Goal: Task Accomplishment & Management: Complete application form

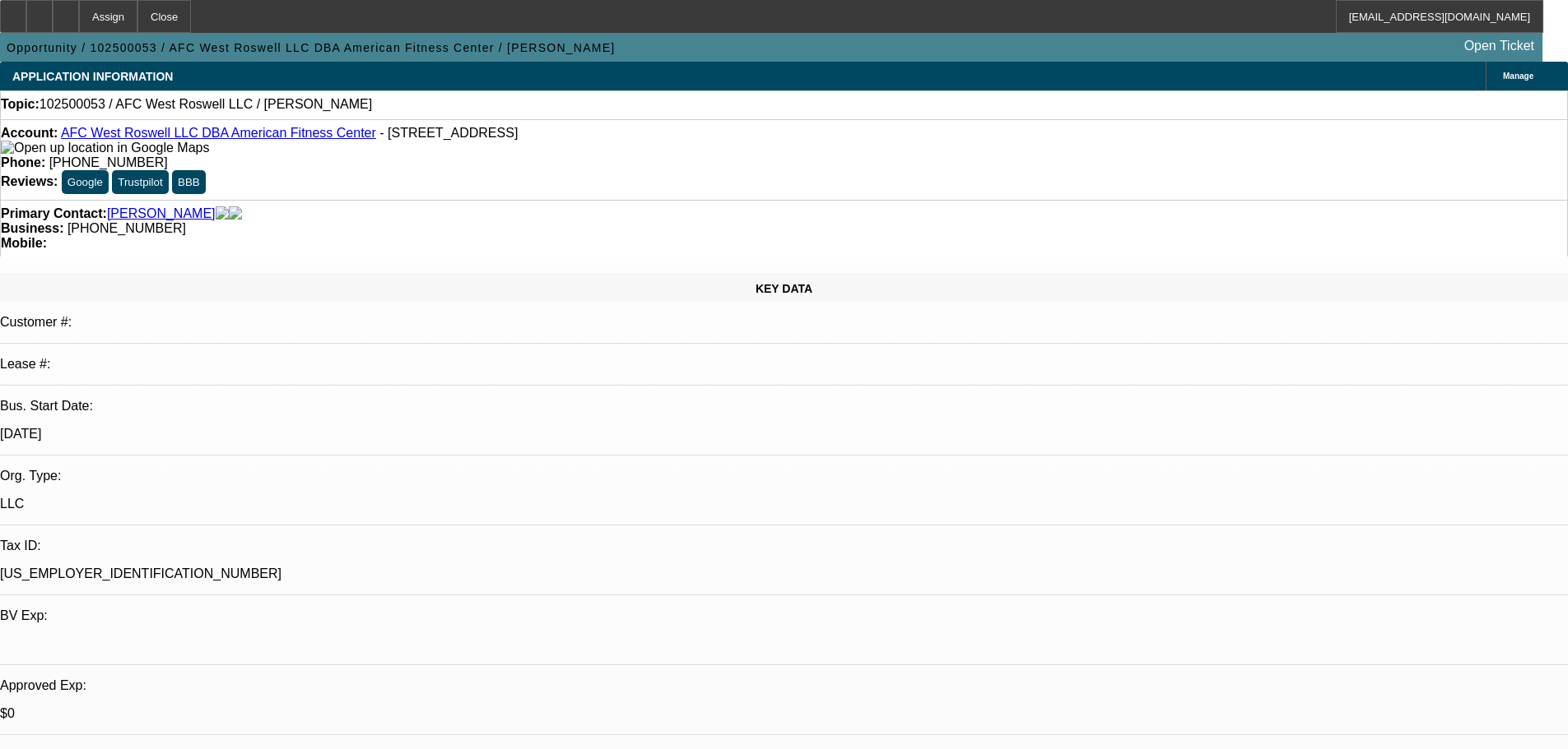
select select "0"
select select "2"
select select "0.1"
select select "4"
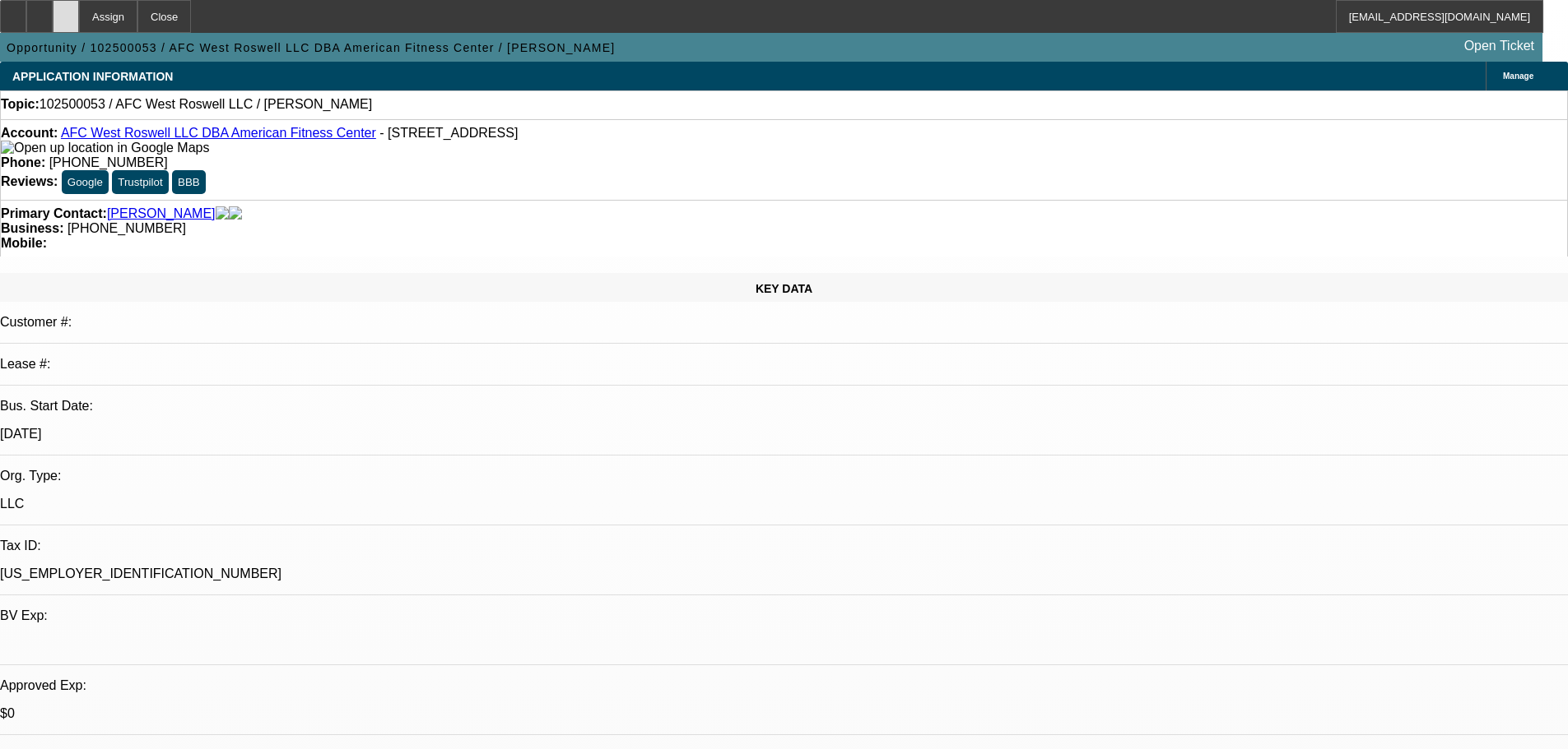
click at [79, 17] on div at bounding box center [66, 16] width 27 height 33
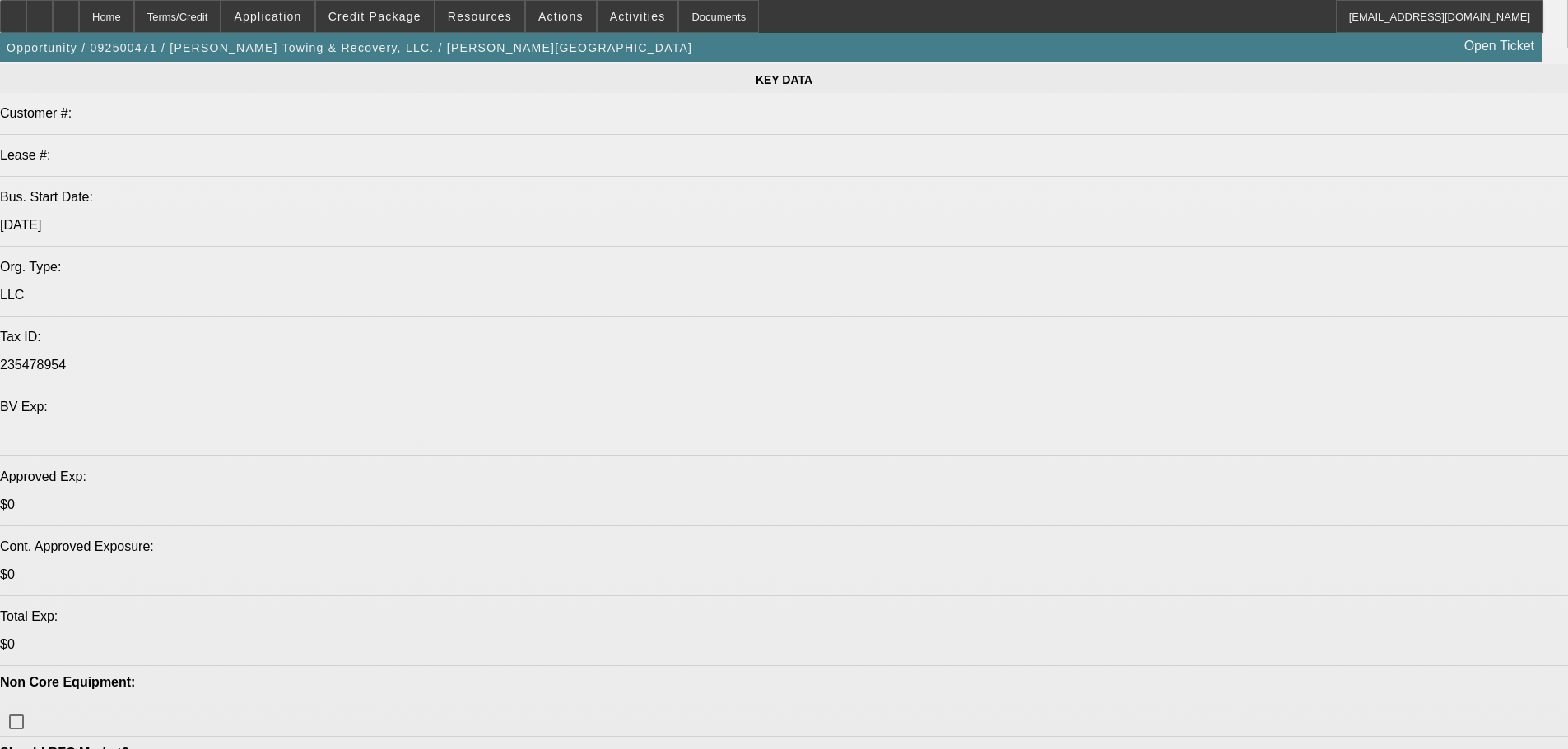
select select "0"
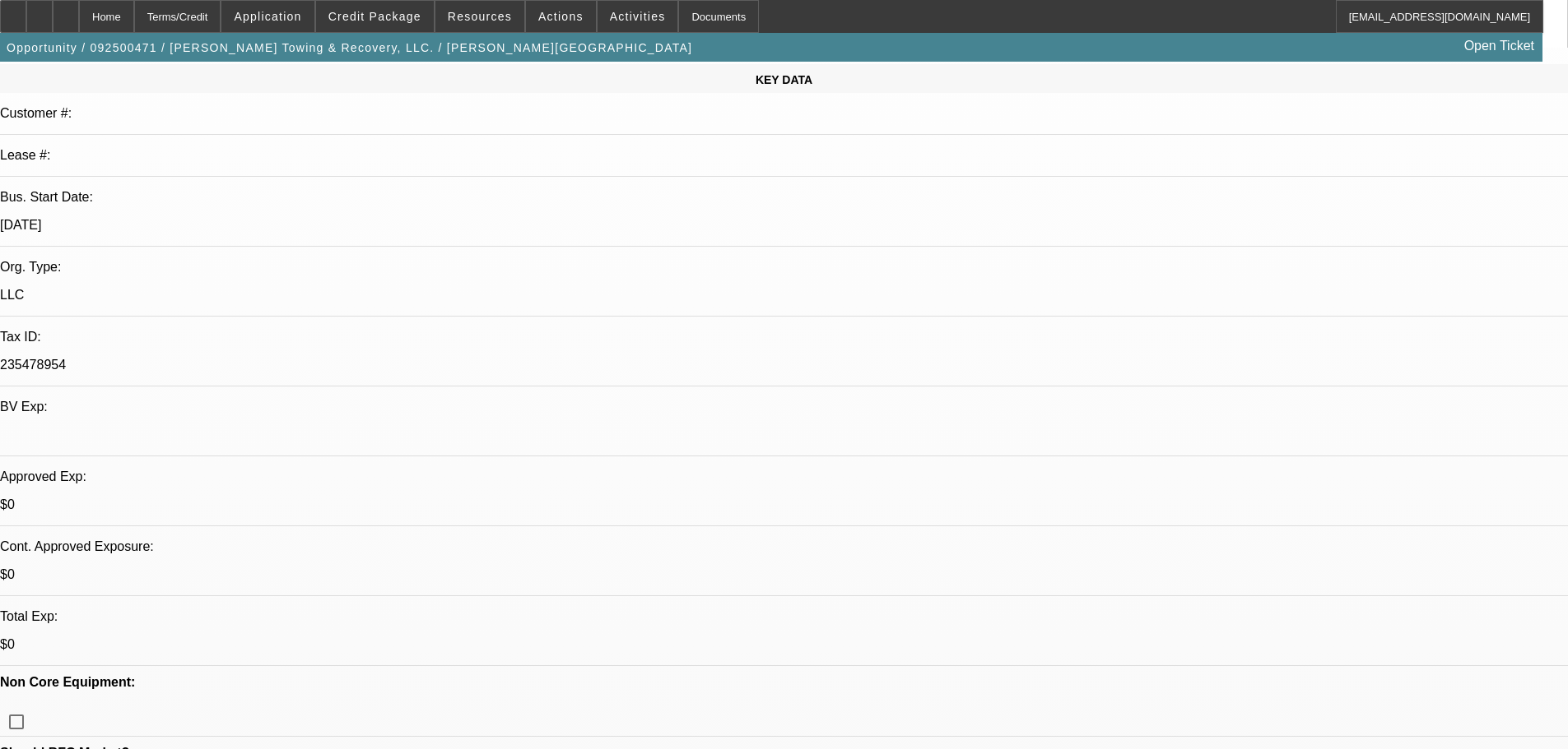
select select "2"
select select "0"
select select "6"
select select "0"
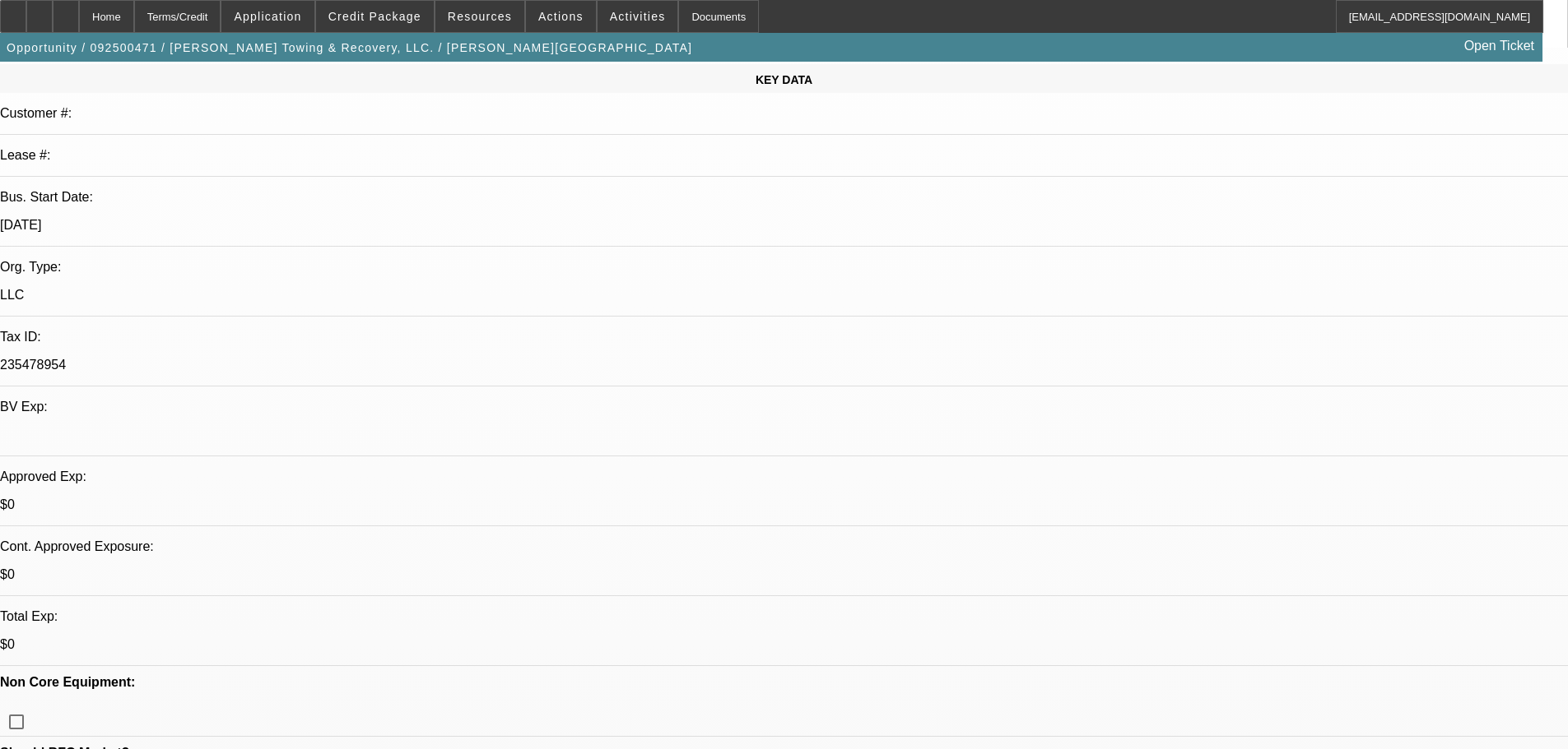
select select "2"
select select "0"
select select "6"
select select "0"
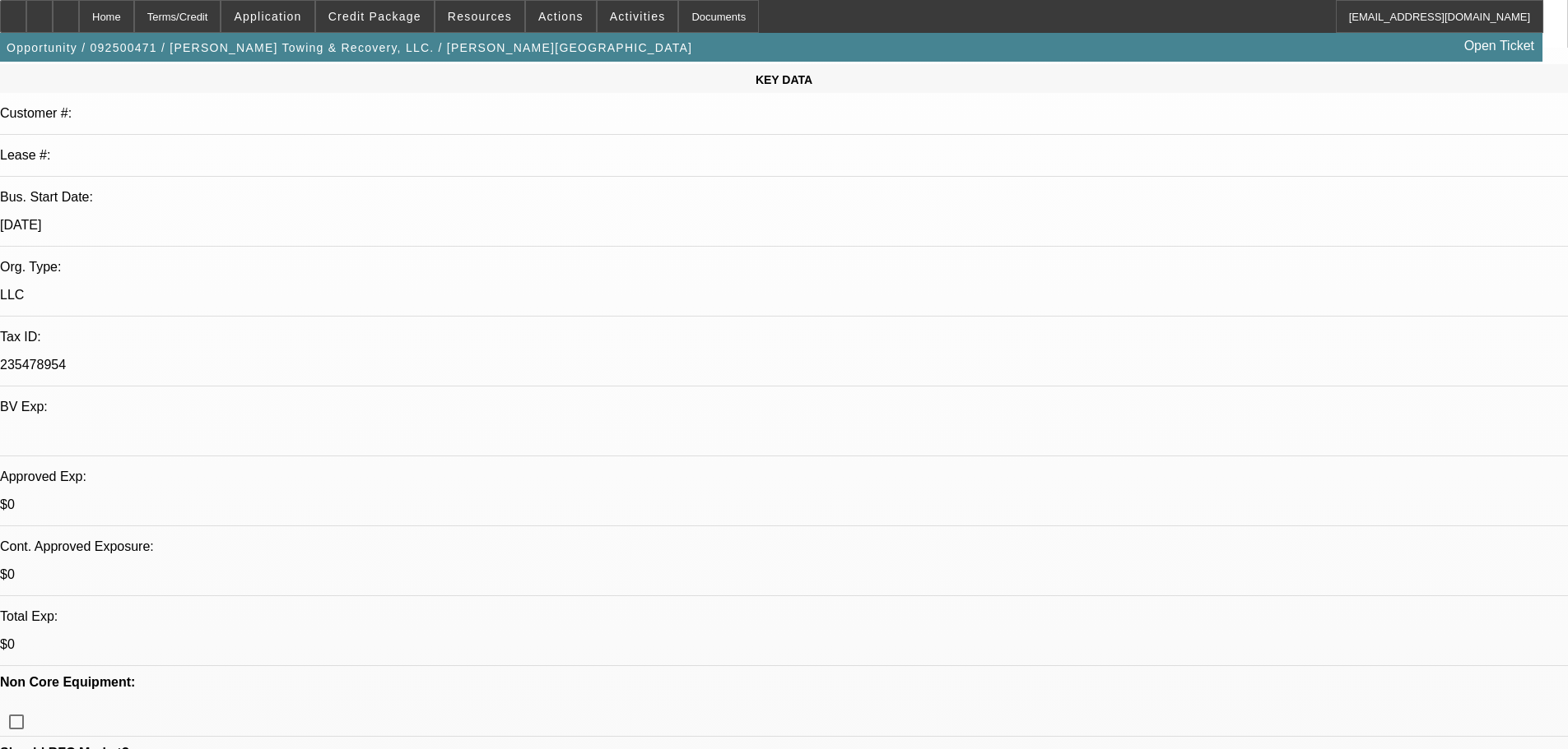
select select "2"
select select "0"
select select "6"
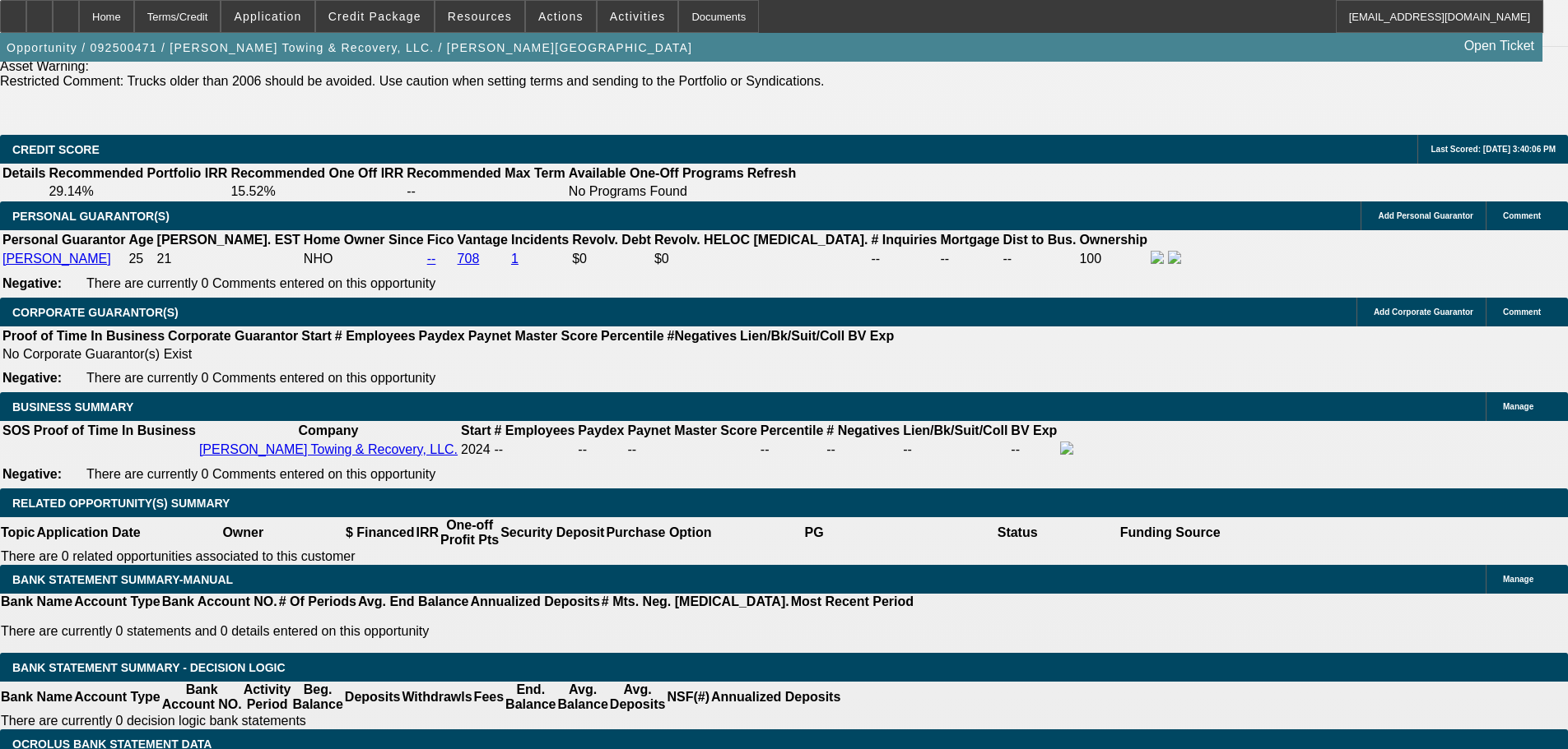
scroll to position [2376, 0]
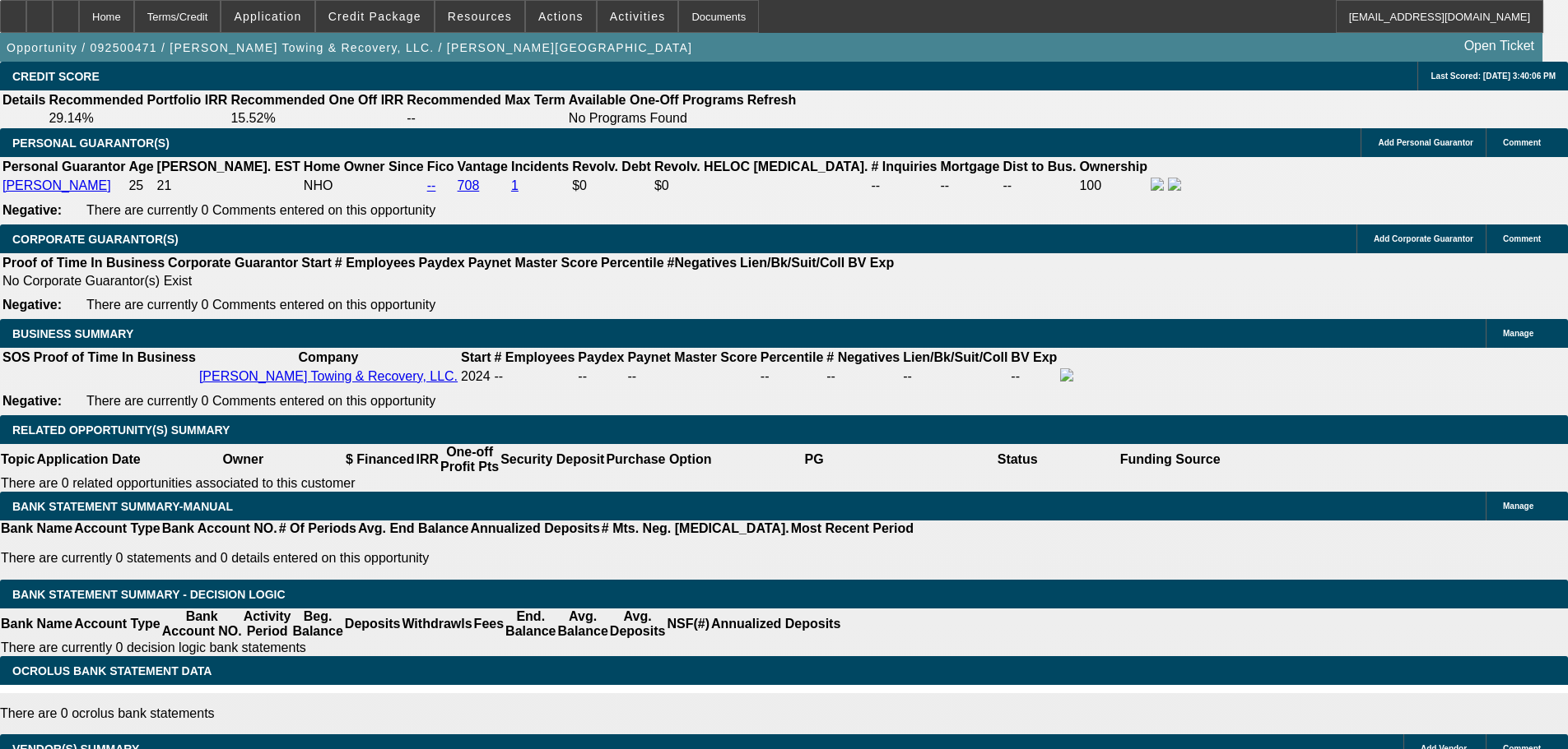
click at [1222, 251] on span "Reply All" at bounding box center [1212, 251] width 44 height 12
click at [562, 22] on span "Actions" at bounding box center [561, 16] width 45 height 13
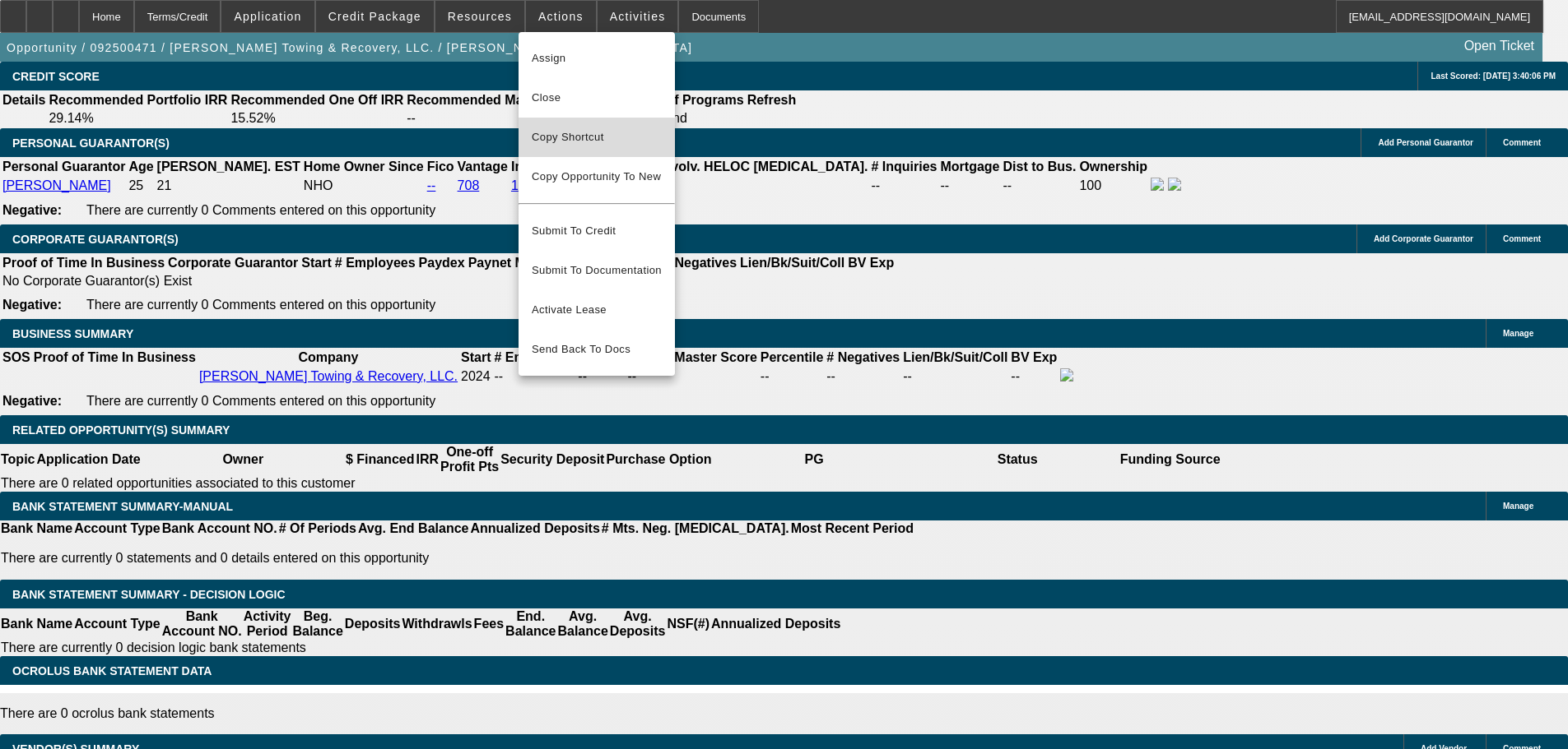
click at [555, 130] on span "Copy Shortcut" at bounding box center [596, 137] width 130 height 19
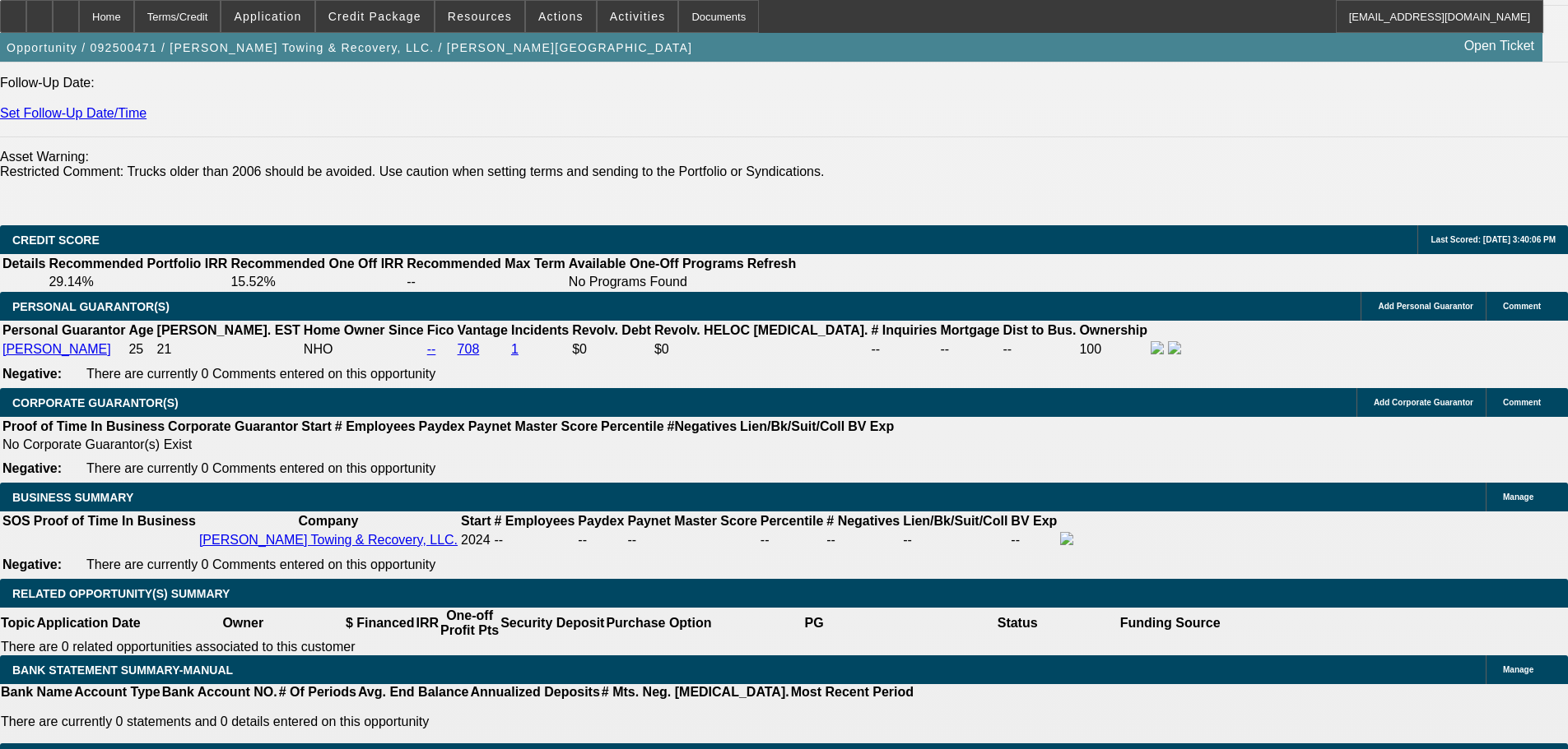
scroll to position [2212, 0]
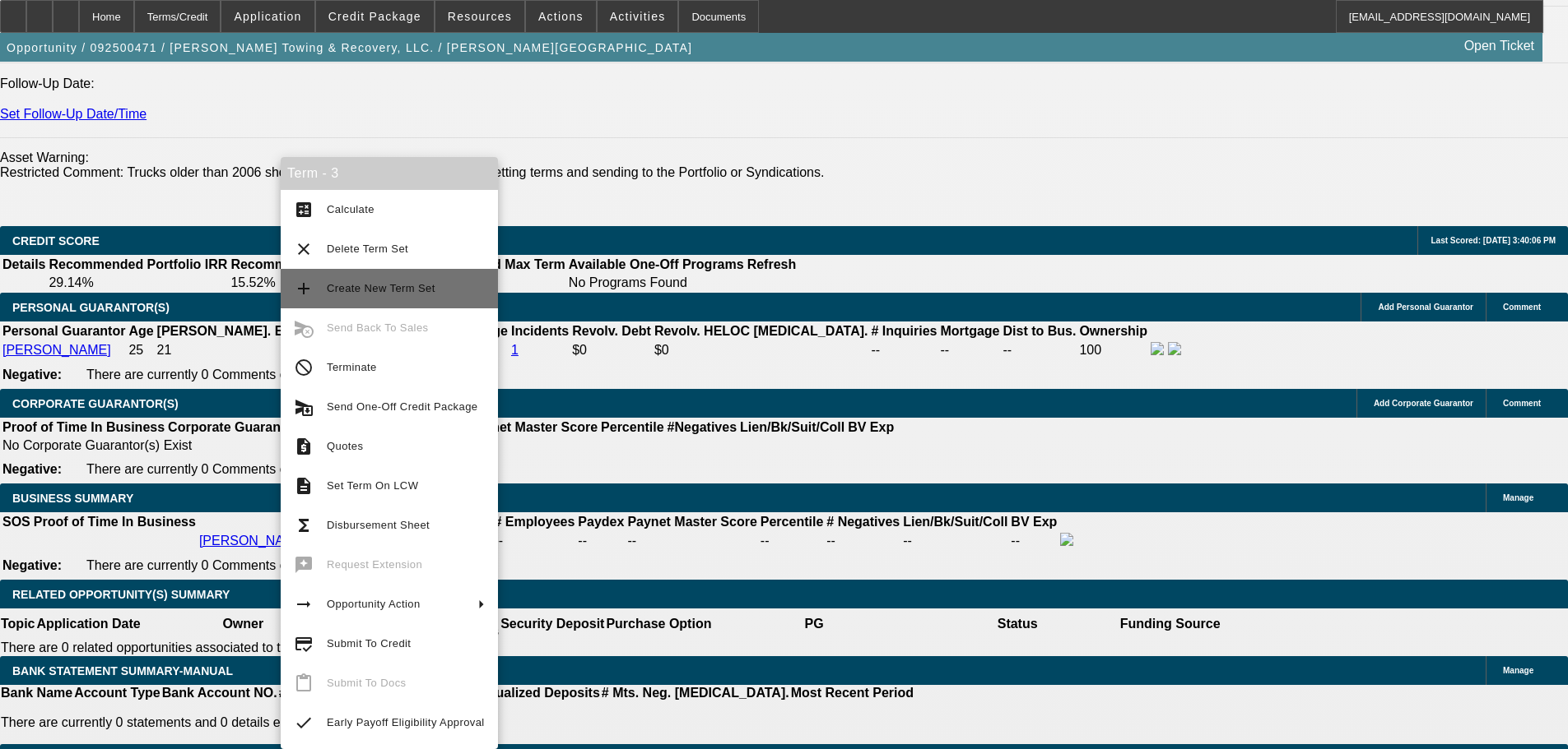
click at [410, 290] on span "Create New Term Set" at bounding box center [381, 289] width 109 height 12
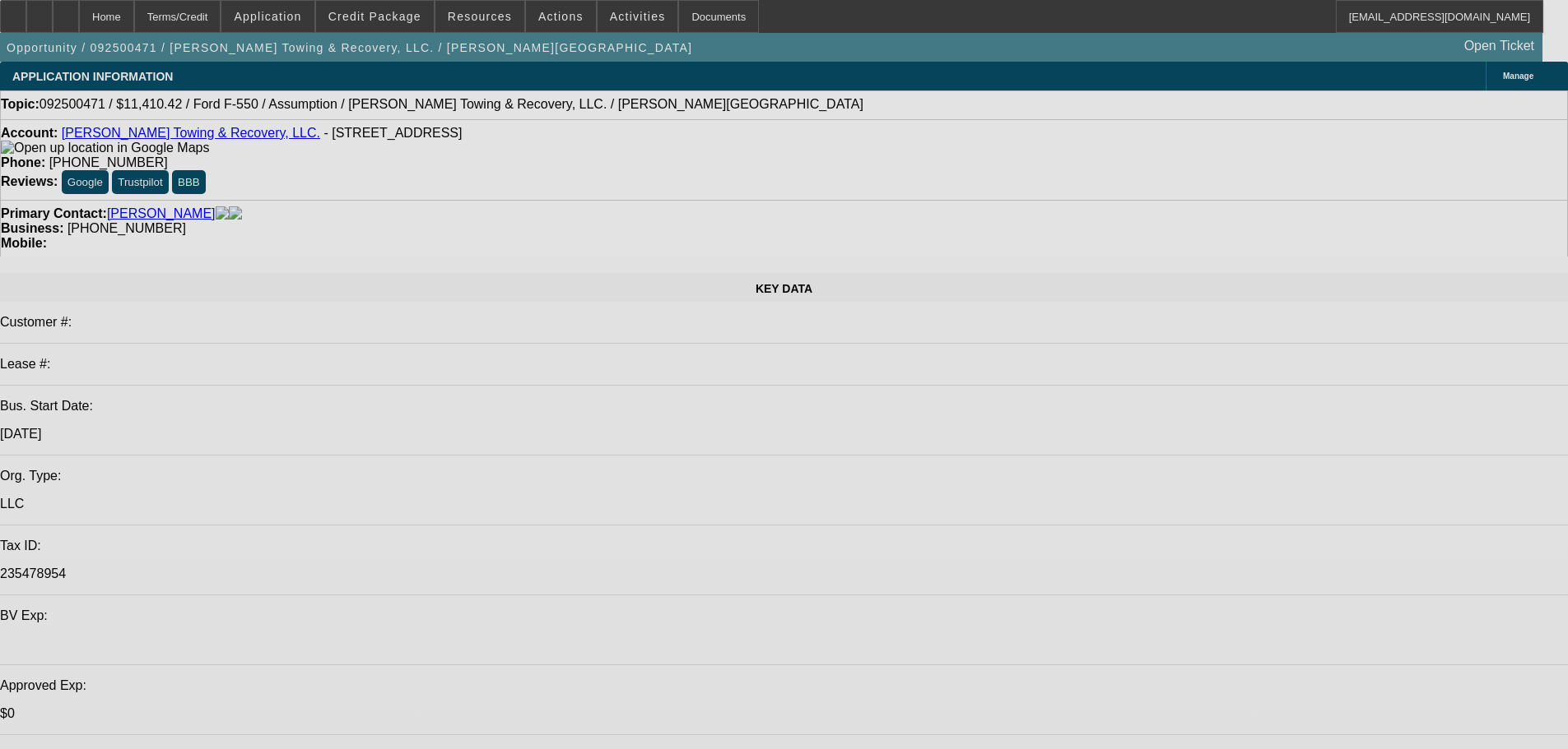
select select "0"
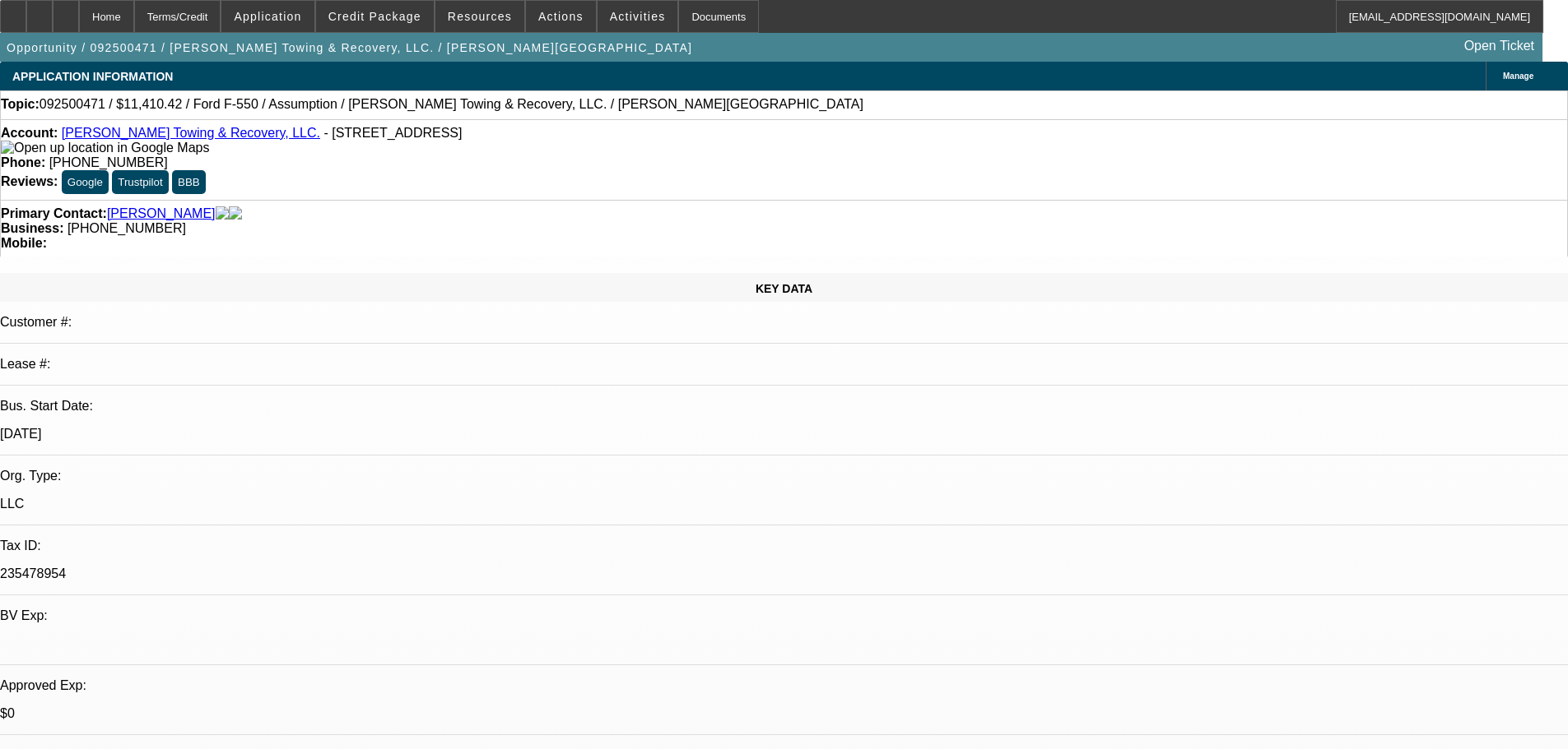
select select "2"
select select "0"
select select "6"
select select "0"
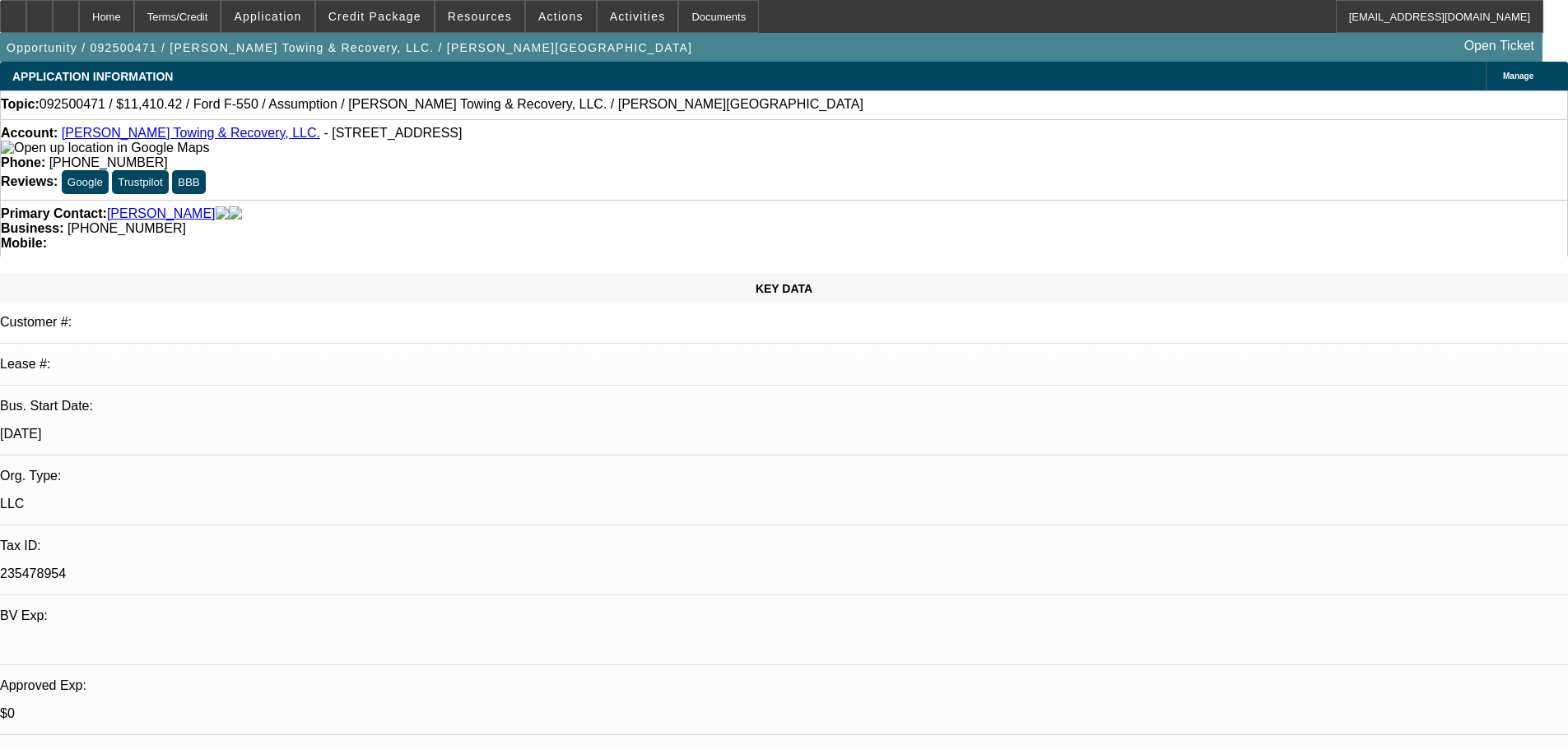
select select "2"
select select "0"
select select "6"
select select "0"
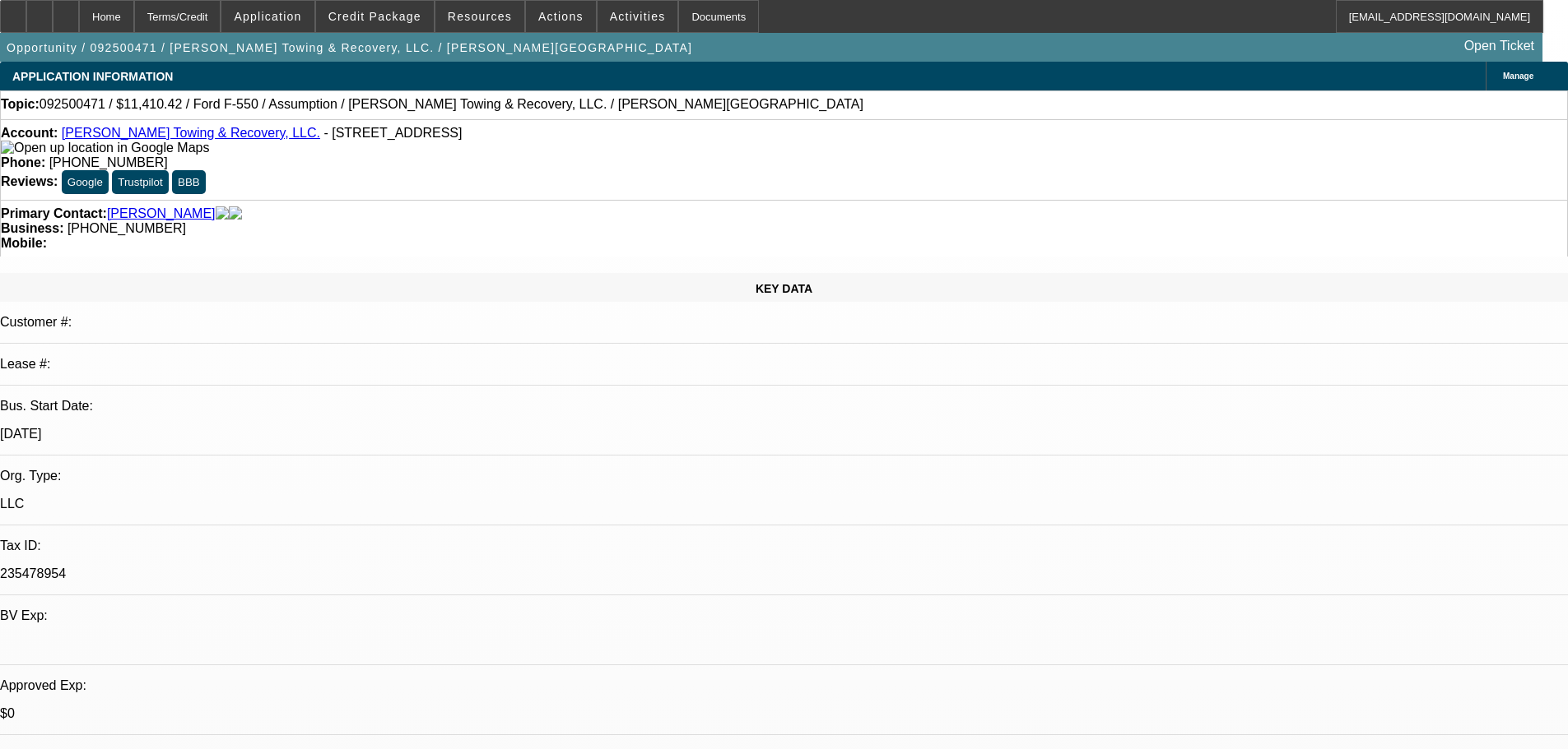
select select "2"
select select "0"
select select "6"
select select "0"
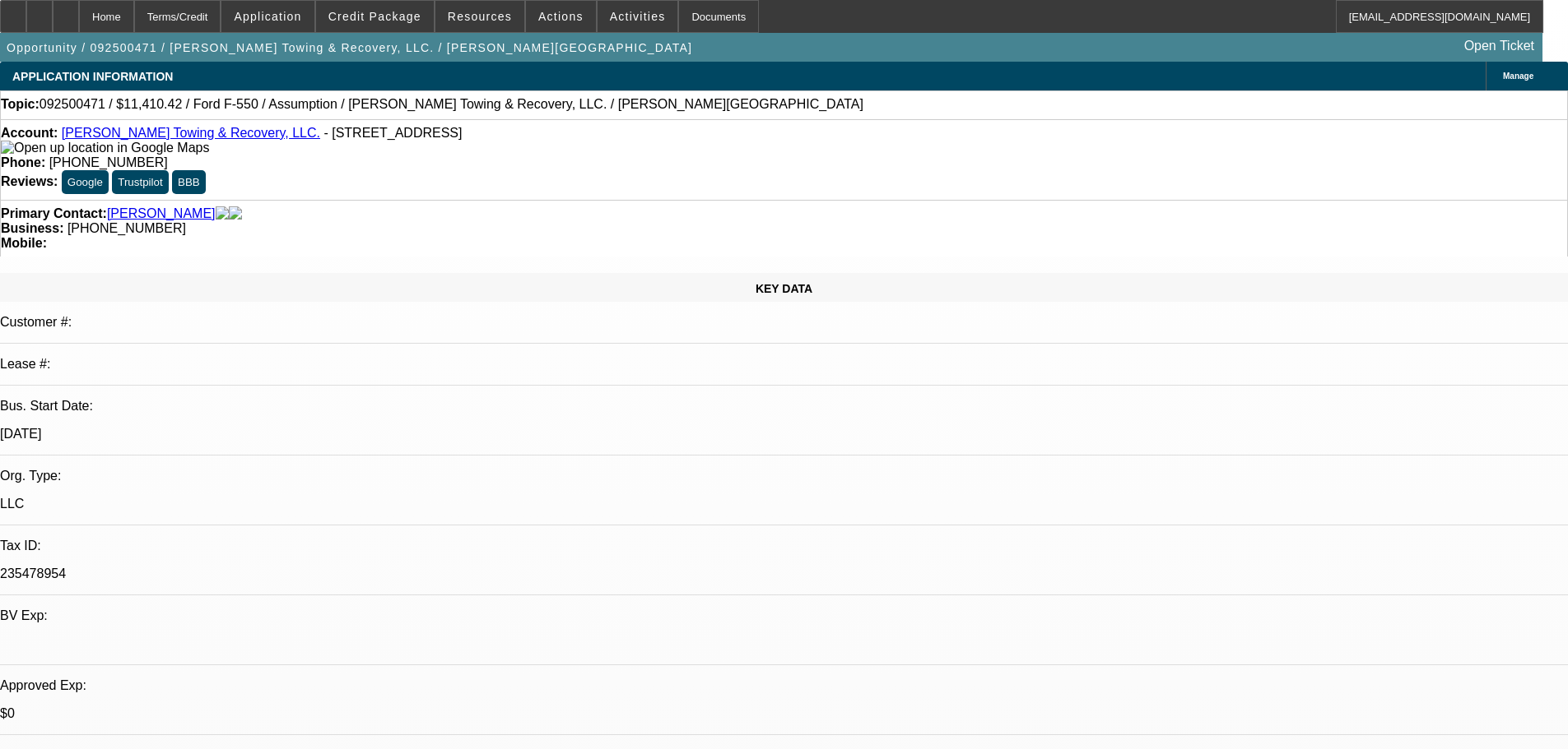
select select "2"
select select "0"
select select "6"
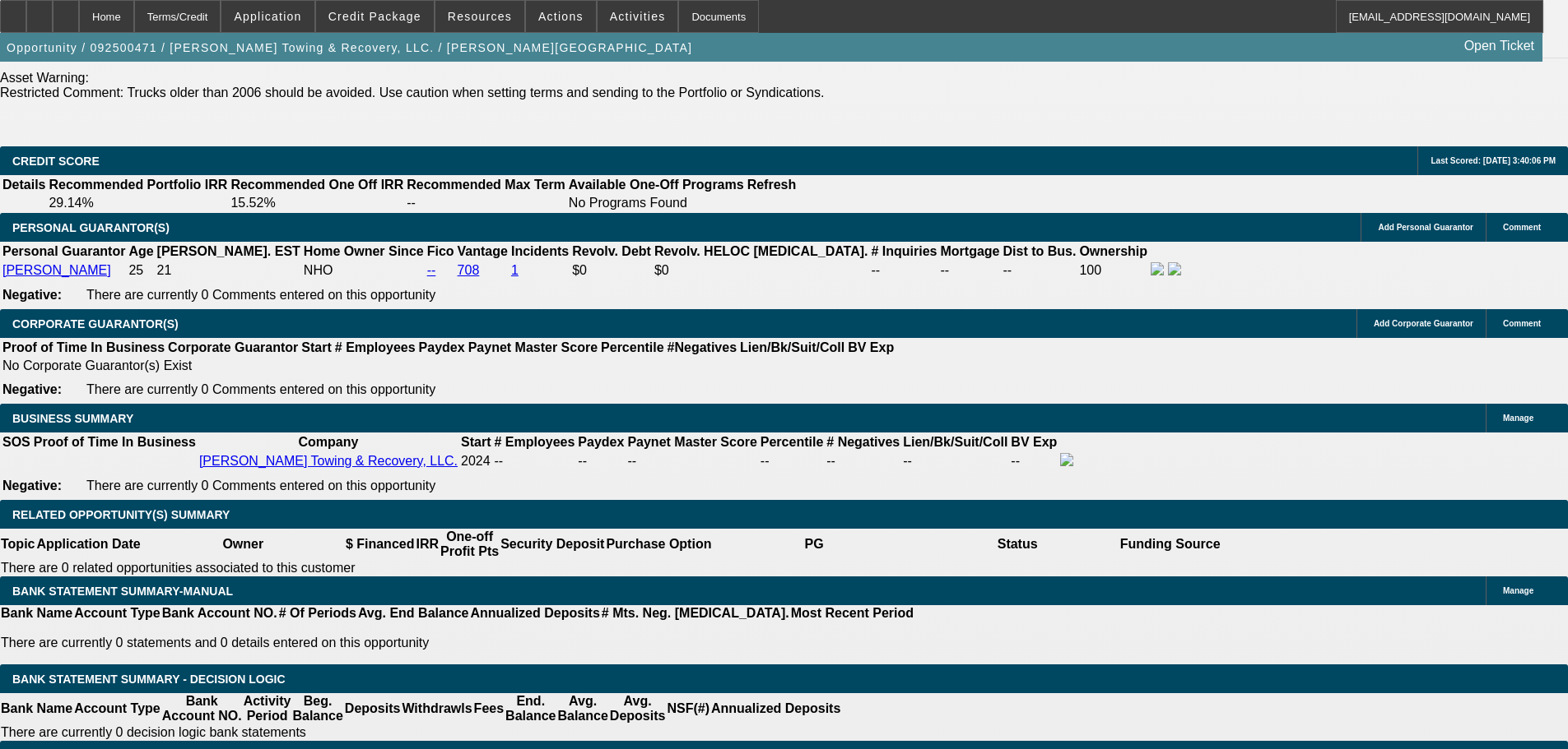
scroll to position [2385, 0]
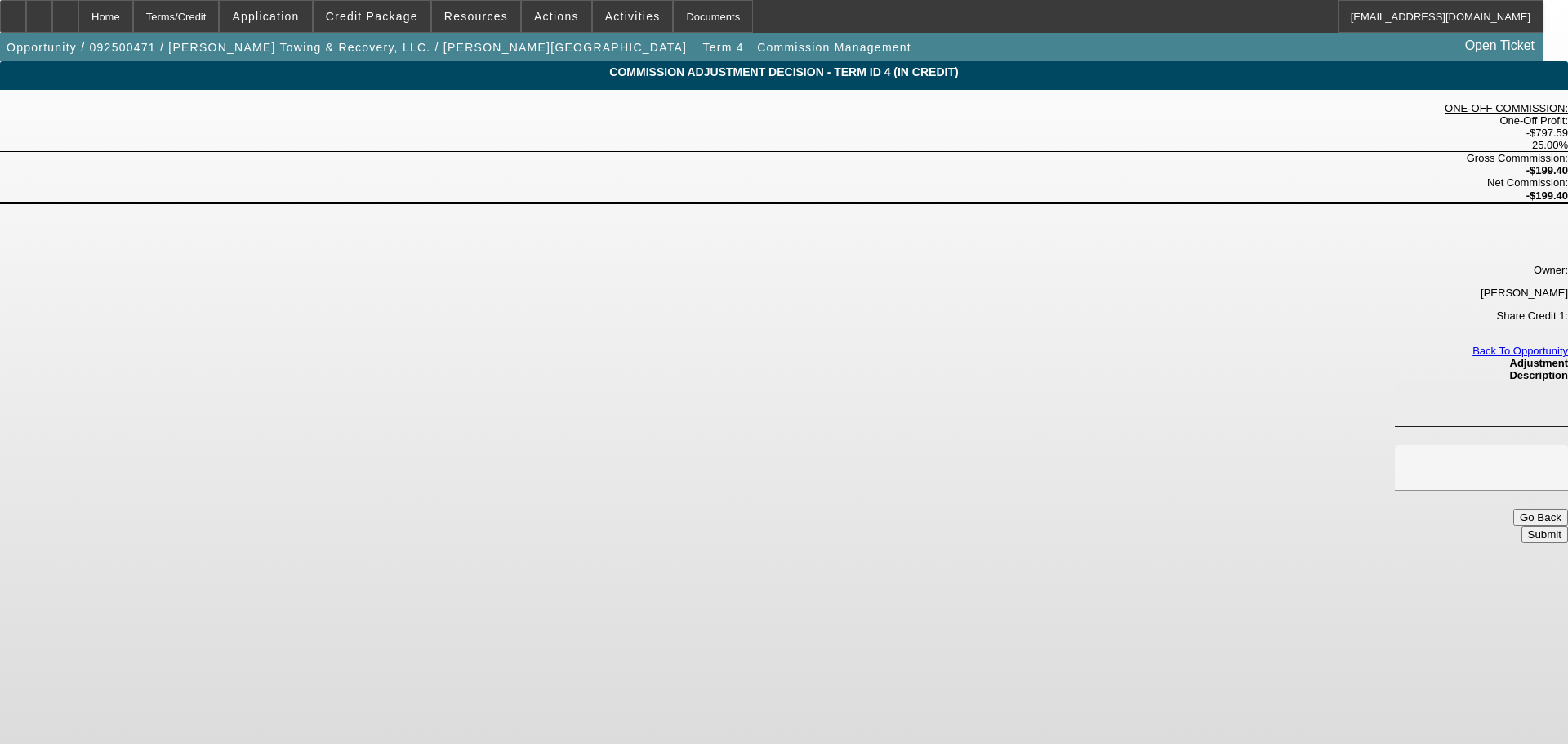
click at [1407, 382] on div at bounding box center [1480, 405] width 147 height 46
type input "$199.40"
click at [1407, 458] on input "ADJUSTING COMMOSSION TO $0.00 ON THIS ASSUMPTION." at bounding box center [1480, 468] width 147 height 19
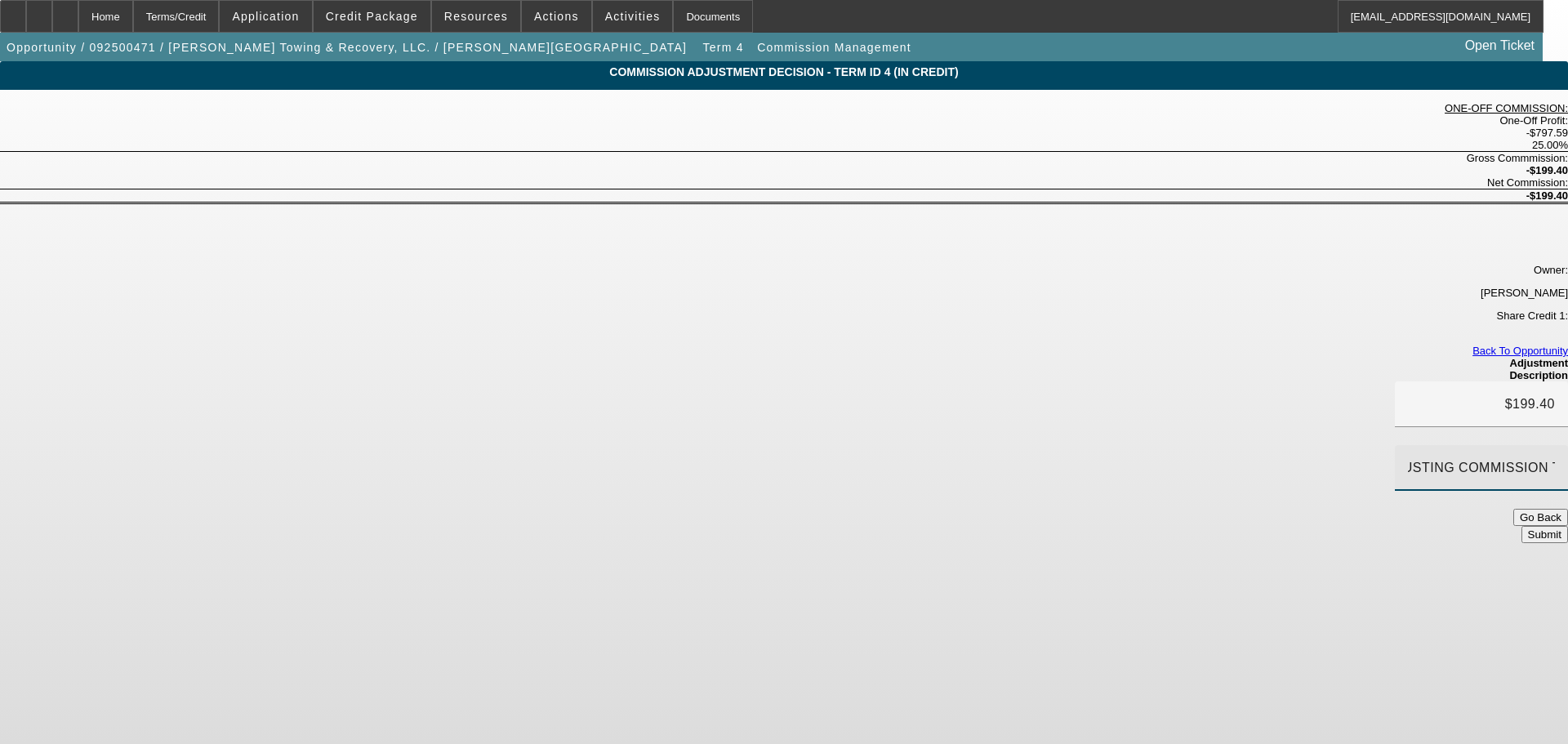
click at [1407, 458] on input "ADJUSTING COMMISSION TO $0.00 ON THIS ASSUMPTION." at bounding box center [1480, 468] width 147 height 19
type input "ADJUSTING COMMISSION TO $0.00 ON THIS ASSUMPTION."
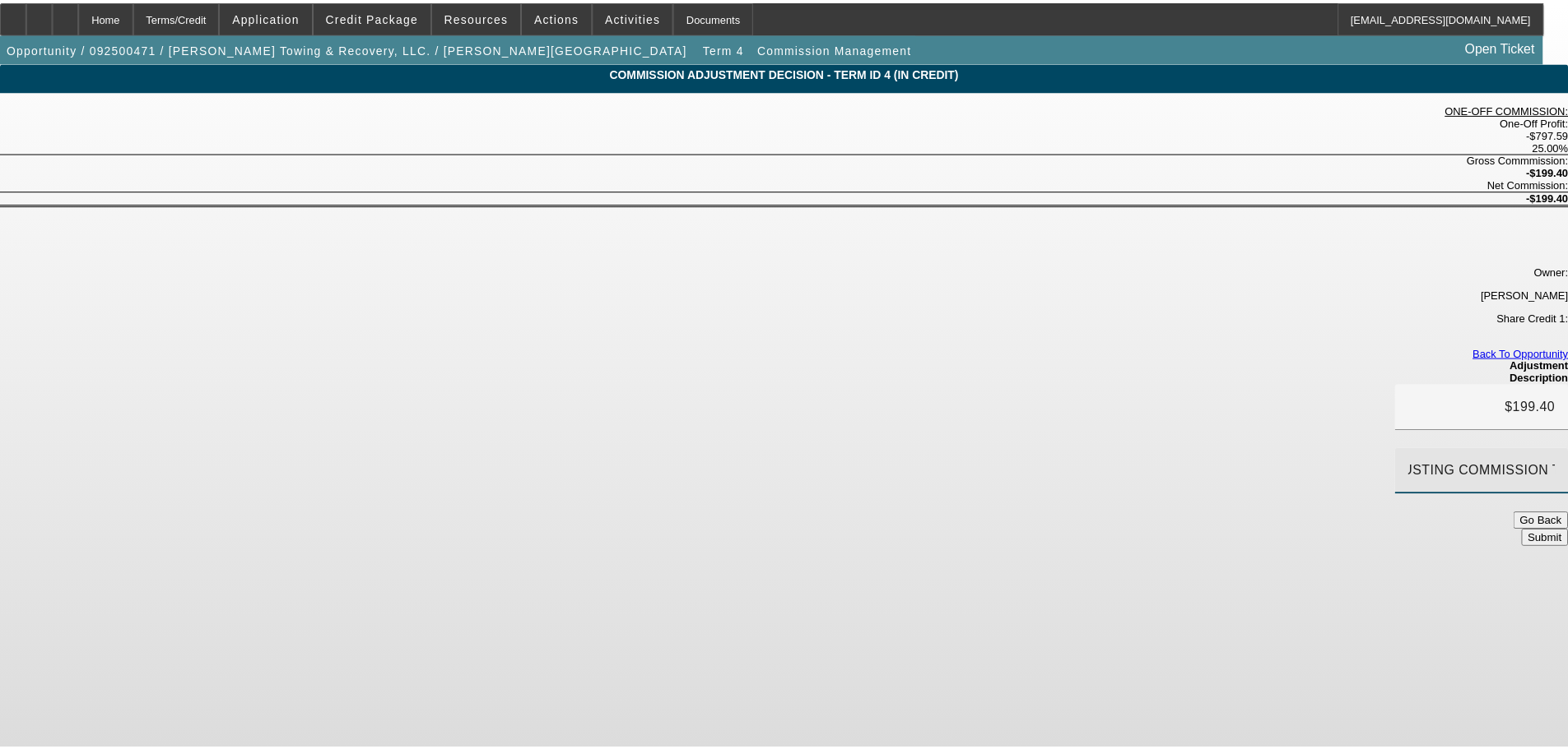
scroll to position [0, 0]
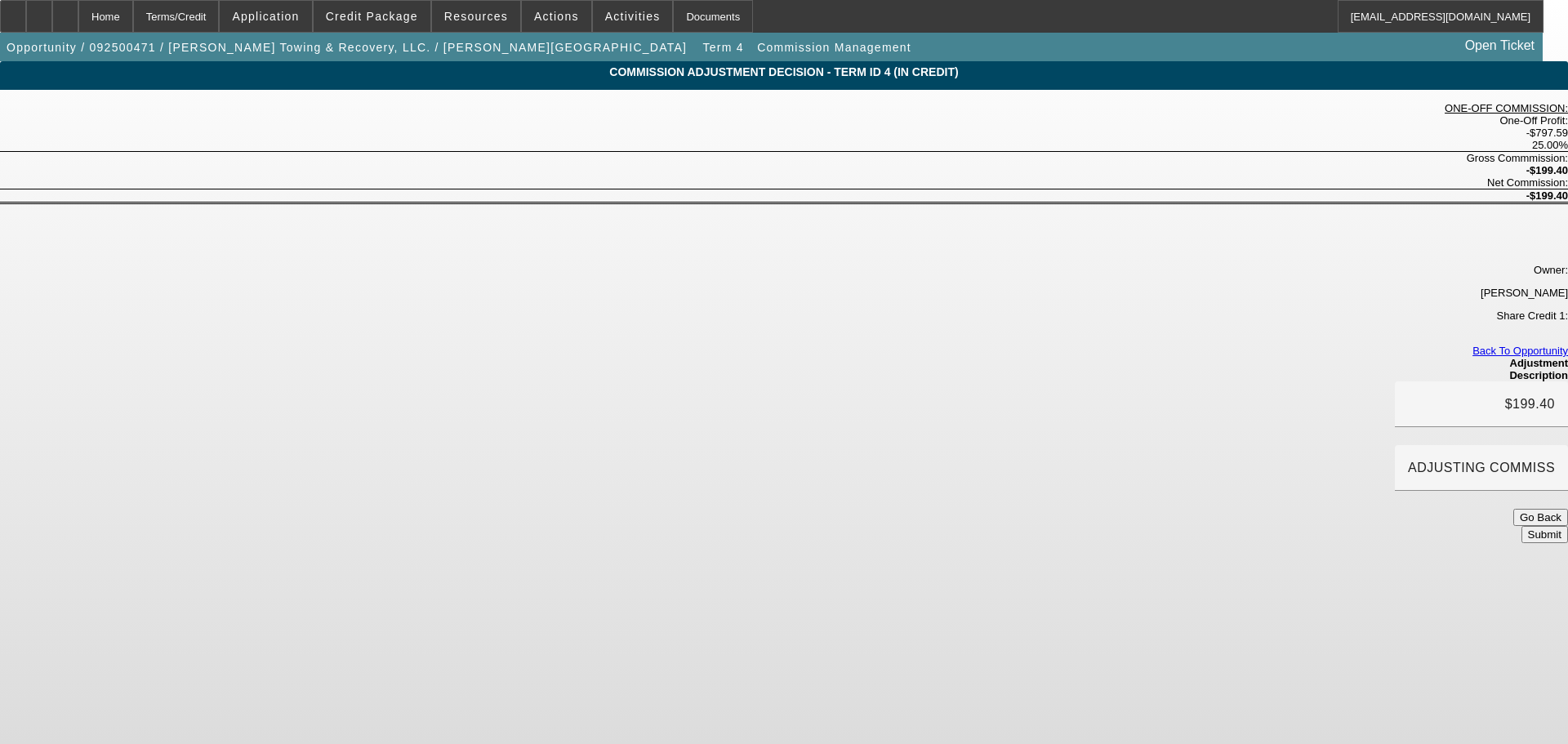
click at [1521, 526] on button "Submit" at bounding box center [1544, 535] width 47 height 18
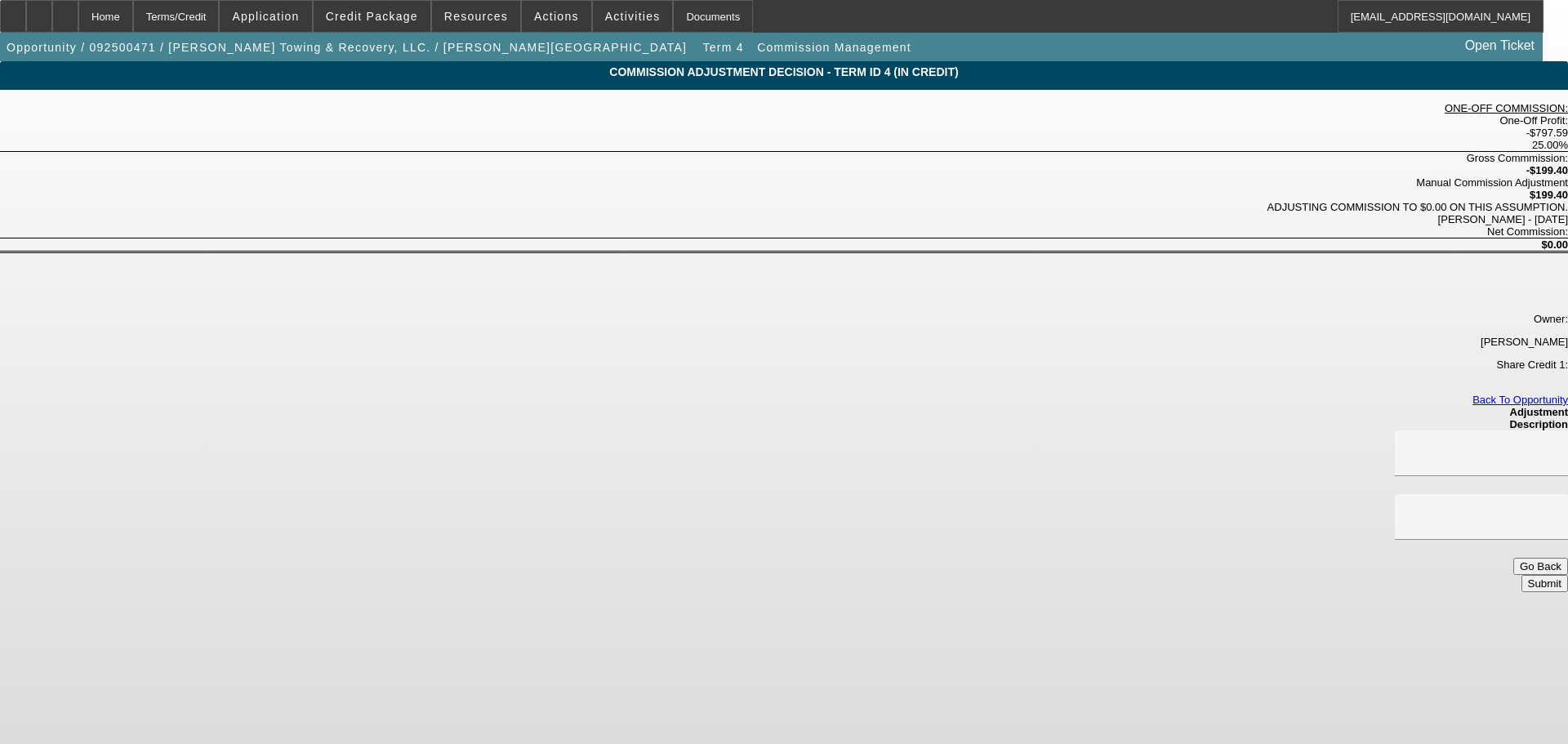
click at [1513, 558] on button "Go Back" at bounding box center [1540, 566] width 54 height 18
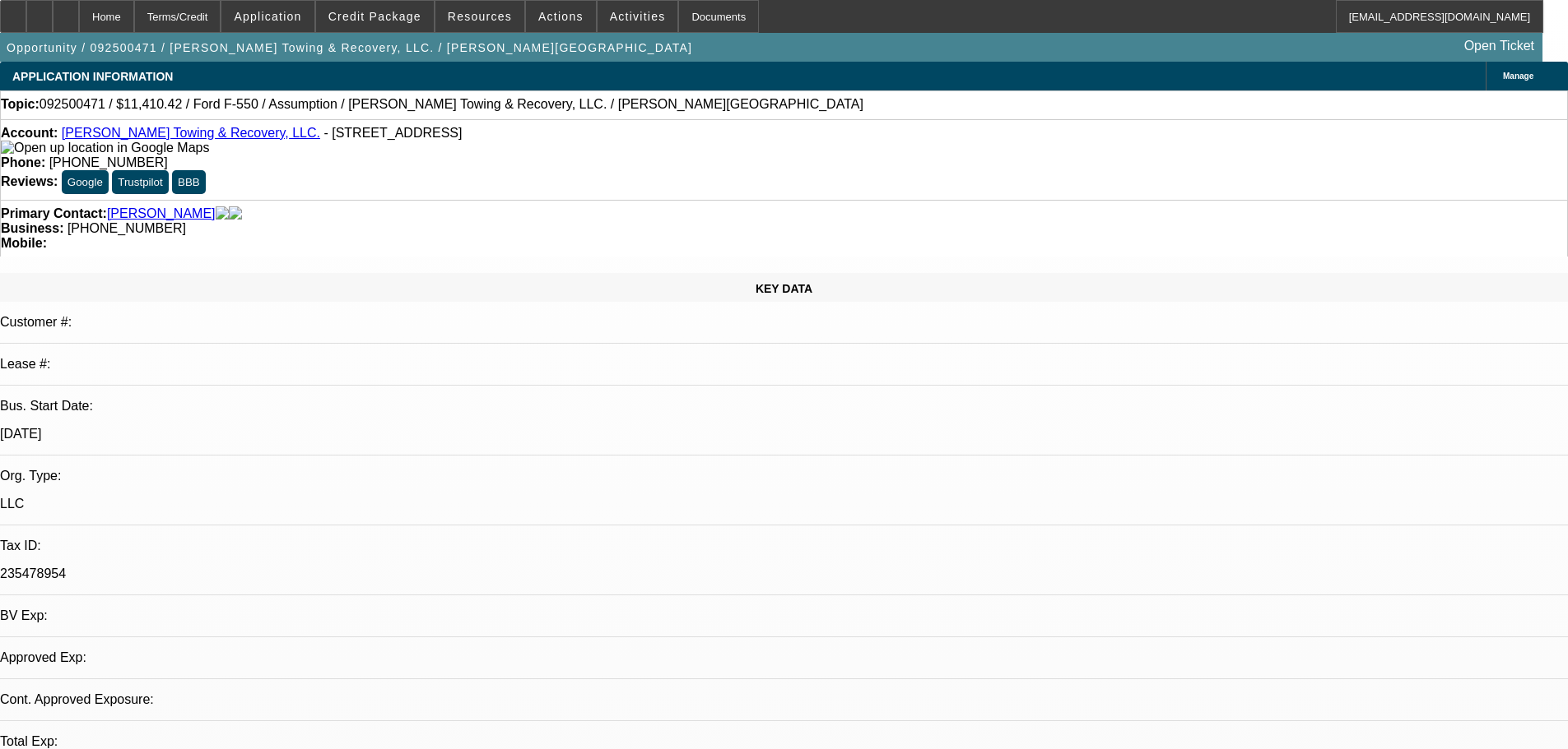
select select "0"
select select "2"
select select "0"
select select "6"
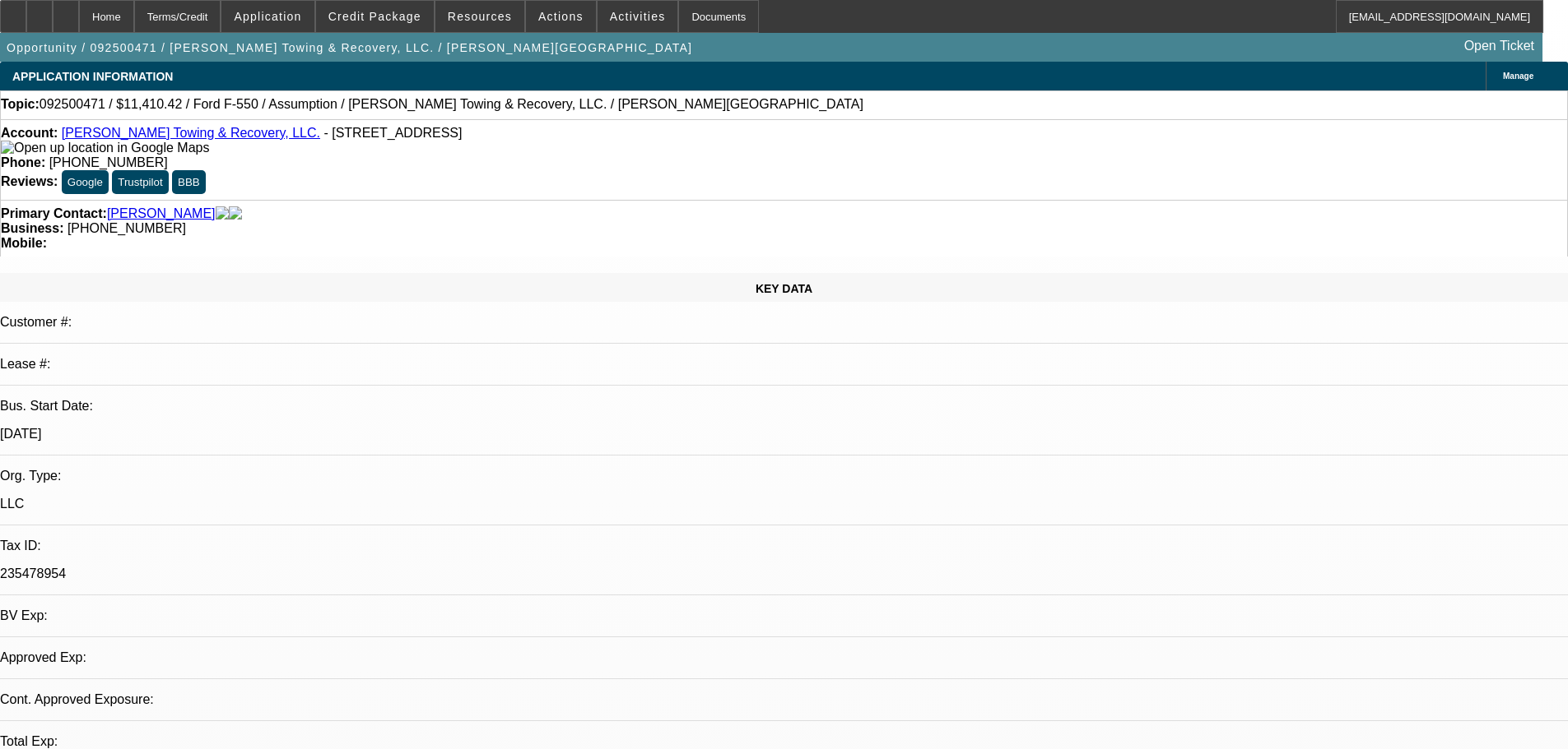
select select "0"
select select "2"
select select "0"
select select "6"
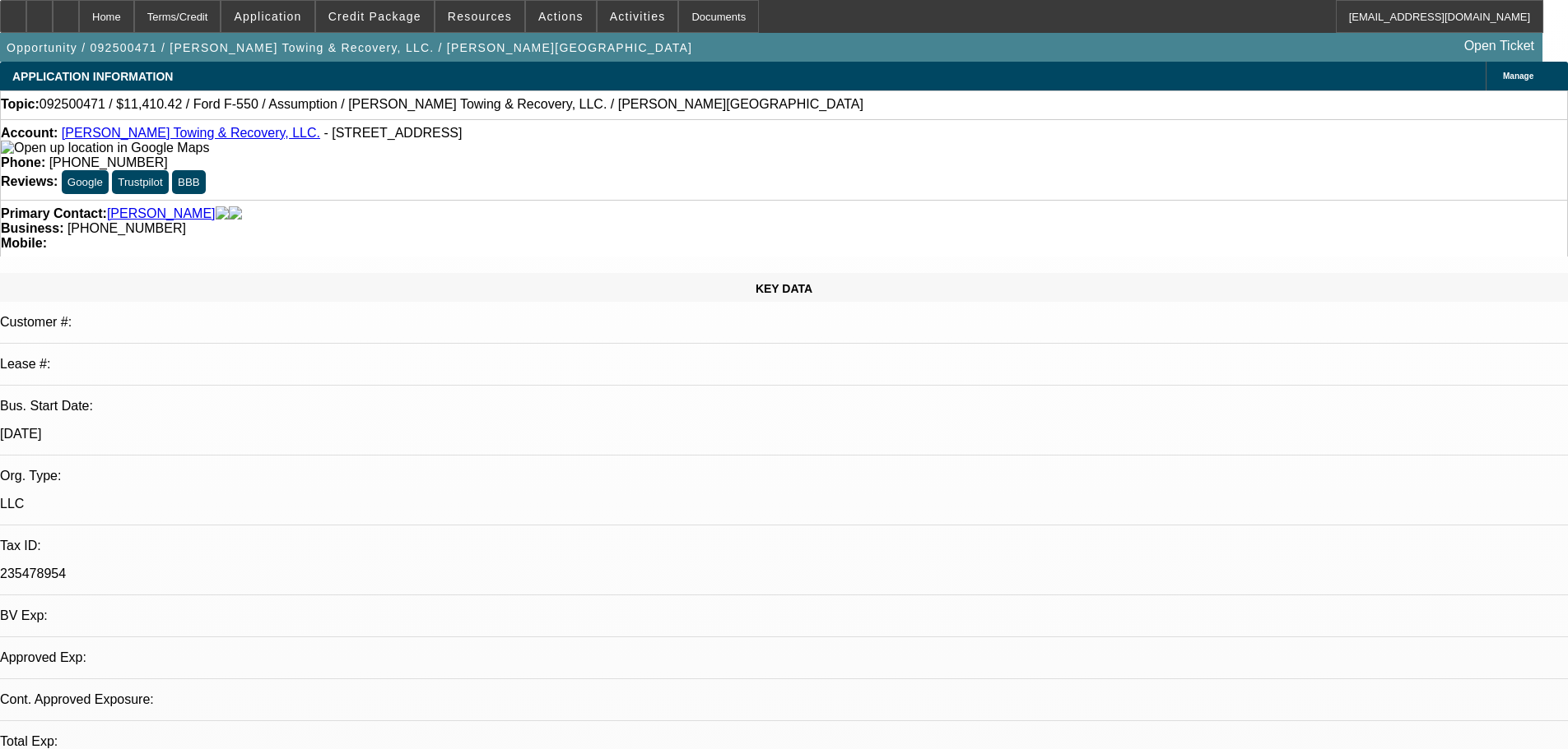
select select "0"
select select "2"
select select "0"
select select "6"
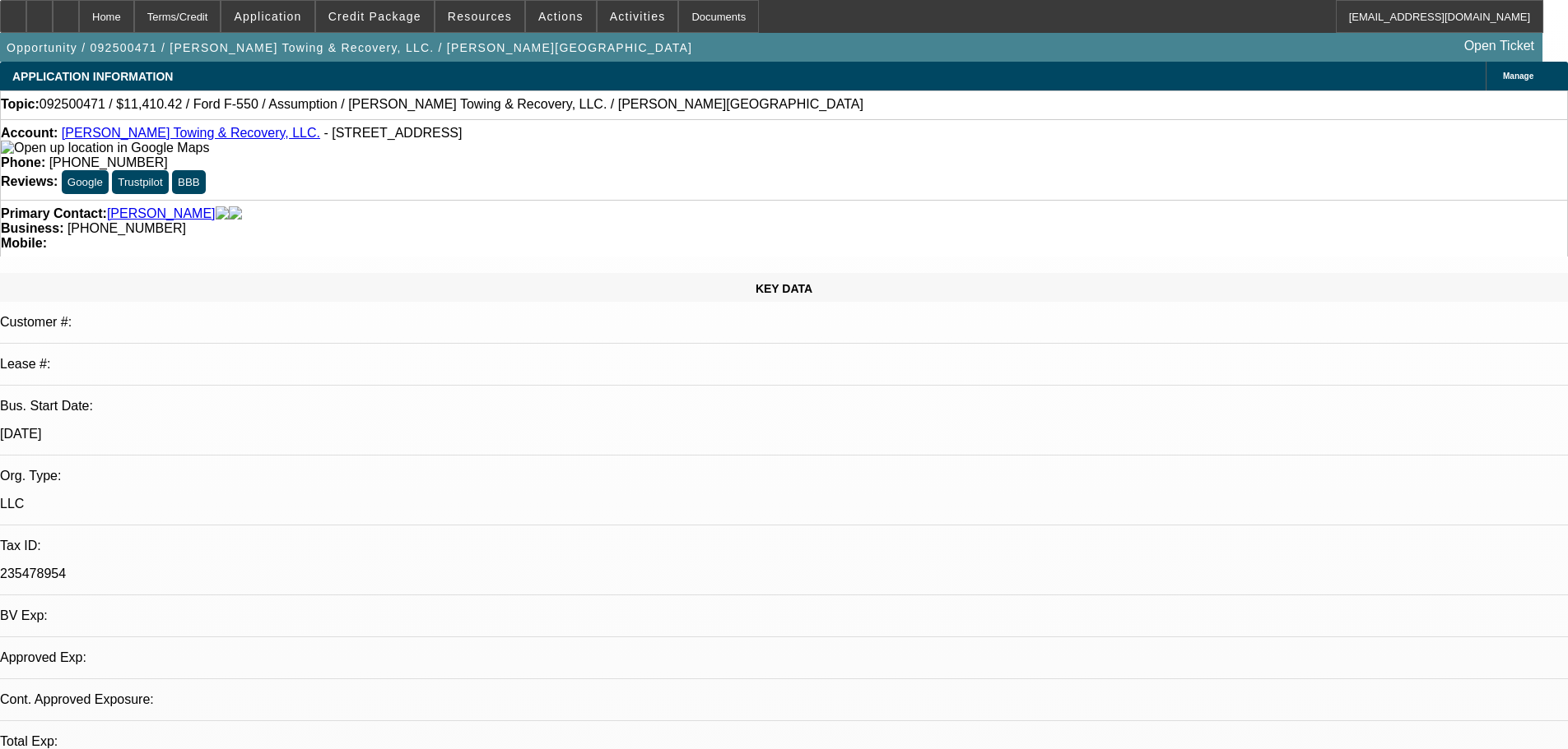
select select "0"
select select "2"
select select "0"
select select "6"
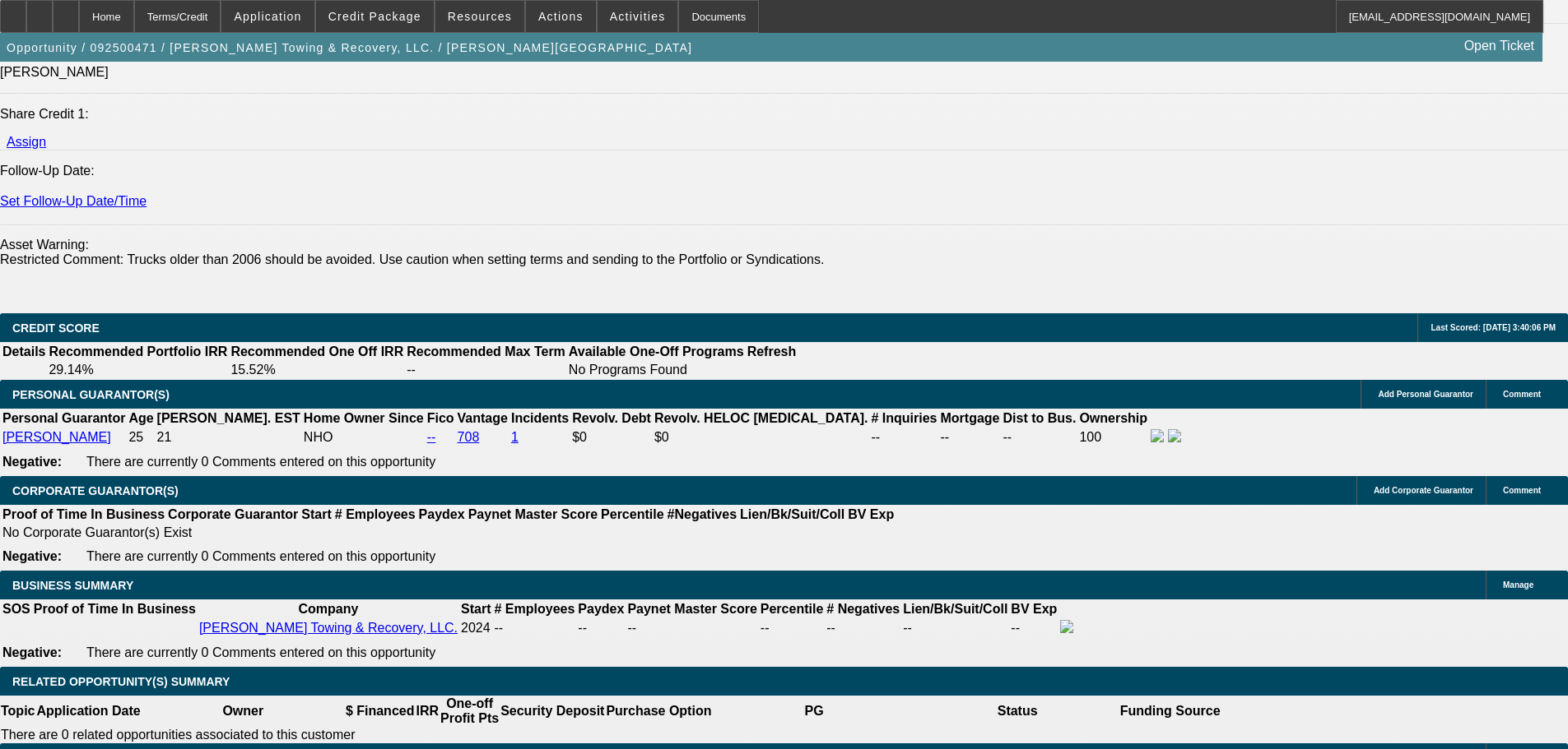
scroll to position [2138, 0]
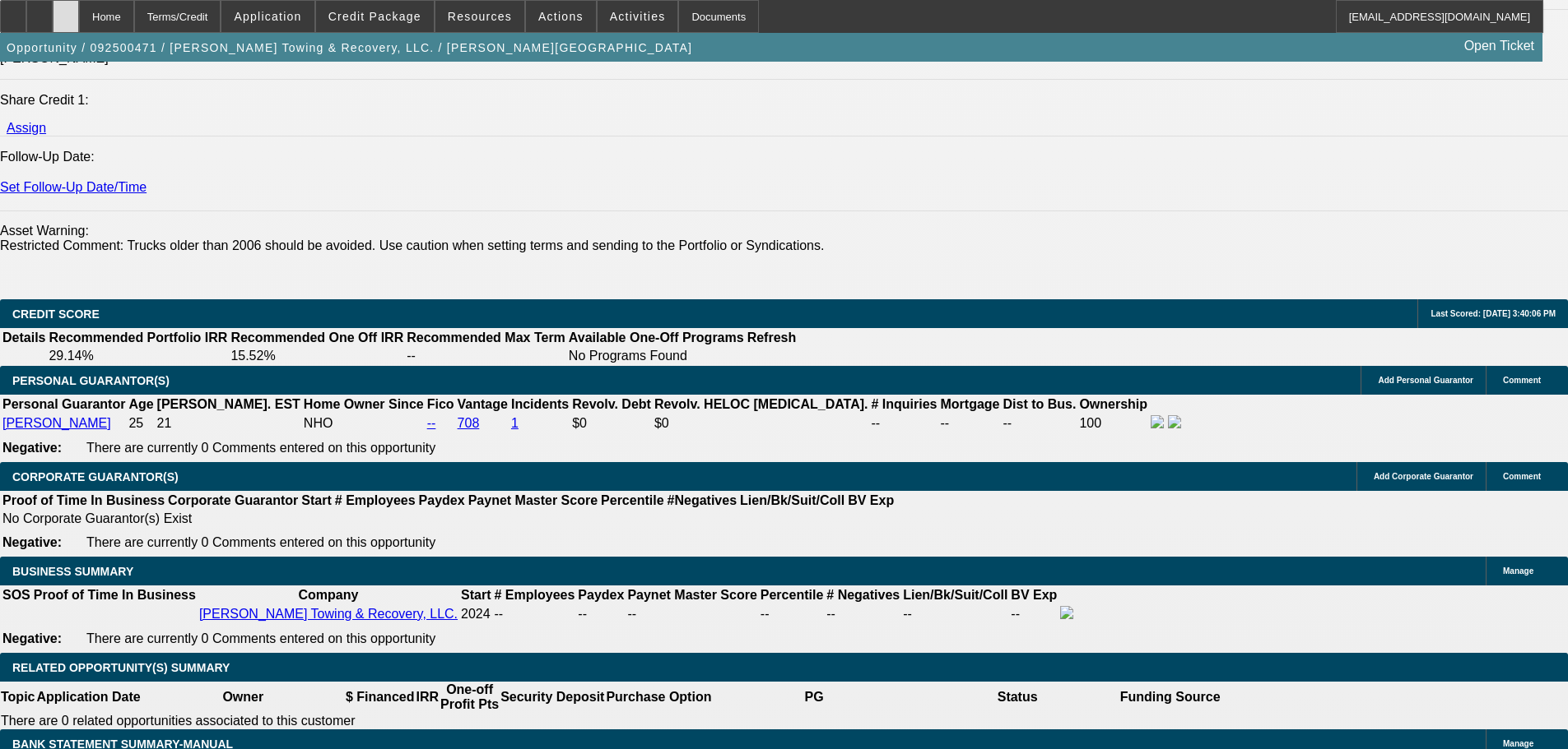
click at [66, 11] on icon at bounding box center [66, 11] width 0 height 0
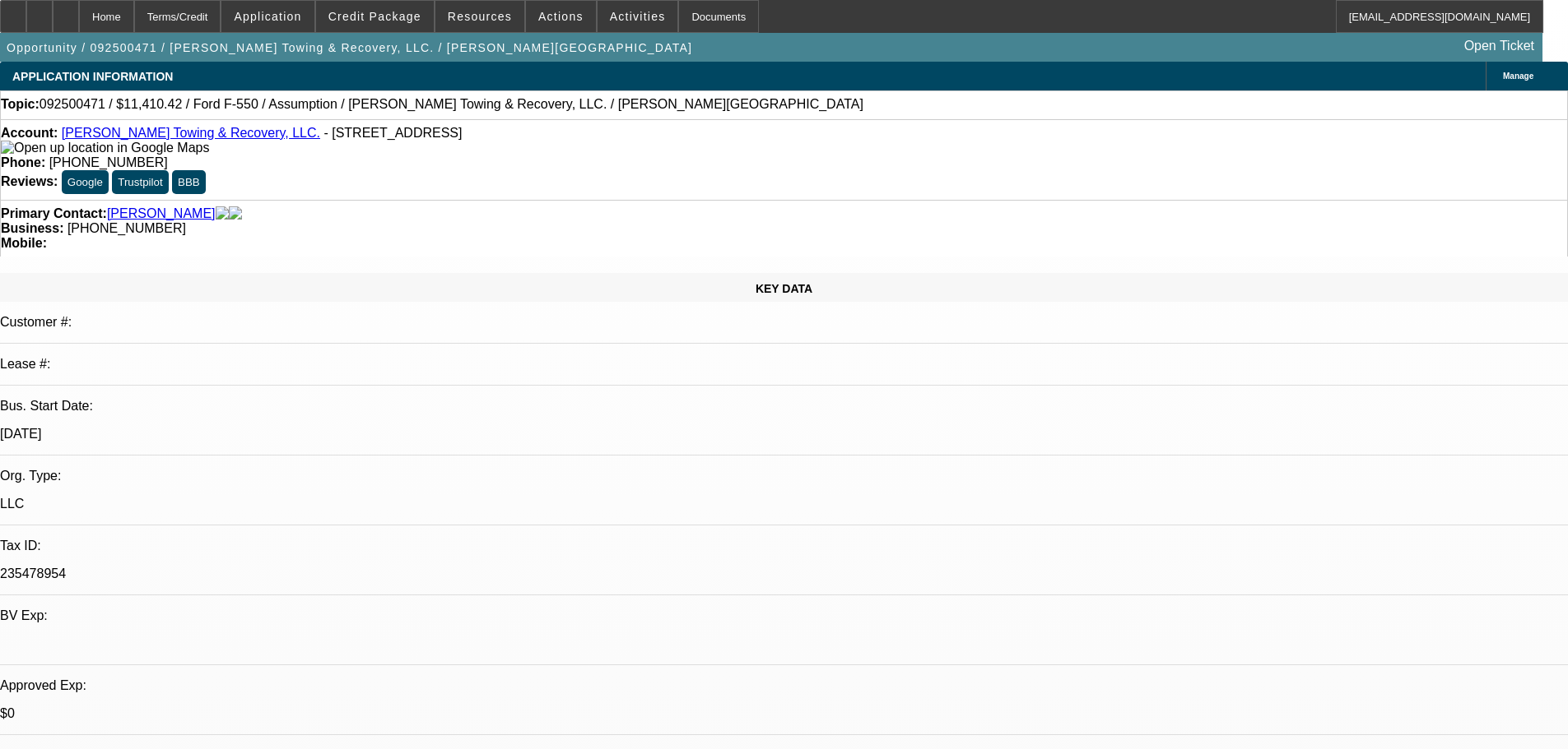
select select "0"
select select "2"
select select "0"
select select "6"
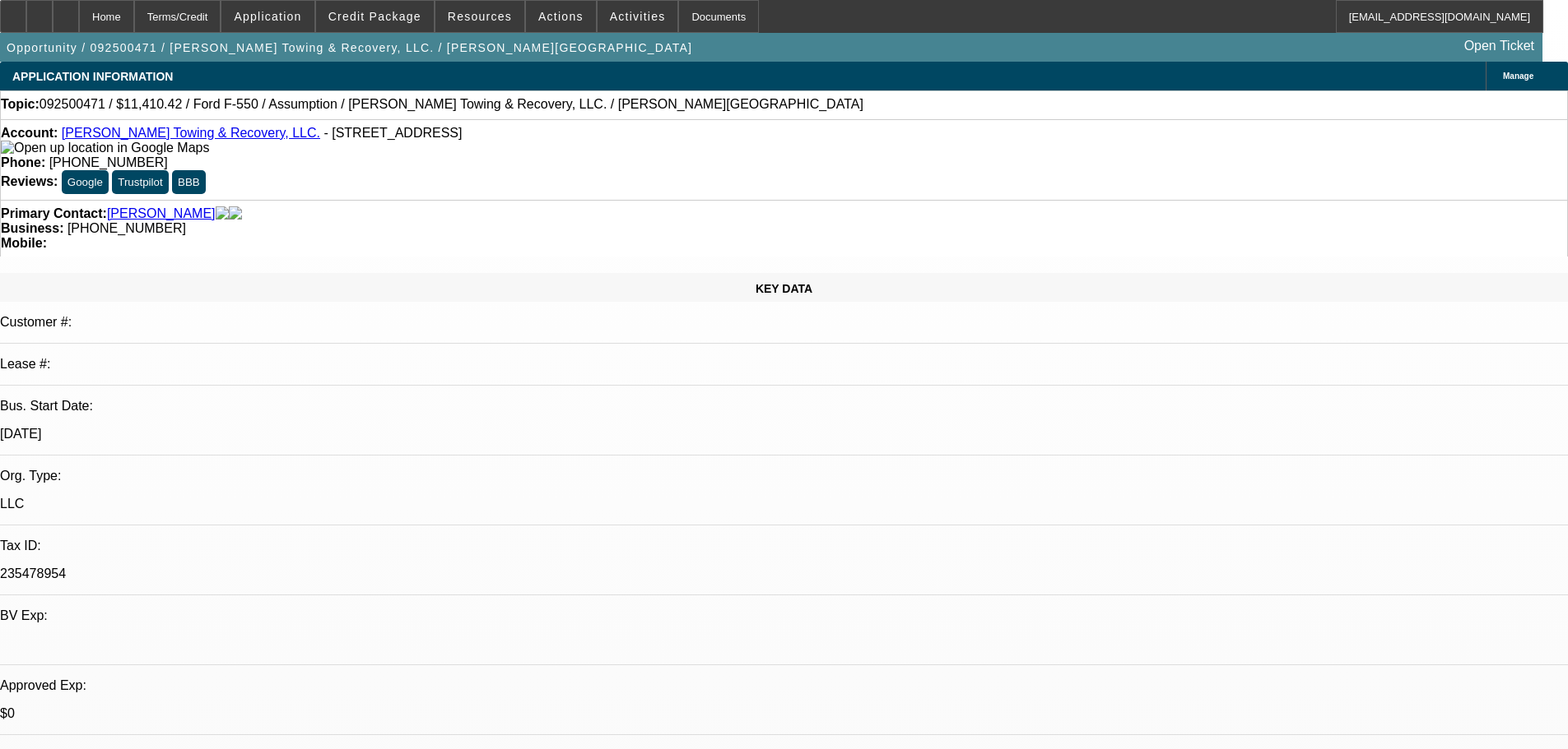
select select "0"
select select "2"
select select "0"
select select "6"
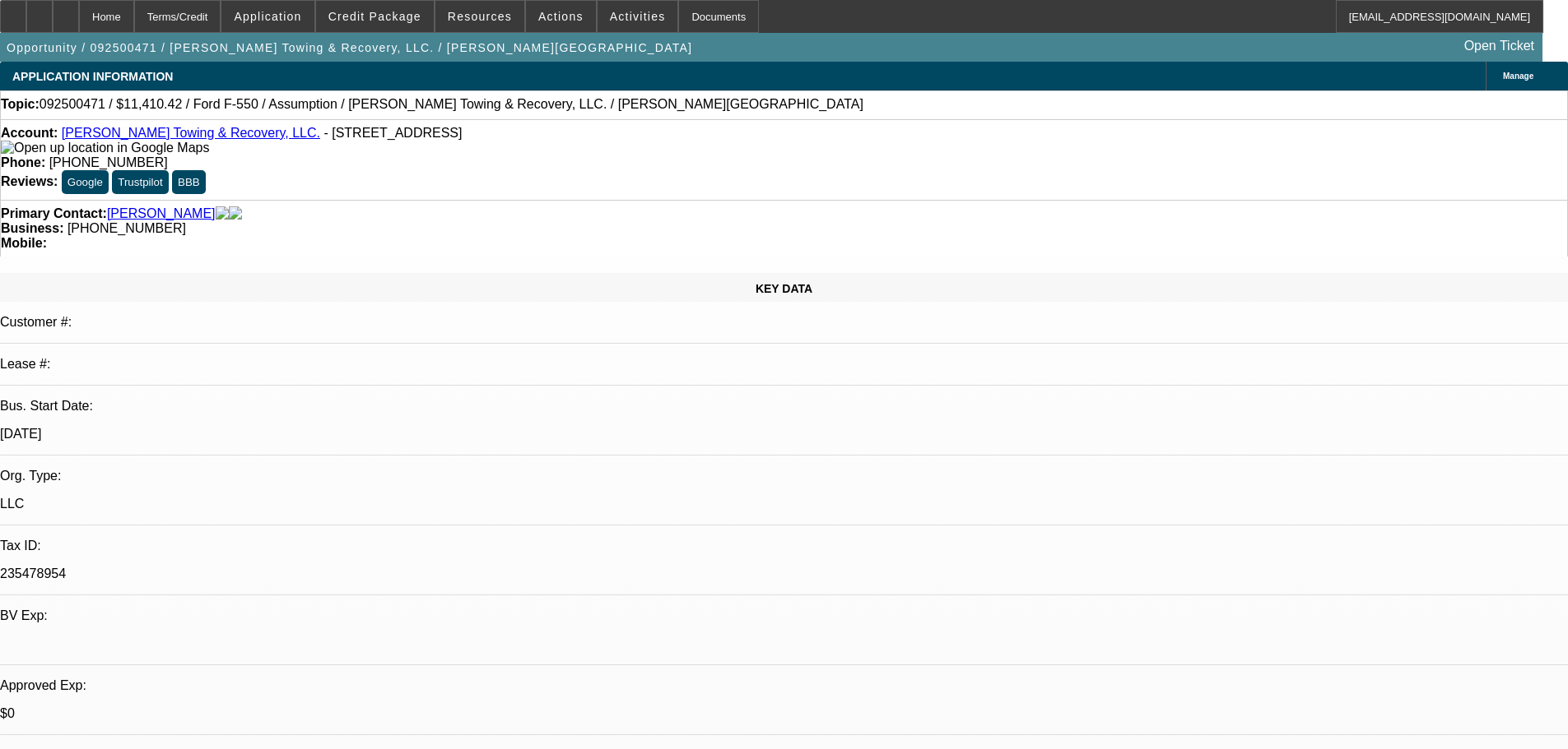
select select "0"
select select "2"
select select "0"
select select "6"
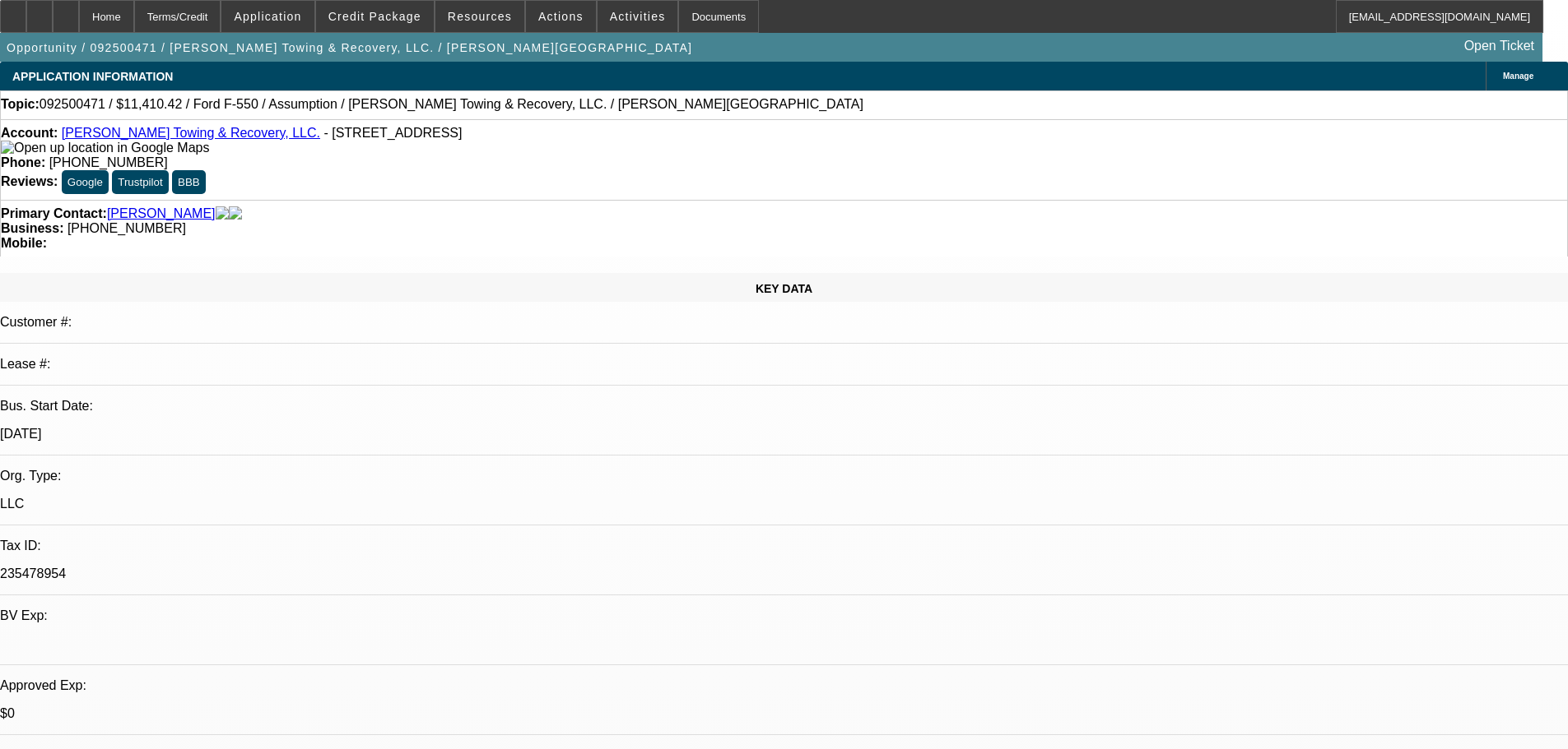
select select "0"
select select "2"
select select "0"
select select "6"
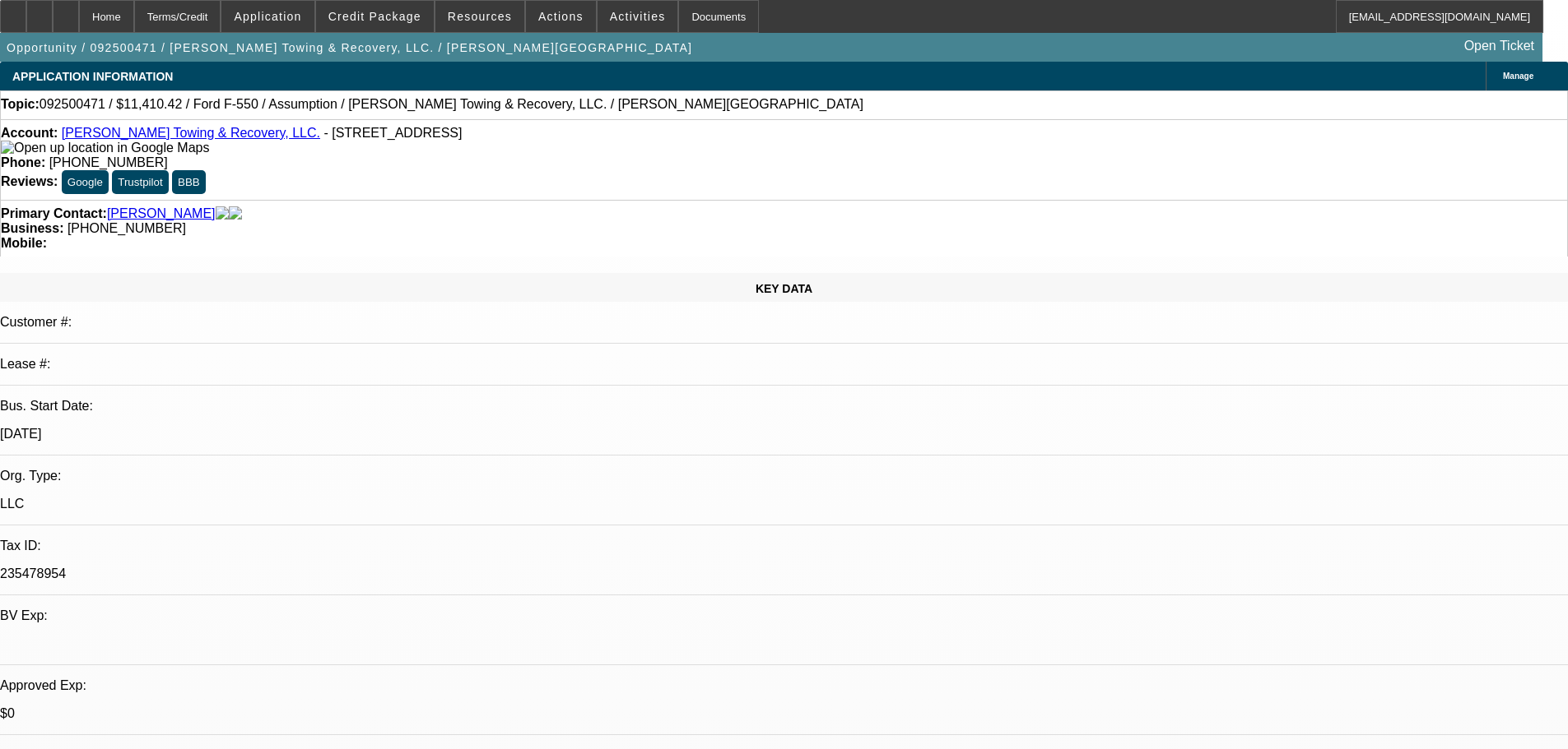
drag, startPoint x: 1182, startPoint y: 577, endPoint x: 1060, endPoint y: 563, distance: 122.8
copy div "https://beaconcreditbuilder.beaconfunding.com/opportunity/02da11ef-f397-f011-b4…"
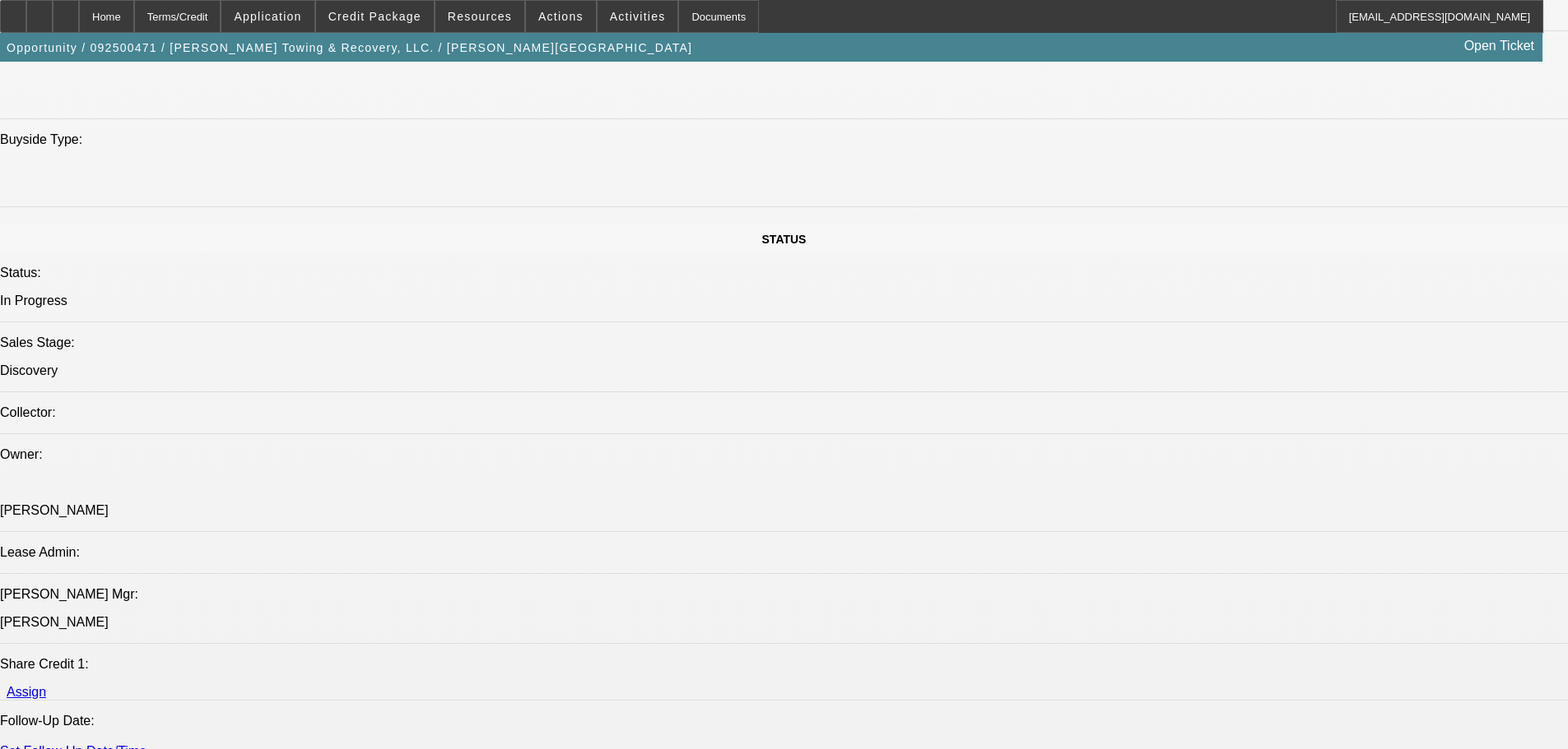
scroll to position [1563, 0]
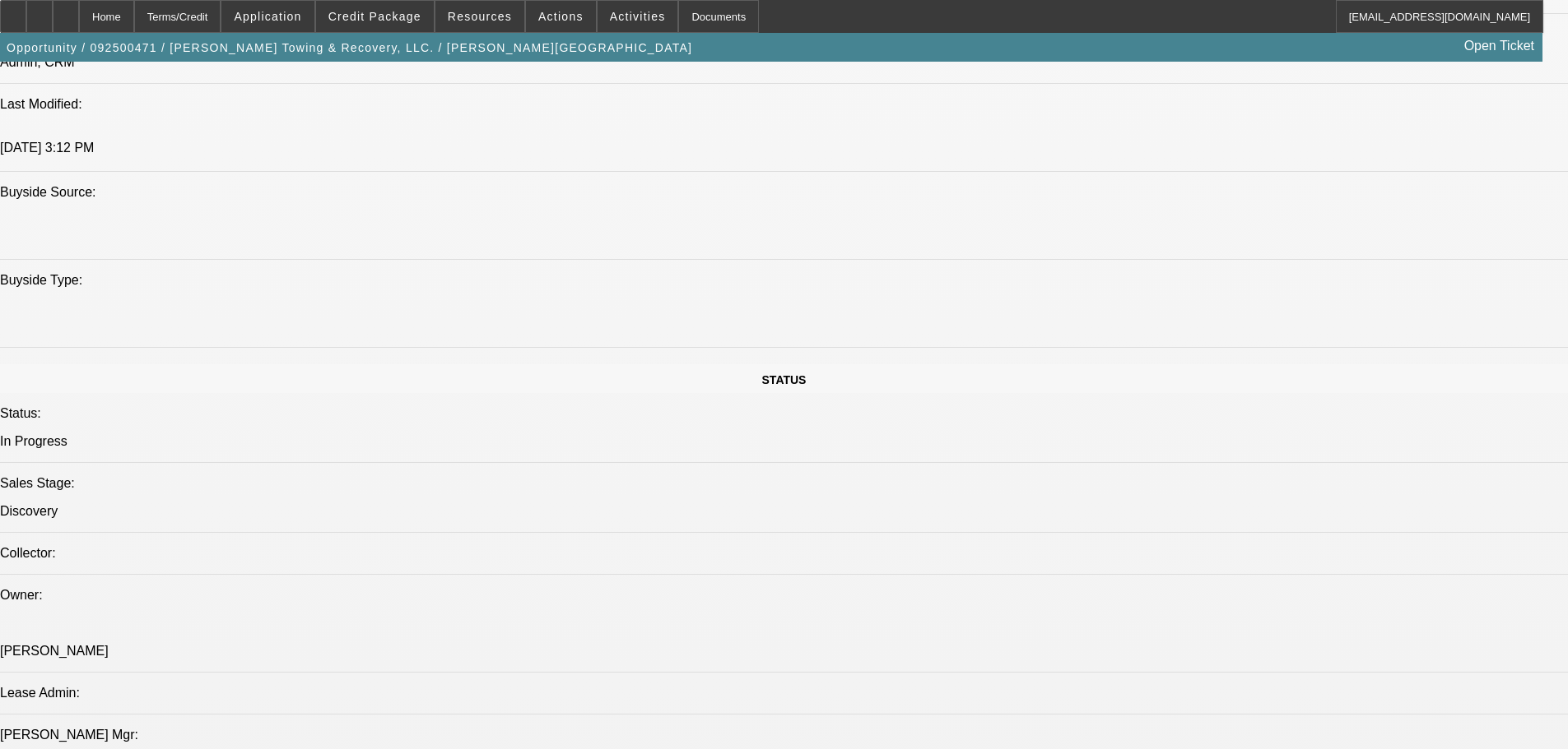
scroll to position [1233, 0]
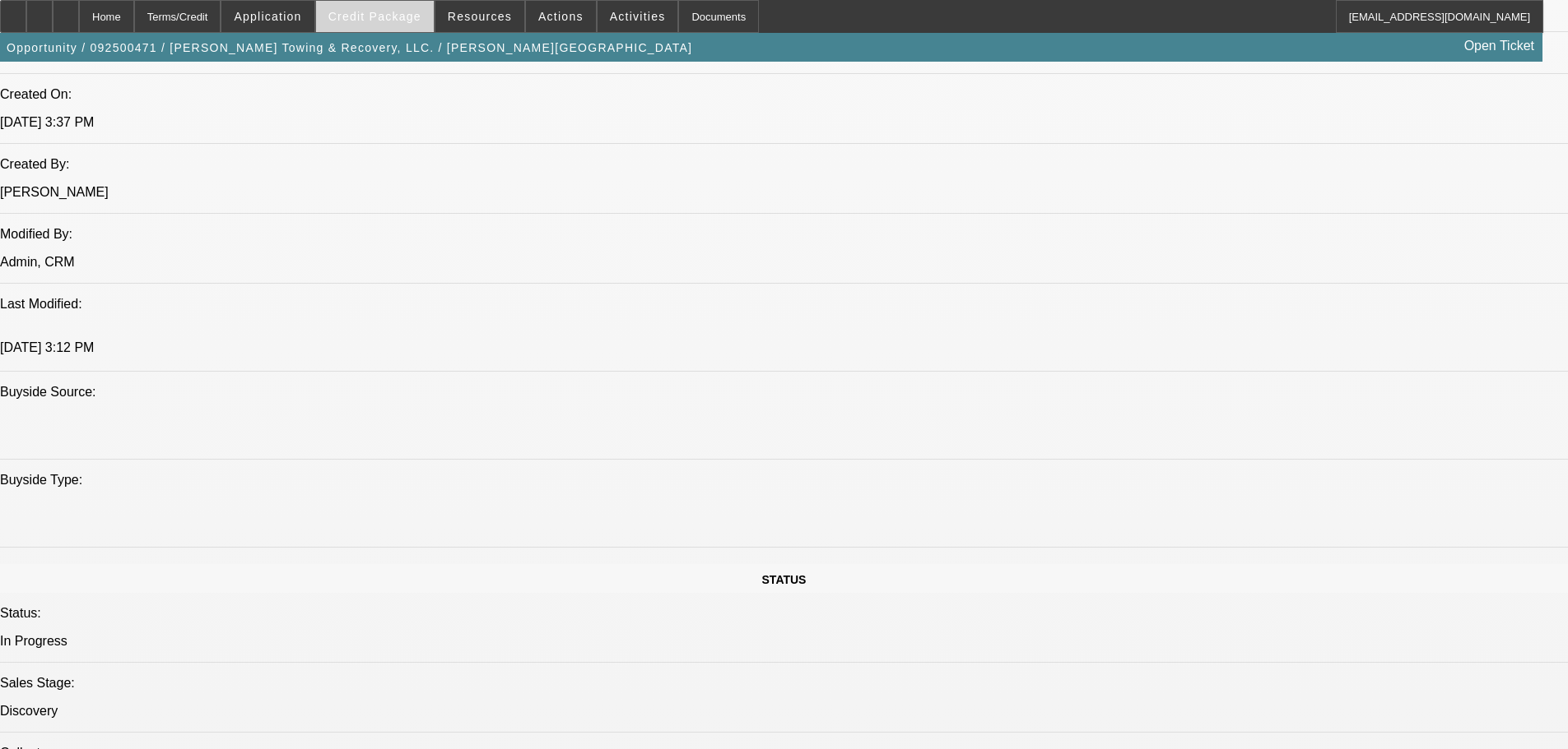
click at [412, 22] on span "Credit Package" at bounding box center [375, 16] width 93 height 13
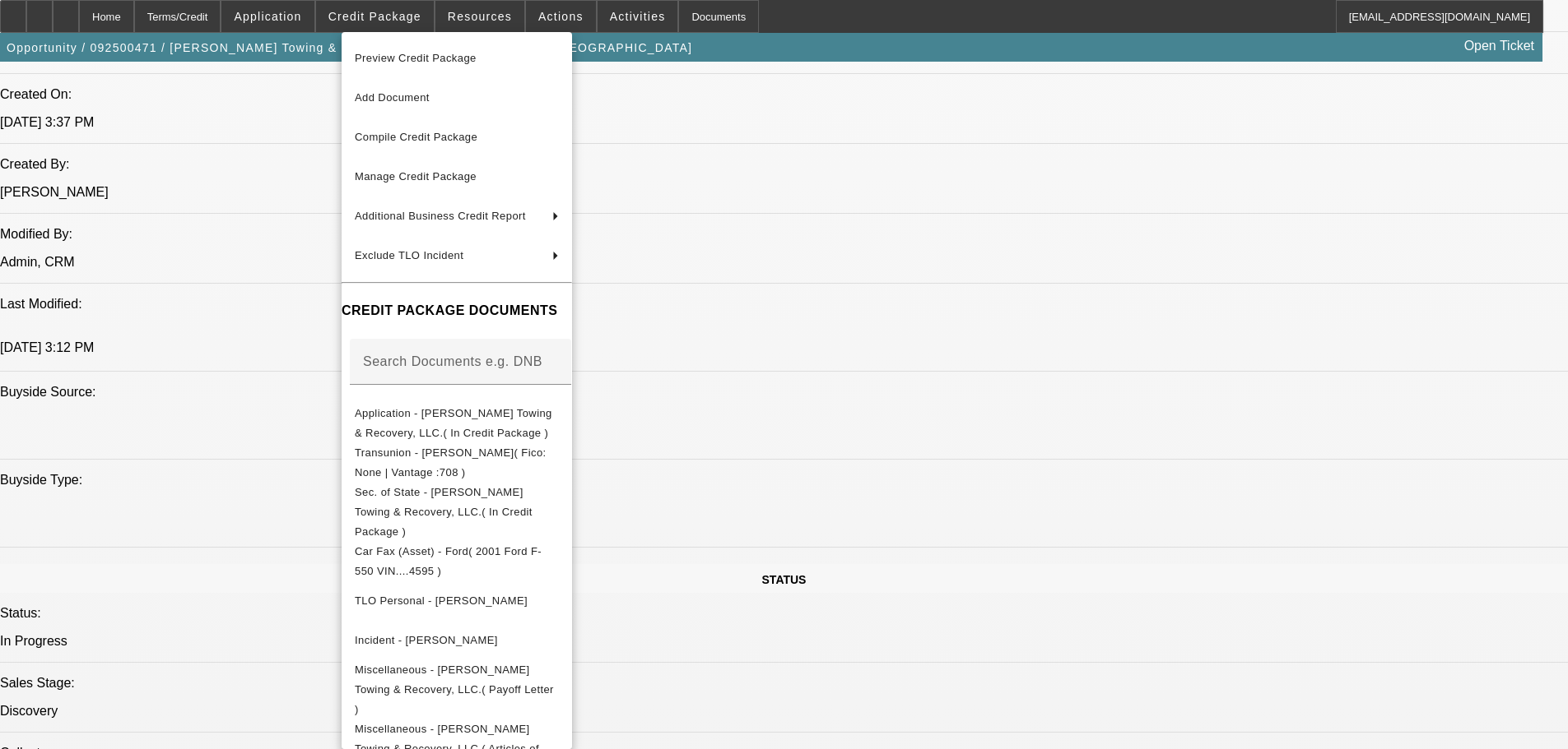
click at [249, 265] on div at bounding box center [784, 374] width 1568 height 749
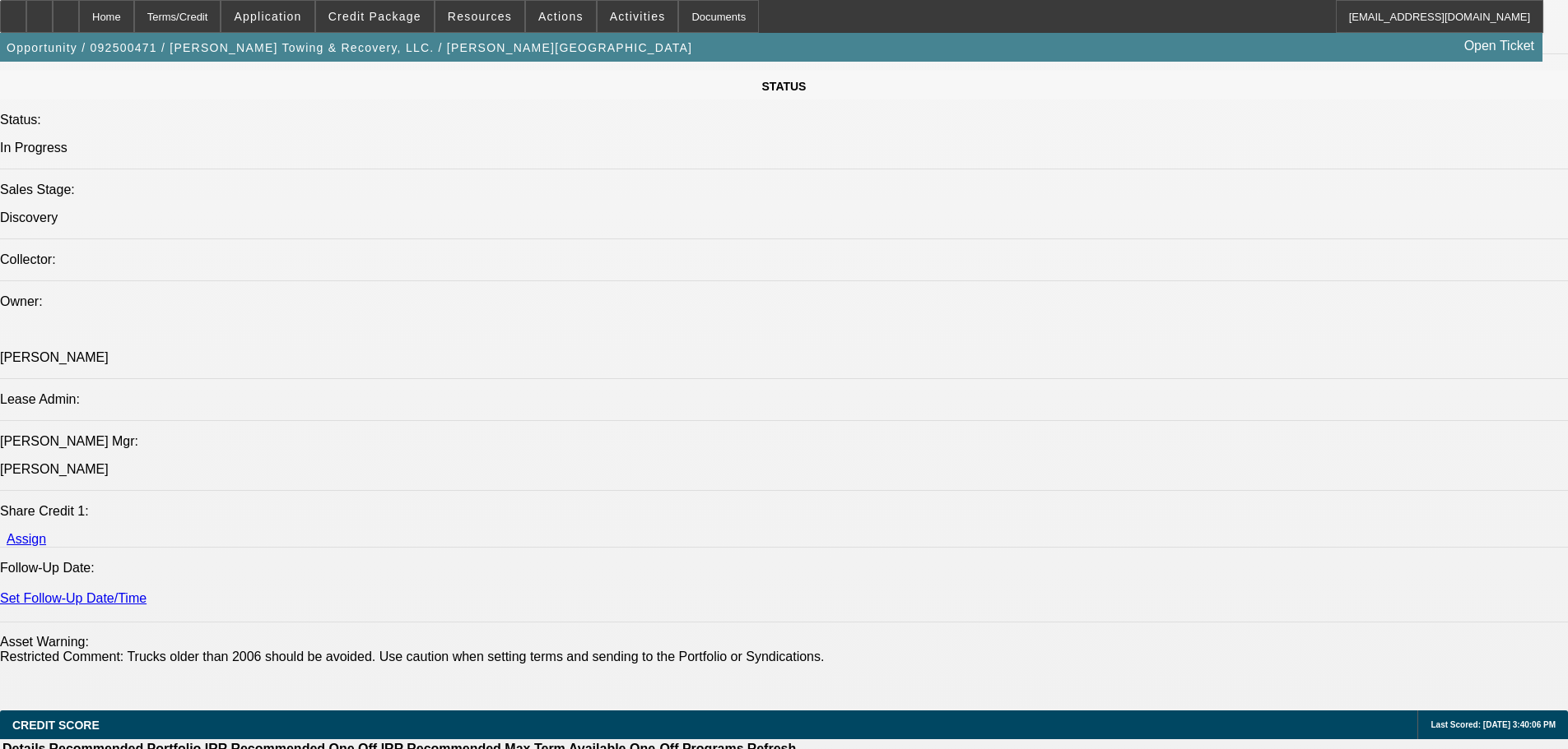
scroll to position [0, 0]
drag, startPoint x: 576, startPoint y: 396, endPoint x: 603, endPoint y: 393, distance: 27.2
copy span "10873"
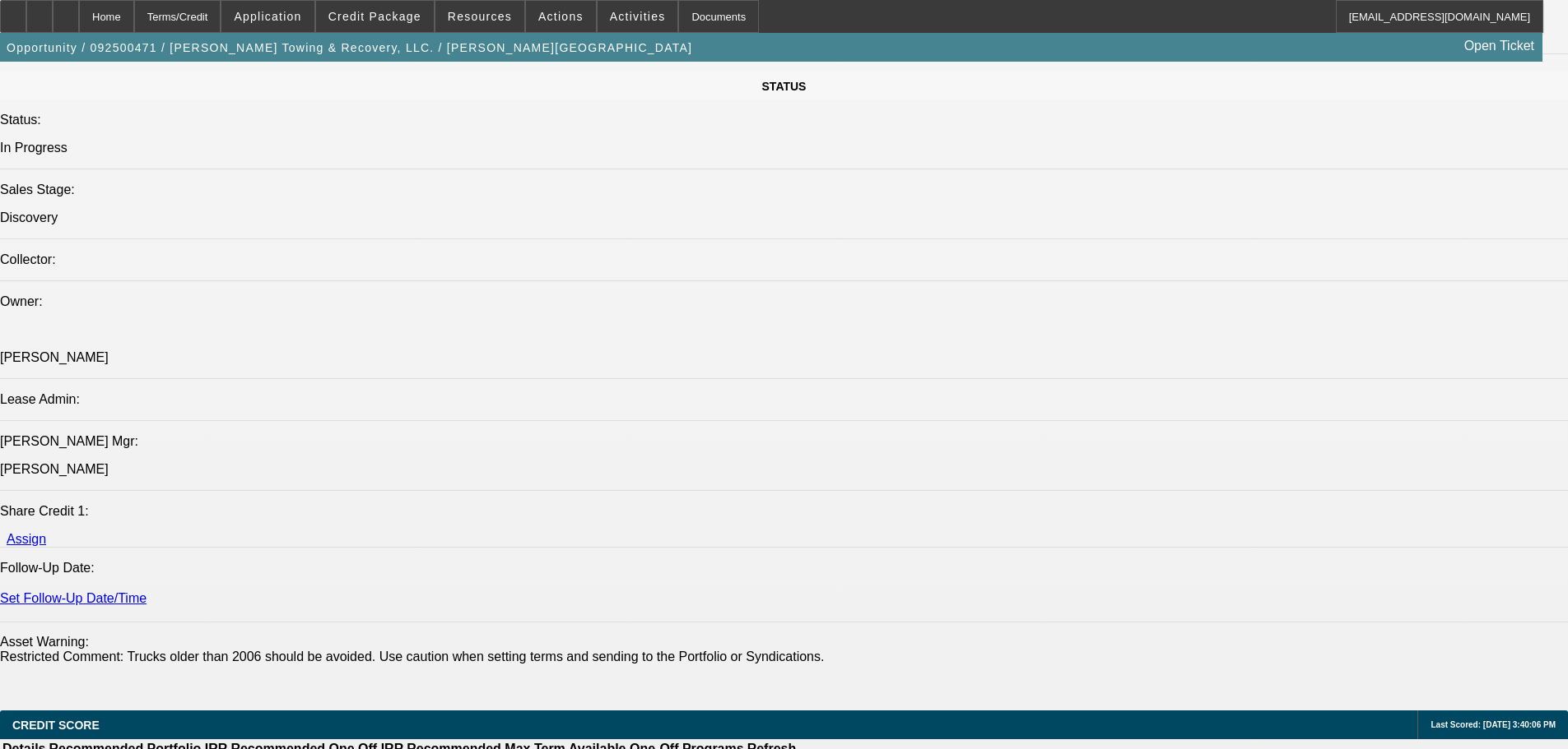
radio input "true"
paste textarea "092400439 / $21,000.00 / Ford F-550 / Third Party Vendor / Jeffery Scott Waller…"
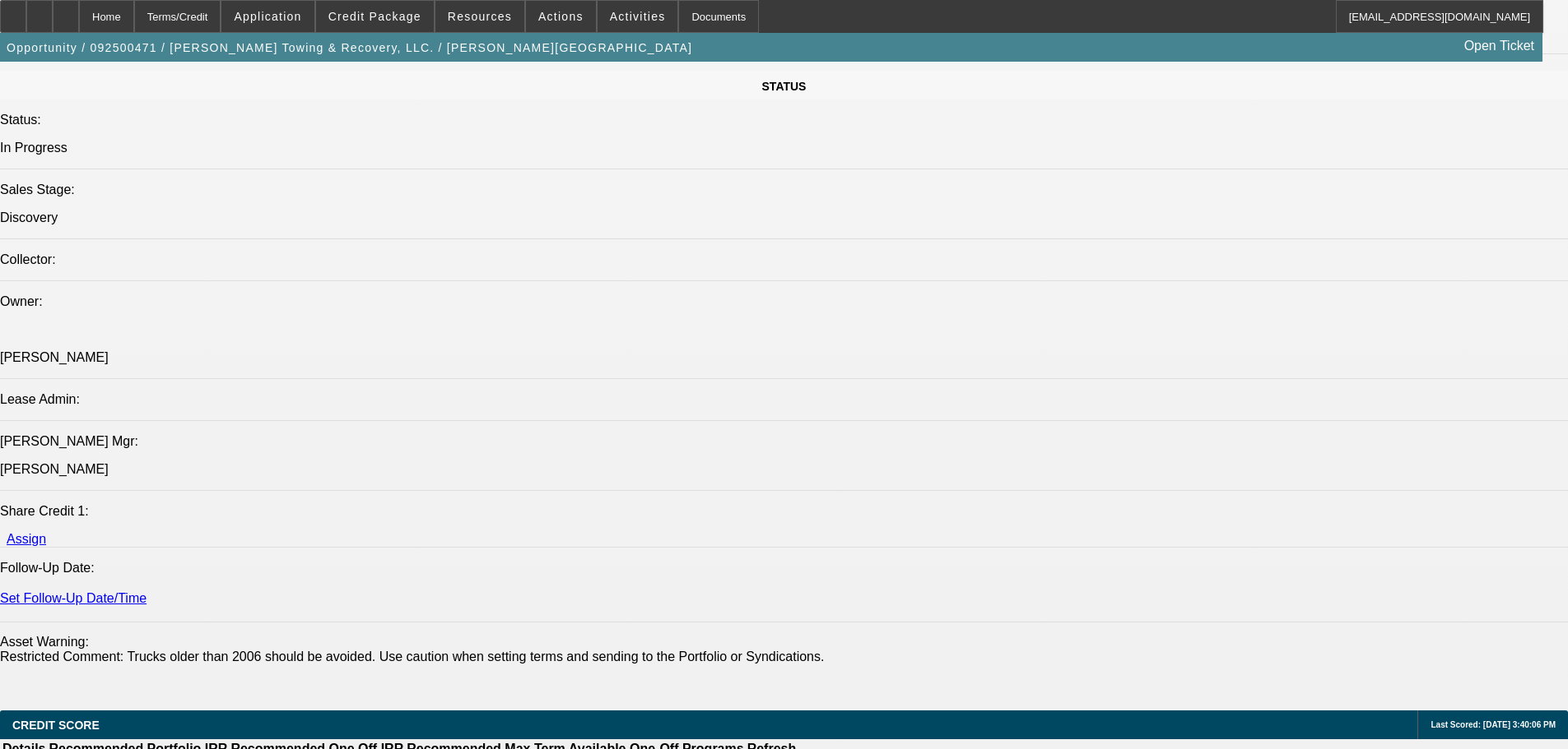
type textarea "092400439 / $21,000.00 / Ford F-550 / Third Party Vendor / Jeffery Scott Waller…"
radio input "true"
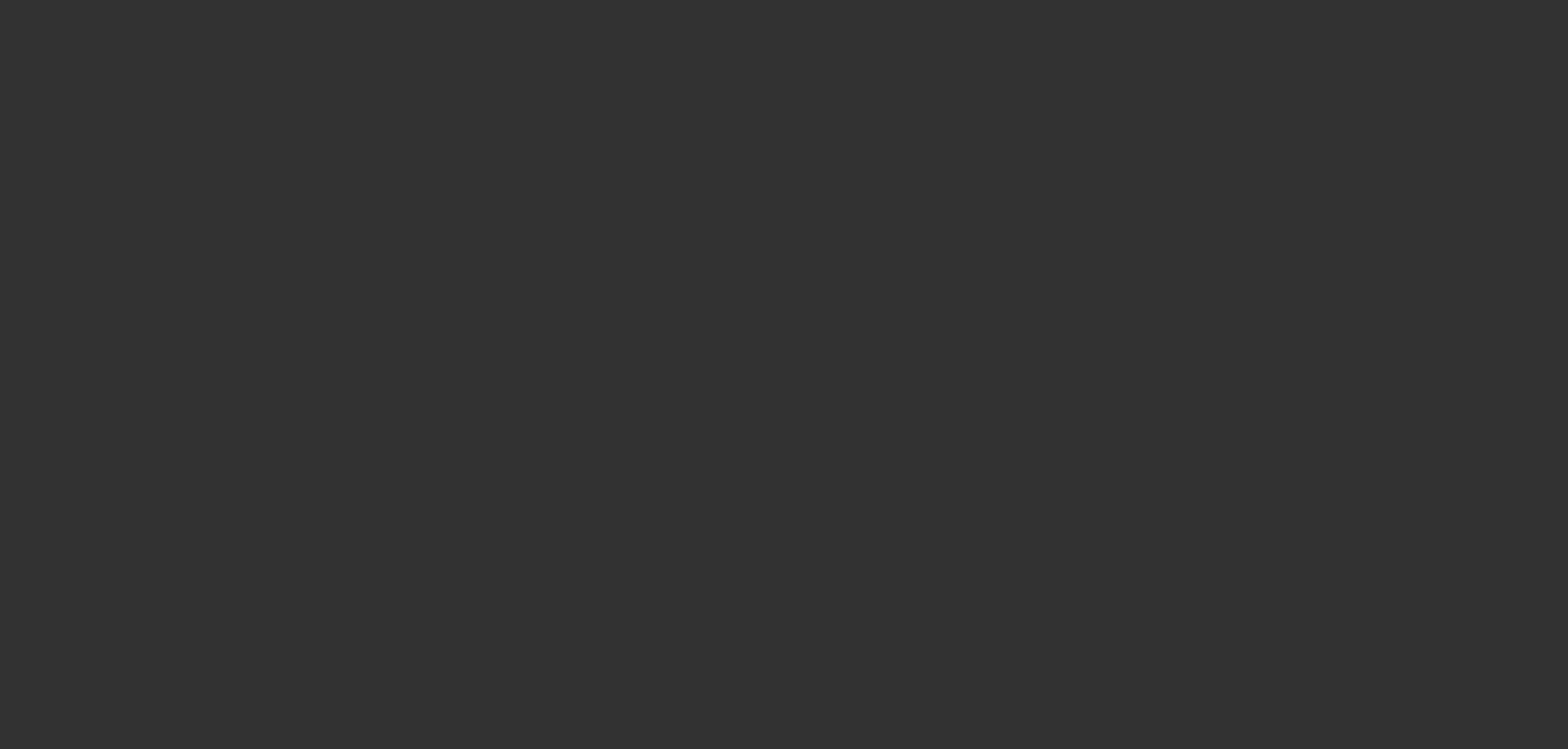
scroll to position [0, 0]
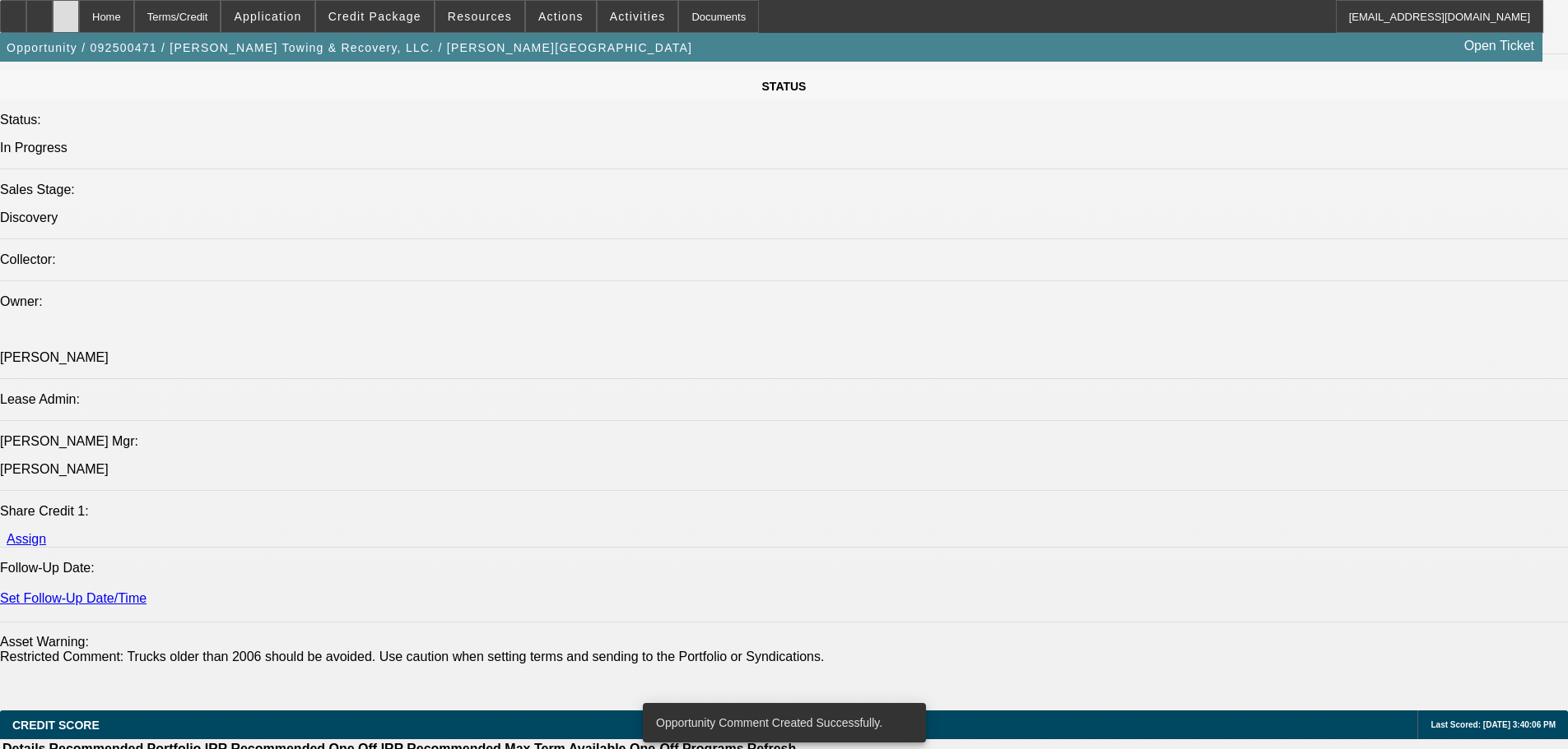
click at [66, 11] on icon at bounding box center [66, 11] width 0 height 0
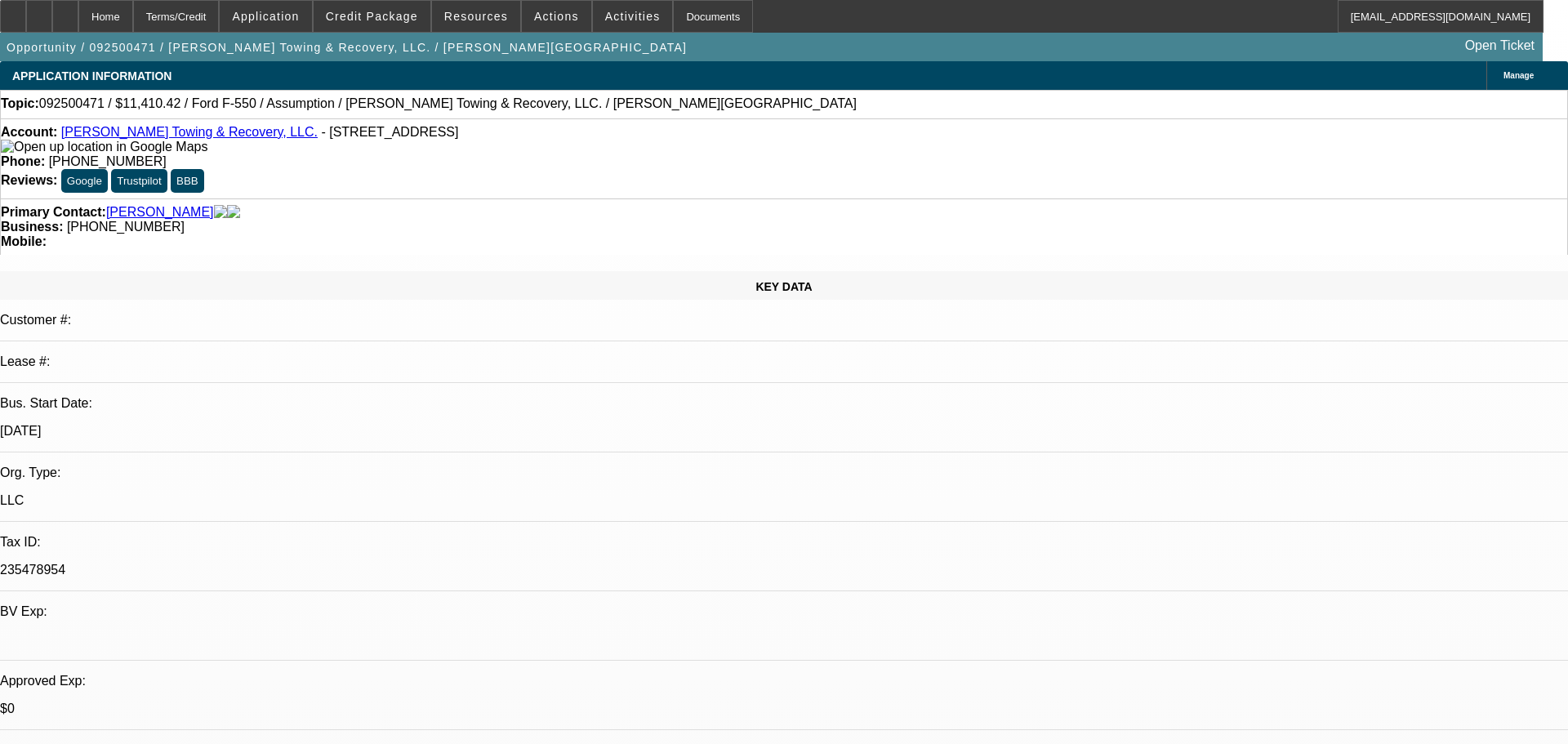
select select "0"
select select "2"
select select "0"
select select "6"
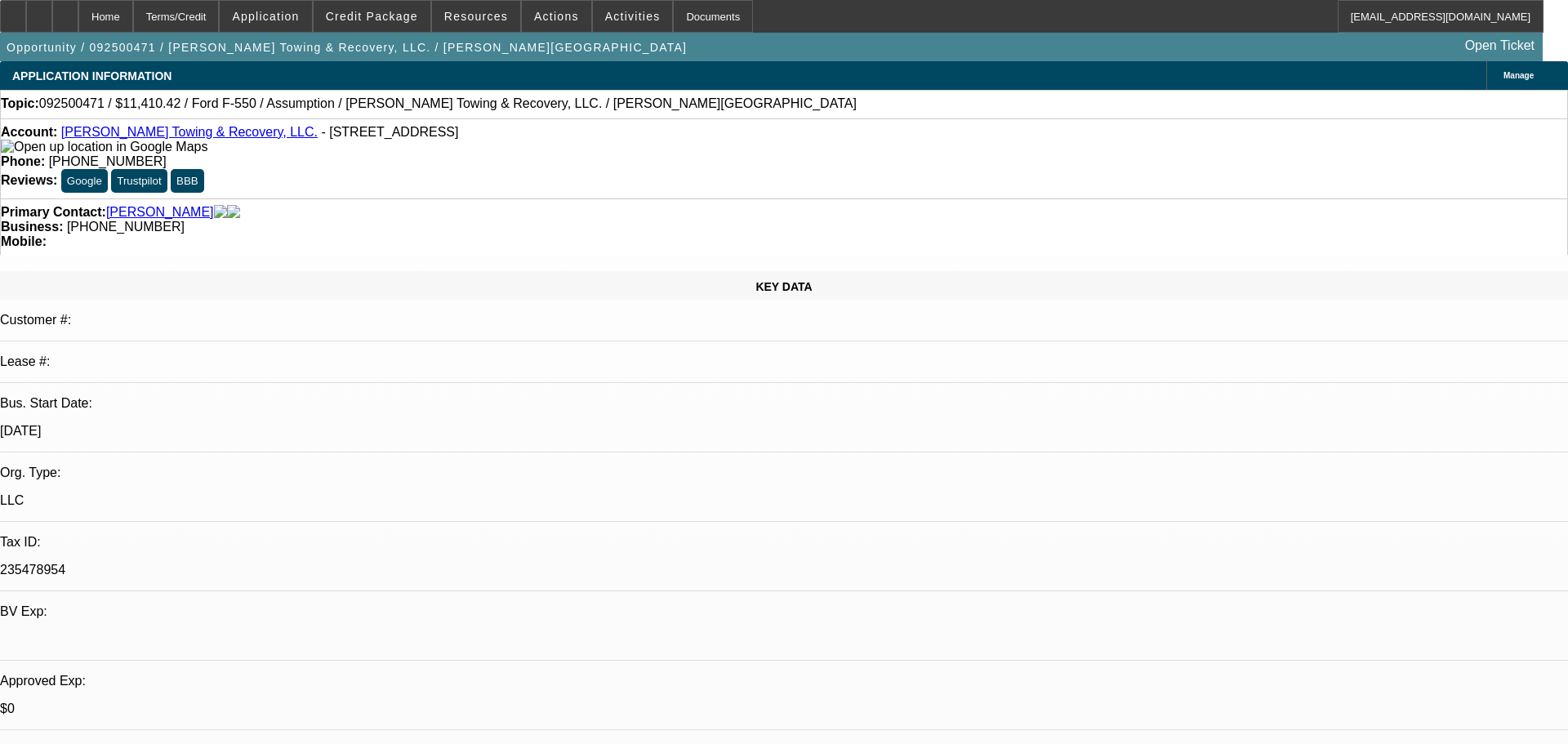
select select "0"
select select "2"
select select "0"
select select "6"
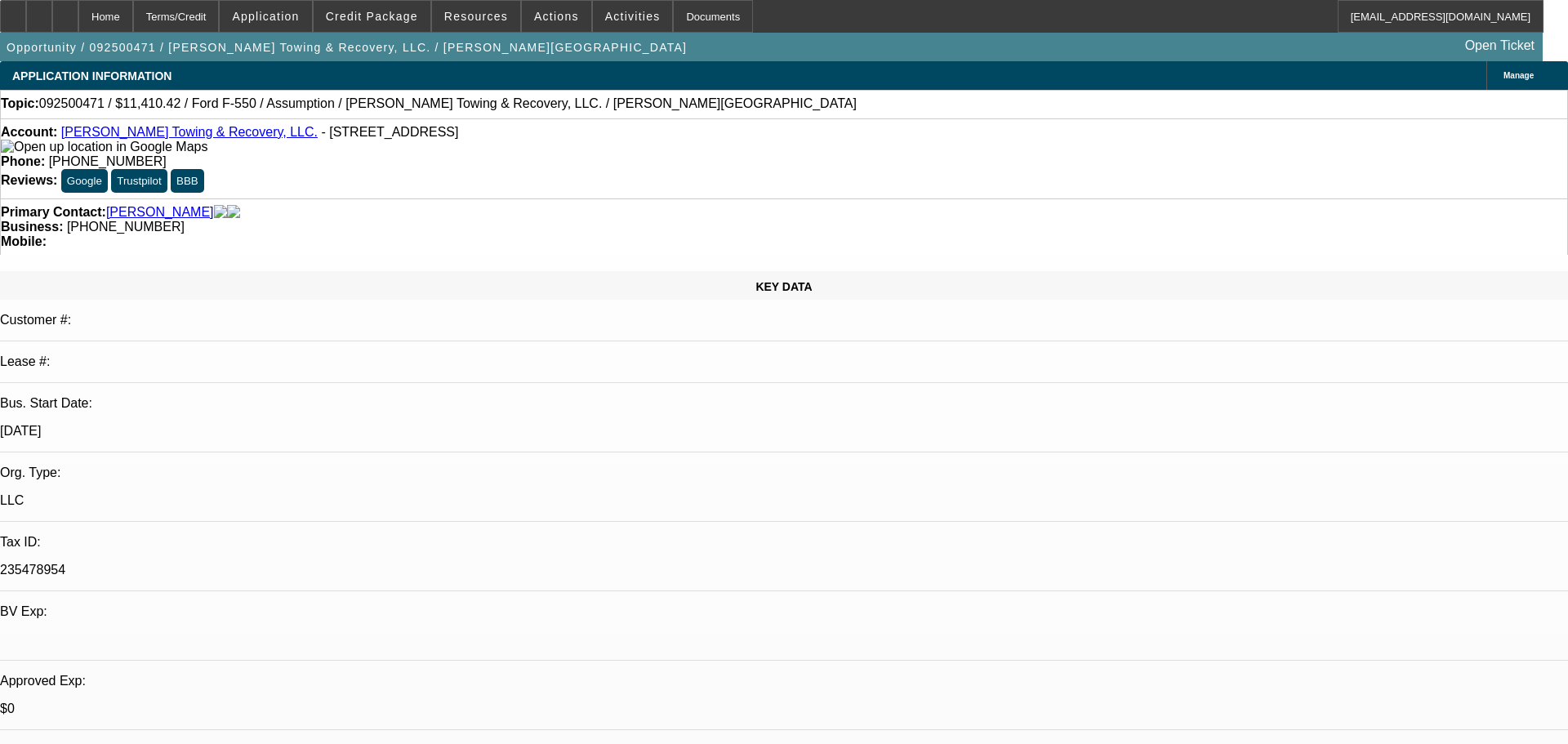
select select "0"
select select "2"
select select "0"
select select "6"
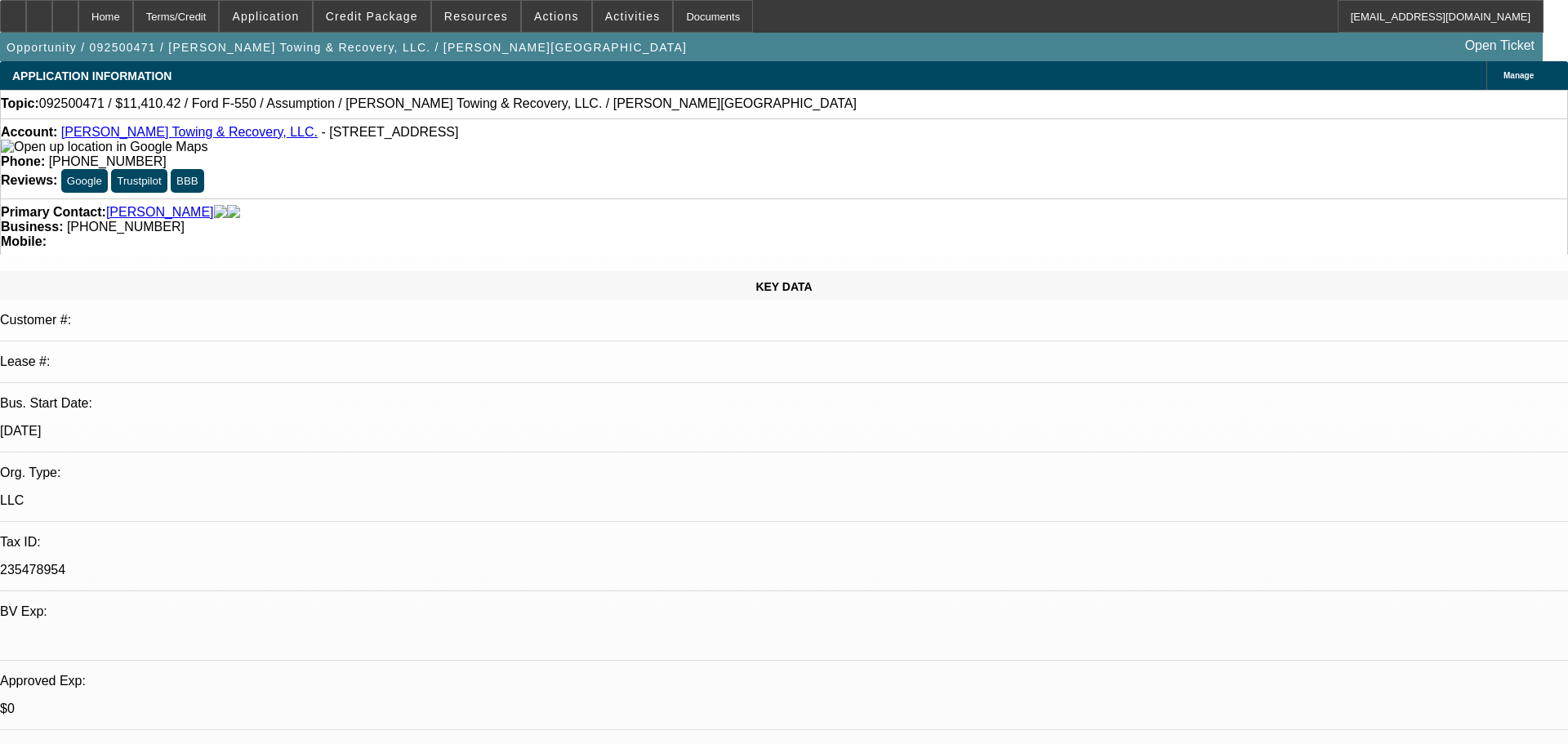
select select "0"
select select "2"
select select "0"
select select "6"
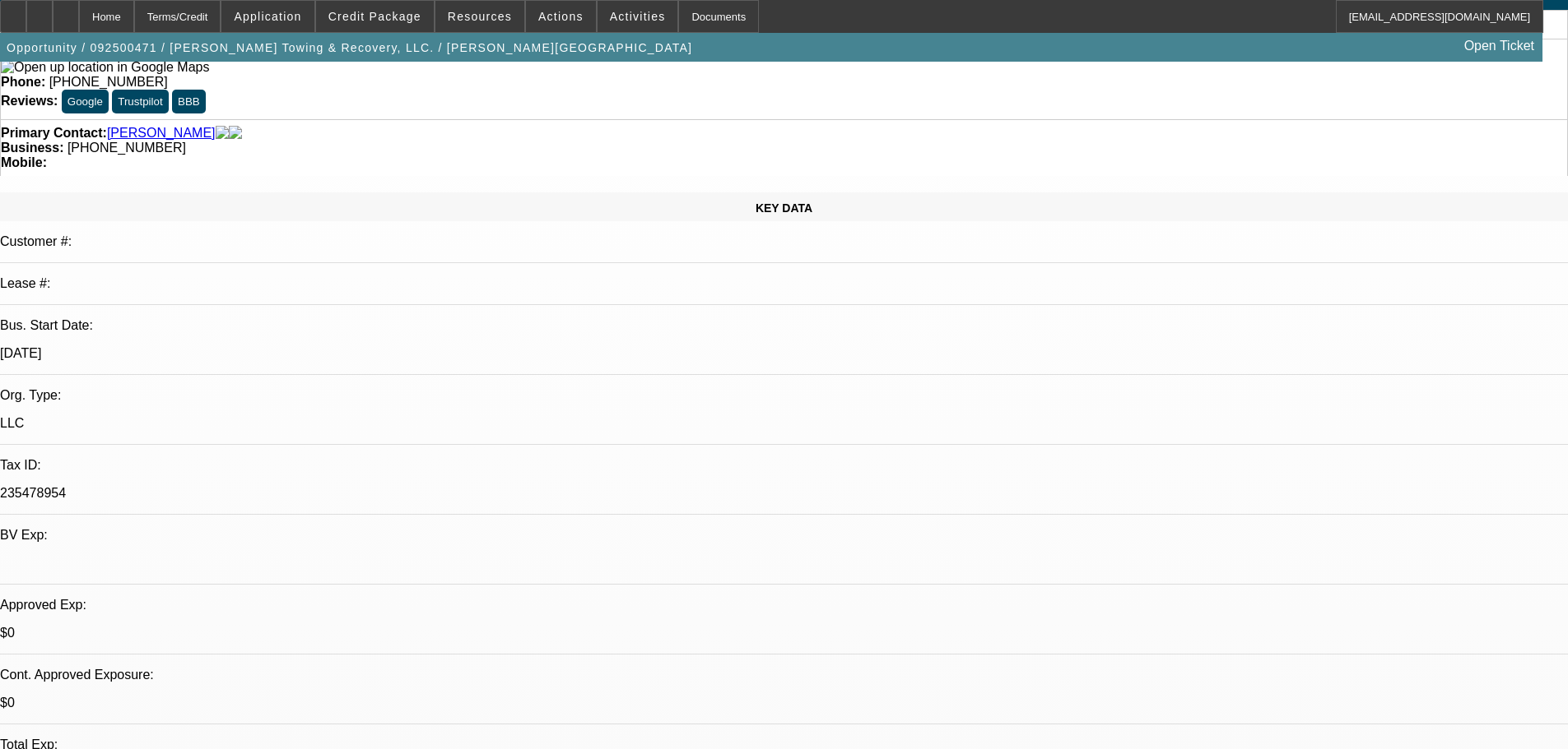
scroll to position [247, 0]
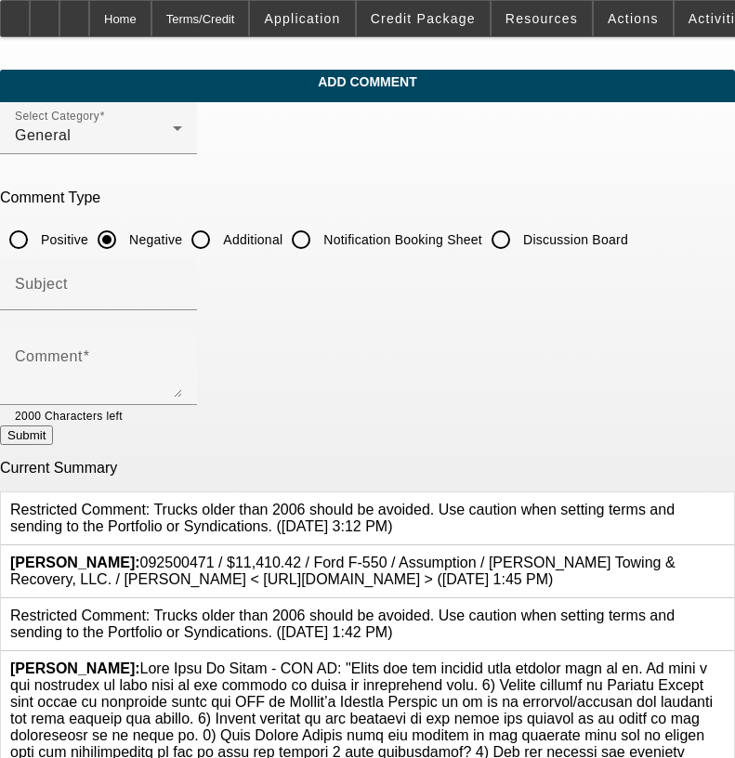
click at [725, 555] on icon at bounding box center [725, 555] width 0 height 0
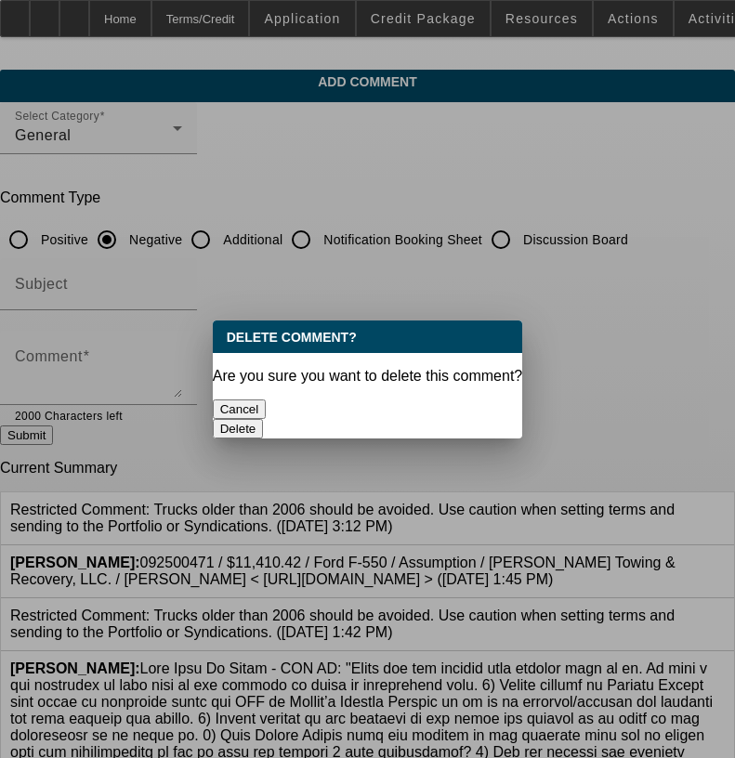
click at [264, 419] on button "Delete" at bounding box center [238, 429] width 51 height 20
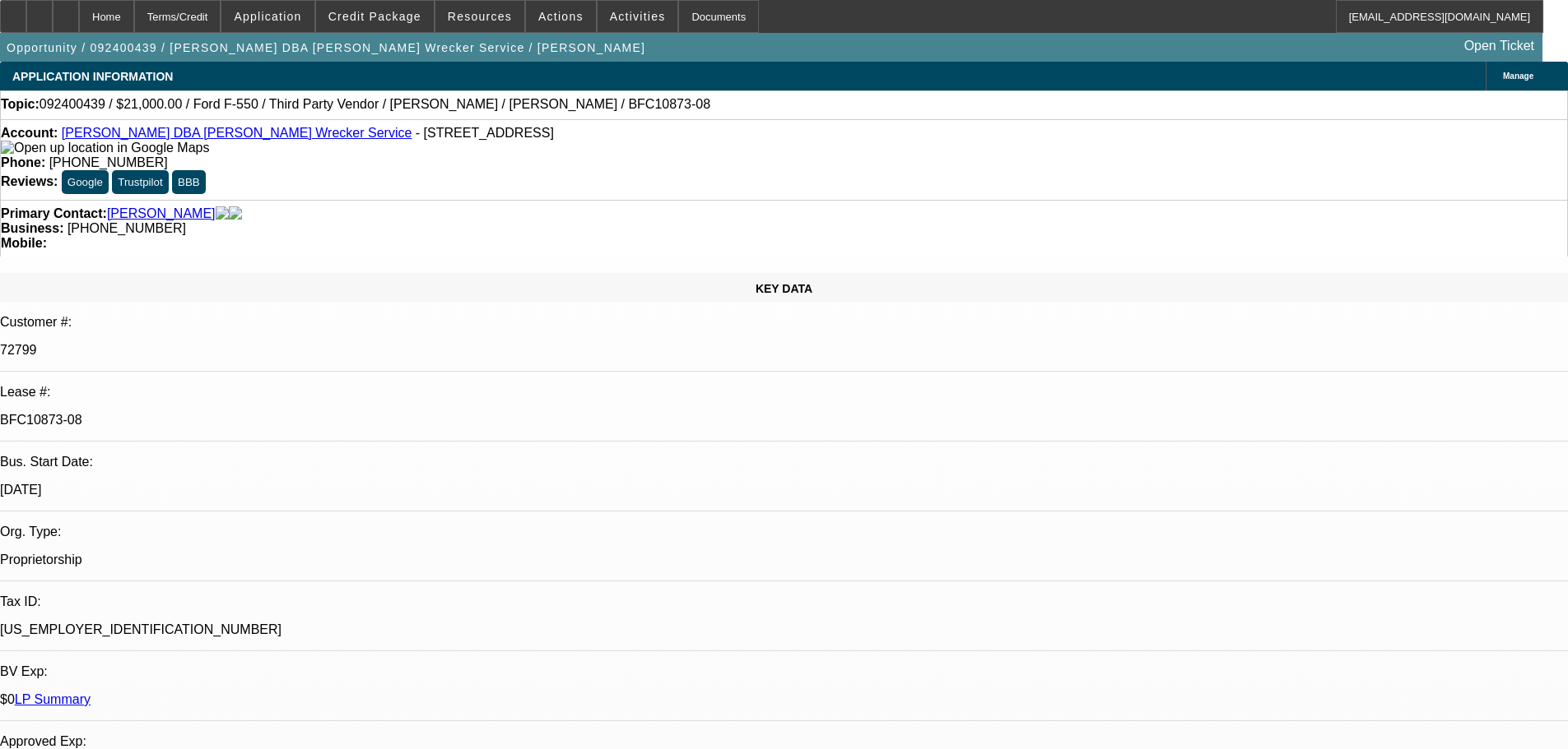
select select "0"
select select "6"
select select "0"
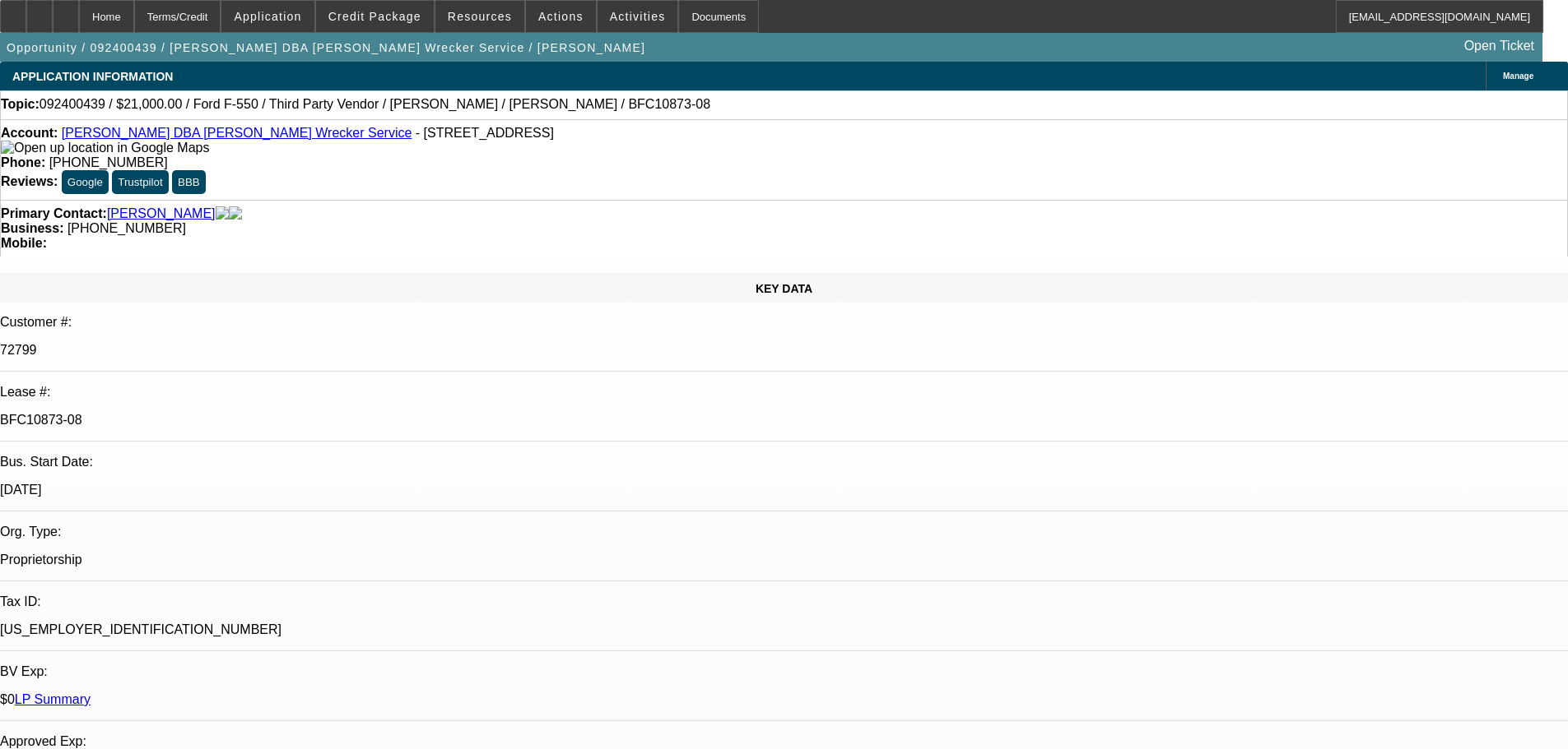
select select "0"
select select "6"
click at [560, 19] on span "Actions" at bounding box center [561, 16] width 45 height 13
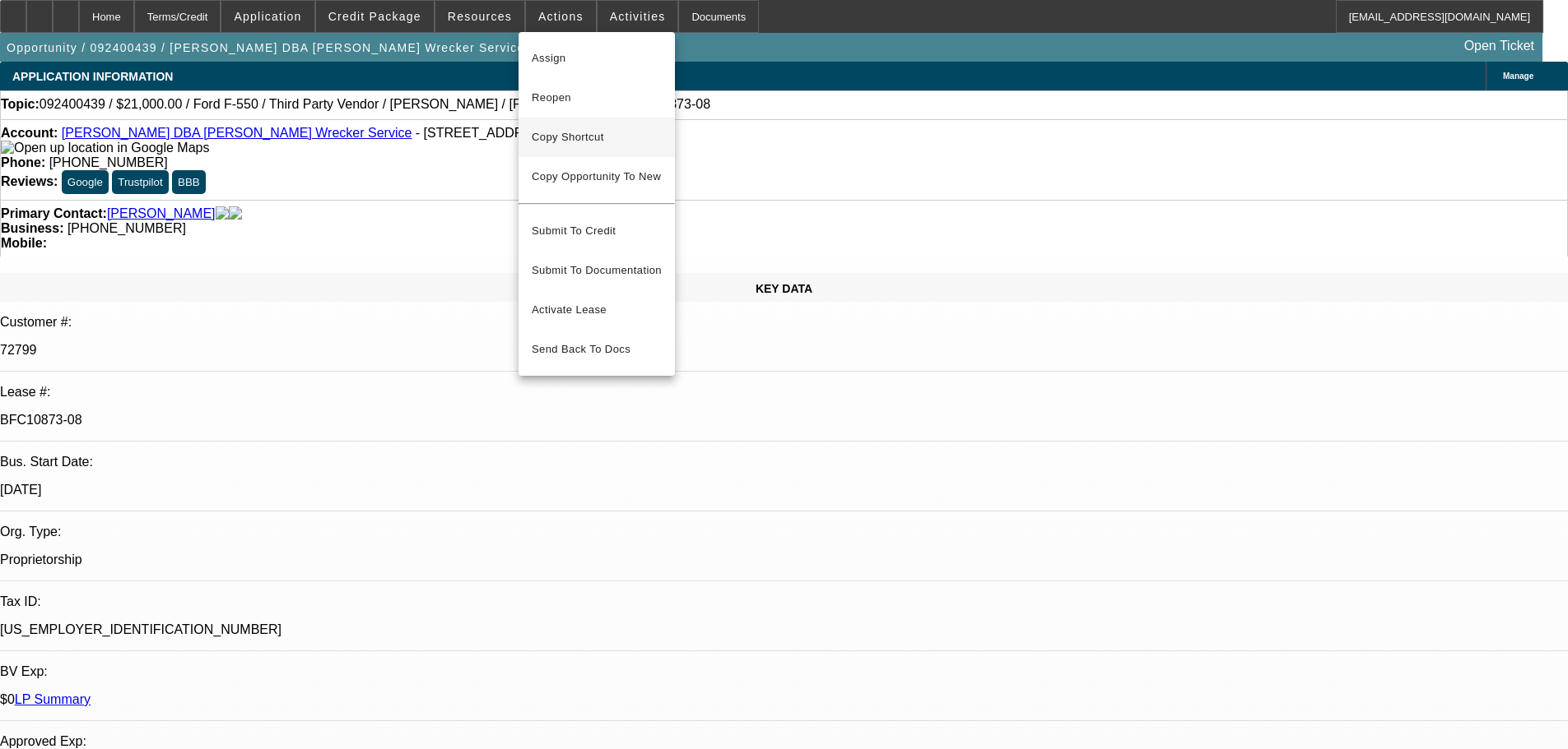
click at [591, 138] on span "Copy Shortcut" at bounding box center [596, 137] width 130 height 19
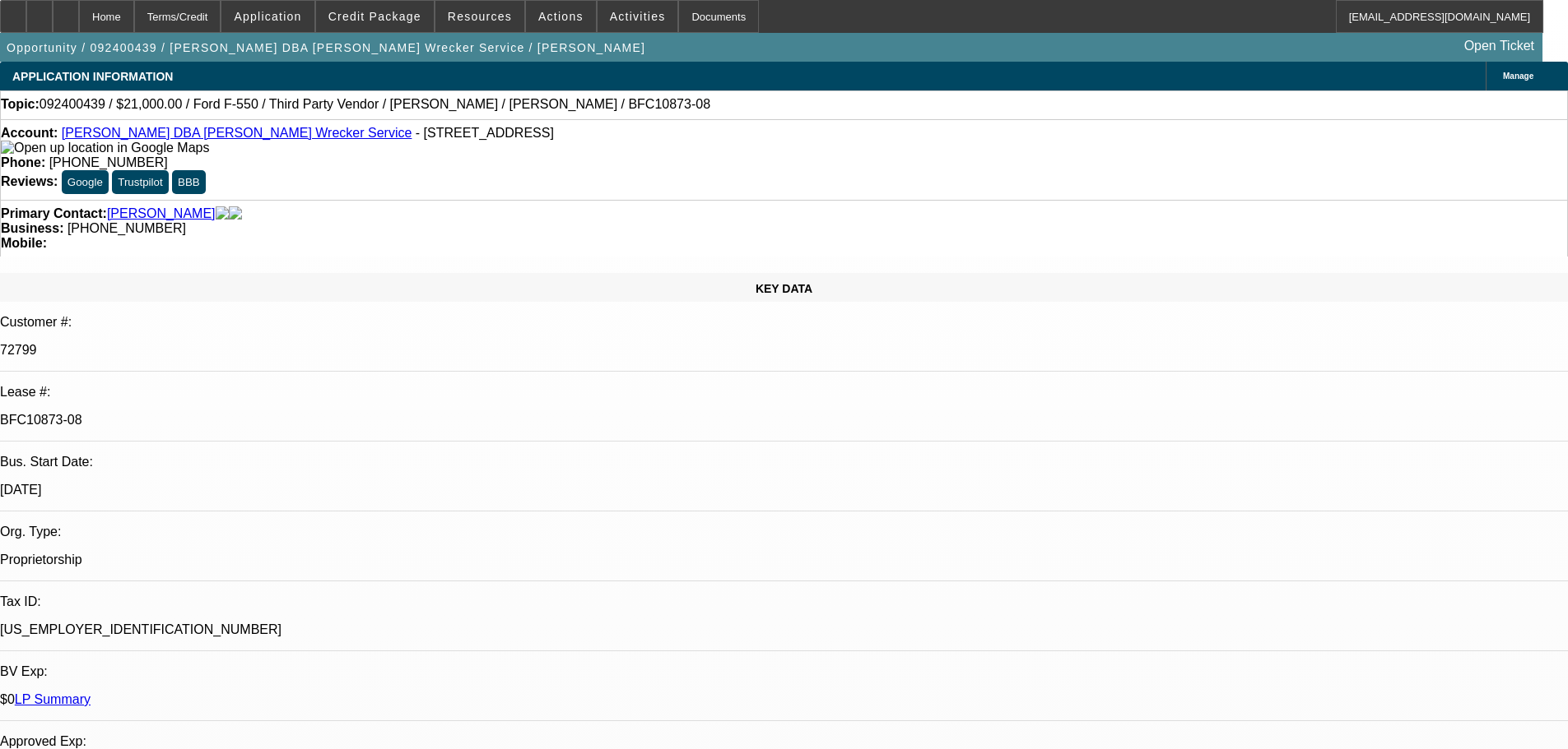
scroll to position [165, 0]
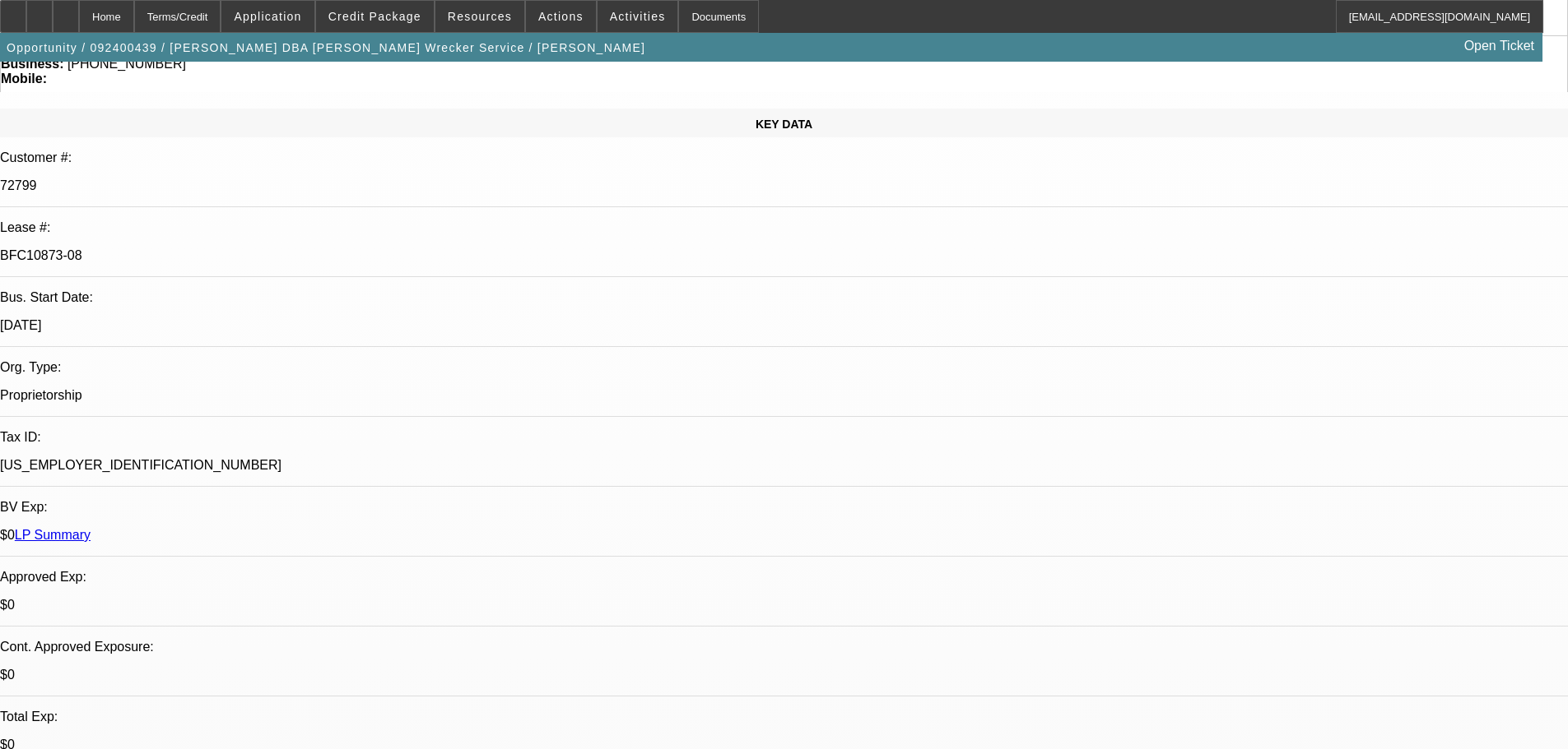
click at [90, 528] on link "LP Summary" at bounding box center [52, 535] width 75 height 14
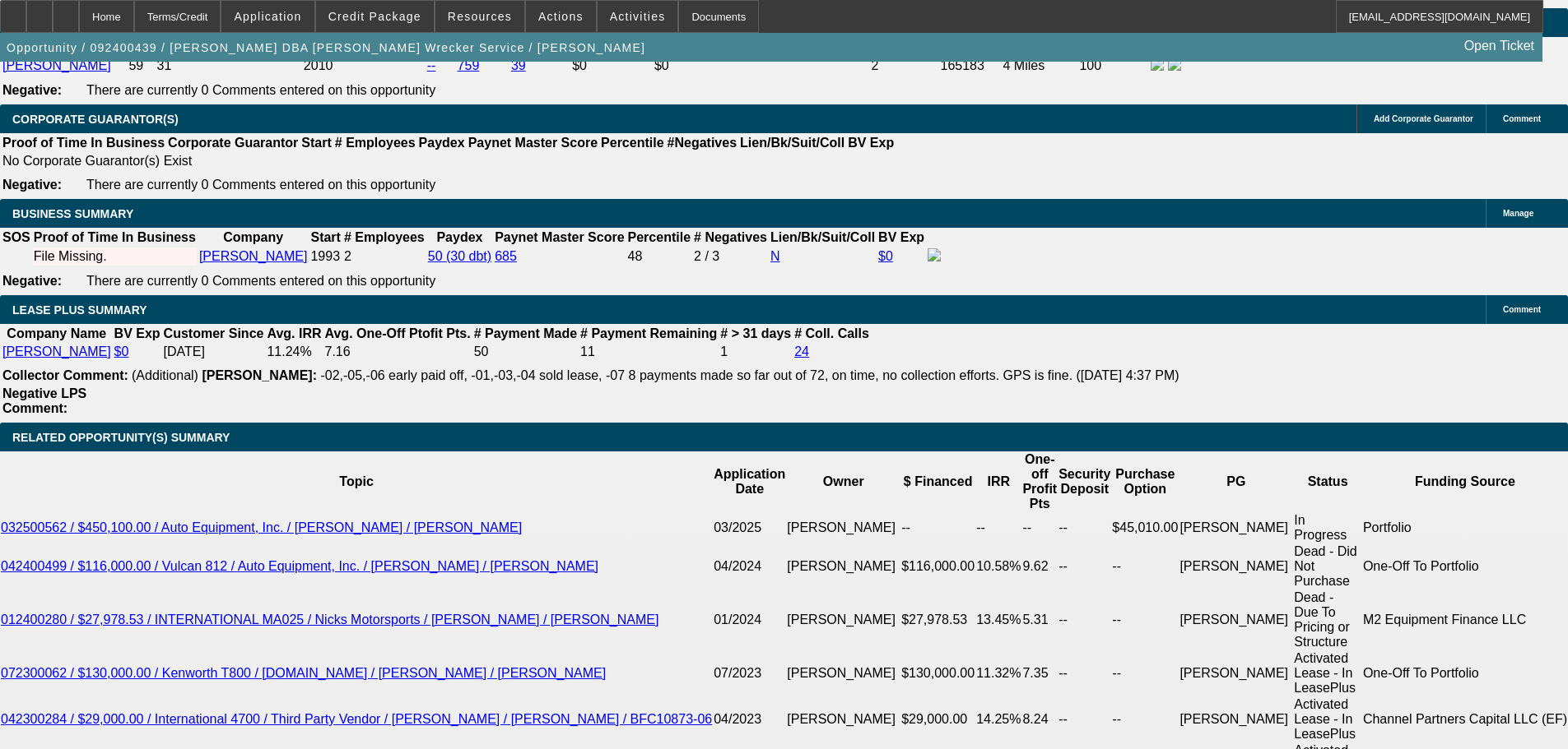
scroll to position [2878, 0]
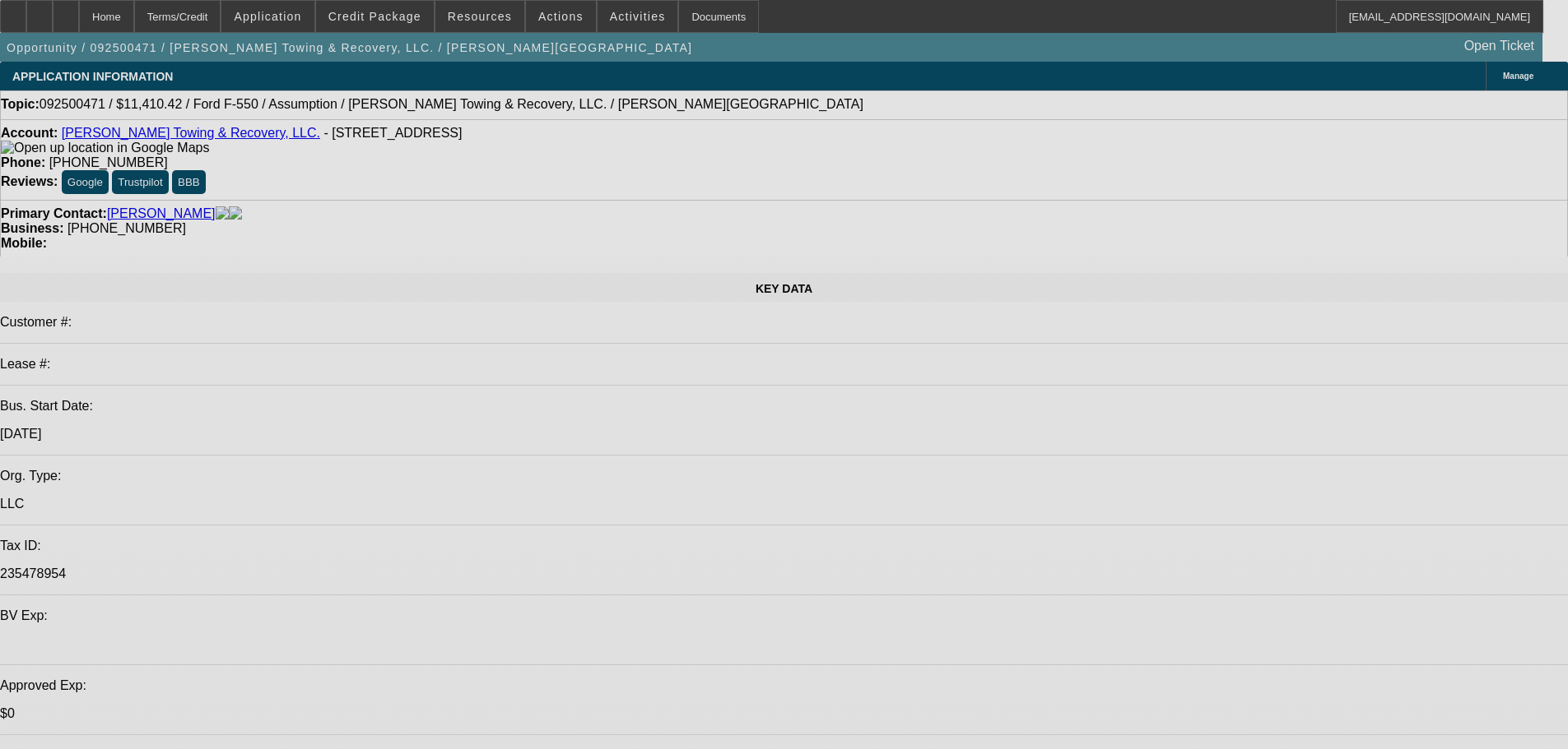
select select "0"
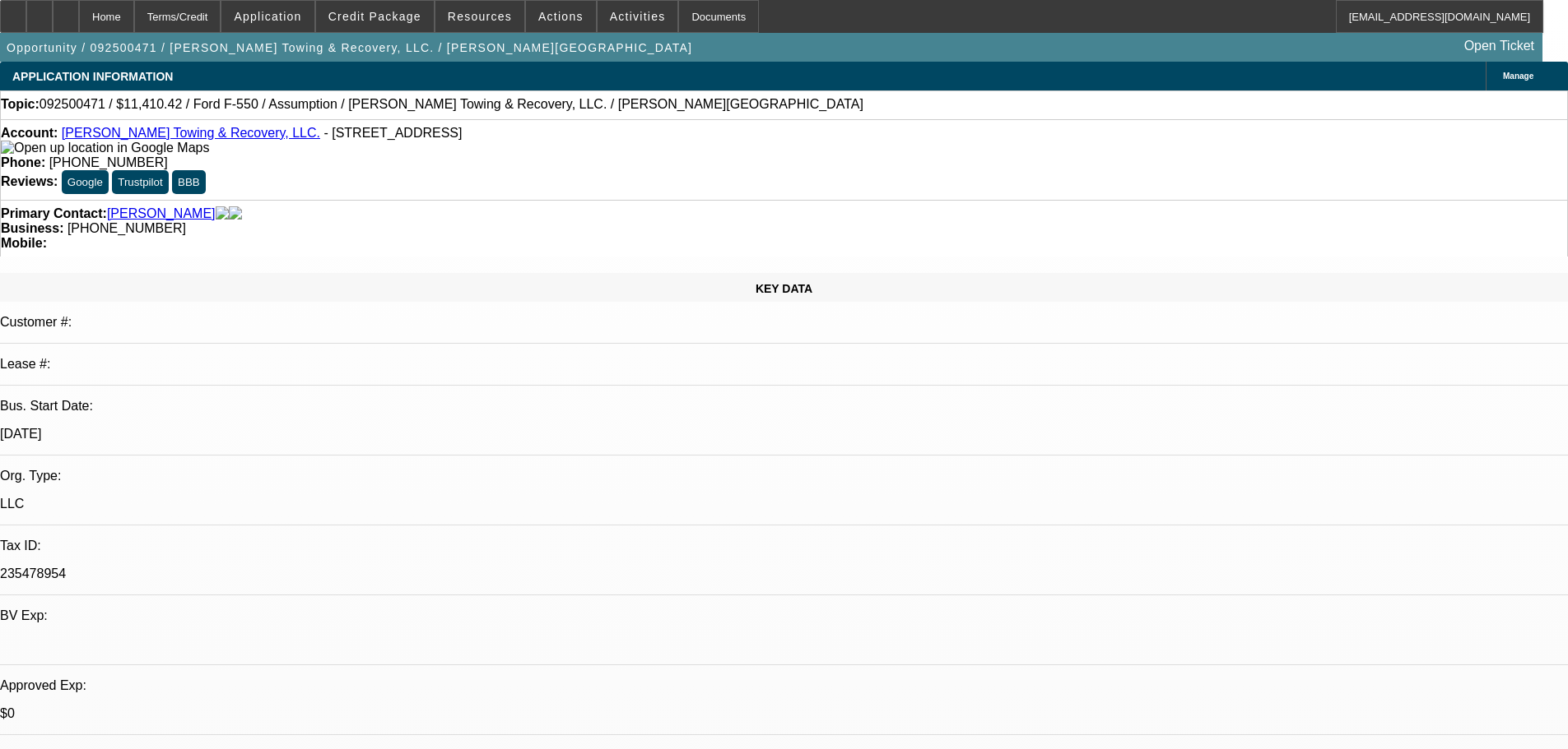
select select "2"
select select "0"
select select "6"
select select "0"
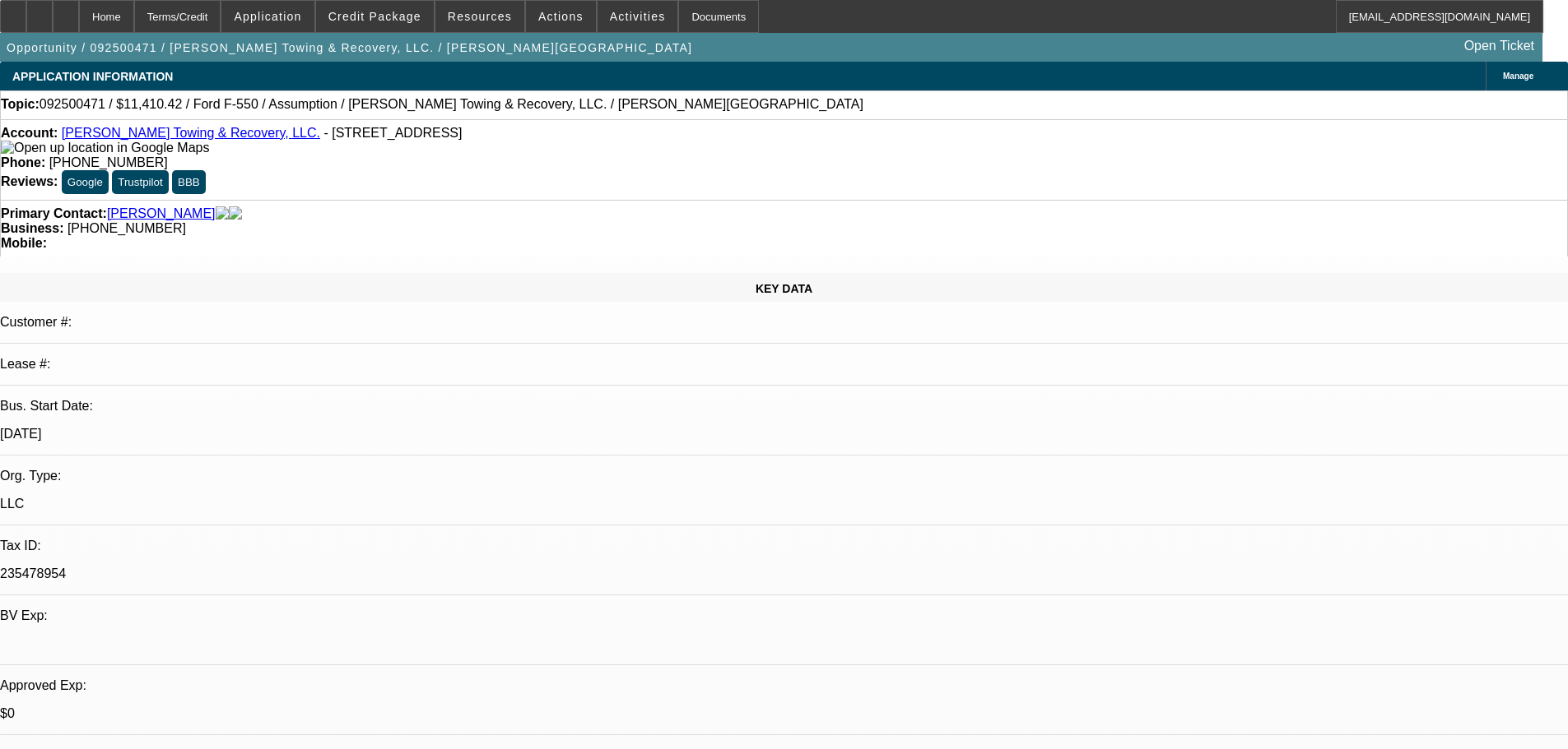
select select "2"
select select "0"
select select "6"
select select "0"
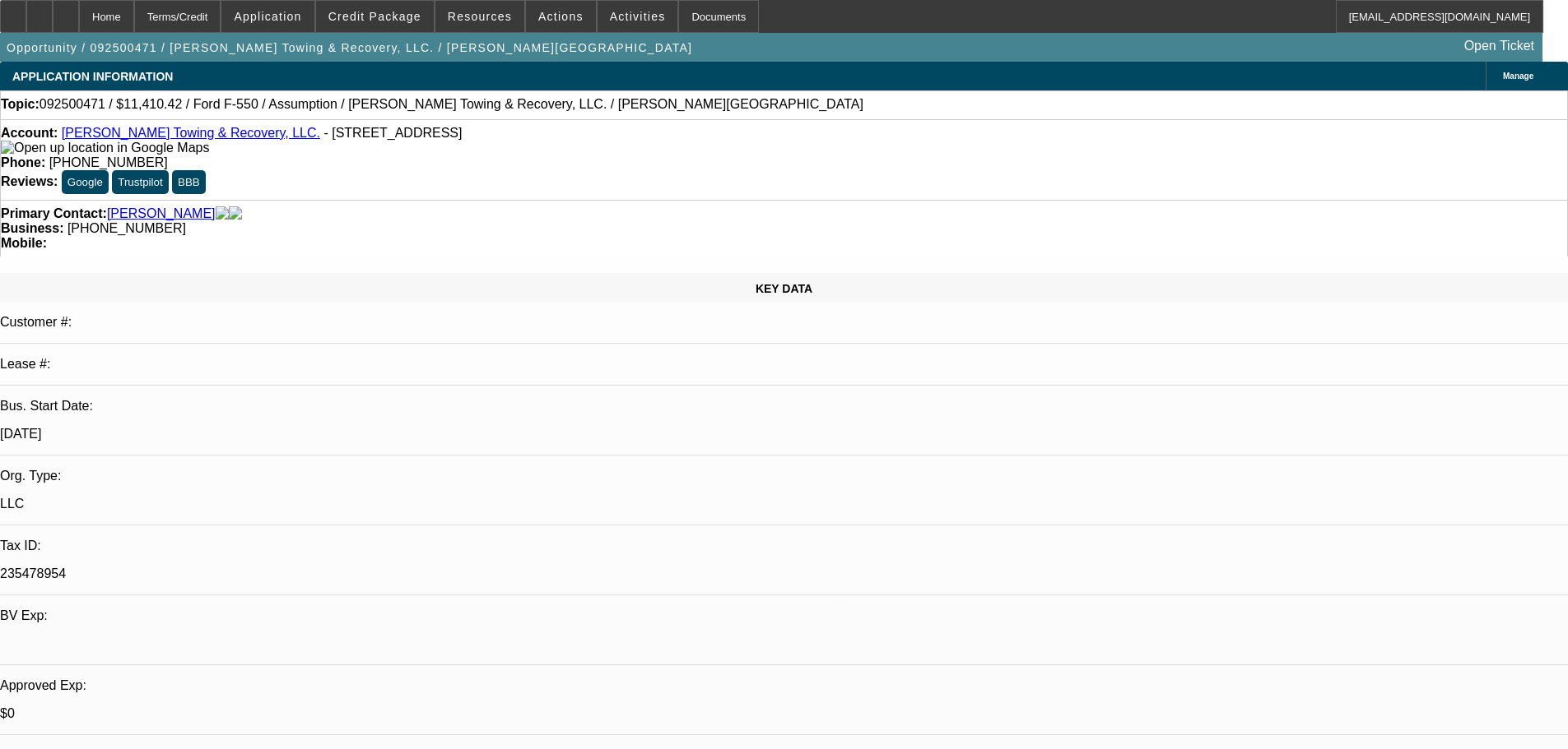
select select "2"
select select "0"
select select "6"
select select "0"
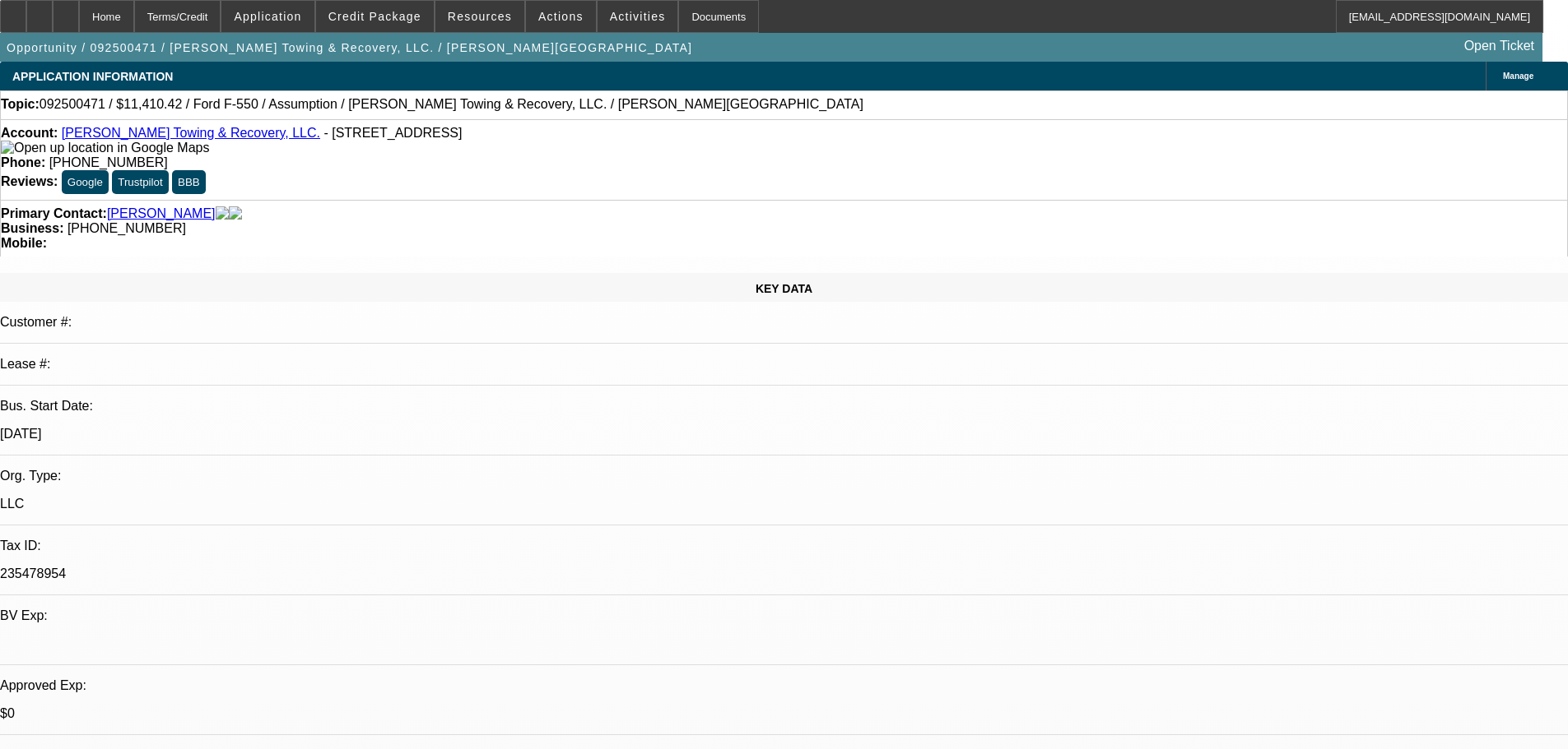
select select "2"
select select "0"
select select "6"
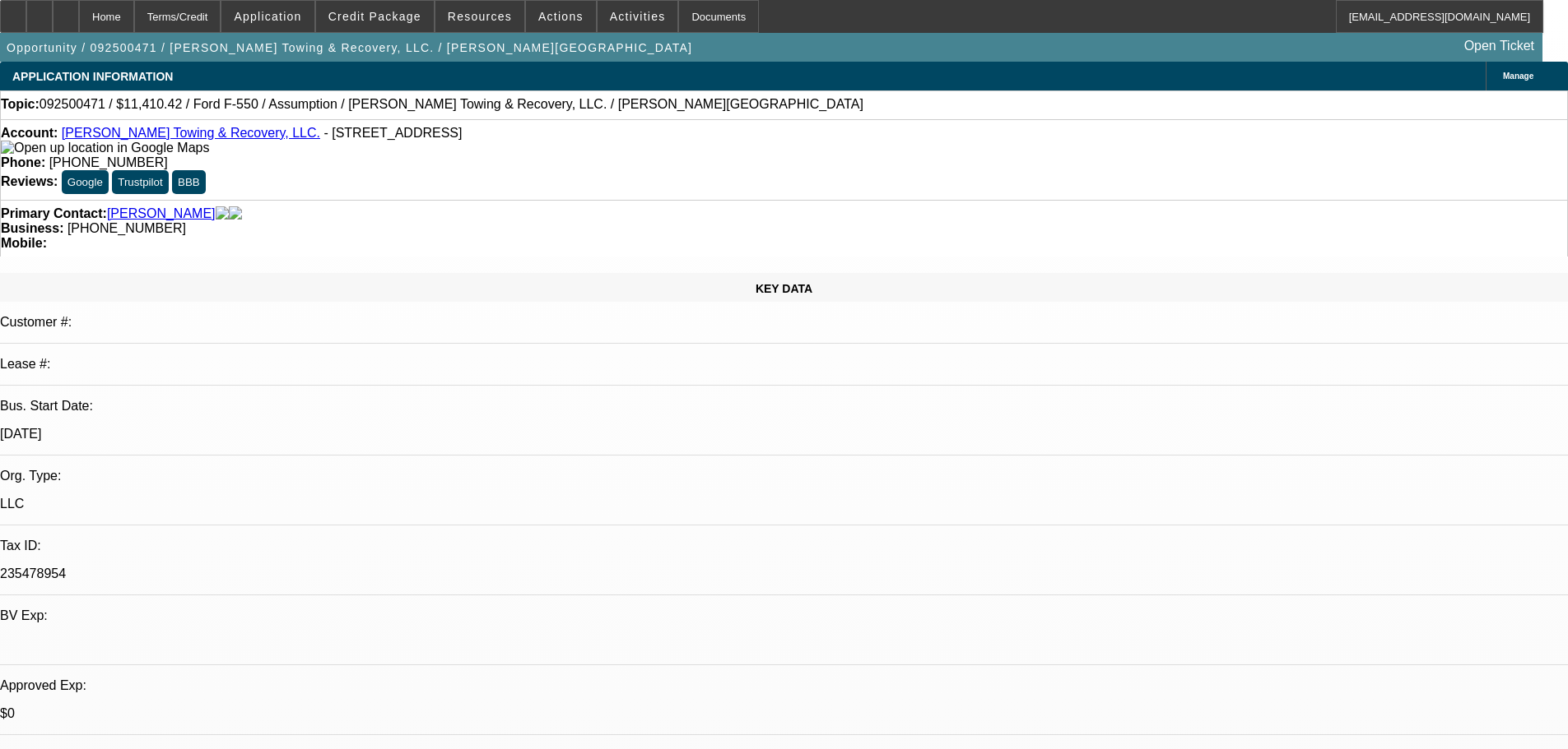
click at [609, 22] on span "Activities" at bounding box center [637, 16] width 56 height 13
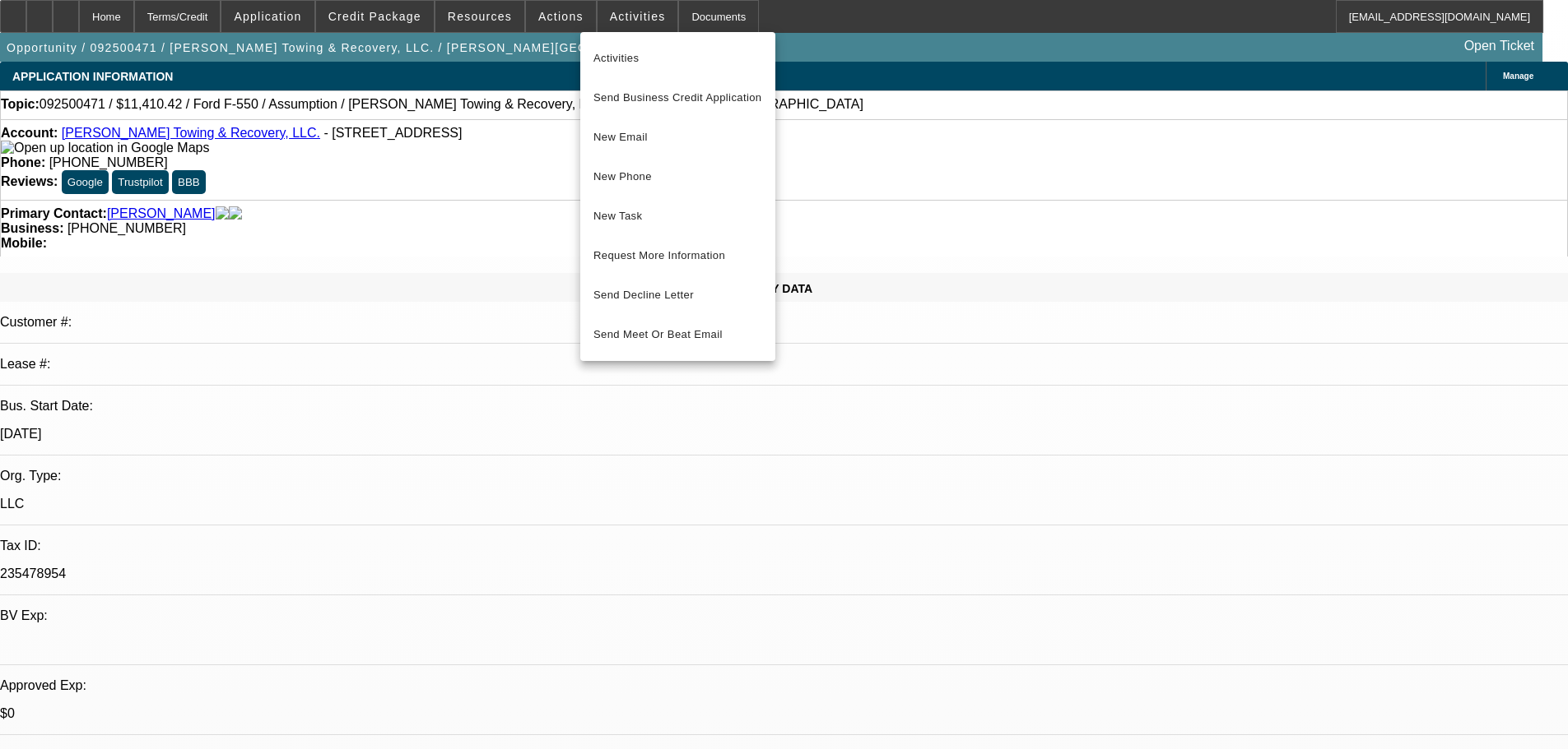
click at [547, 19] on div at bounding box center [784, 374] width 1568 height 749
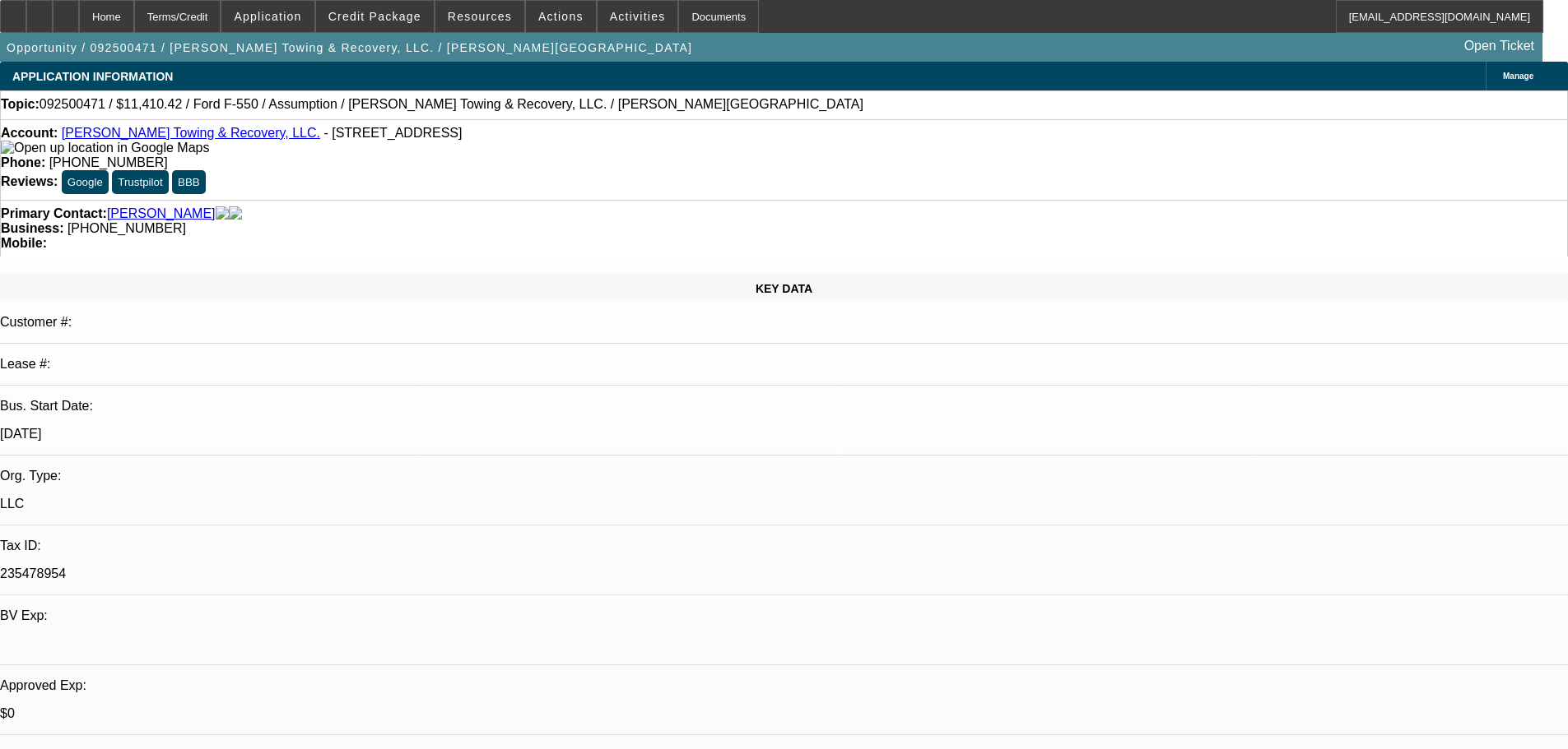
click at [547, 19] on span "Actions" at bounding box center [561, 16] width 45 height 13
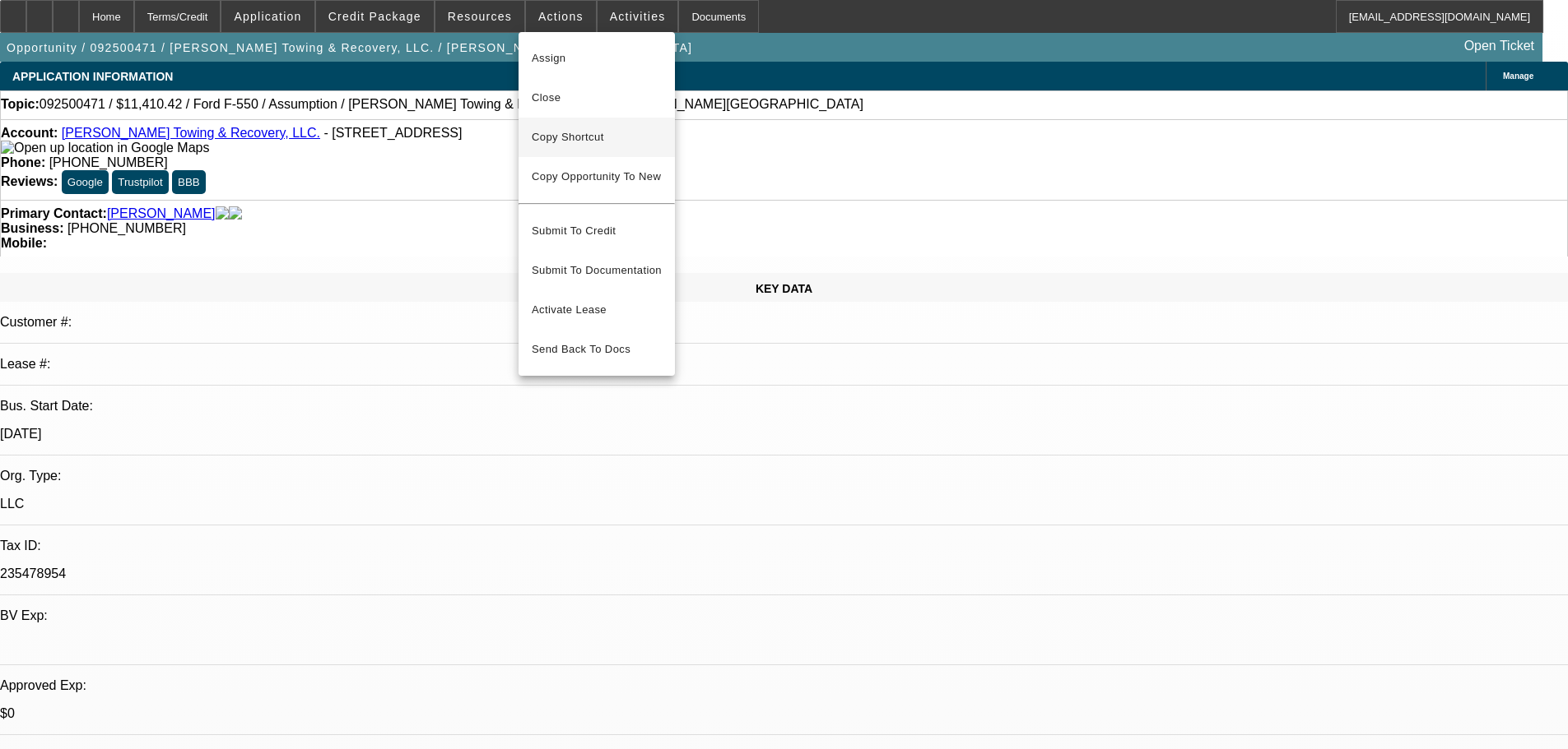
click at [562, 135] on span "Copy Shortcut" at bounding box center [596, 137] width 130 height 19
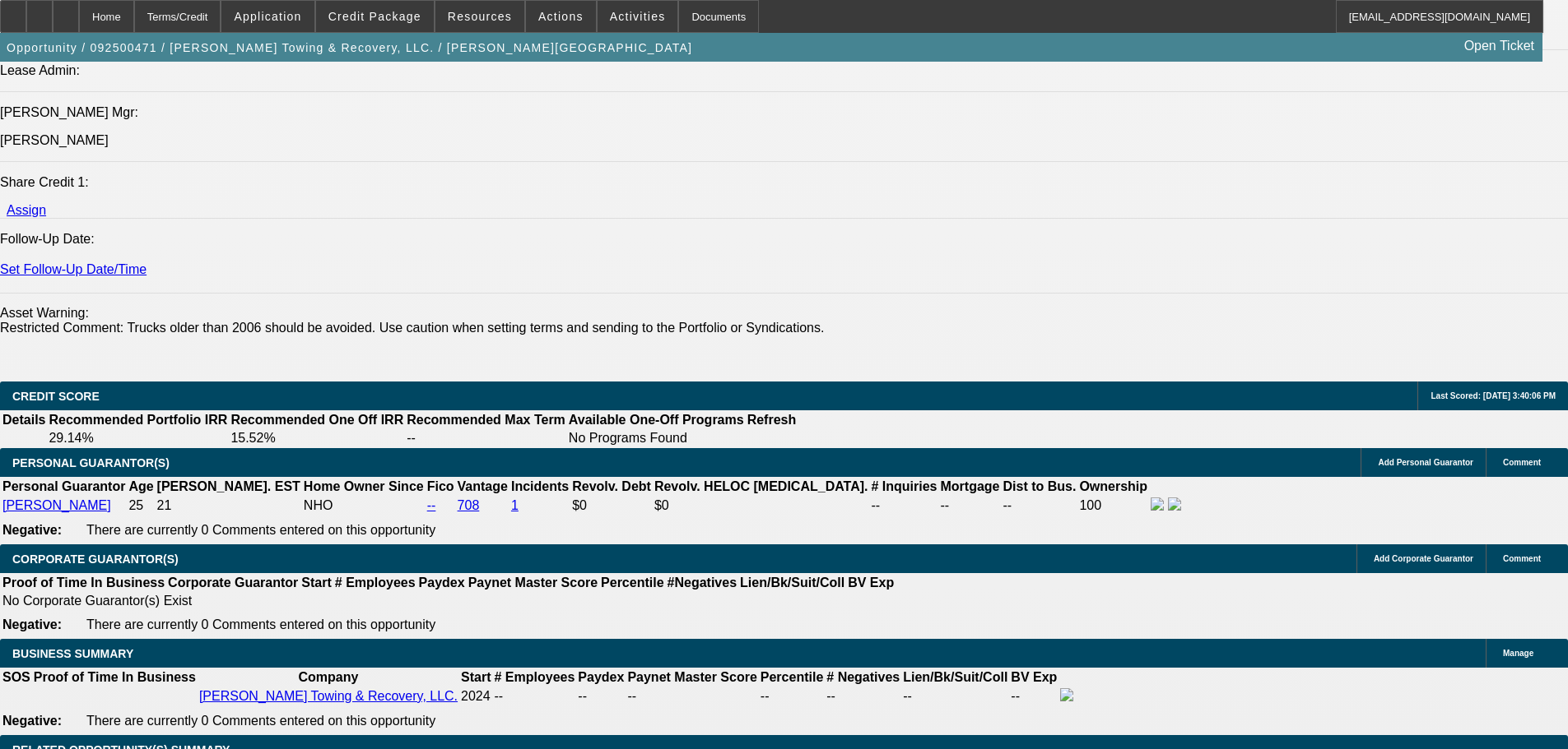
scroll to position [2303, 0]
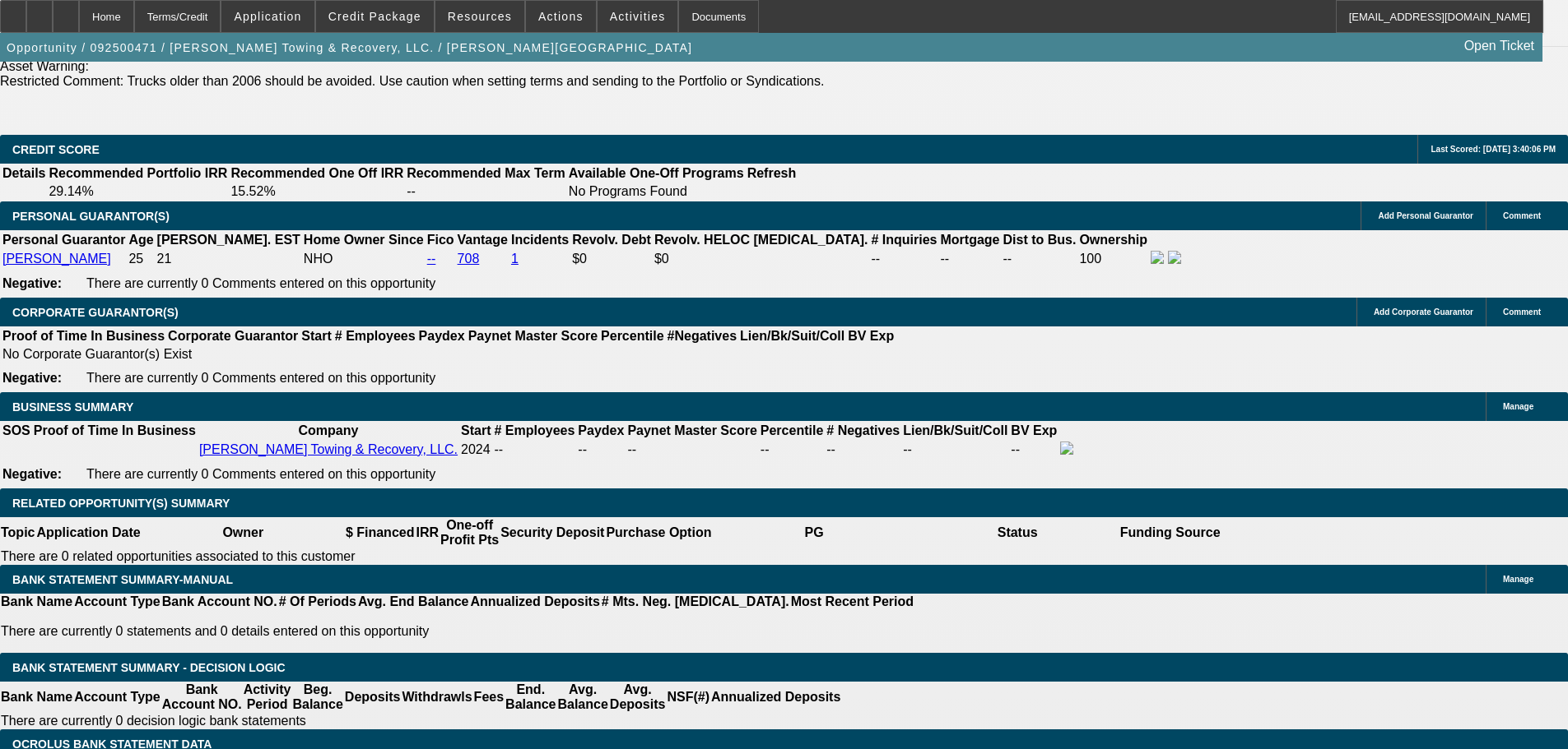
drag, startPoint x: 287, startPoint y: 498, endPoint x: 431, endPoint y: 499, distance: 144.0
type input "$0.00"
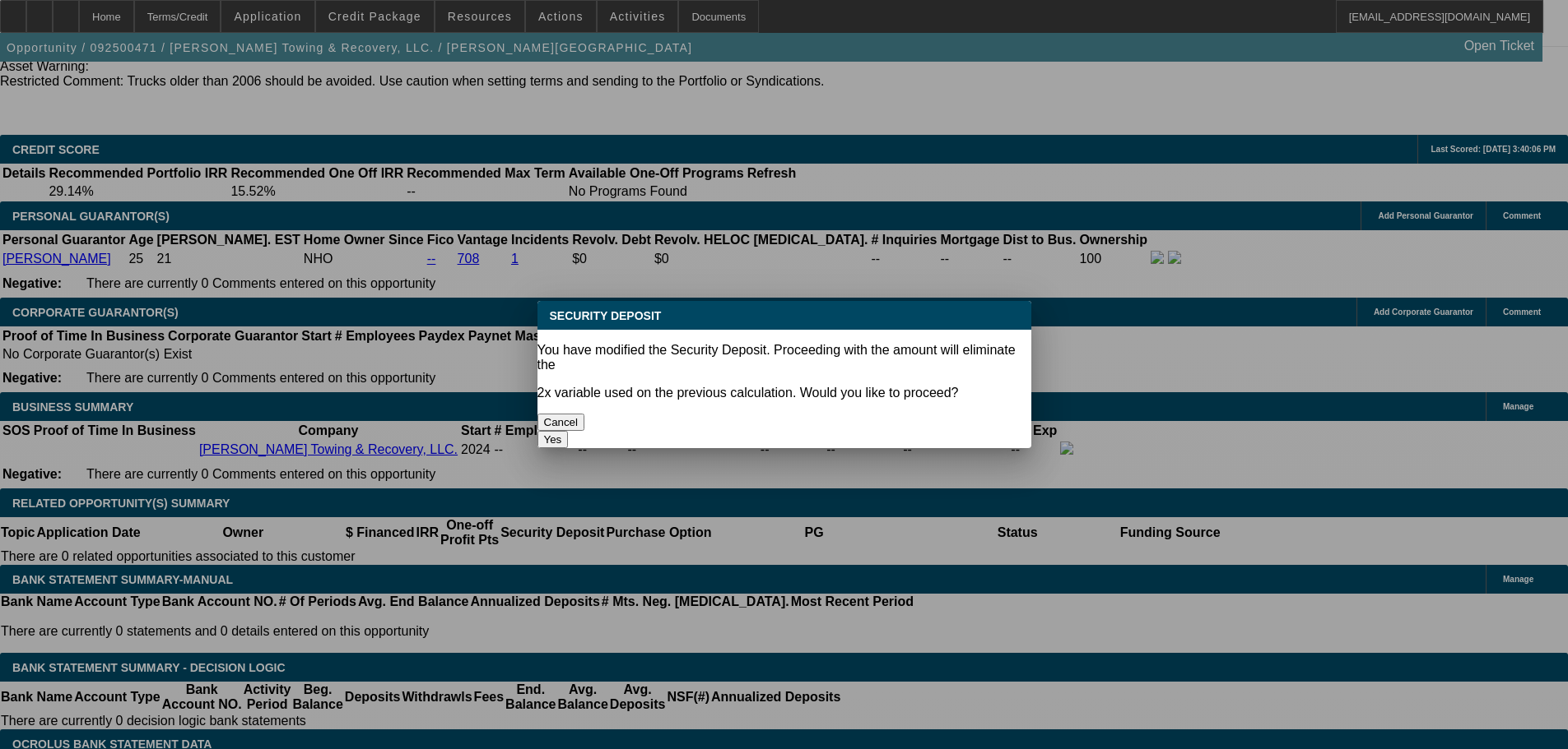
click at [569, 431] on button "Yes" at bounding box center [553, 440] width 31 height 18
select select "0"
type input "UNKNOWN"
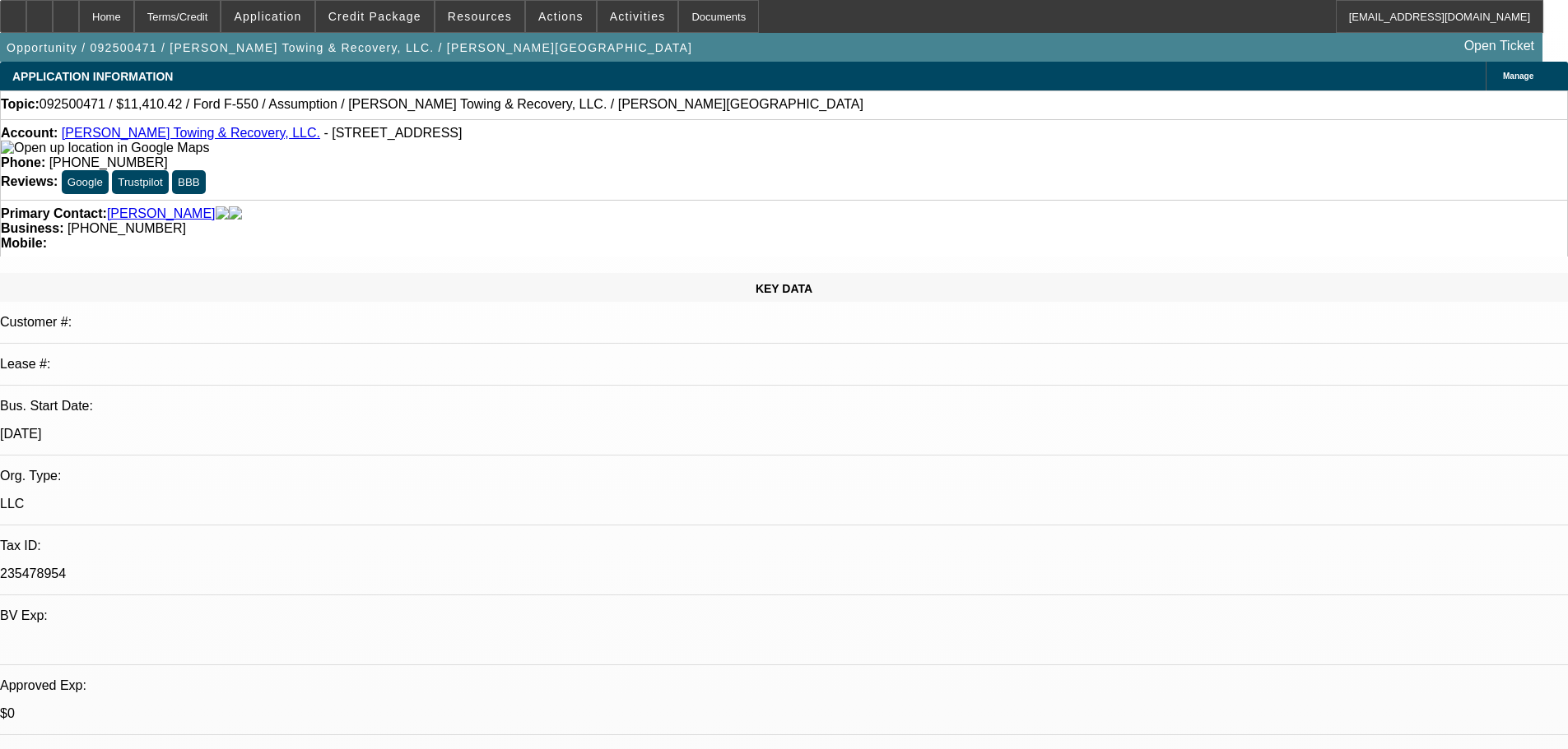
scroll to position [2303, 0]
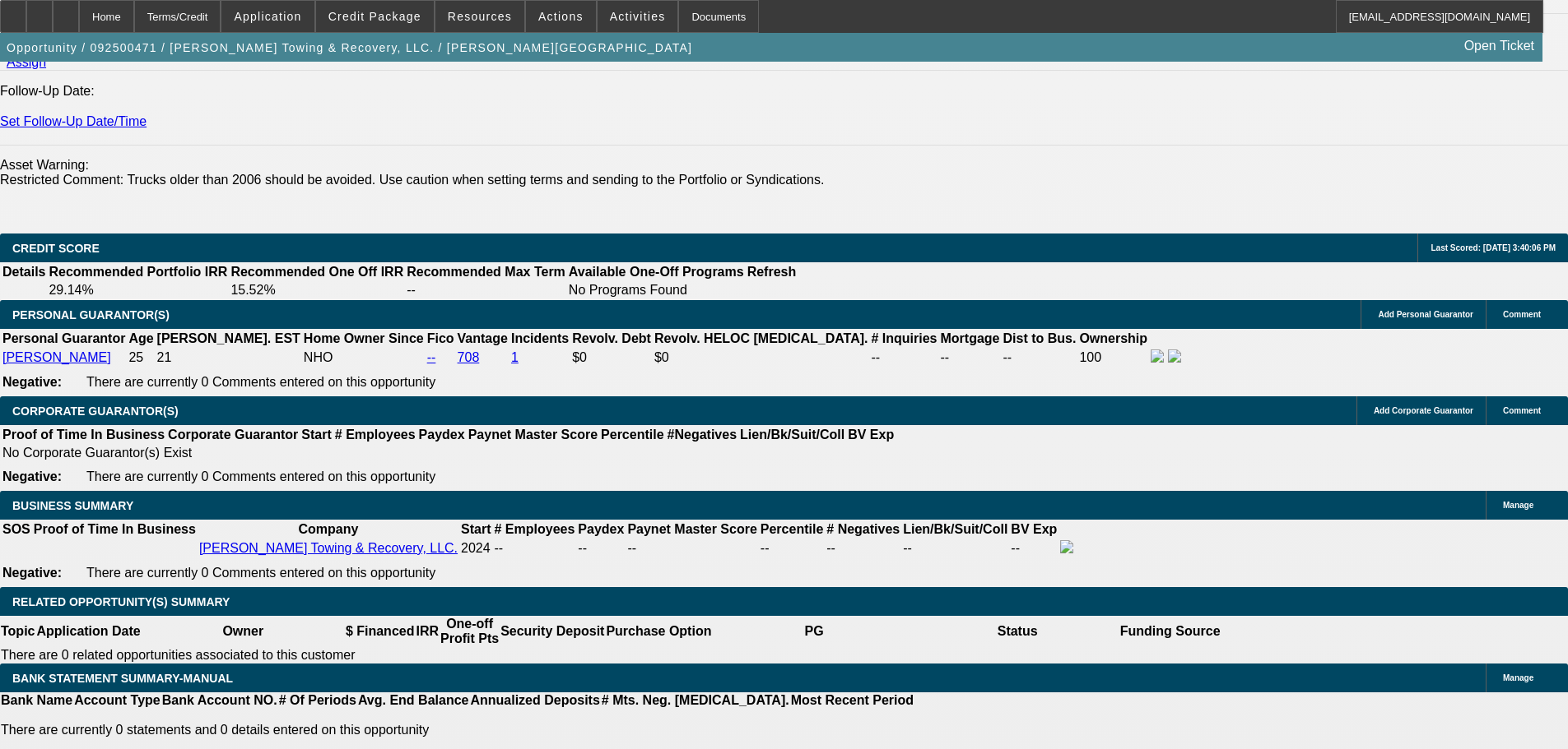
scroll to position [2056, 0]
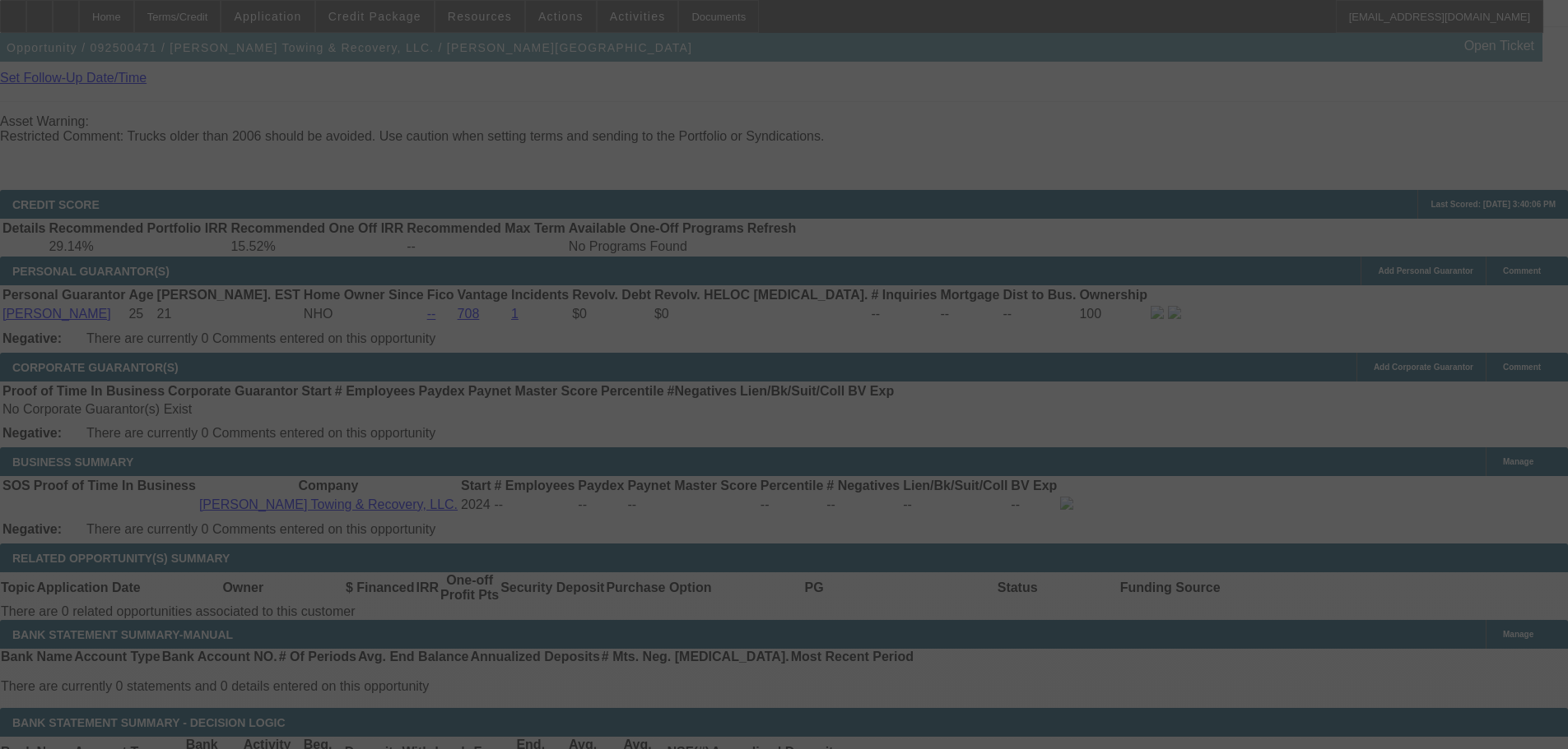
scroll to position [2385, 0]
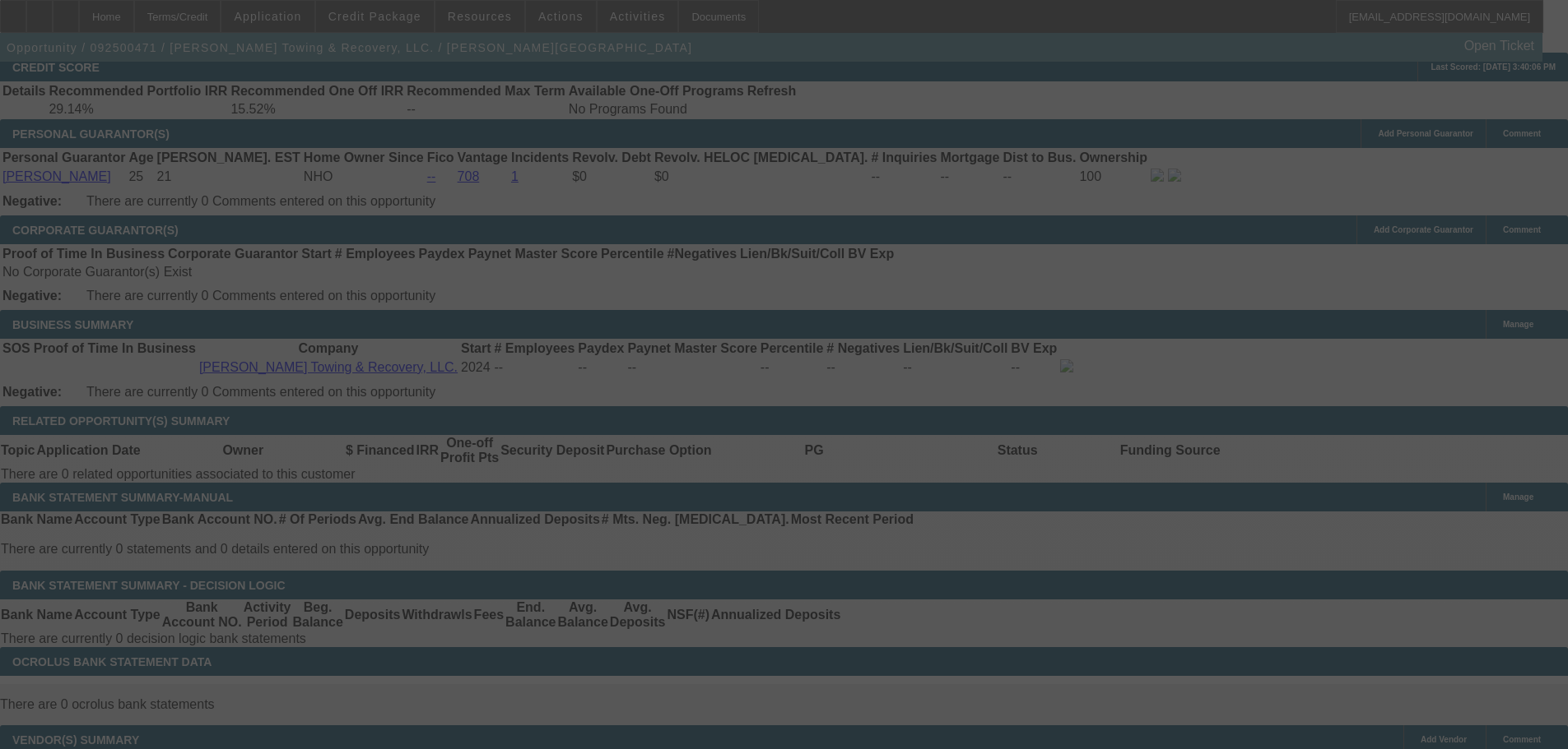
select select "0"
select select "2"
select select "0"
select select "6"
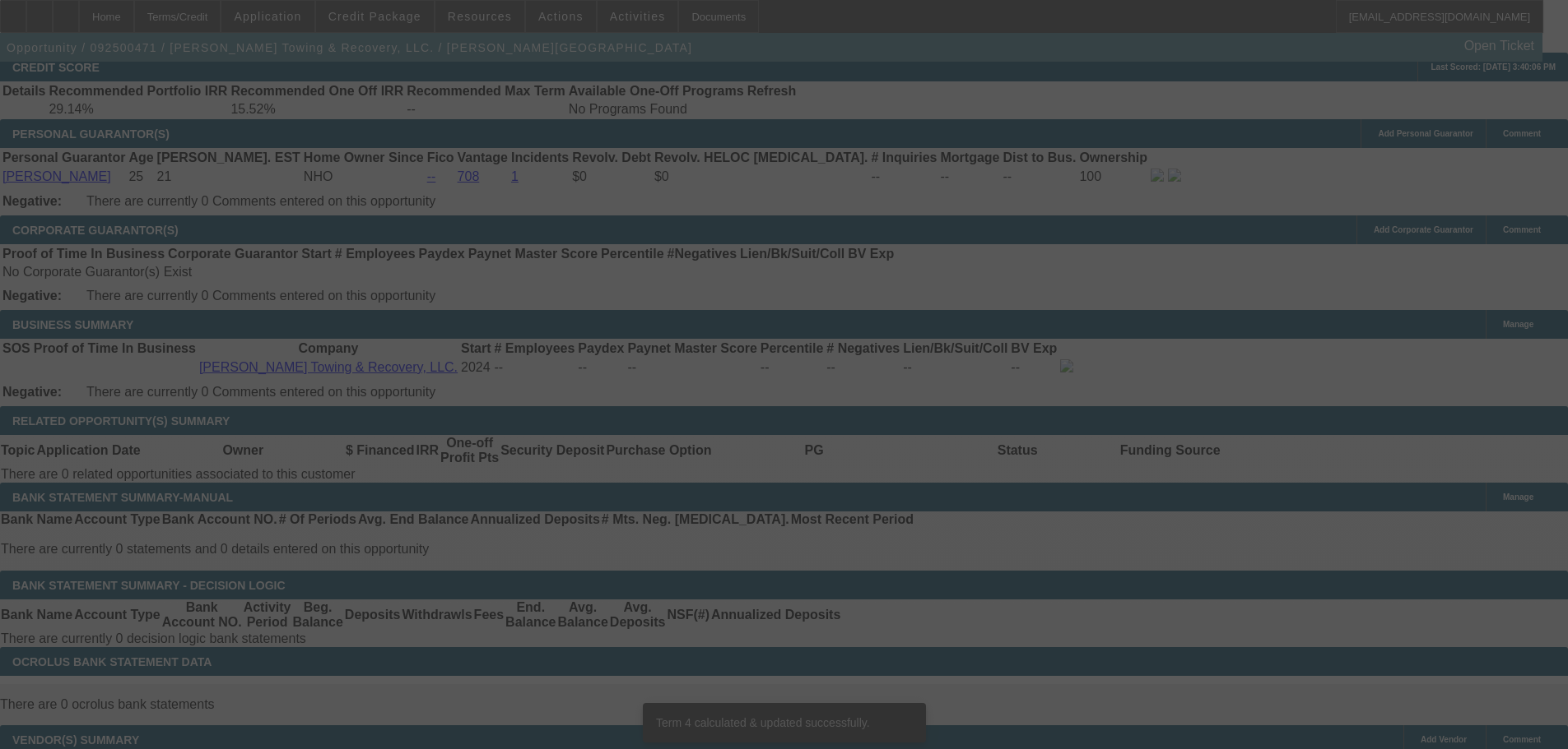
scroll to position [2376, 0]
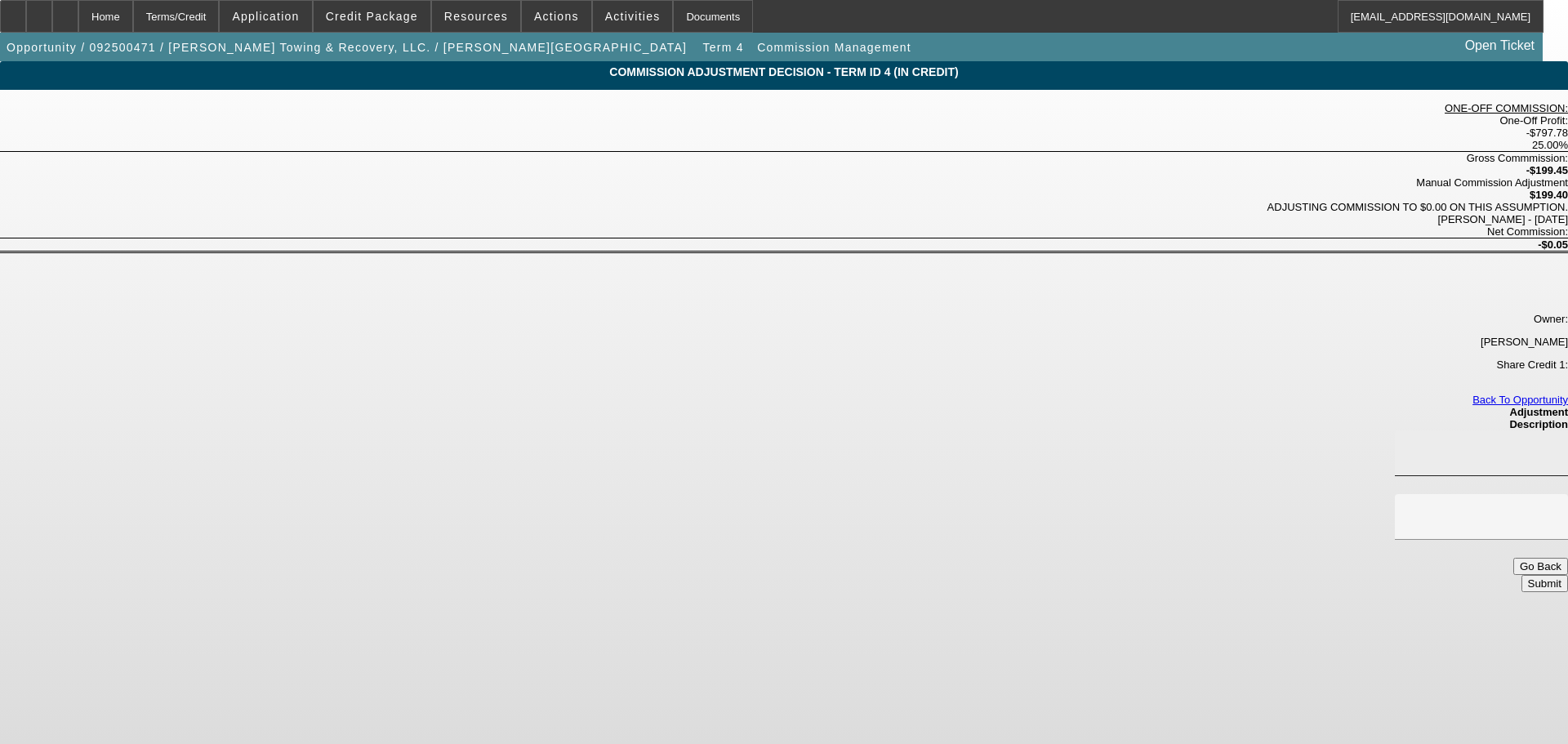
click at [1407, 443] on input at bounding box center [1480, 453] width 147 height 19
type input "$0.05"
click at [1267, 201] on span "ADJUSTING COMMISSION TO $0.00 ON THIS ASSUMPTION." at bounding box center [1418, 208] width 301 height 12
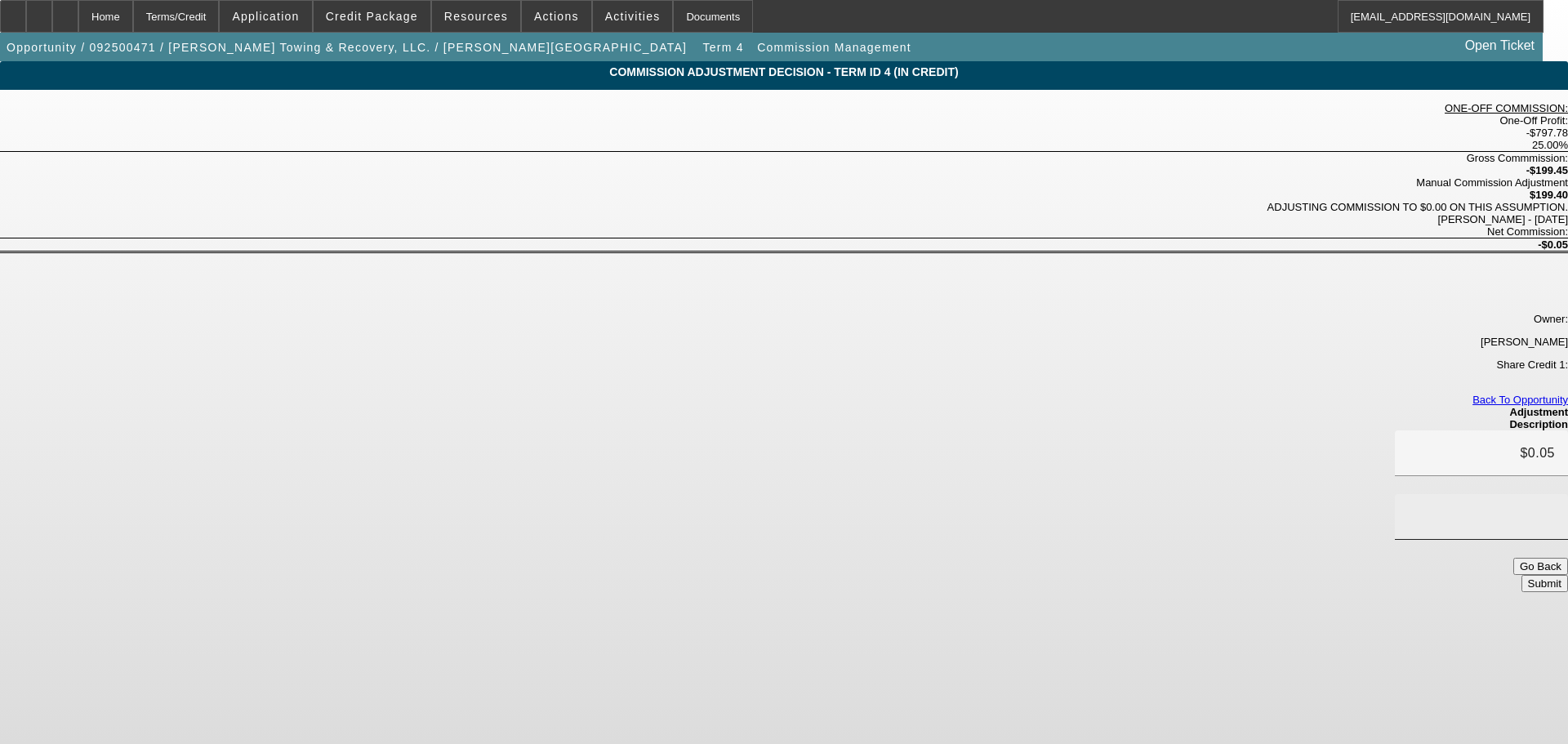
click at [1407, 507] on input at bounding box center [1480, 517] width 147 height 19
type input "ADJUSTING"
click at [1521, 575] on button "Submit" at bounding box center [1544, 584] width 47 height 18
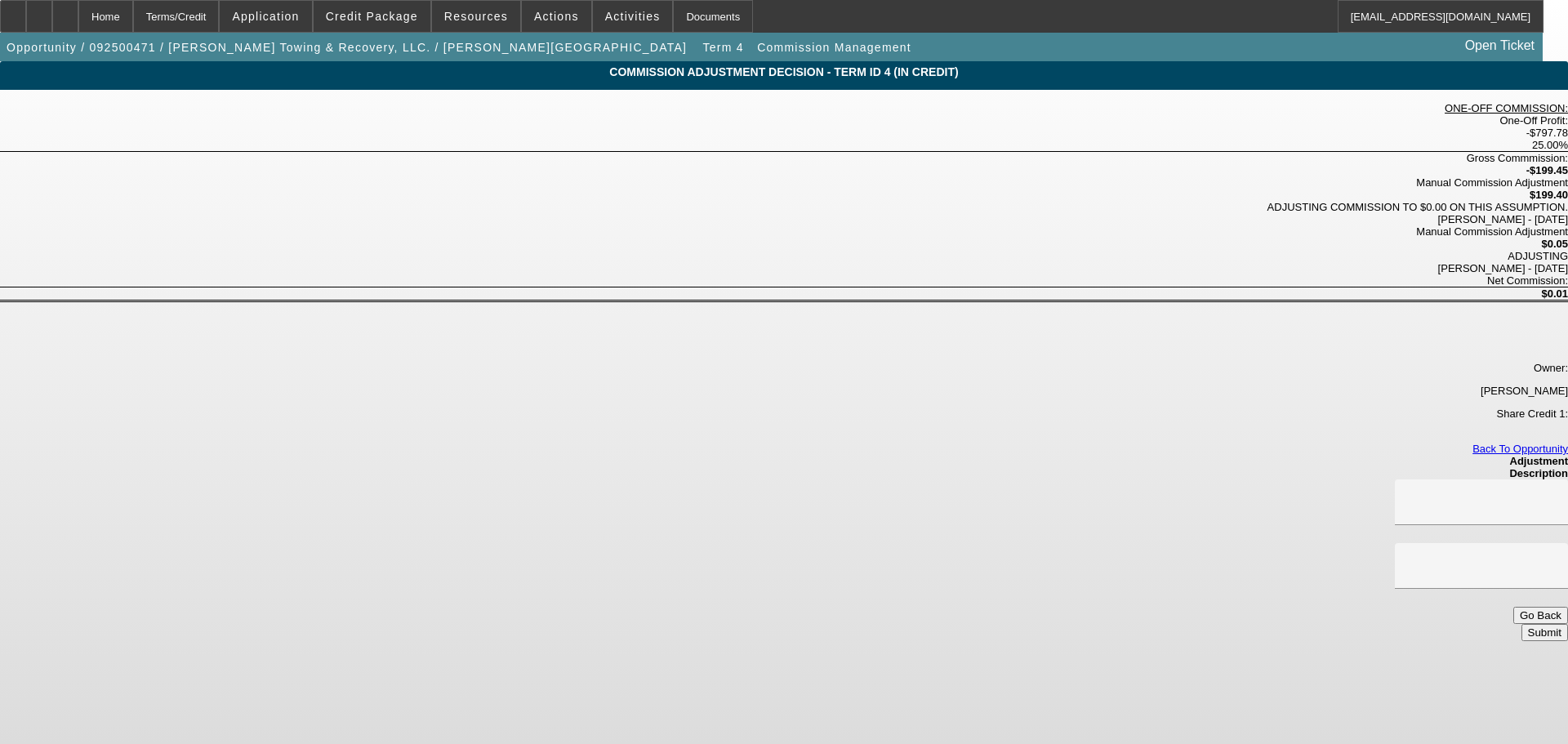
drag, startPoint x: 1035, startPoint y: 326, endPoint x: 1111, endPoint y: 403, distance: 108.2
click at [1513, 607] on button "Go Back" at bounding box center [1540, 616] width 54 height 18
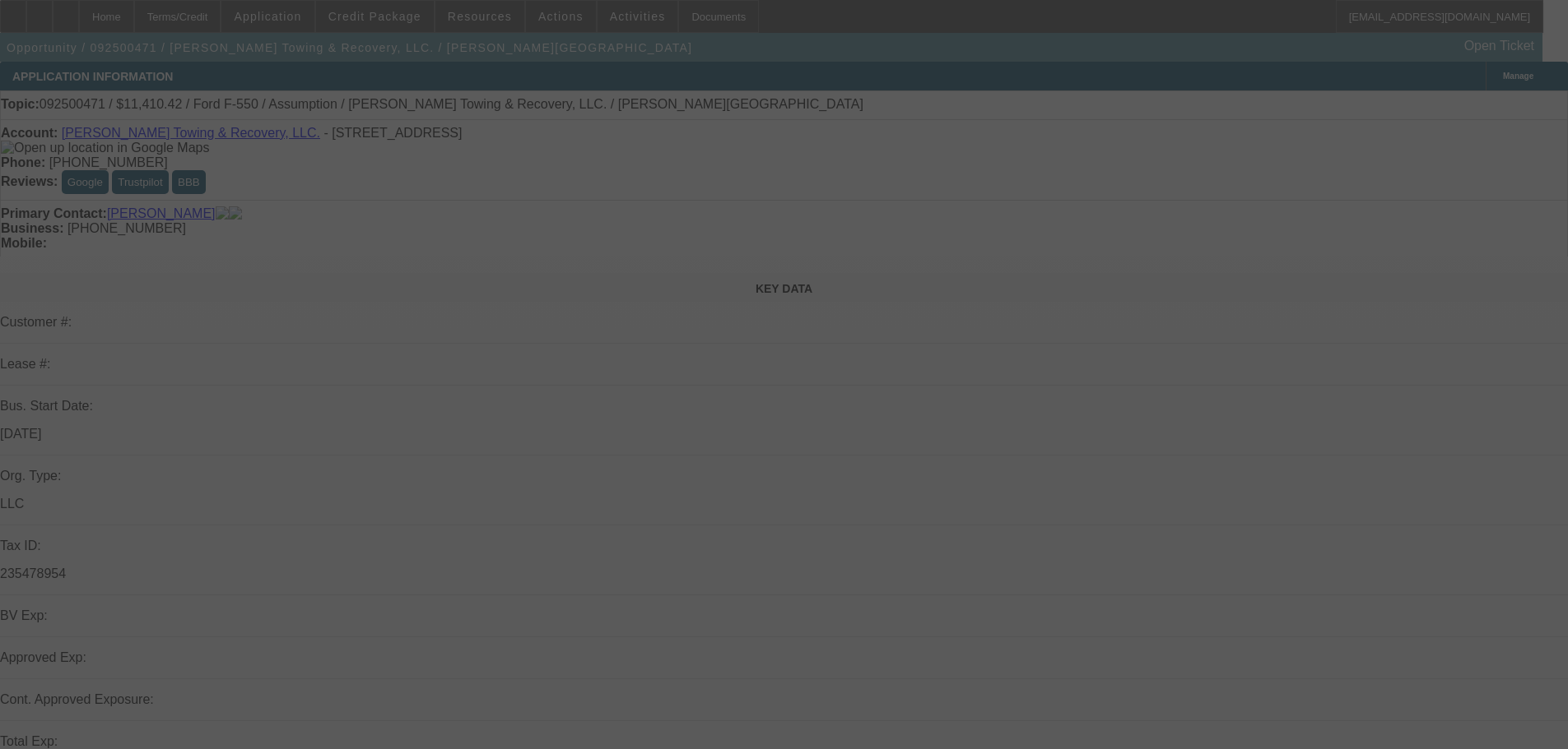
select select "0"
select select "2"
select select "0"
select select "6"
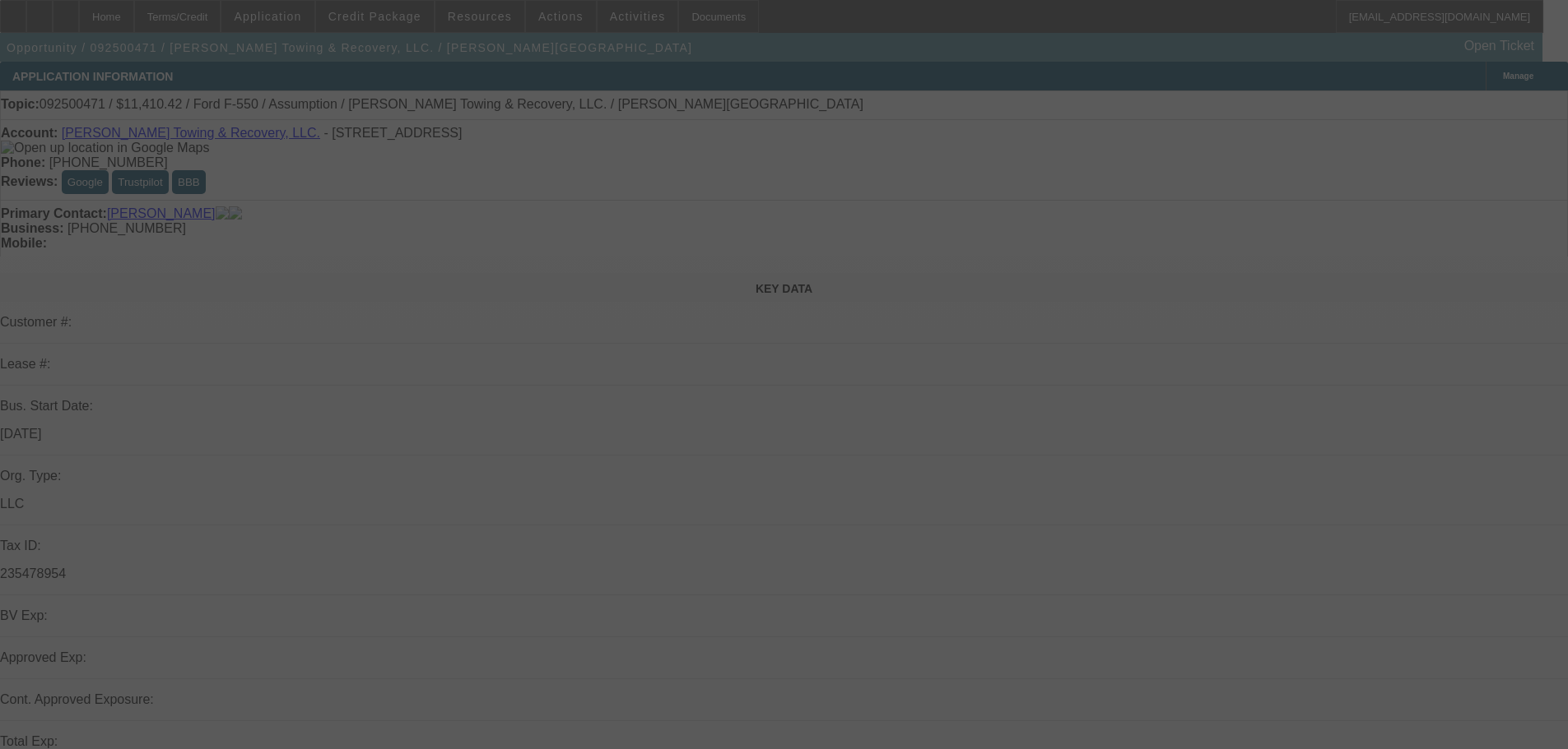
select select "0"
select select "2"
select select "0"
select select "6"
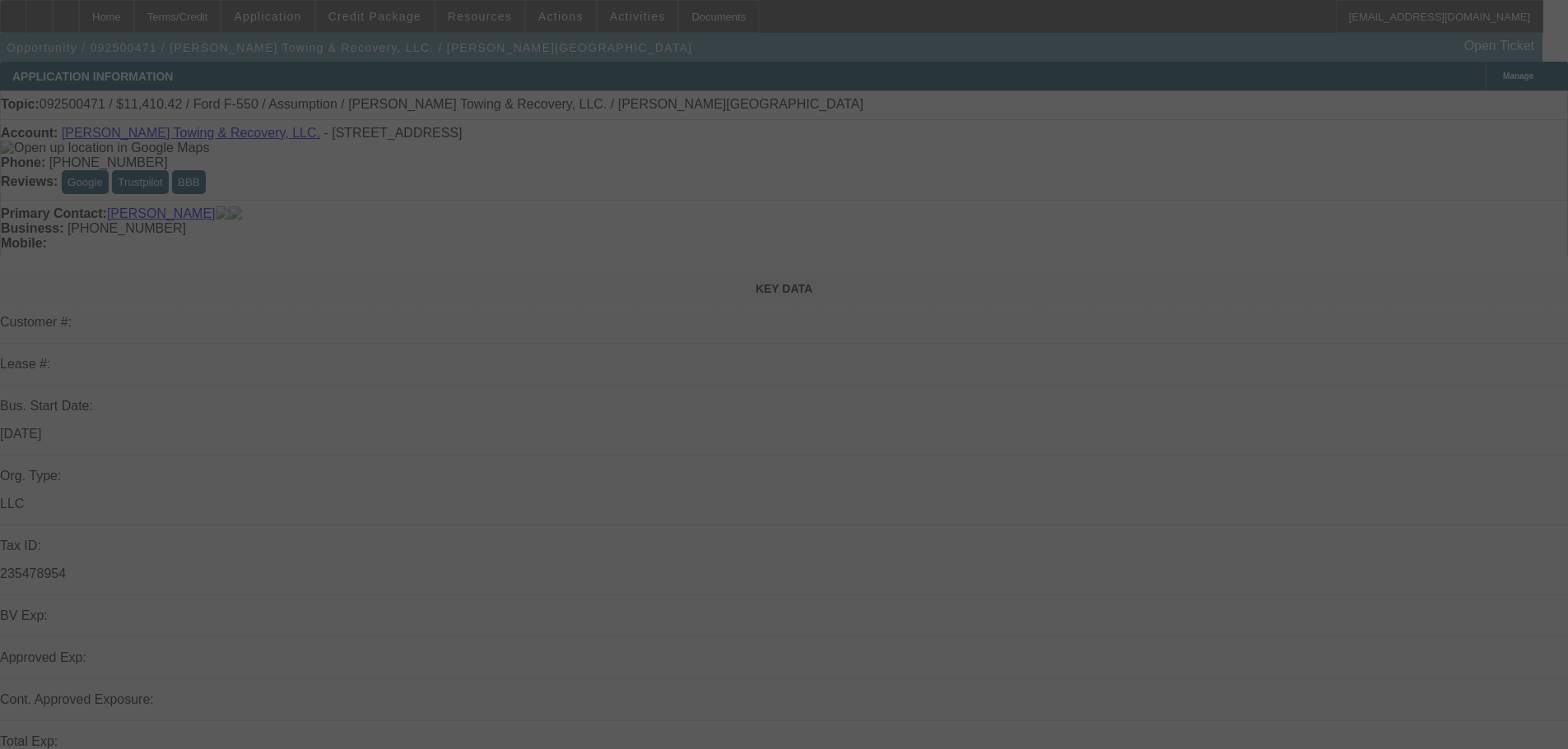
select select "0"
select select "2"
select select "0"
select select "6"
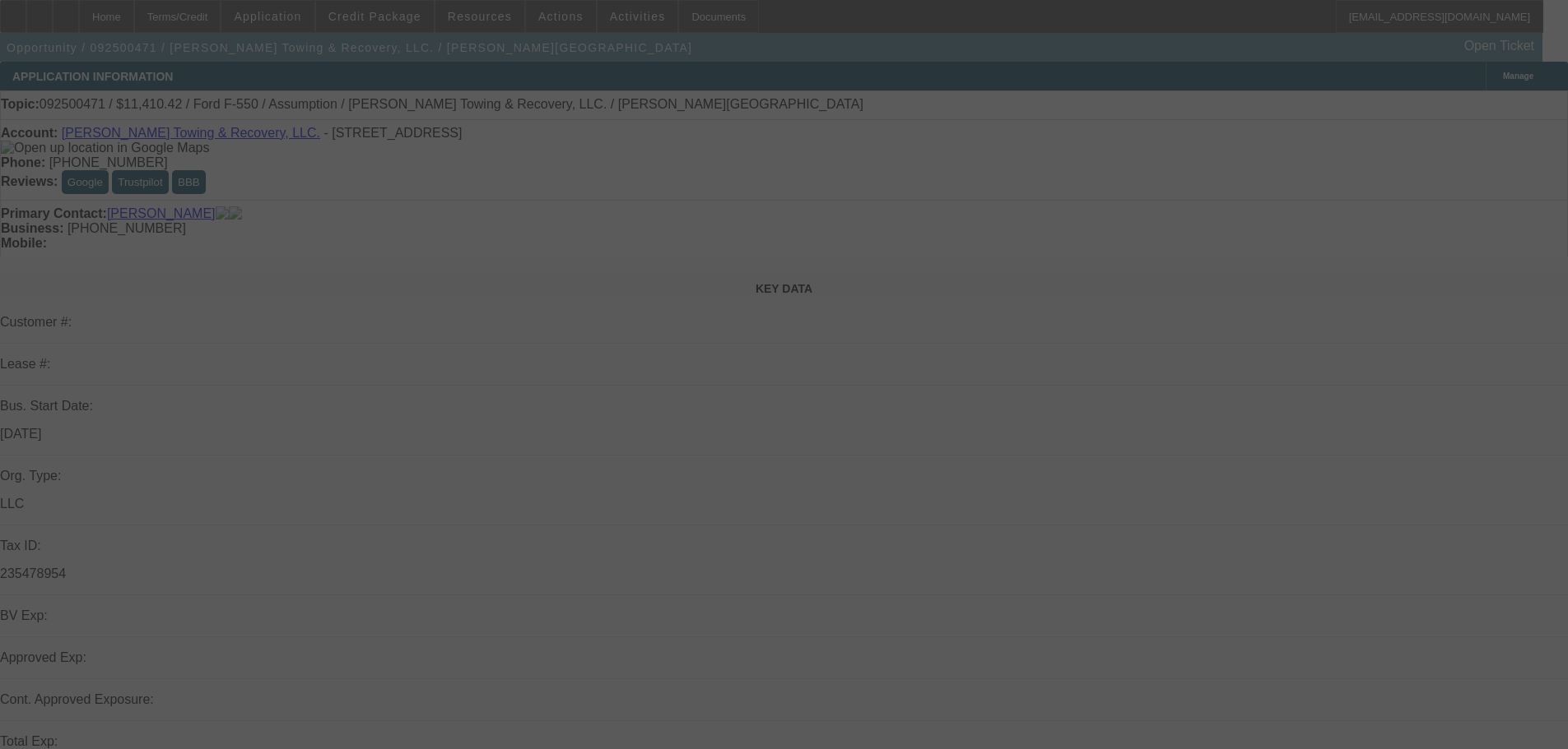
select select "0"
select select "2"
select select "0"
select select "6"
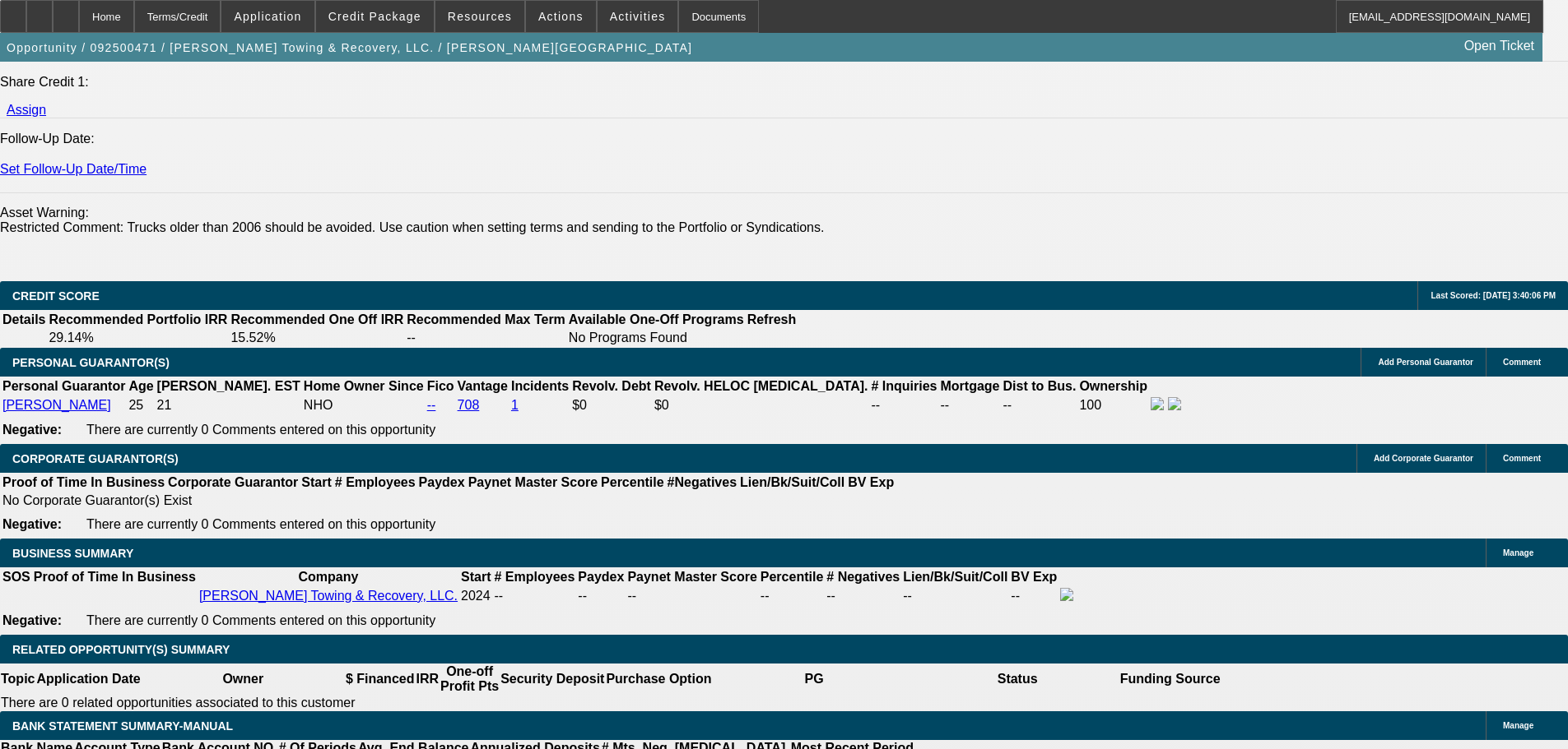
scroll to position [2467, 0]
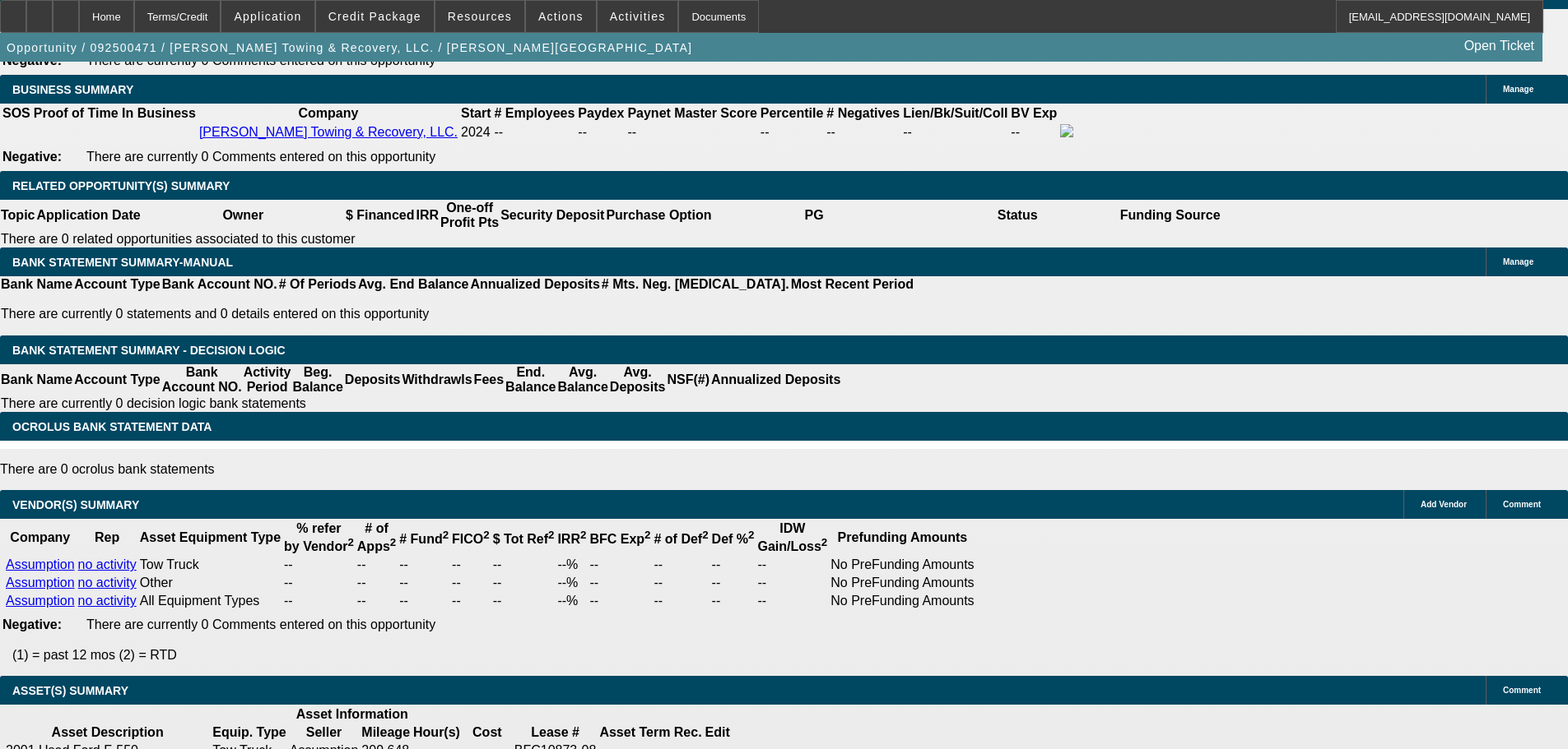
scroll to position [2714, 0]
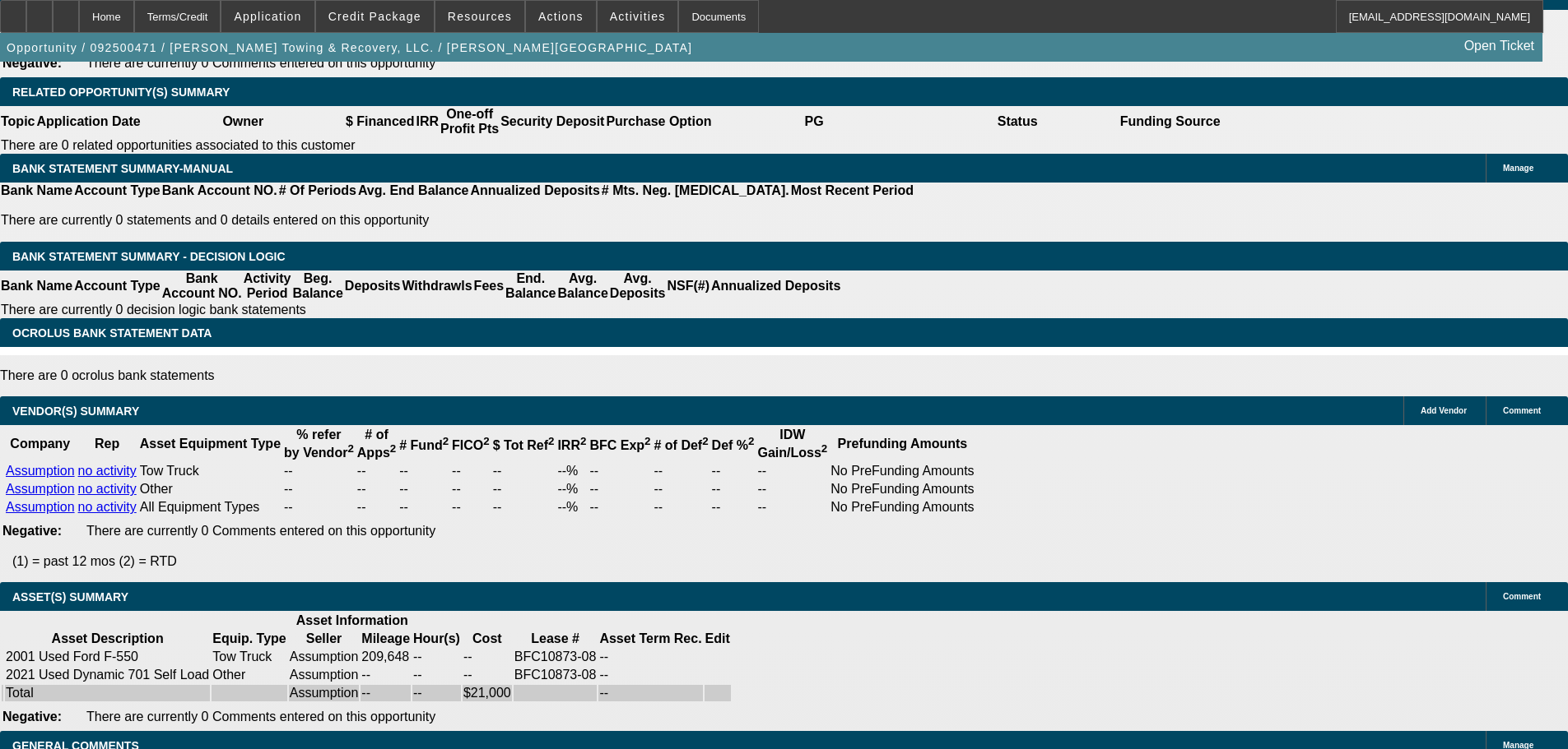
select select "3"
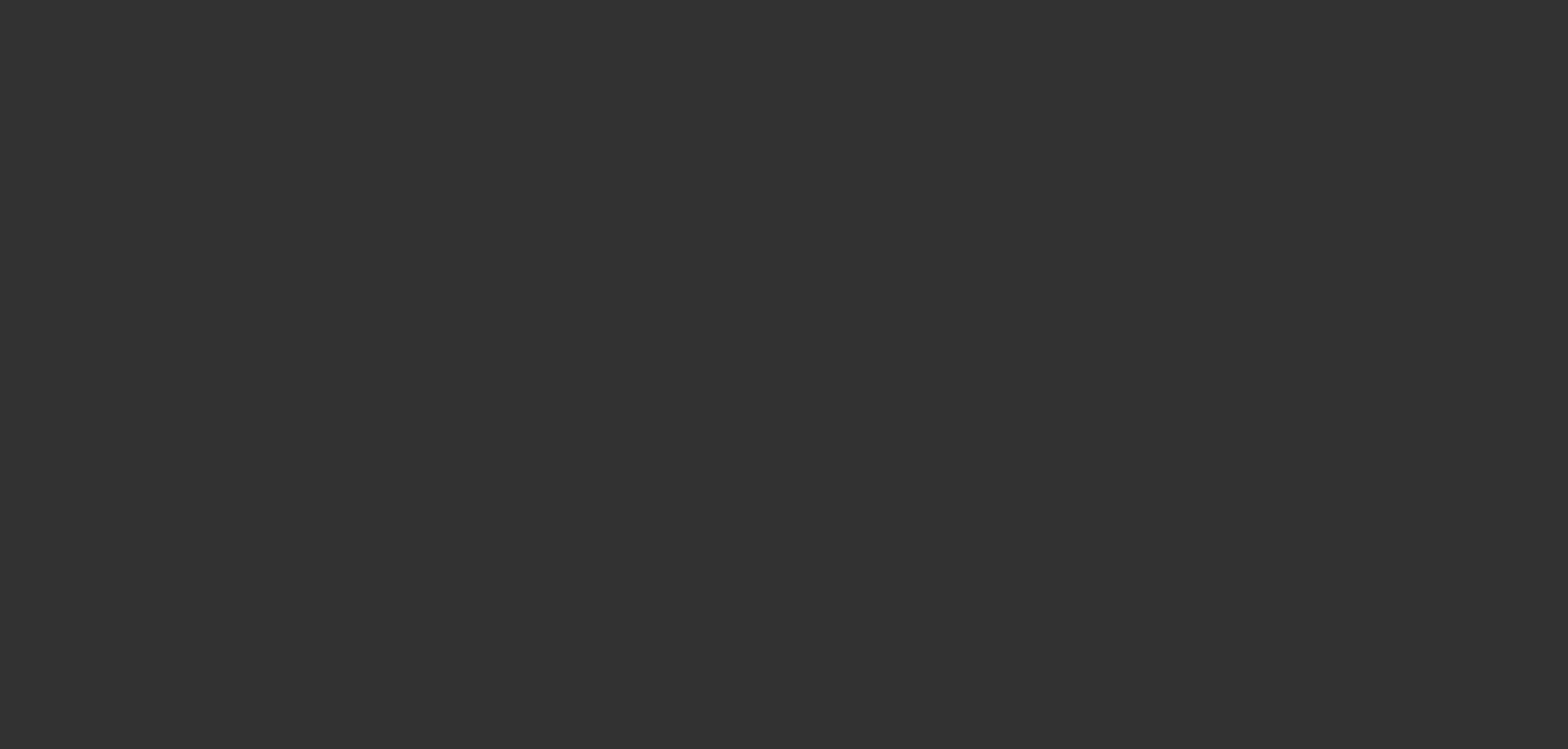
scroll to position [0, 0]
radio input "true"
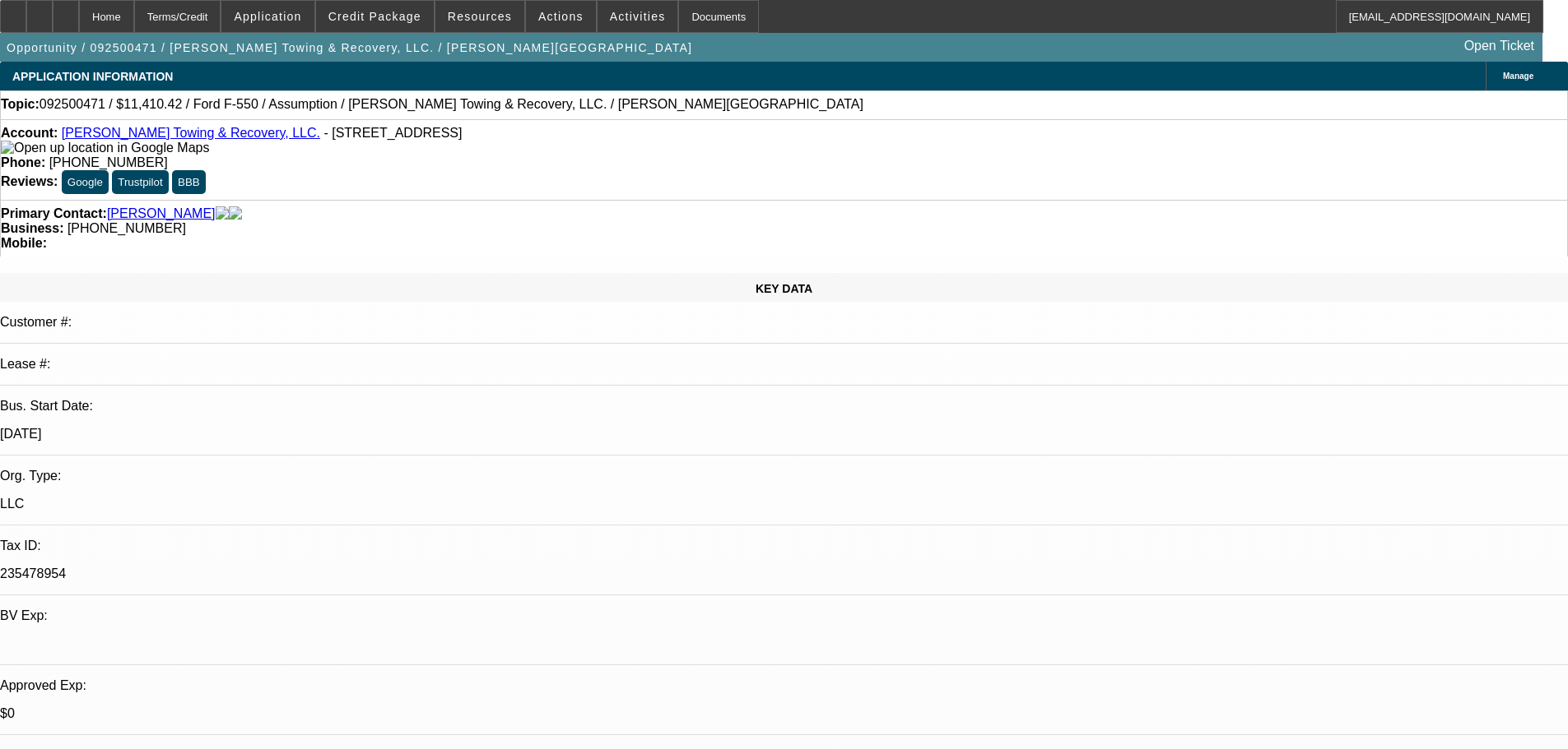
type input "12/31/2025"
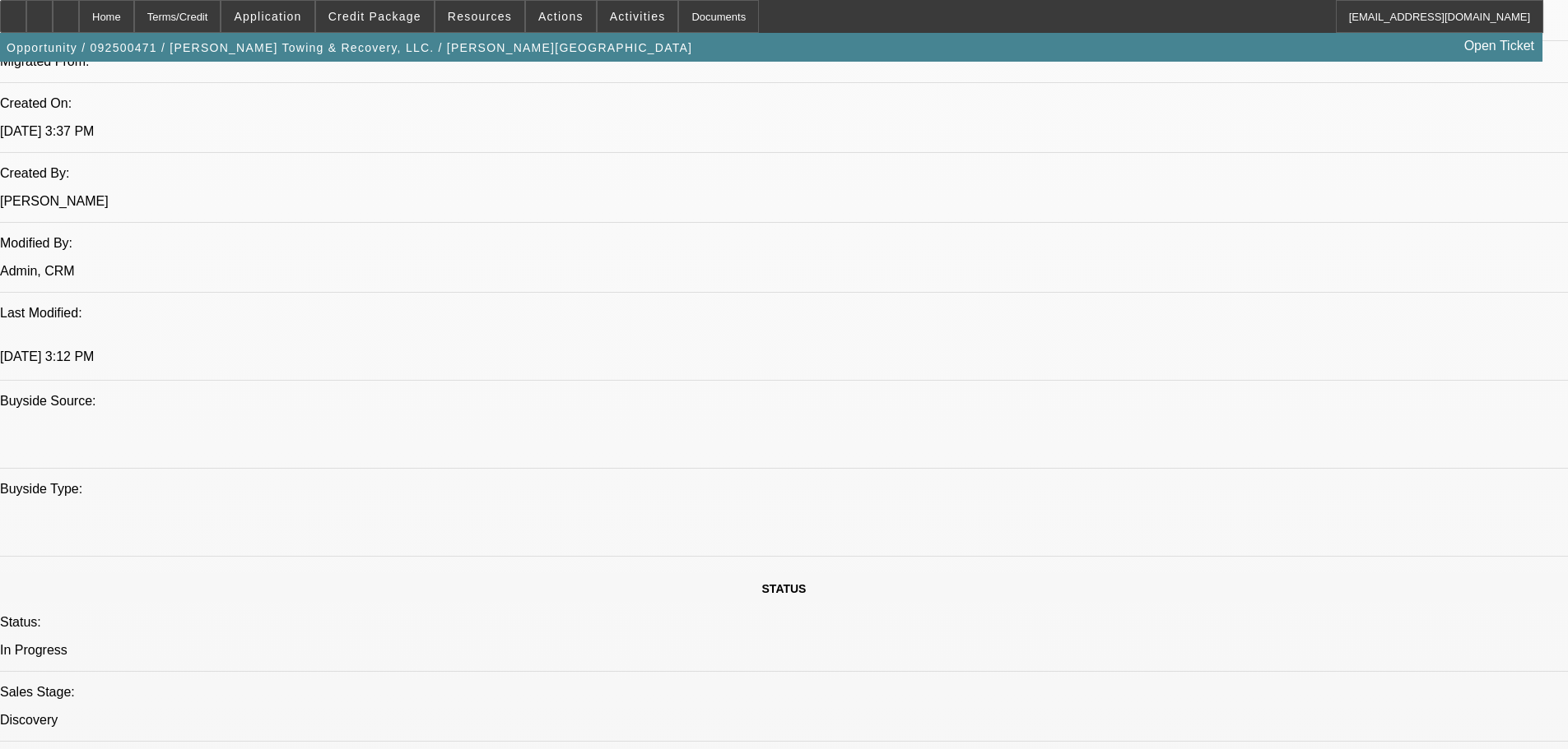
scroll to position [1233, 0]
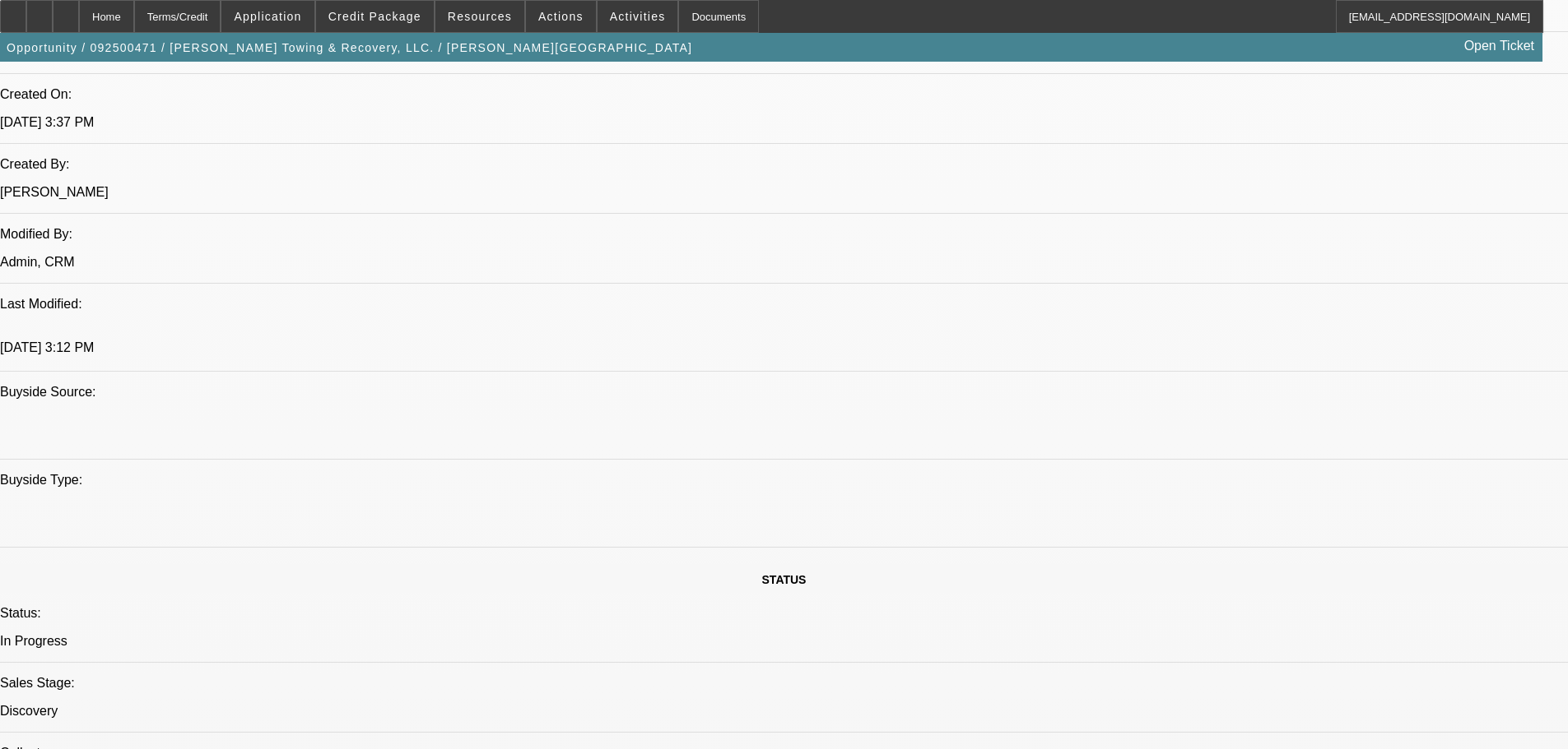
paste textarea "ASSUMPTION APPROVED BY CP: “We are good to go with the assumption docs – please…"
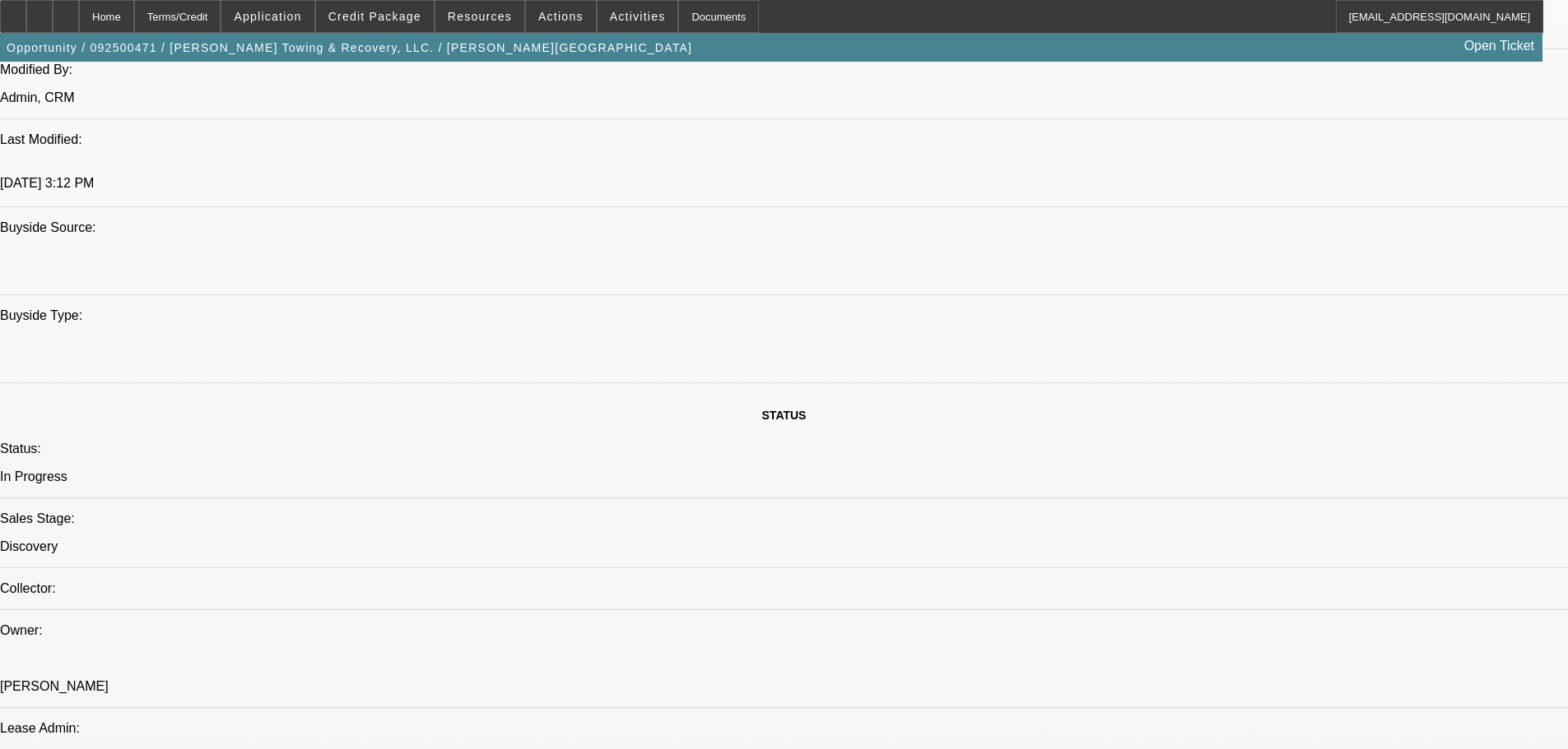
type textarea "ASSUMPTION APPROVED BY CP: “We are good to go with the assumption docs – please…"
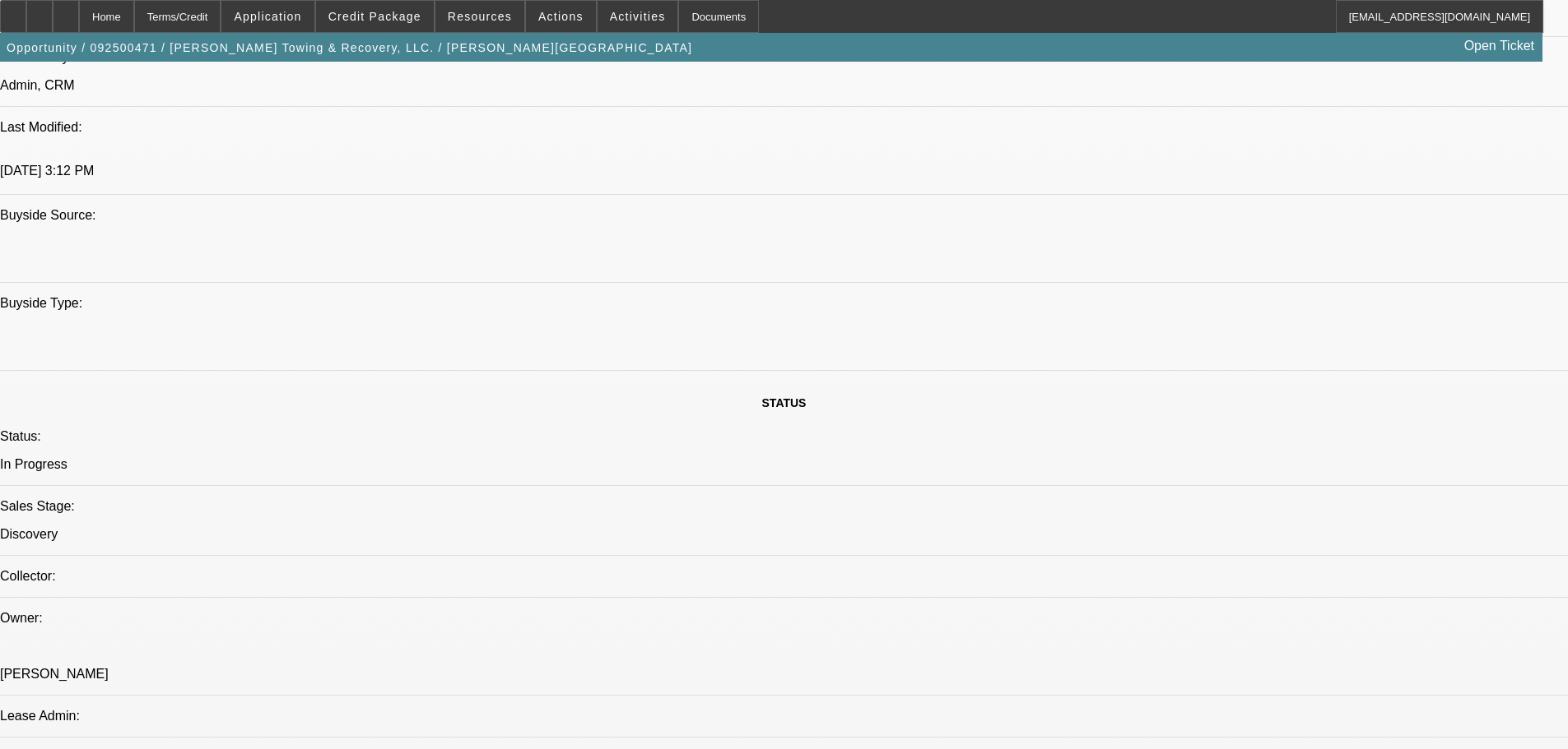
scroll to position [1645, 0]
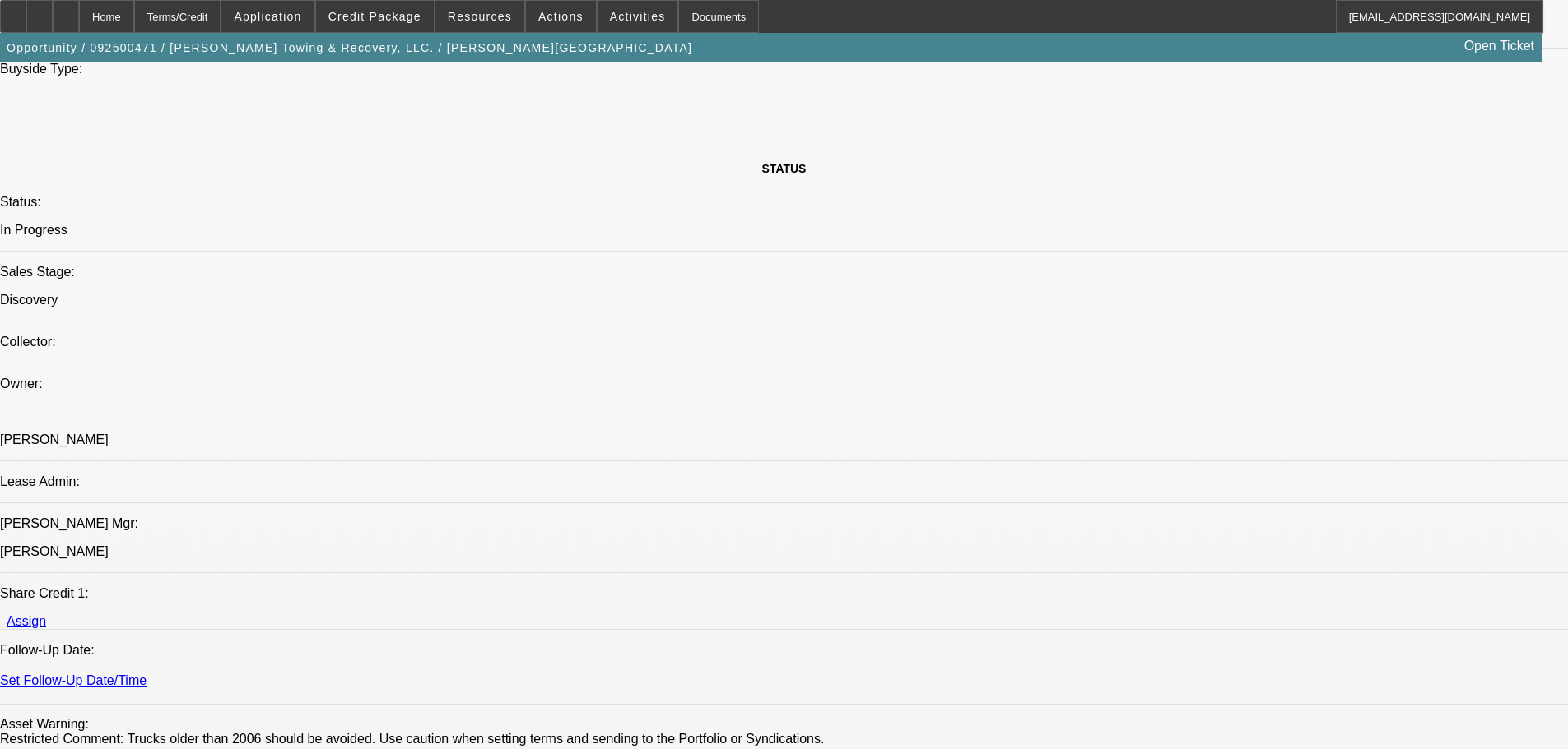
checkbox input "true"
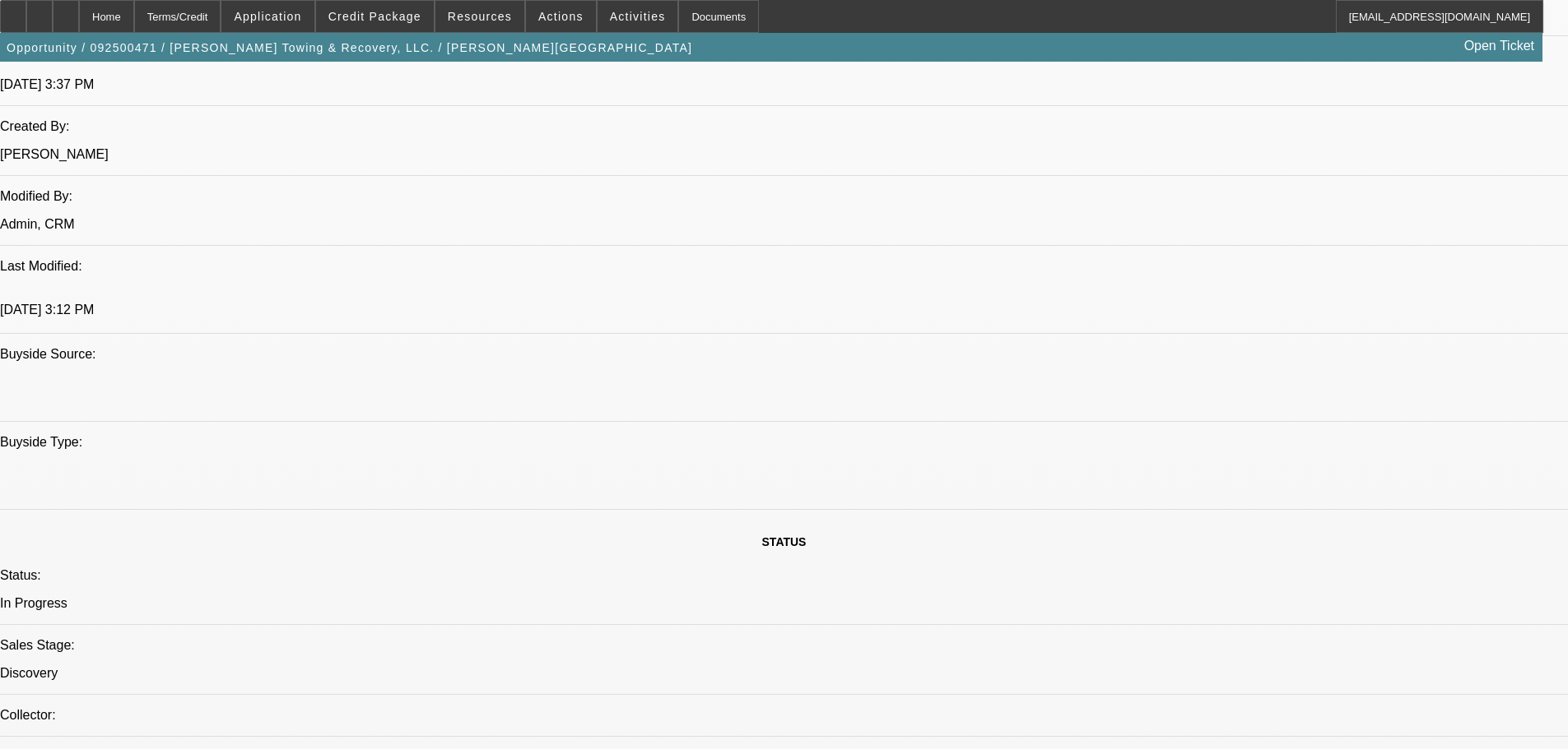
scroll to position [1233, 0]
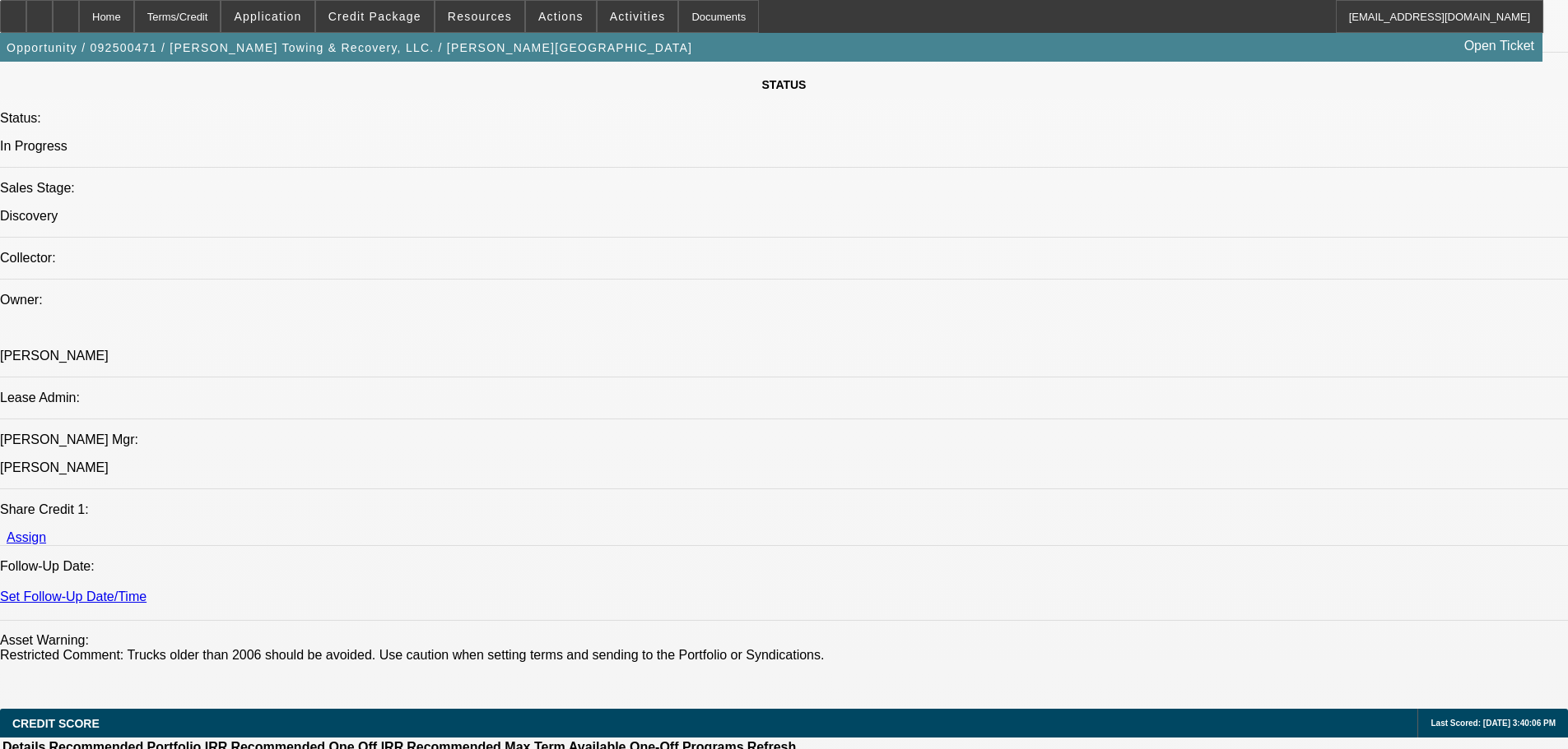
scroll to position [1973, 0]
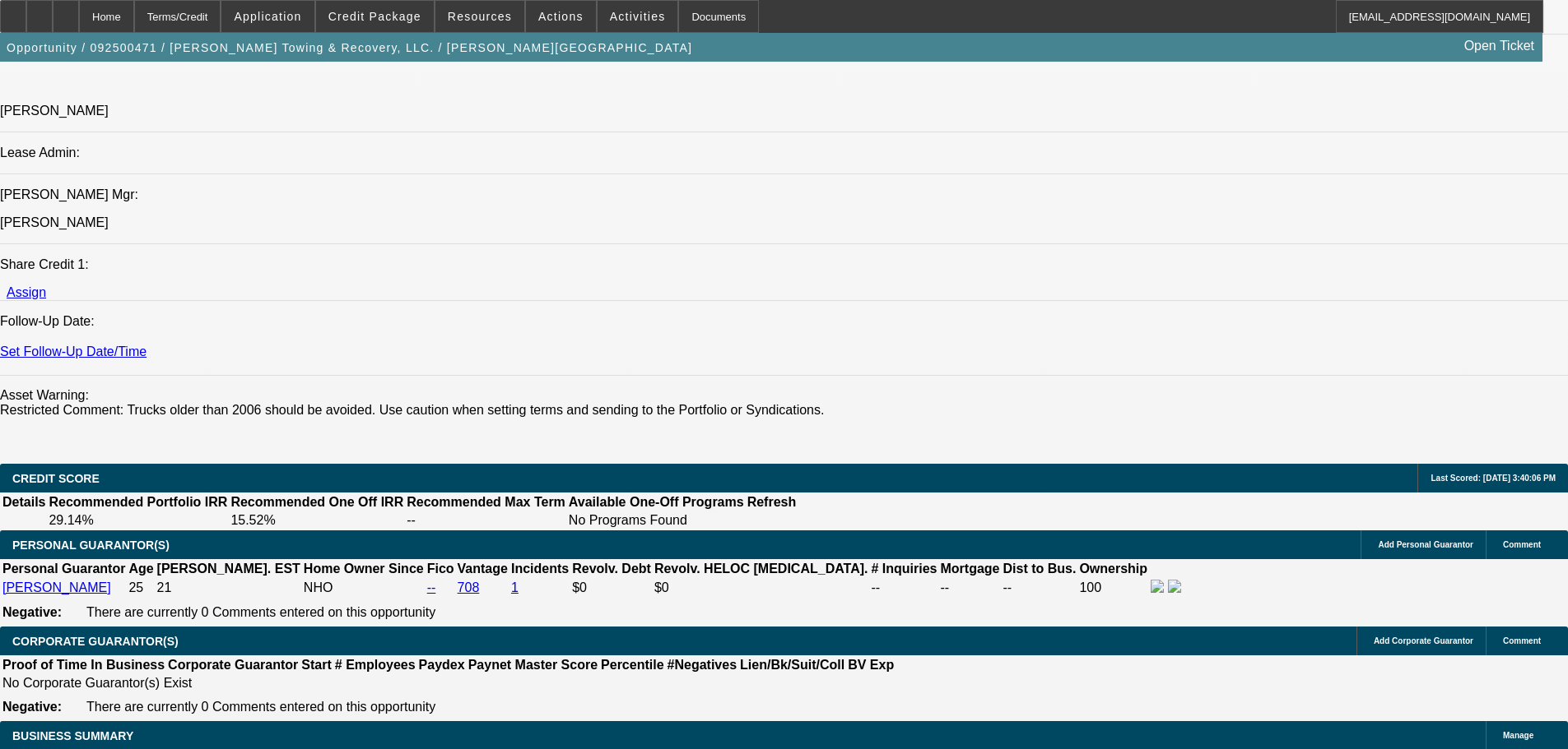
type textarea "ASSUMPTION APPROVED BY CP: “We are good to go with the assumption docs – please…"
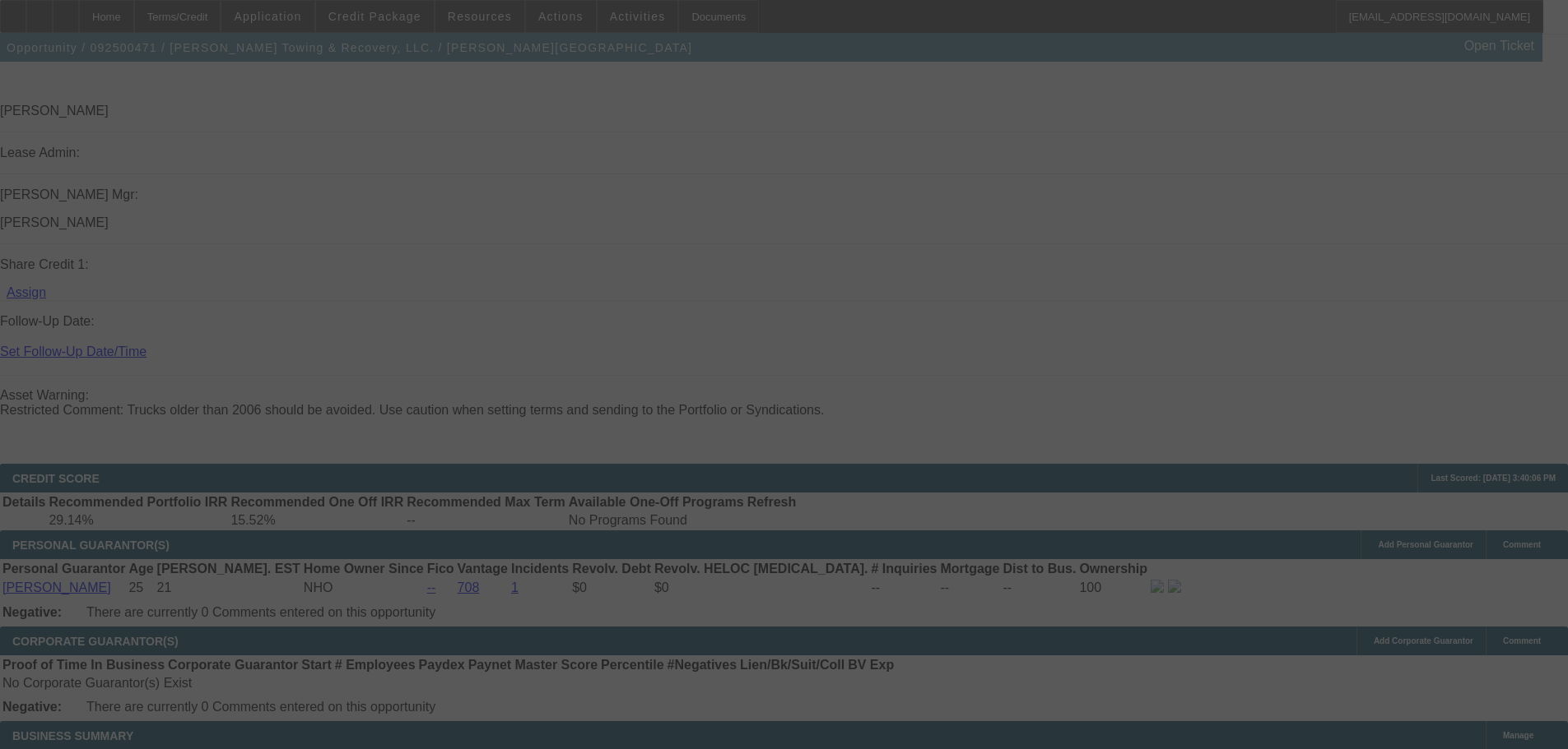
scroll to position [0, 0]
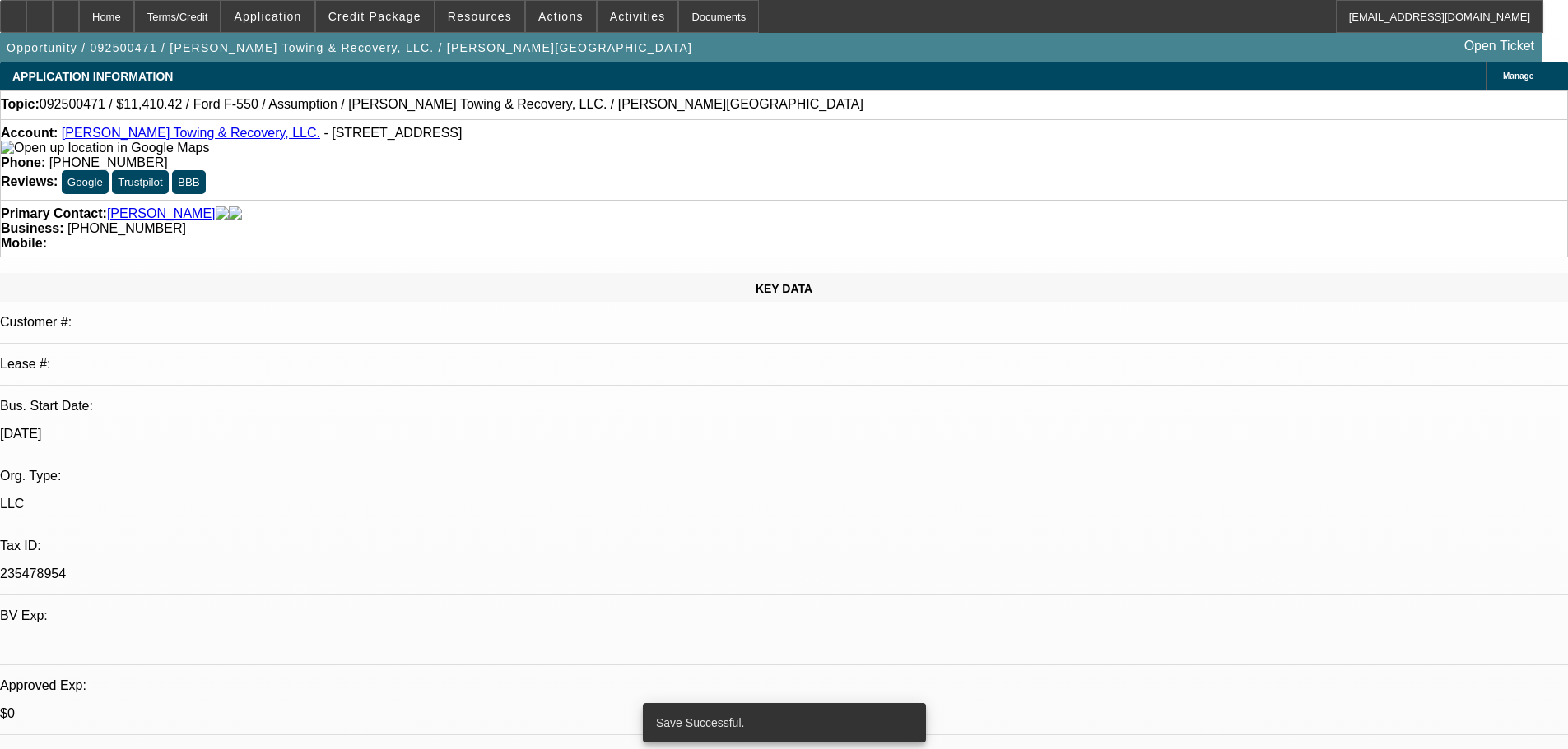
select select "0"
select select "2"
select select "0"
select select "6"
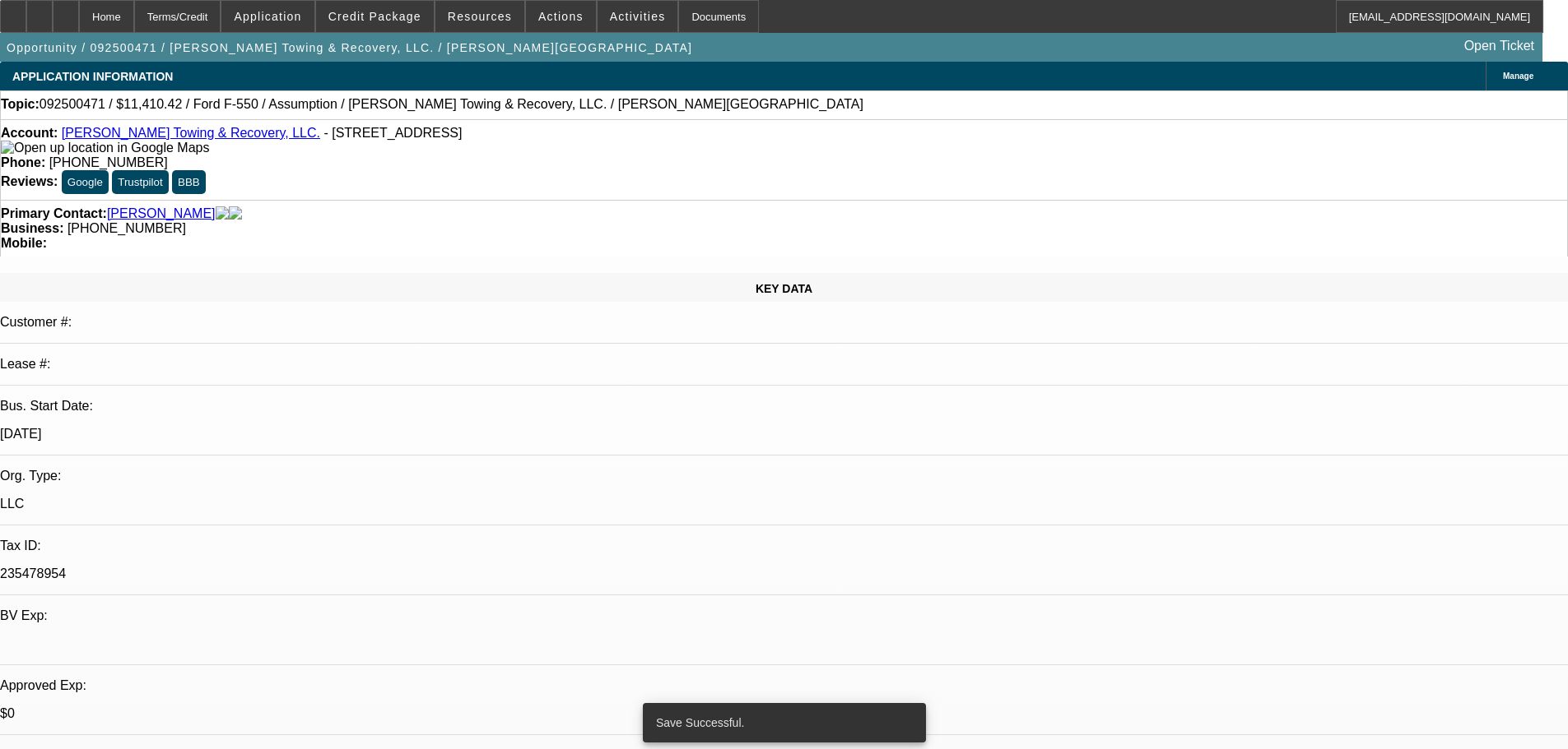
select select "0"
select select "2"
select select "0"
select select "6"
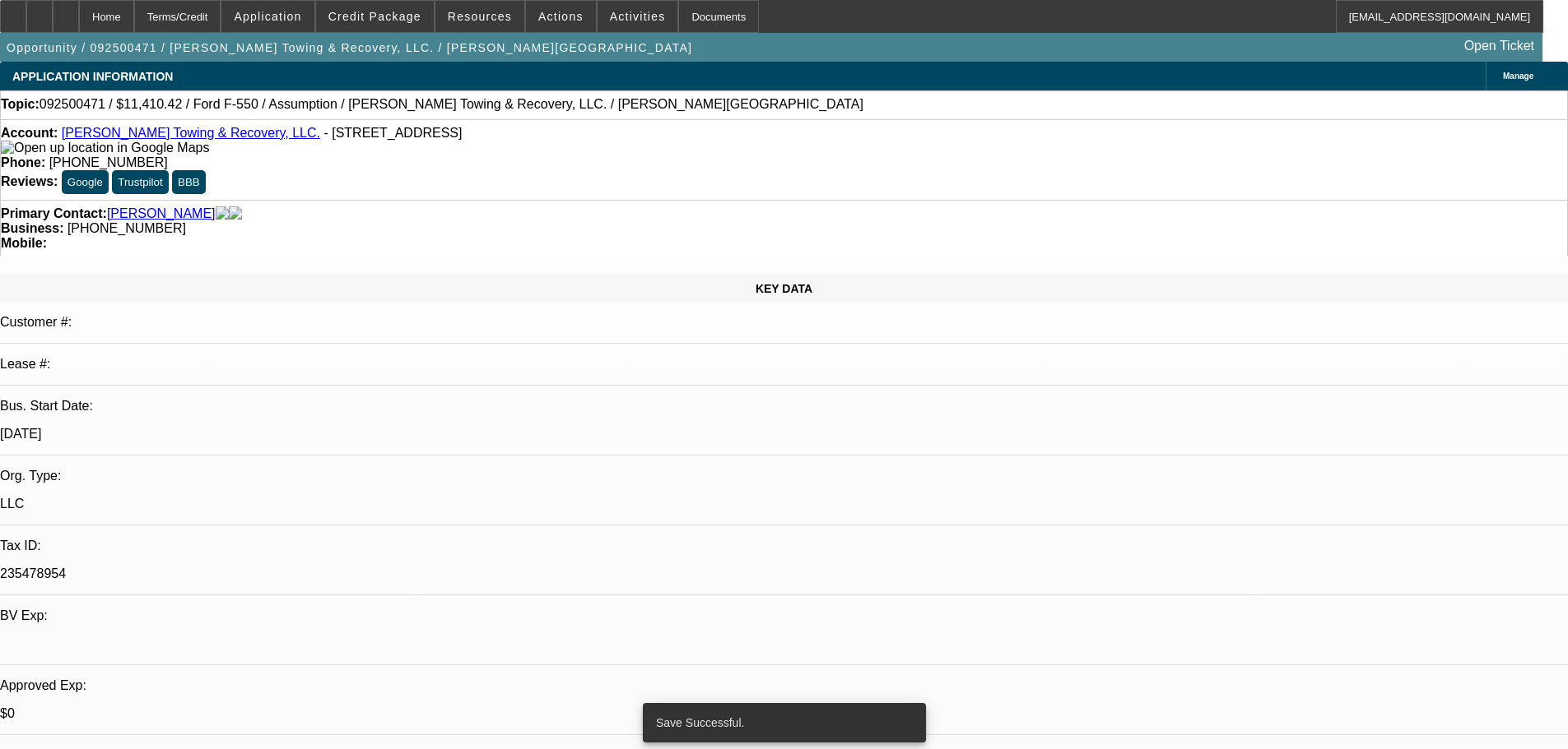
select select "0"
select select "2"
select select "0"
select select "6"
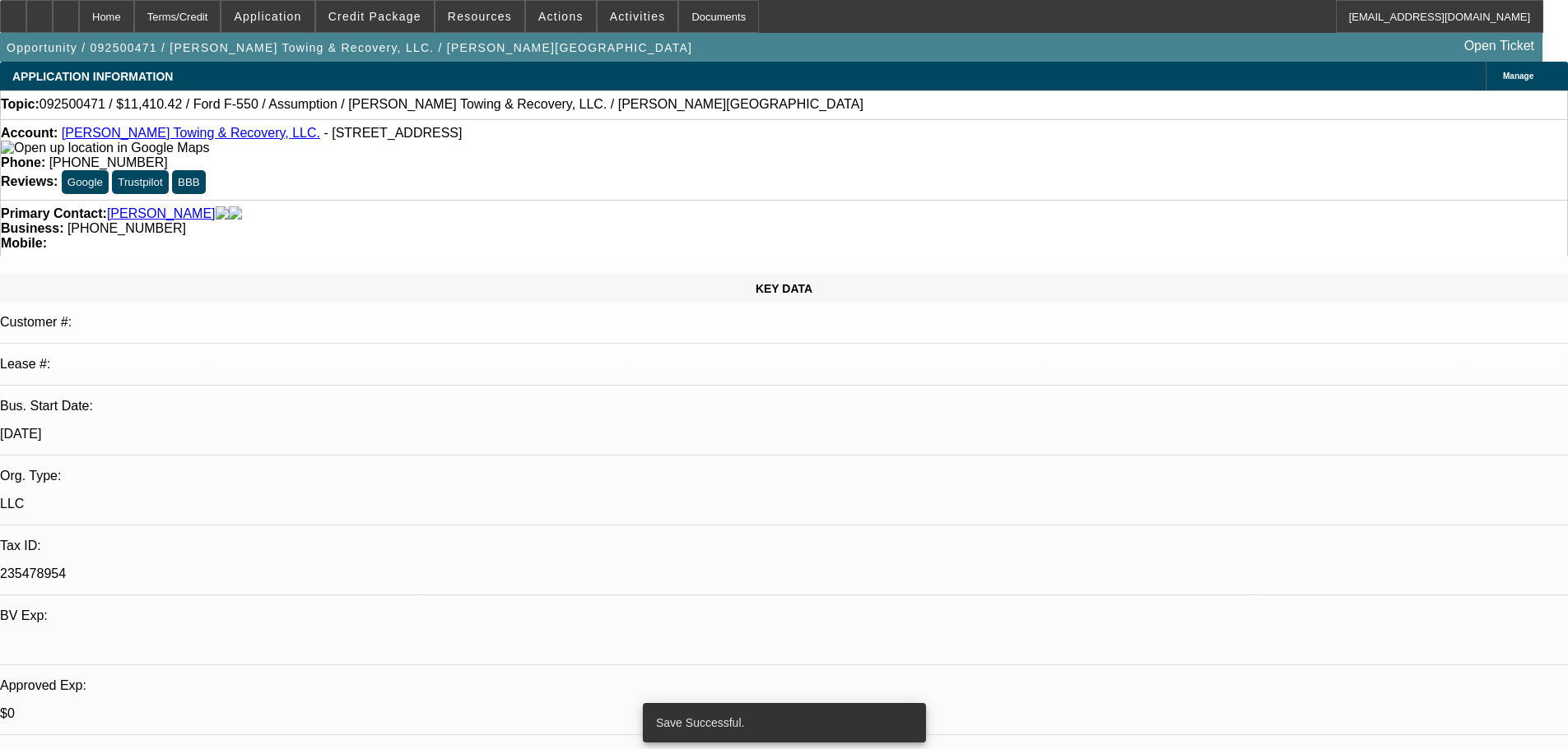
select select "0"
select select "2"
select select "0"
select select "6"
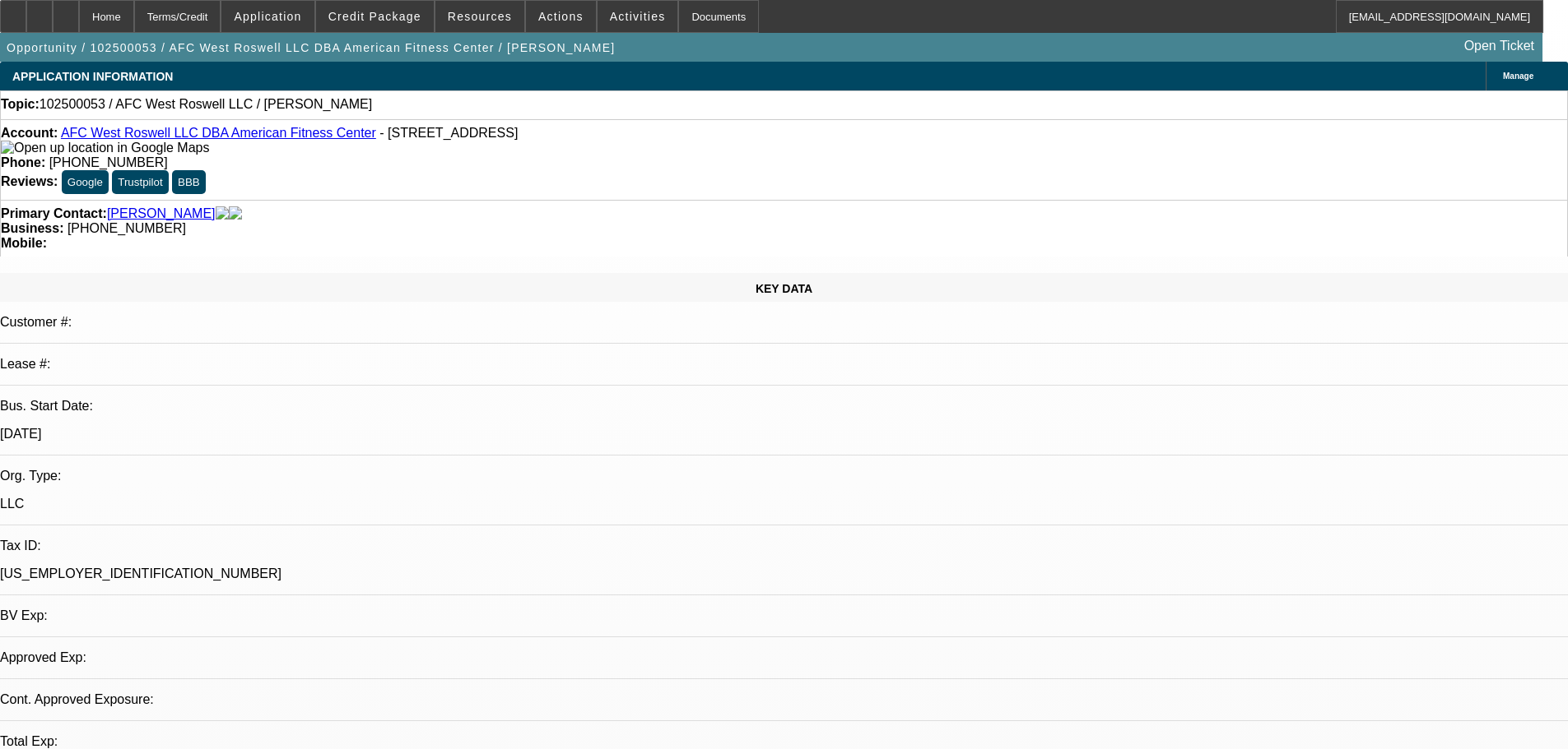
select select "0"
select select "2"
select select "0.1"
select select "4"
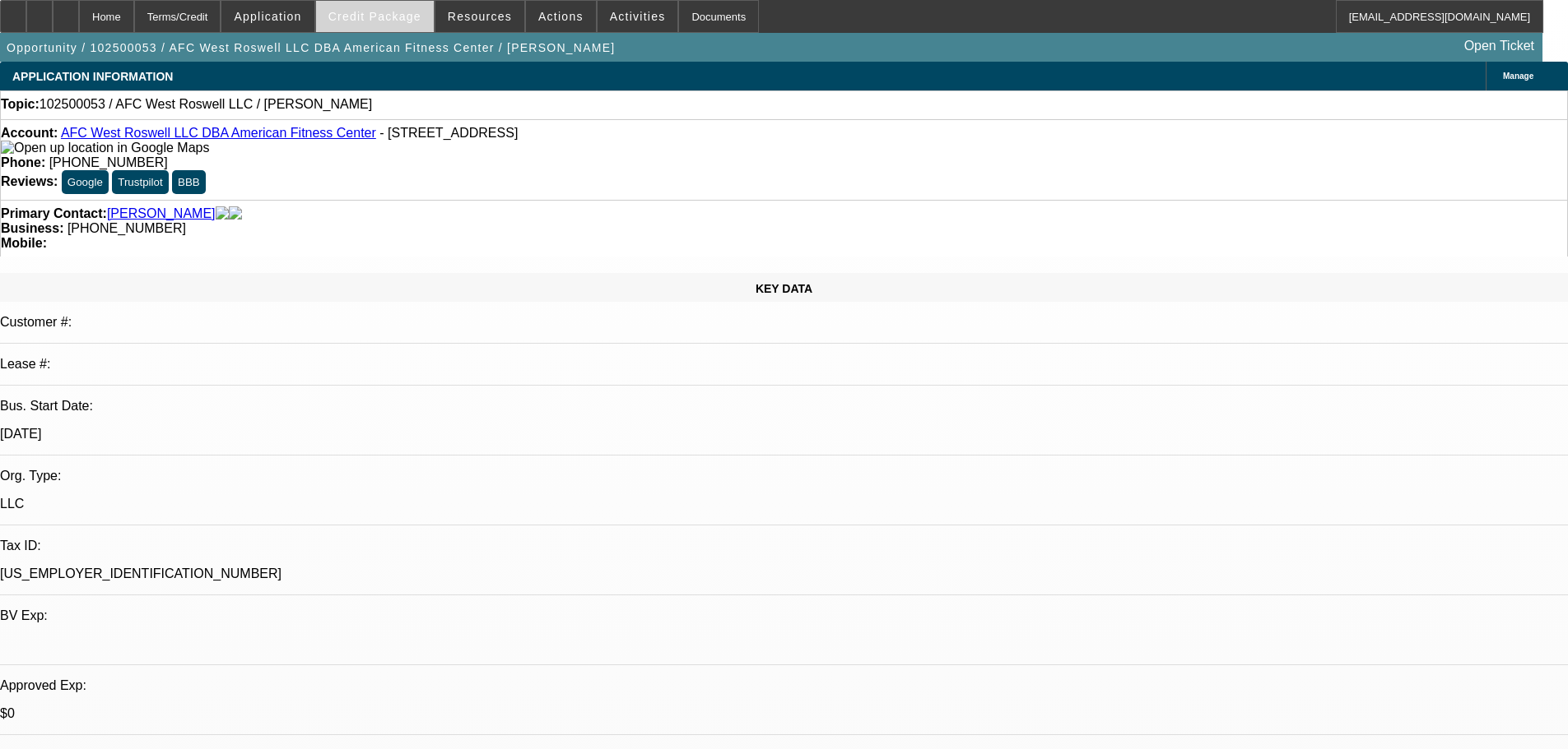
click at [394, 19] on span "Credit Package" at bounding box center [375, 16] width 93 height 13
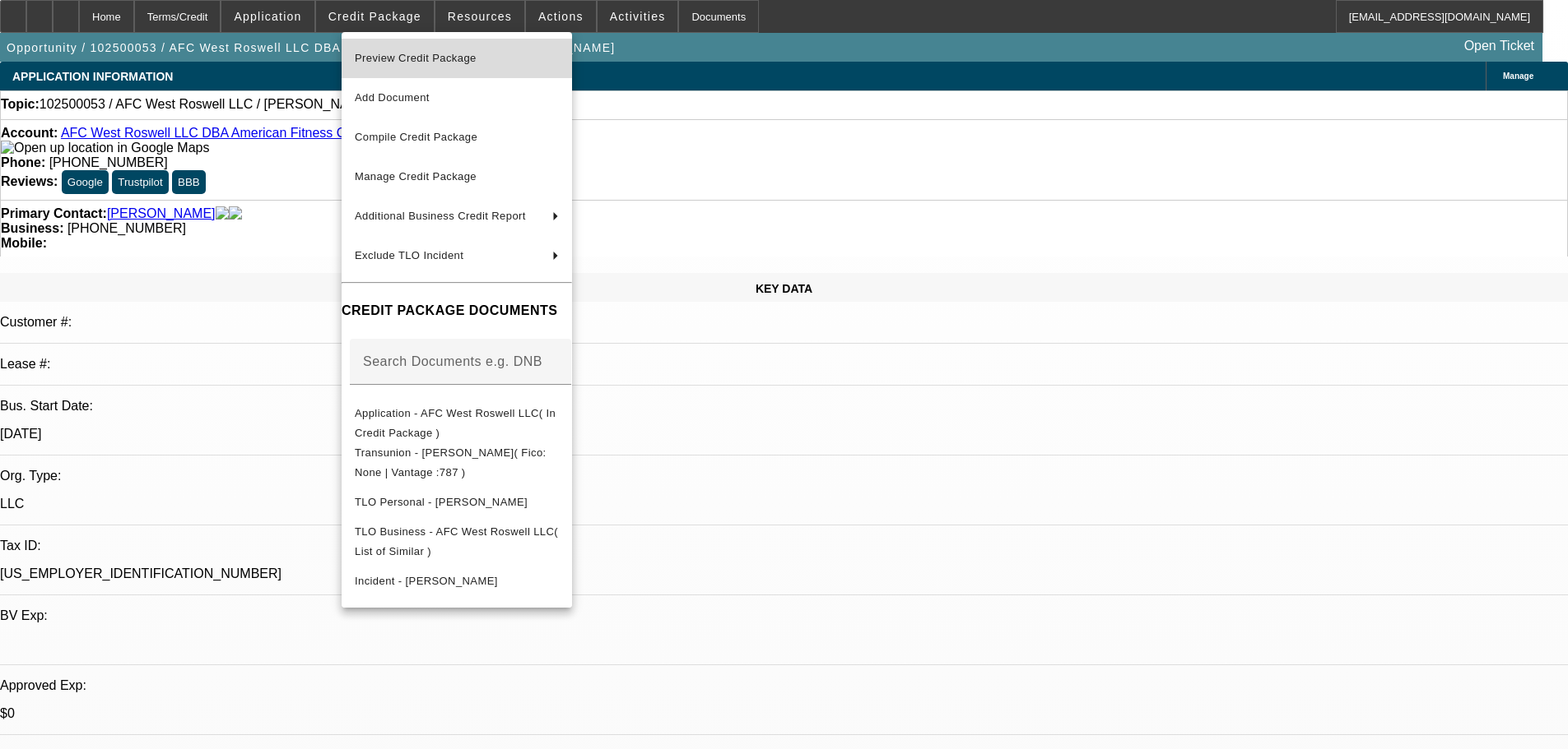
click at [422, 52] on span "Preview Credit Package" at bounding box center [415, 58] width 121 height 12
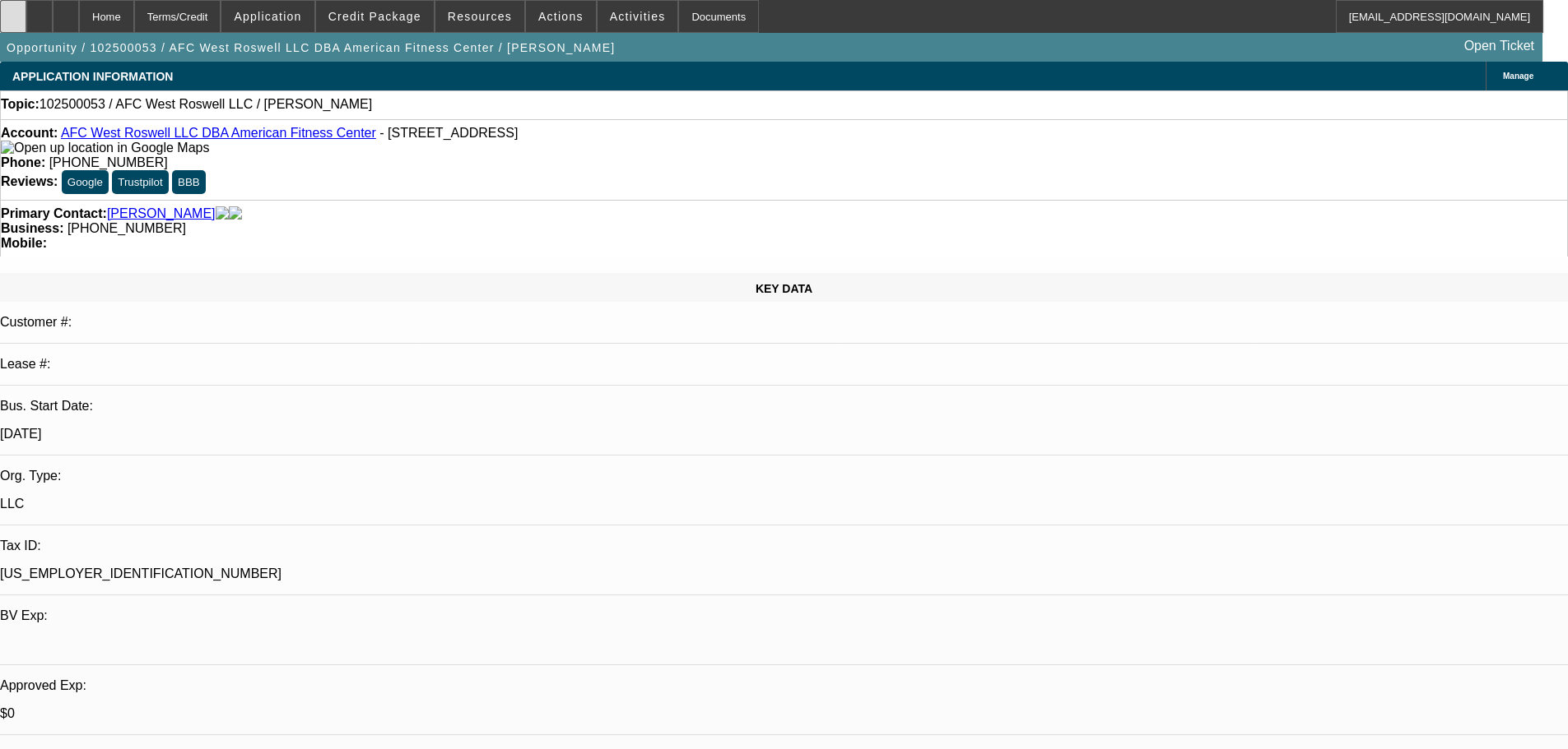
click at [21, 17] on div at bounding box center [13, 16] width 27 height 33
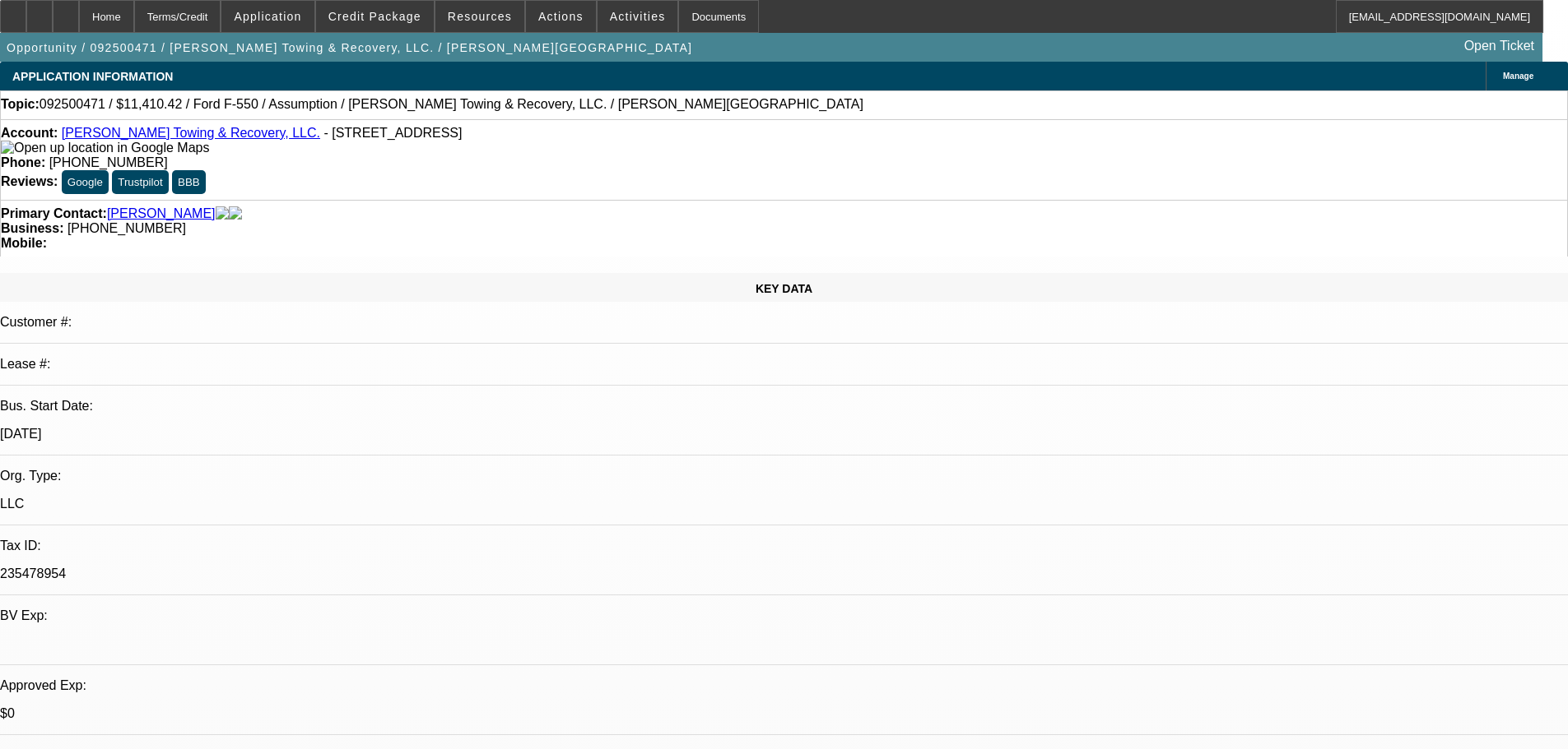
select select "0"
select select "2"
select select "0"
select select "6"
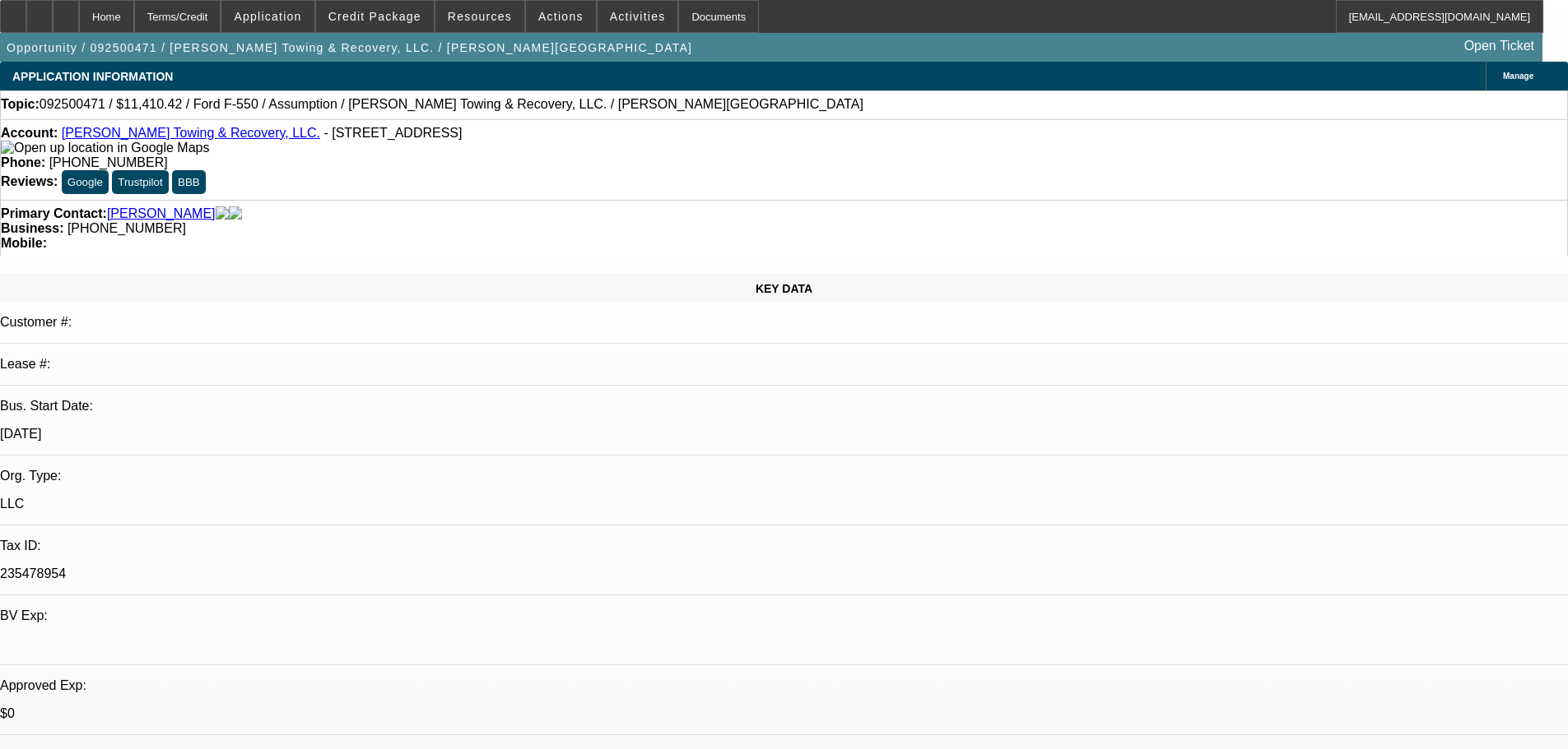
select select "0"
select select "2"
select select "0"
select select "6"
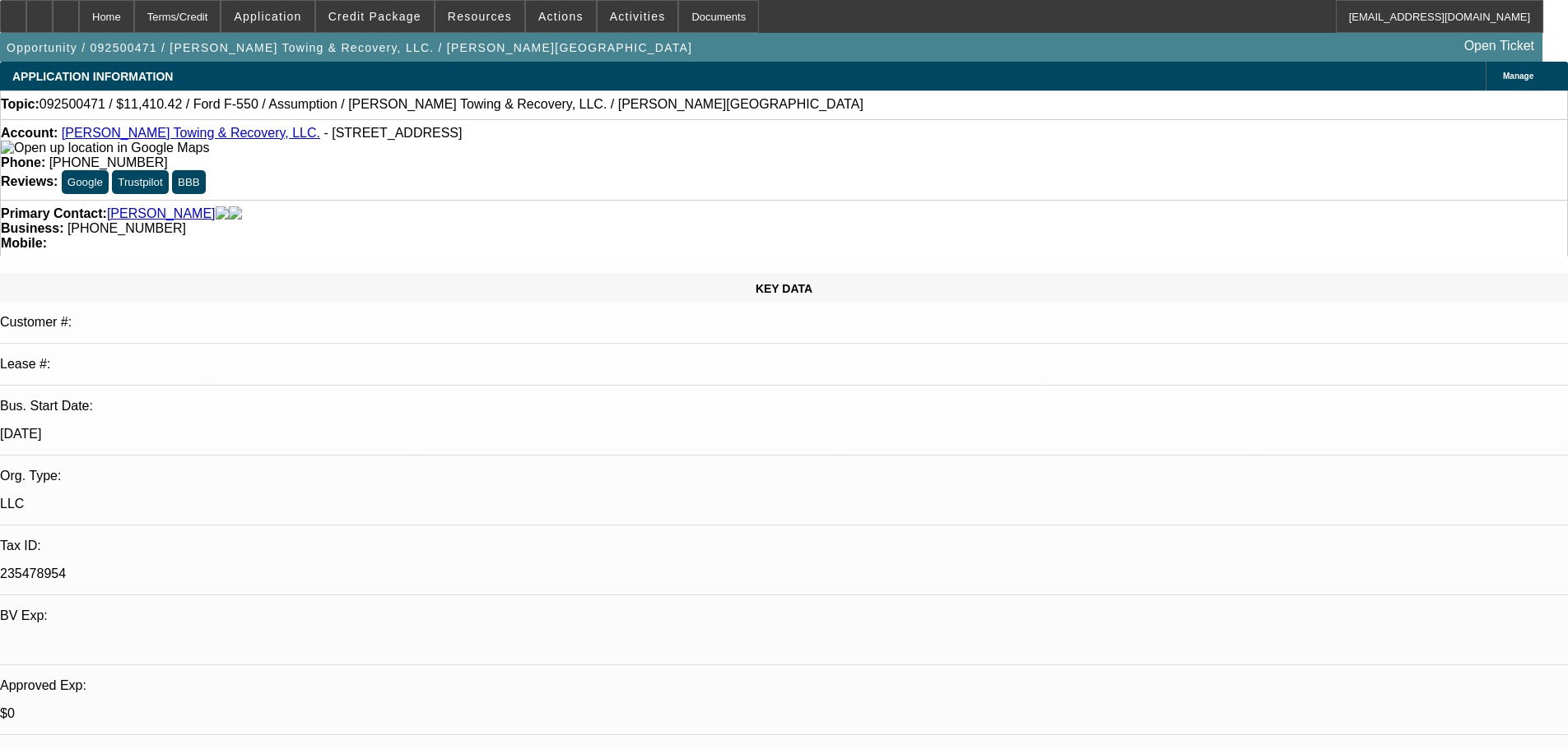
select select "0"
select select "2"
select select "0"
select select "6"
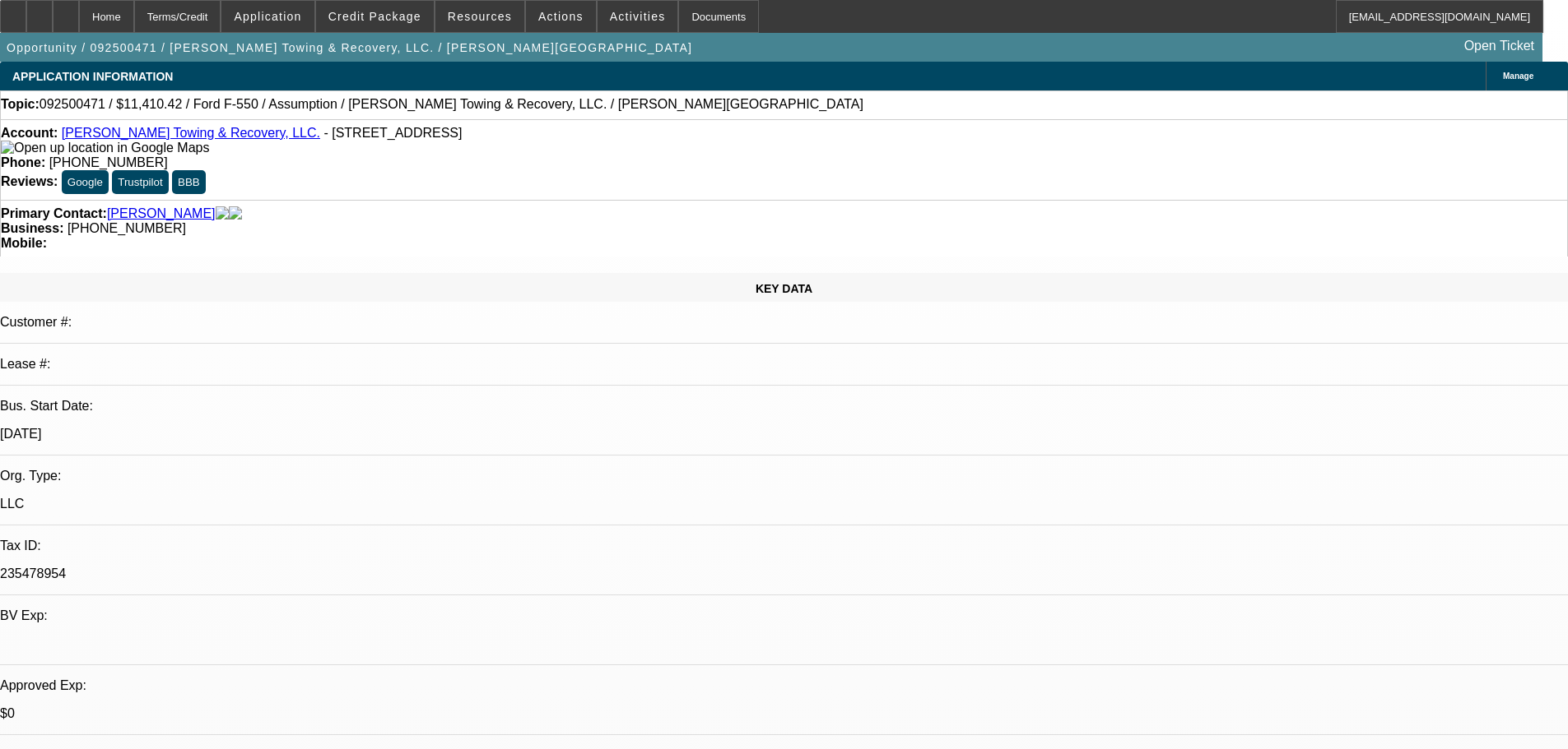
select select "0"
select select "2"
select select "0"
select select "6"
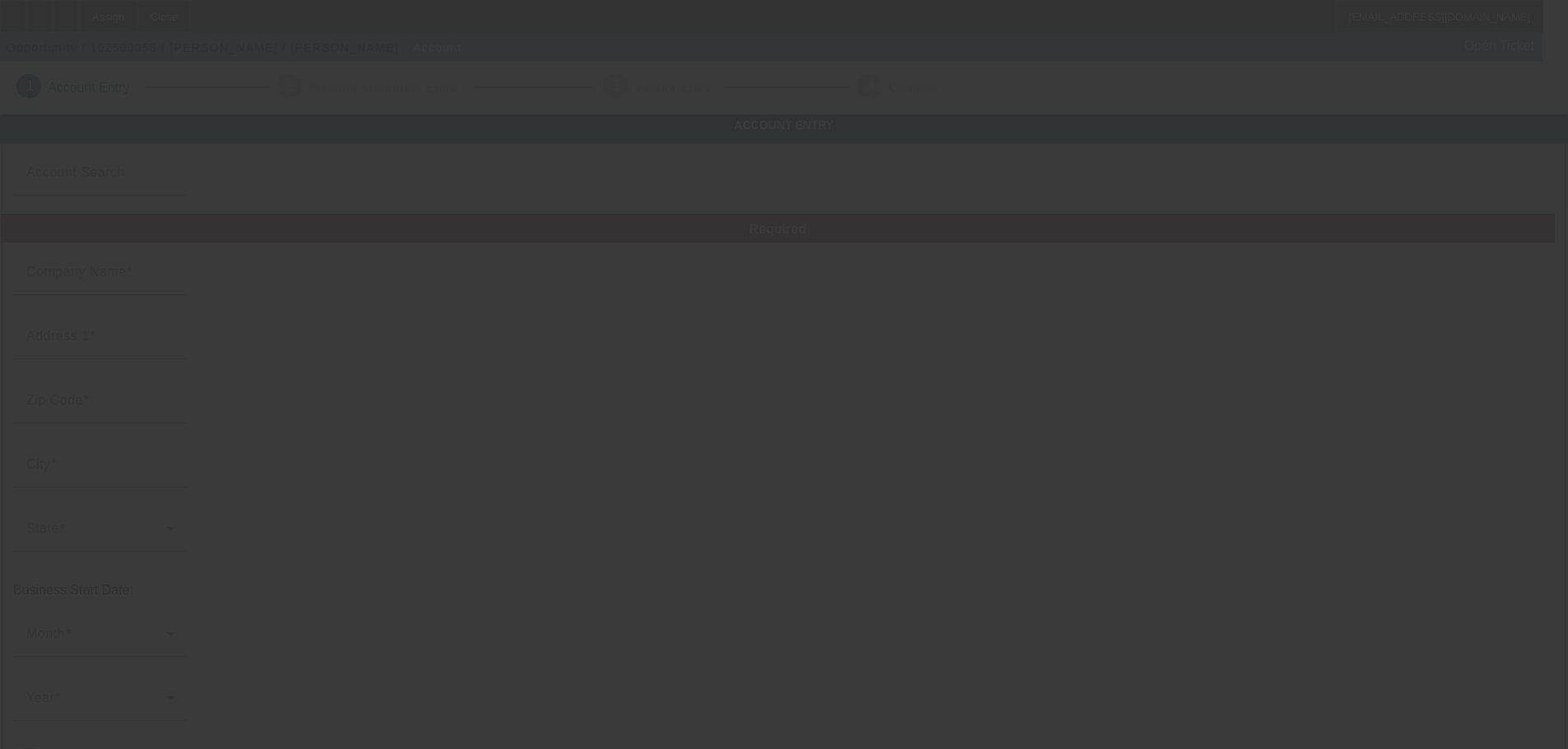
type input "Thomas Kessler"
type input "31494 12th Road"
type input "67072"
type input "Latham"
type input "(620) 352-0617"
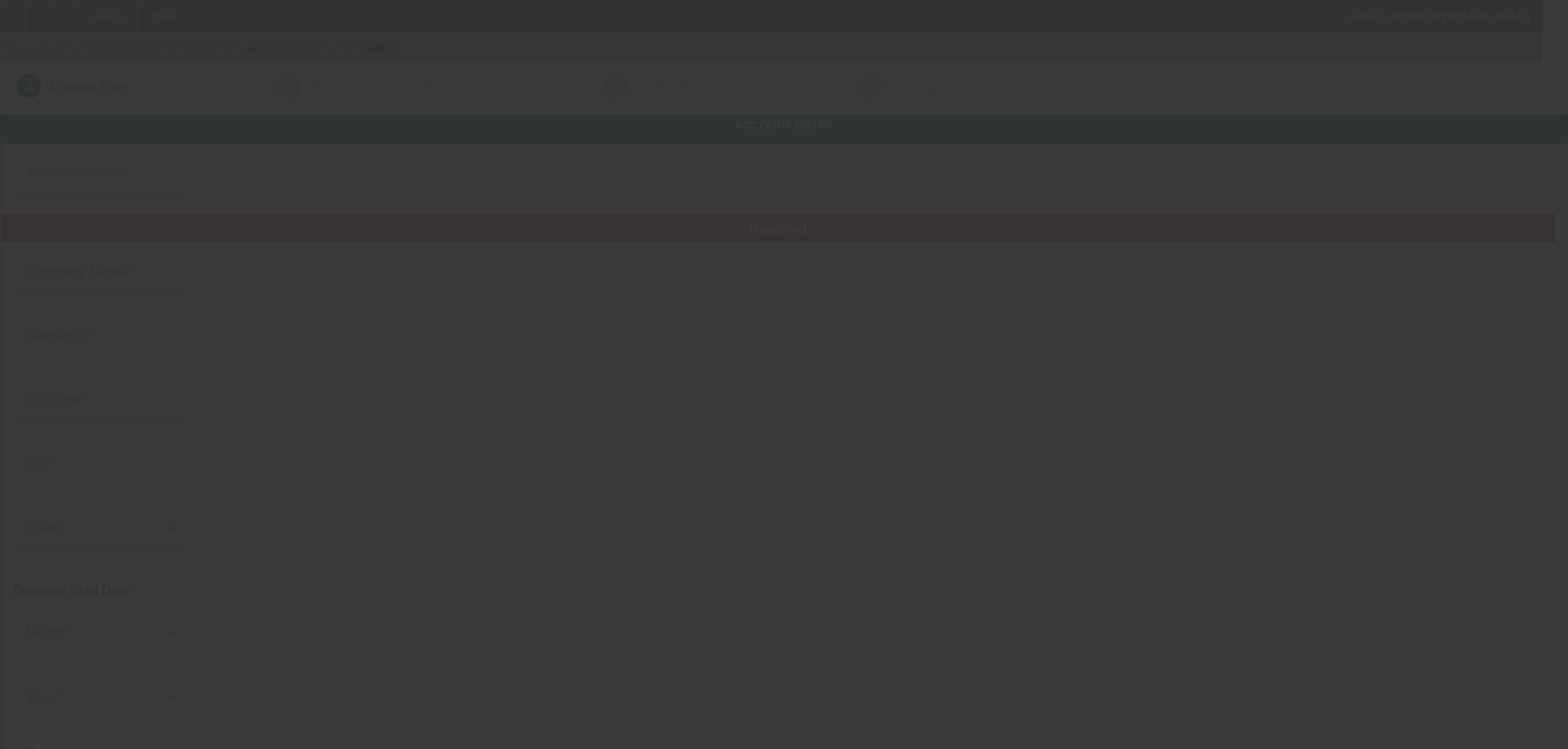
type input "kesslerdesirae@gmail.com"
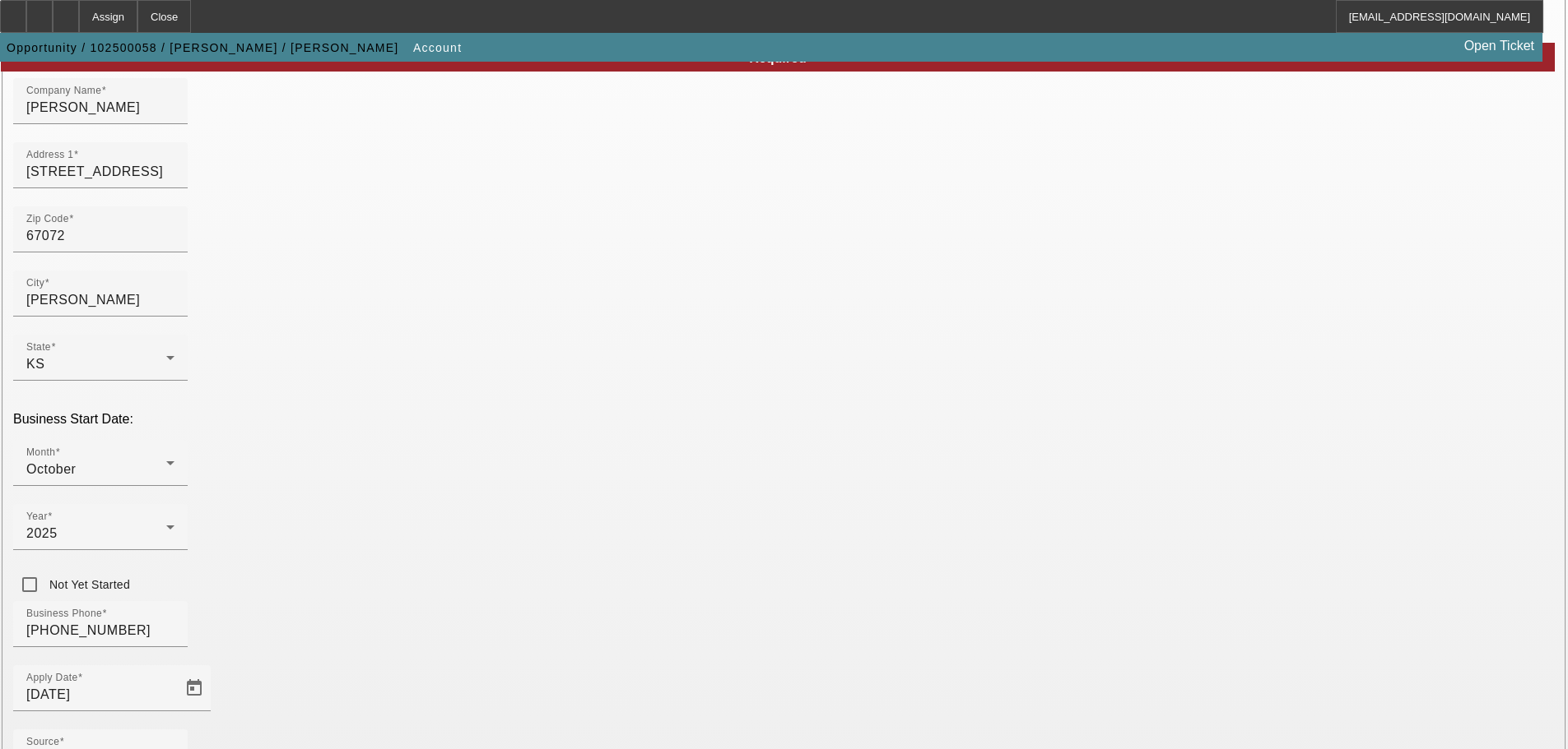
scroll to position [304, 0]
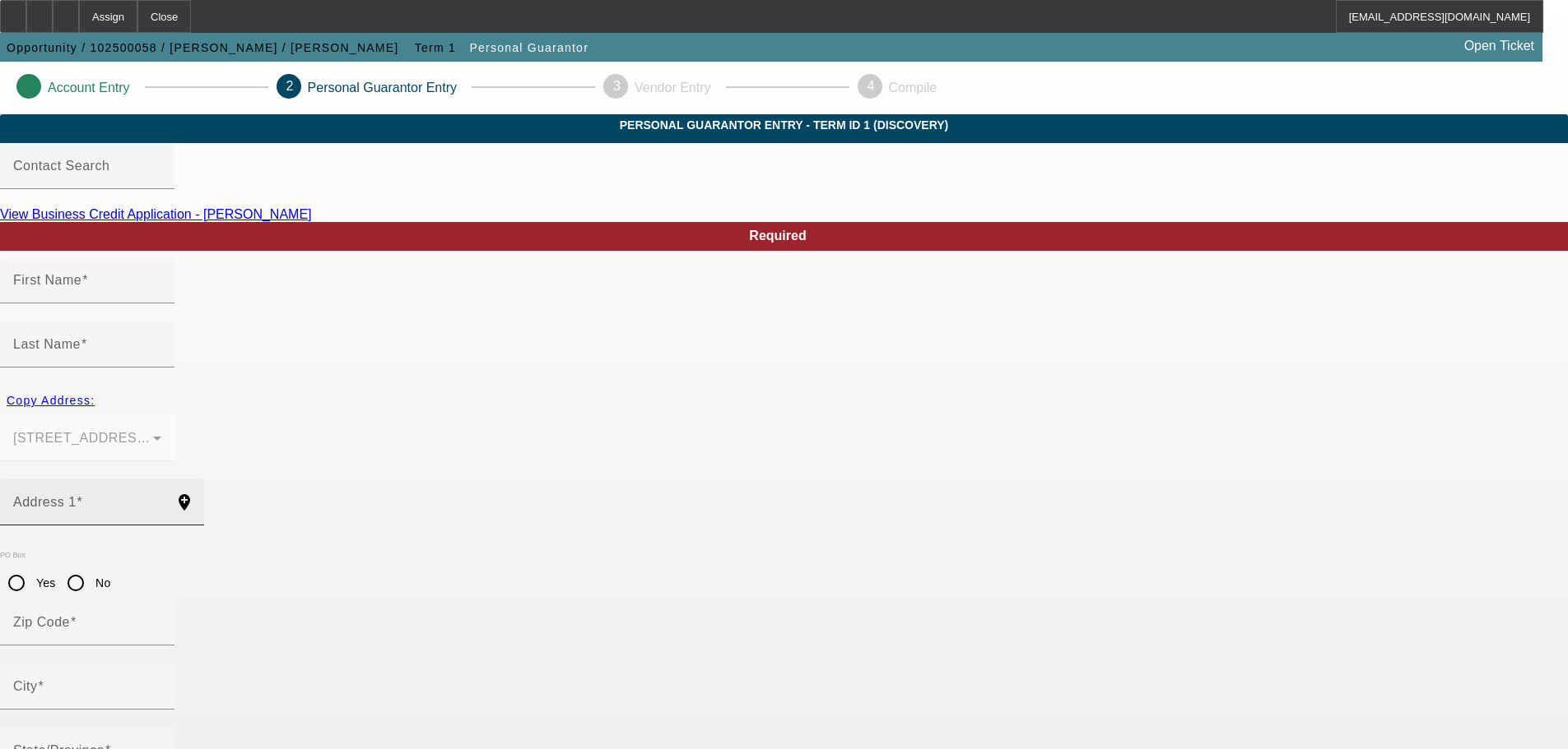
type input "Thomas"
type input "Kessler"
type input "31494 12th Road"
radio input "true"
type input "67072"
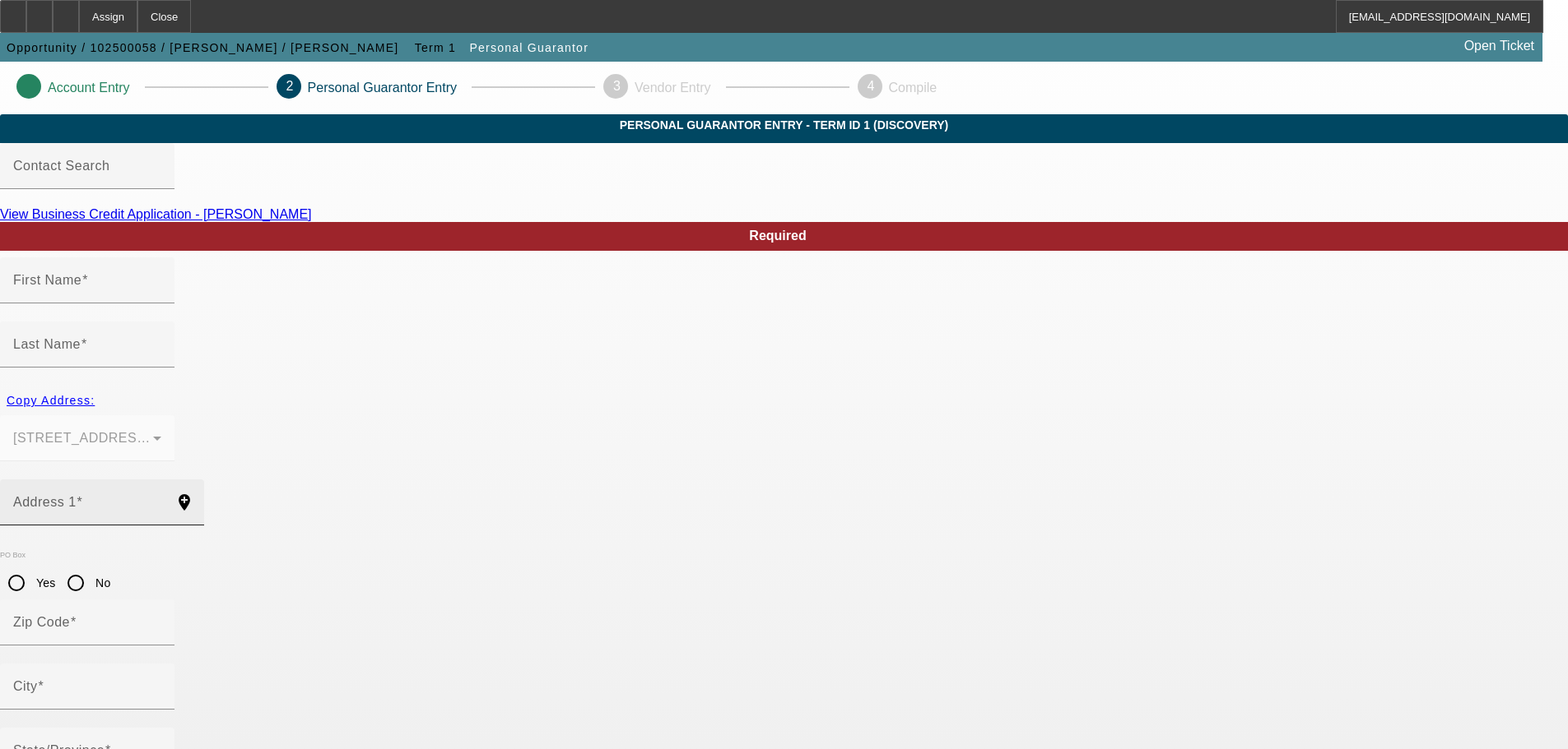
type input "Latham"
type input "(620) 352-0617"
type input "100"
type input "512-04-5364"
type input "kesslerdesirae@gmail.com"
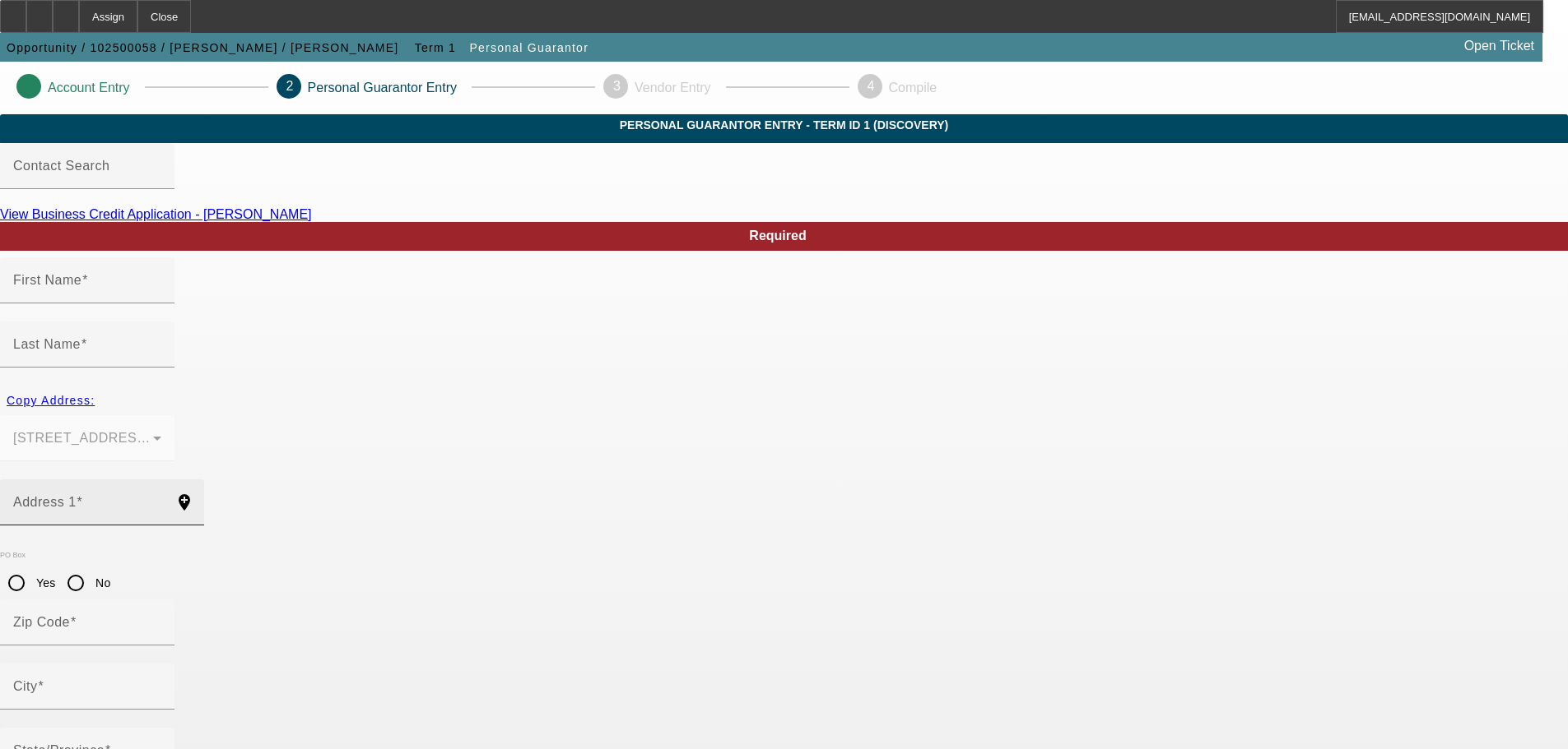
type input "(620) 352-0617"
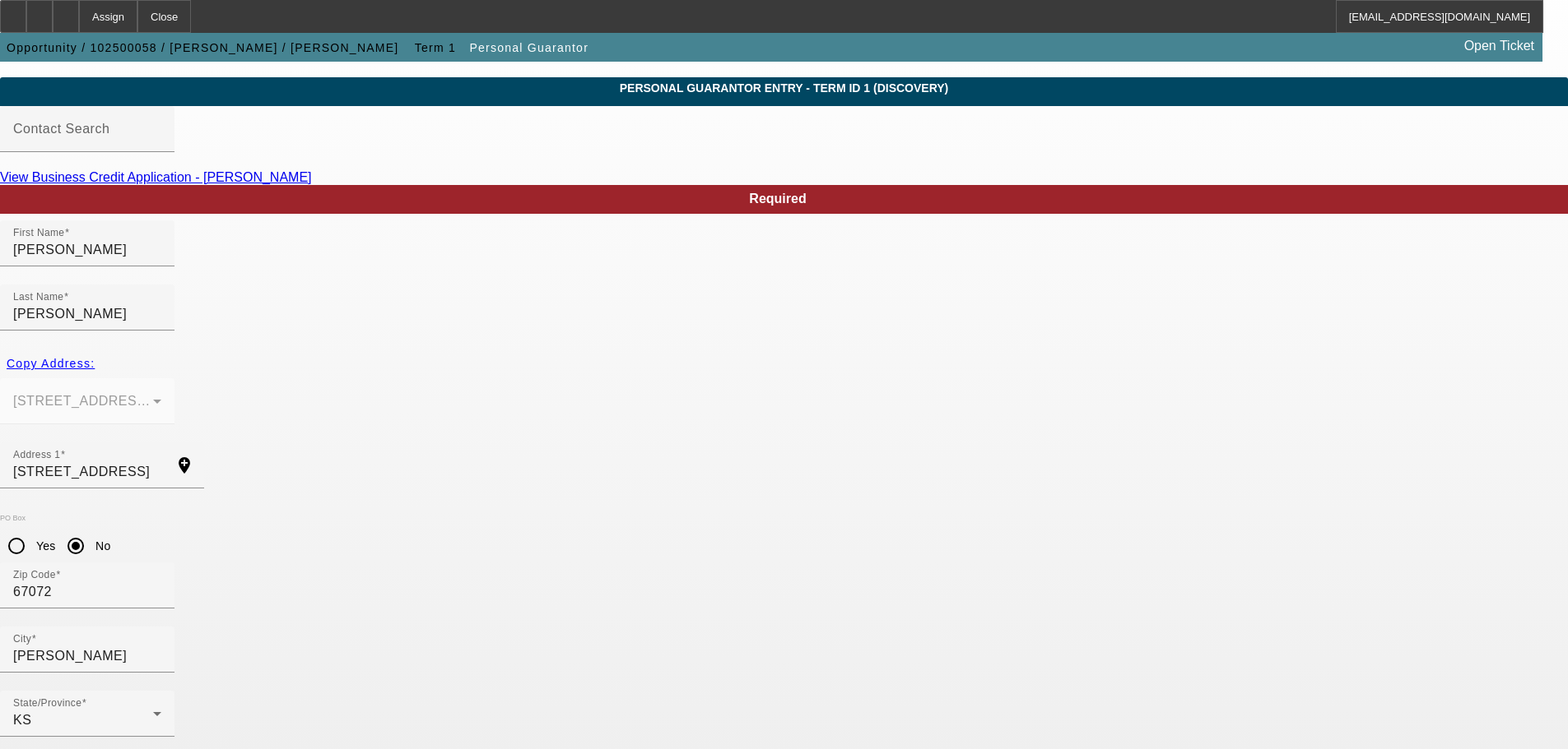
scroll to position [55, 0]
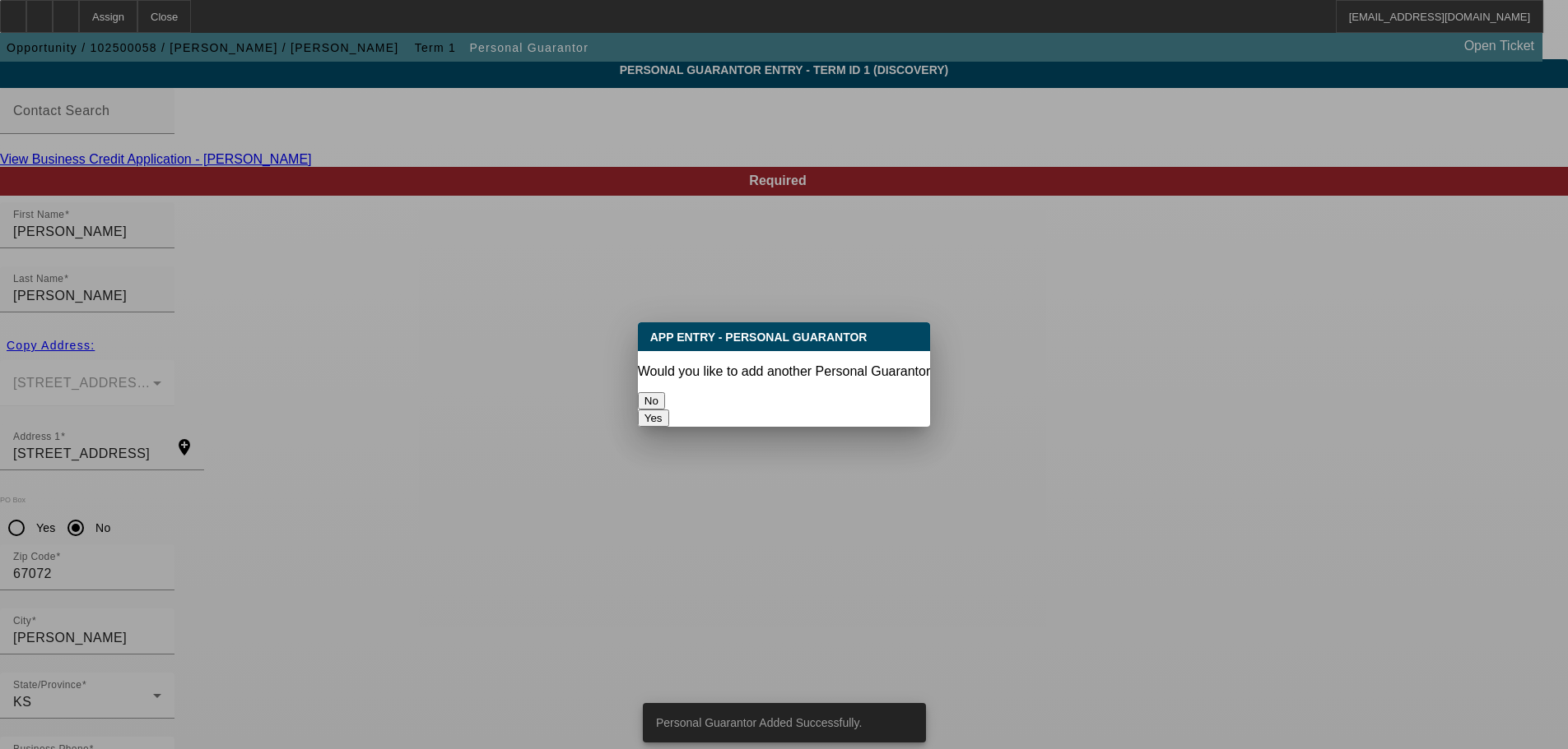
scroll to position [0, 0]
click at [665, 392] on button "No" at bounding box center [651, 401] width 27 height 18
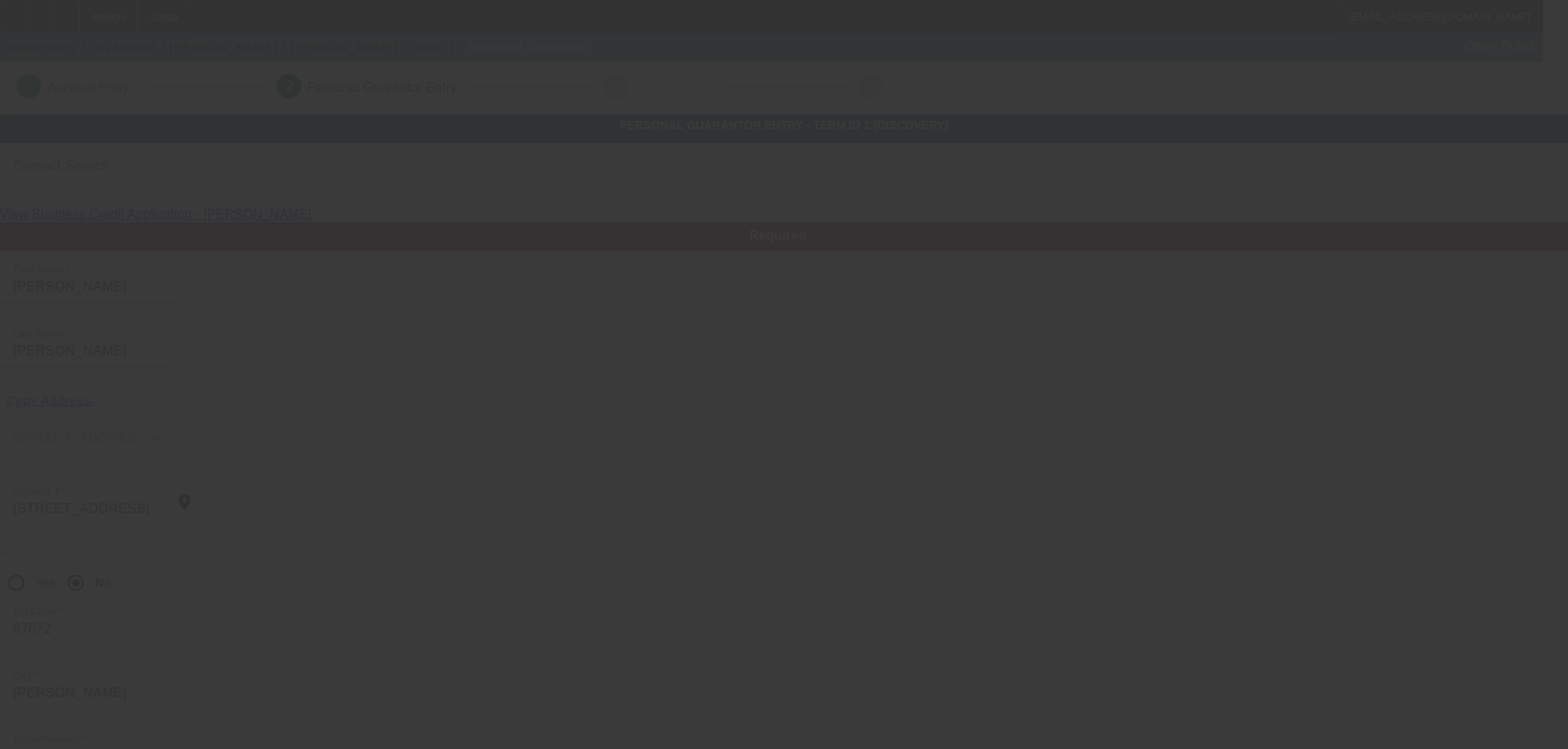
scroll to position [55, 0]
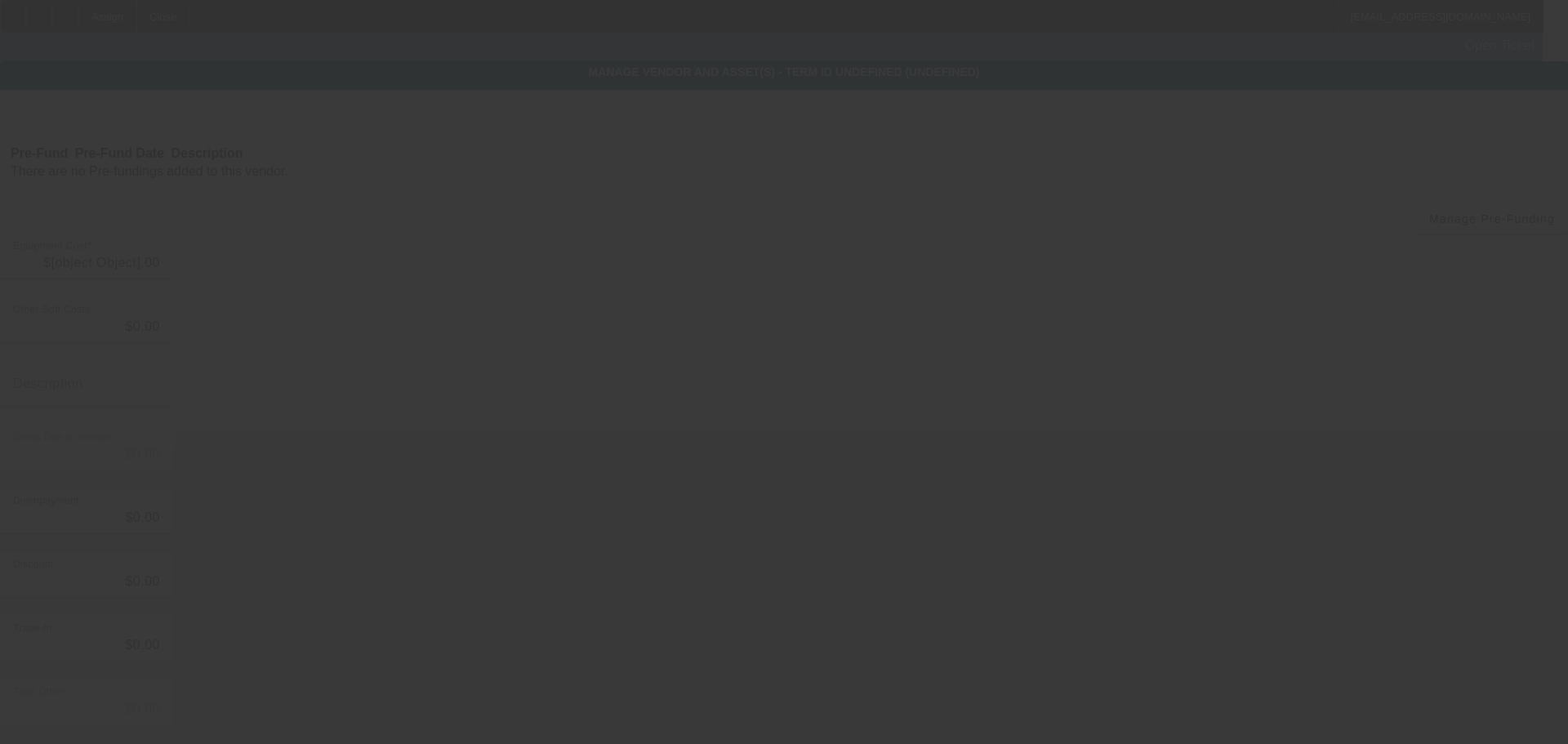
type input "$20,000.00"
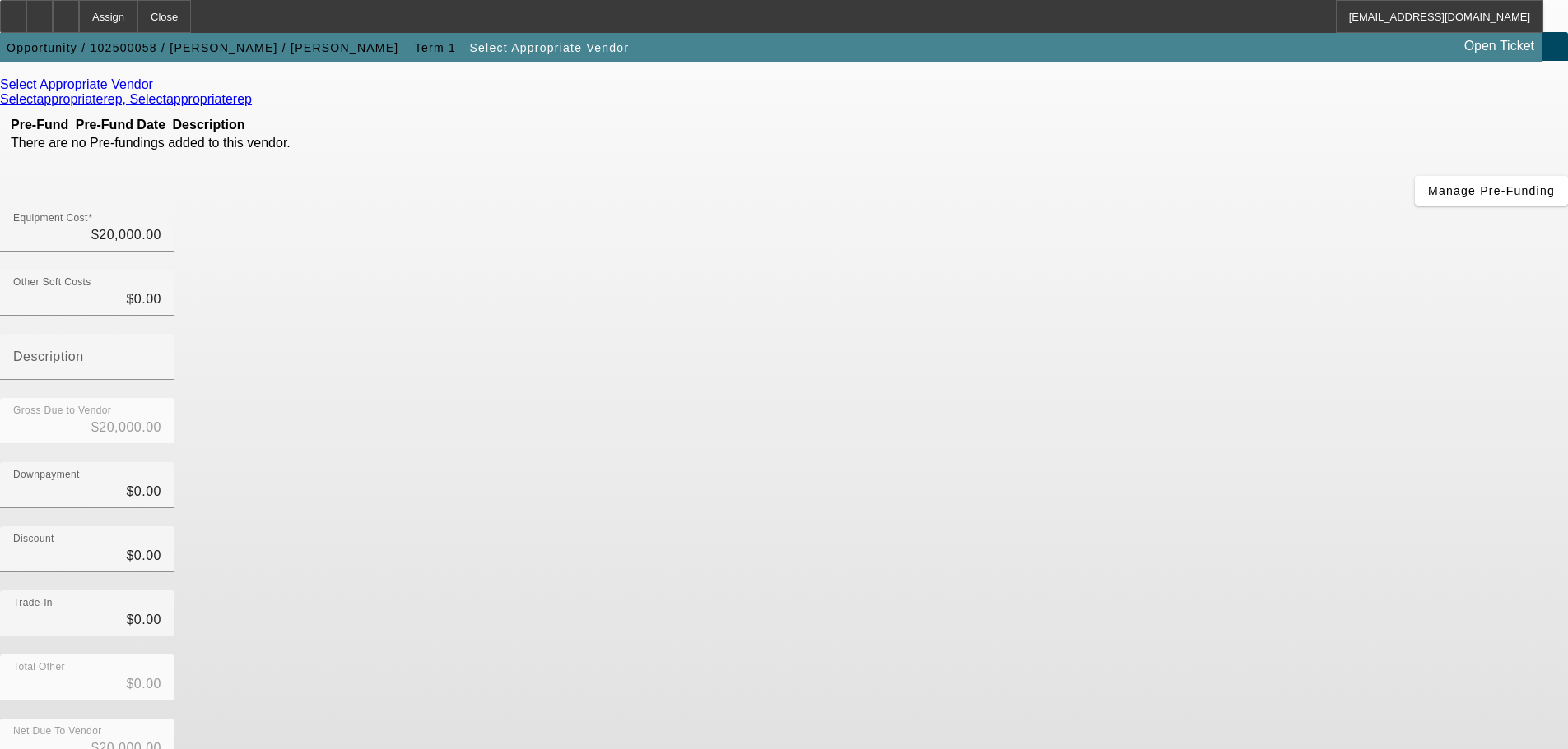
scroll to position [90, 0]
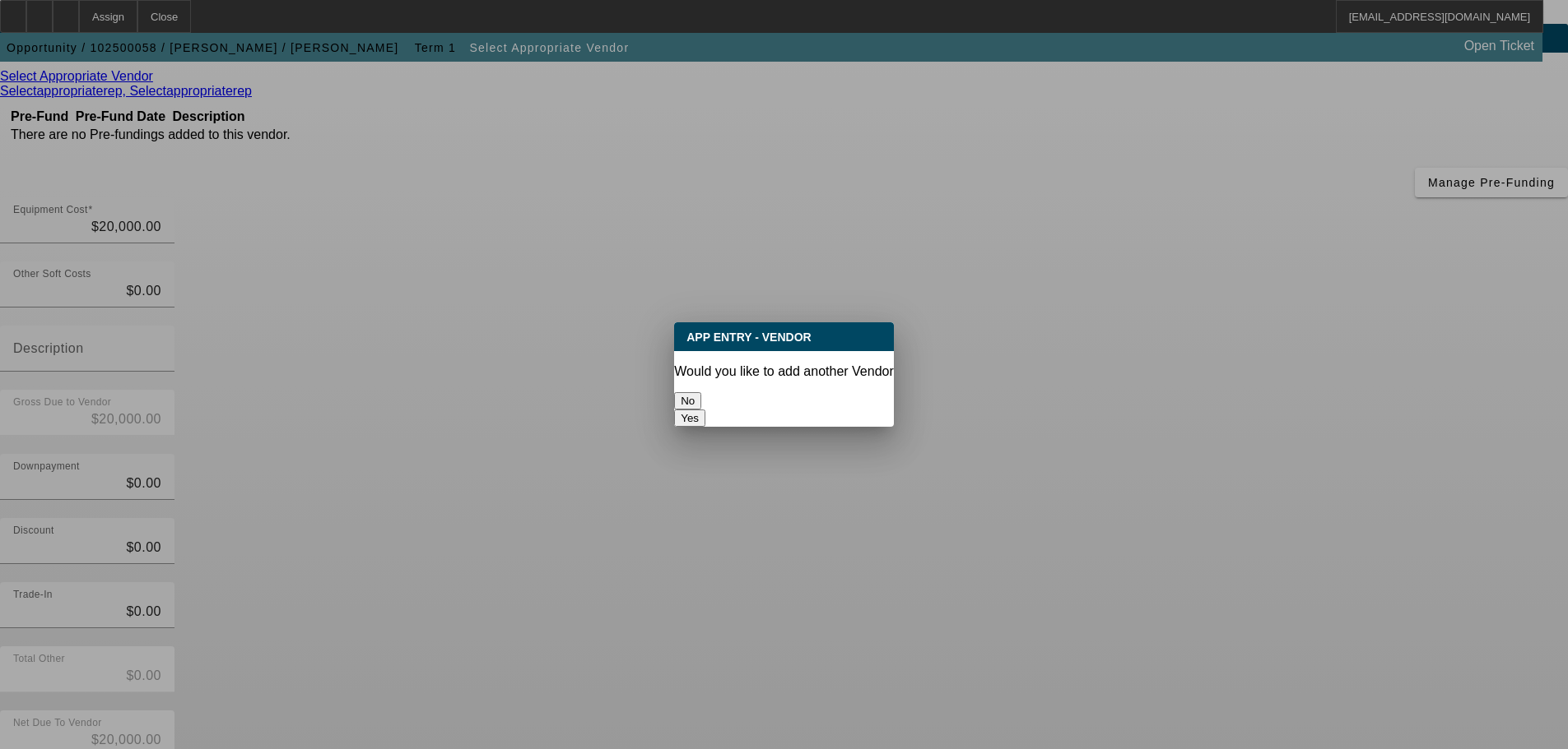
click at [701, 394] on button "No" at bounding box center [687, 401] width 27 height 18
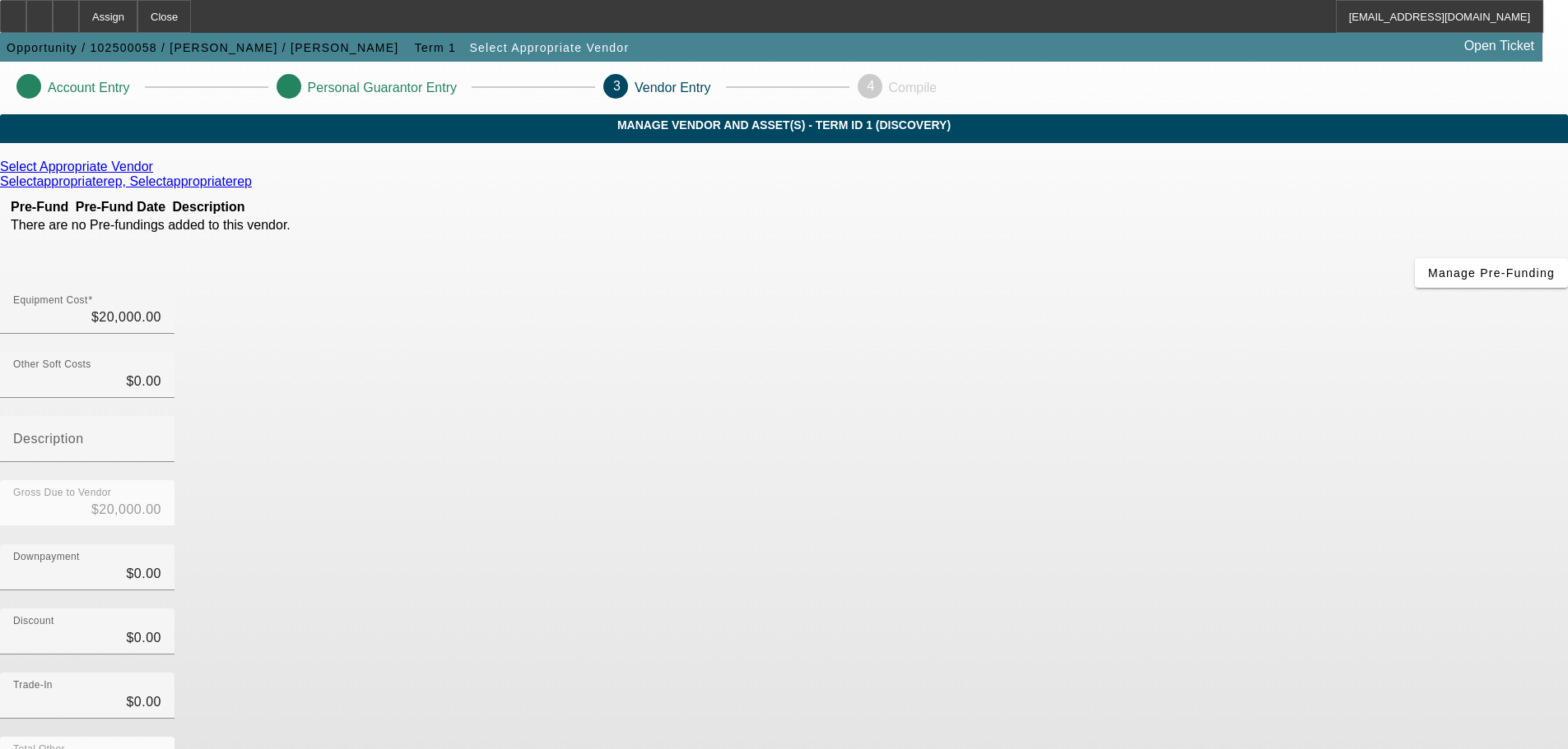
scroll to position [90, 0]
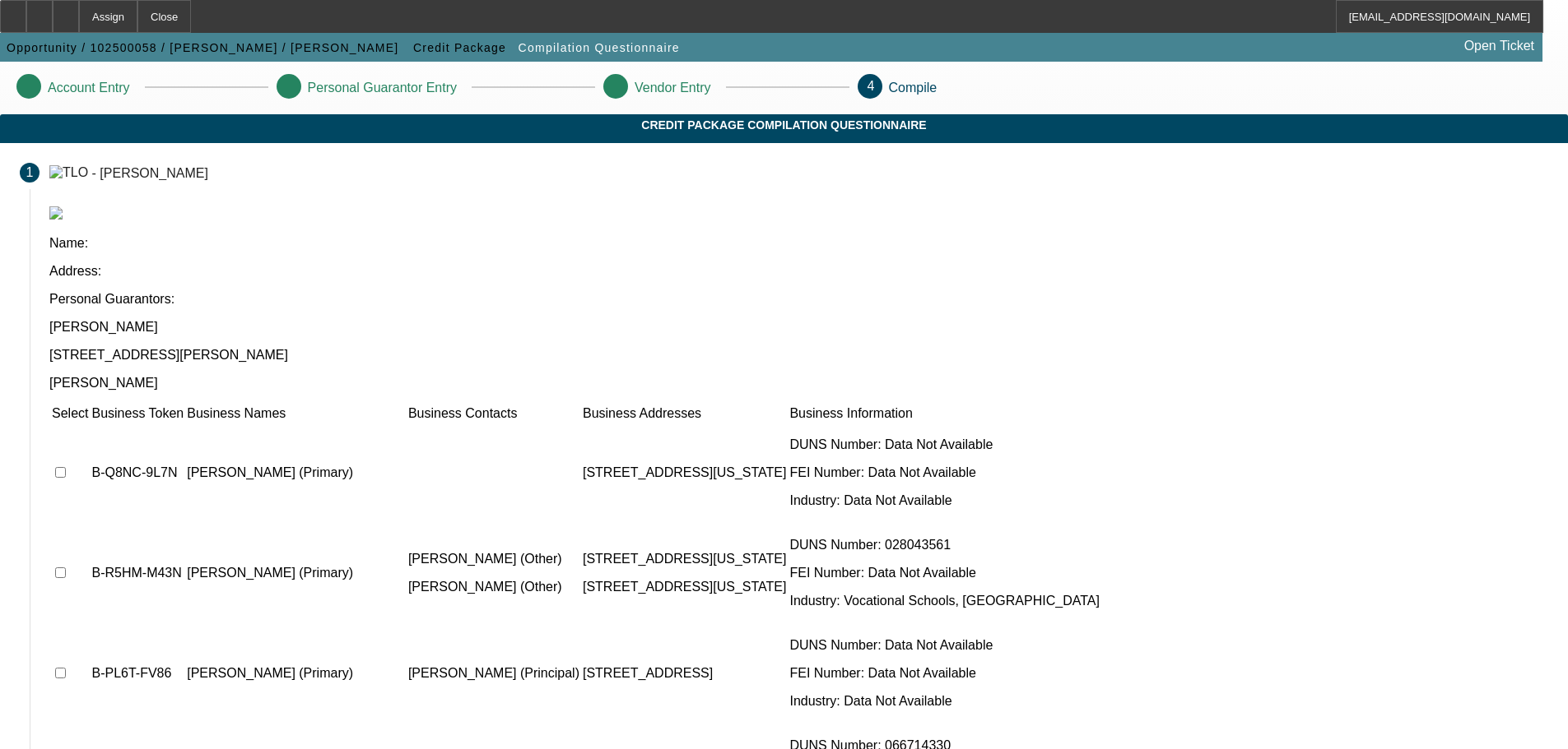
click at [66, 467] on input "checkbox" at bounding box center [60, 473] width 11 height 11
checkbox input "true"
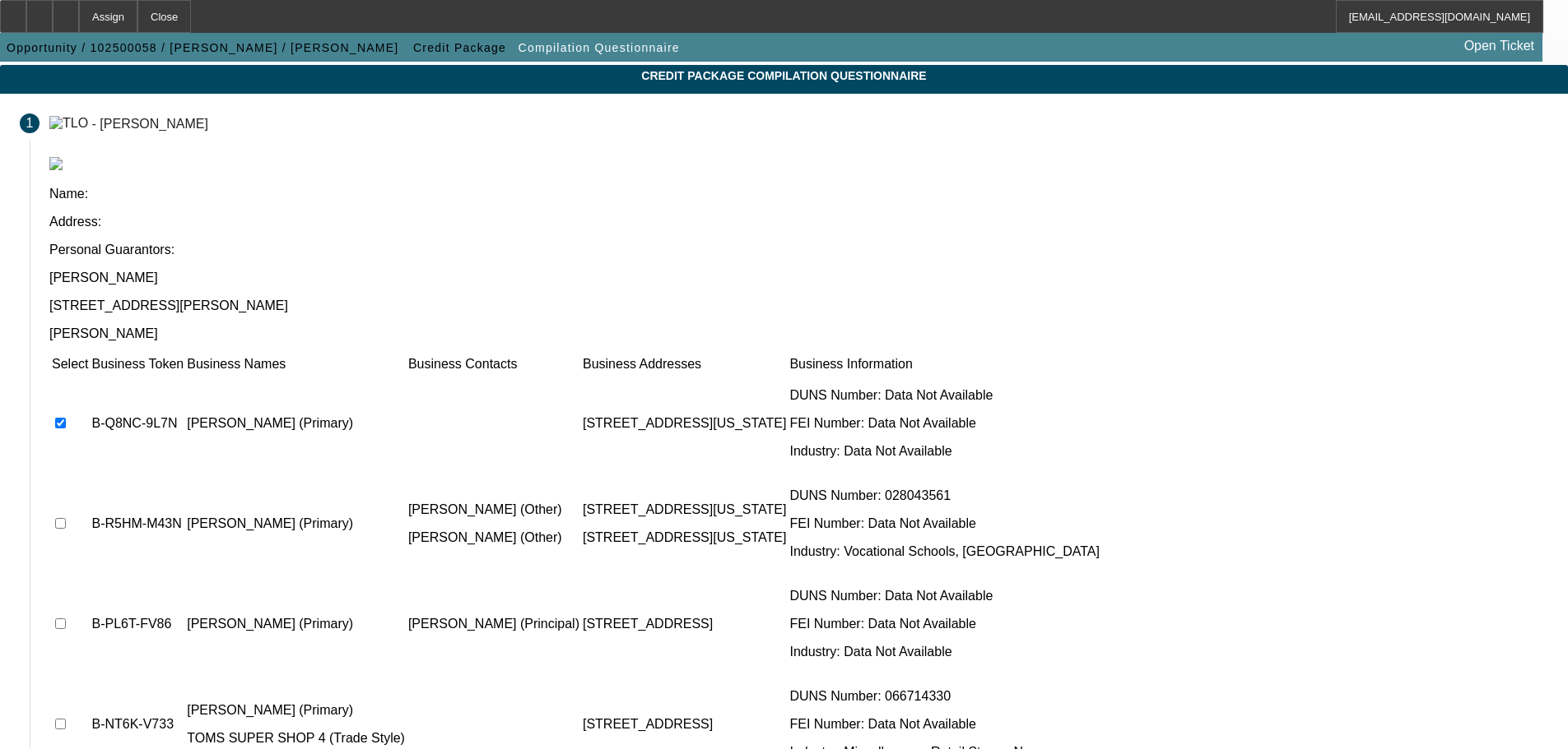
scroll to position [101, 0]
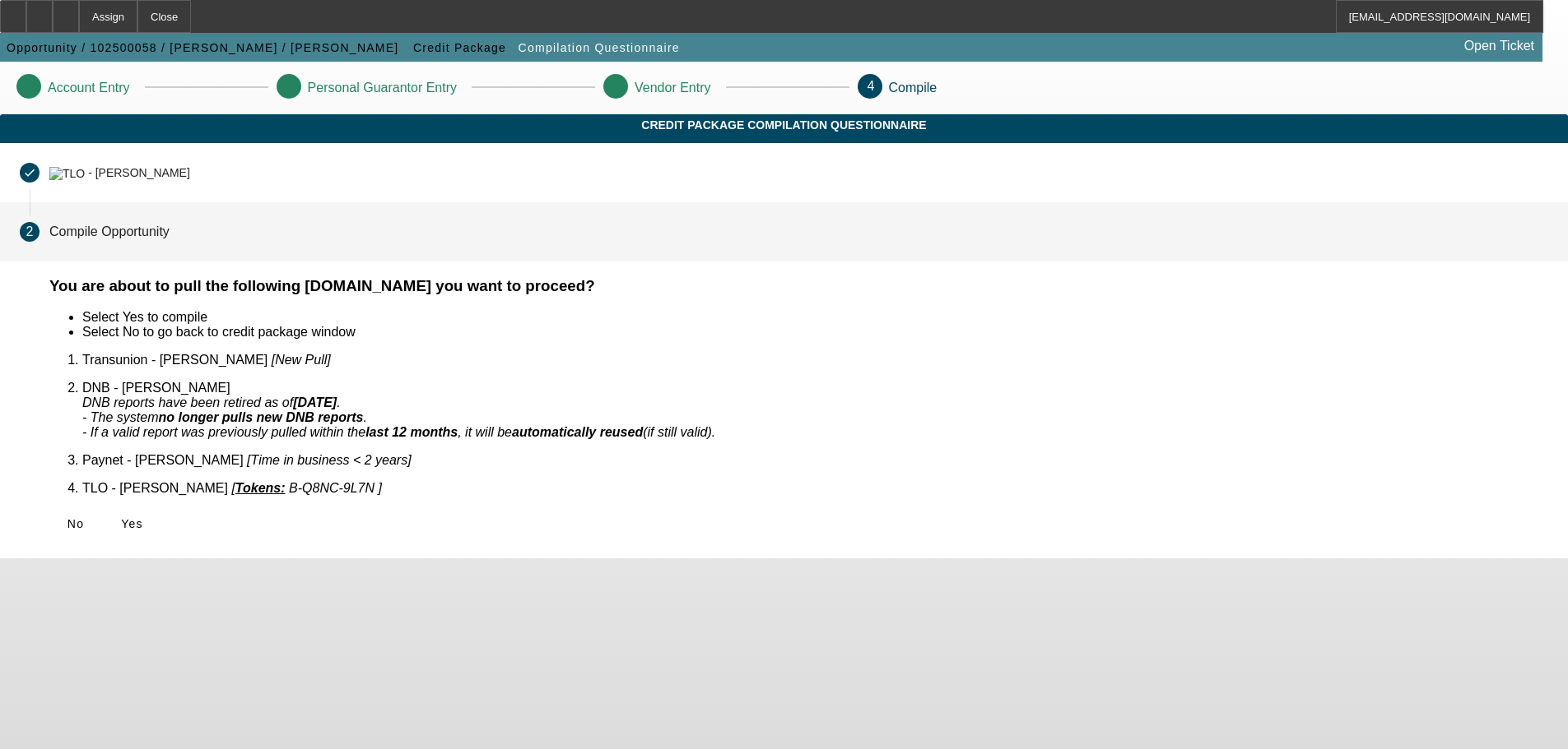
scroll to position [0, 0]
click at [144, 517] on span "Yes" at bounding box center [132, 523] width 22 height 13
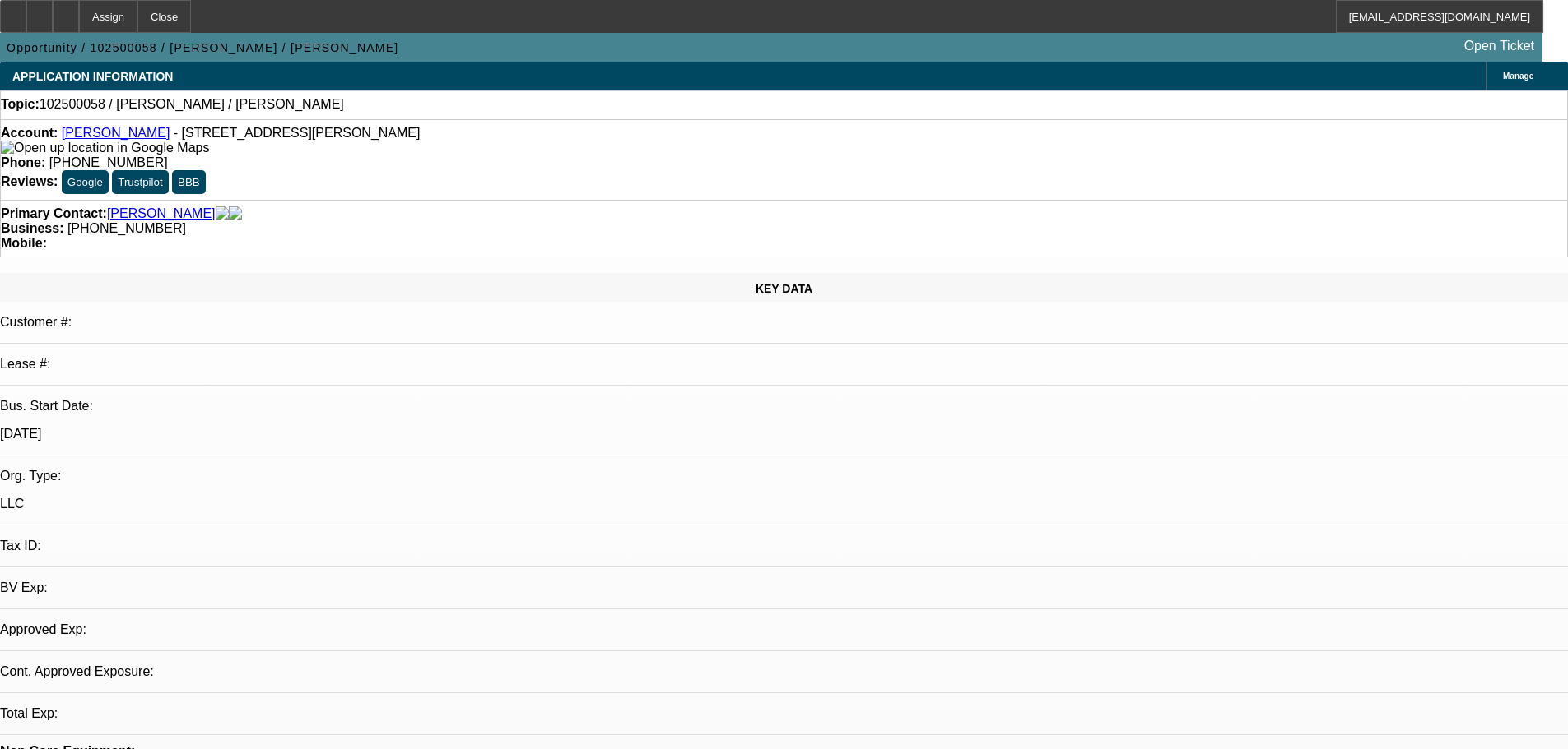
select select "0"
select select "2"
select select "0.1"
select select "4"
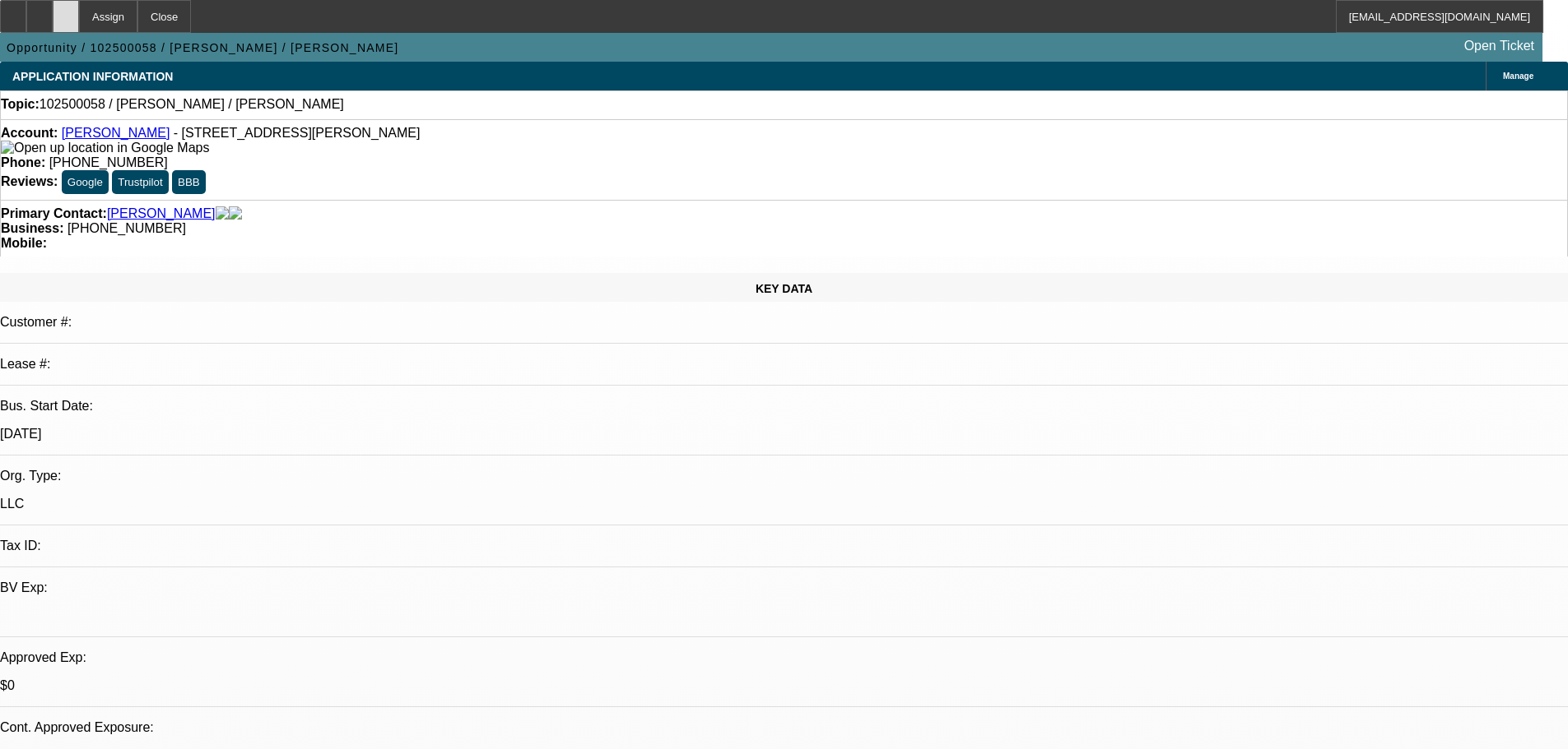
click at [79, 19] on div at bounding box center [66, 16] width 27 height 33
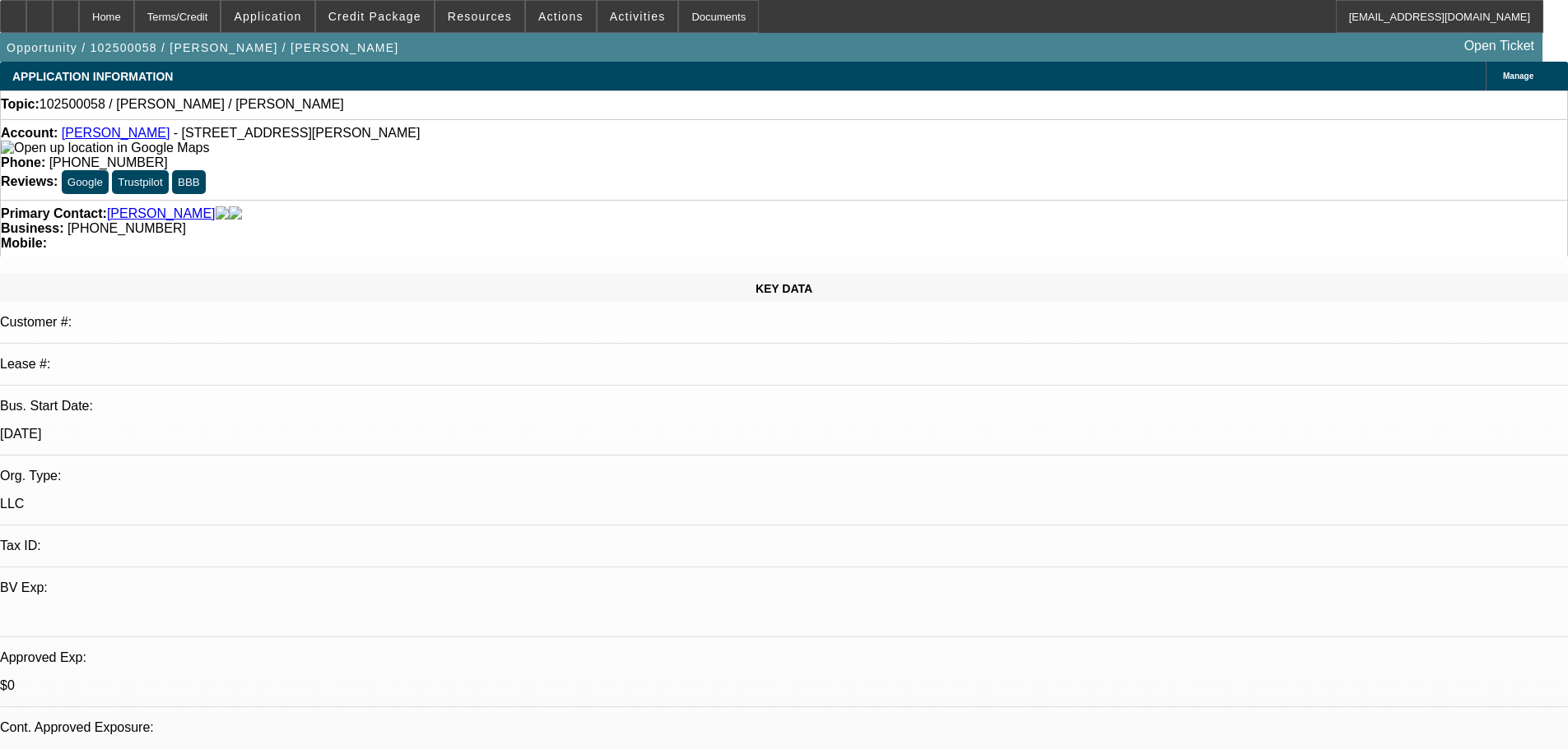
select select "0"
select select "2"
select select "0.1"
select select "4"
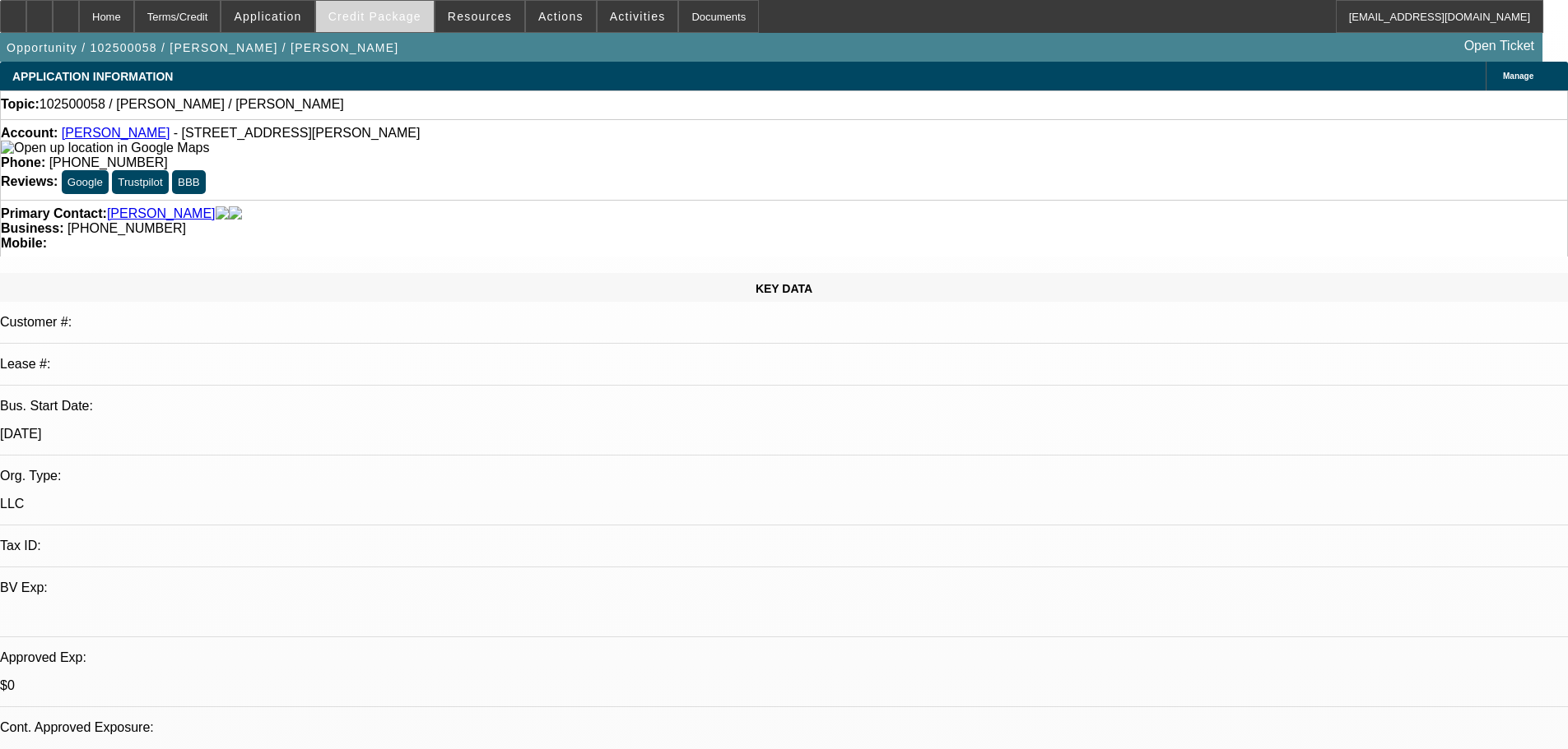
click at [376, 20] on span "Credit Package" at bounding box center [375, 16] width 93 height 13
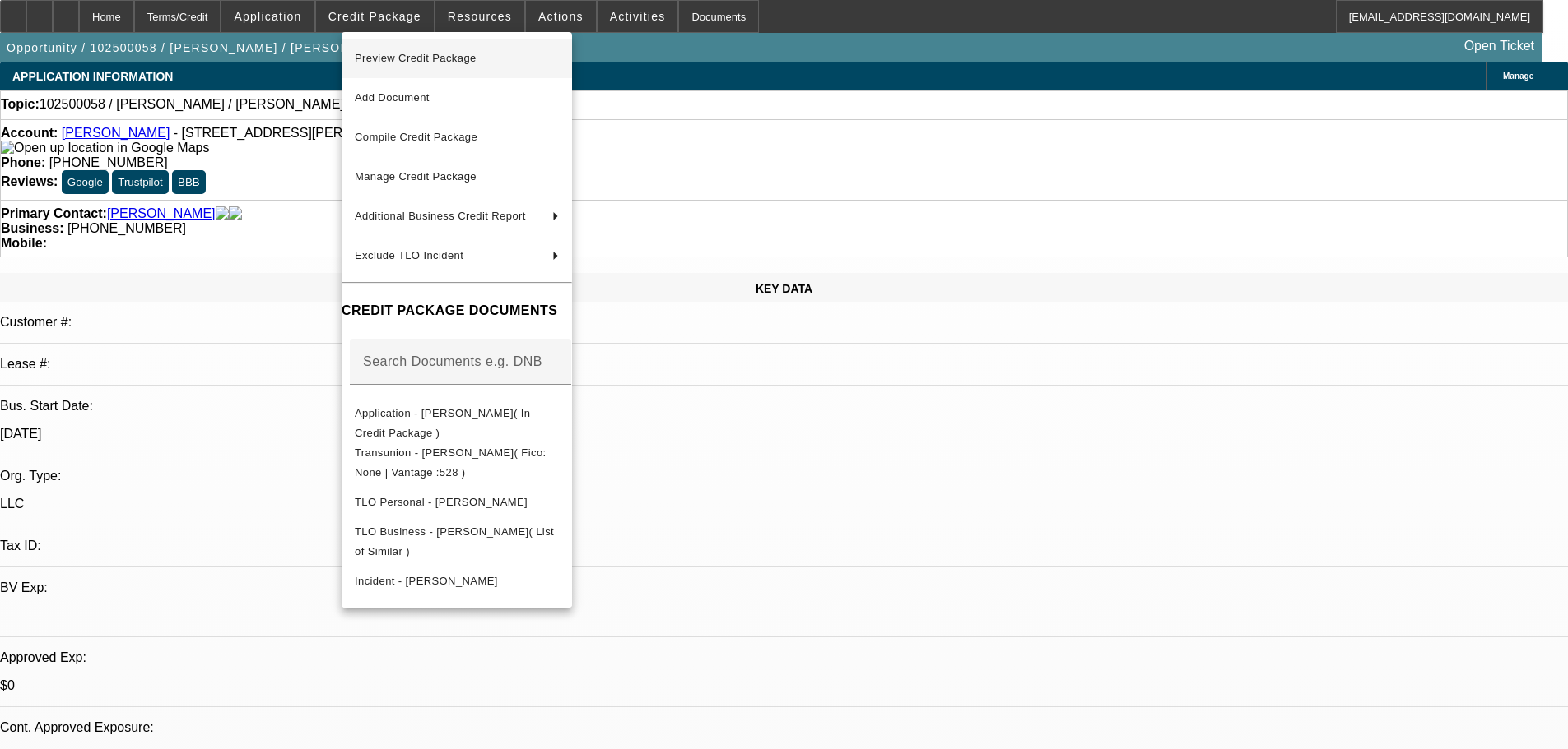
click at [409, 50] on span "Preview Credit Package" at bounding box center [456, 58] width 204 height 19
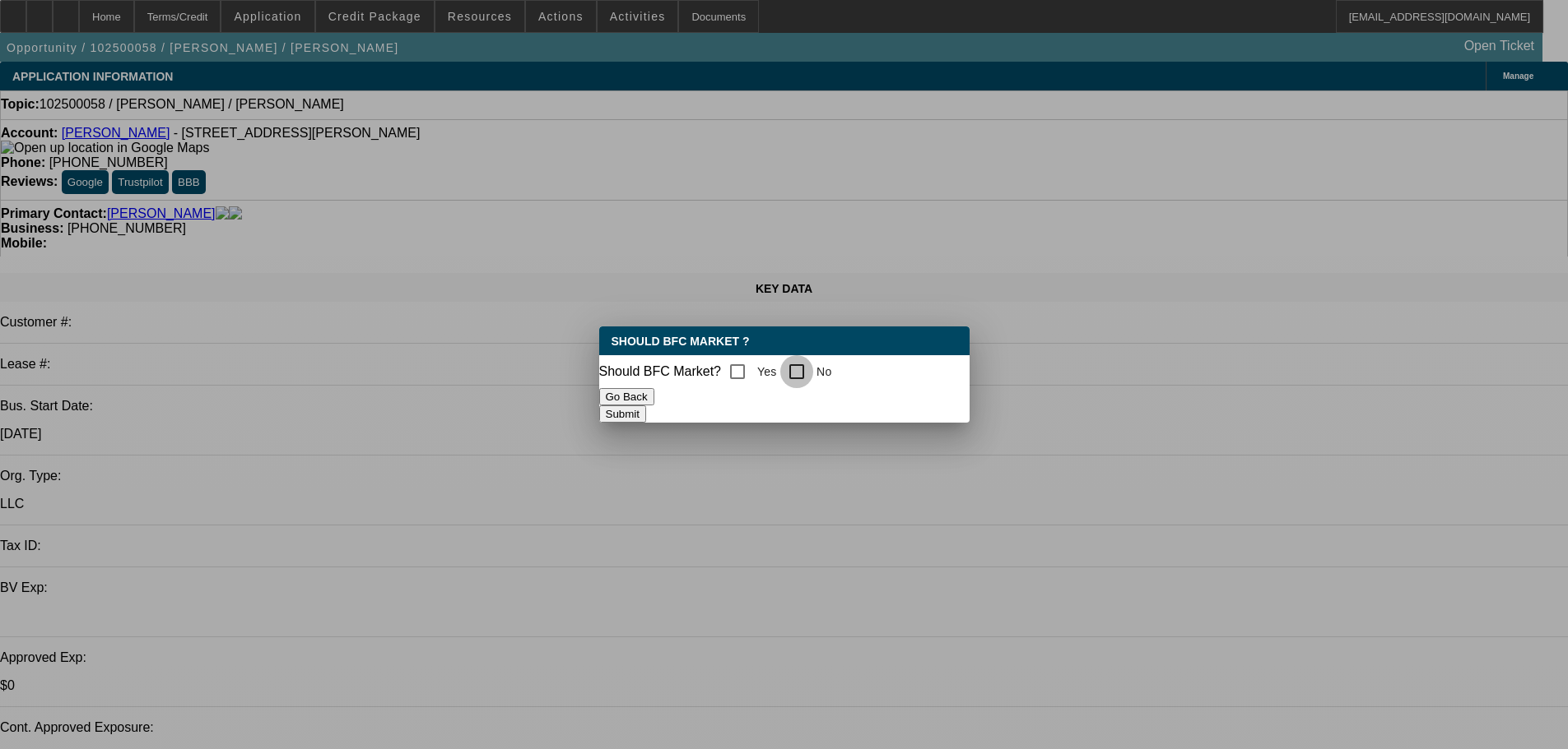
click at [795, 373] on input "No" at bounding box center [796, 371] width 33 height 33
checkbox input "true"
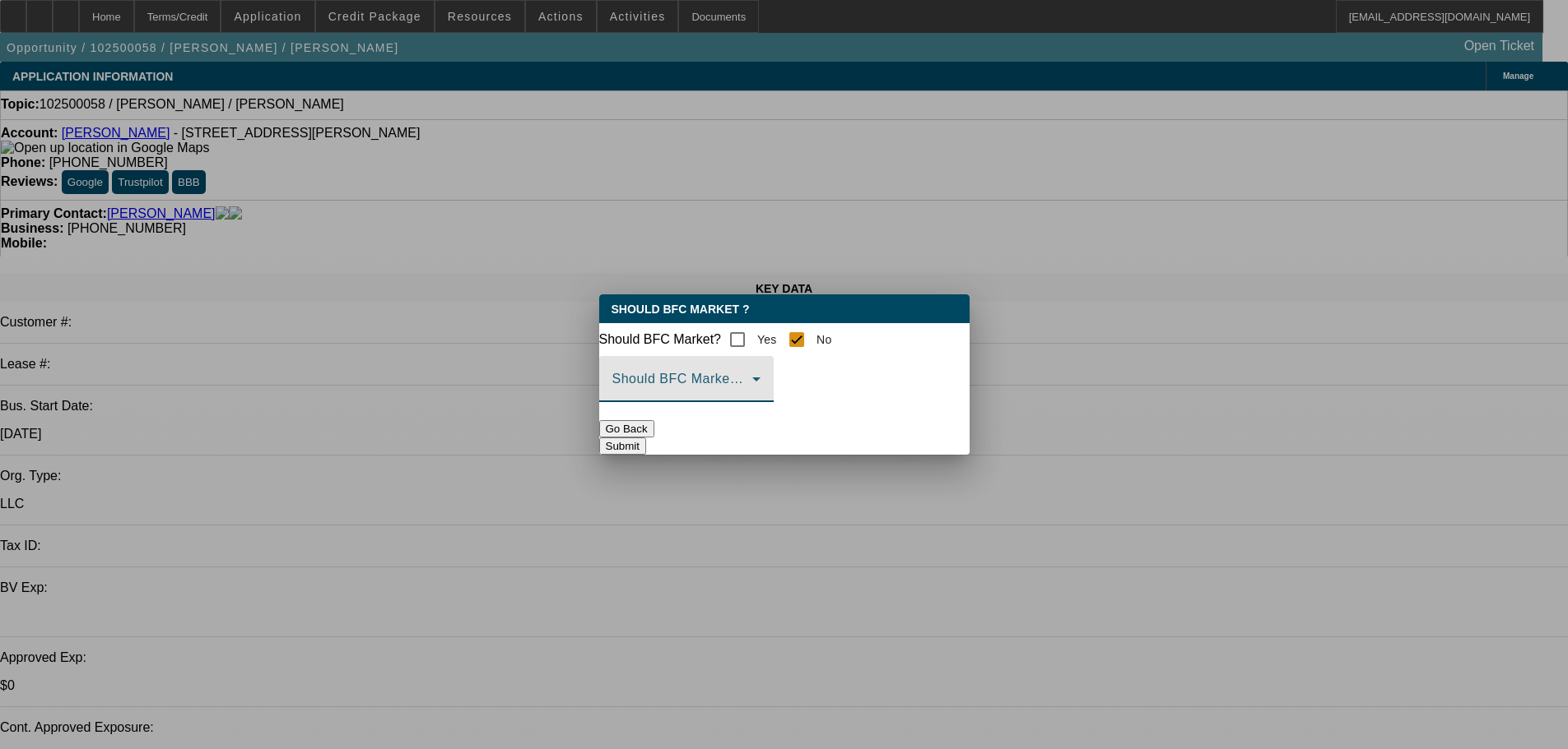
click at [752, 390] on span at bounding box center [682, 386] width 140 height 19
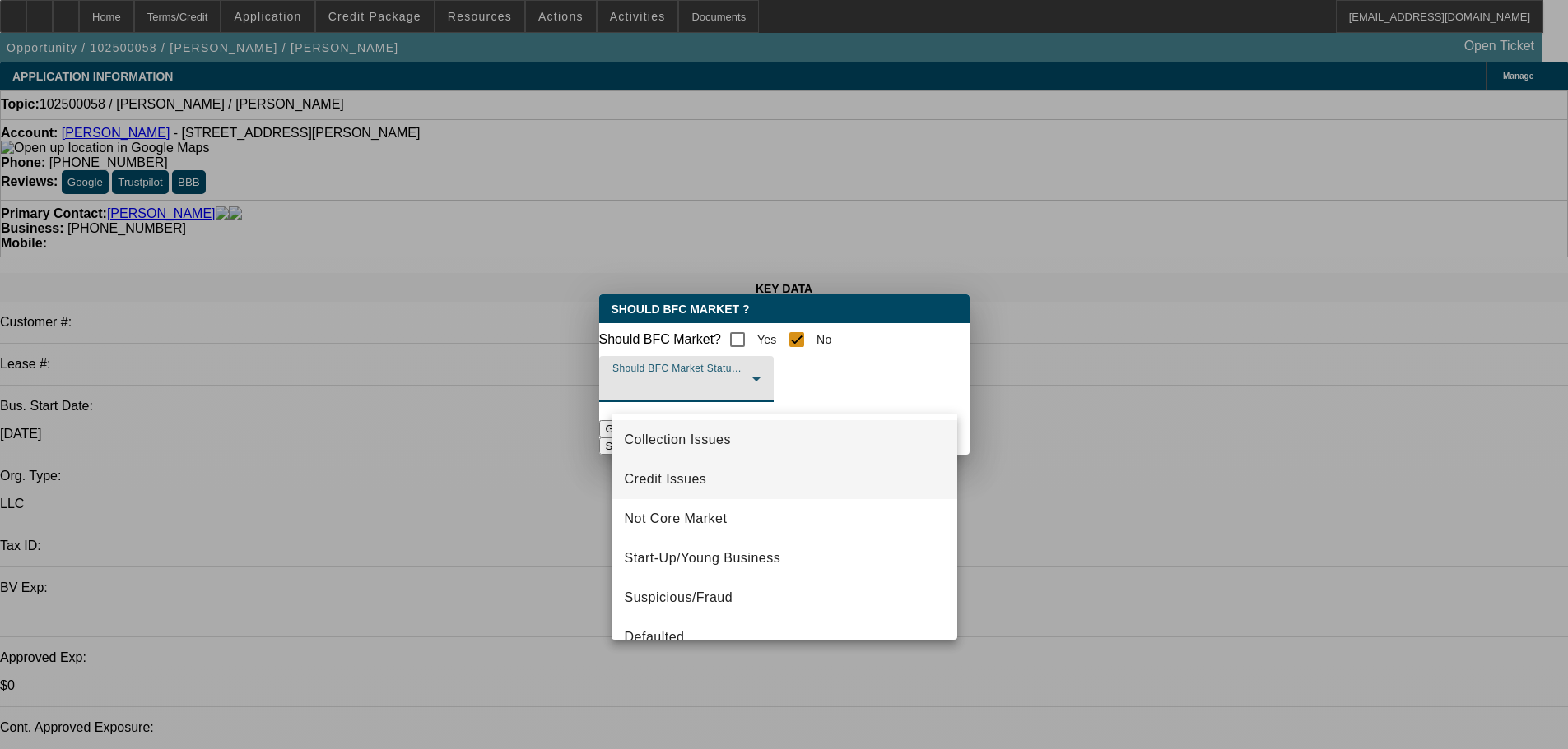
click at [695, 488] on span "Credit Issues" at bounding box center [665, 479] width 82 height 19
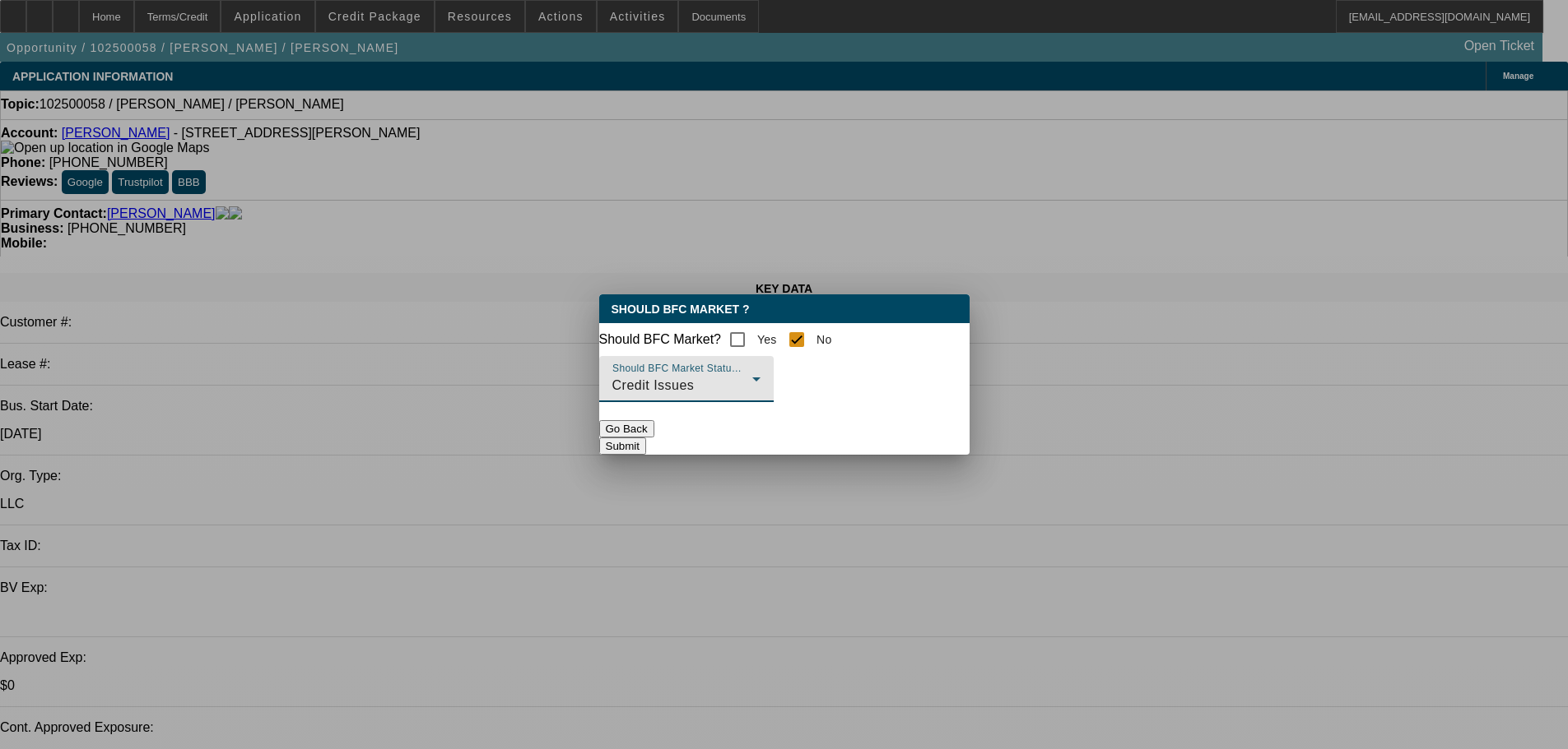
click at [646, 449] on button "Submit" at bounding box center [622, 446] width 47 height 18
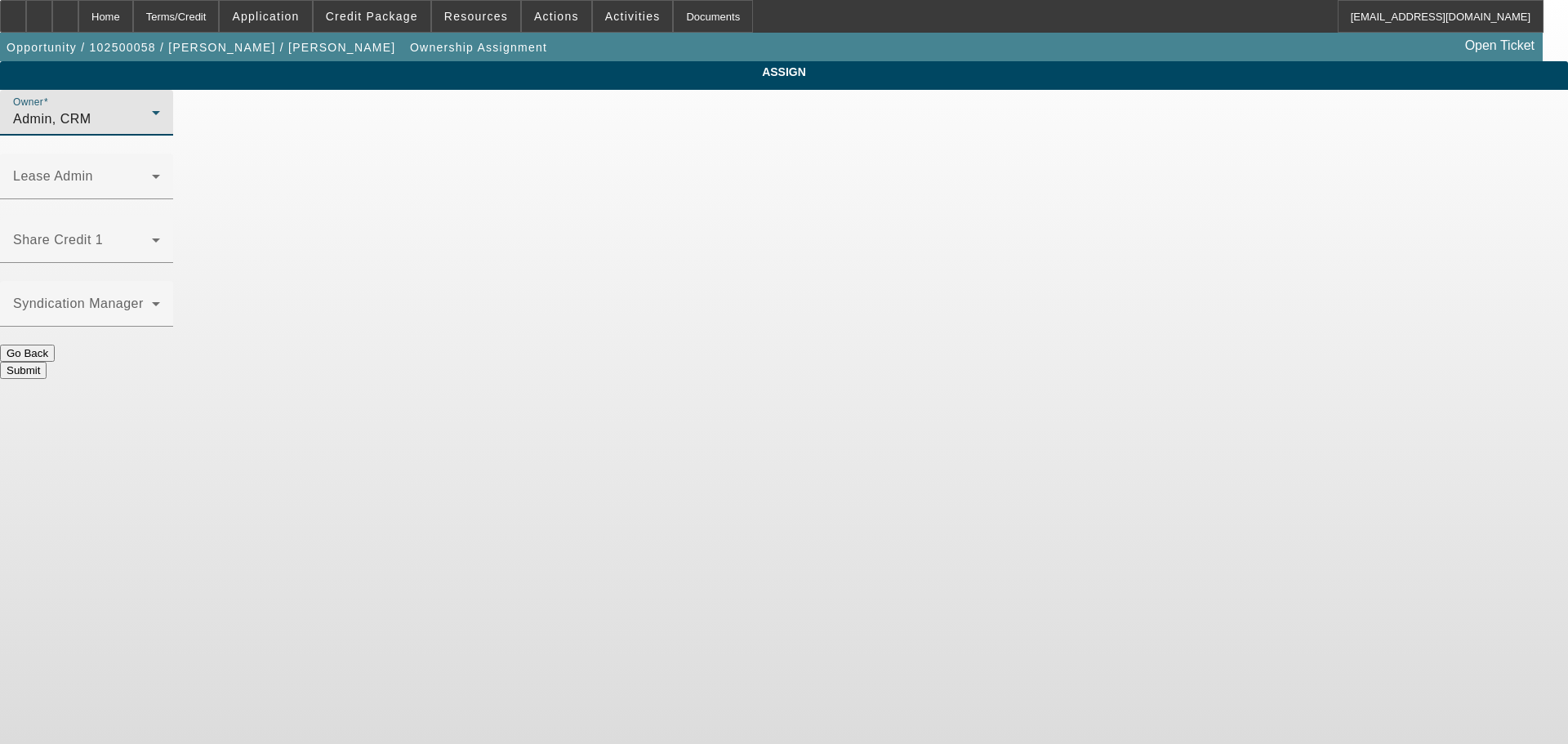
click at [152, 129] on div "Admin, CRM" at bounding box center [83, 119] width 139 height 19
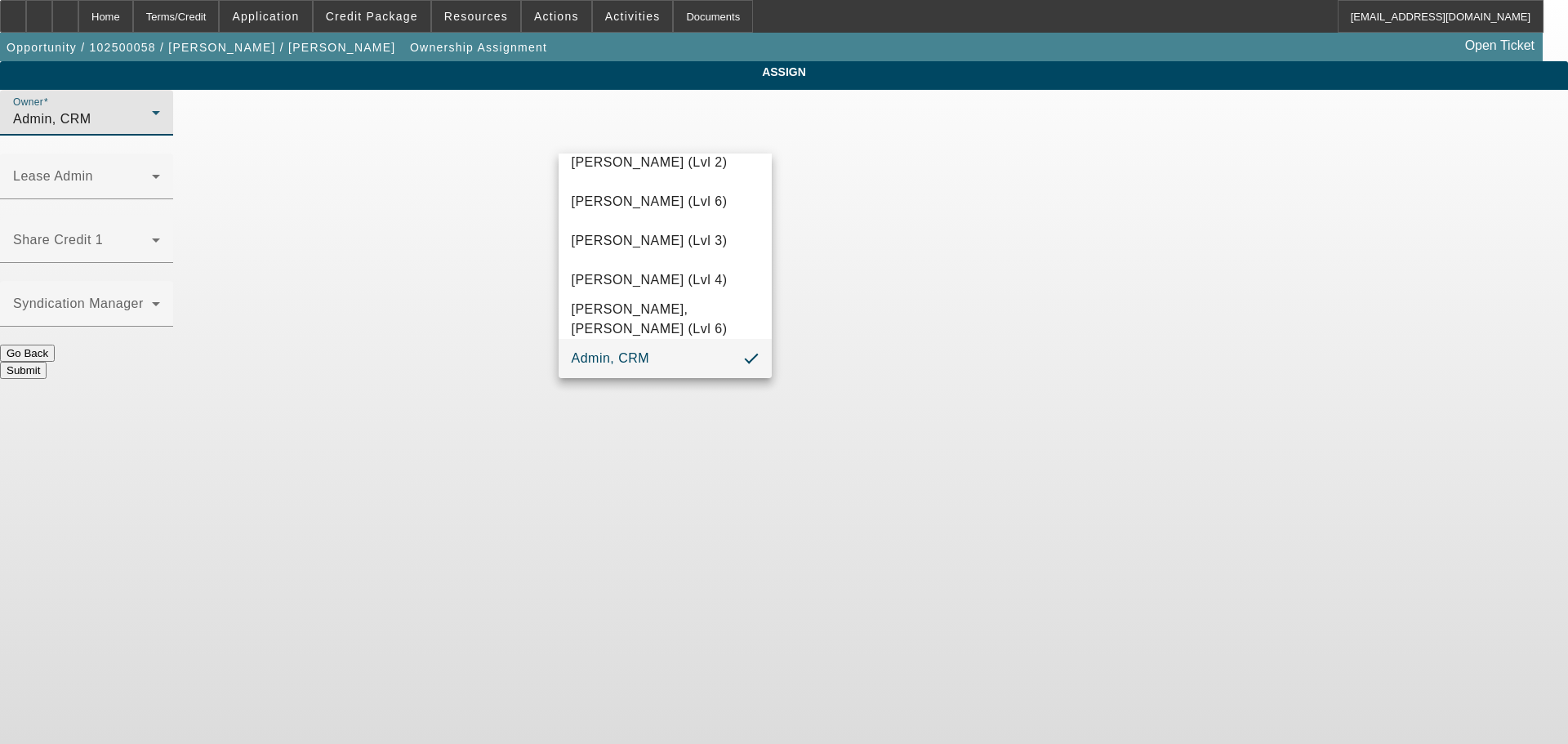
scroll to position [46, 0]
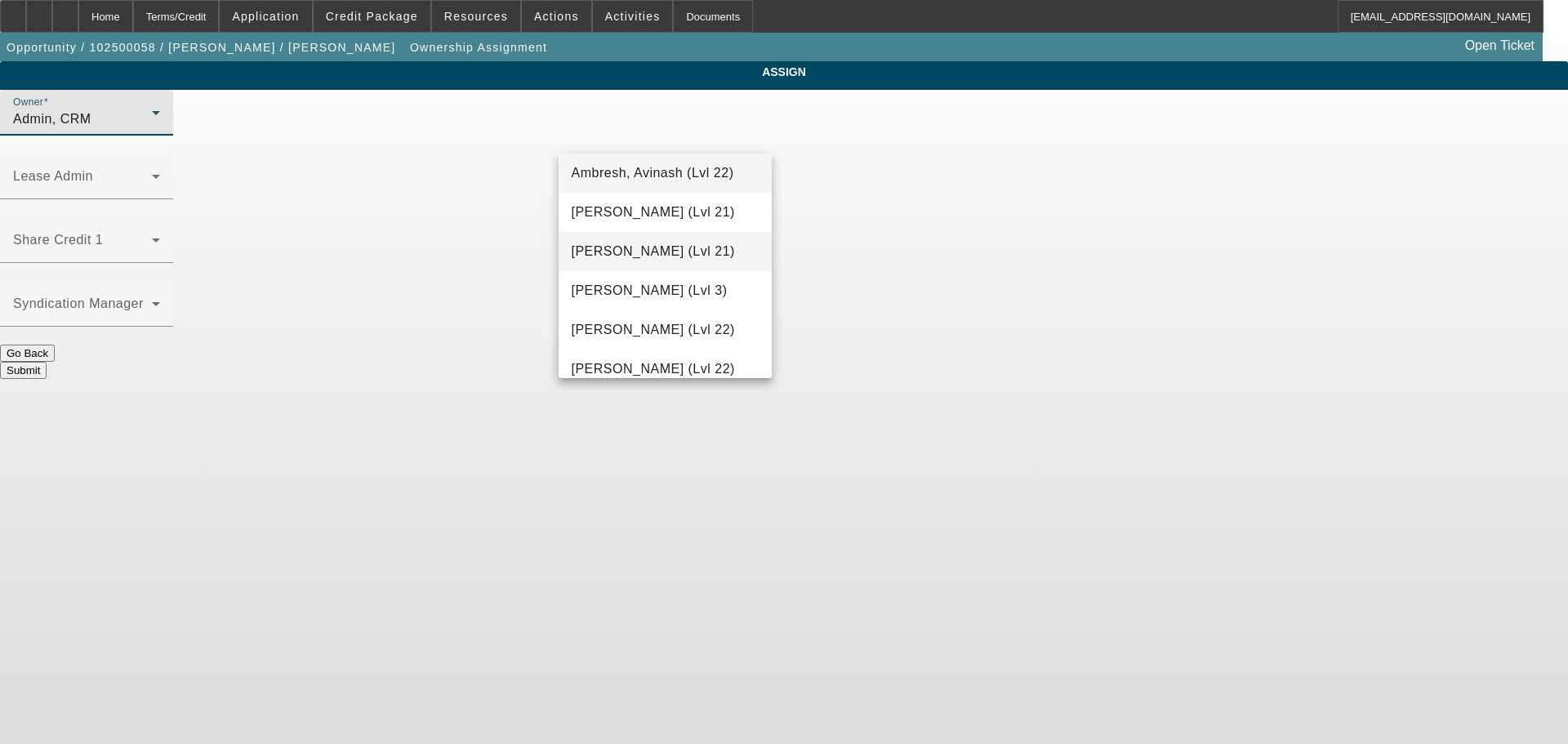
click at [657, 245] on span "Arida, Michael (Lvl 21)" at bounding box center [653, 252] width 163 height 19
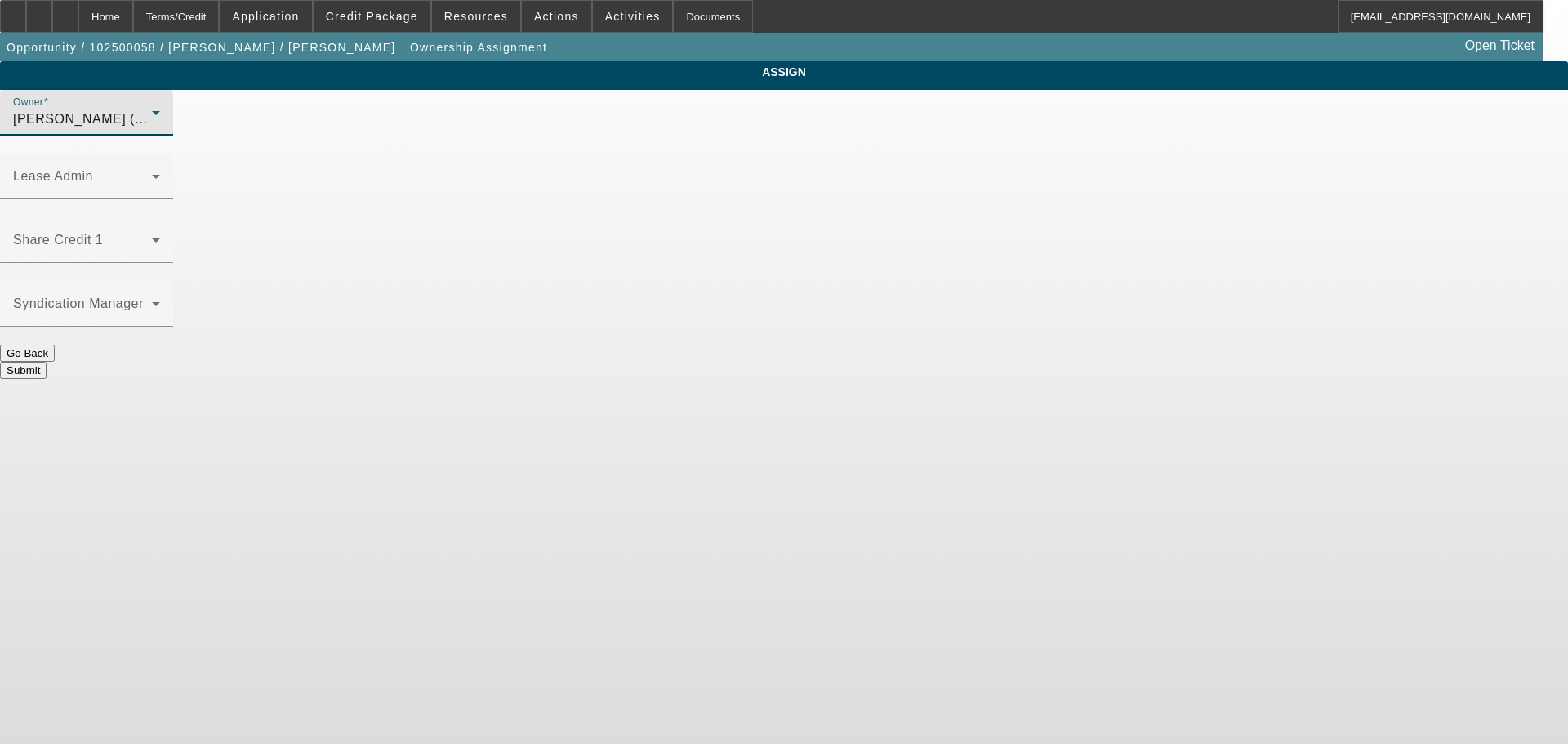
click at [47, 362] on button "Submit" at bounding box center [23, 371] width 47 height 18
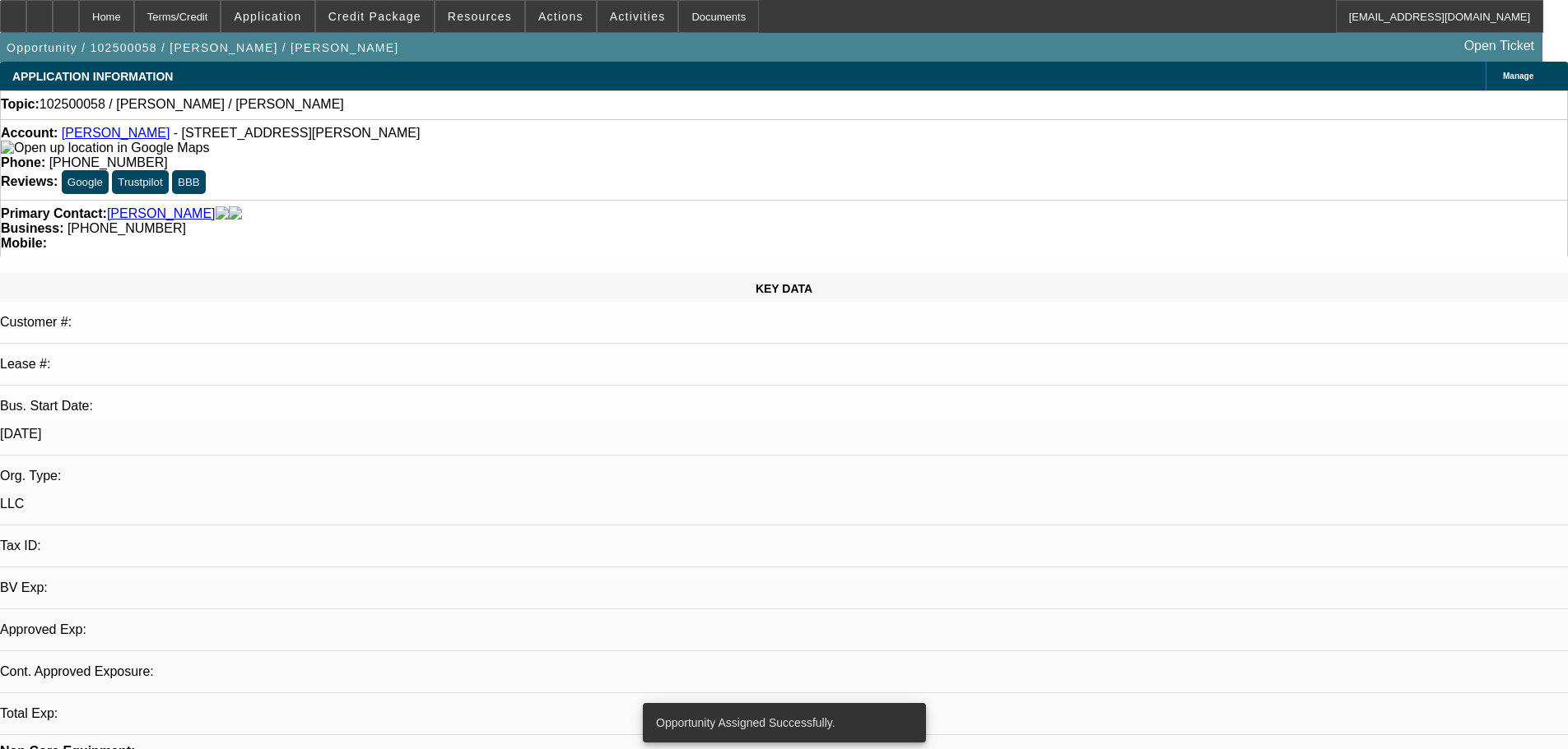
select select "0"
select select "2"
select select "0.1"
select select "4"
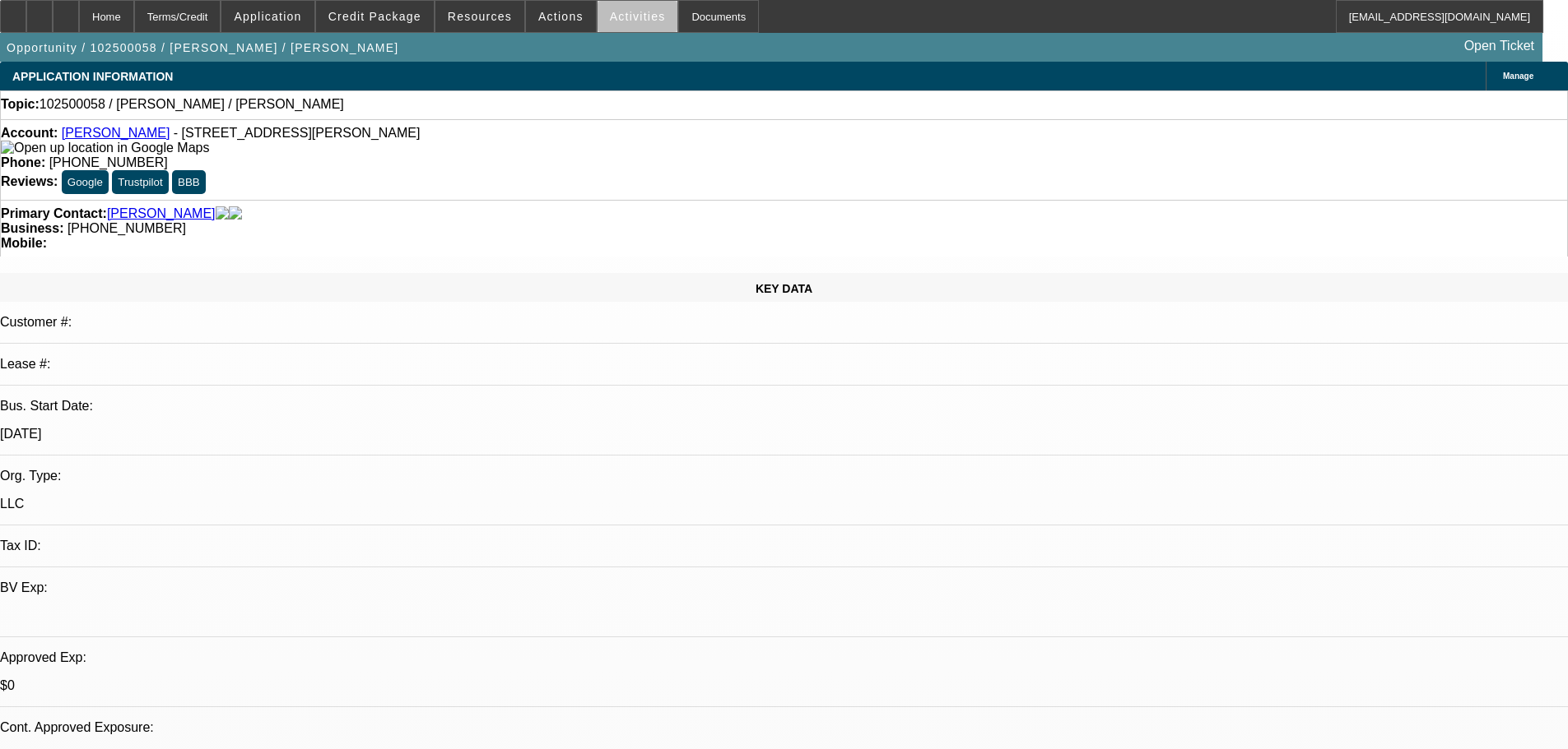
click at [621, 22] on span "Activities" at bounding box center [637, 16] width 56 height 13
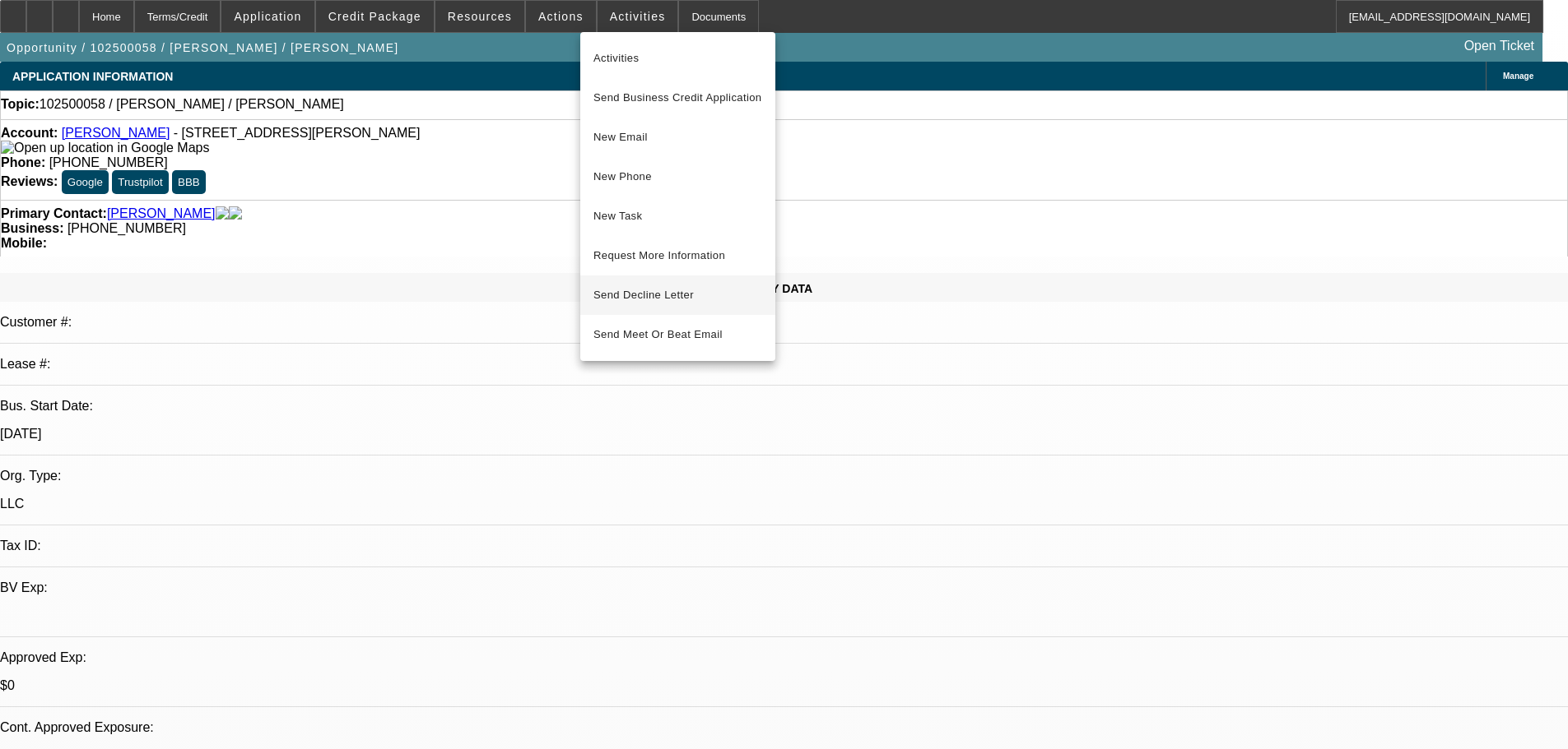
click at [664, 297] on span "Send Decline Letter" at bounding box center [643, 295] width 100 height 12
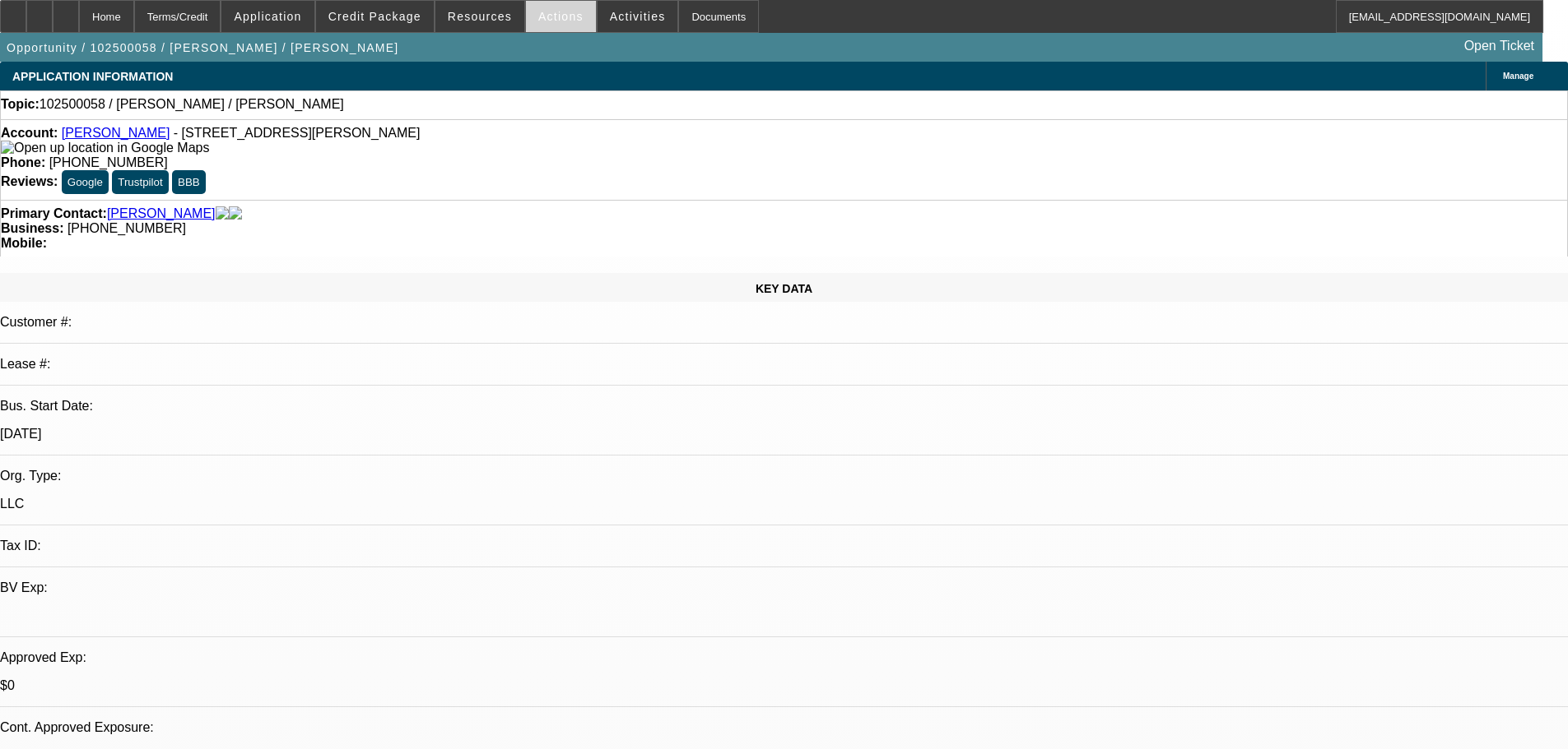
click at [543, 20] on span "Actions" at bounding box center [561, 16] width 45 height 13
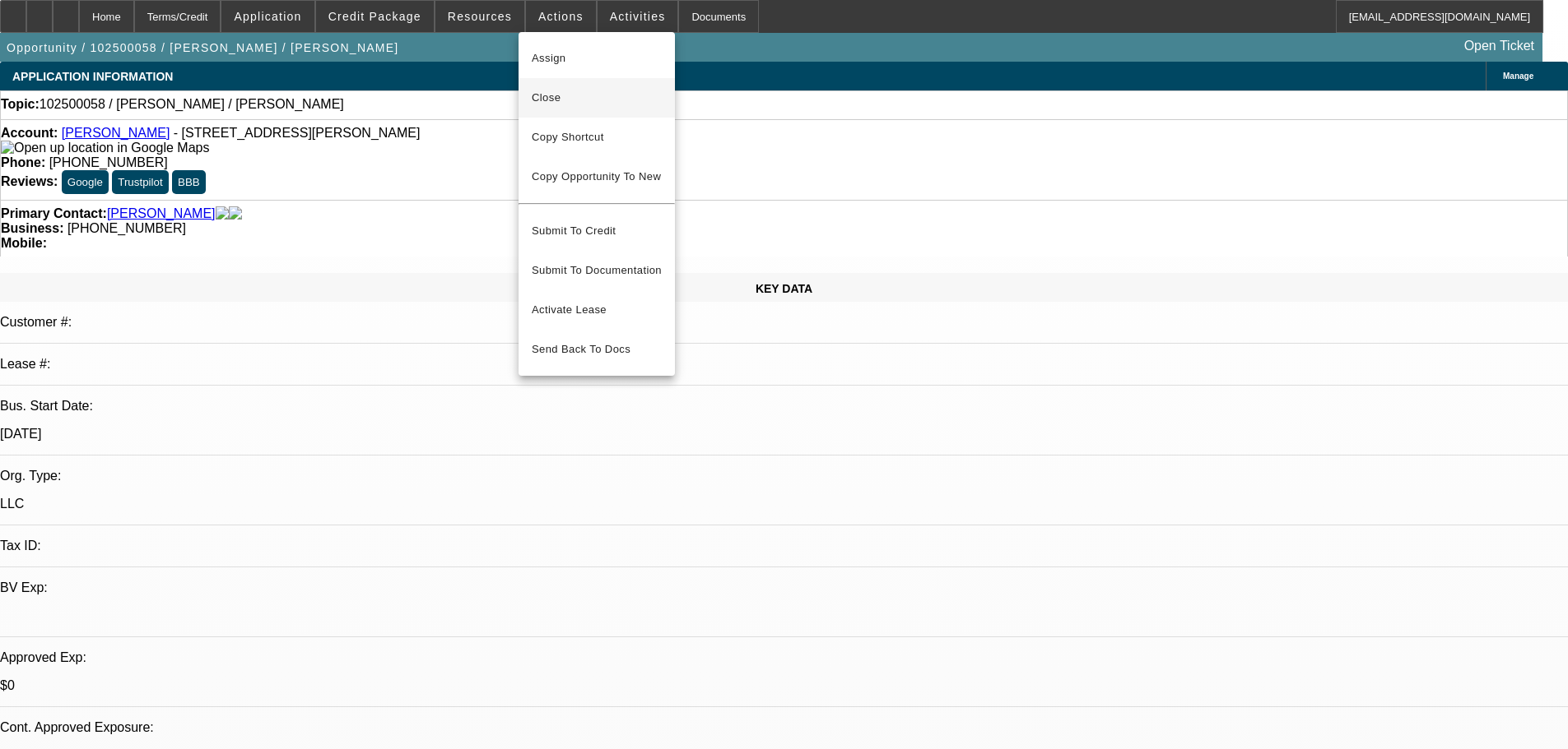
click at [551, 102] on span "Close" at bounding box center [596, 97] width 130 height 19
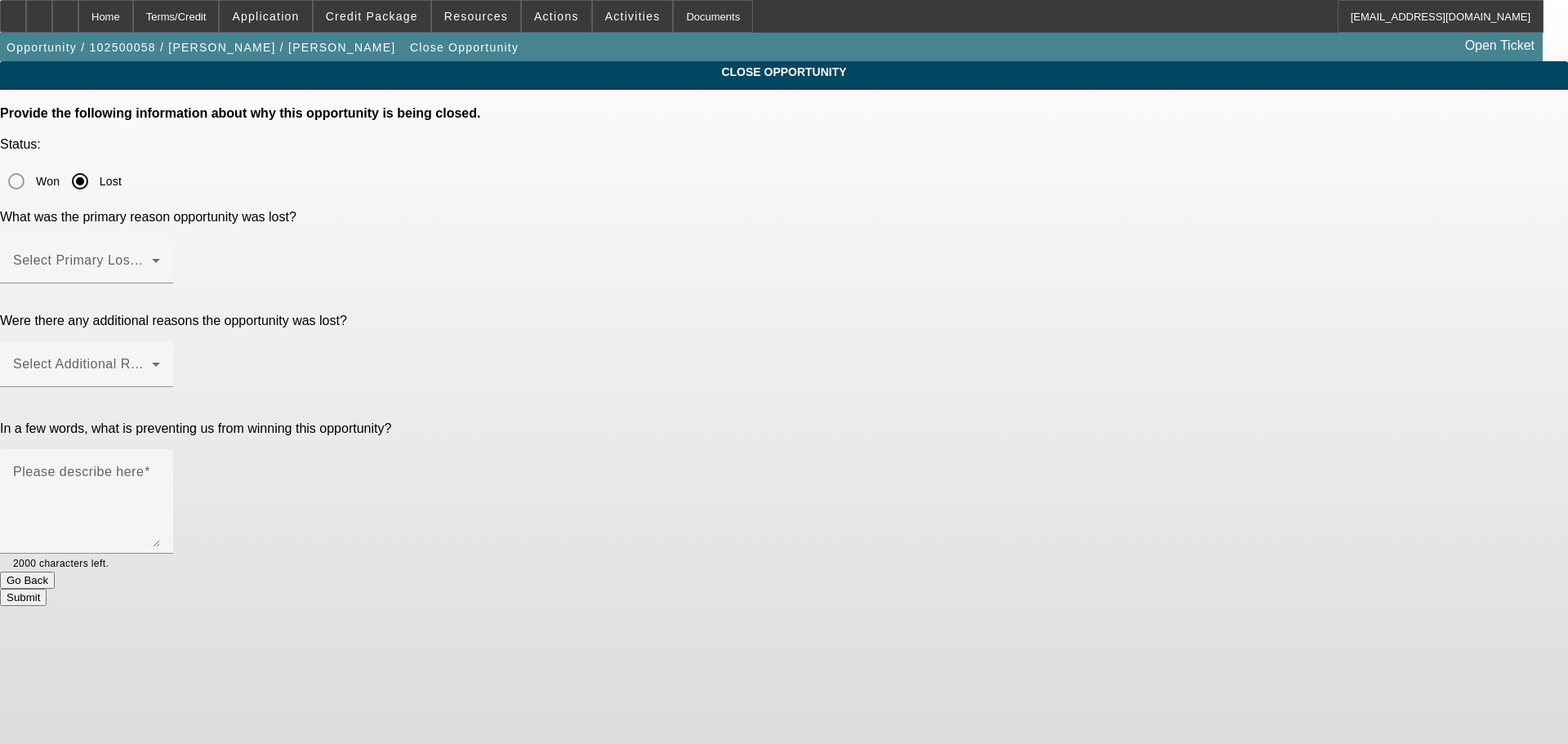
click at [160, 237] on div "Select Primary Lost Reason" at bounding box center [86, 260] width 147 height 46
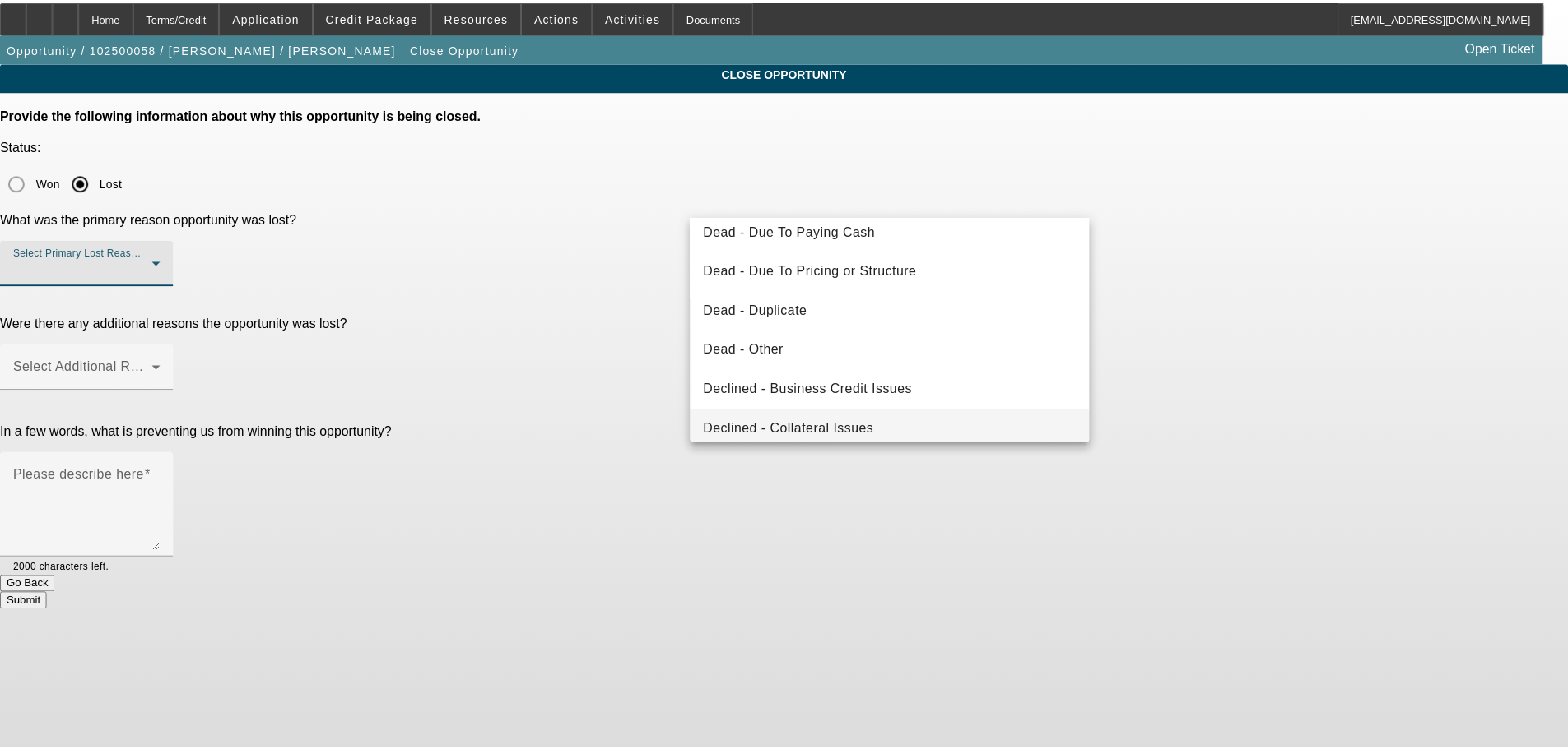
scroll to position [221, 0]
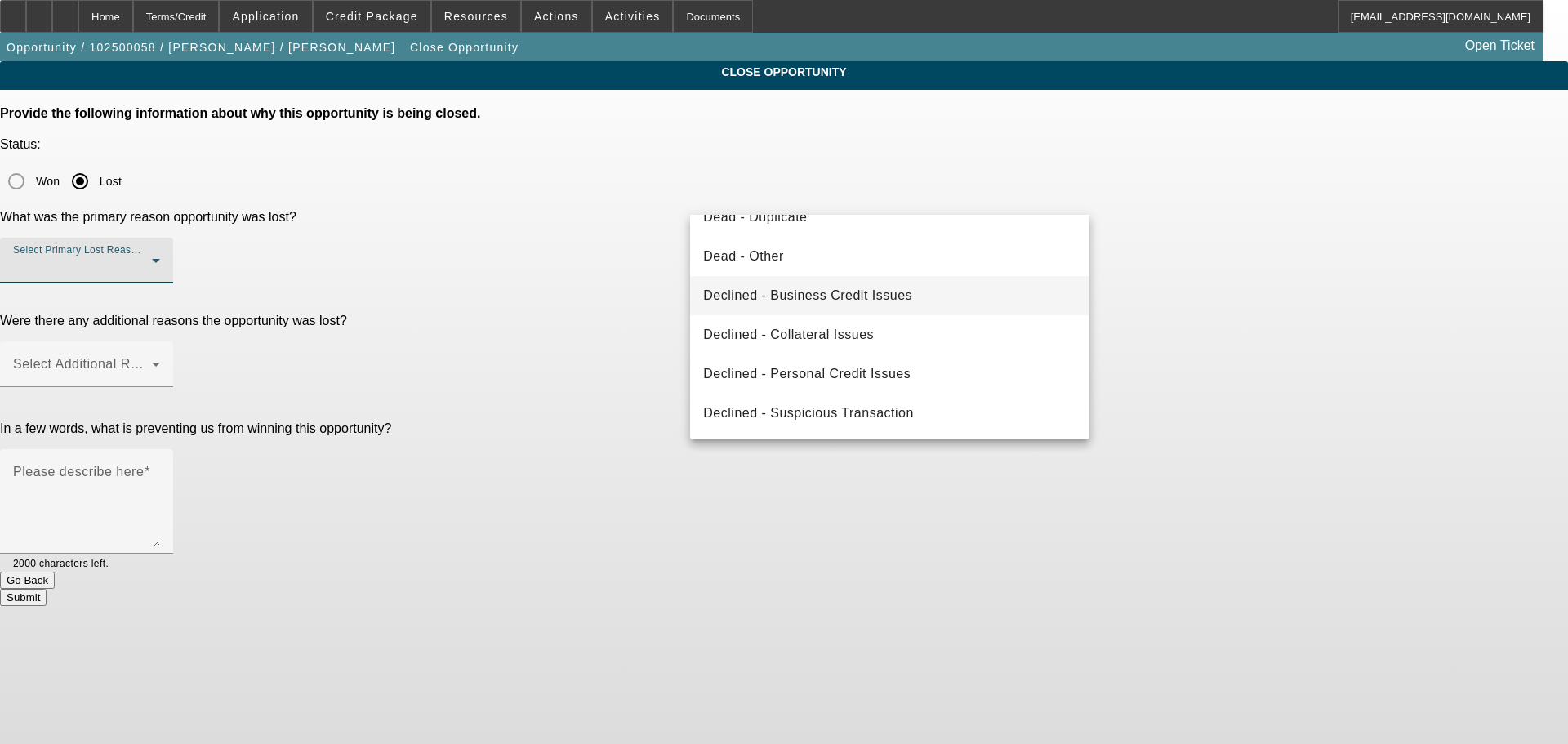
drag, startPoint x: 894, startPoint y: 366, endPoint x: 873, endPoint y: 308, distance: 61.7
click at [892, 366] on span "Declined - Personal Credit Issues" at bounding box center [807, 374] width 207 height 19
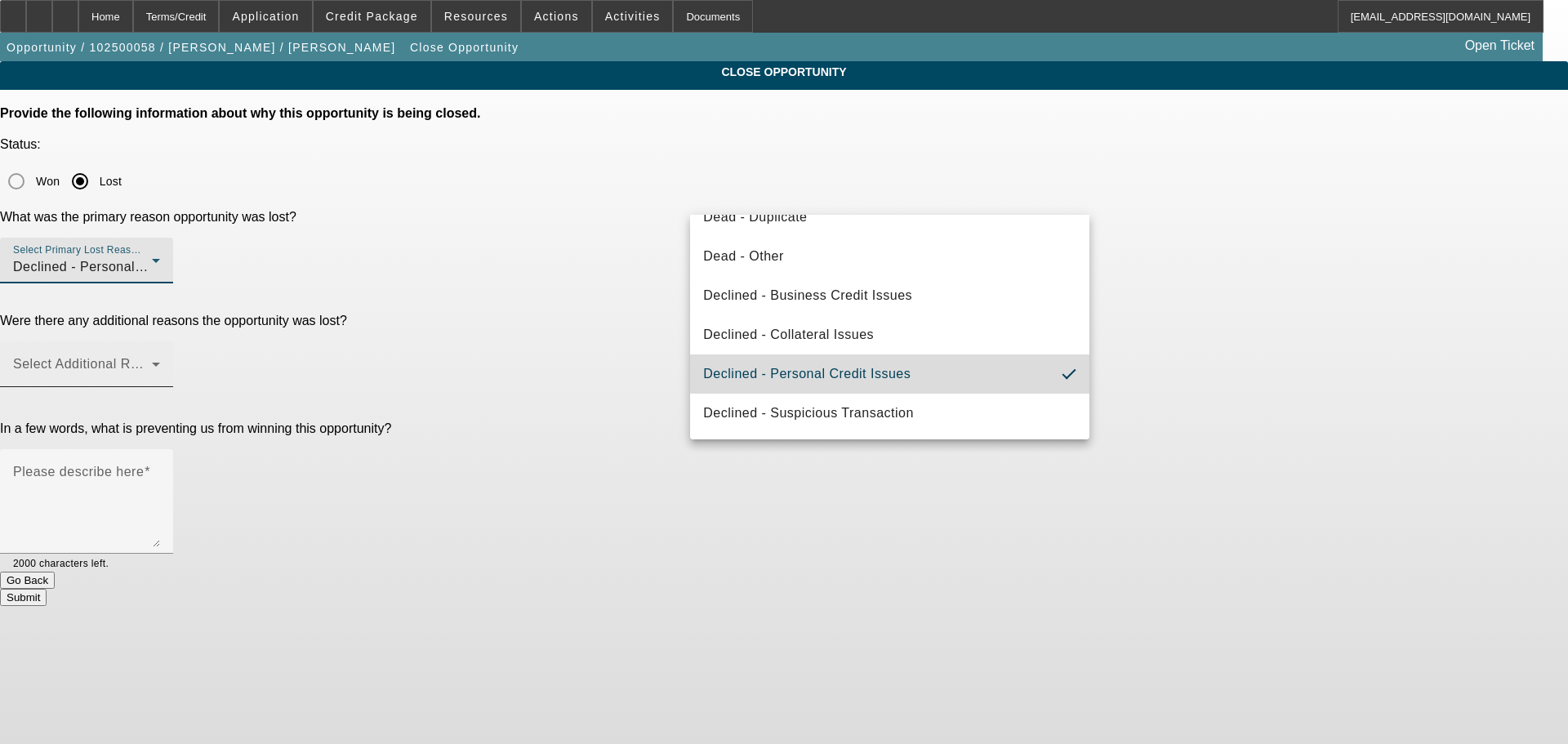
click at [152, 361] on span at bounding box center [83, 371] width 139 height 19
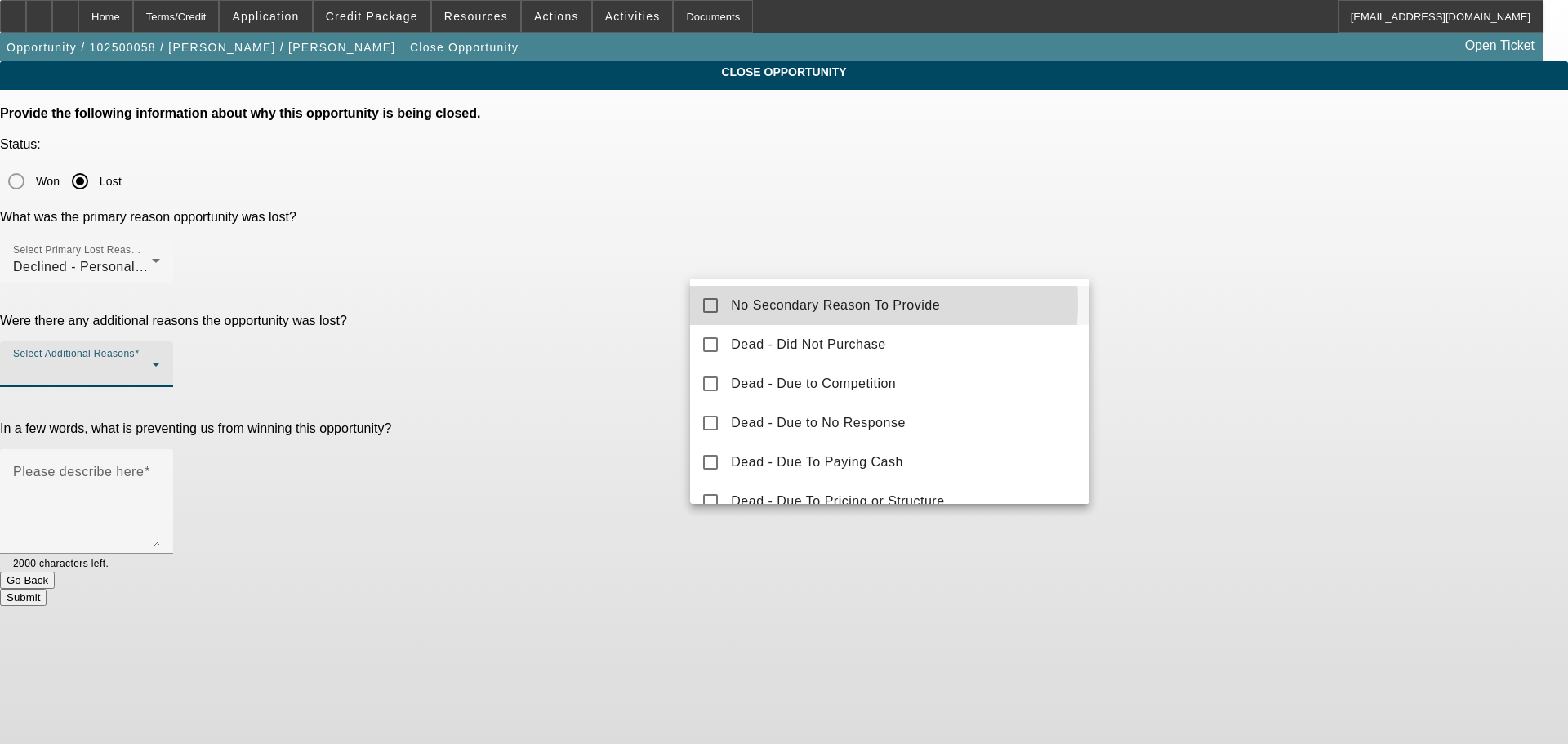
drag, startPoint x: 816, startPoint y: 303, endPoint x: 601, endPoint y: 376, distance: 227.1
click at [815, 303] on span "No Secondary Reason To Provide" at bounding box center [835, 305] width 209 height 19
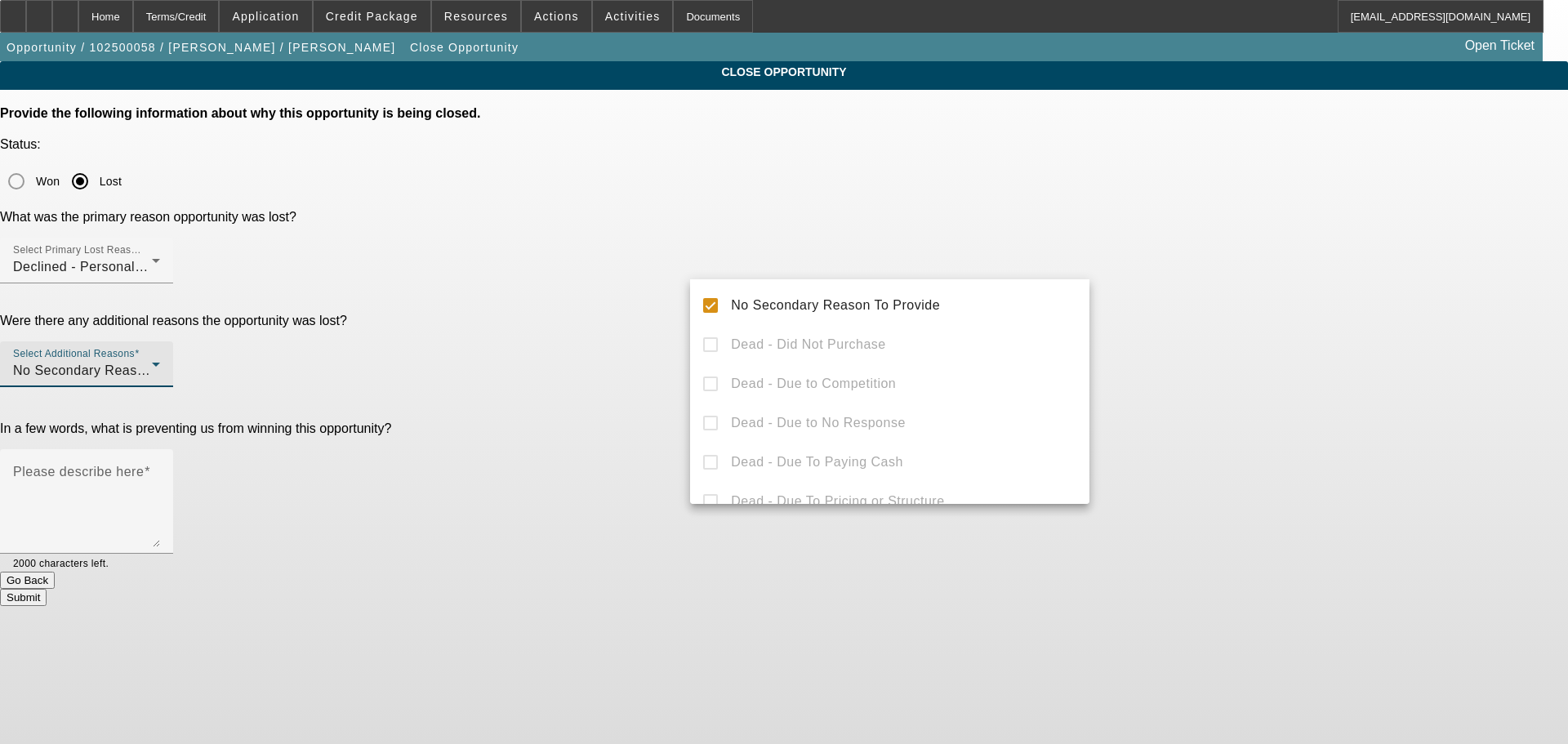
drag, startPoint x: 574, startPoint y: 382, endPoint x: 597, endPoint y: 382, distance: 23.0
click at [573, 382] on div at bounding box center [784, 372] width 1568 height 744
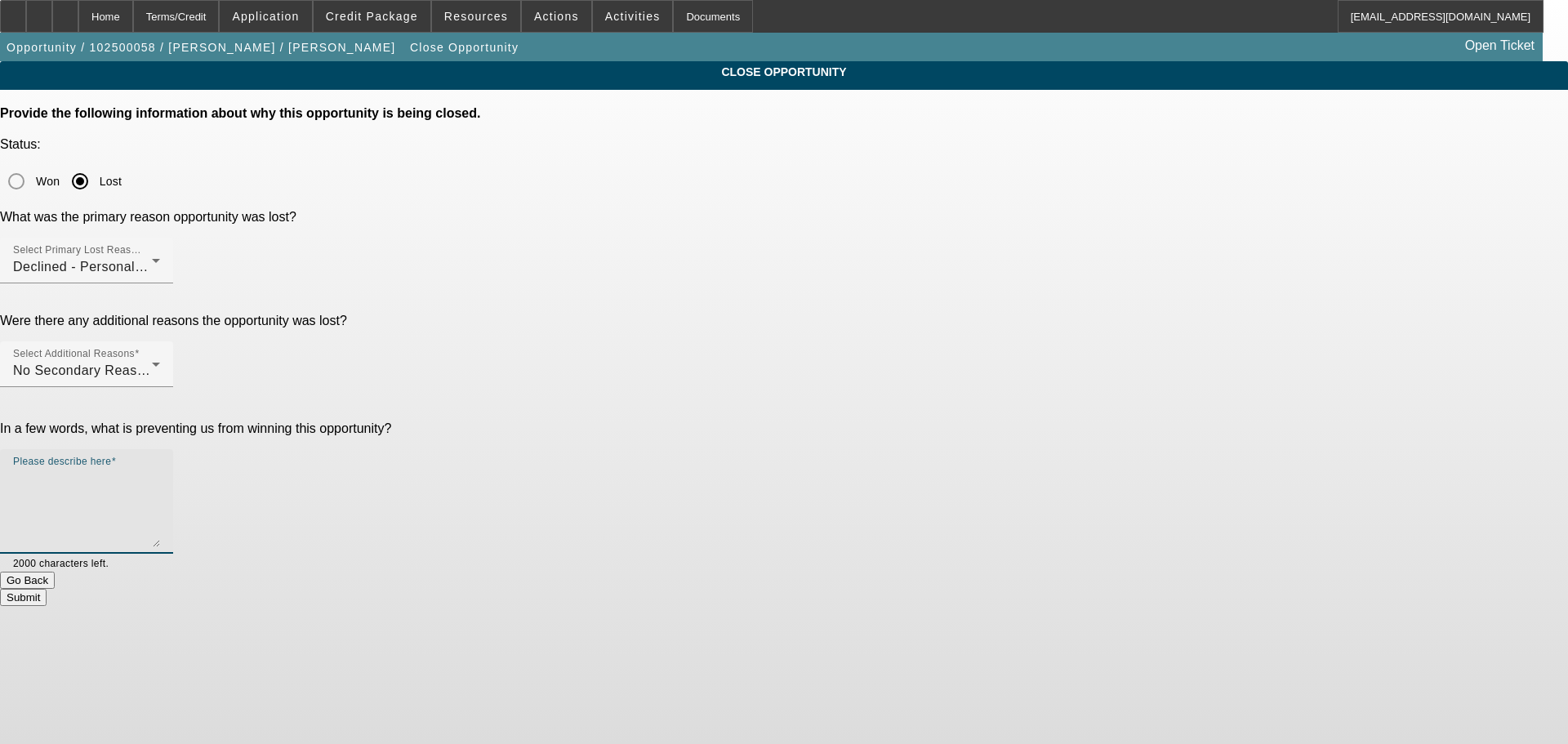
click at [160, 469] on textarea "Please describe here" at bounding box center [86, 507] width 147 height 78
type textarea "STARTUP, ONLY BAD CREDIT, MARKED DNC, SENT DECLINE LETTER, CLOSING OPP."
click at [47, 589] on button "Submit" at bounding box center [23, 598] width 47 height 18
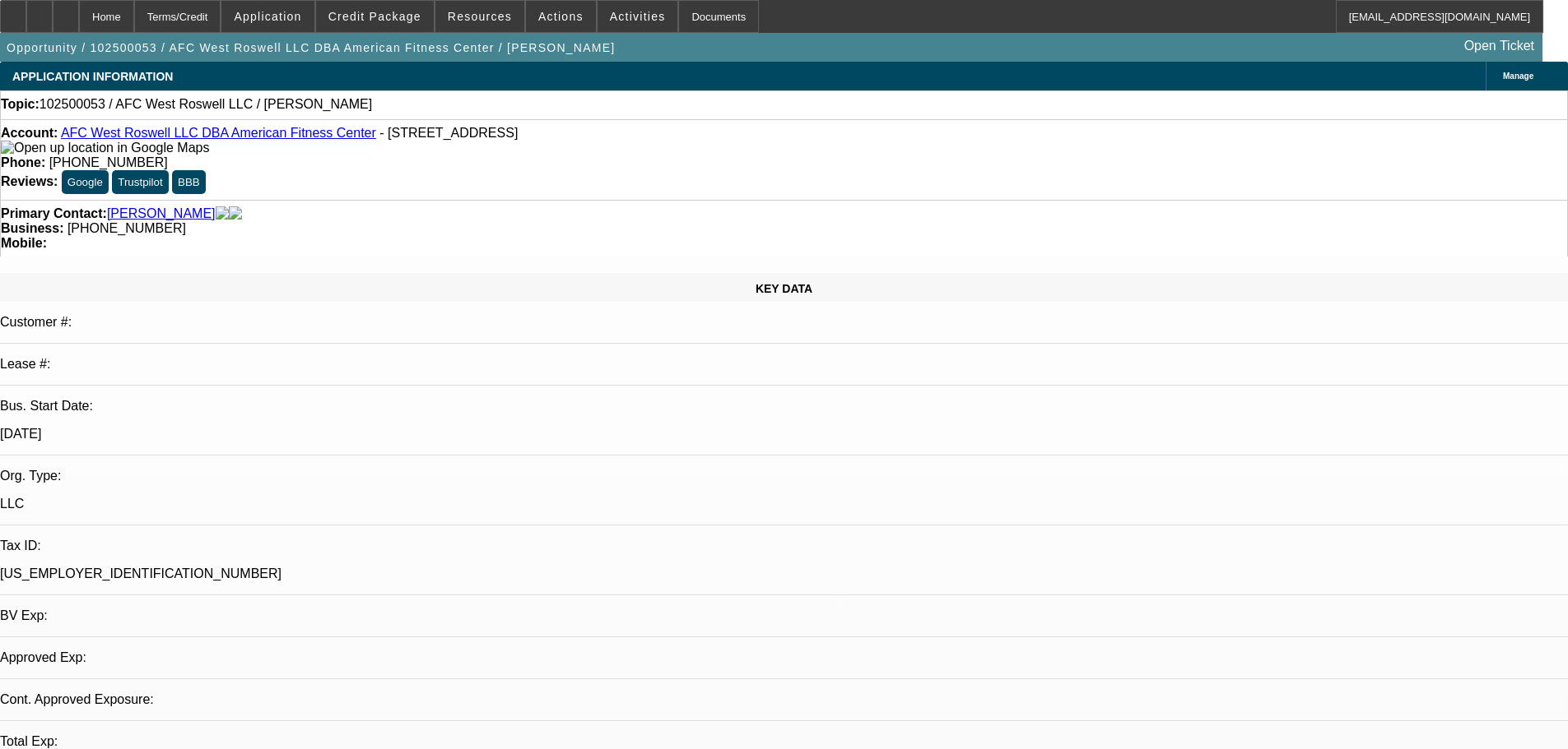
select select "0"
select select "2"
select select "0.1"
select select "4"
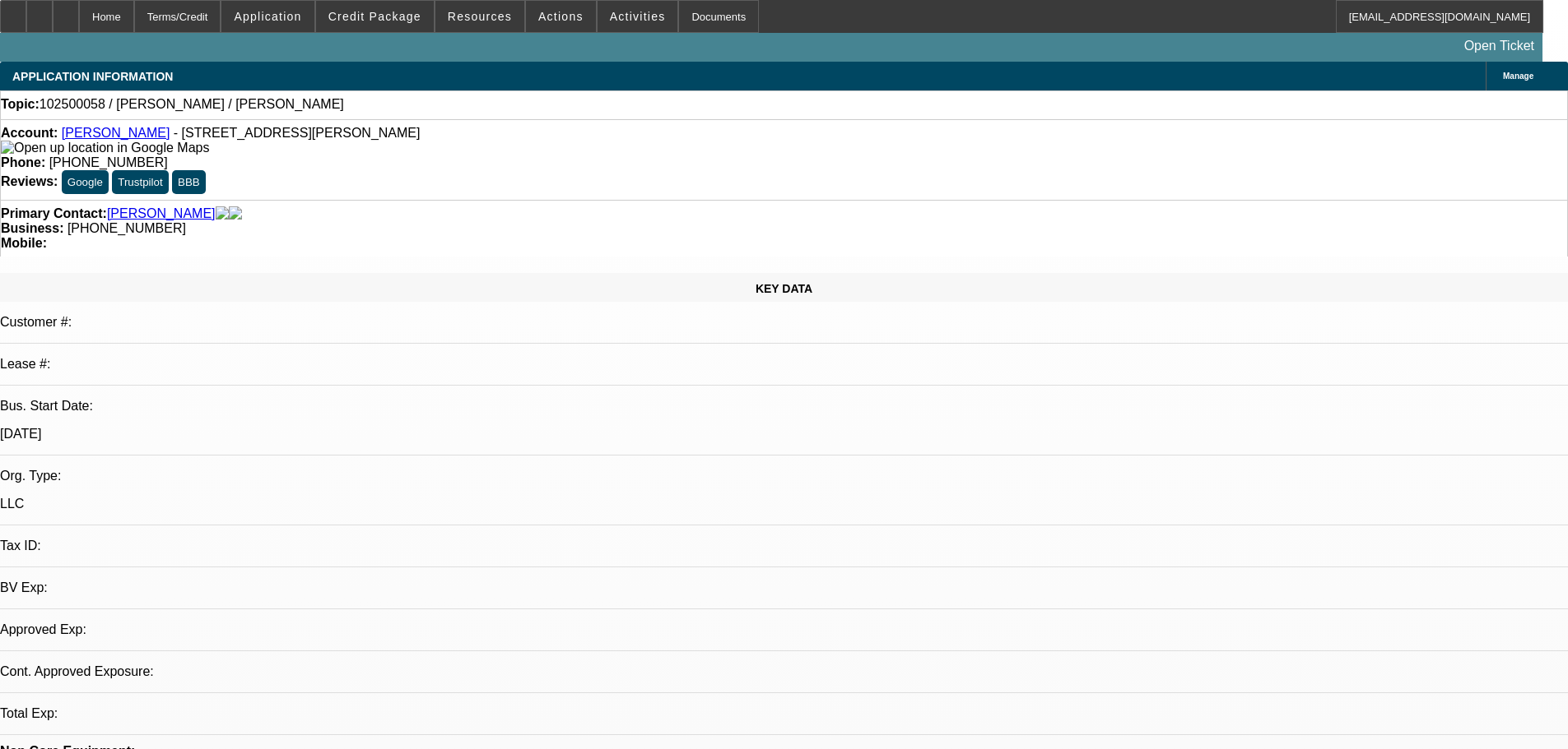
select select "0"
select select "2"
select select "0.1"
select select "4"
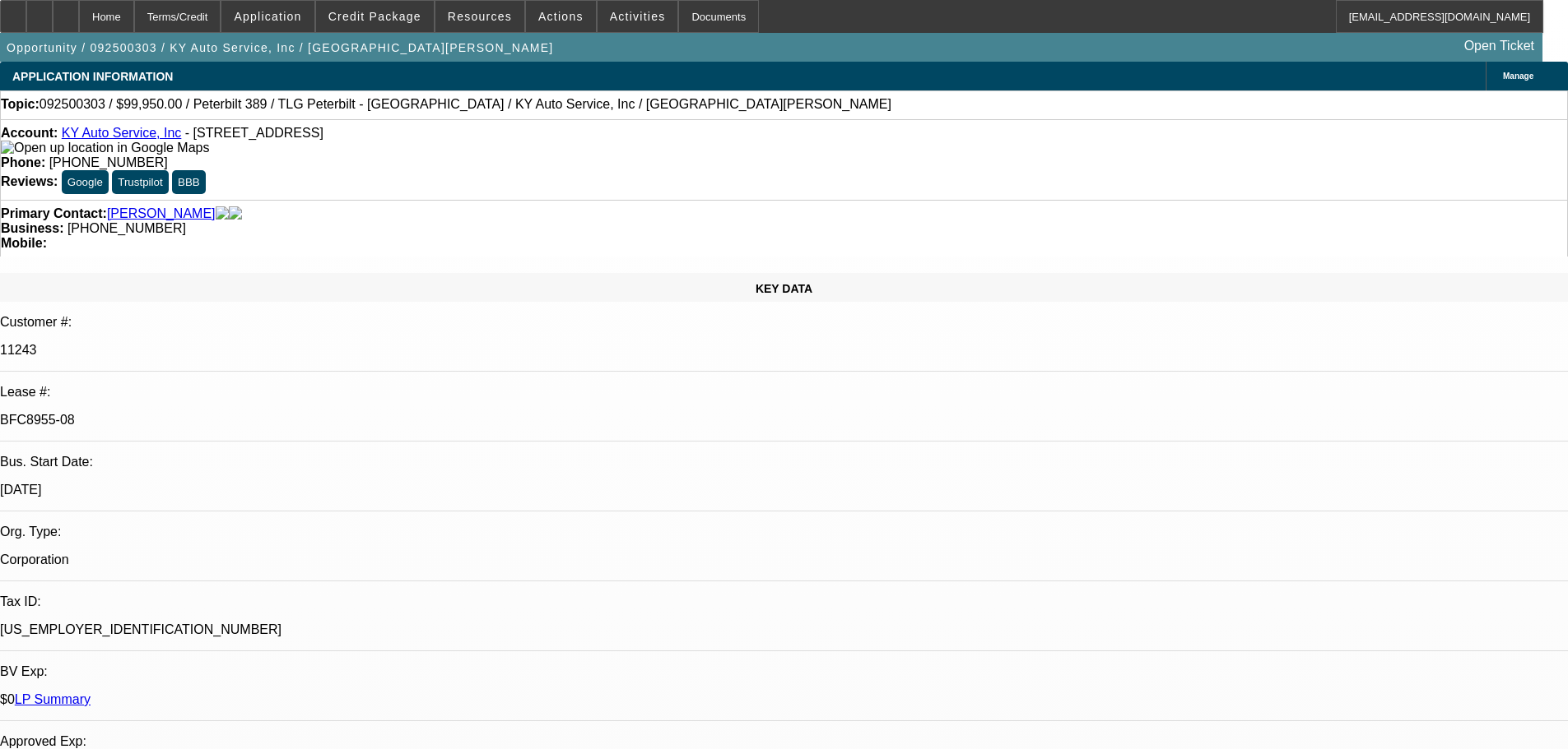
select select "0"
select select "6"
select select "0"
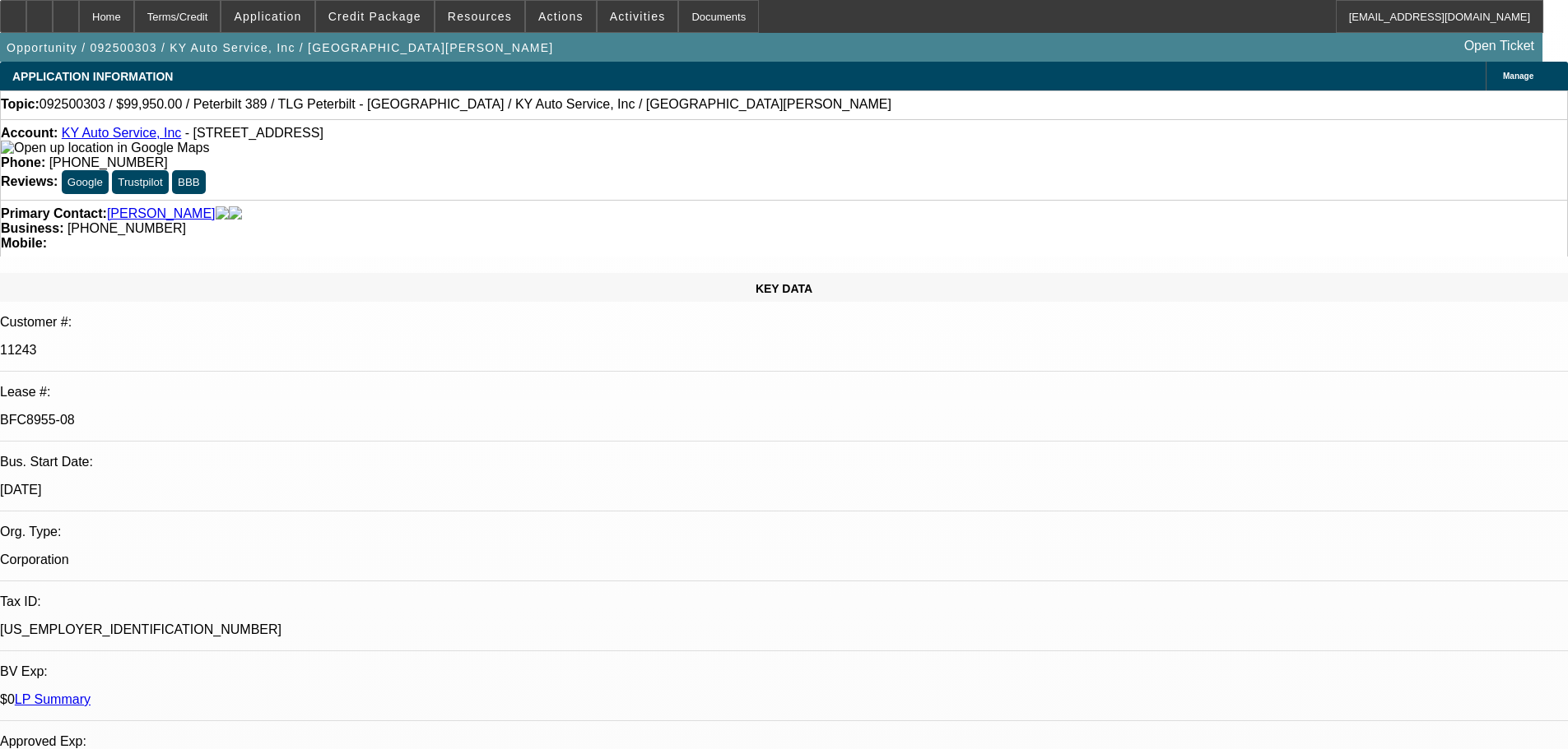
select select "0"
select select "2"
select select "0"
select select "6"
select select "0"
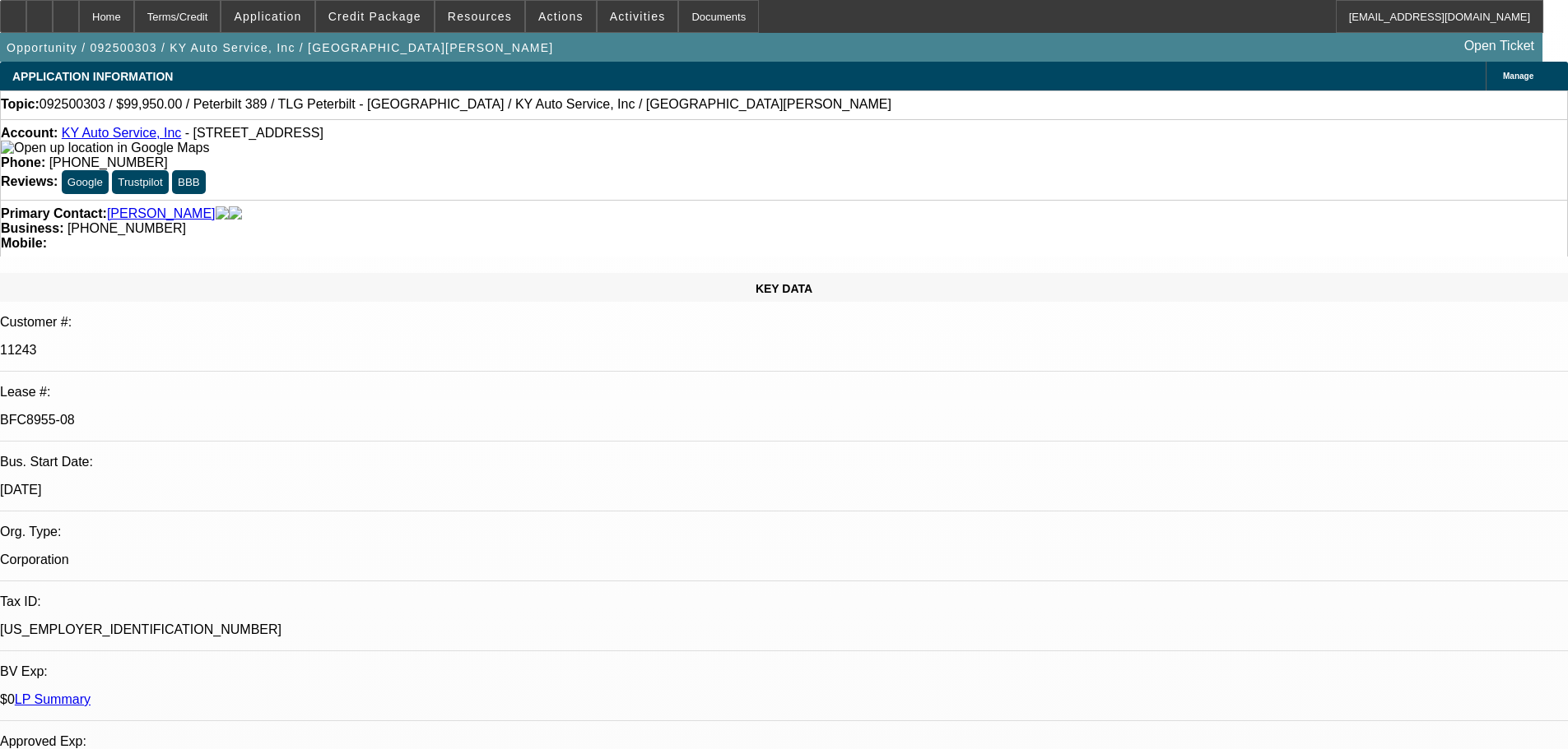
select select "0"
select select "2"
select select "0"
select select "6"
select select "0"
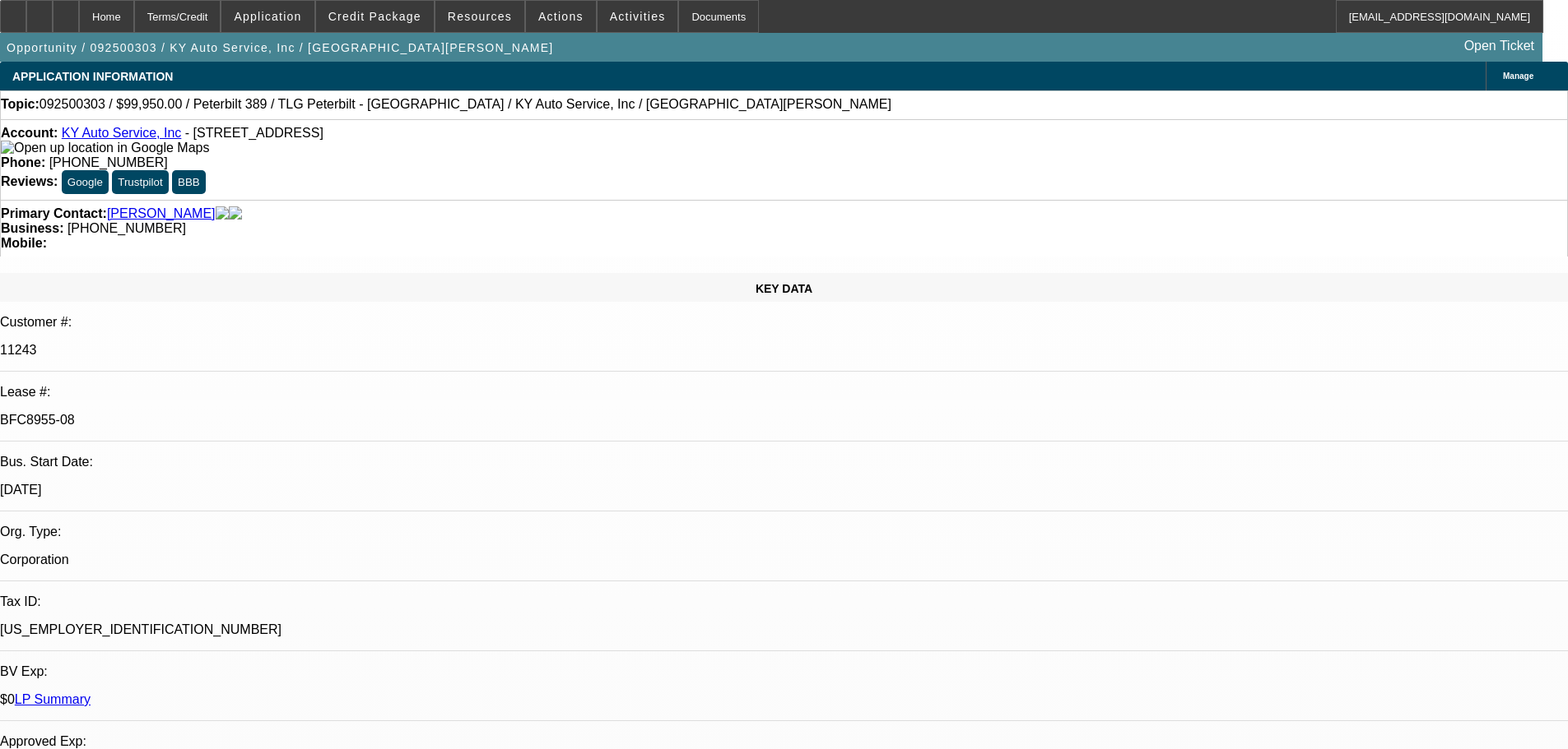
select select "0"
select select "2"
select select "0"
select select "6"
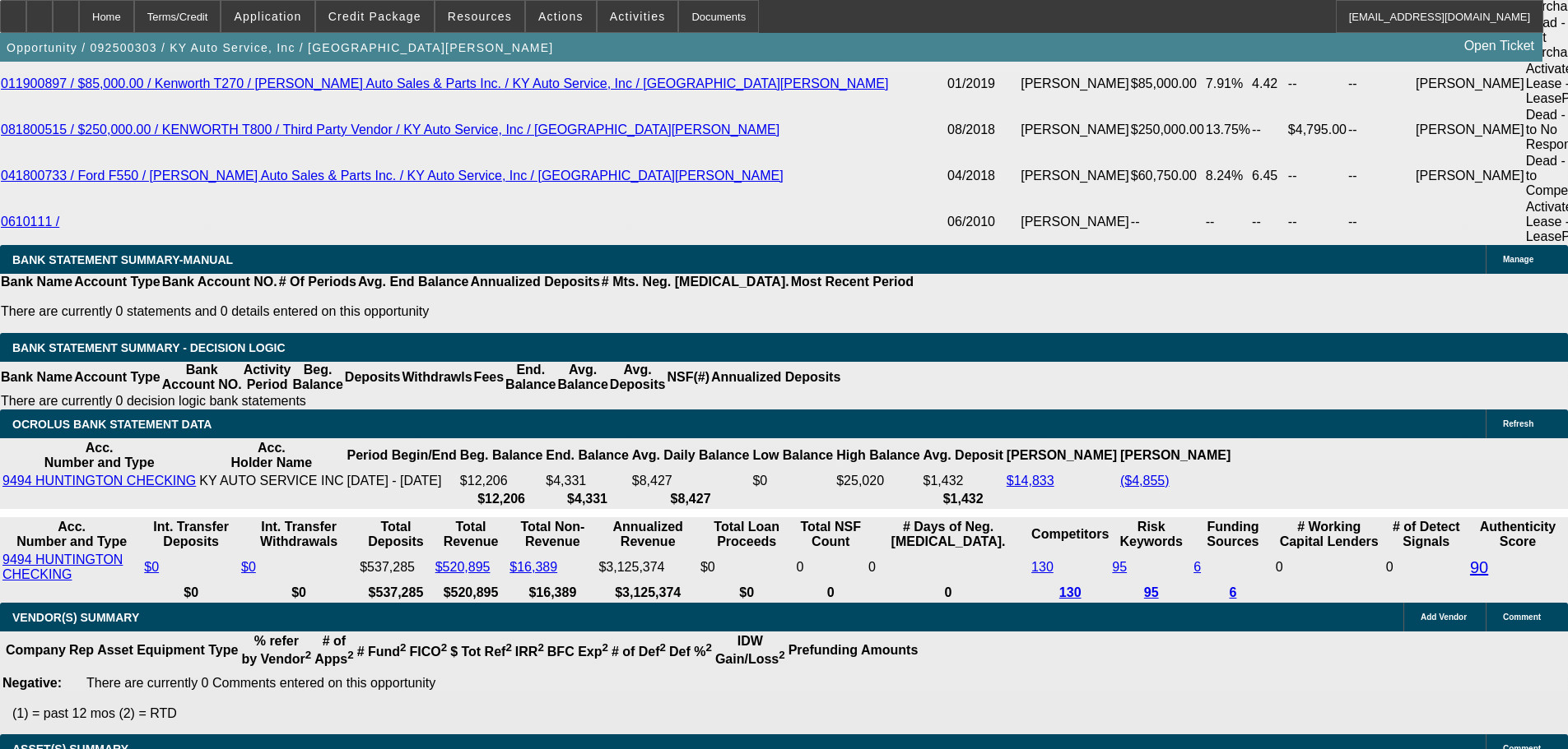
scroll to position [3222, 0]
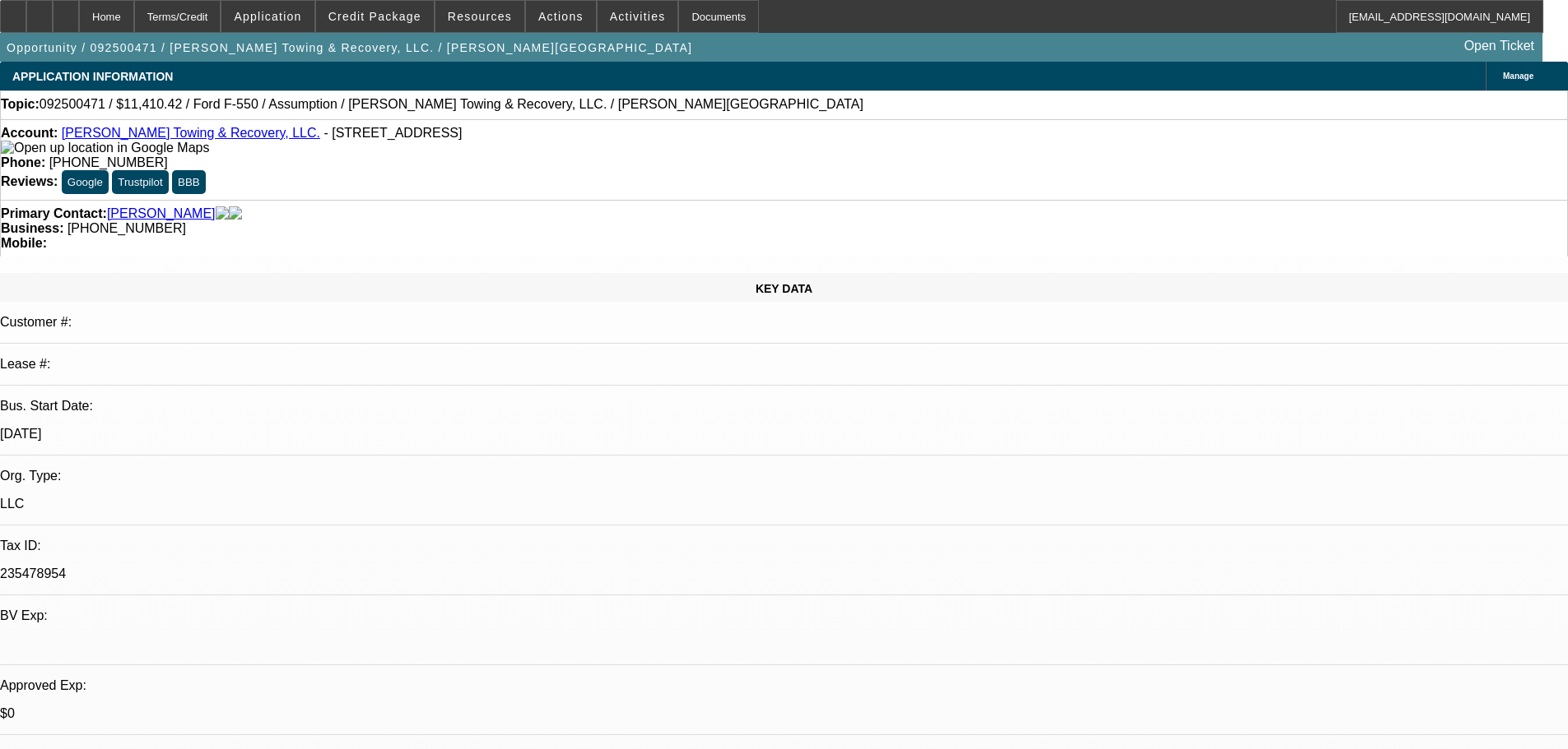
select select "0"
select select "2"
select select "0"
select select "6"
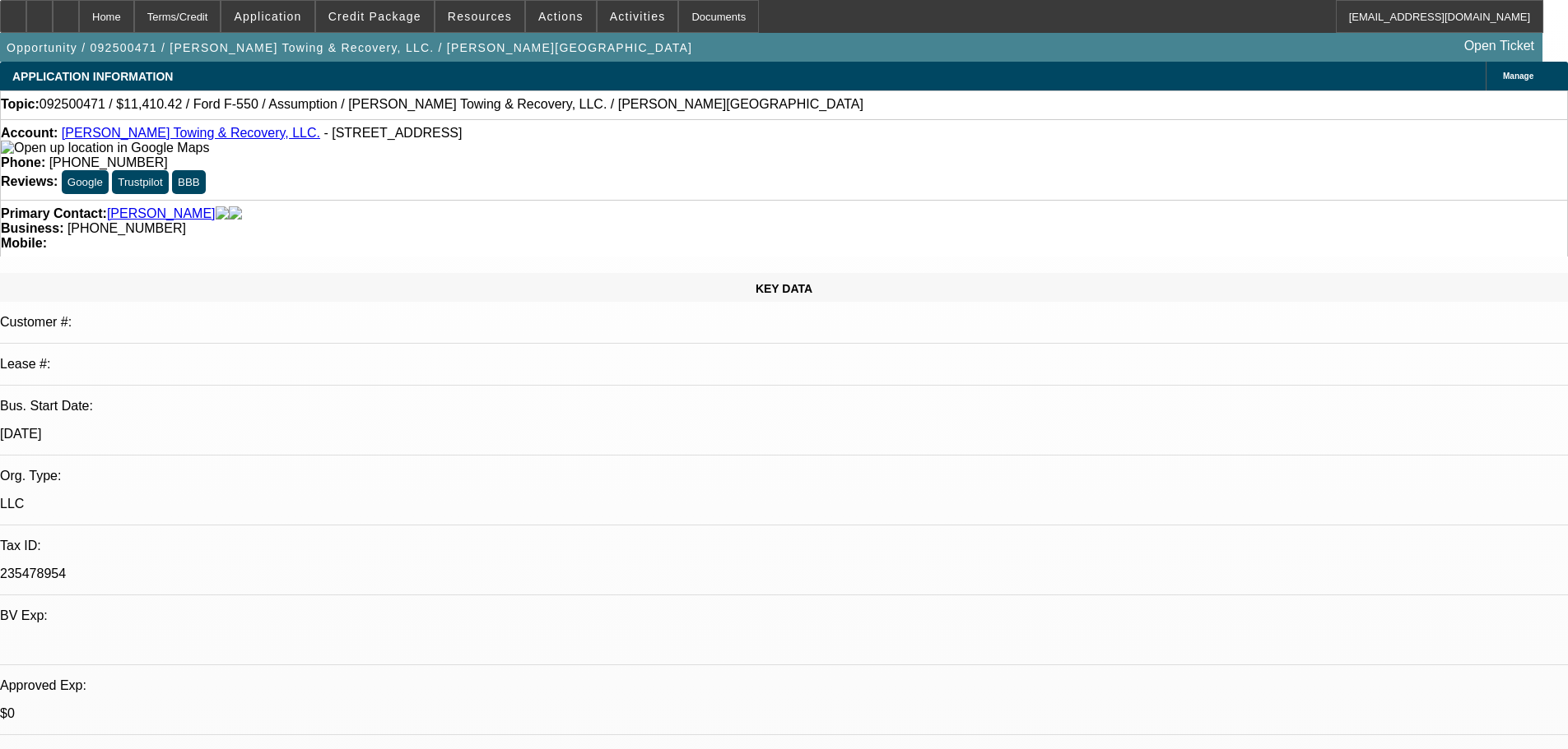
select select "0"
select select "2"
select select "0"
select select "6"
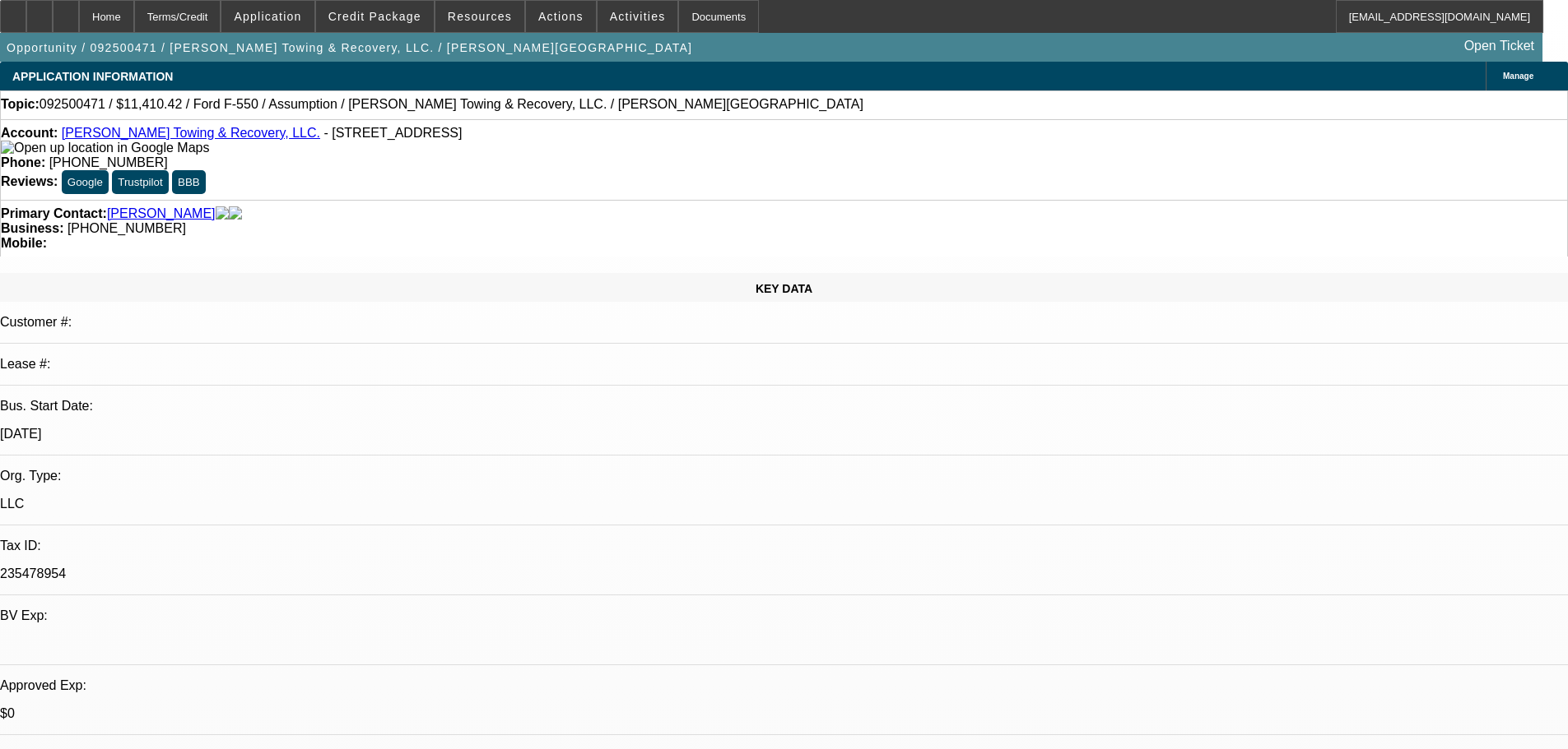
select select "0"
select select "2"
select select "0"
select select "6"
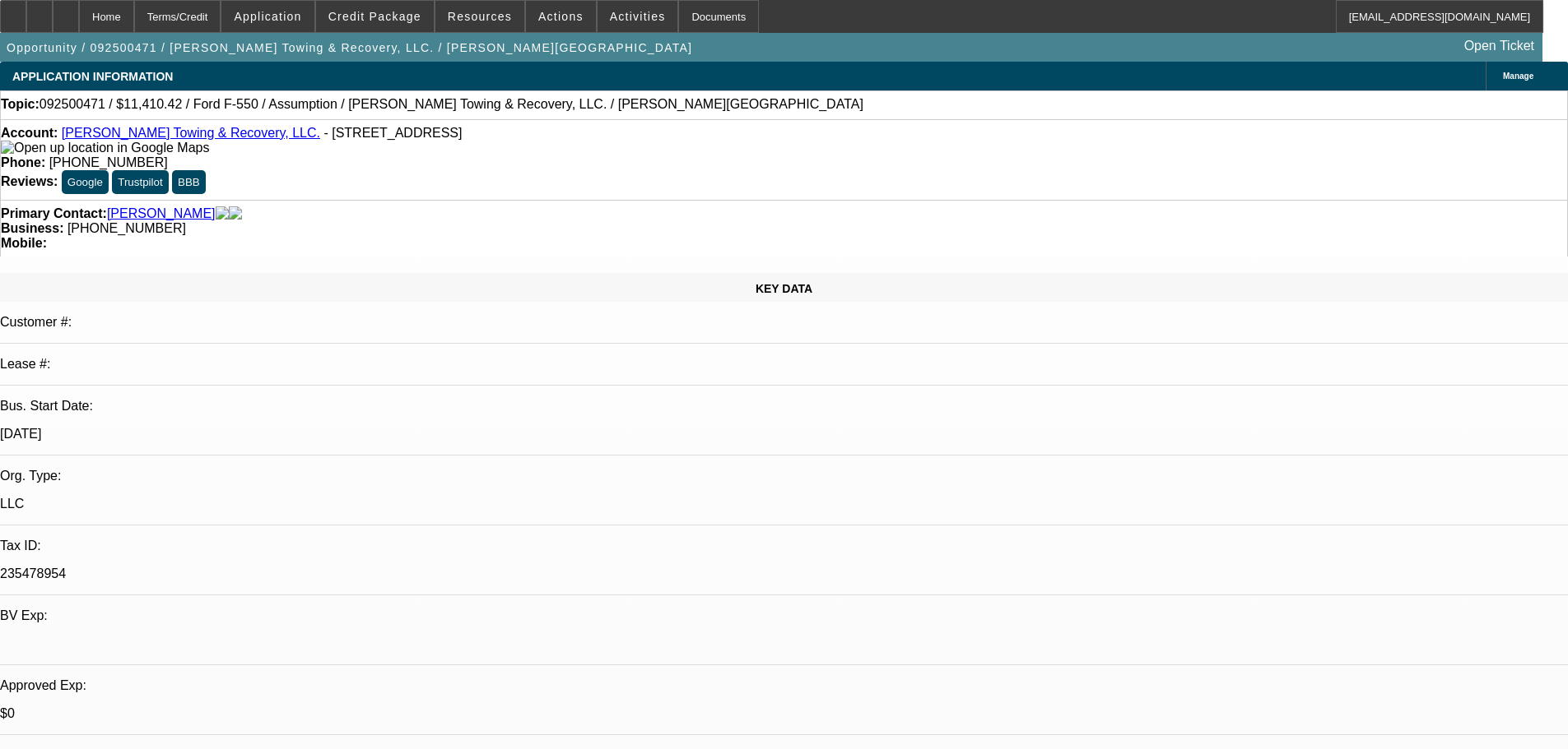
select select "0"
select select "2"
select select "0"
select select "6"
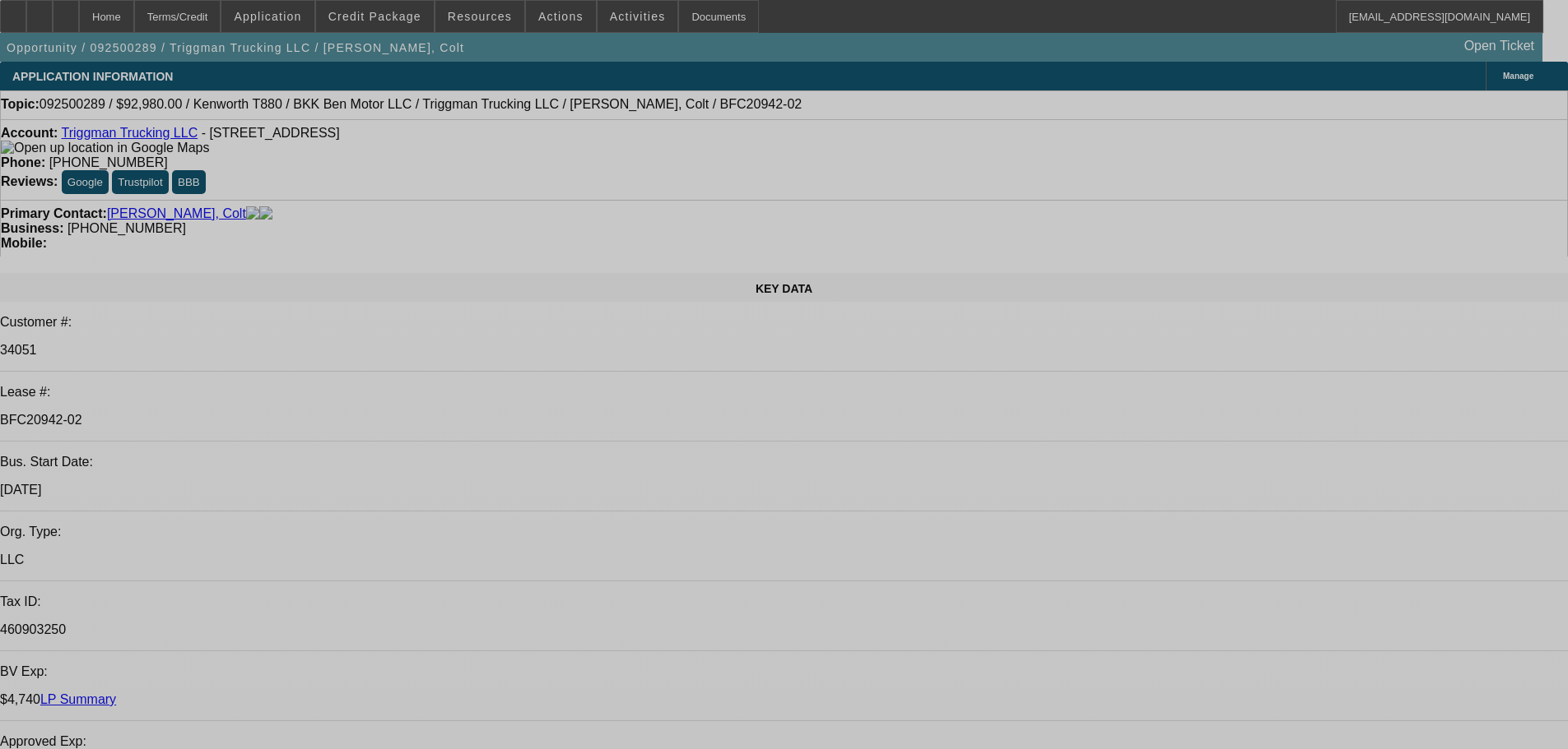
select select "0"
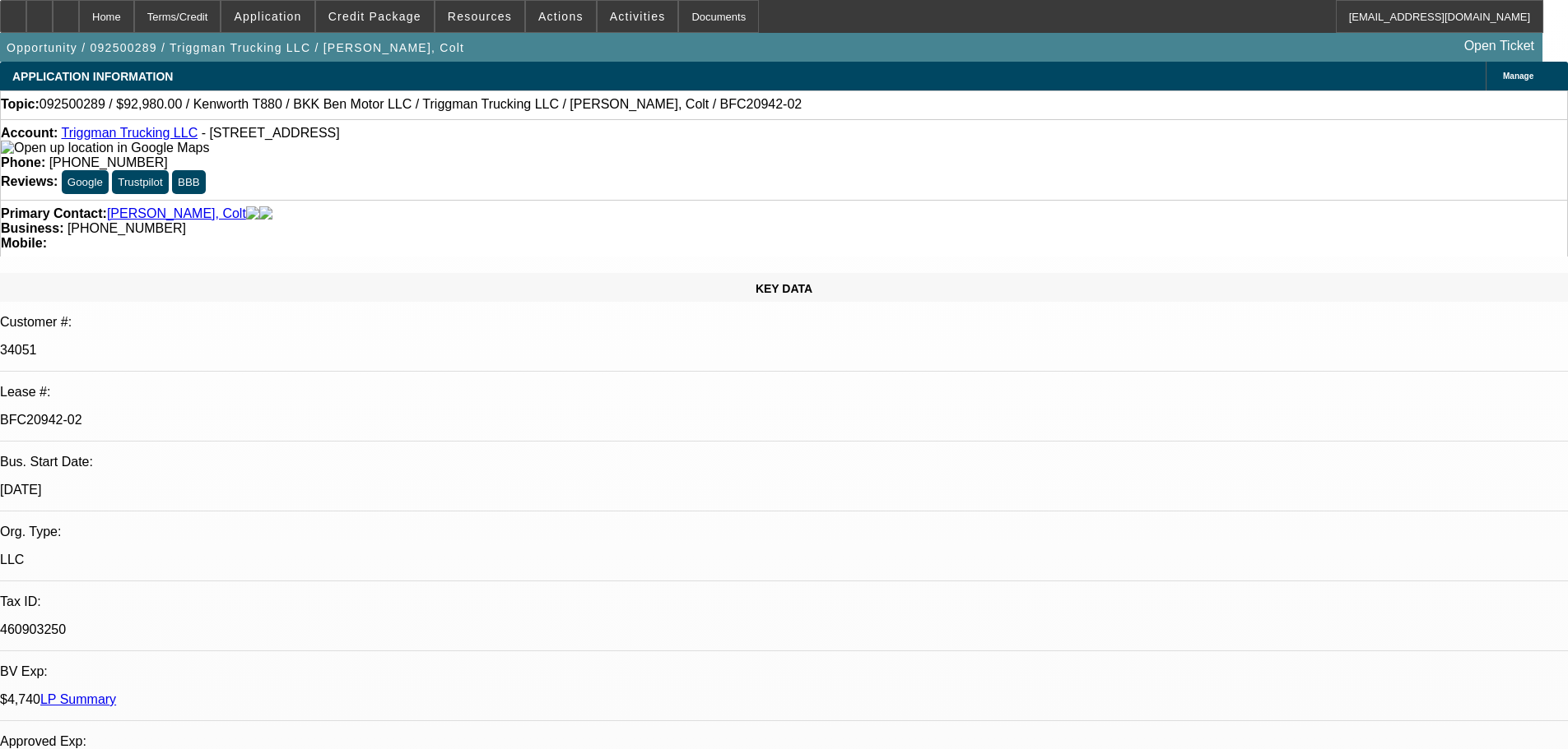
select select "0"
select select "2"
select select "0"
select select "6"
select select "0"
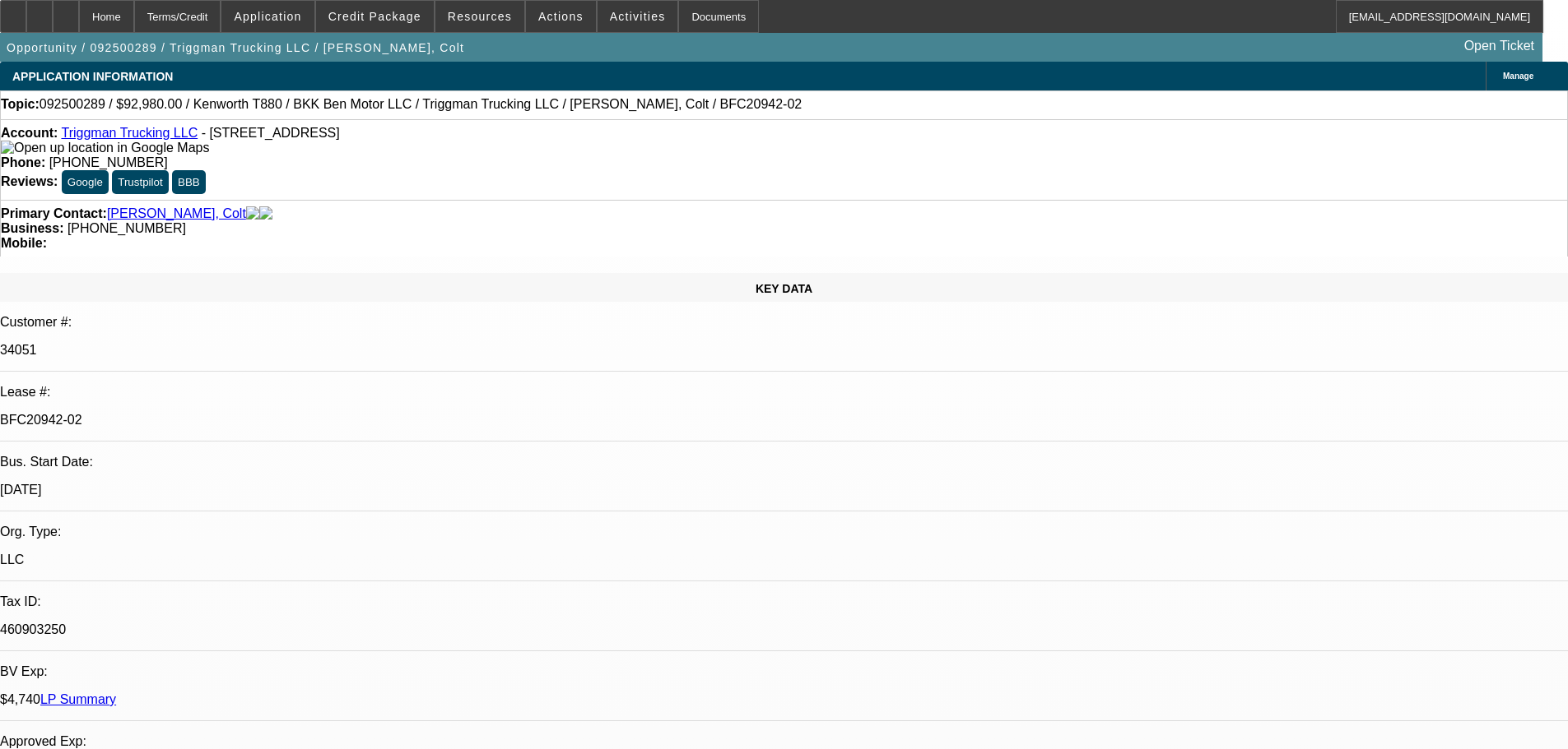
select select "0"
select select "2"
select select "0"
select select "6"
select select "0"
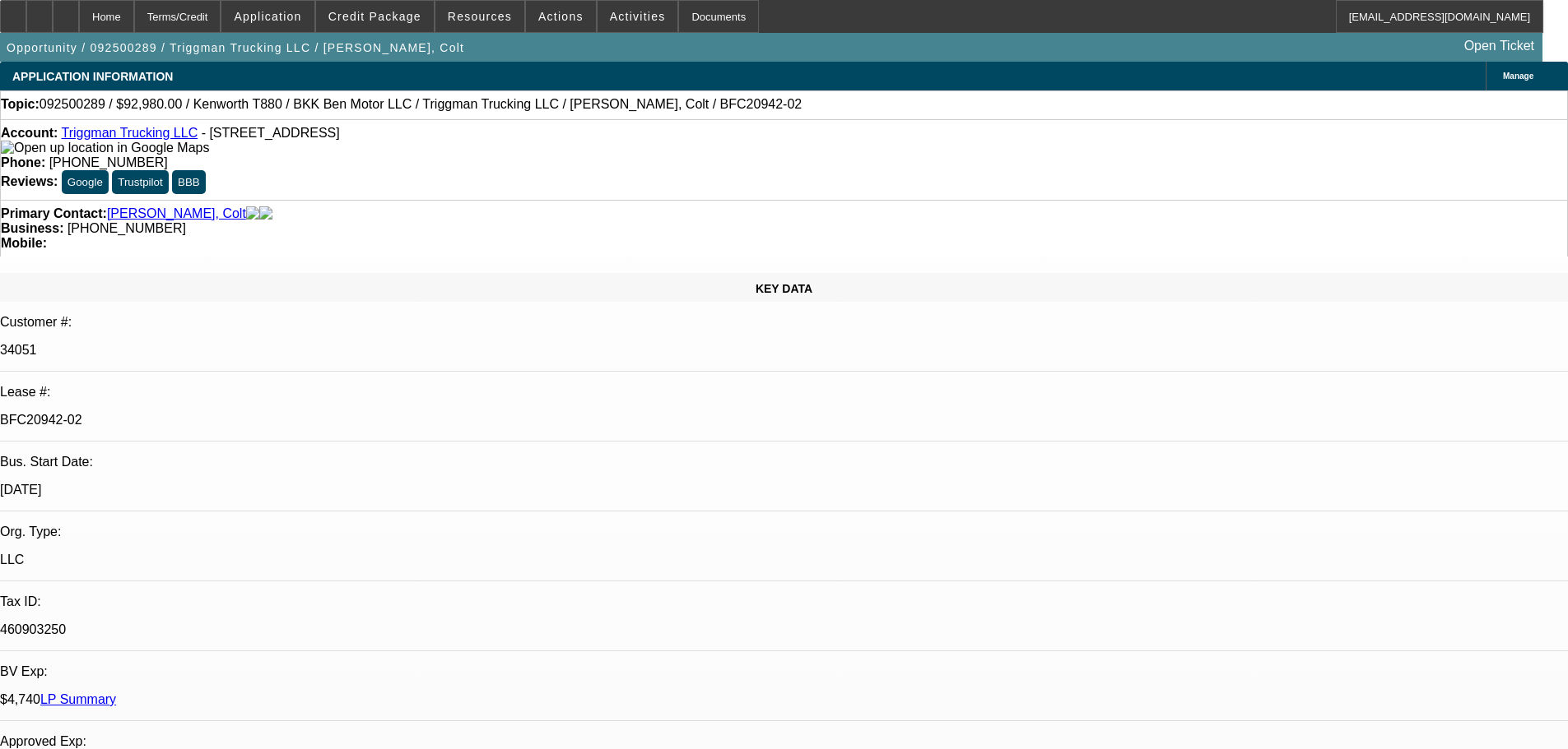
select select "0"
select select "2"
select select "0"
select select "6"
select select "0"
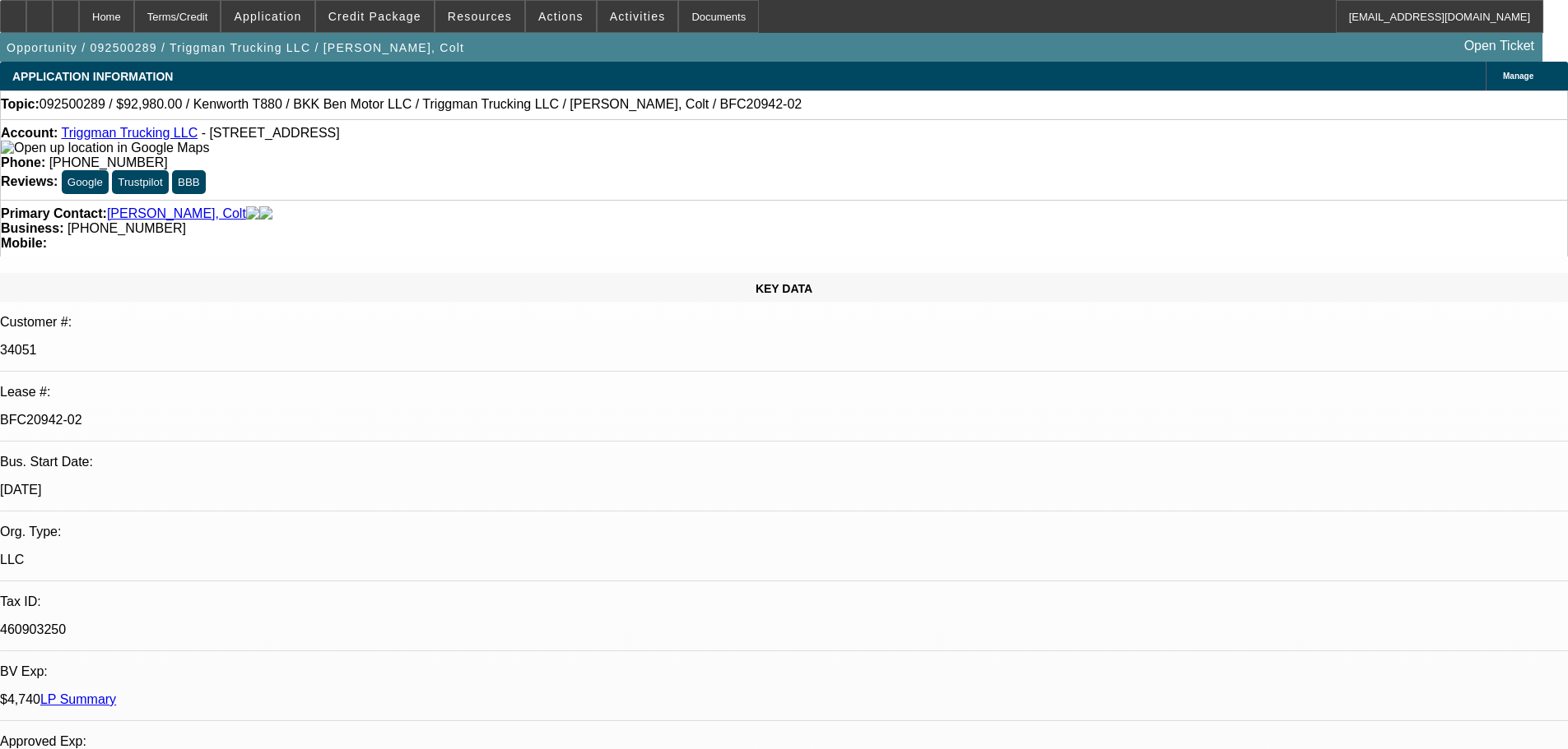
select select "0"
select select "2"
select select "0.1"
select select "4"
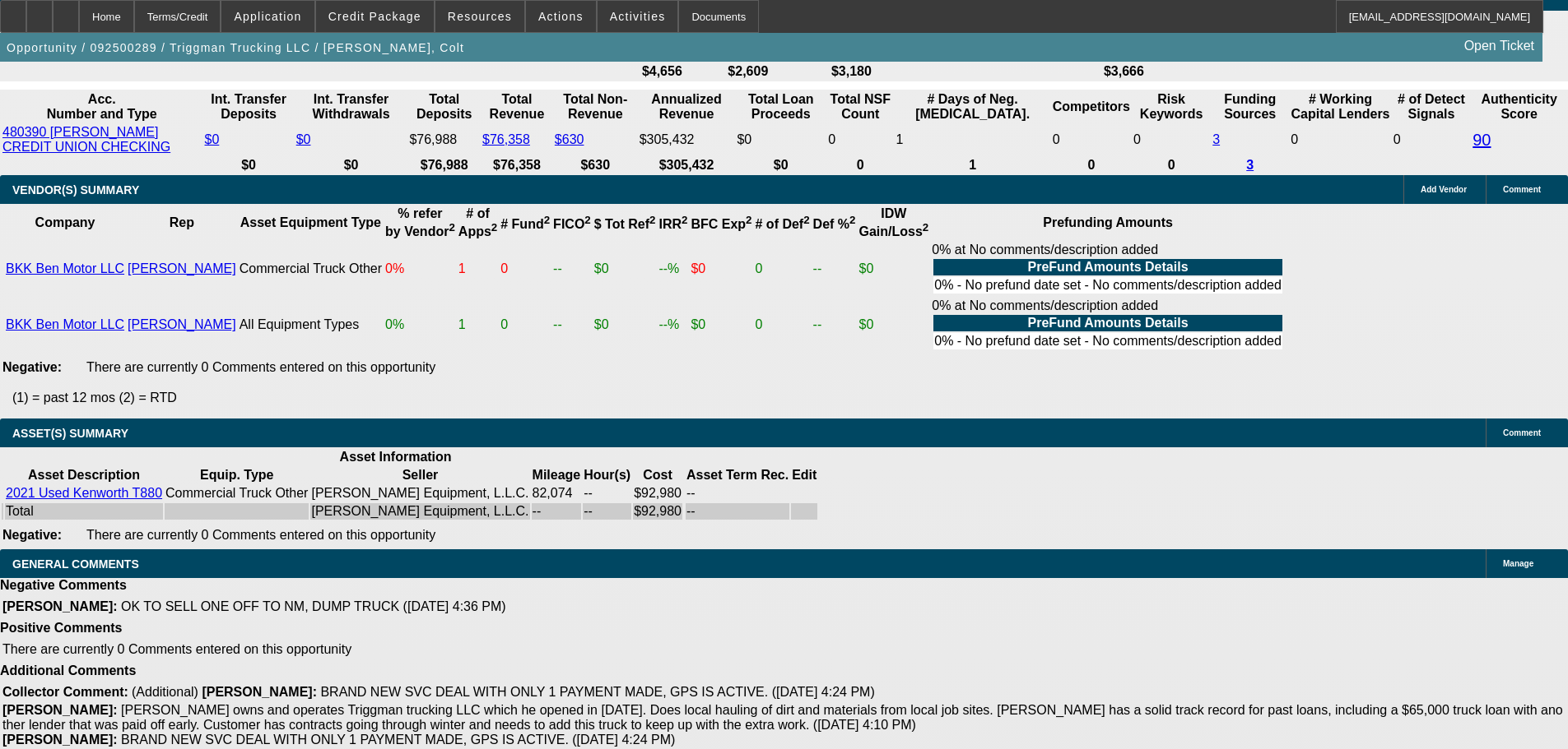
scroll to position [3443, 0]
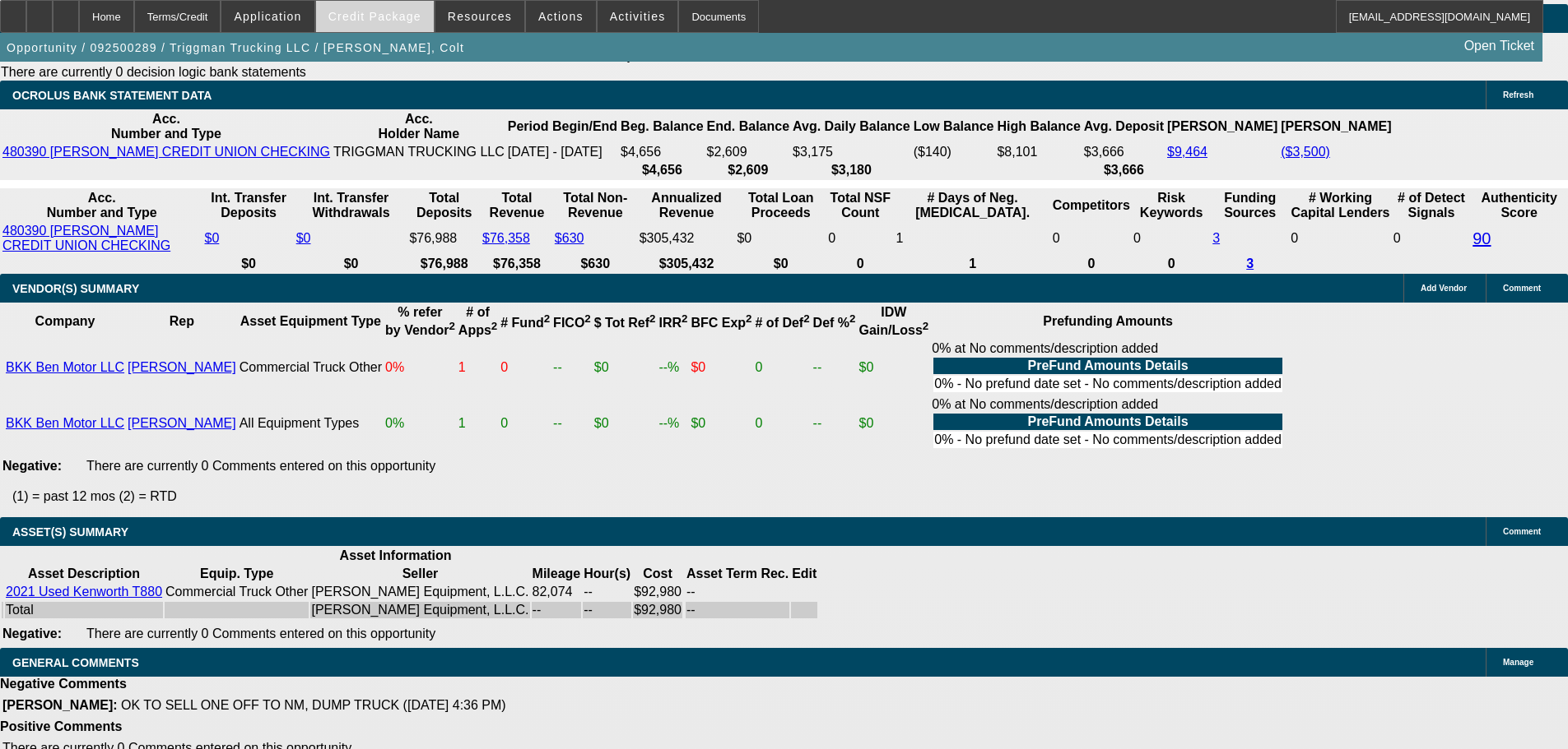
click at [378, 10] on span "Credit Package" at bounding box center [375, 16] width 93 height 13
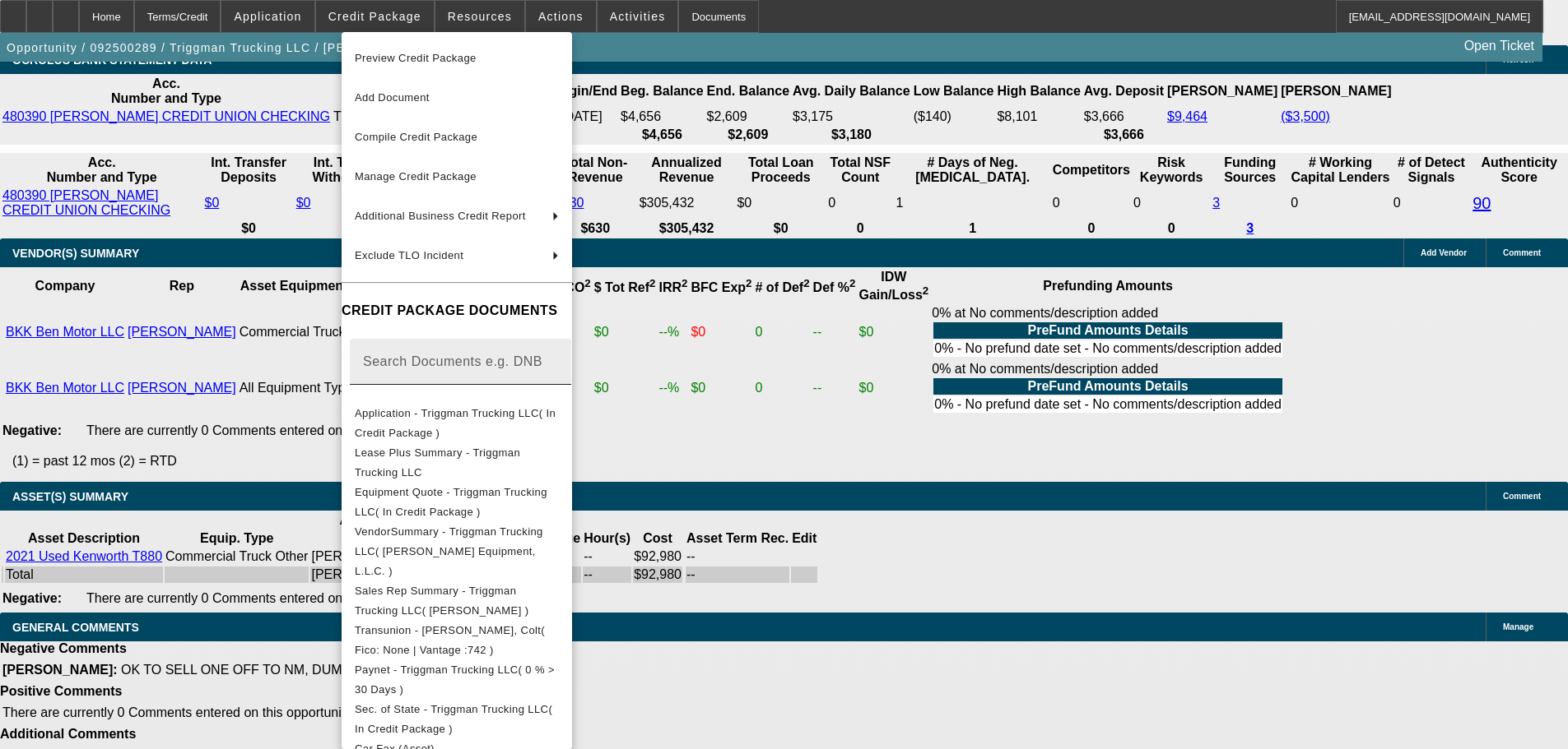
scroll to position [3385, 0]
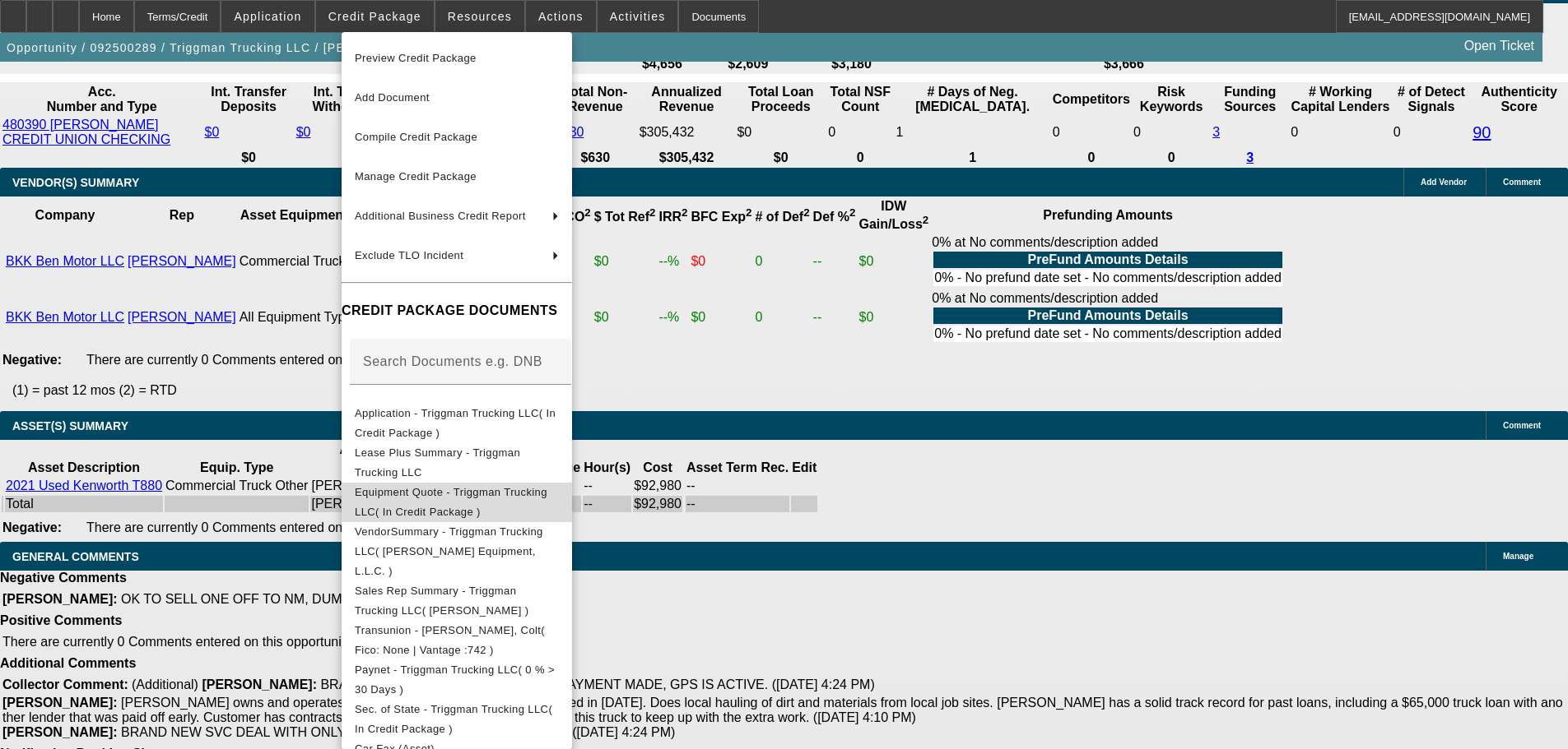
click at [427, 496] on span "Equipment Quote - Triggman Trucking LLC( In Credit Package )" at bounding box center [450, 502] width 192 height 32
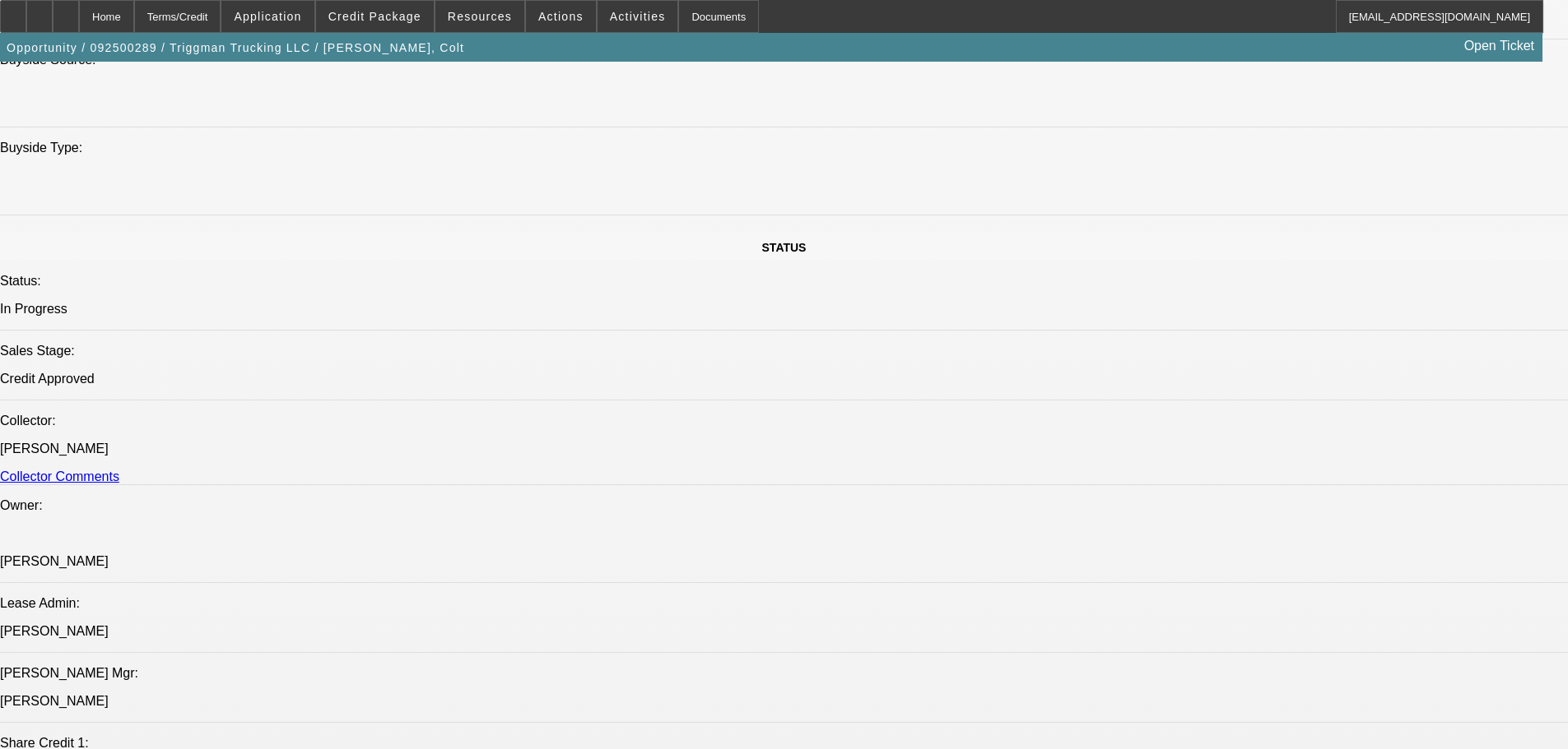
scroll to position [0, 0]
drag, startPoint x: 1166, startPoint y: 144, endPoint x: 1156, endPoint y: 146, distance: 10.2
click at [79, 23] on div at bounding box center [66, 16] width 27 height 33
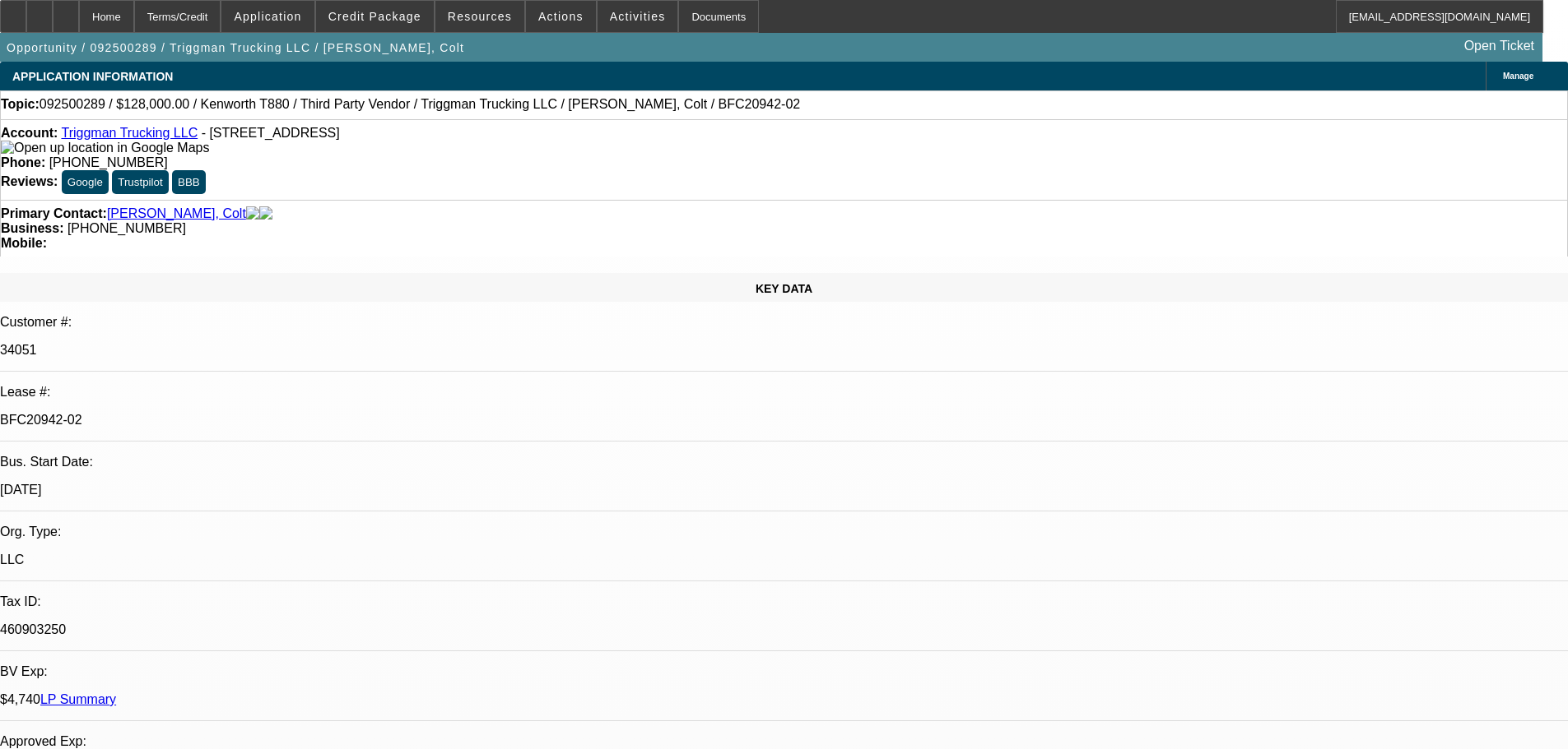
select select "0"
select select "2"
select select "0"
select select "6"
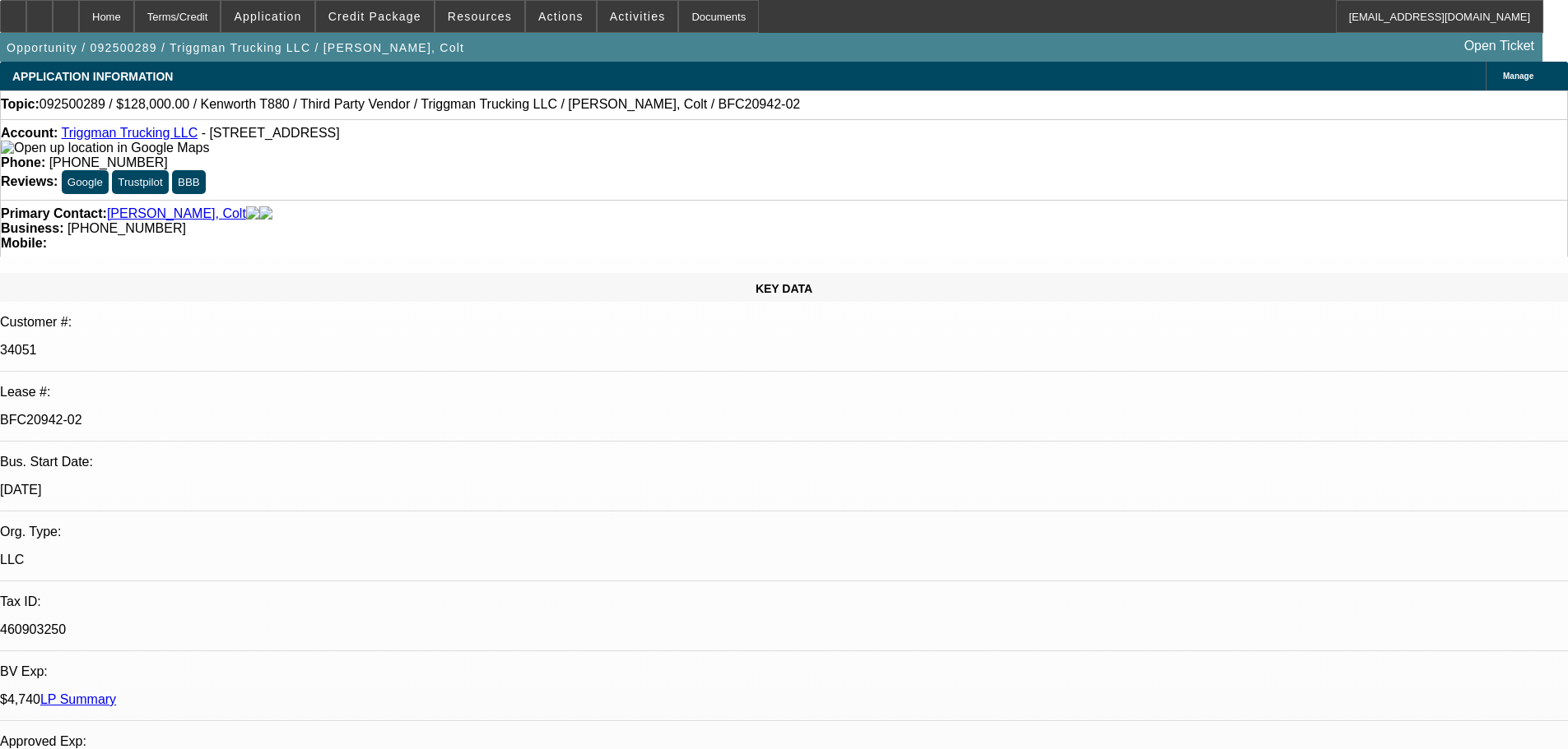
select select "0"
select select "2"
select select "0"
select select "6"
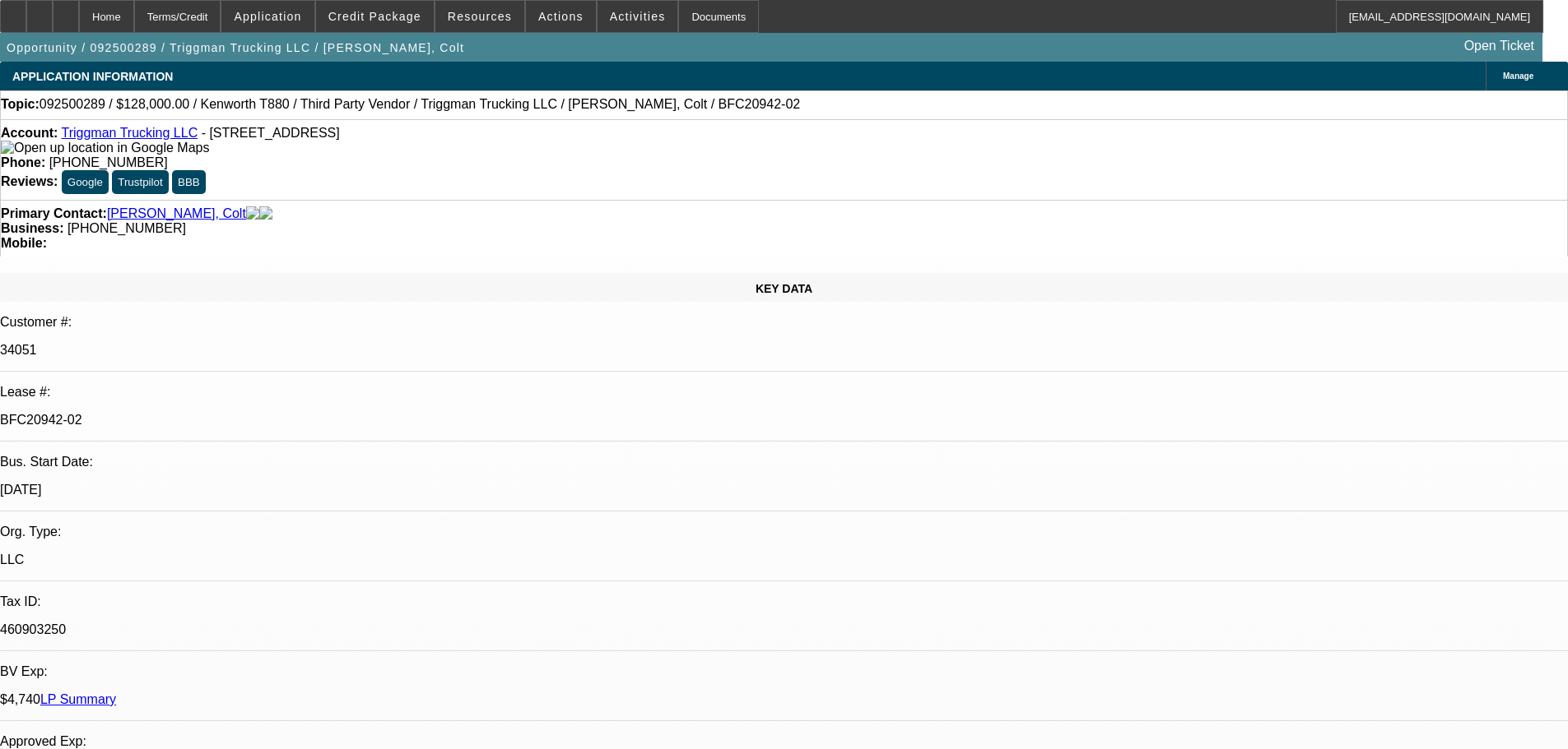
select select "0"
select select "2"
select select "0"
select select "6"
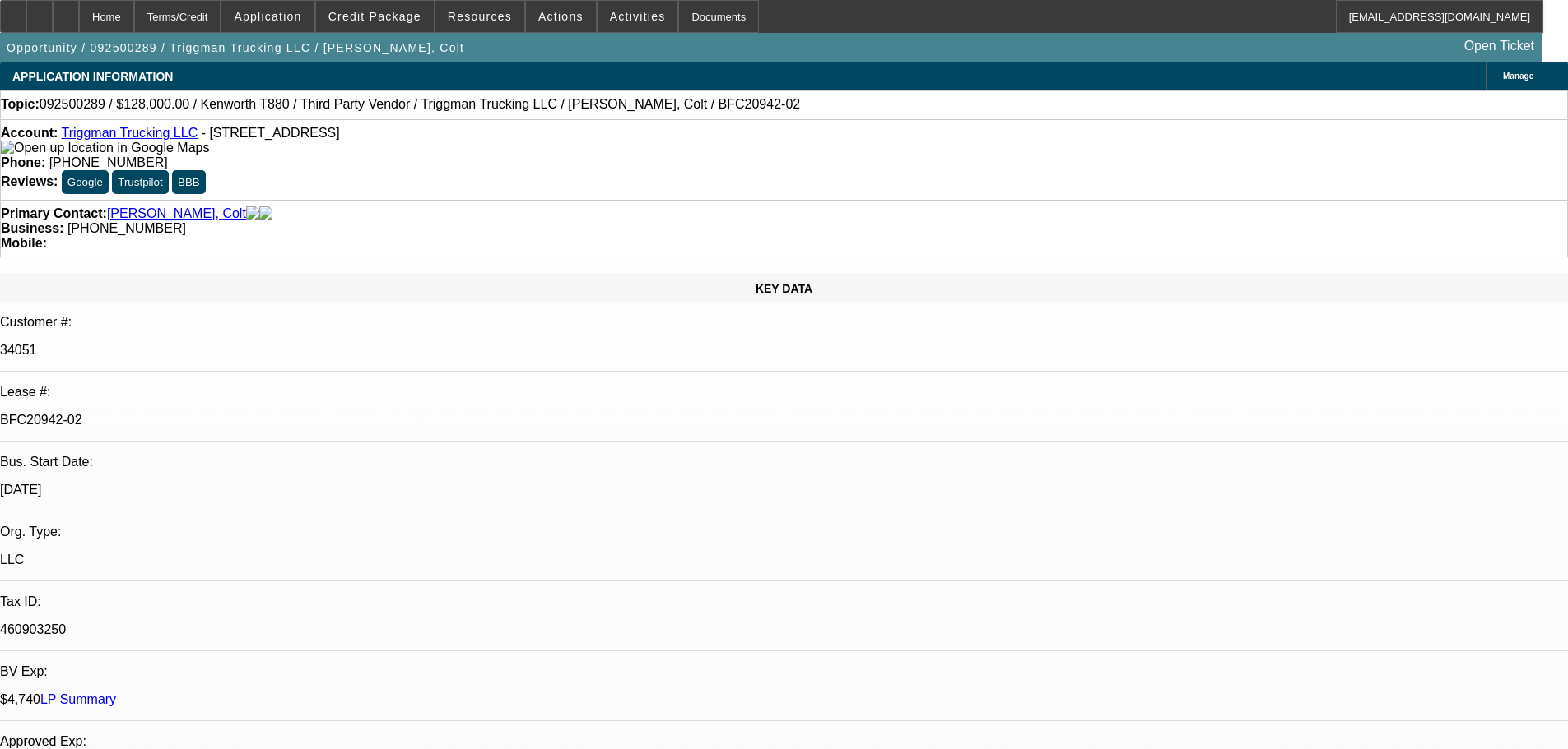
select select "0"
select select "2"
select select "0"
select select "6"
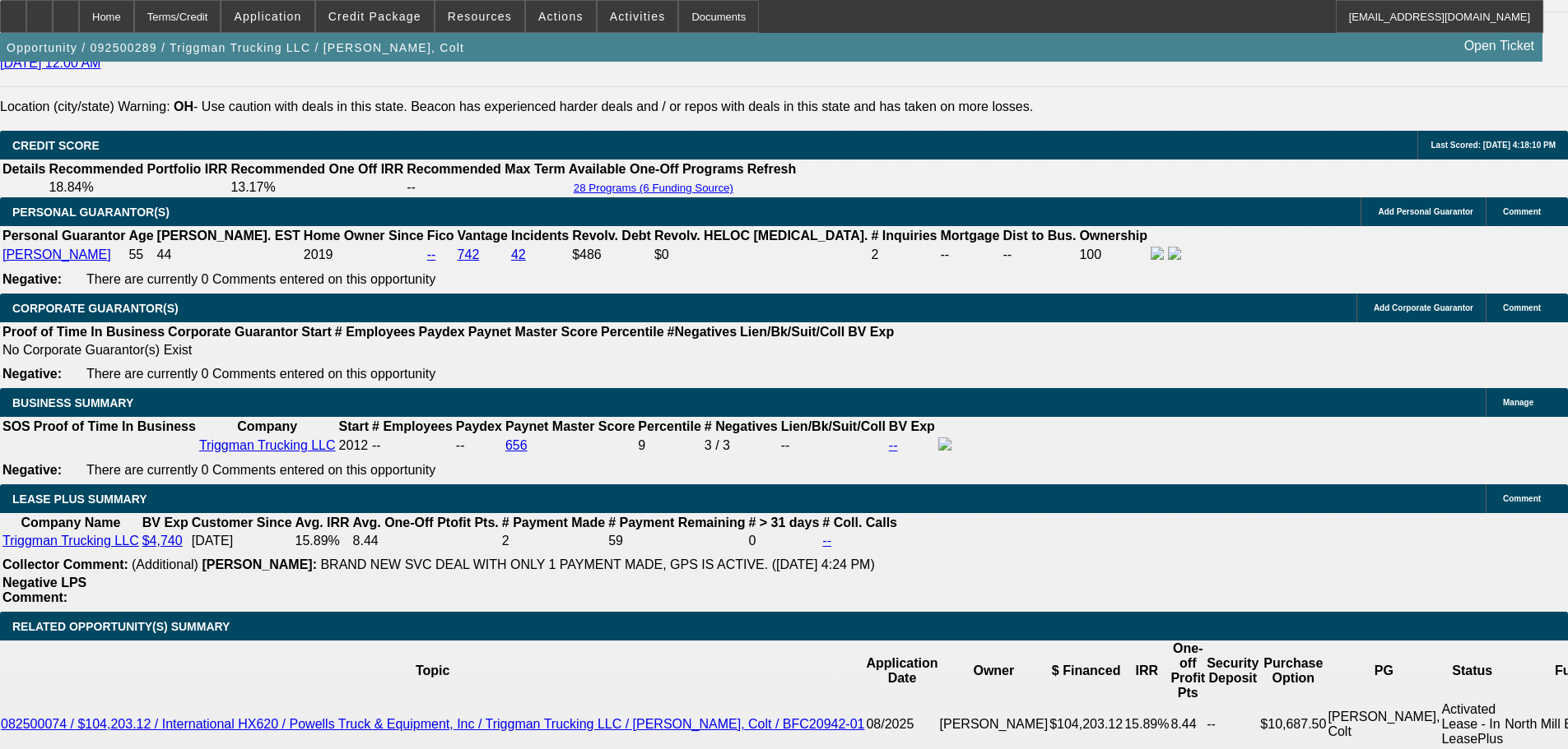
scroll to position [2467, 0]
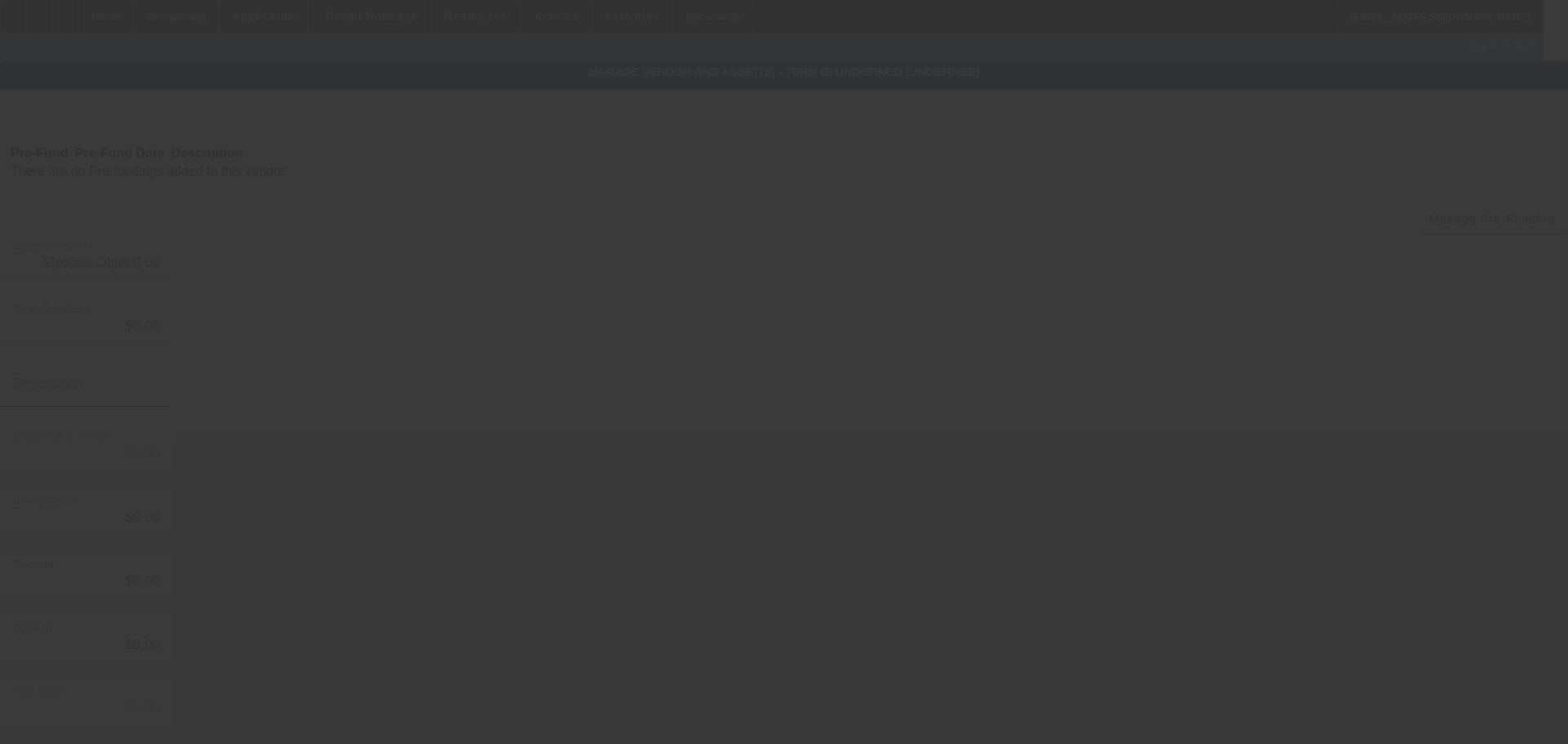
type input "$92,980.00"
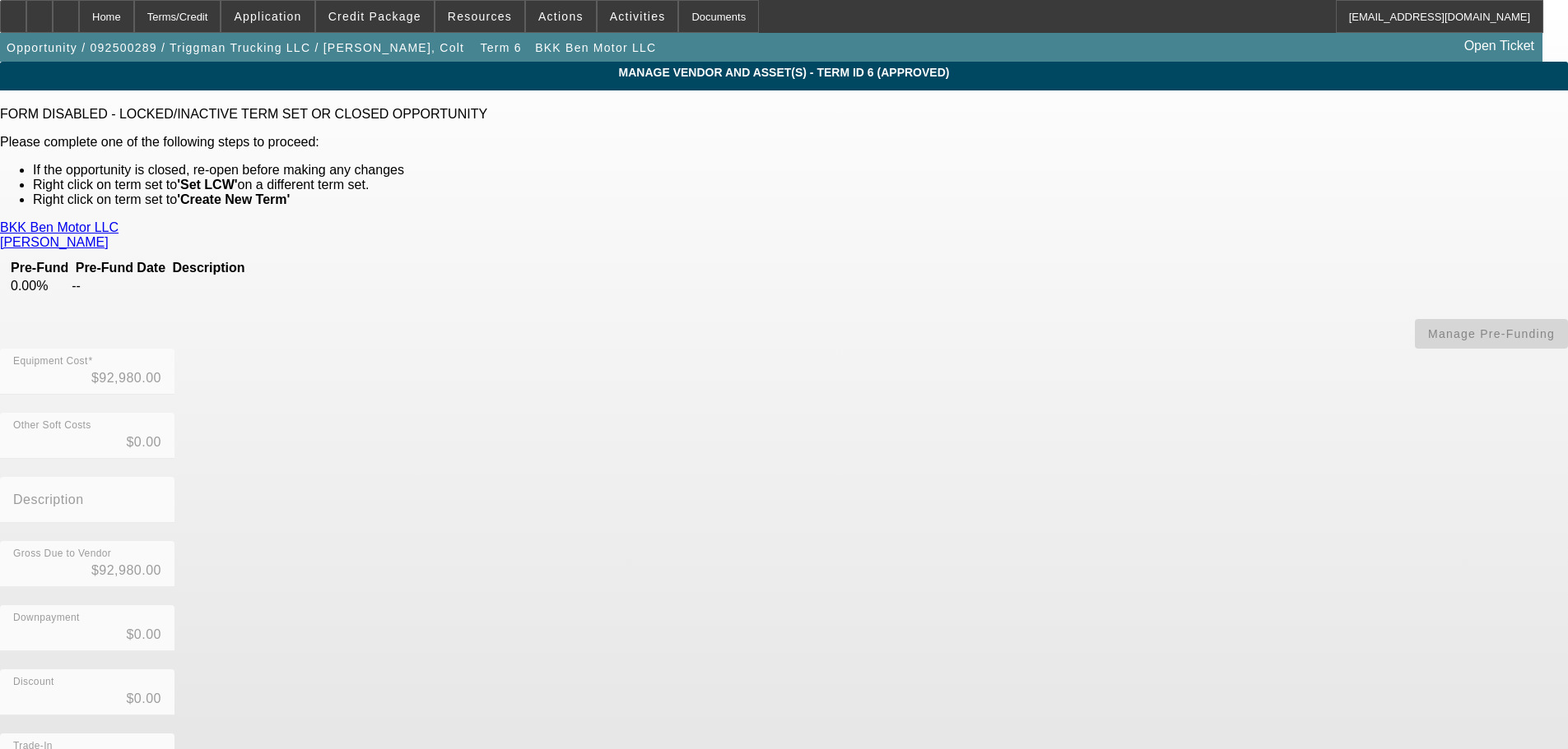
click at [119, 222] on link "BKK Ben Motor LLC" at bounding box center [59, 228] width 119 height 15
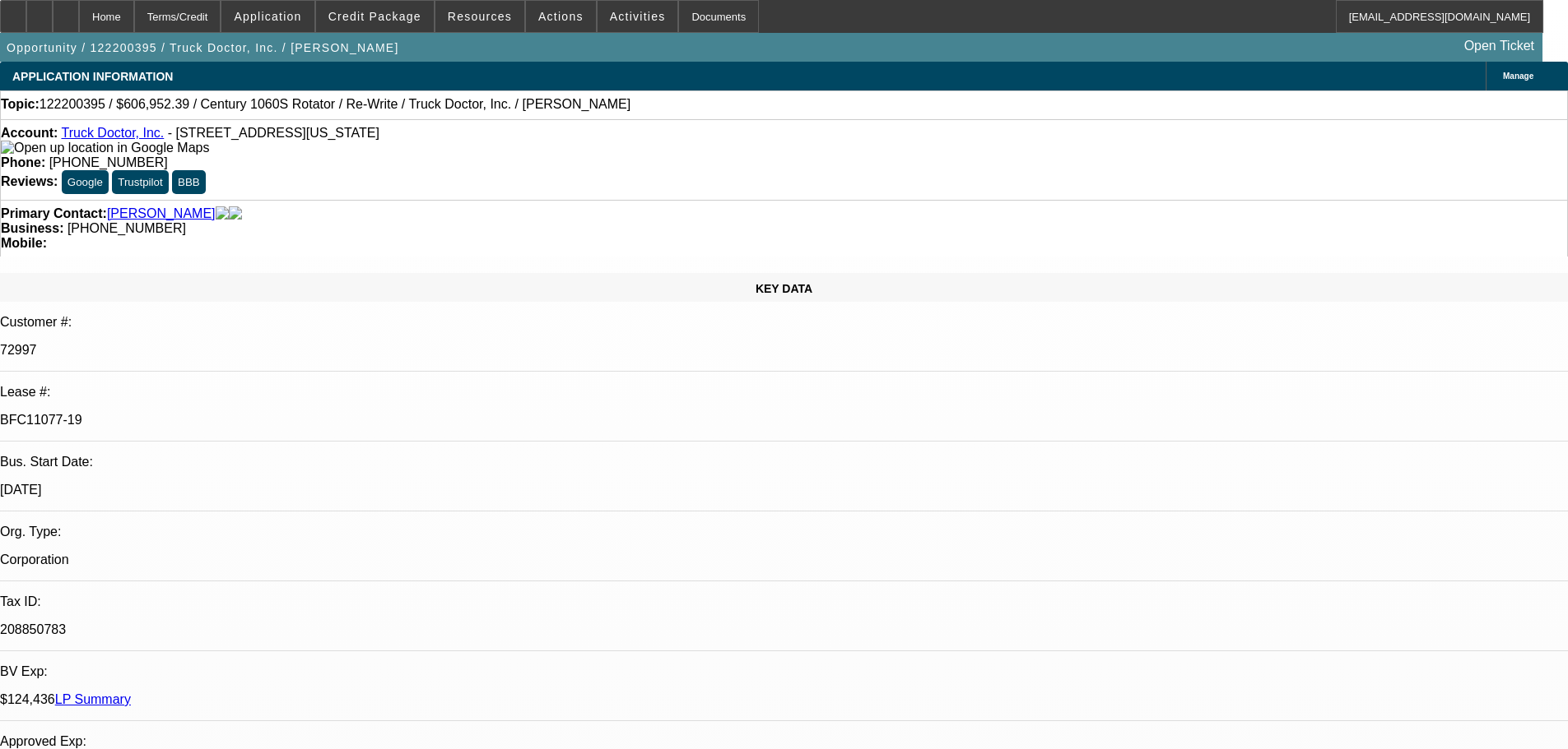
select select "0"
select select "2"
select select "0"
select select "6"
select select "0"
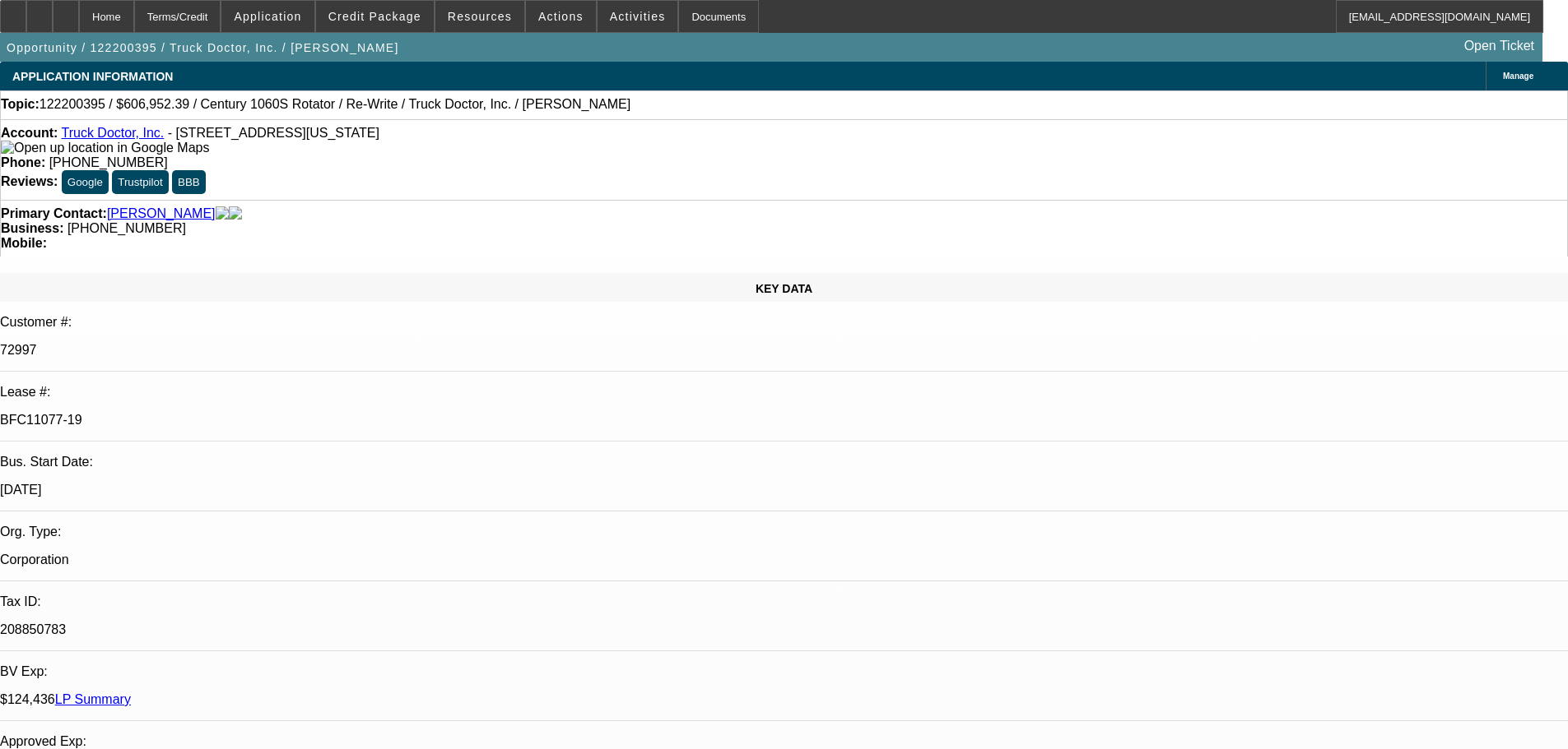
select select "2"
select select "0"
select select "6"
select select "0"
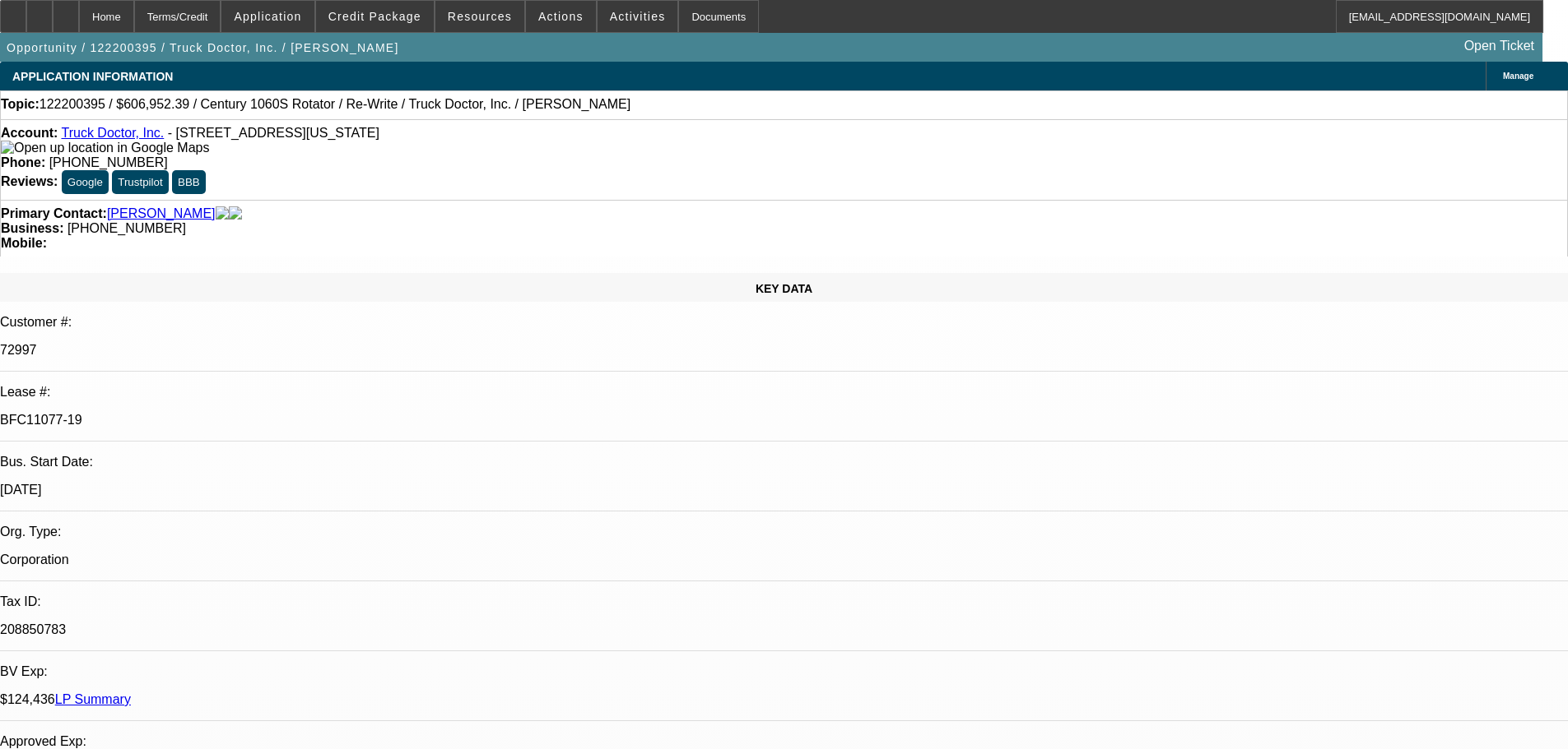
select select "2"
select select "0"
select select "6"
select select "0"
select select "2"
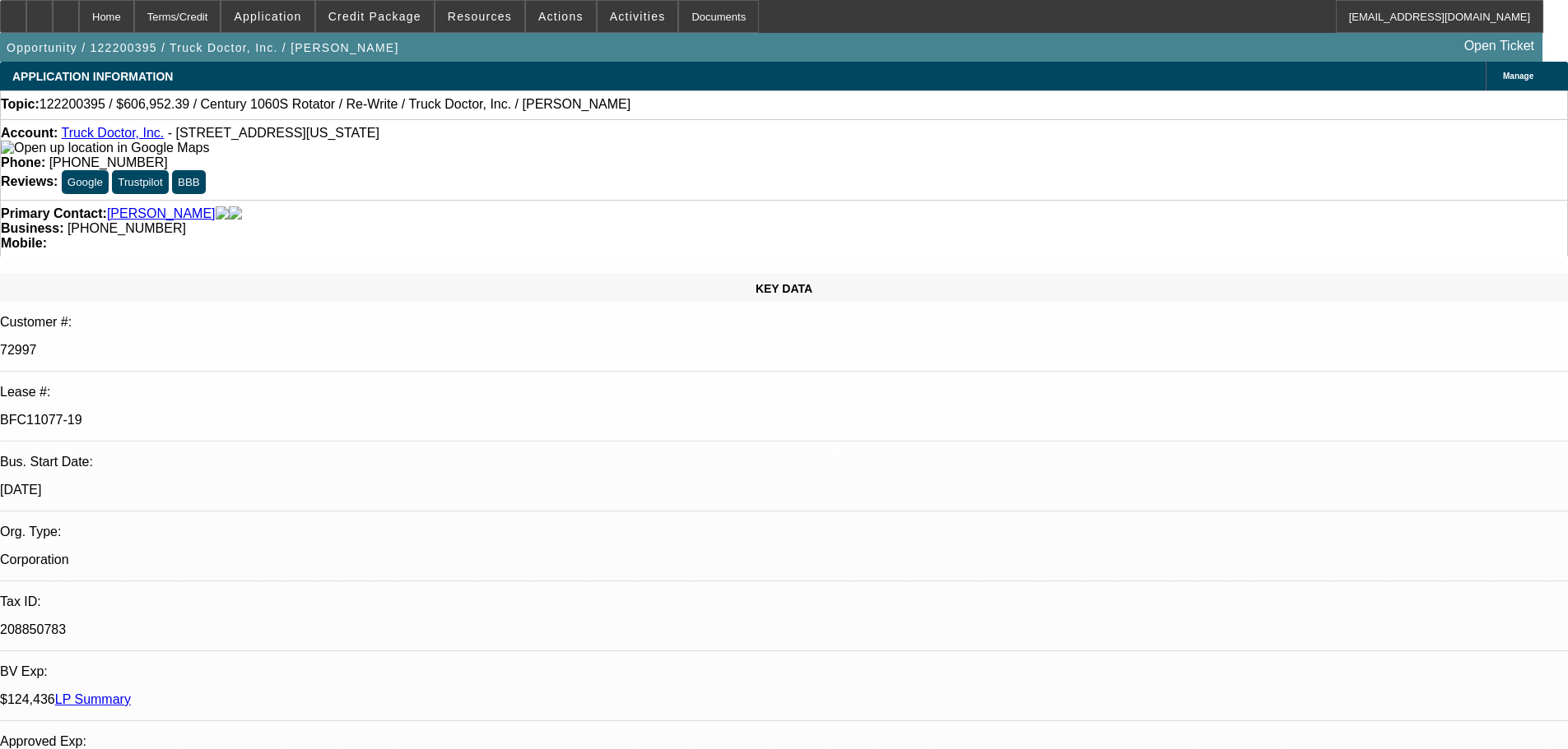
select select "2"
select select "0"
select select "6"
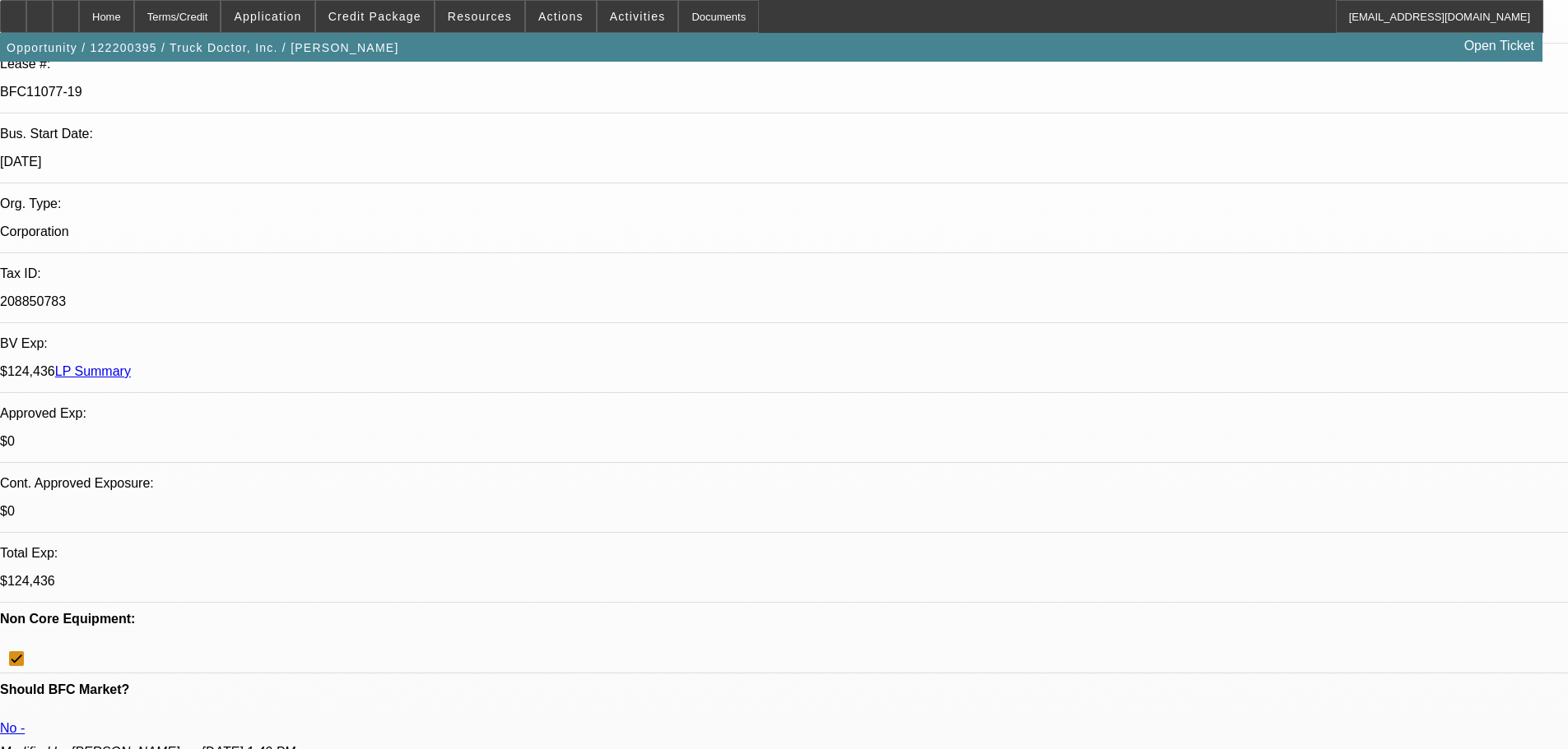
scroll to position [665, 0]
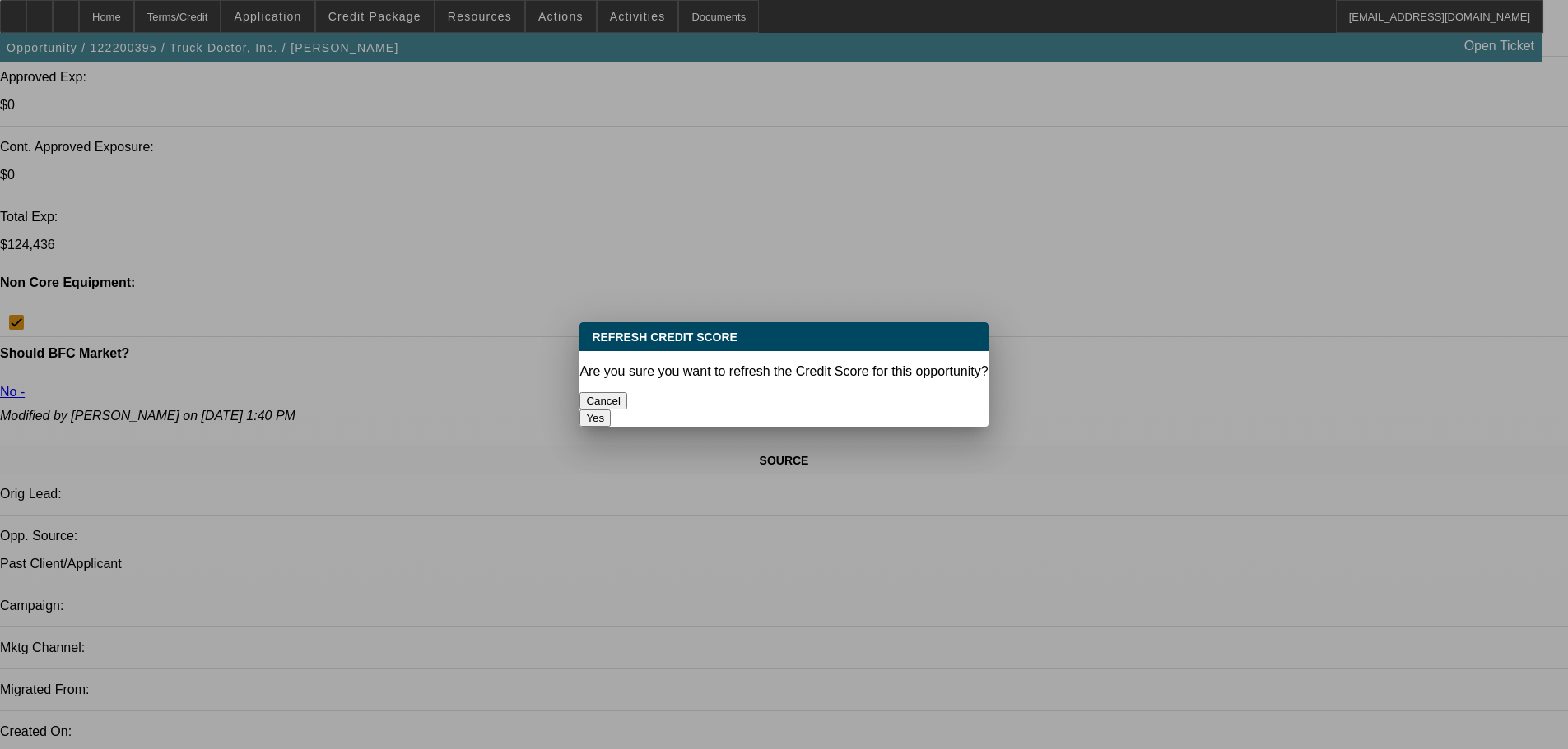
scroll to position [0, 0]
click at [610, 410] on button "Yes" at bounding box center [594, 419] width 31 height 18
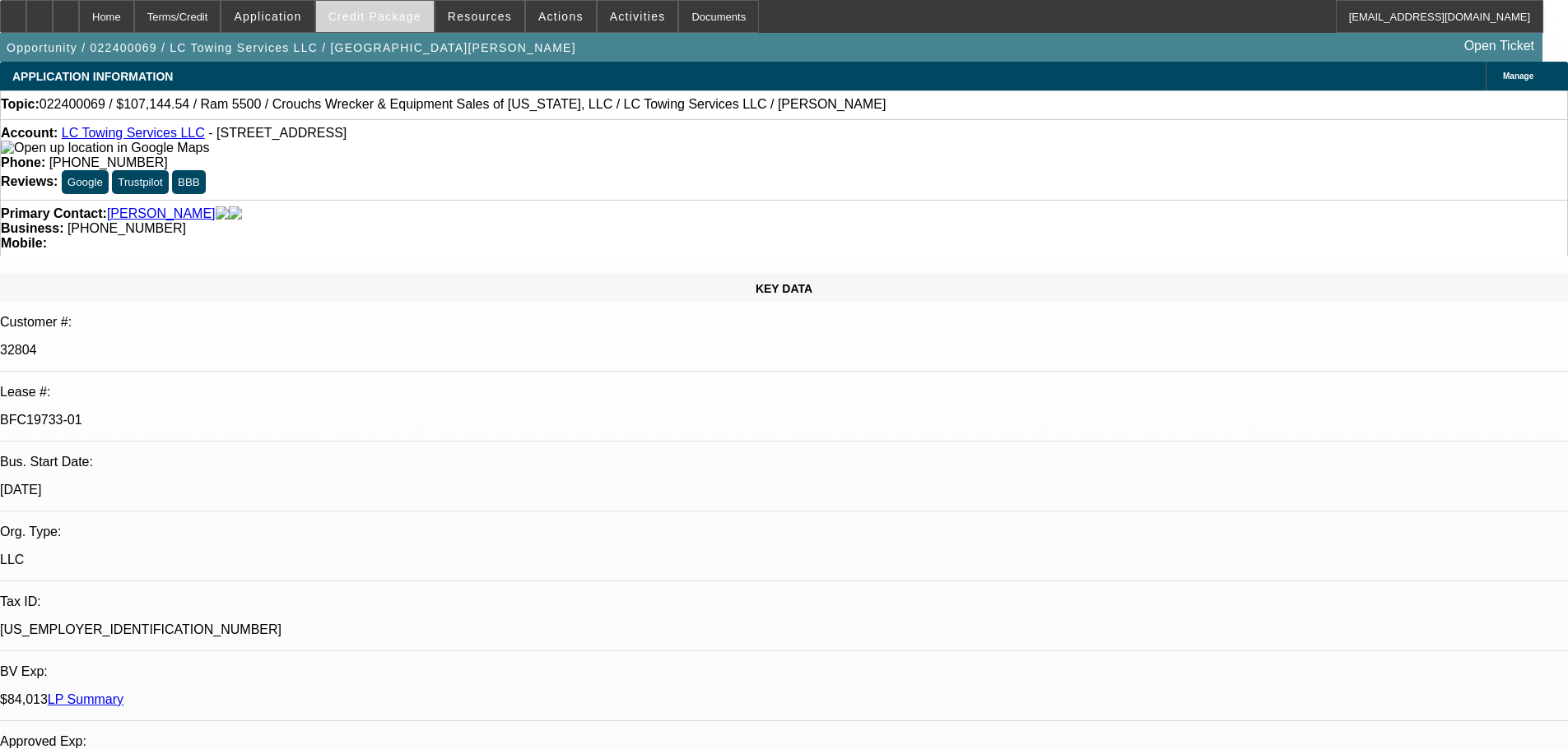
select select "0"
select select "2"
select select "0"
select select "6"
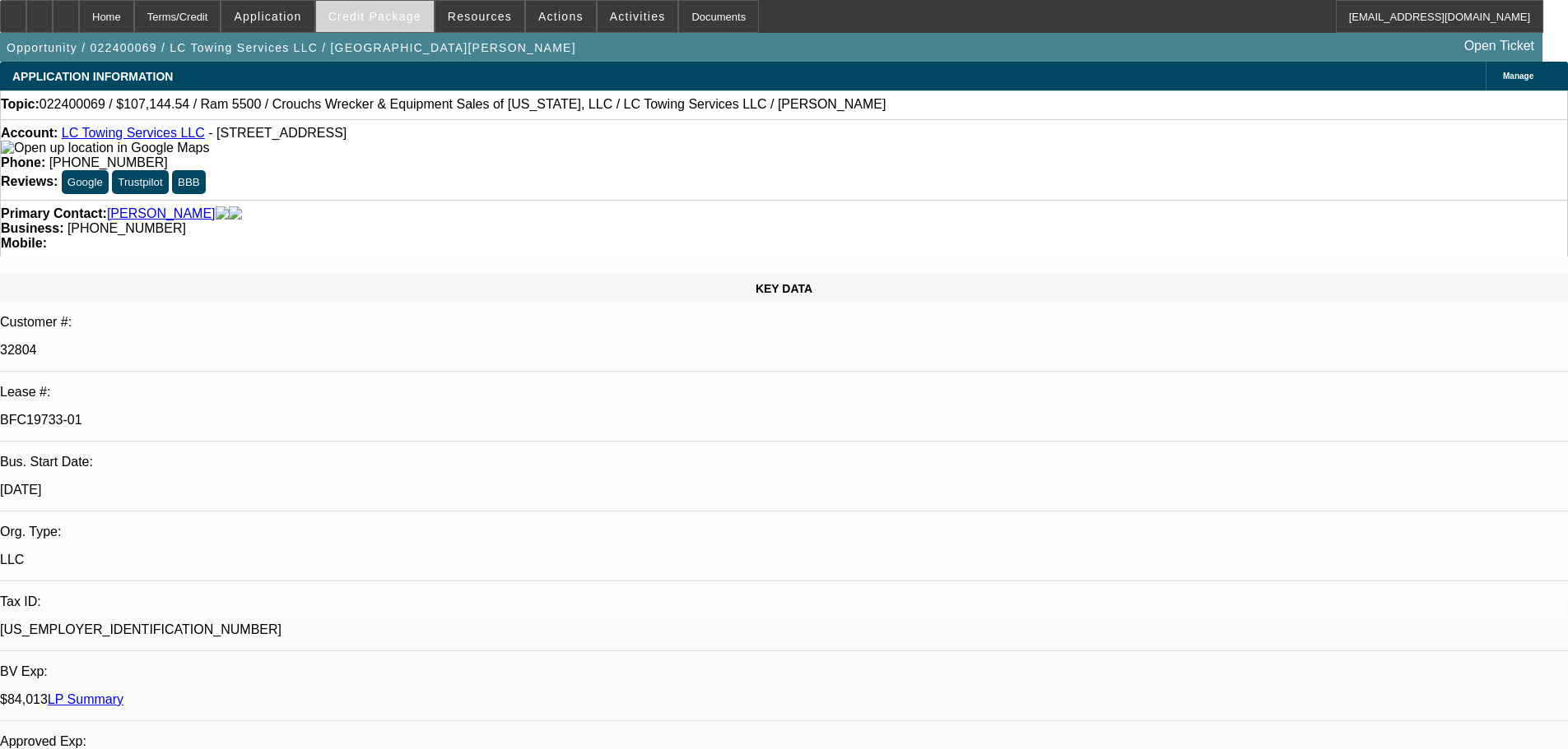
select select "0"
select select "2"
select select "0"
select select "6"
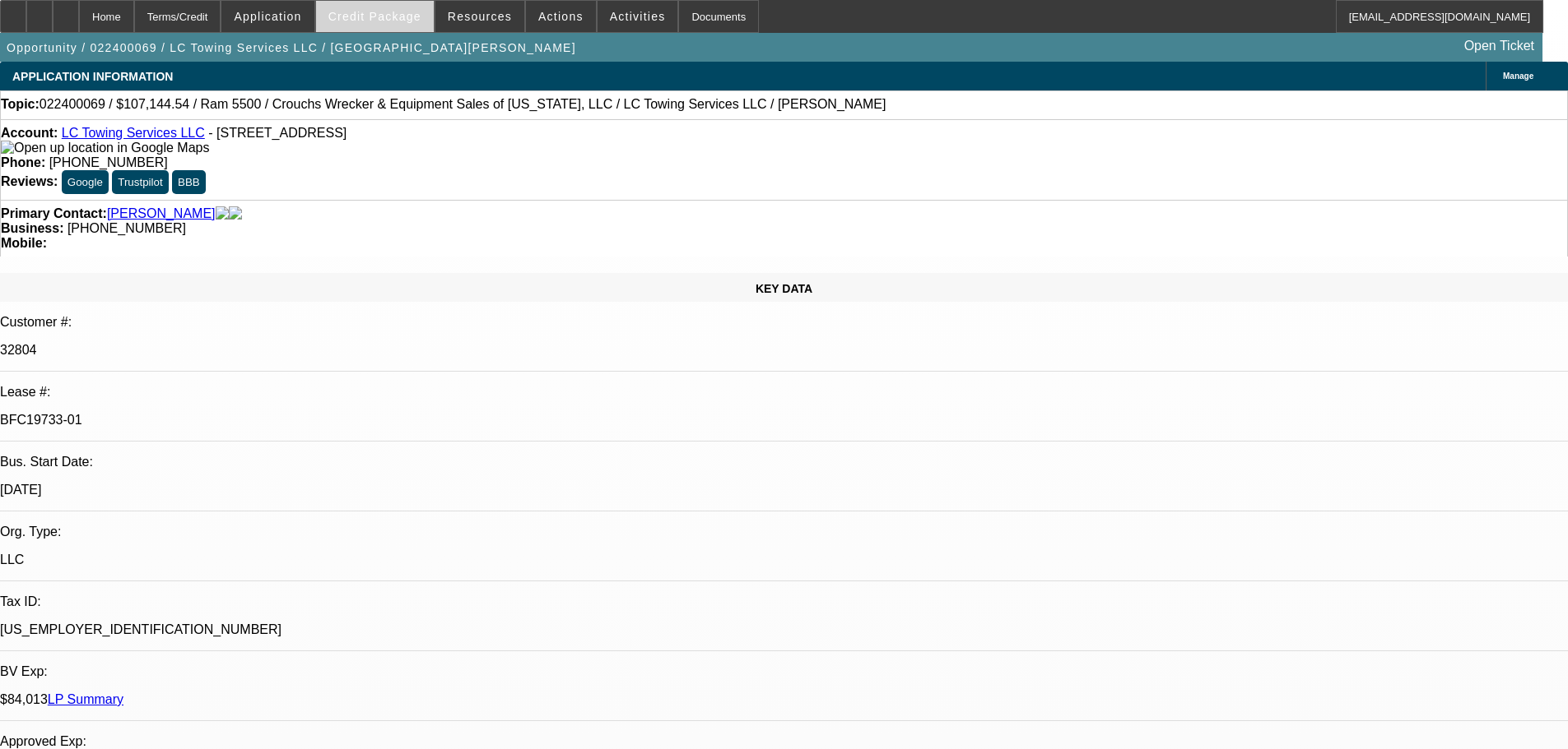
select select "0"
select select "2"
select select "0"
select select "6"
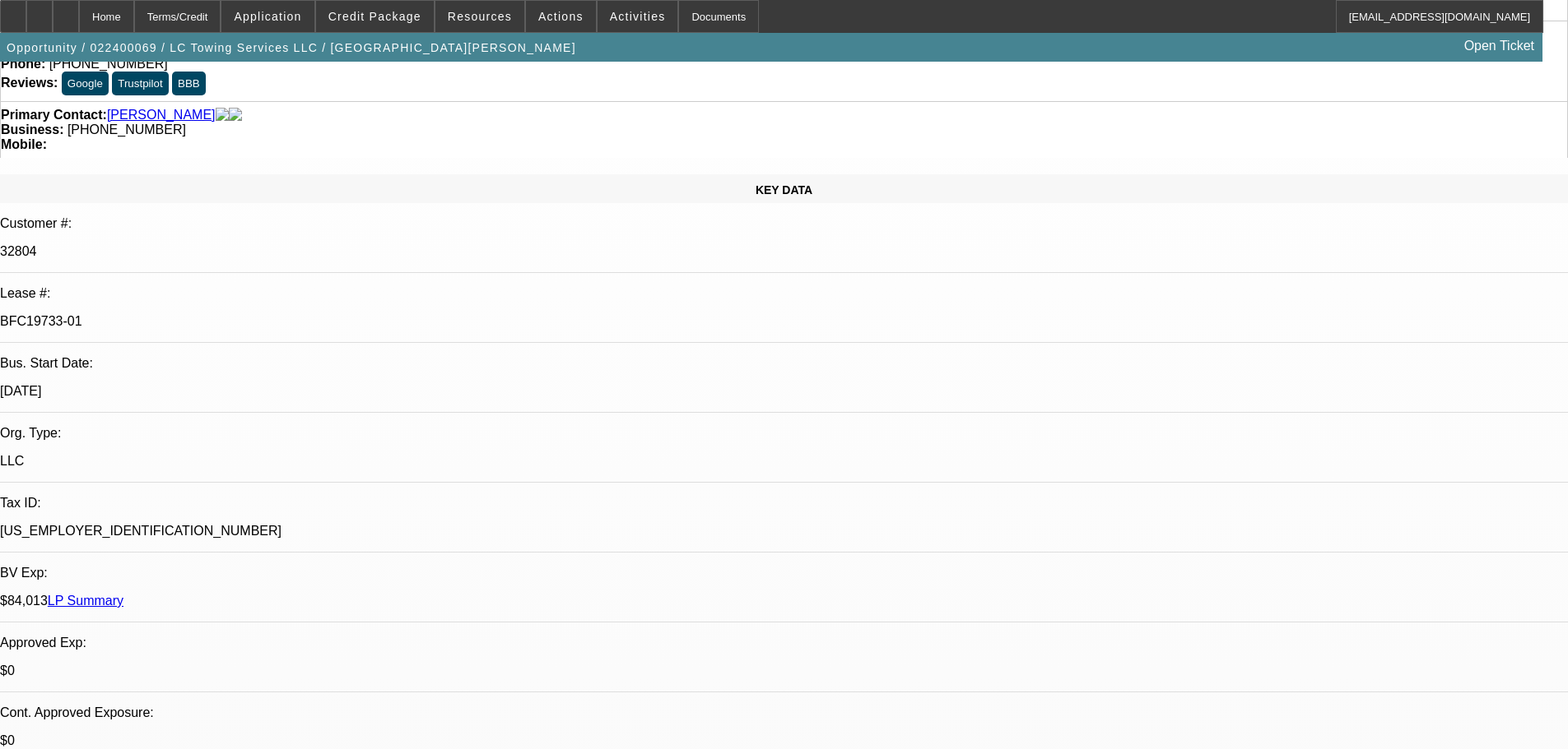
scroll to position [329, 0]
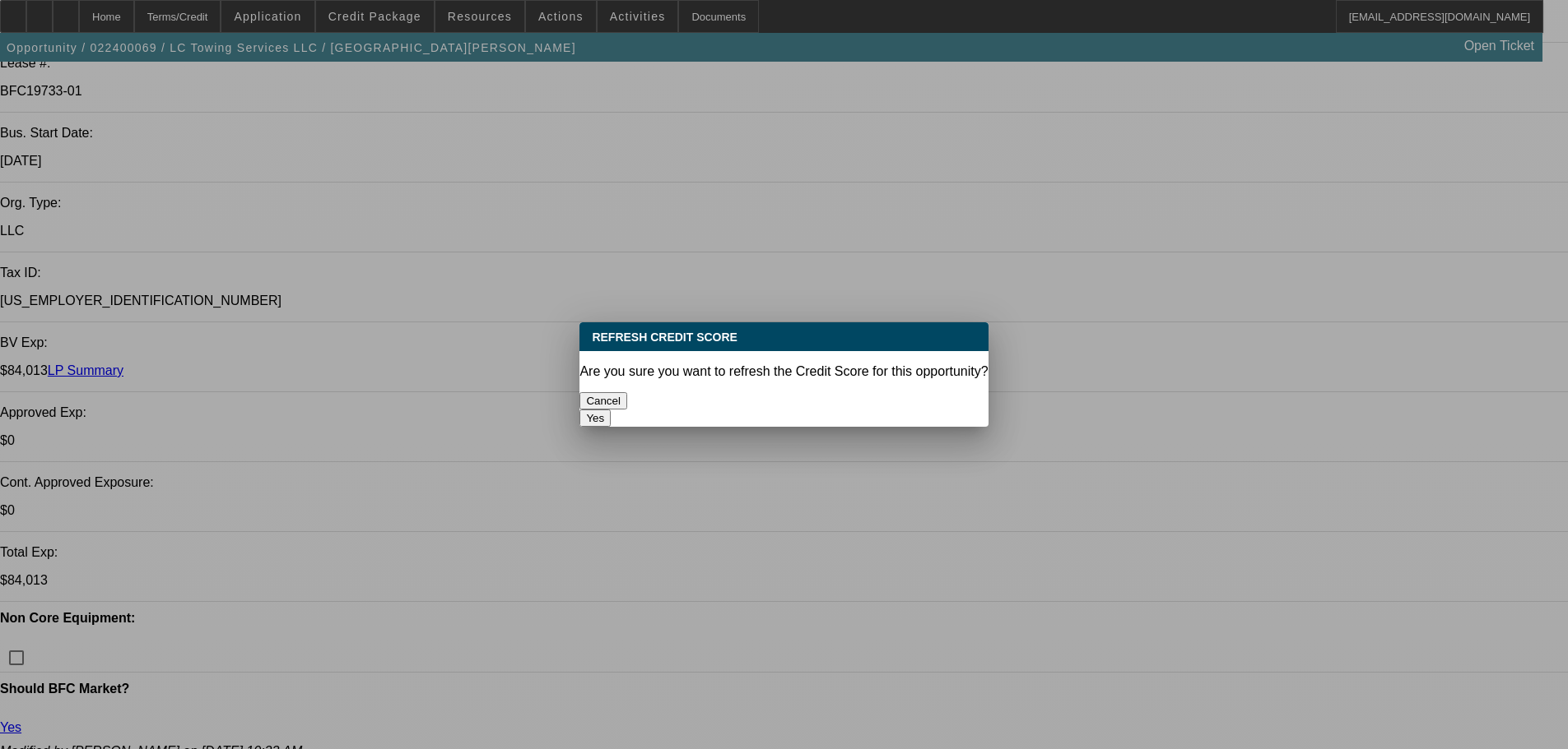
scroll to position [0, 0]
click at [610, 410] on button "Yes" at bounding box center [594, 419] width 31 height 18
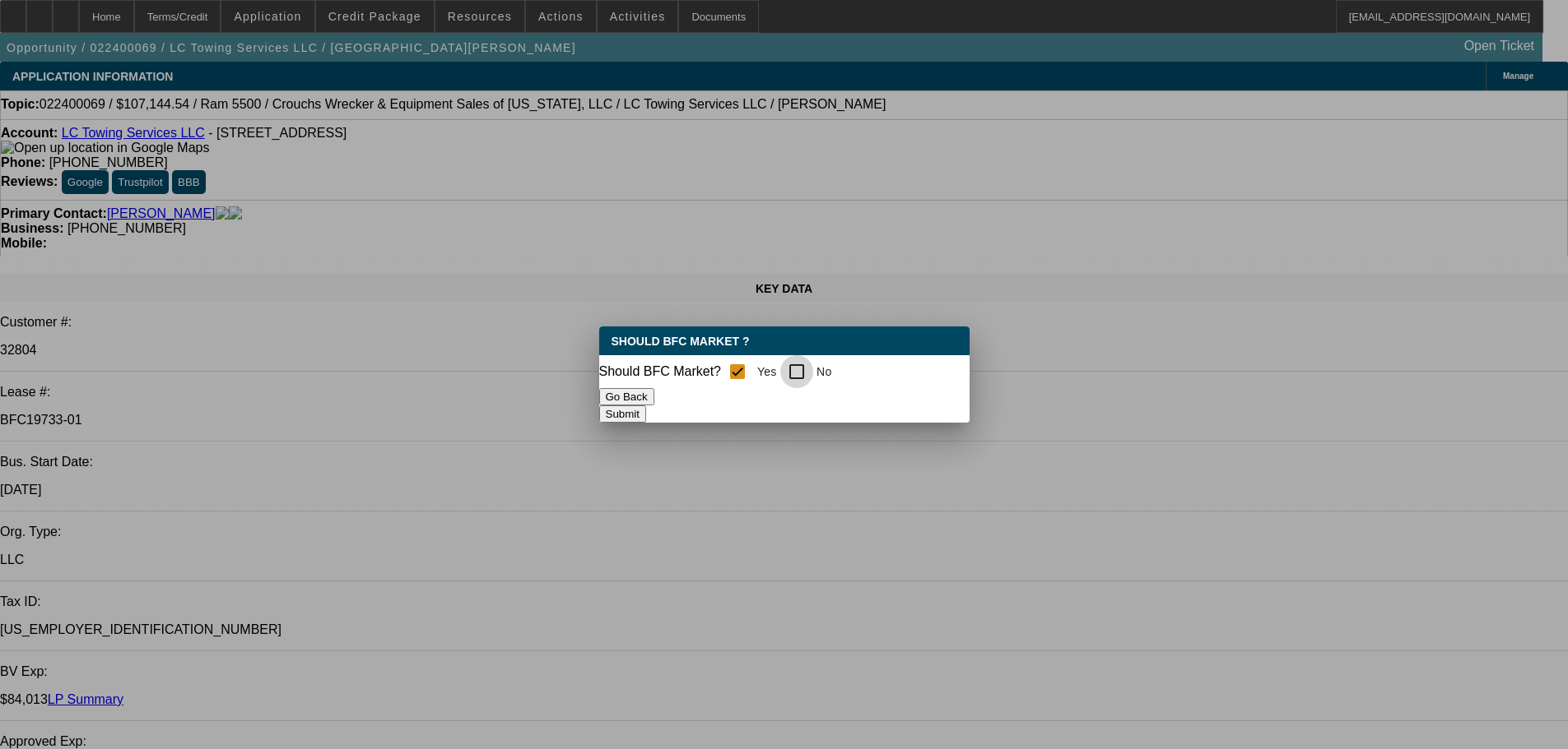
click at [807, 363] on input "No" at bounding box center [796, 371] width 33 height 33
checkbox input "true"
checkbox input "false"
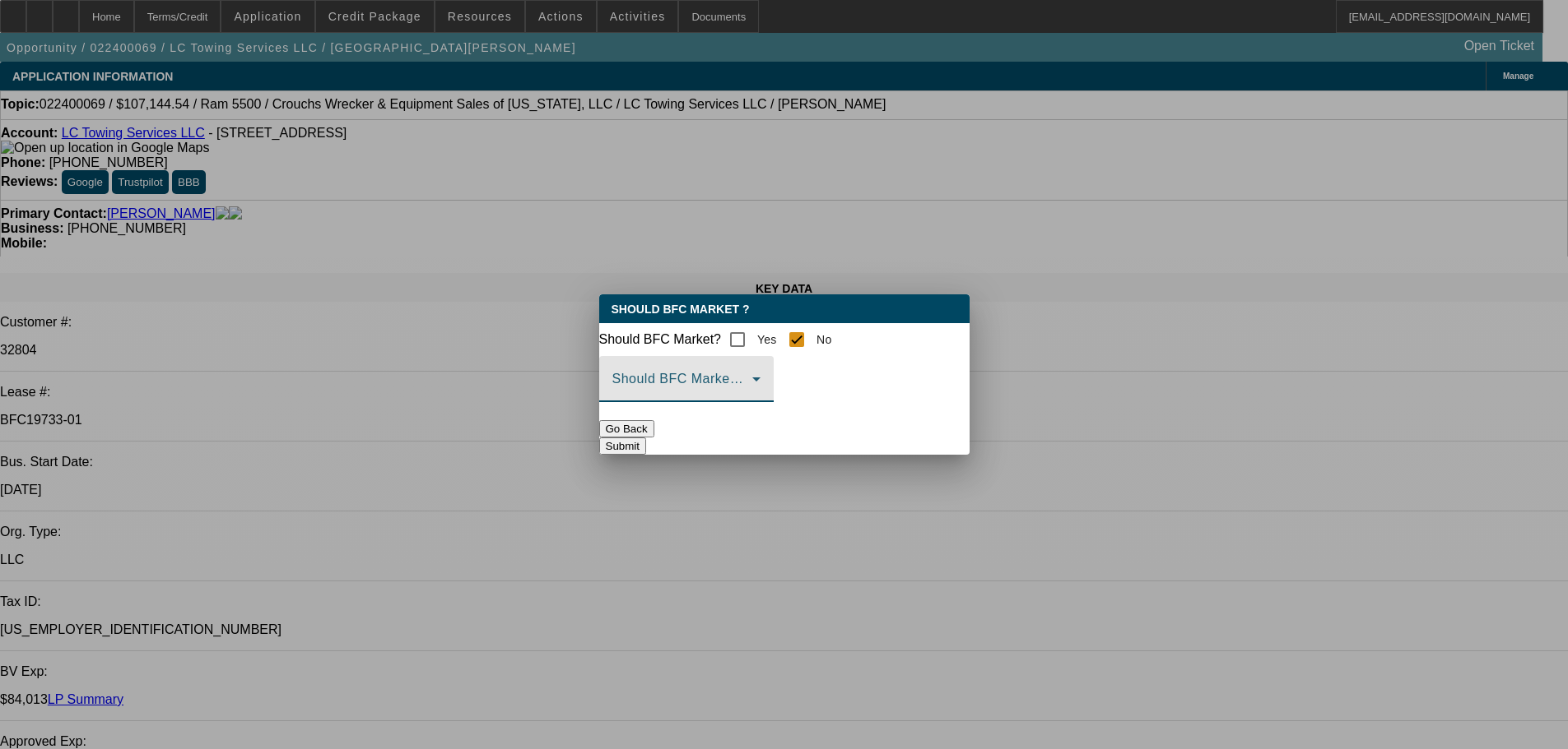
click at [752, 394] on span at bounding box center [682, 386] width 140 height 19
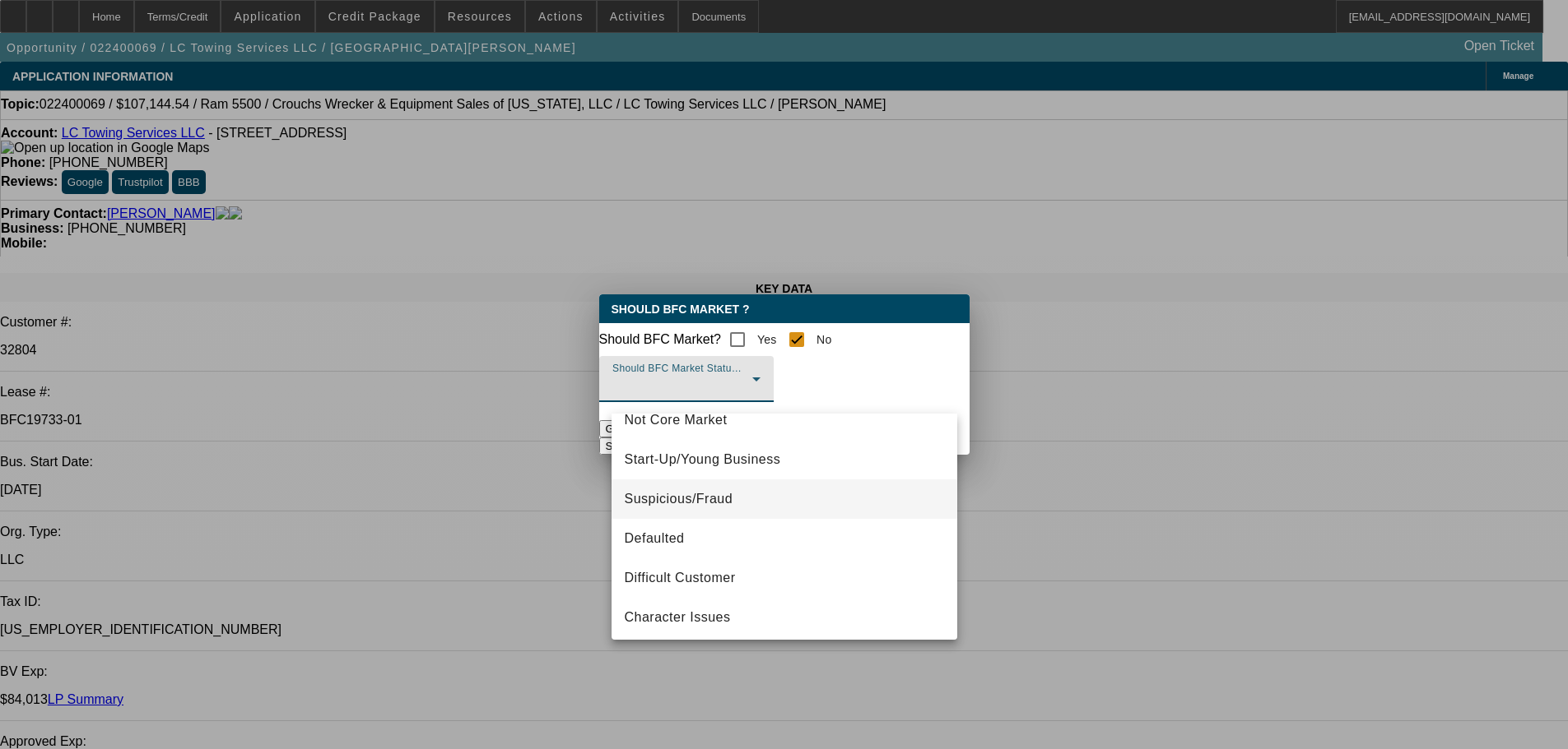
scroll to position [103, 0]
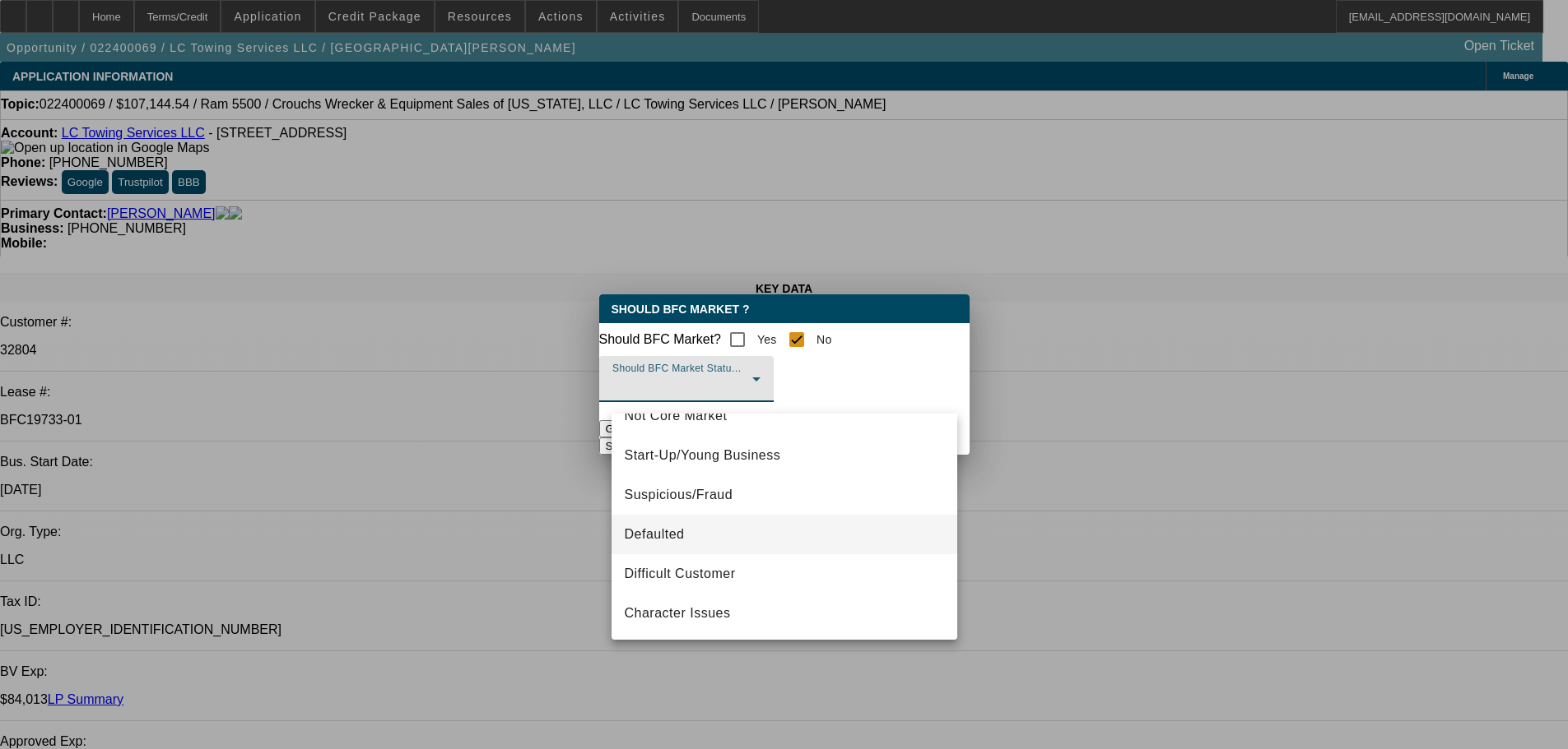
click at [703, 542] on mat-option "Defaulted" at bounding box center [784, 535] width 345 height 40
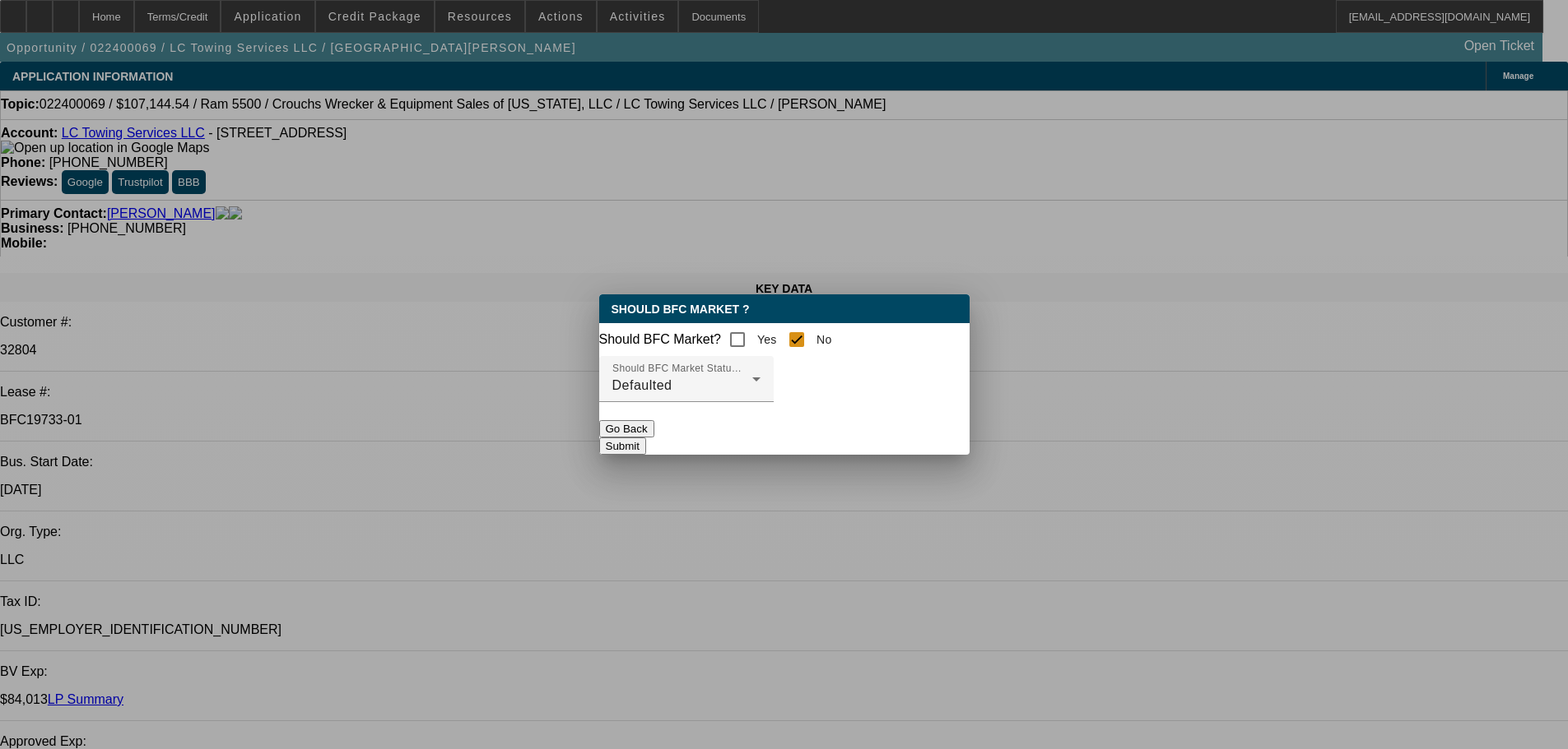
click at [646, 450] on button "Submit" at bounding box center [622, 446] width 47 height 18
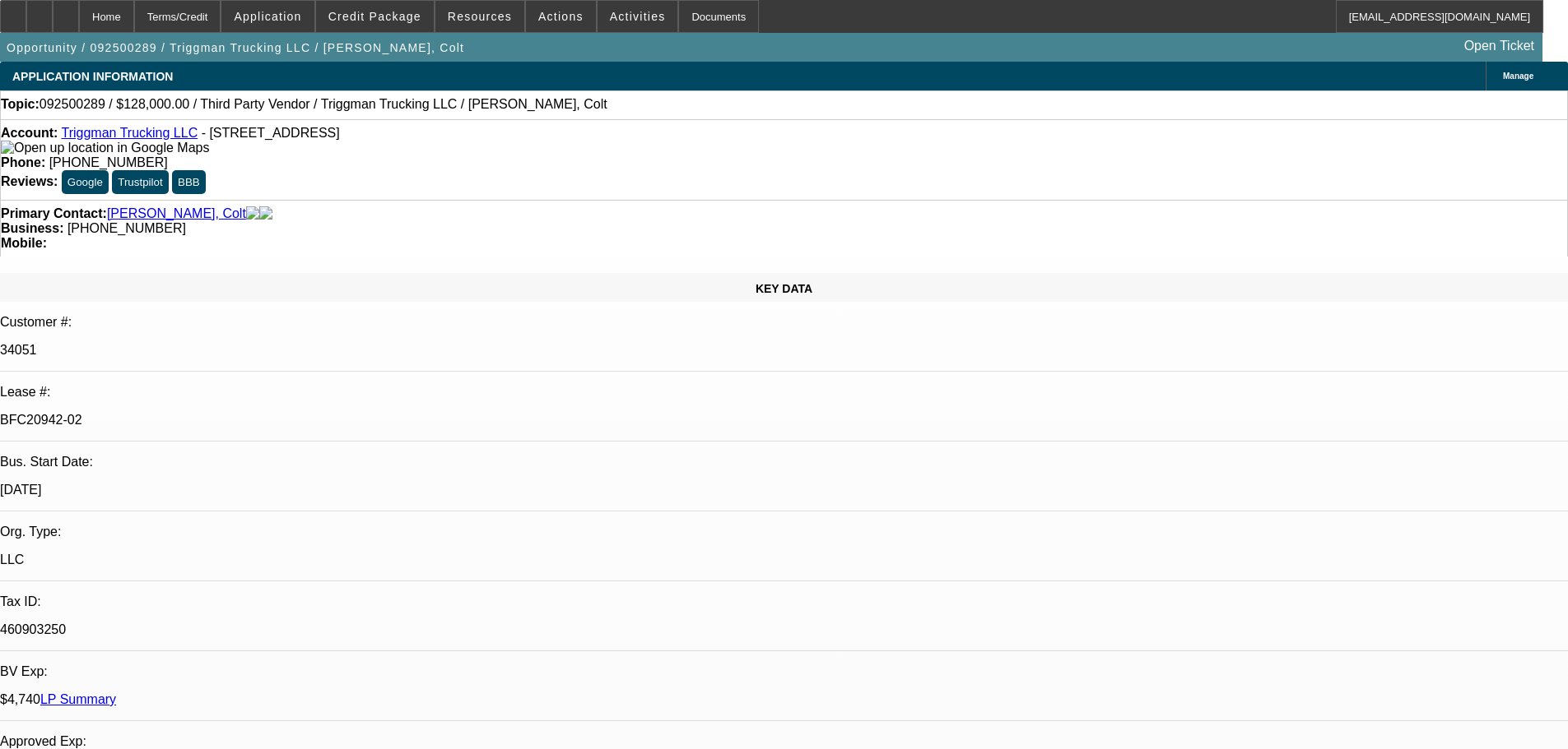
select select "0"
select select "2"
select select "0"
select select "6"
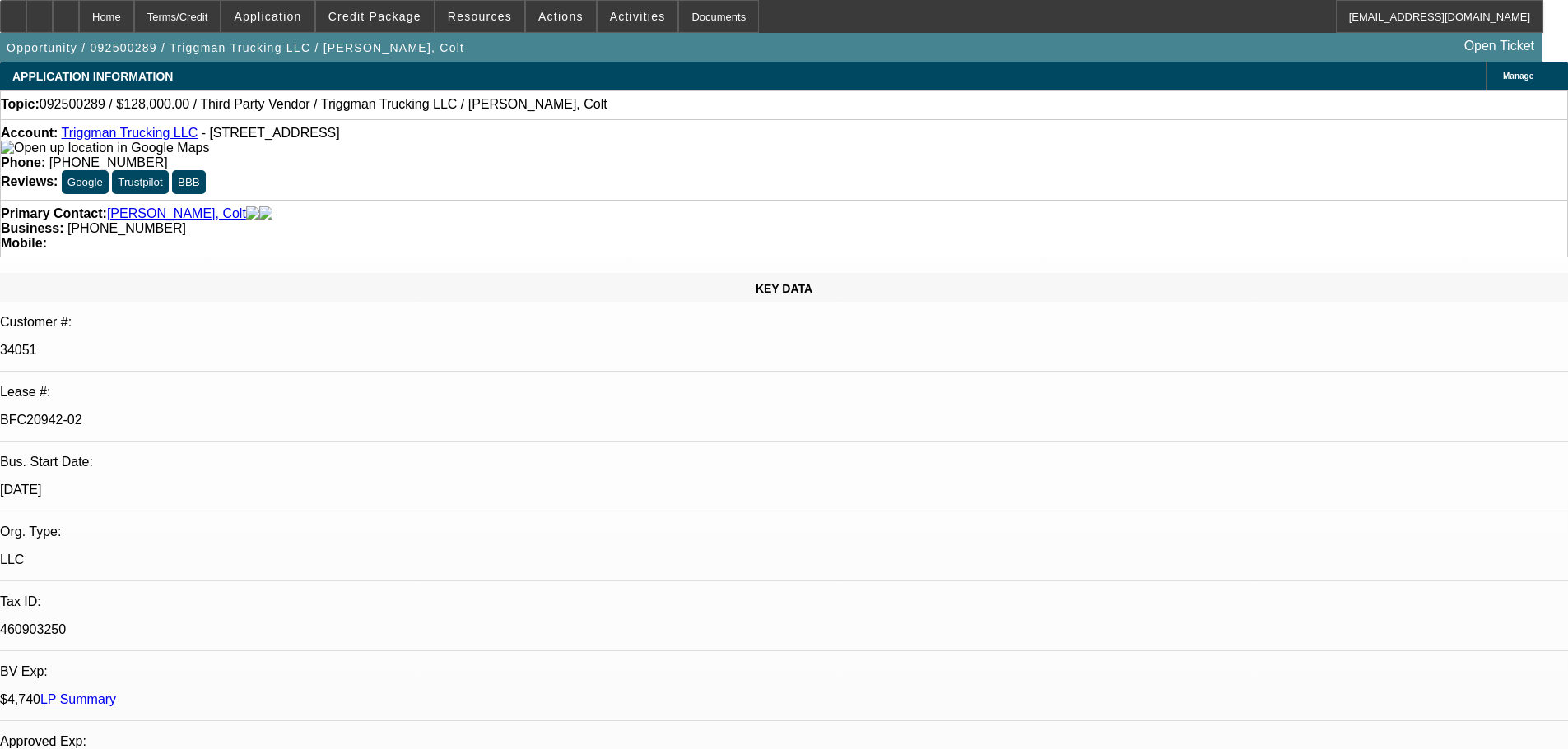
select select "0"
select select "2"
select select "0"
select select "6"
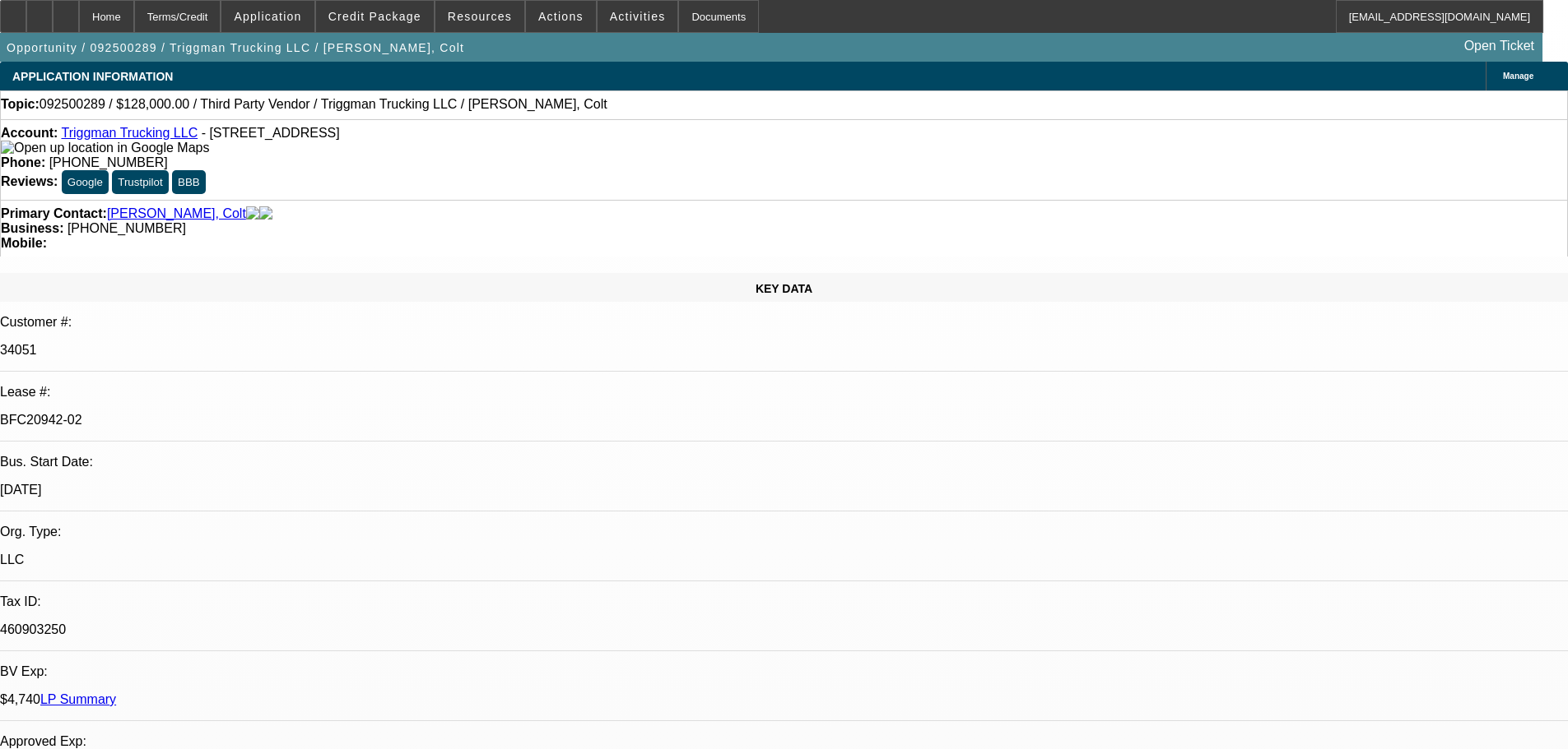
select select "0"
select select "2"
select select "0"
select select "6"
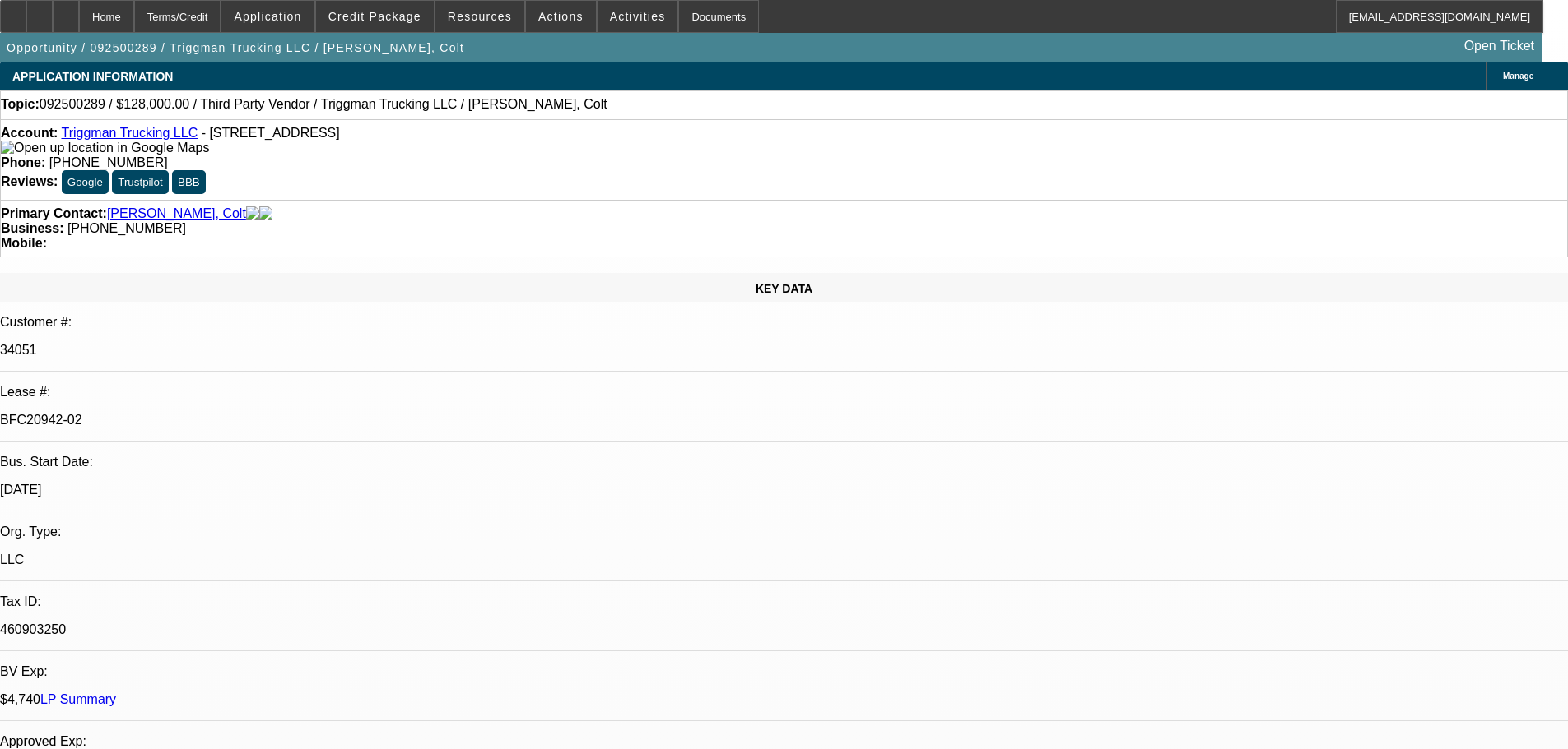
select select "0"
select select "2"
select select "0"
select select "6"
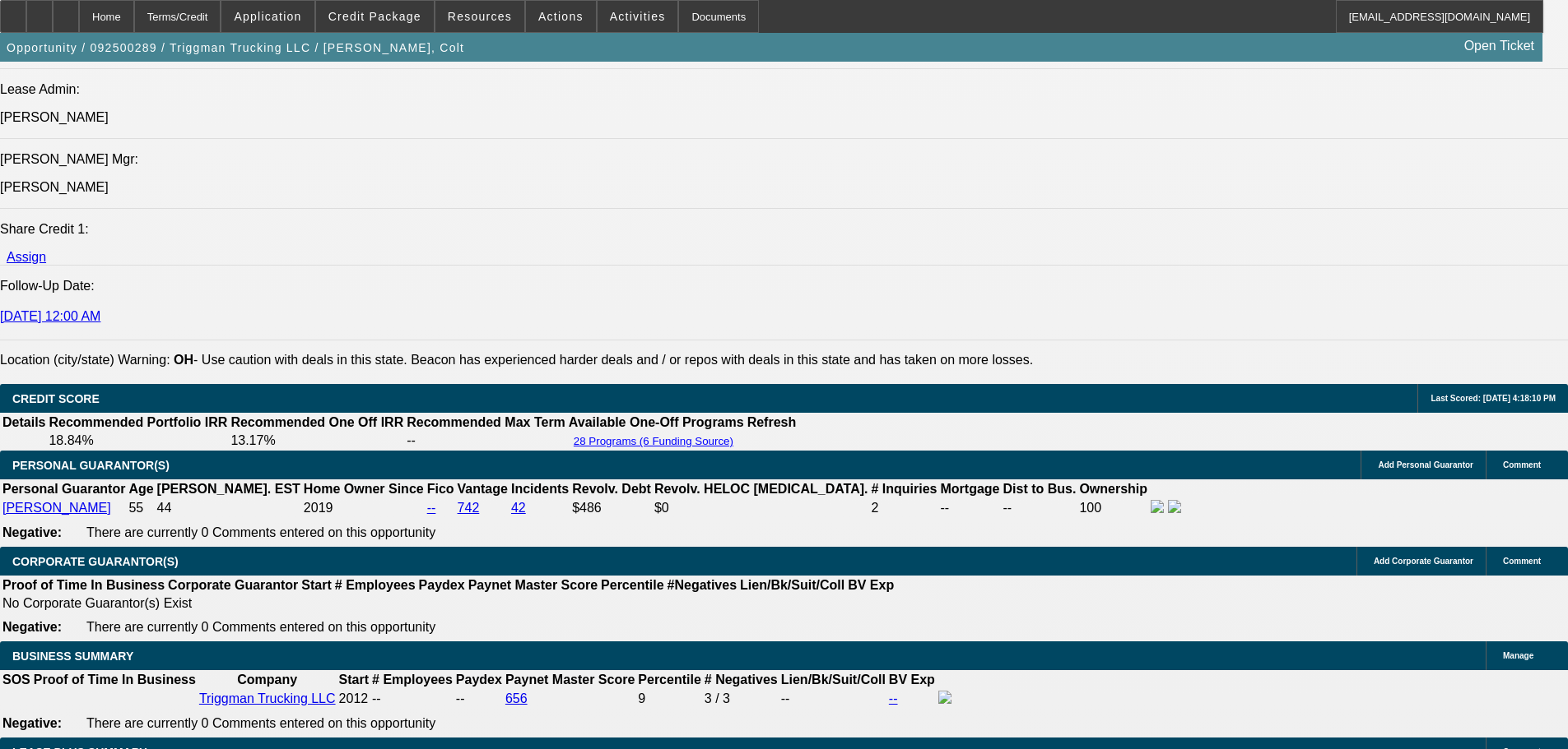
scroll to position [2303, 0]
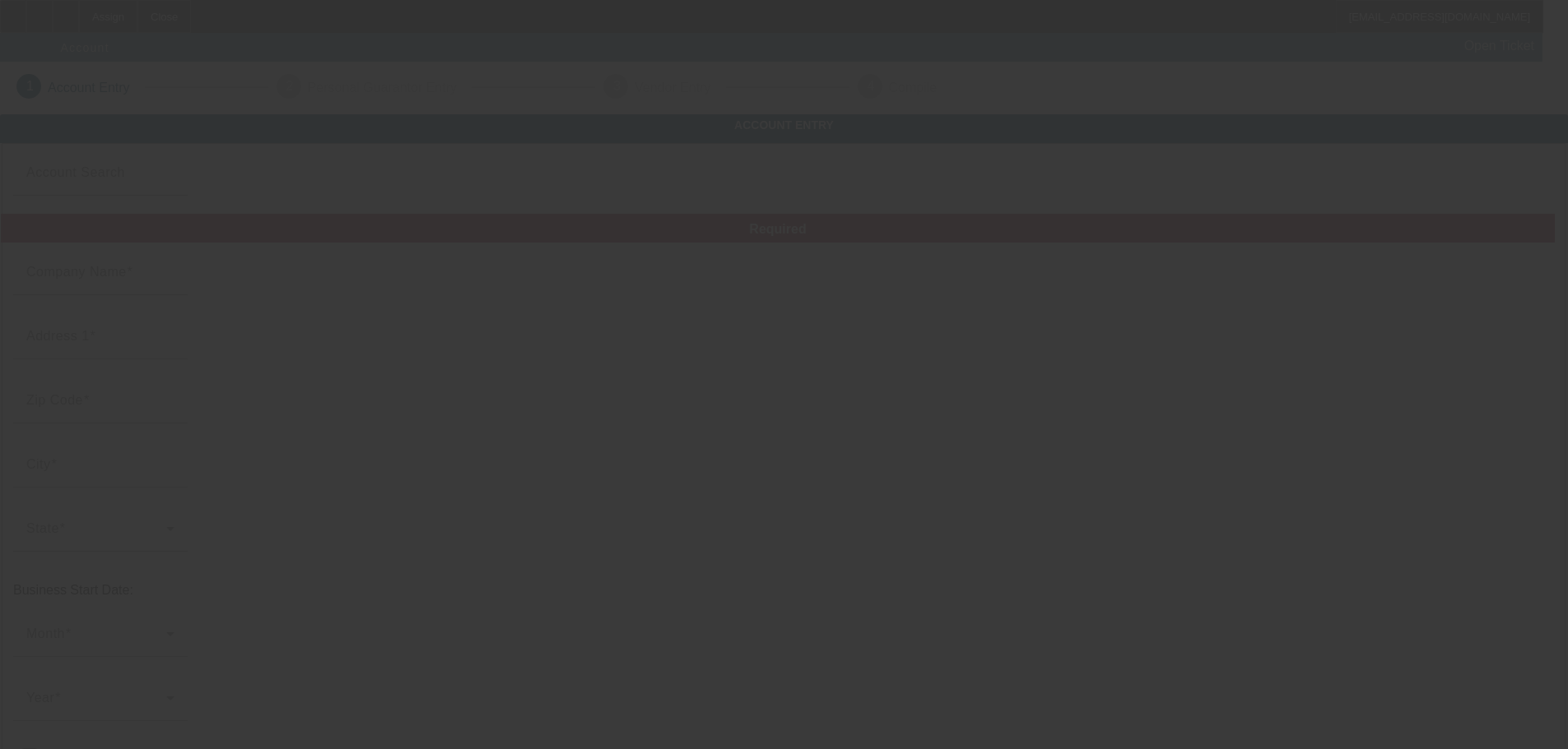
type input "[PERSON_NAME]"
type input "[STREET_ADDRESS][PERSON_NAME][PERSON_NAME]"
type input "33134"
type input "Coral Gables"
type input "[PHONE_NUMBER]"
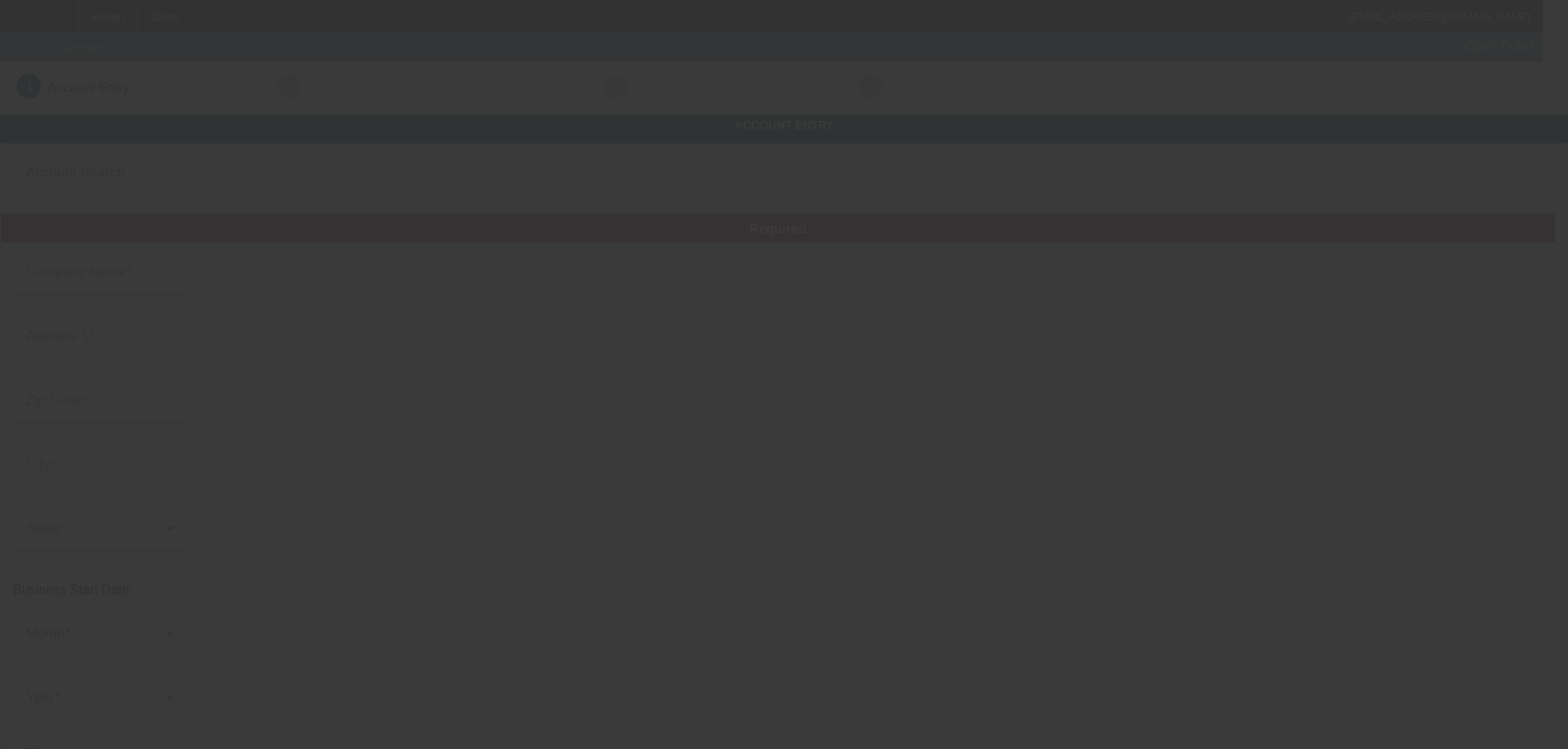
type input "Sunhaven Landscaping"
type input "[EMAIL_ADDRESS][DOMAIN_NAME]"
type input "[US_EMPLOYER_IDENTIFICATION_NUMBER]"
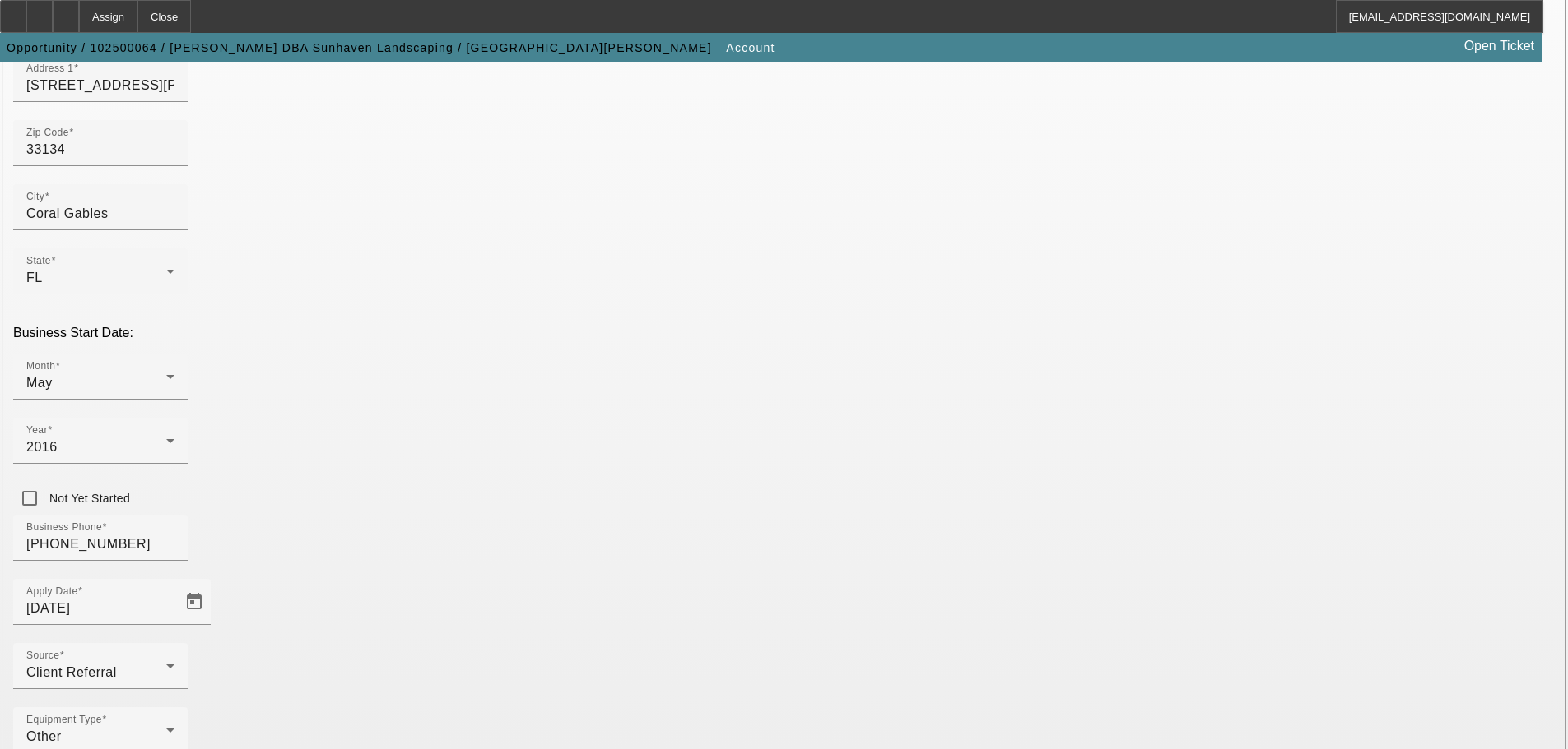
scroll to position [304, 0]
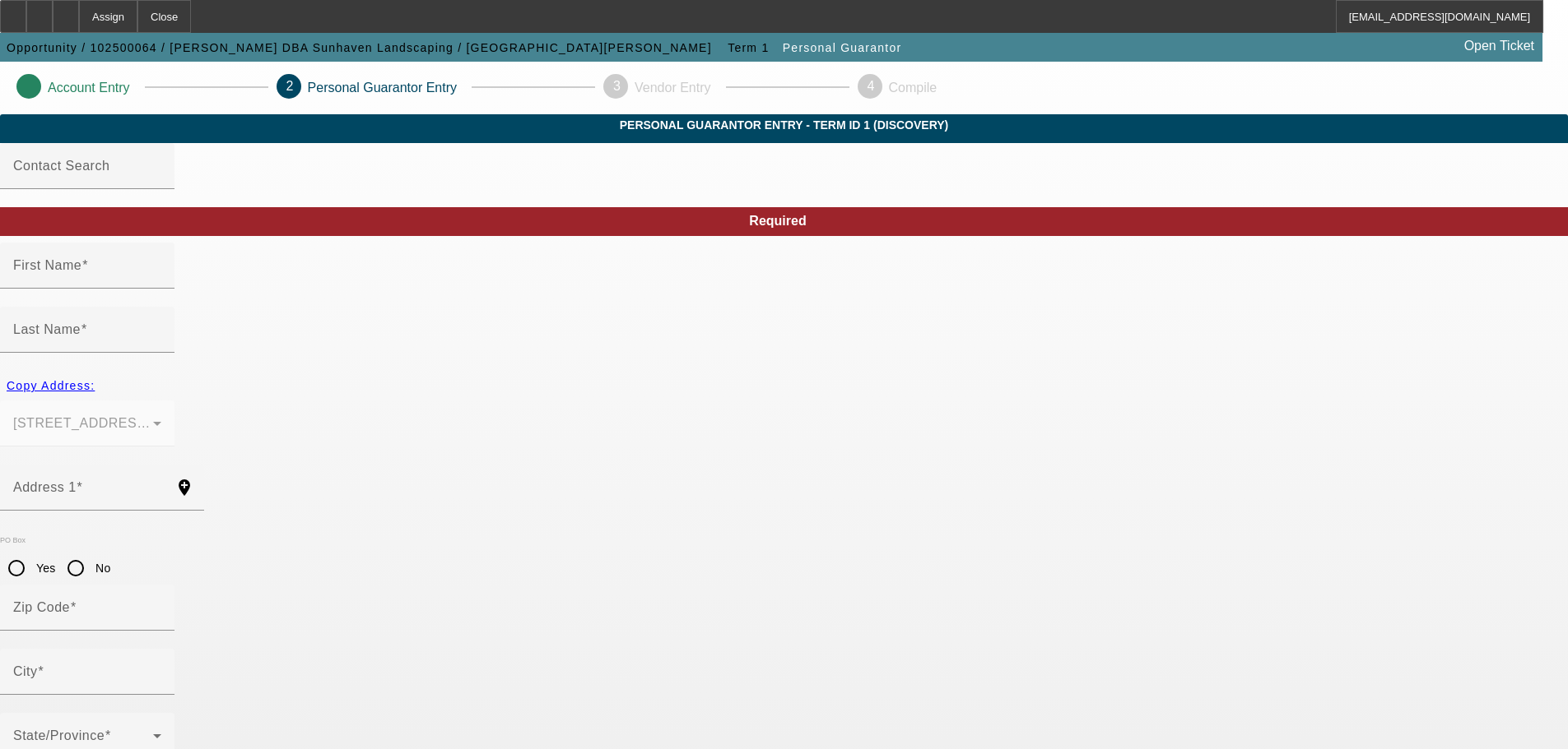
type input "[PERSON_NAME]"
type input "Hertz"
type input "[STREET_ADDRESS][PERSON_NAME][PERSON_NAME]"
radio input "true"
type input "33134"
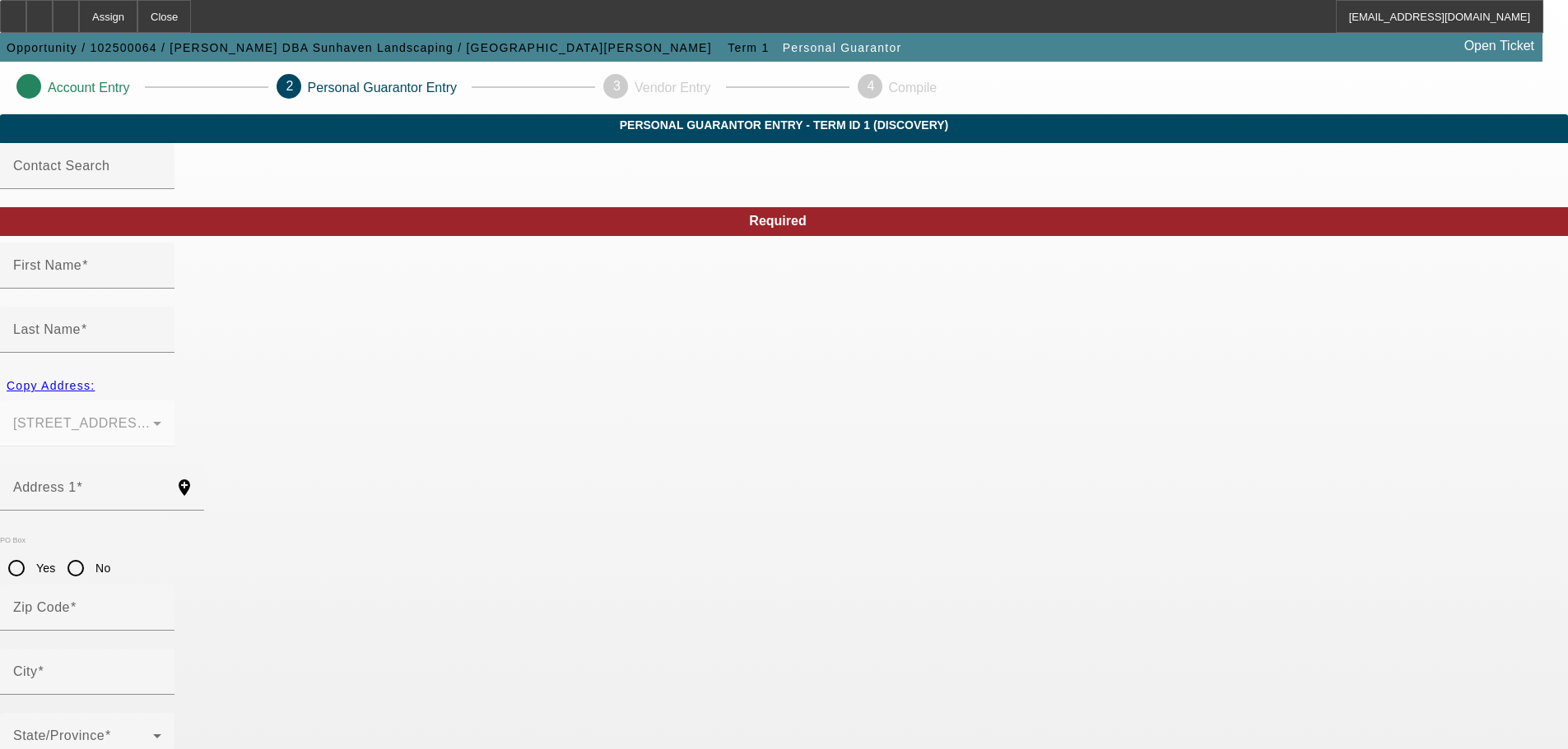
type input "Coral Gables"
type input "[PHONE_NUMBER]"
type input "100"
type input "262-11-1400"
type input "[EMAIL_ADDRESS][DOMAIN_NAME]"
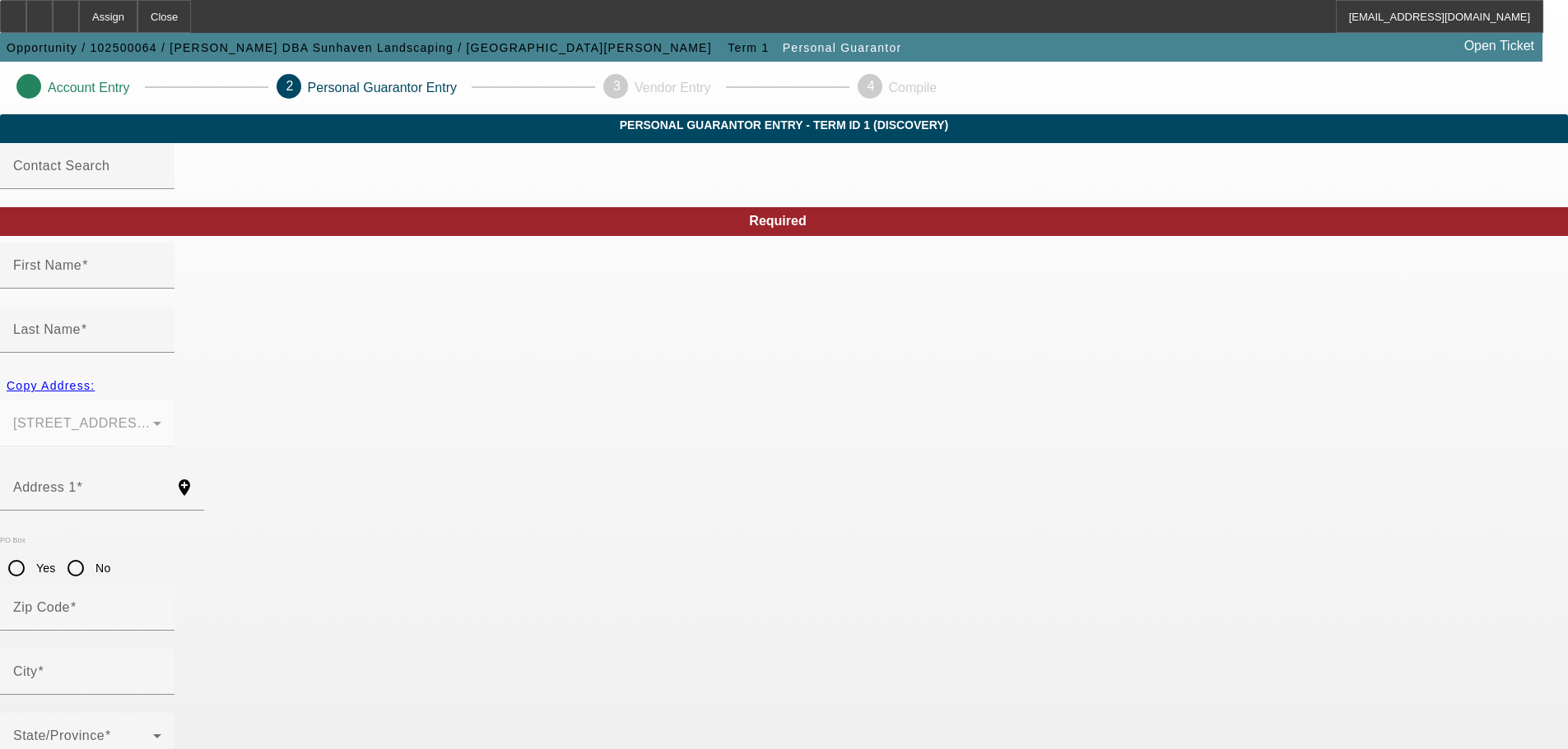
type input "[PHONE_NUMBER]"
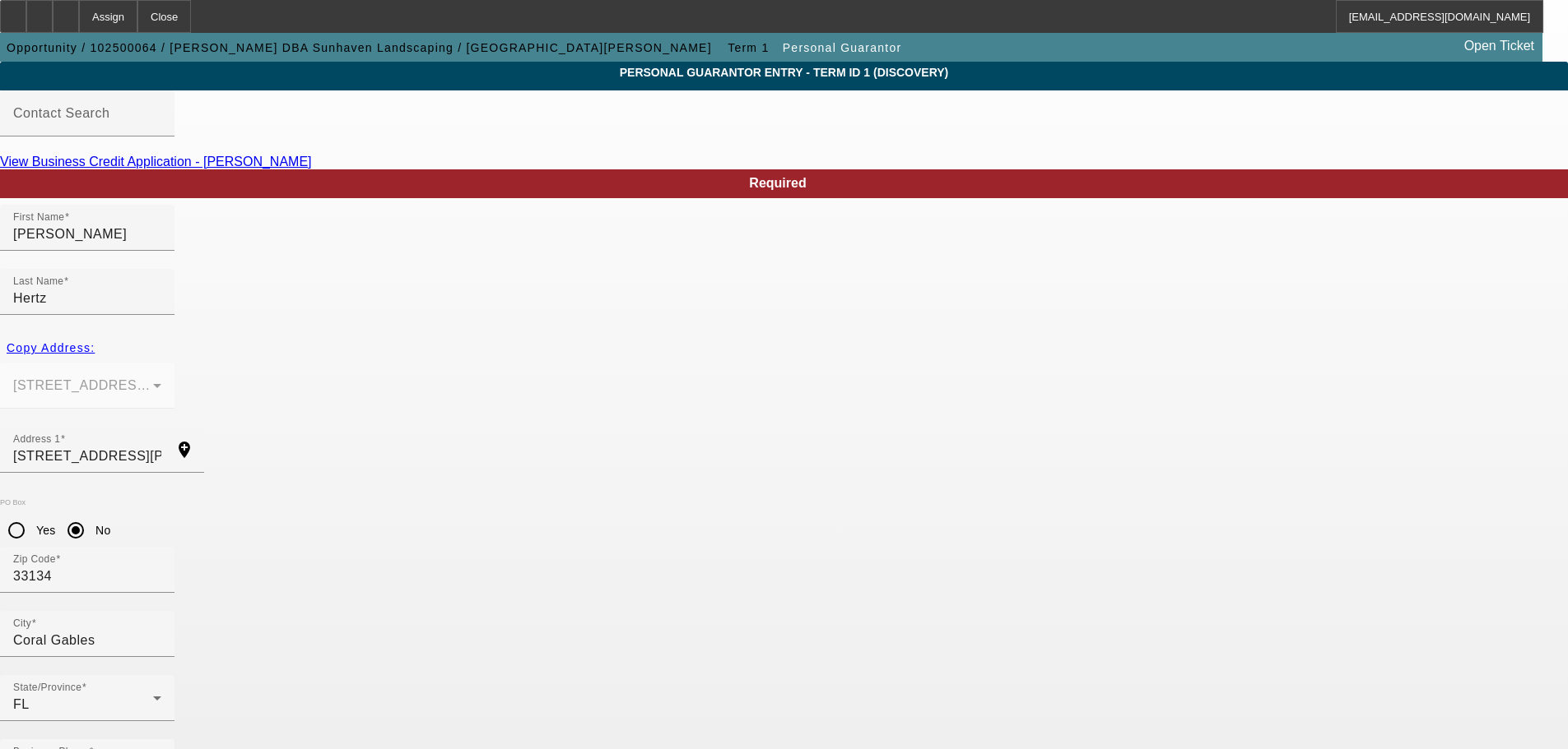
scroll to position [55, 0]
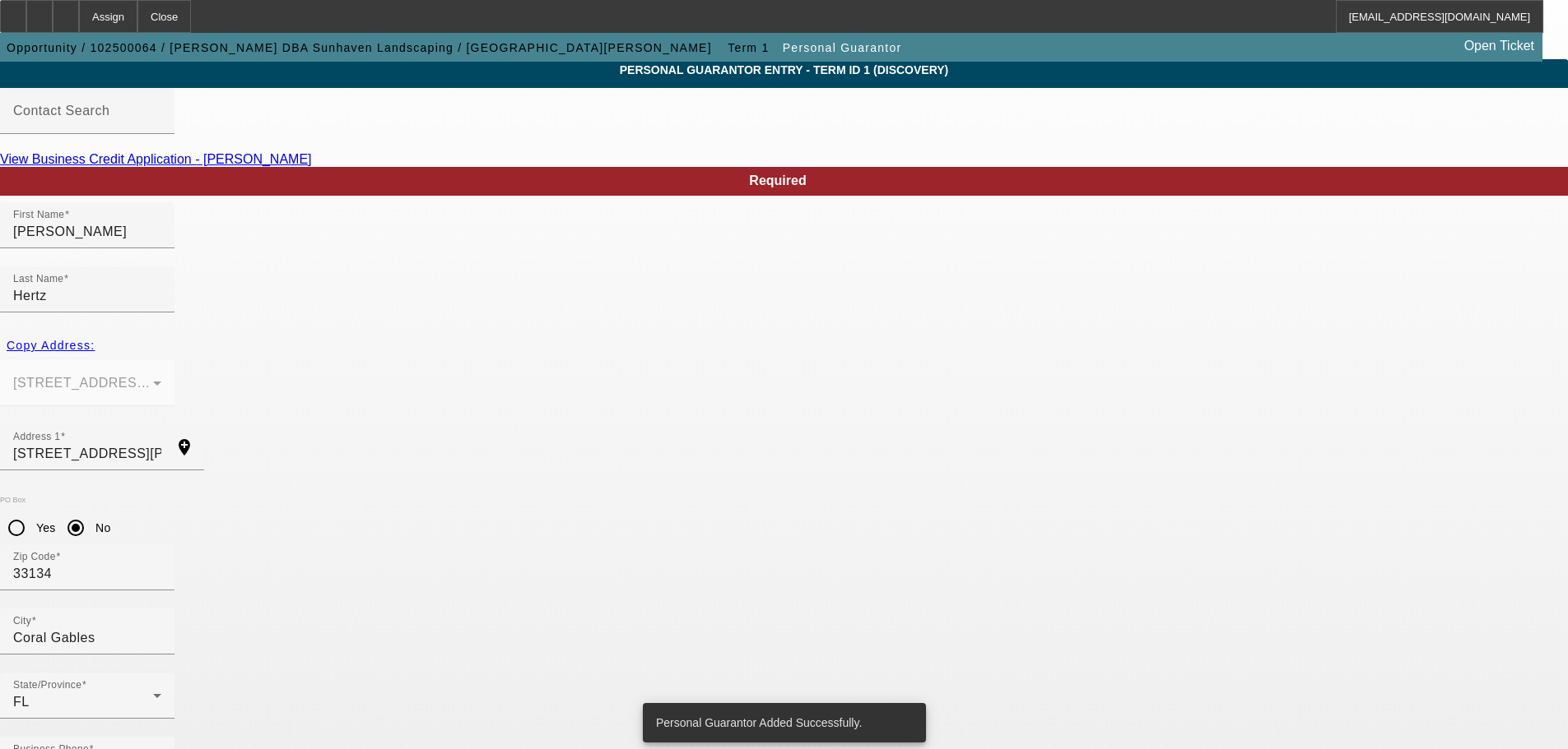
scroll to position [0, 0]
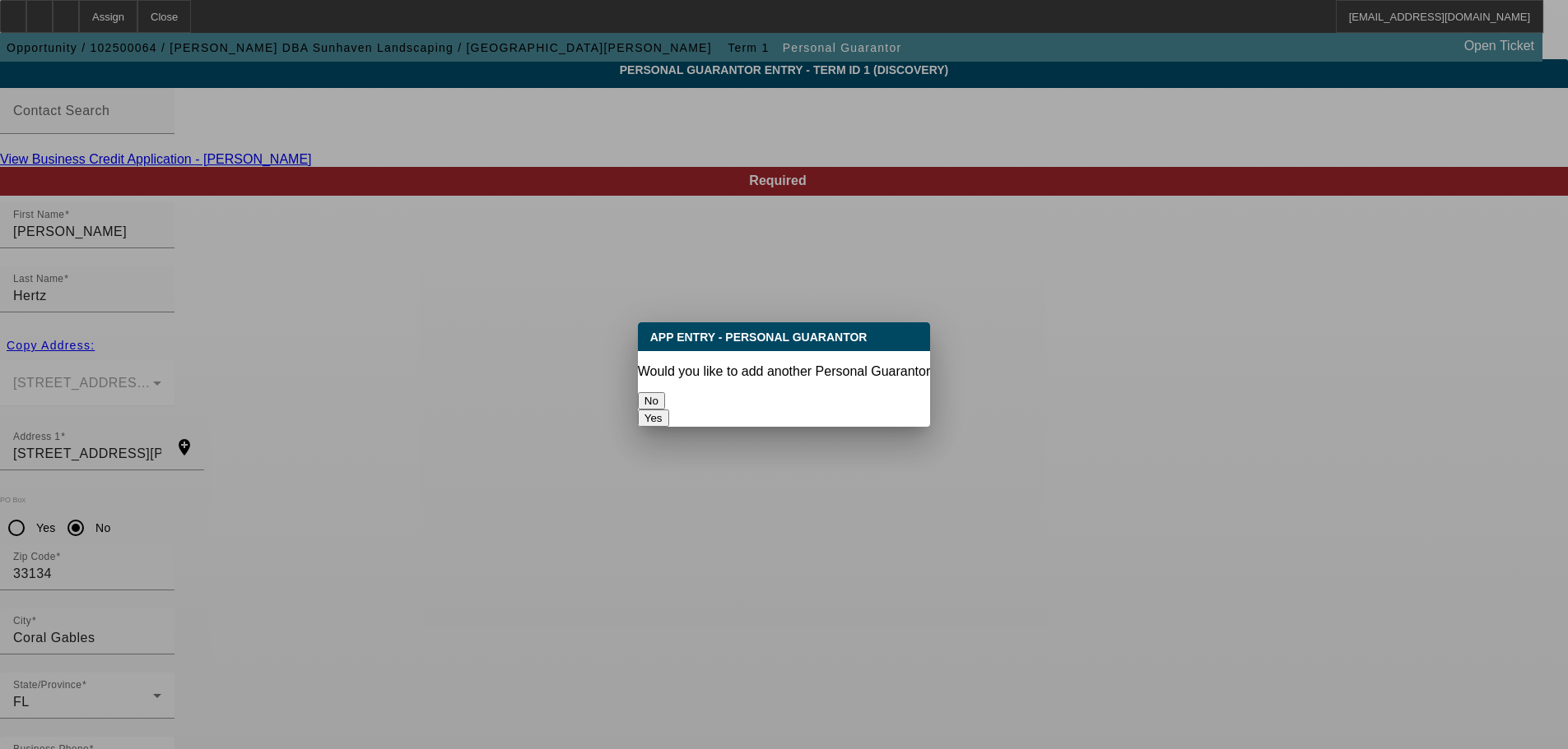
click at [665, 392] on button "No" at bounding box center [651, 401] width 27 height 18
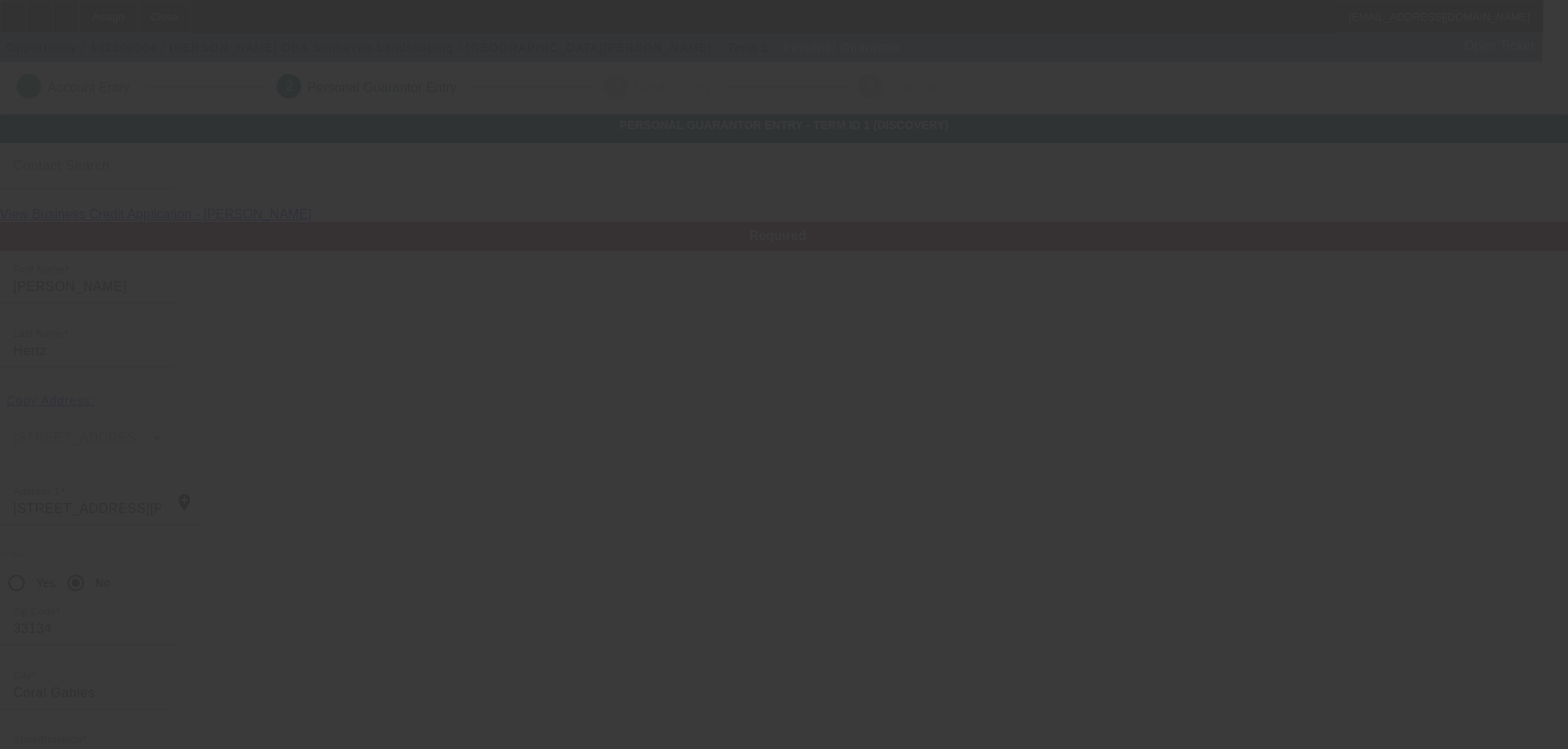
scroll to position [55, 0]
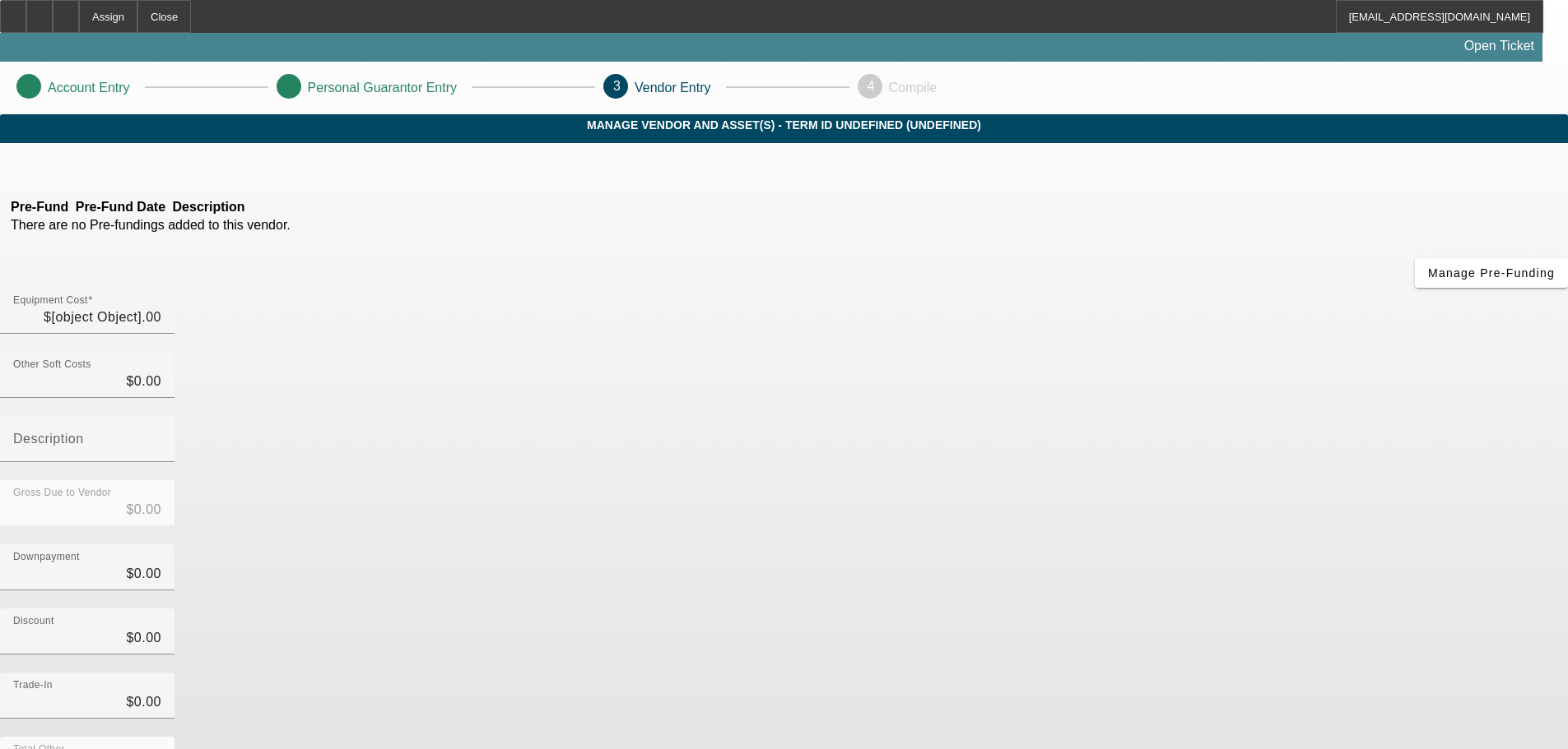
type input "$38,690.00"
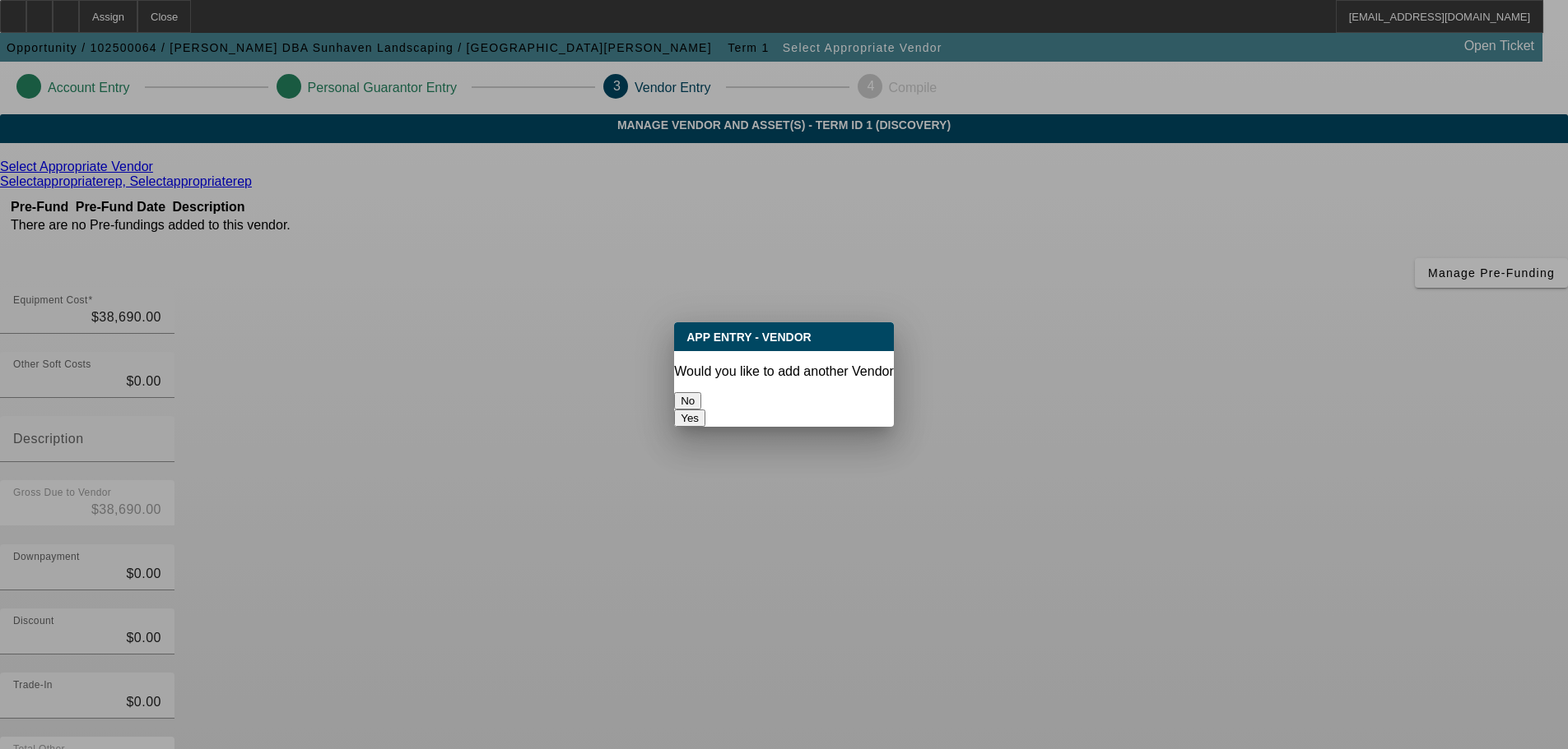
click at [701, 399] on button "No" at bounding box center [687, 401] width 27 height 18
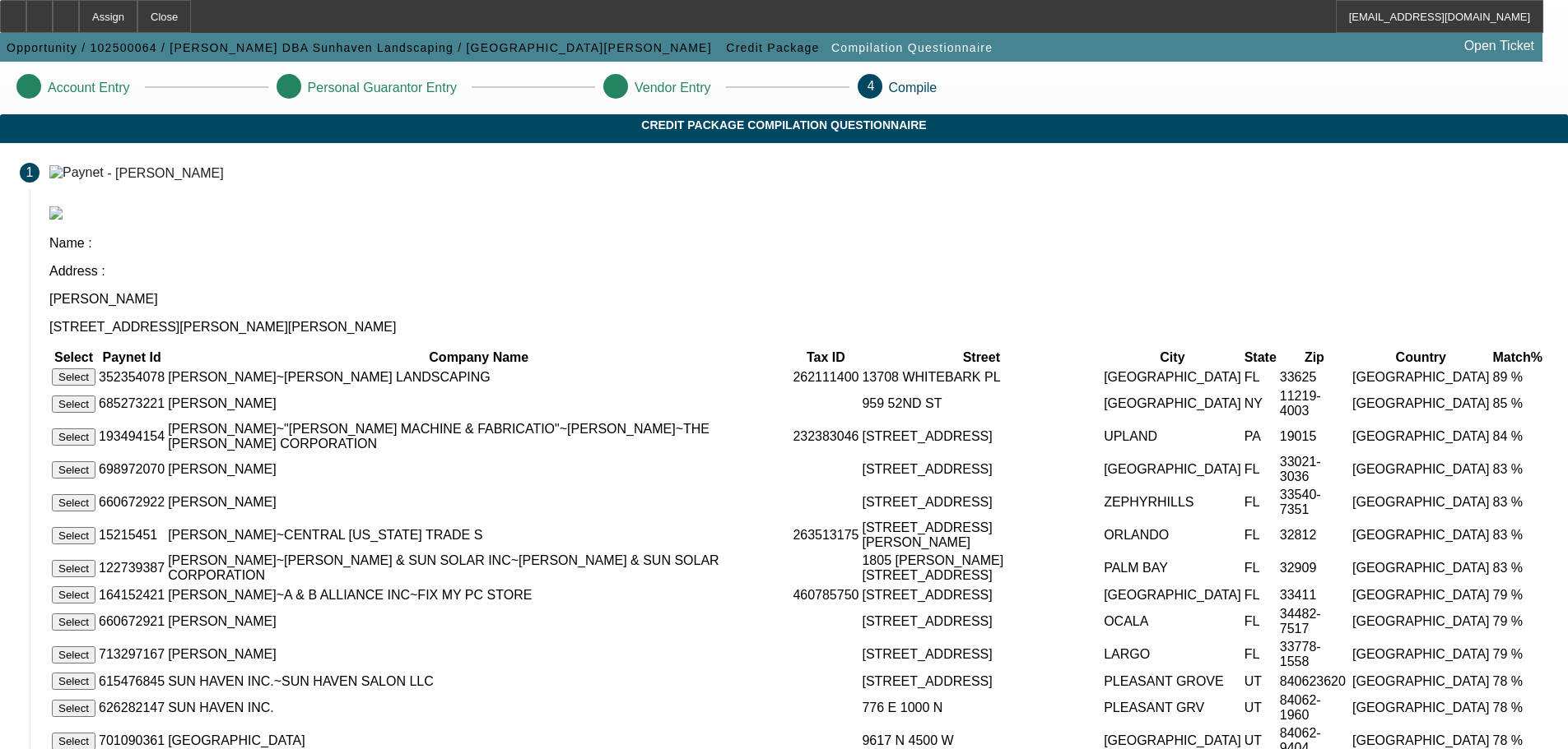
click at [96, 368] on button "Select" at bounding box center [74, 377] width 43 height 18
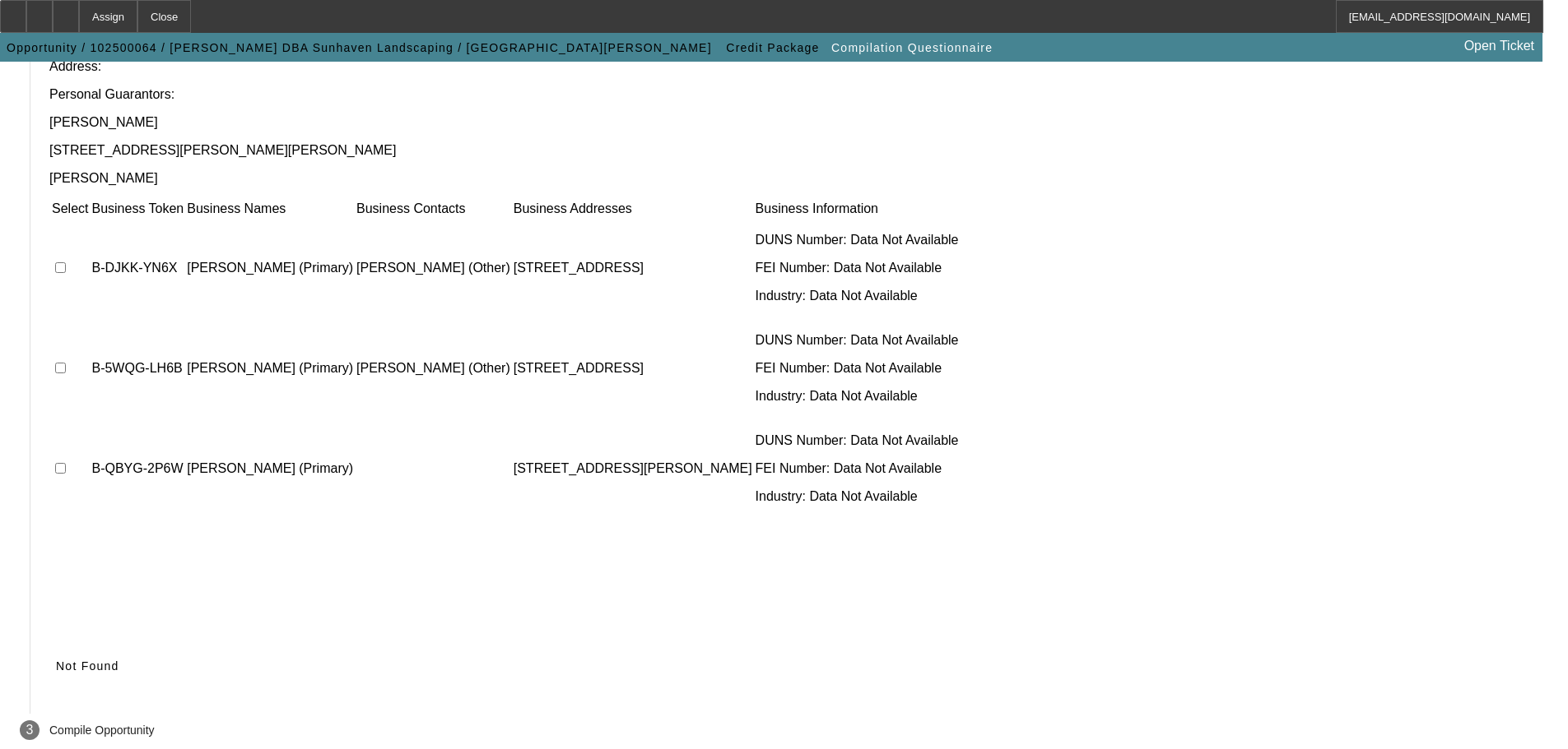
scroll to position [160, 0]
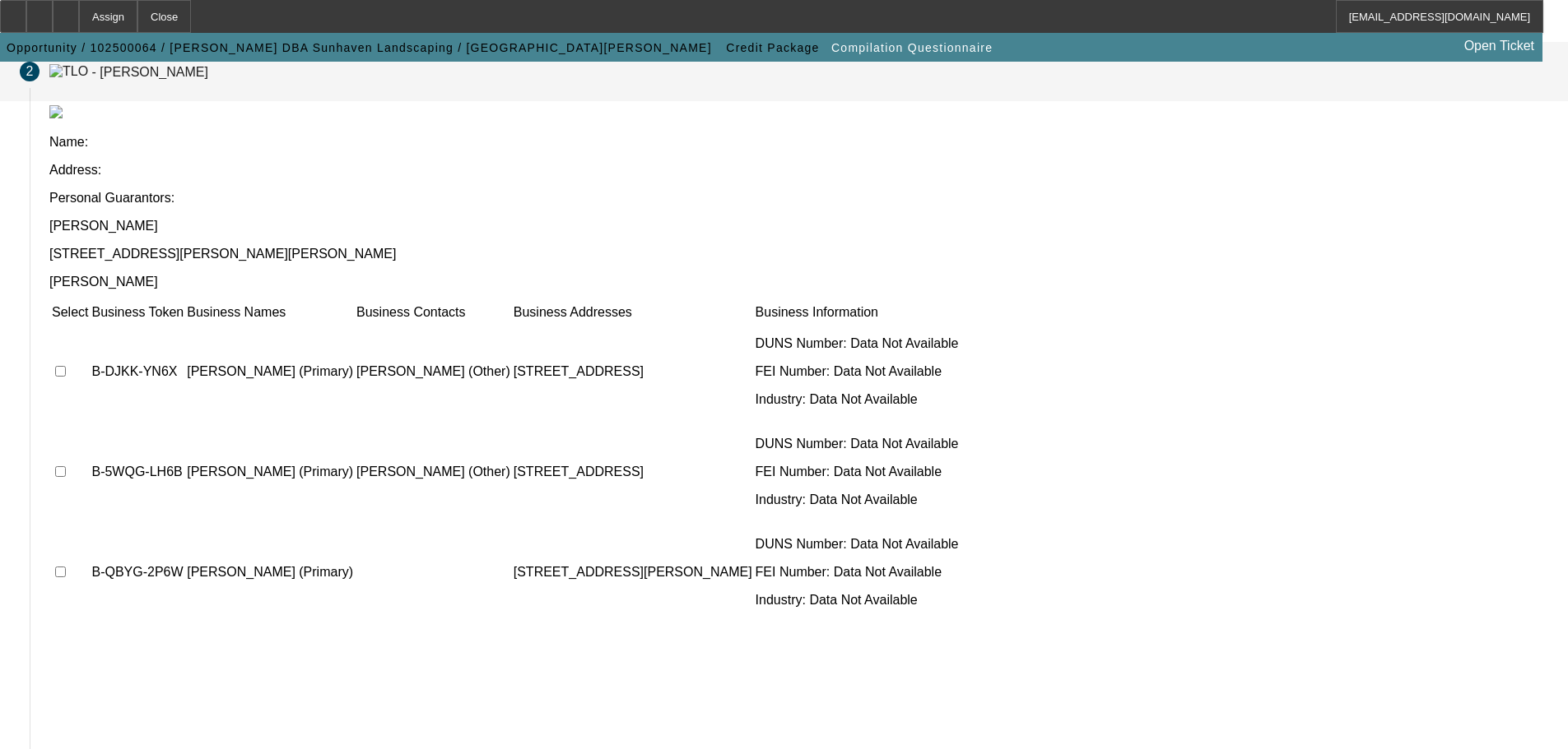
click at [66, 467] on input "checkbox" at bounding box center [60, 472] width 11 height 11
checkbox input "true"
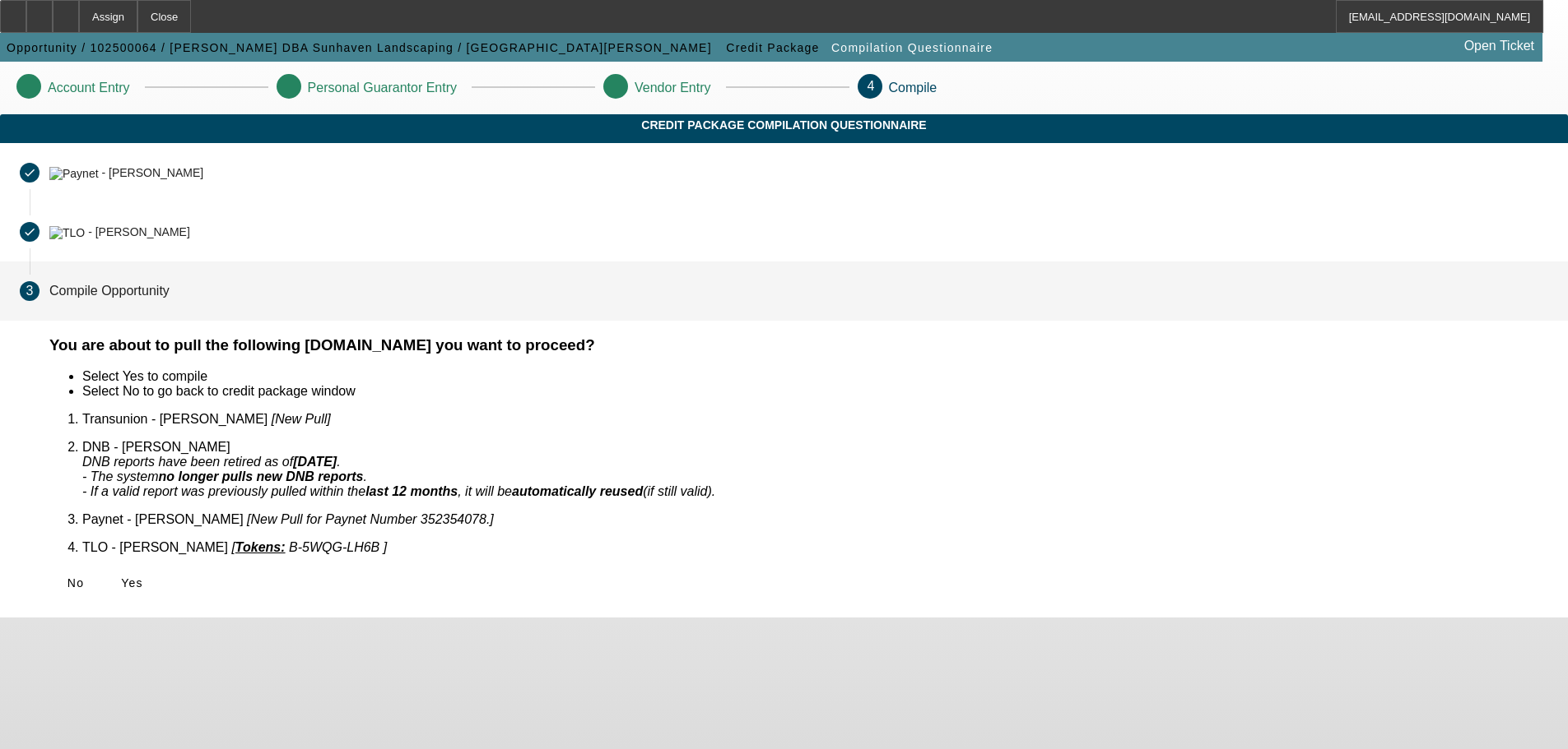
scroll to position [0, 0]
click at [144, 576] on span "Yes" at bounding box center [132, 583] width 22 height 13
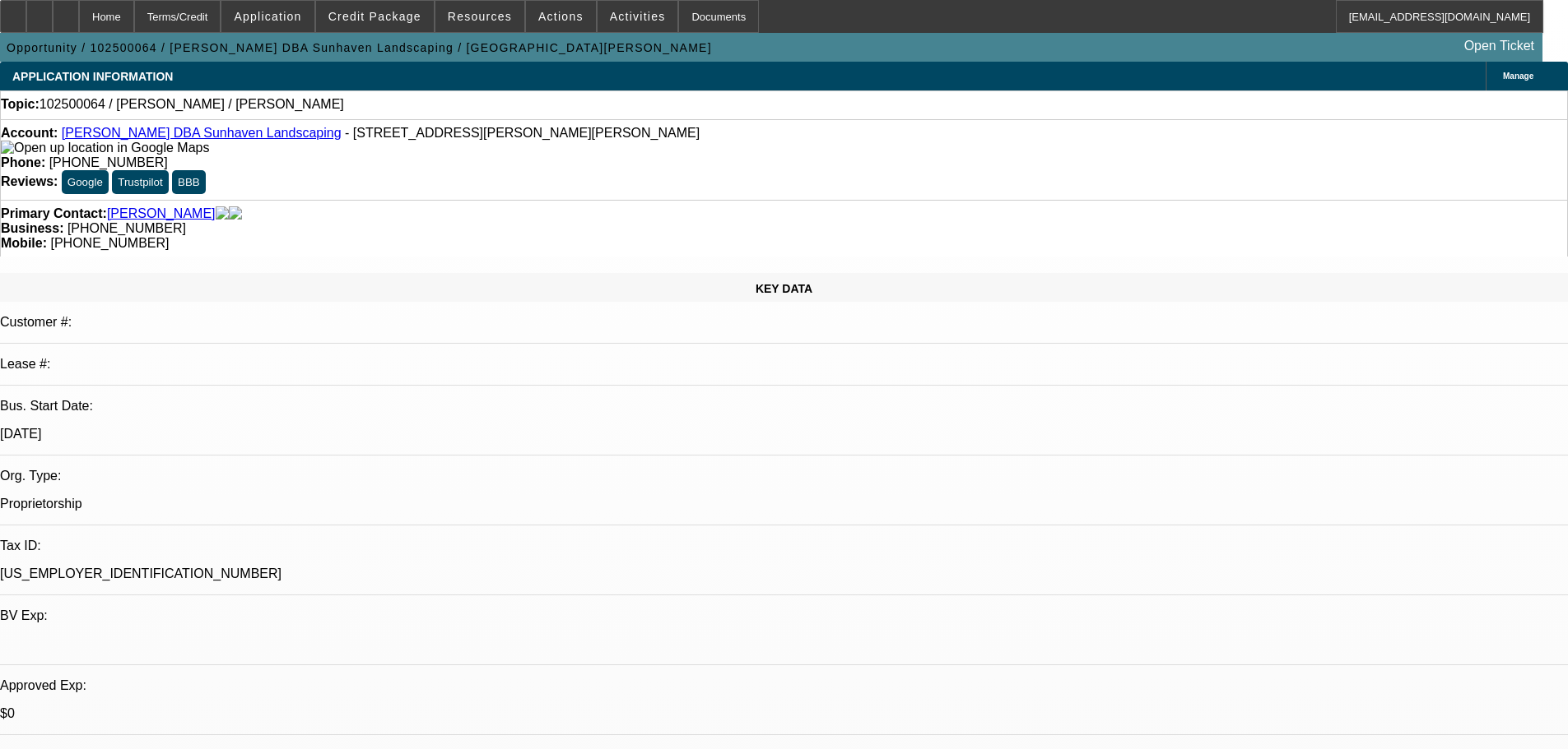
select select "0"
select select "2"
select select "0.1"
select select "4"
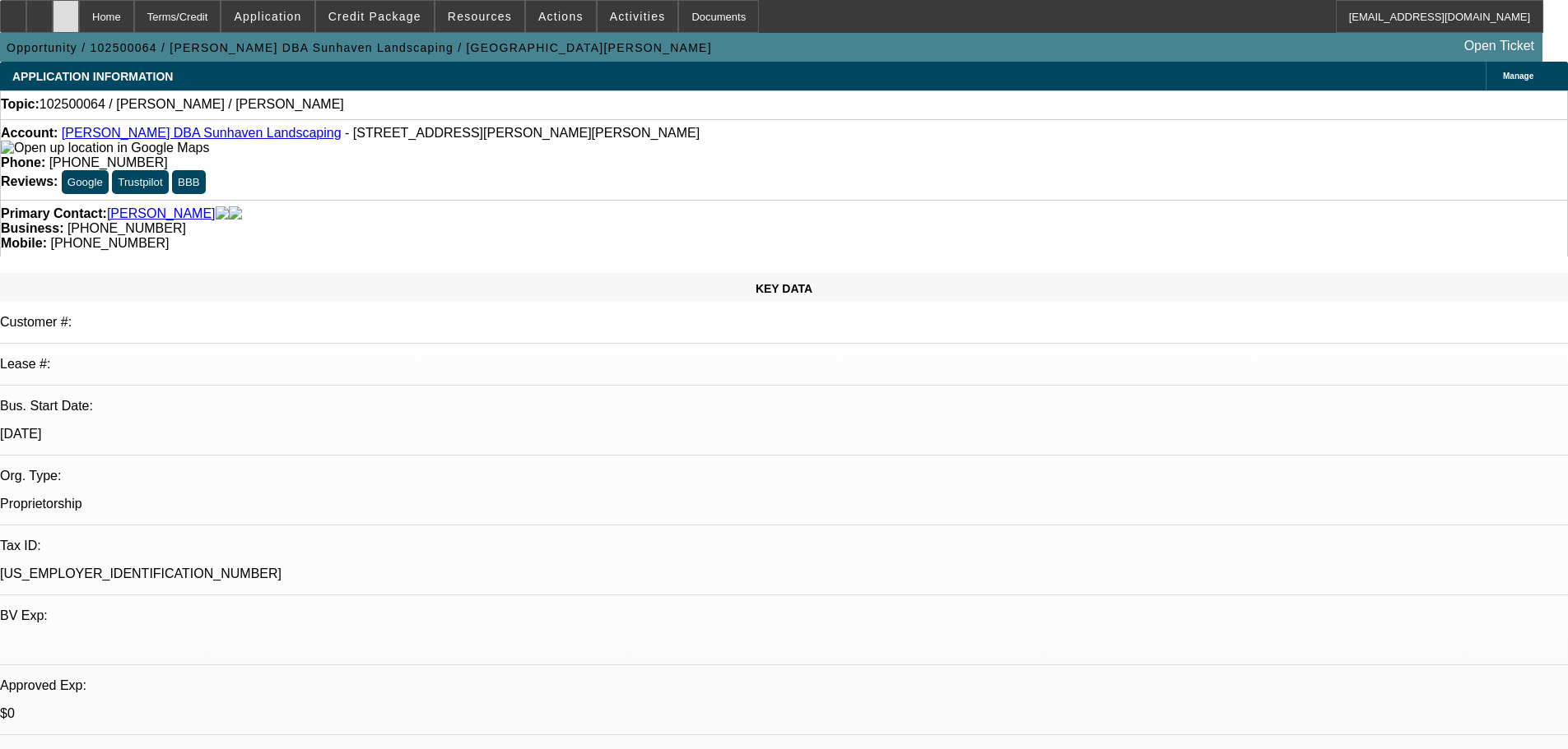
click at [79, 20] on div at bounding box center [66, 16] width 27 height 33
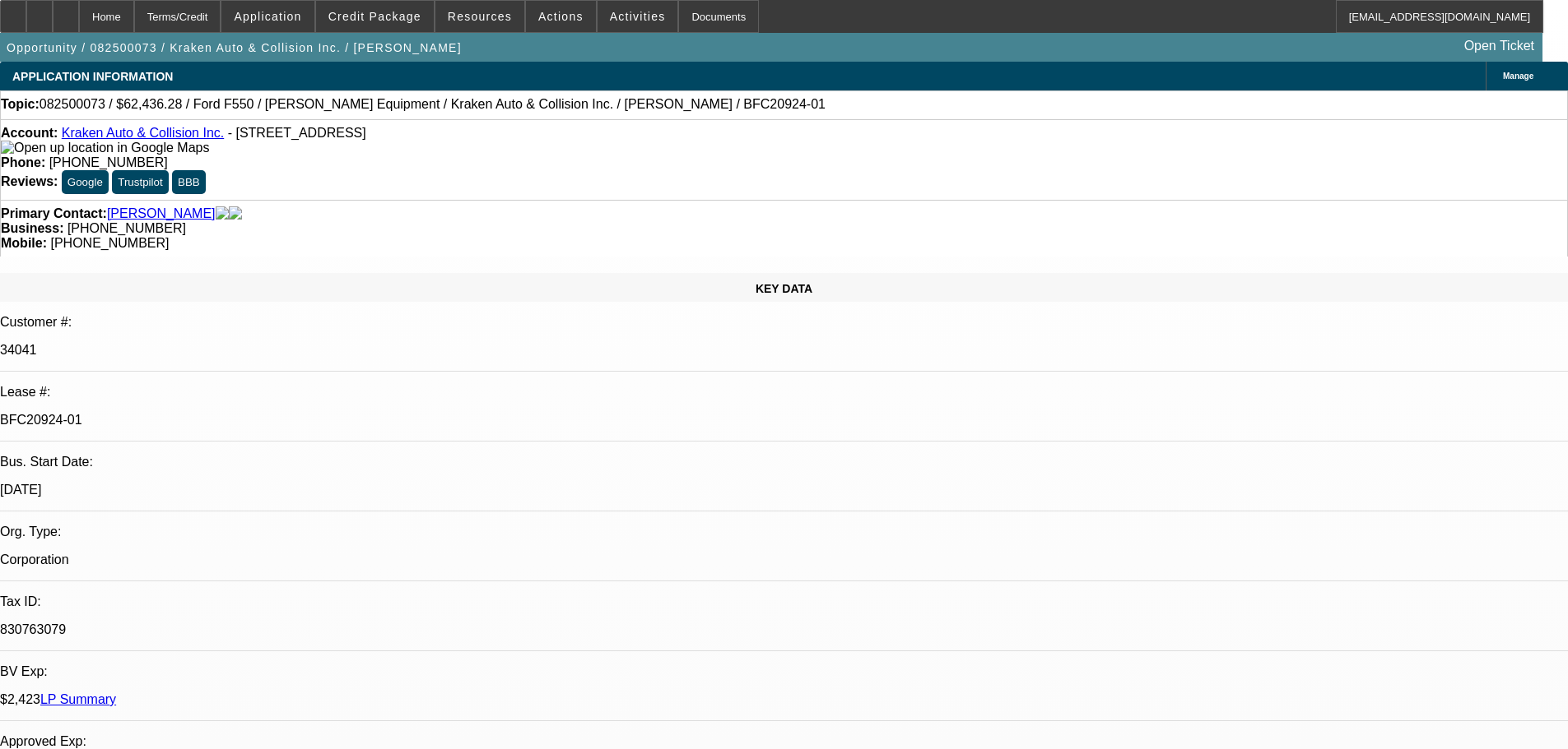
select select "0"
select select "3"
select select "0.1"
select select "4"
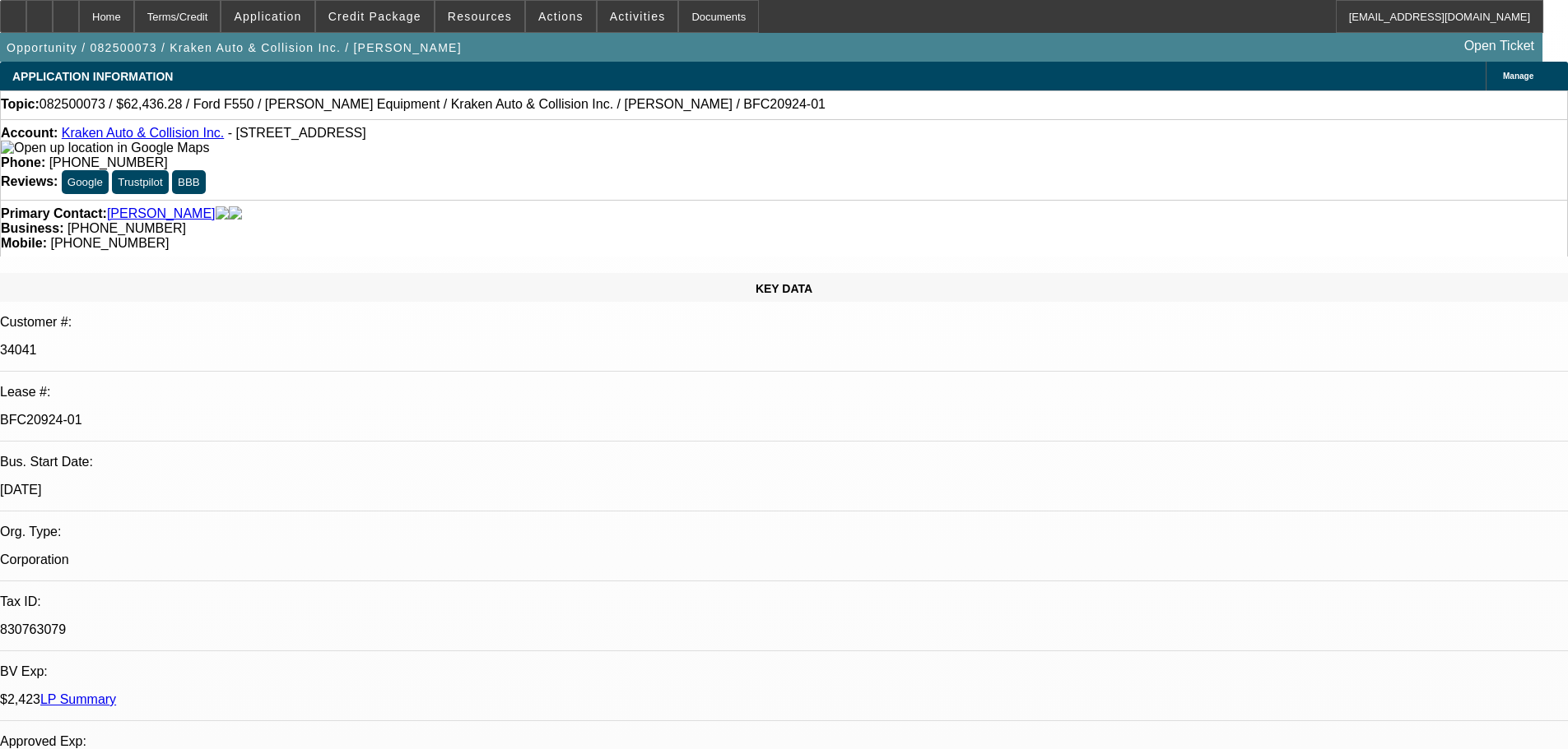
select select "0"
select select "0.1"
select select "4"
select select "0"
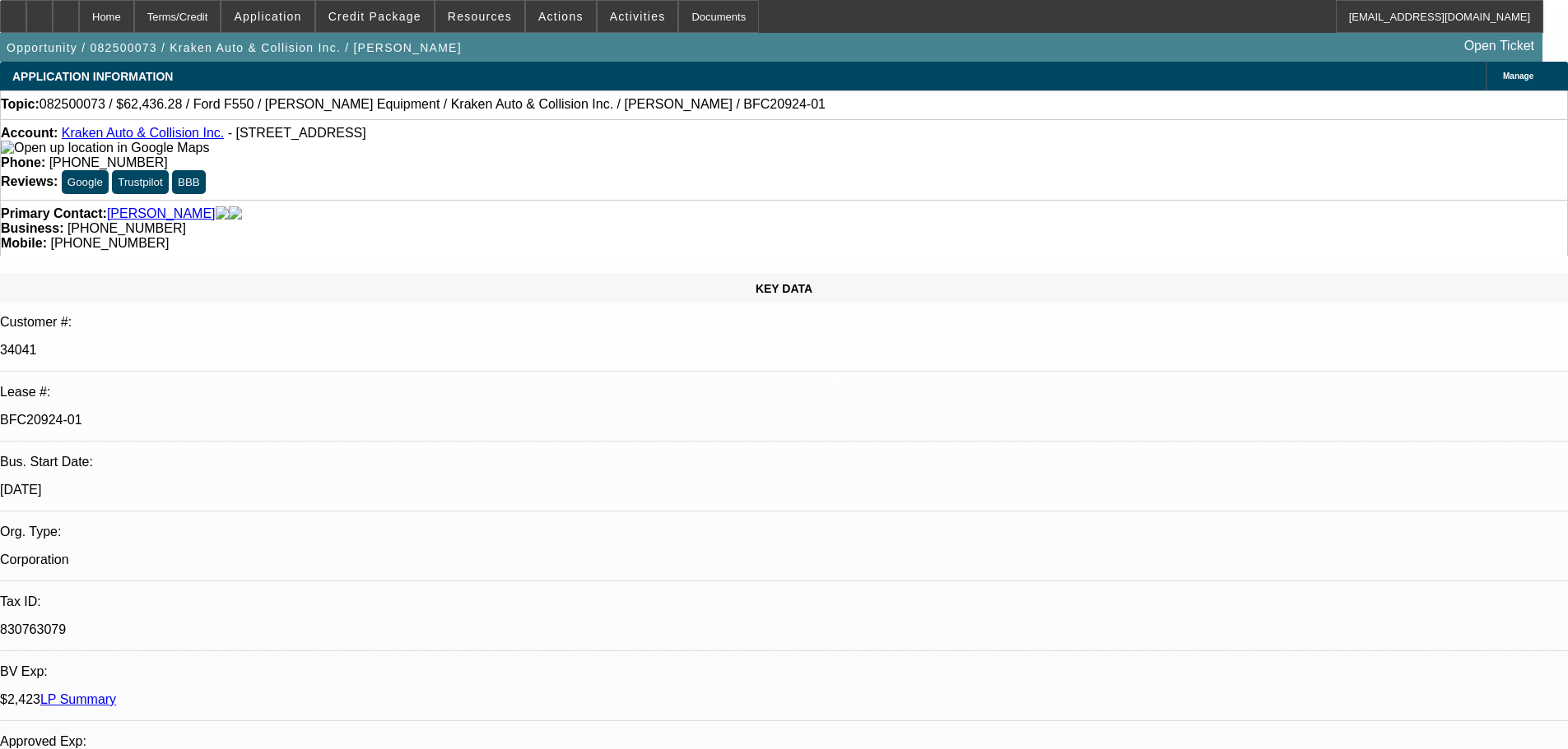
select select "0"
select select "0.1"
select select "4"
select select "0"
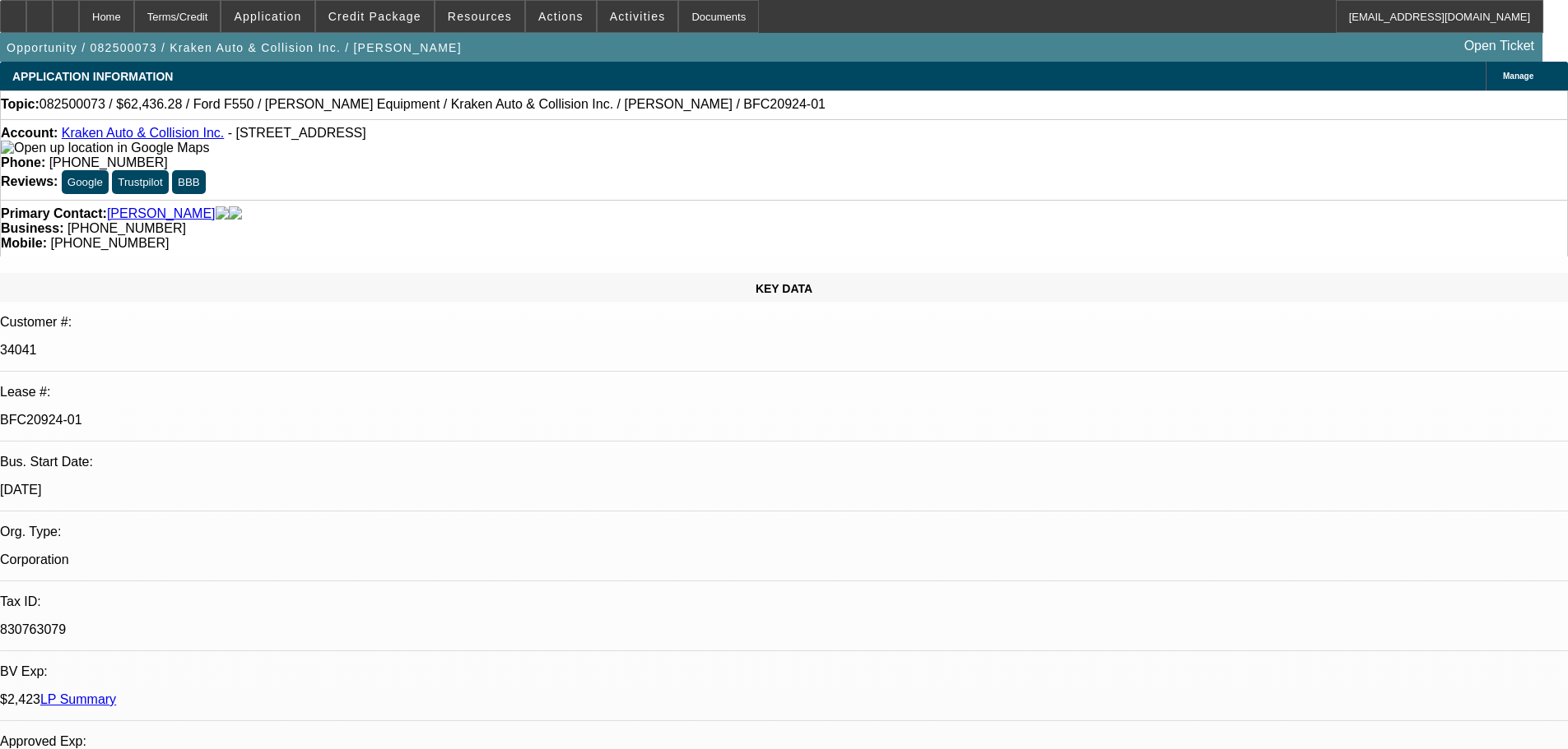
select select "0.1"
select select "4"
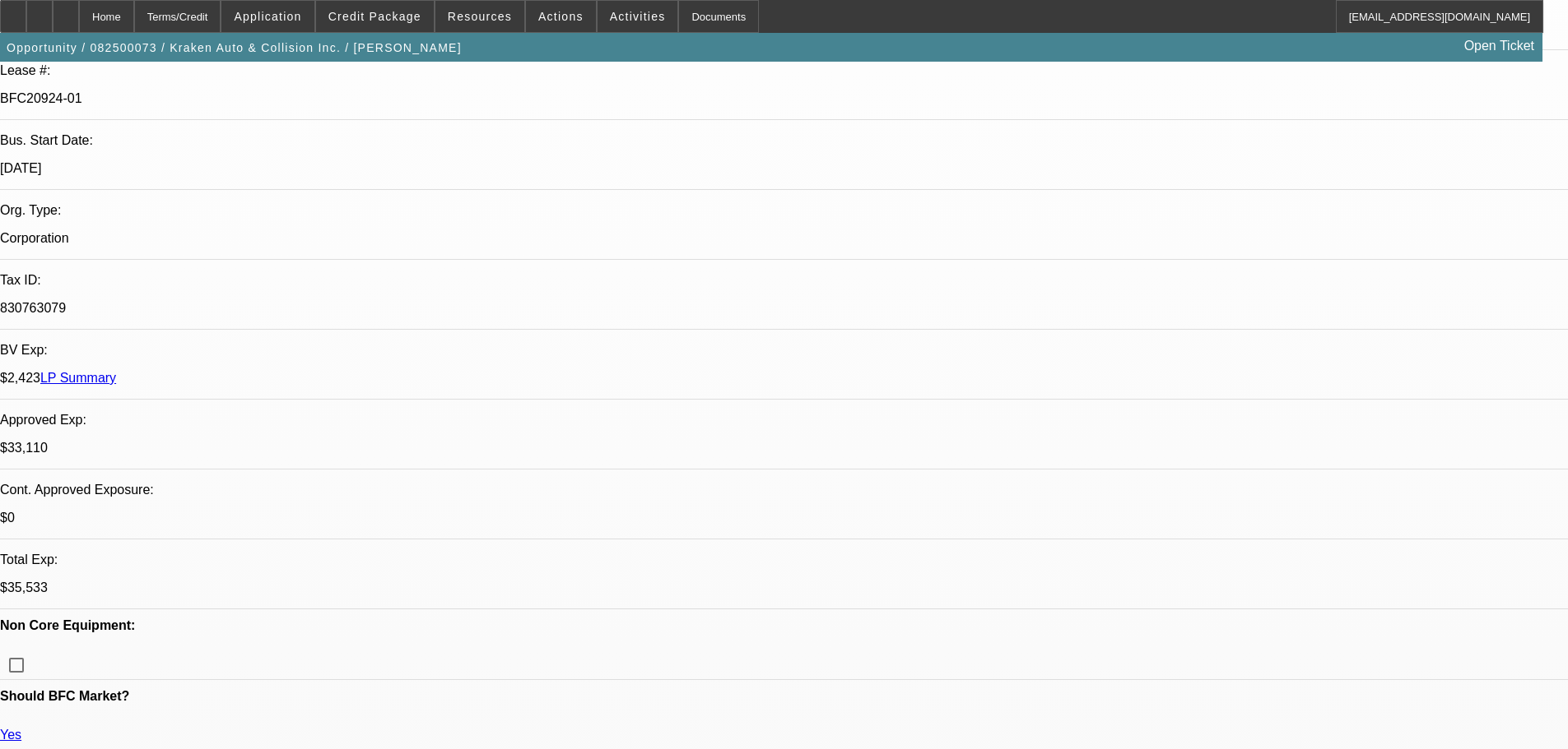
scroll to position [177, 0]
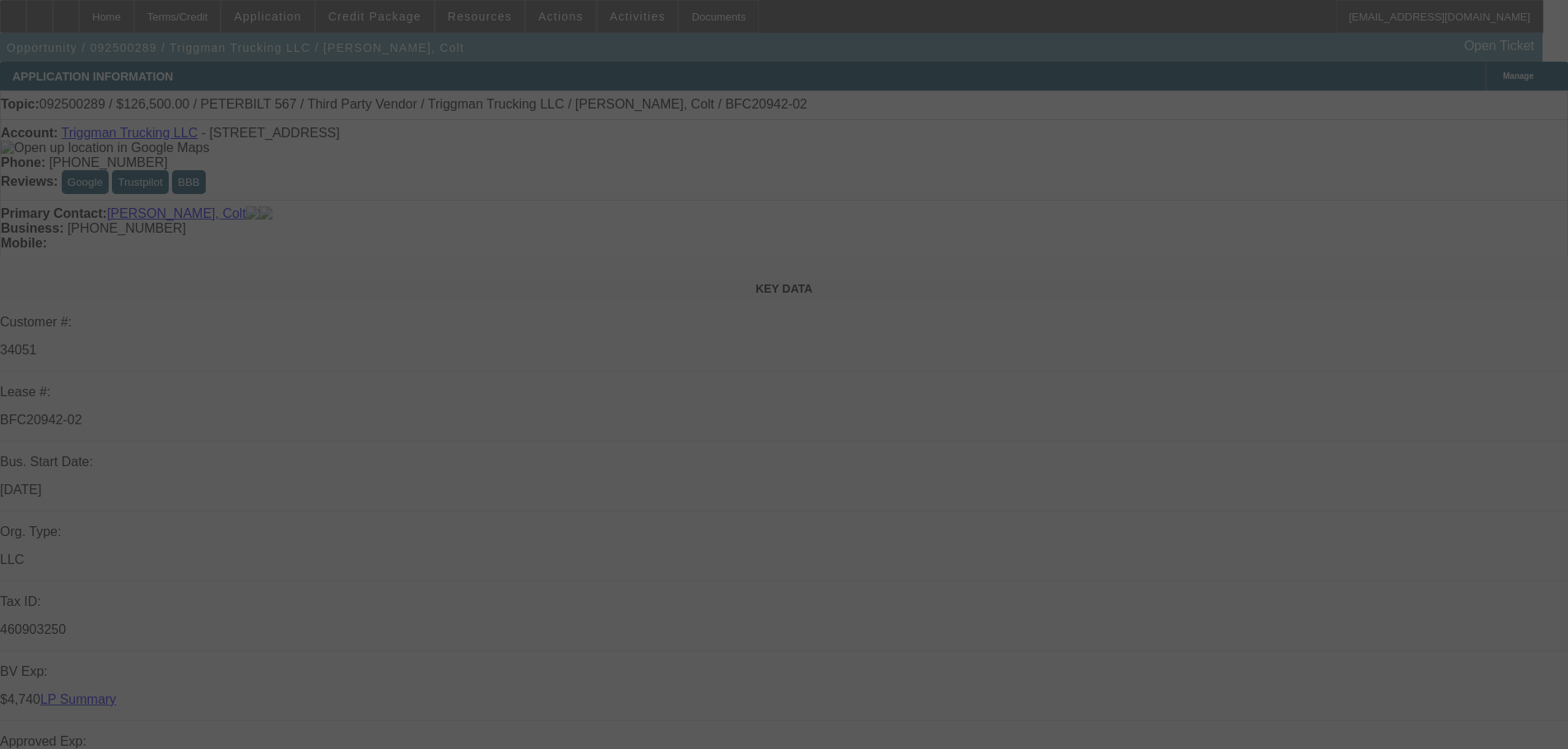
select select "0"
select select "2"
select select "0"
select select "6"
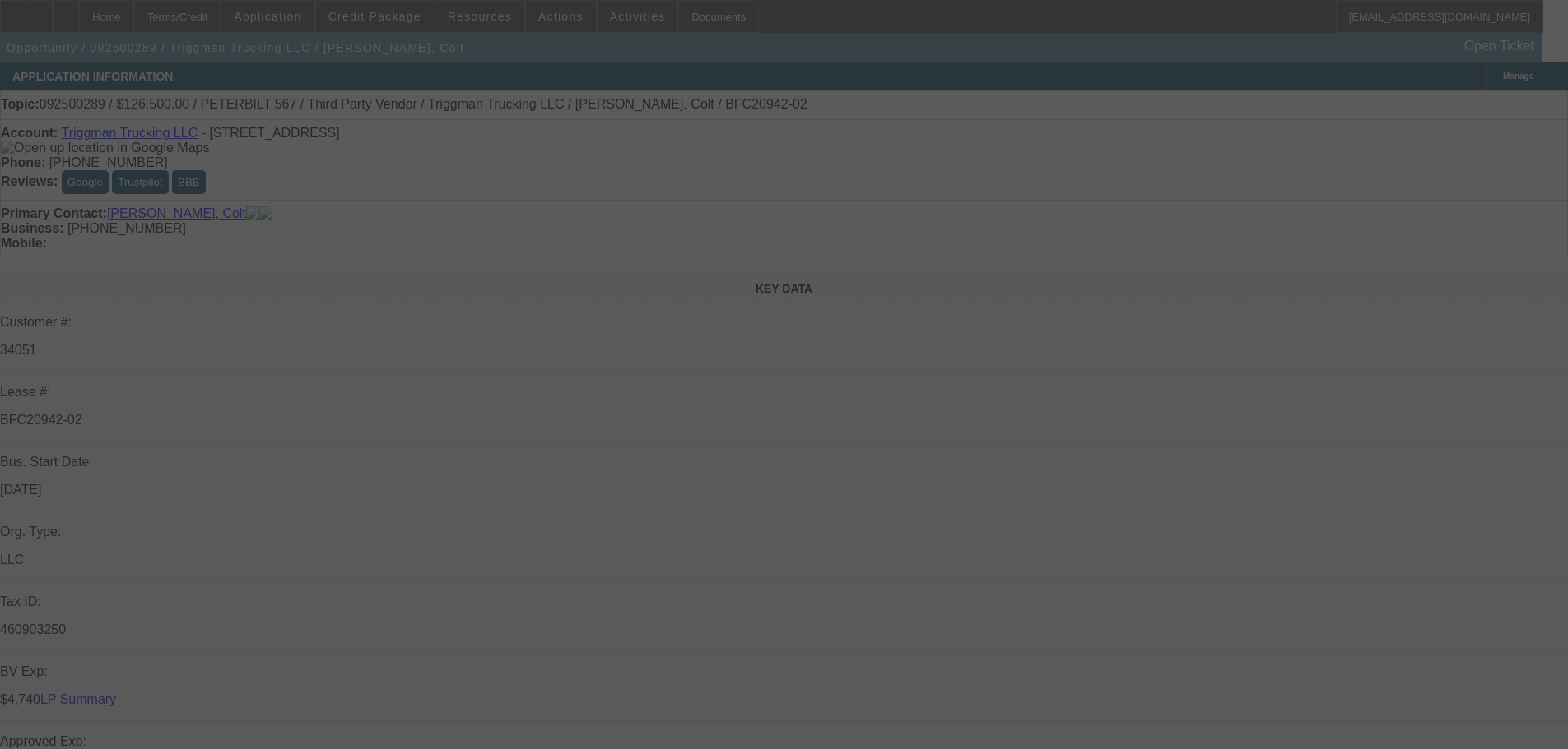
select select "0"
select select "2"
select select "0"
select select "6"
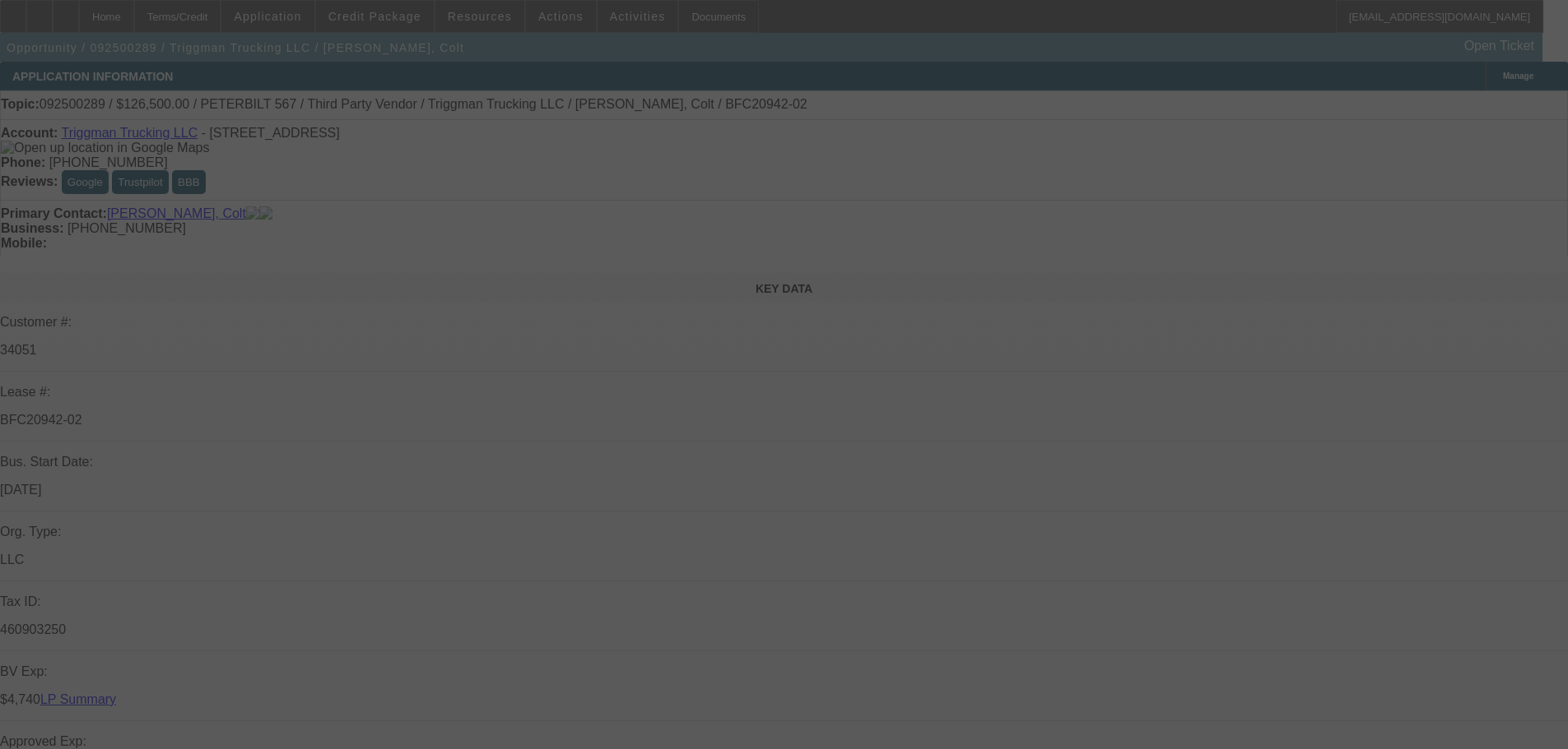
select select "0"
select select "2"
select select "0"
select select "6"
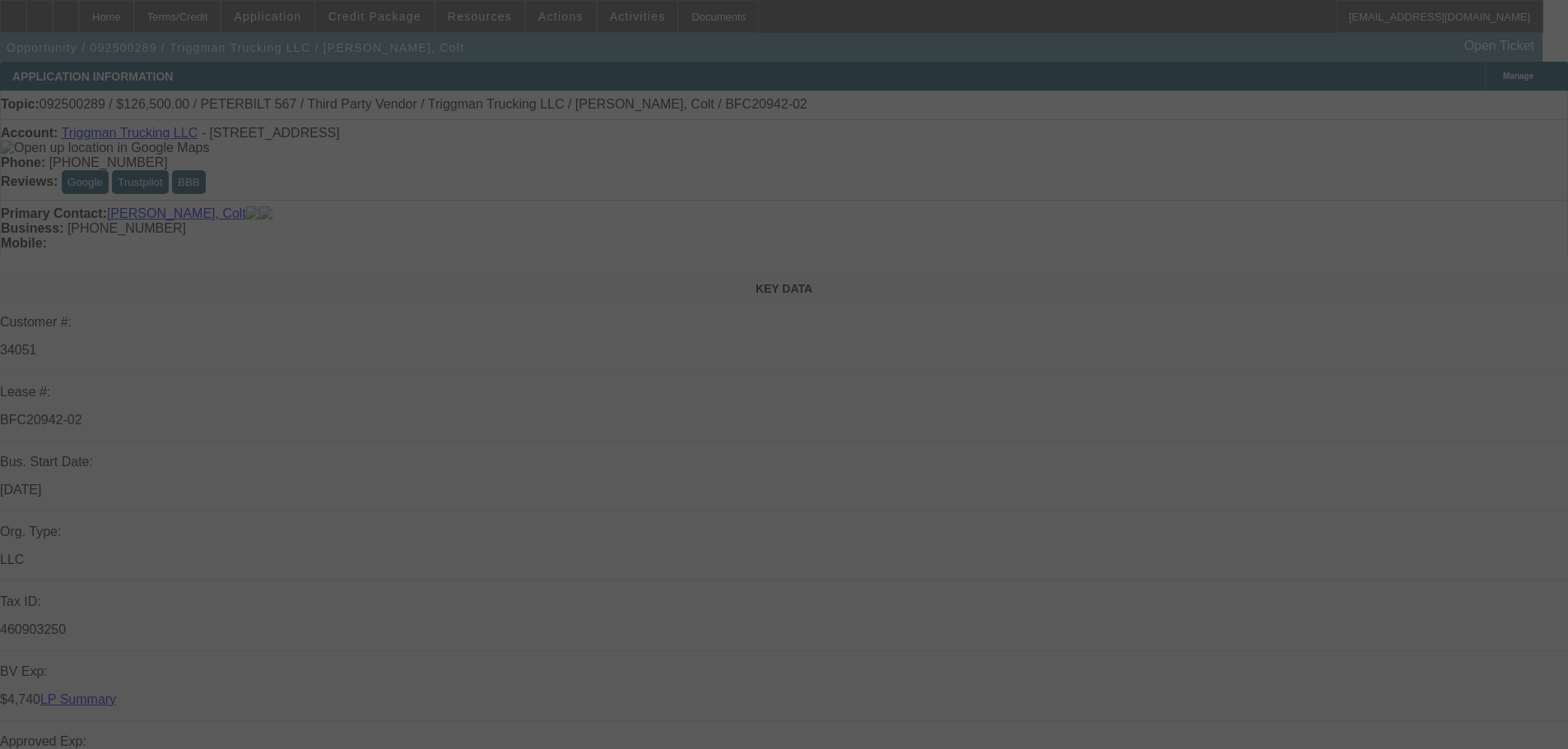
select select "0"
select select "2"
select select "0"
select select "6"
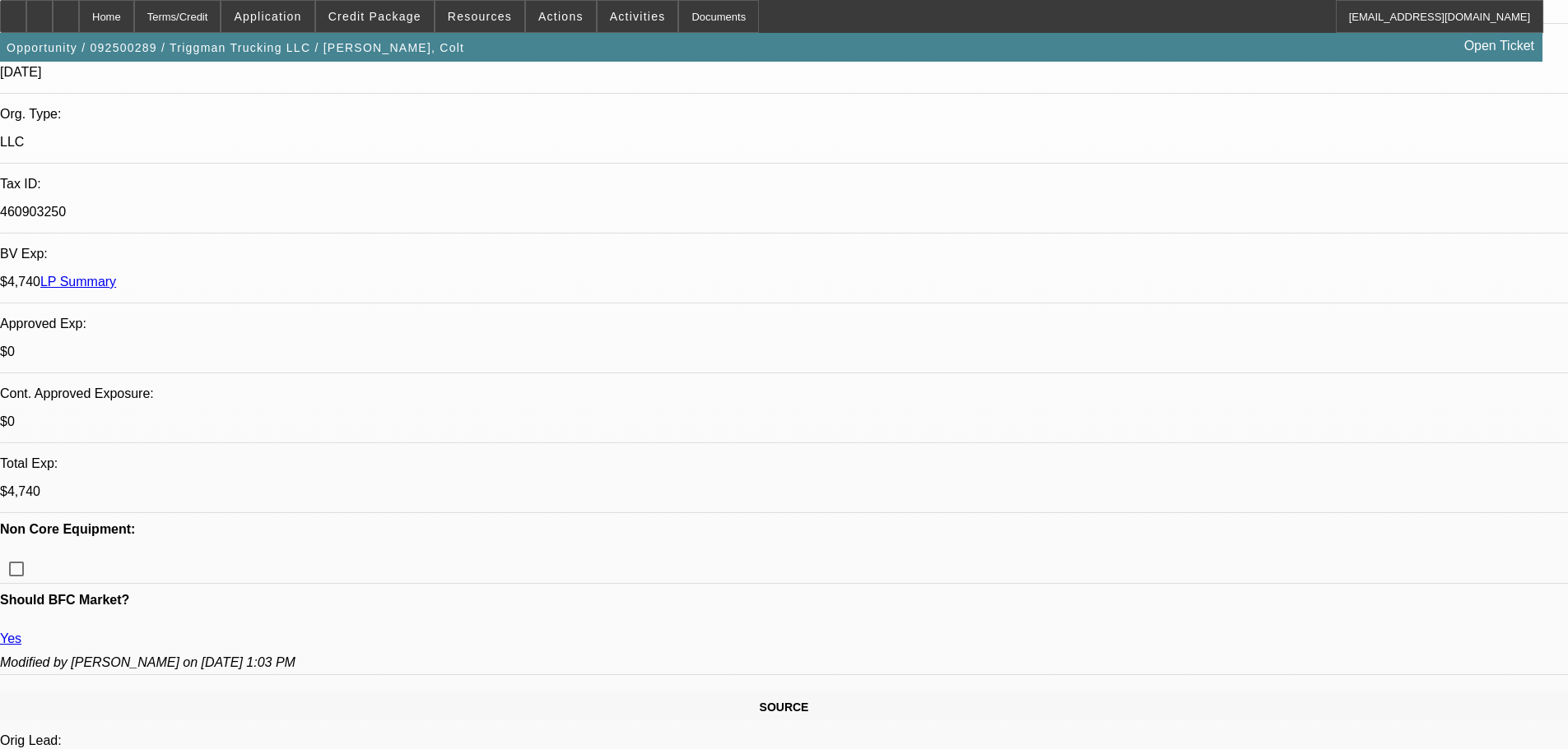
scroll to position [247, 0]
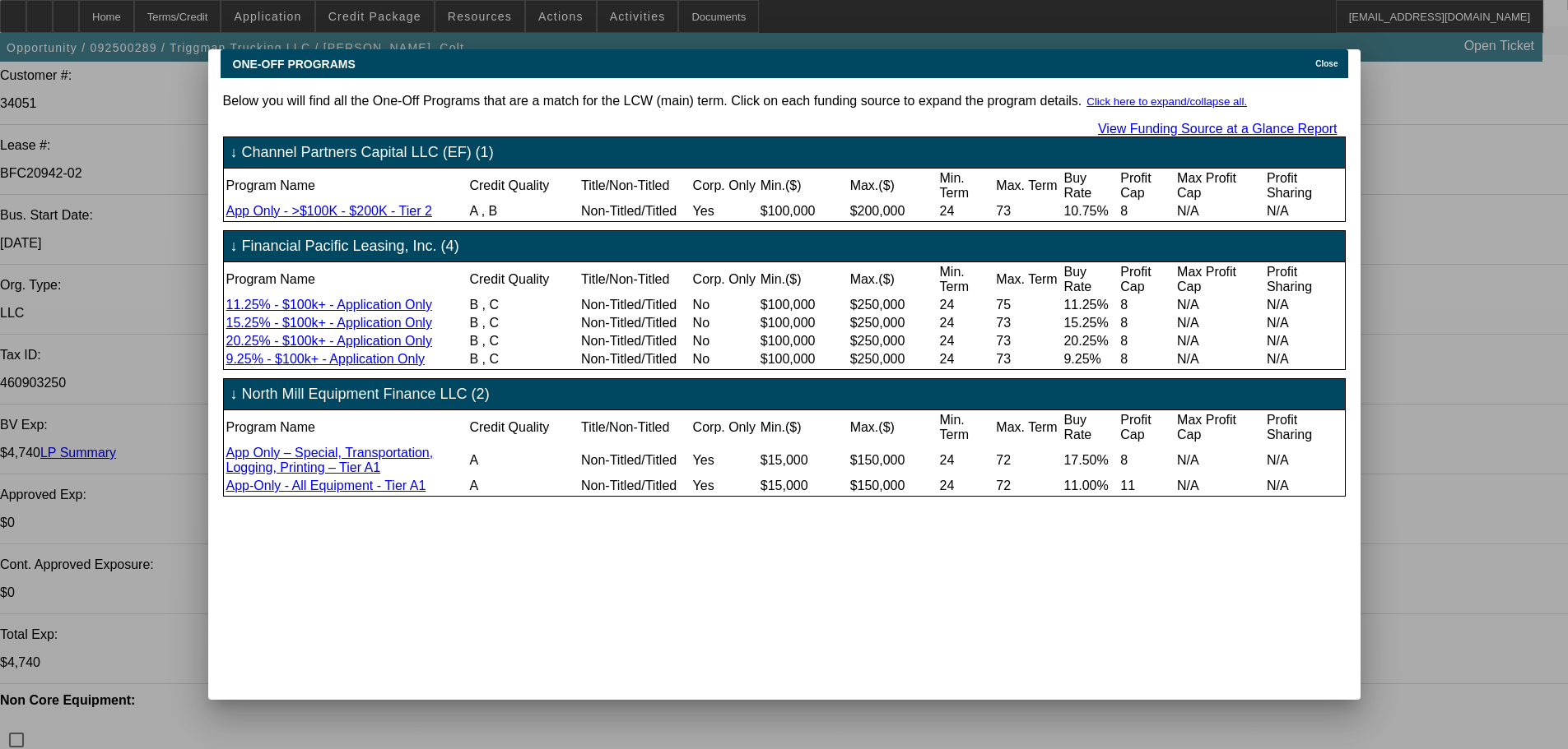
scroll to position [0, 0]
click at [1320, 58] on div "Close" at bounding box center [1329, 58] width 36 height 19
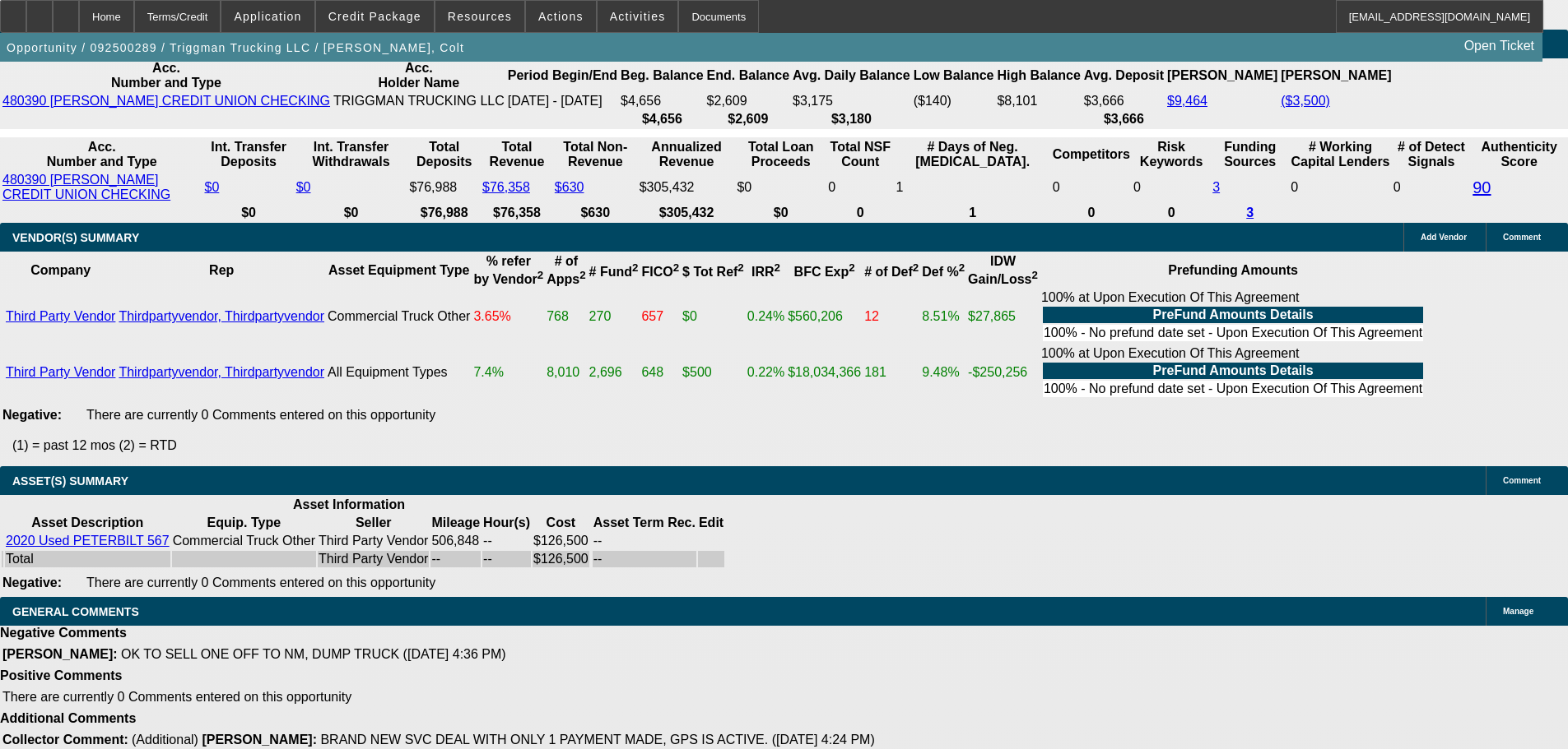
scroll to position [3443, 0]
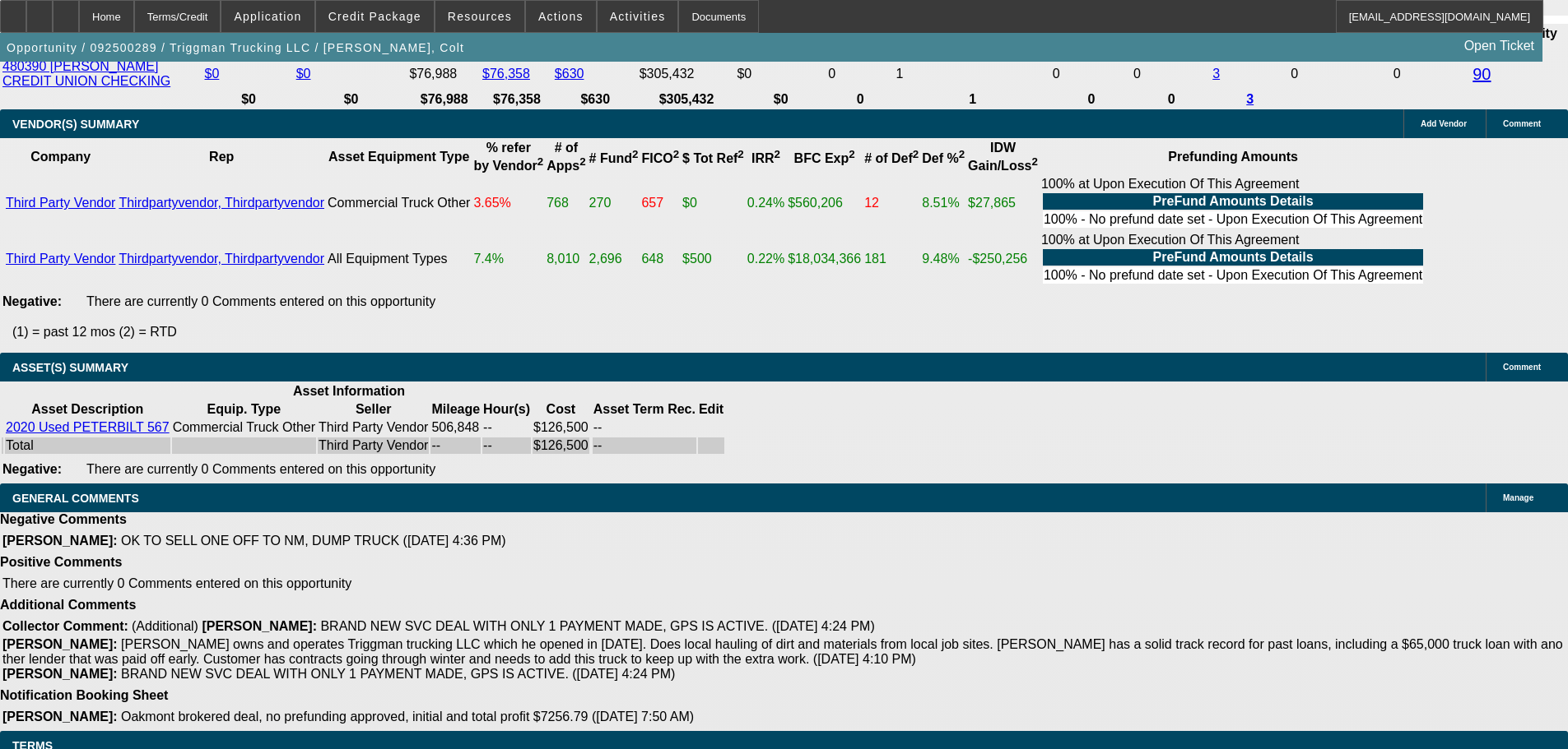
select select "6"
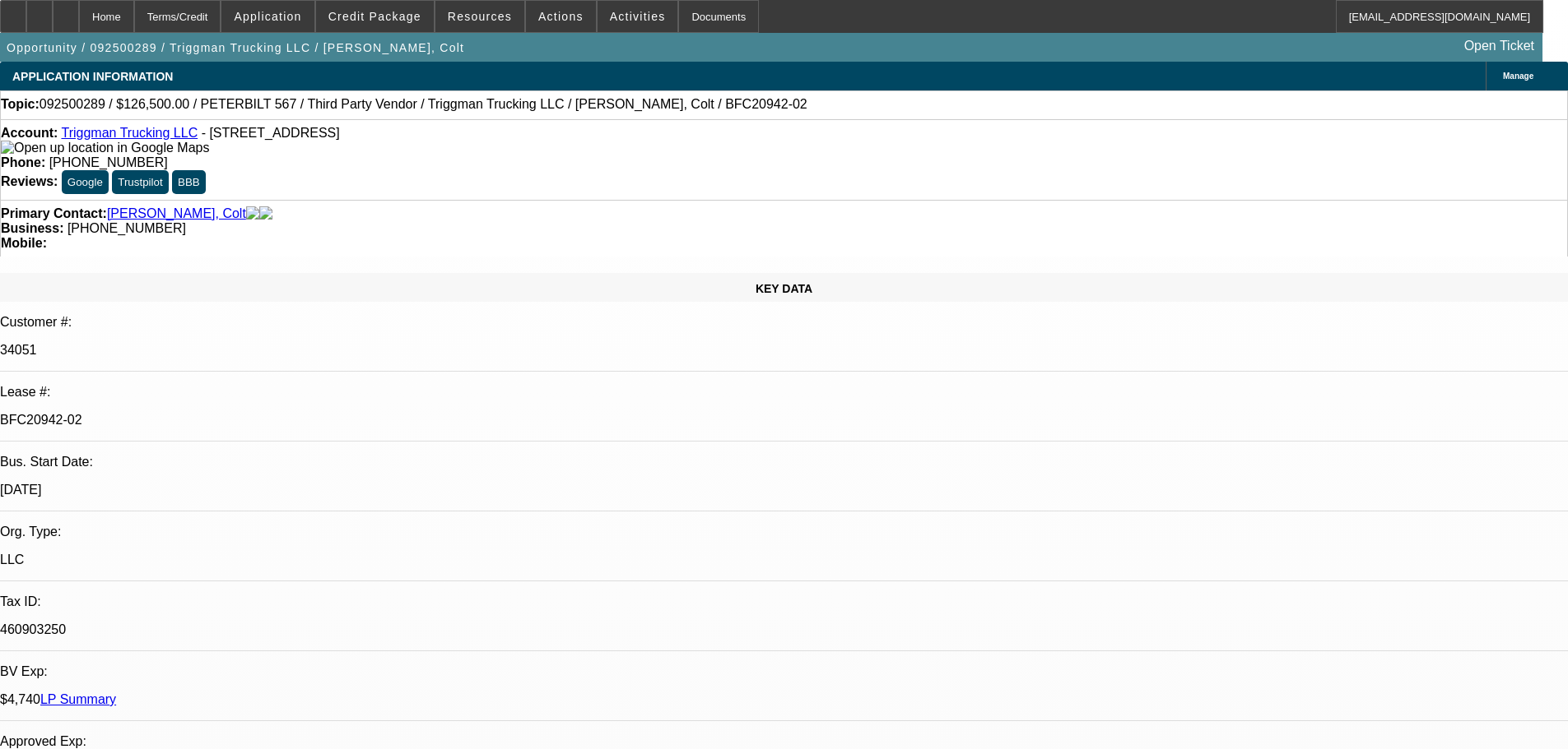
drag, startPoint x: 1098, startPoint y: 516, endPoint x: 1140, endPoint y: 301, distance: 219.1
checkbox input "true"
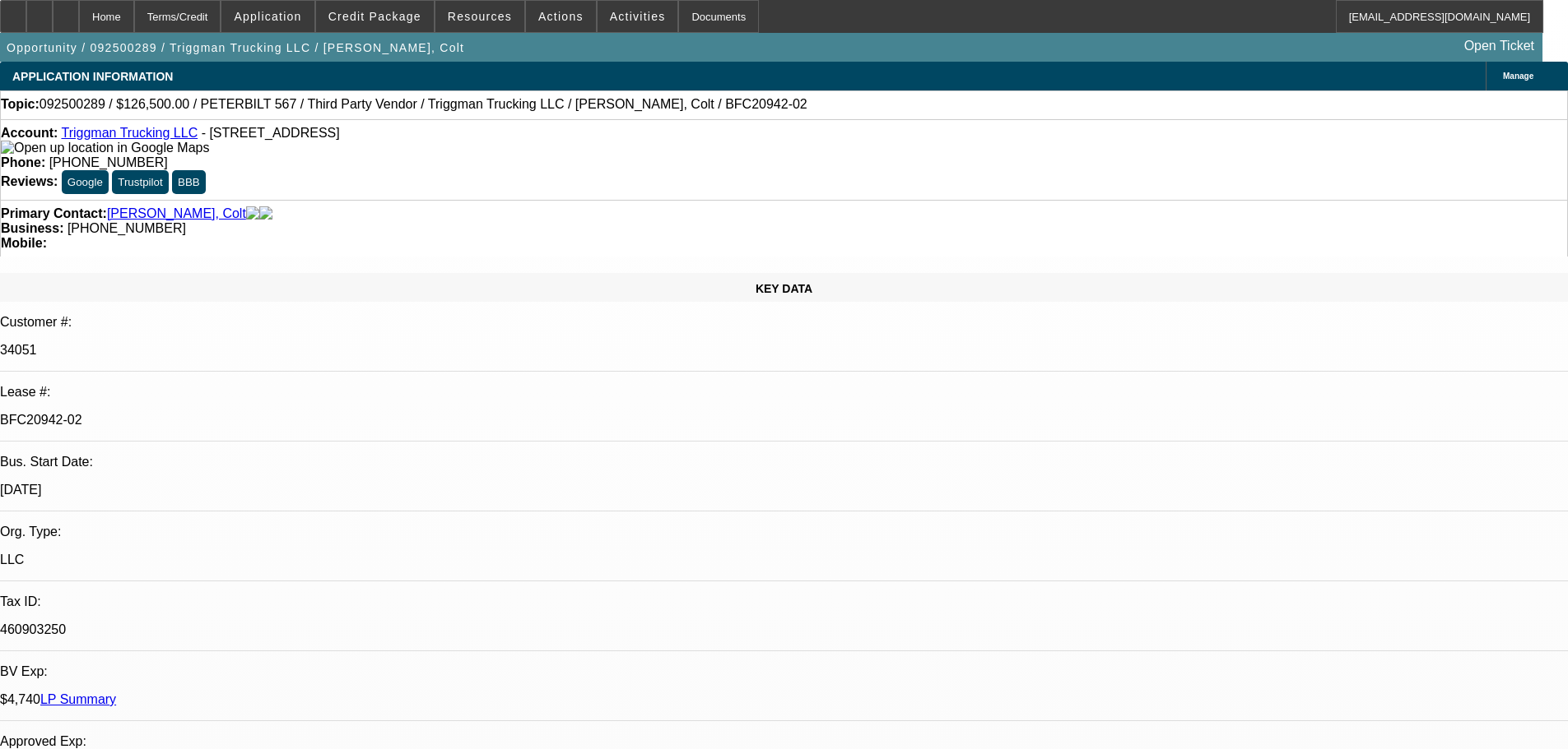
type textarea "Sorry, no Private Party Sales to Oakmont."
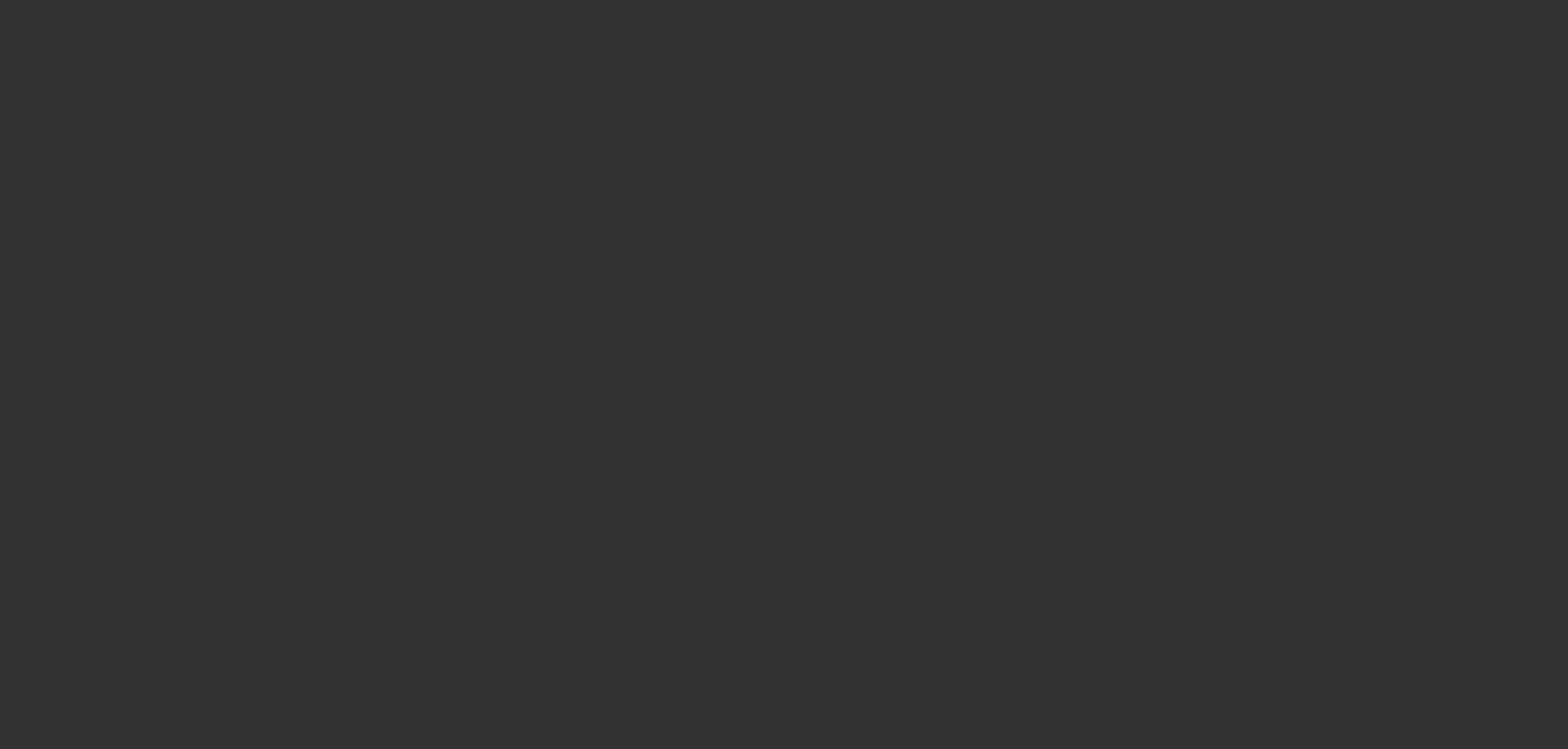
select select "0"
select select "2"
select select "0"
select select "6"
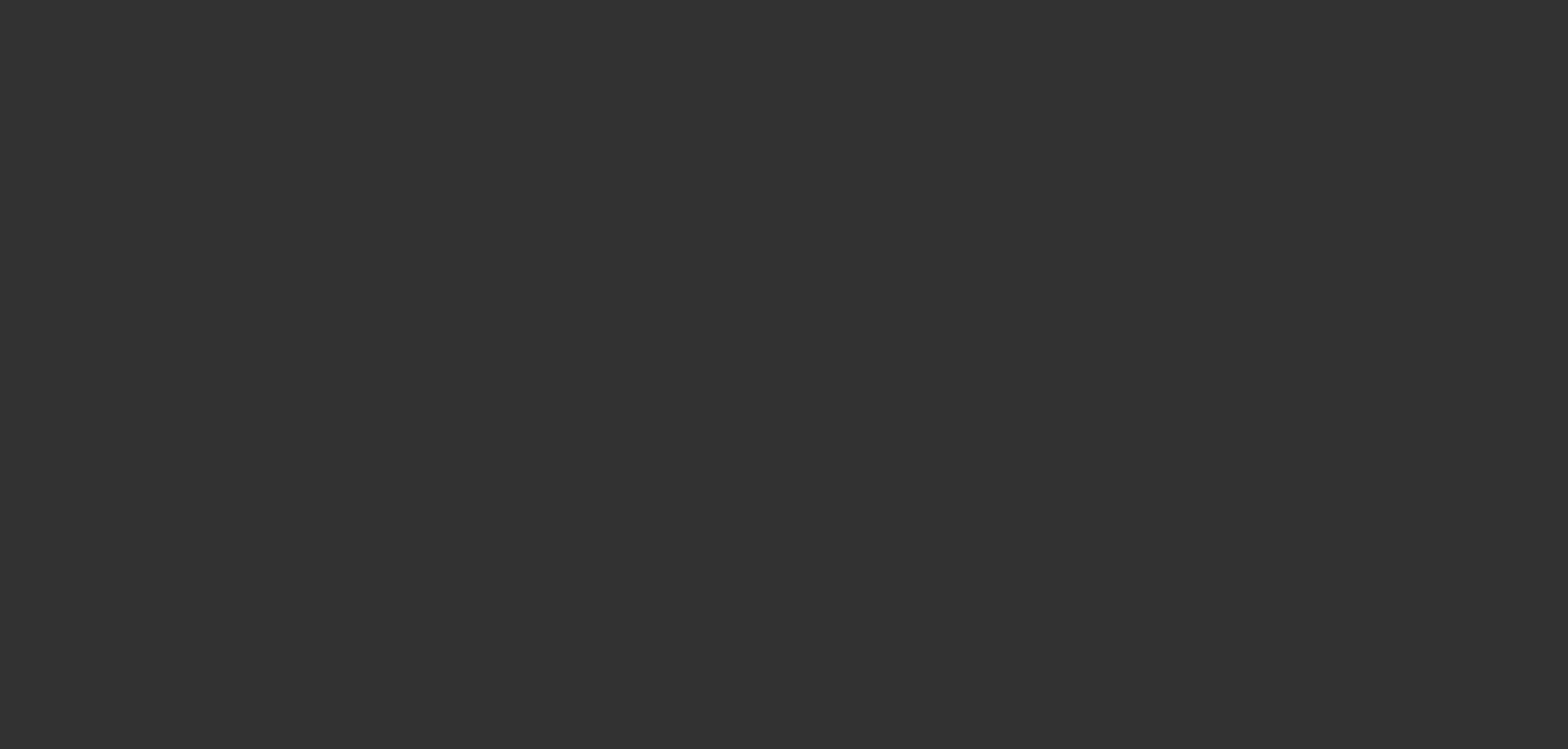
select select "0"
select select "2"
select select "0"
select select "6"
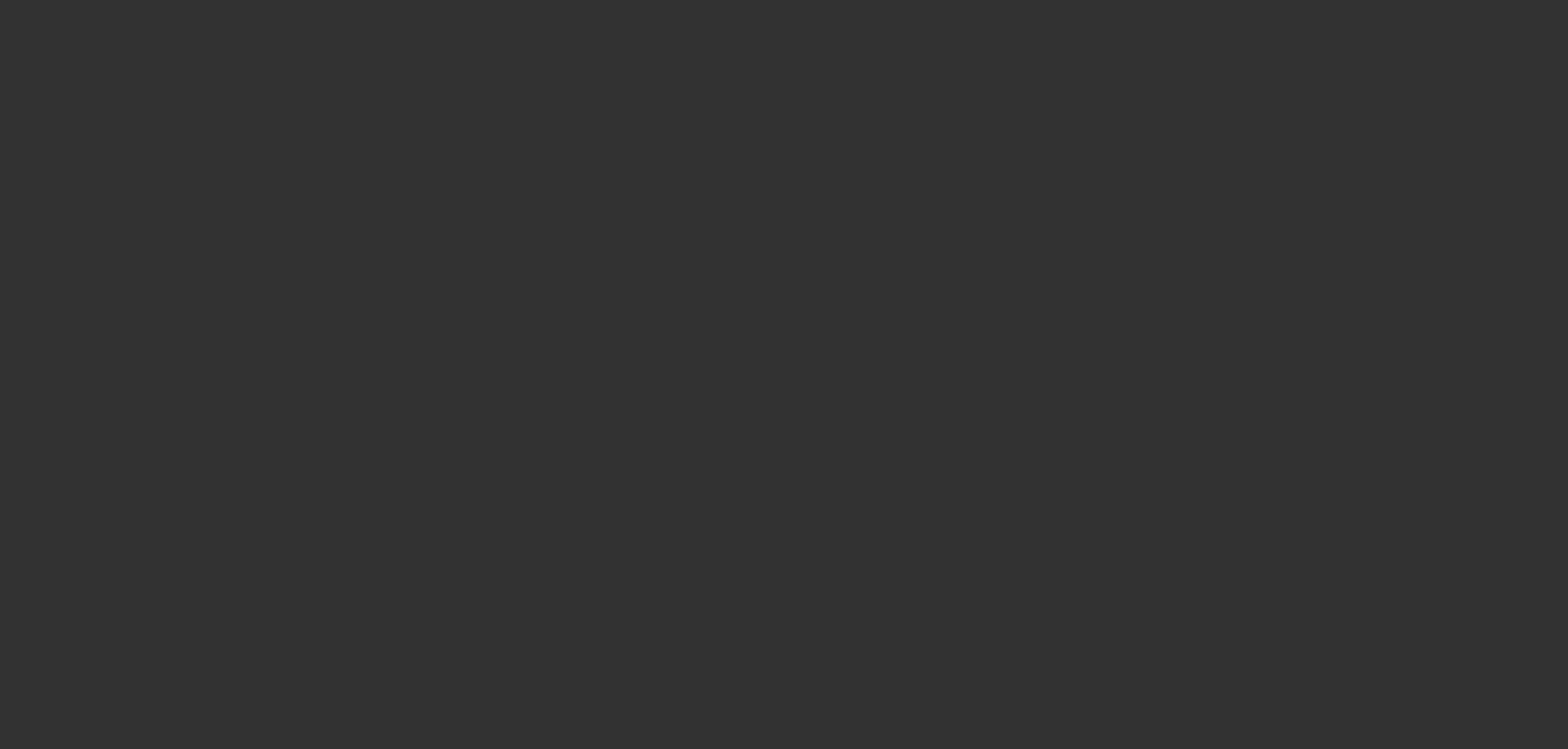
select select "0"
select select "2"
select select "0"
select select "6"
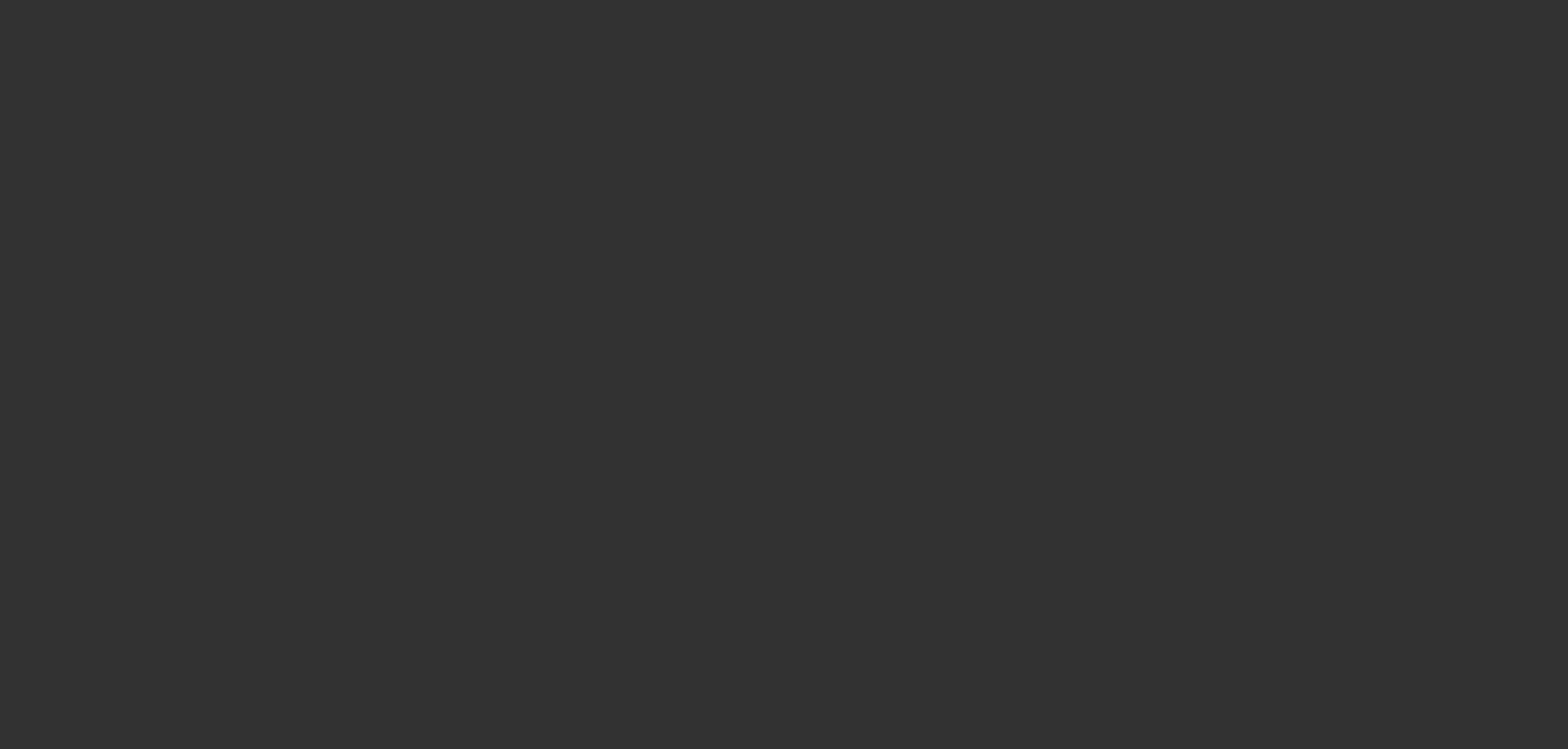
select select "0"
select select "2"
select select "0"
select select "6"
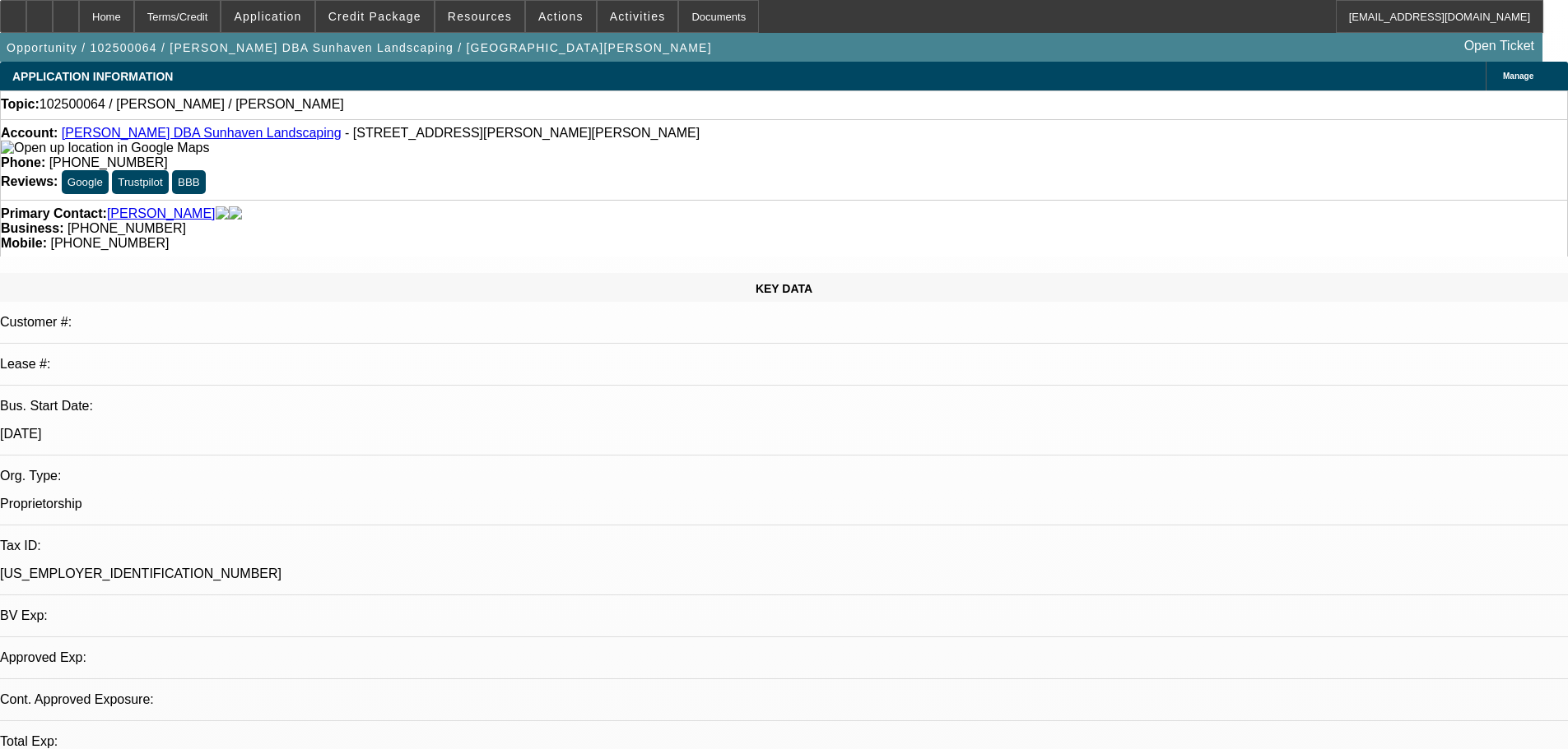
select select "0"
select select "2"
select select "0.1"
select select "4"
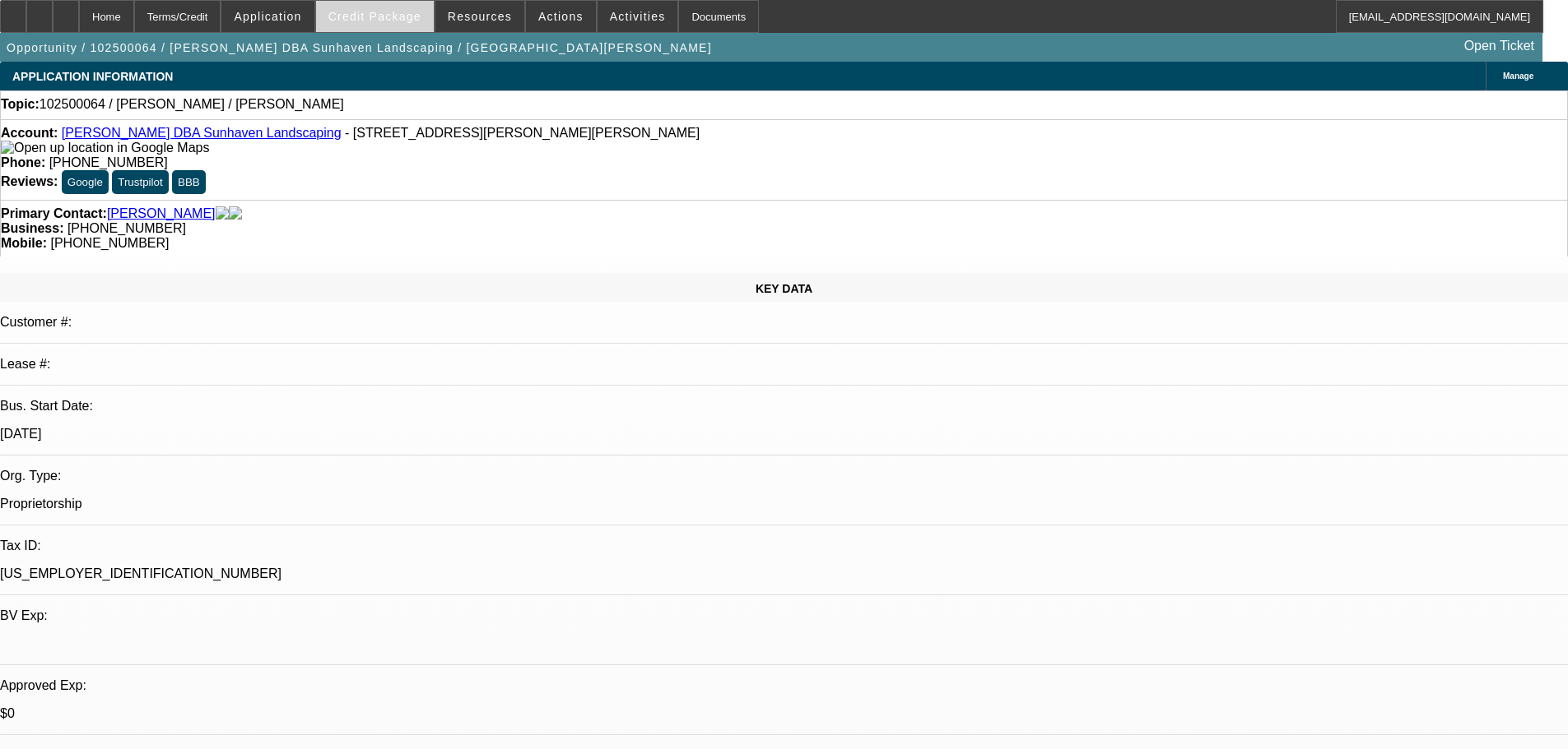
click at [405, 25] on span at bounding box center [375, 16] width 118 height 40
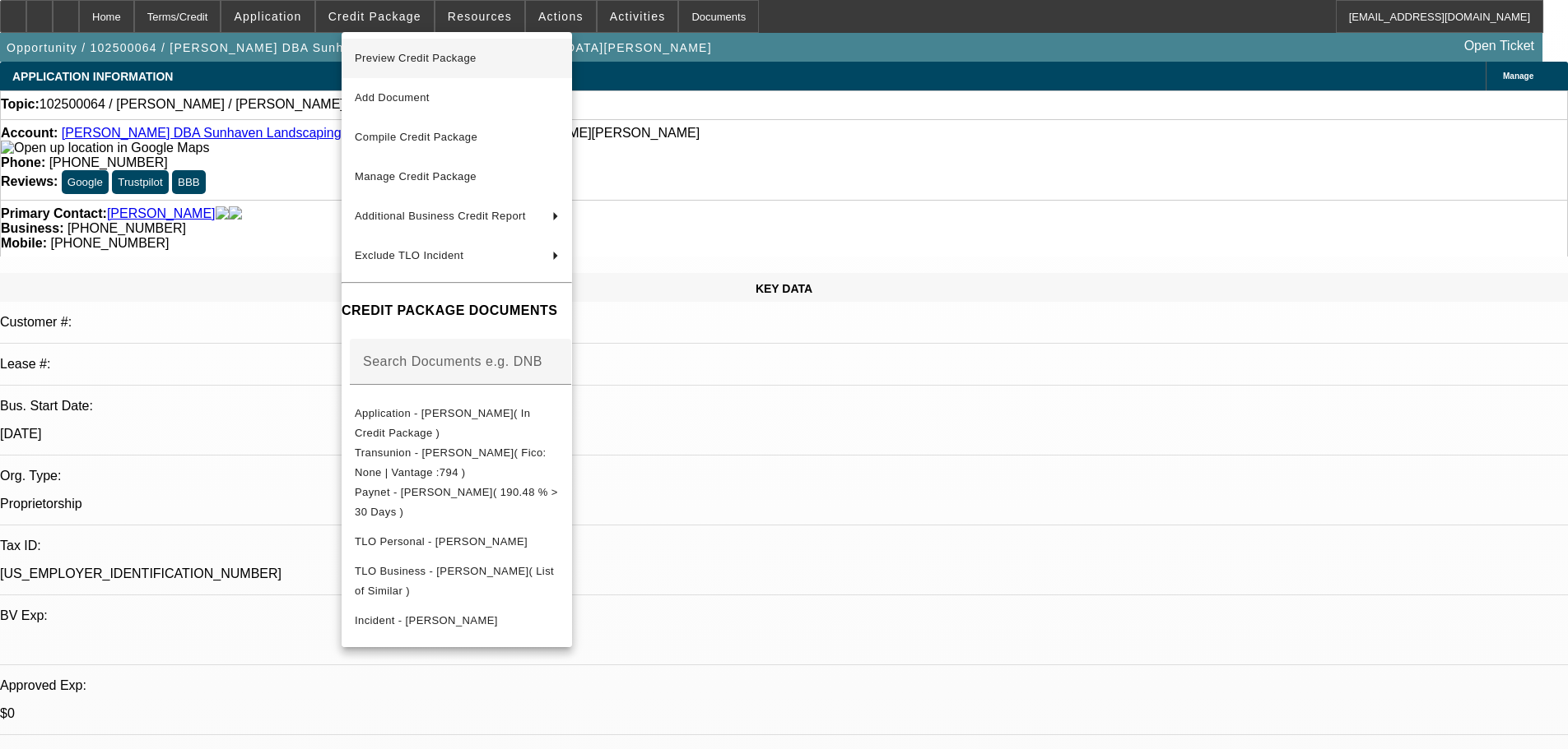
click at [440, 66] on span "Preview Credit Package" at bounding box center [456, 58] width 204 height 19
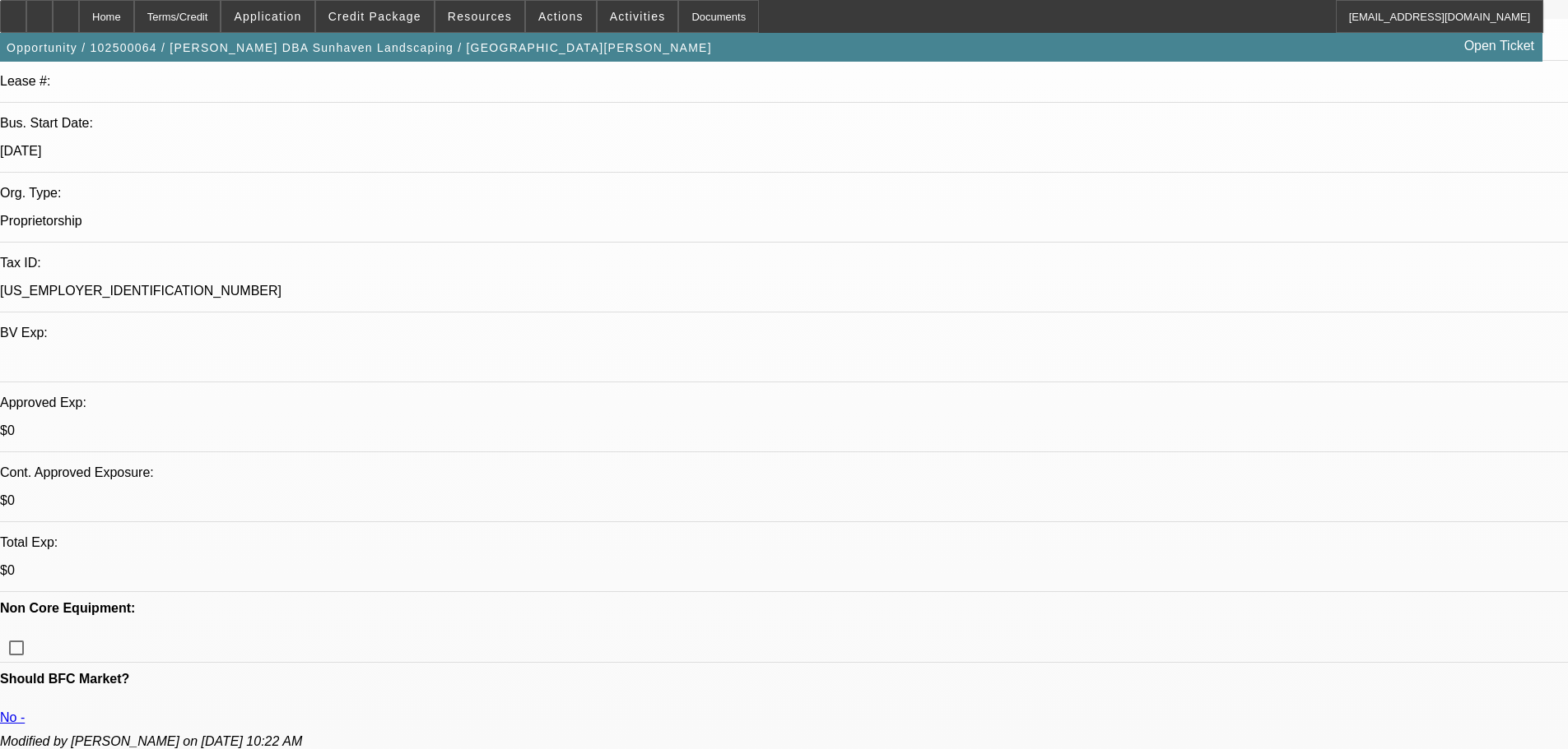
scroll to position [247, 0]
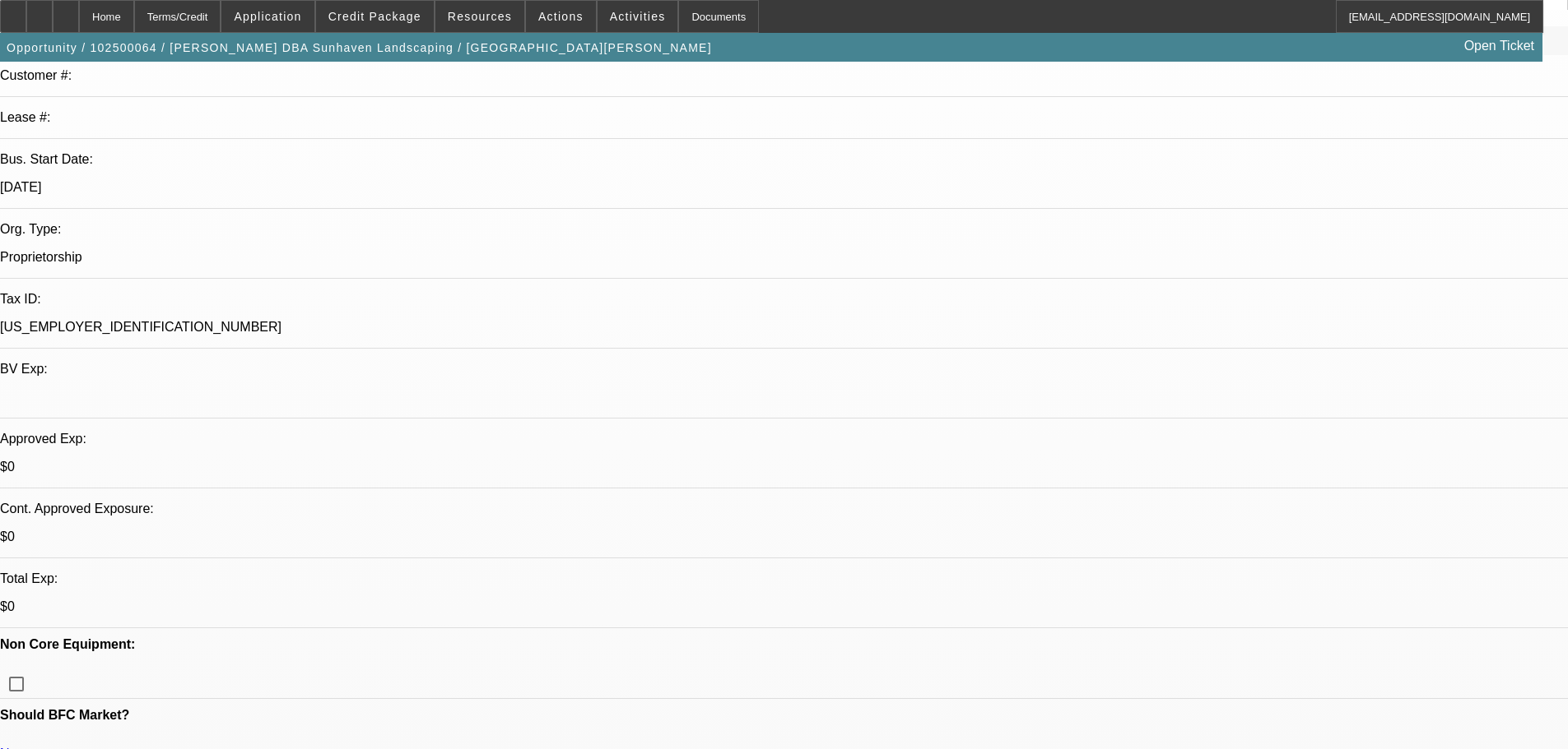
click at [25, 746] on link "No -" at bounding box center [12, 753] width 25 height 14
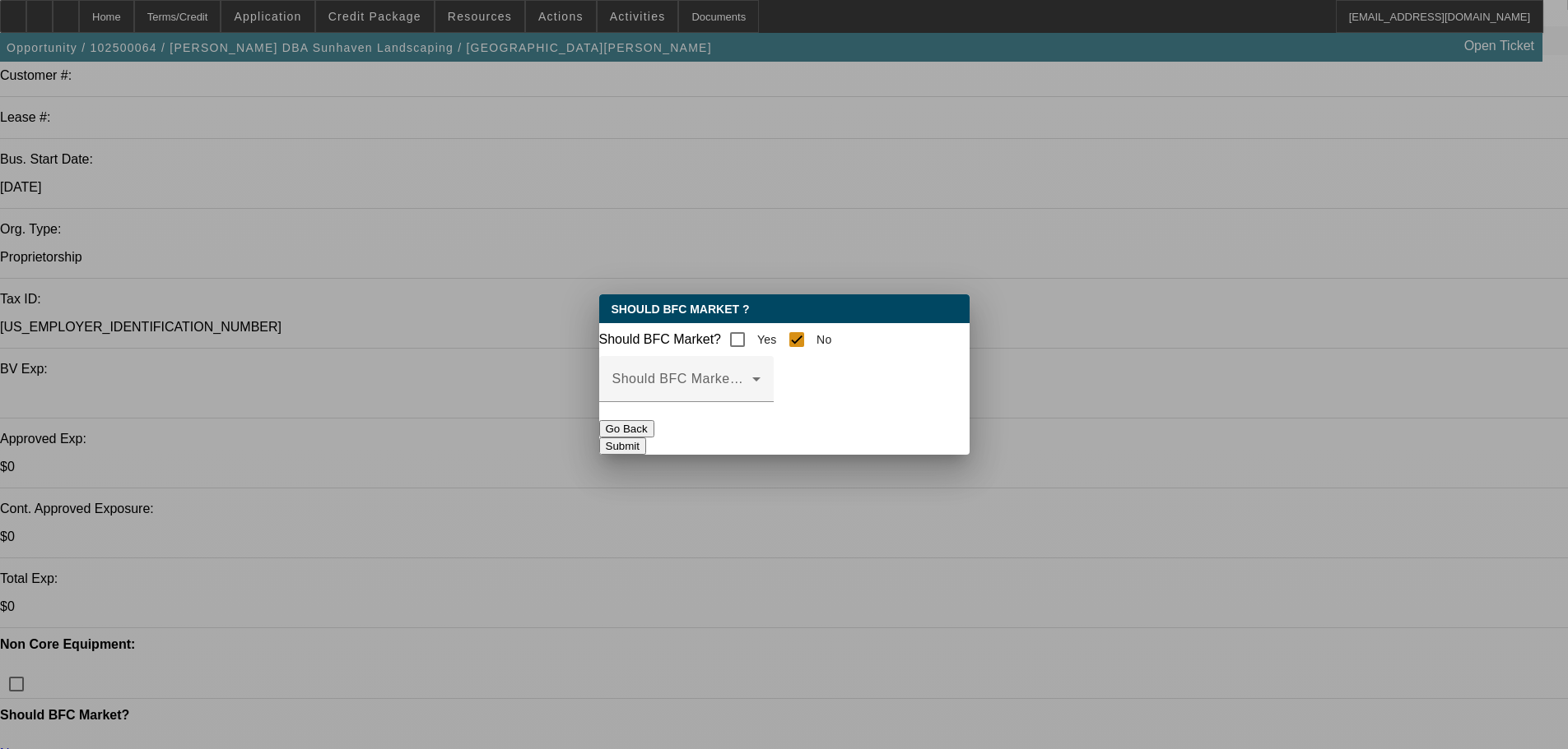
scroll to position [0, 0]
click at [752, 393] on span at bounding box center [682, 386] width 140 height 19
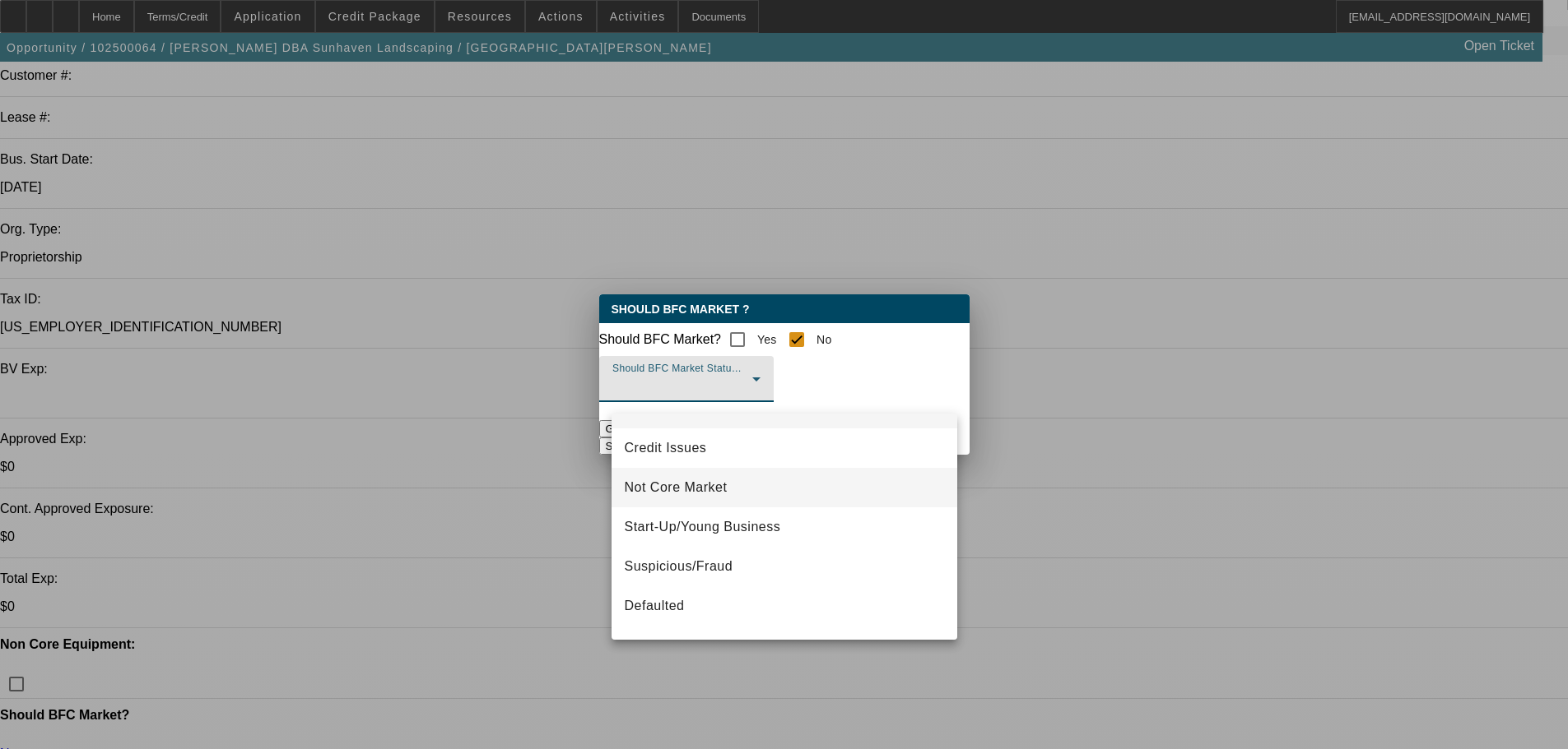
scroll to position [82, 0]
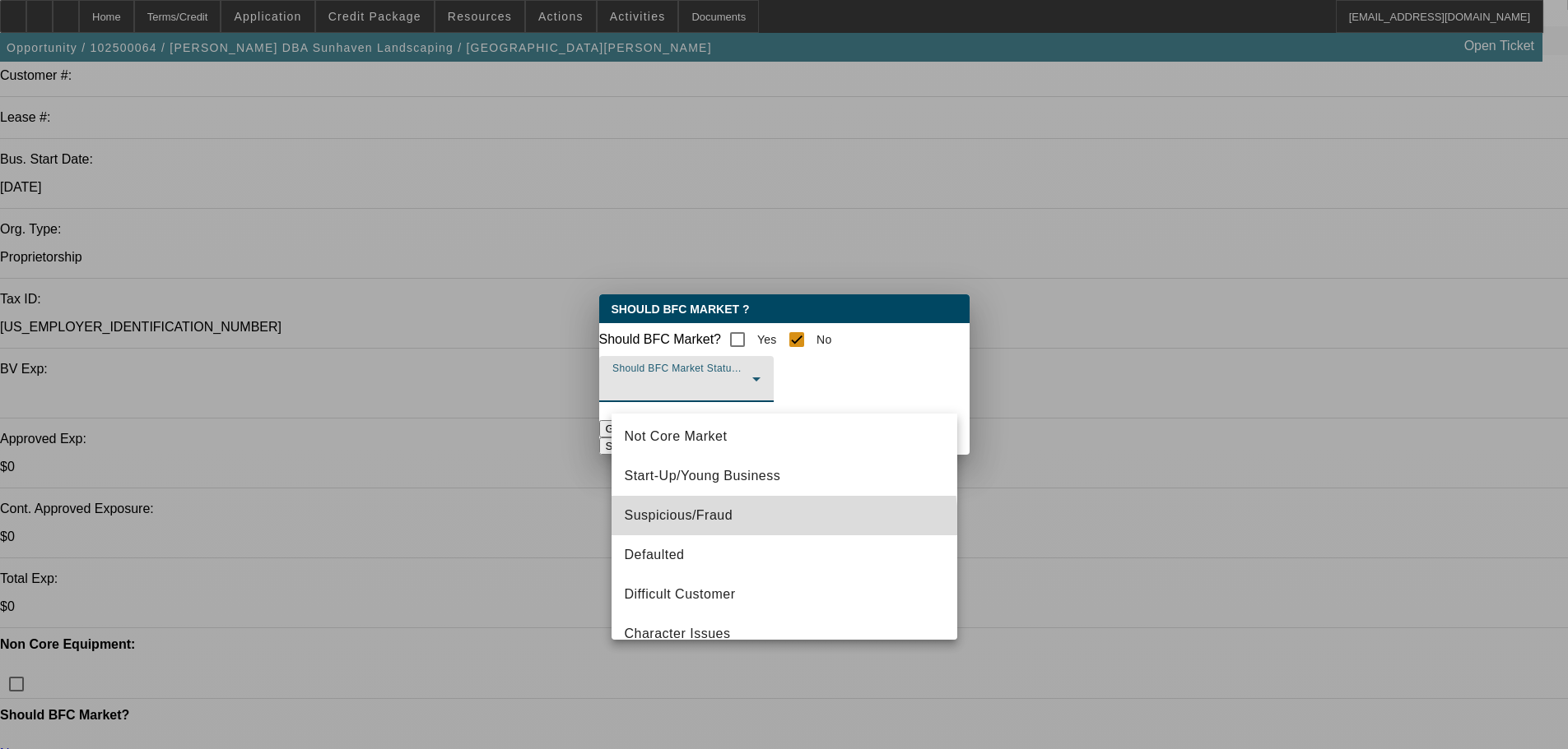
click at [780, 523] on mat-option "Suspicious/Fraud" at bounding box center [784, 515] width 345 height 40
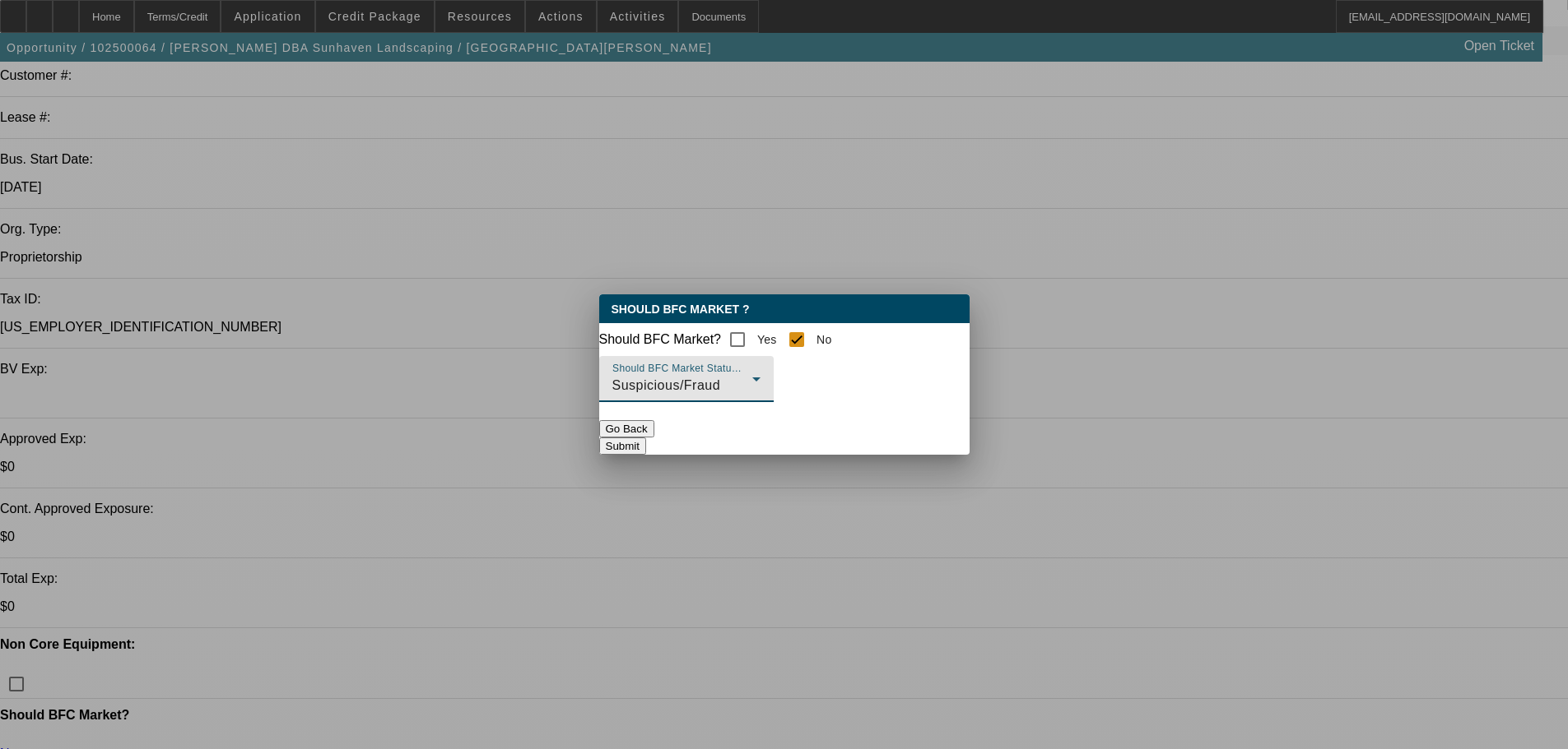
click at [646, 450] on button "Submit" at bounding box center [622, 446] width 47 height 18
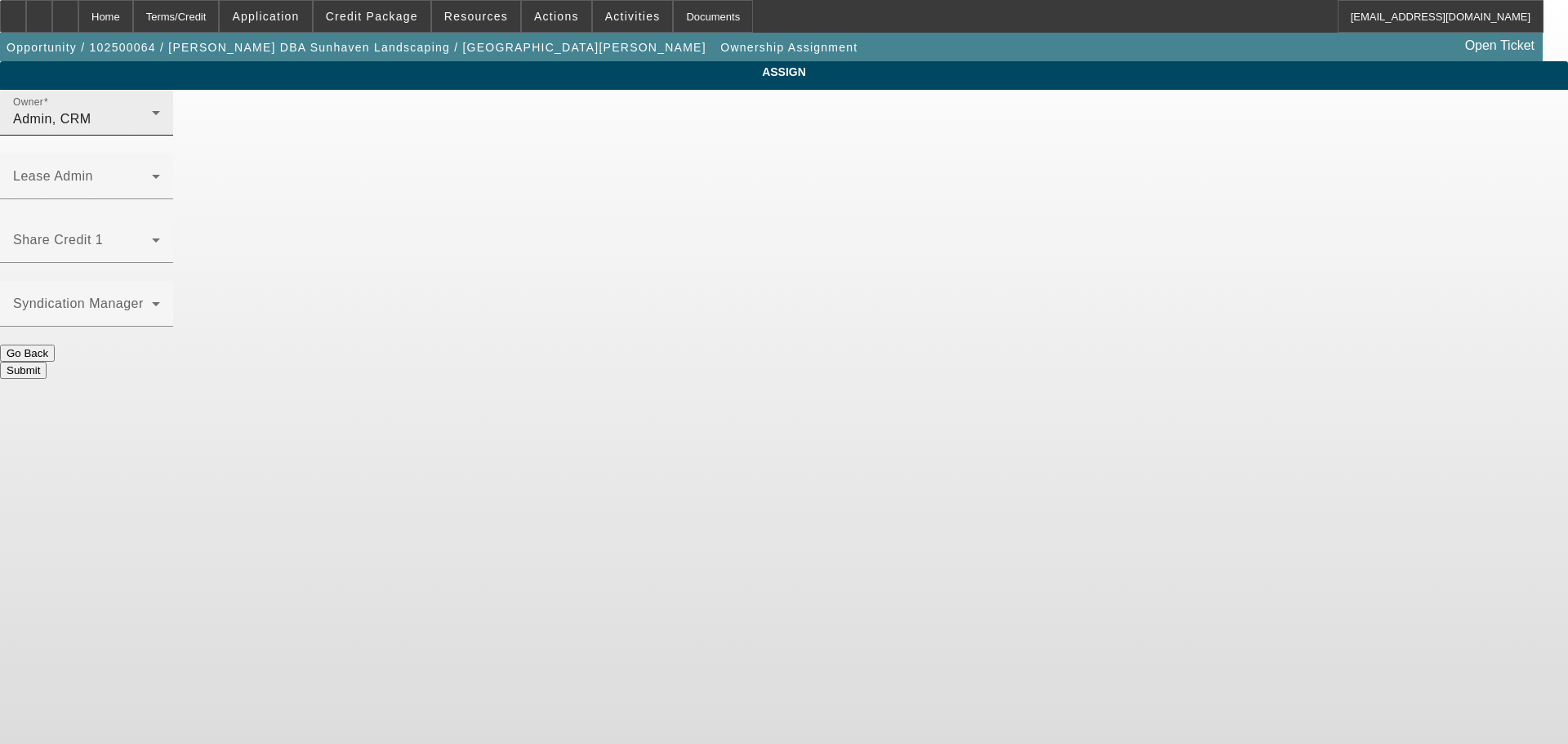
click at [160, 118] on div "Owner Admin, CRM" at bounding box center [86, 113] width 147 height 46
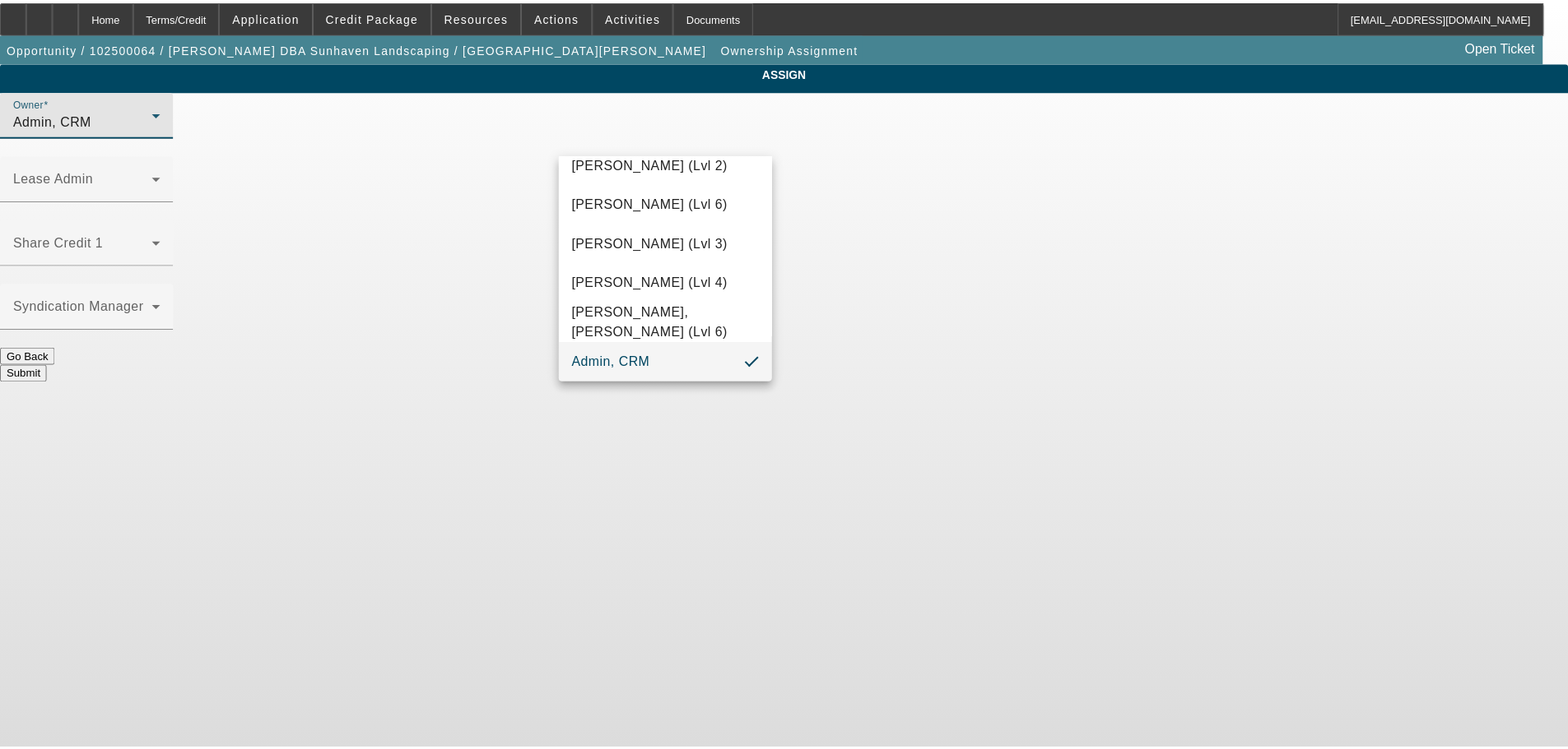
scroll to position [46, 0]
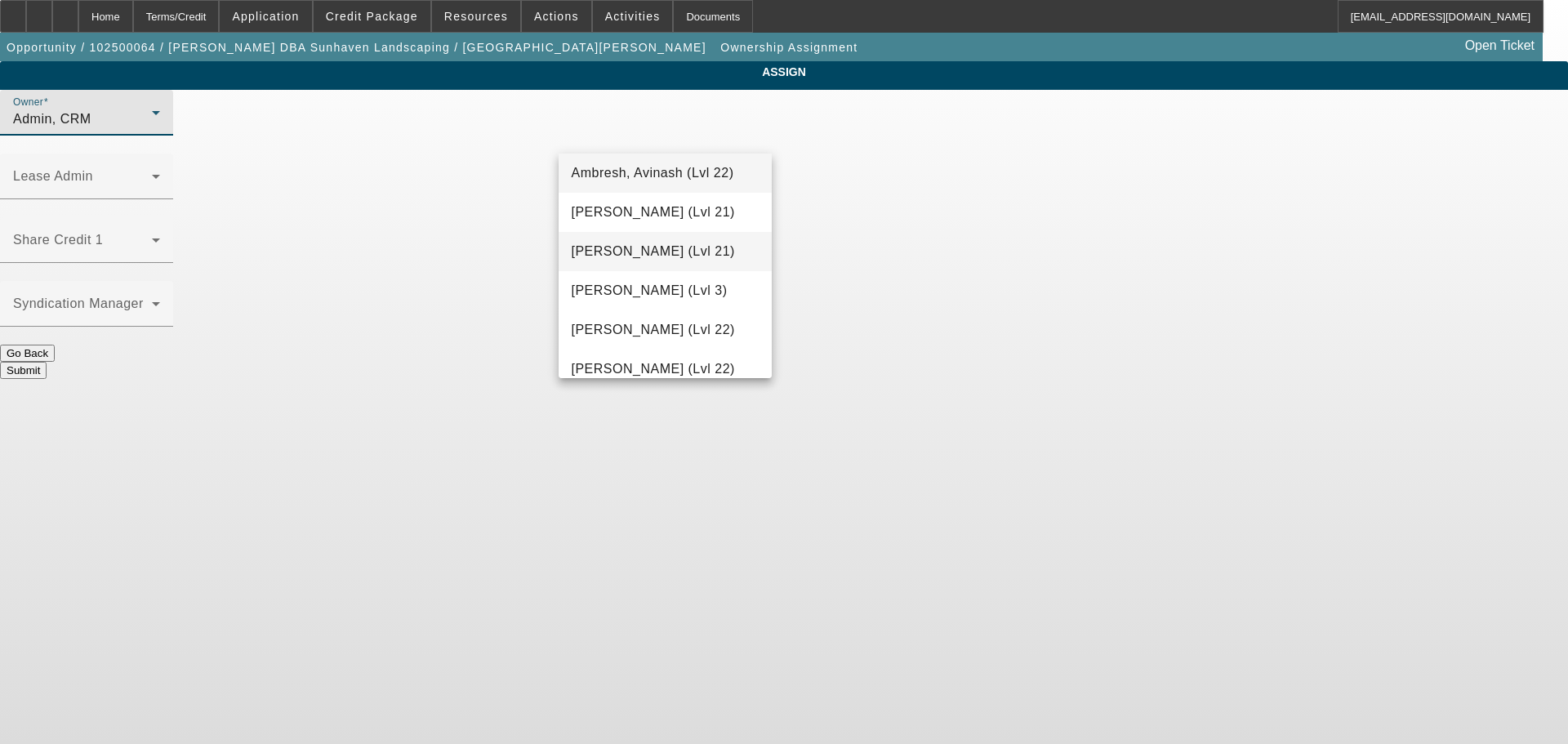
drag, startPoint x: 639, startPoint y: 244, endPoint x: 771, endPoint y: 261, distance: 133.1
click at [640, 244] on span "[PERSON_NAME] (Lvl 21)" at bounding box center [653, 252] width 163 height 19
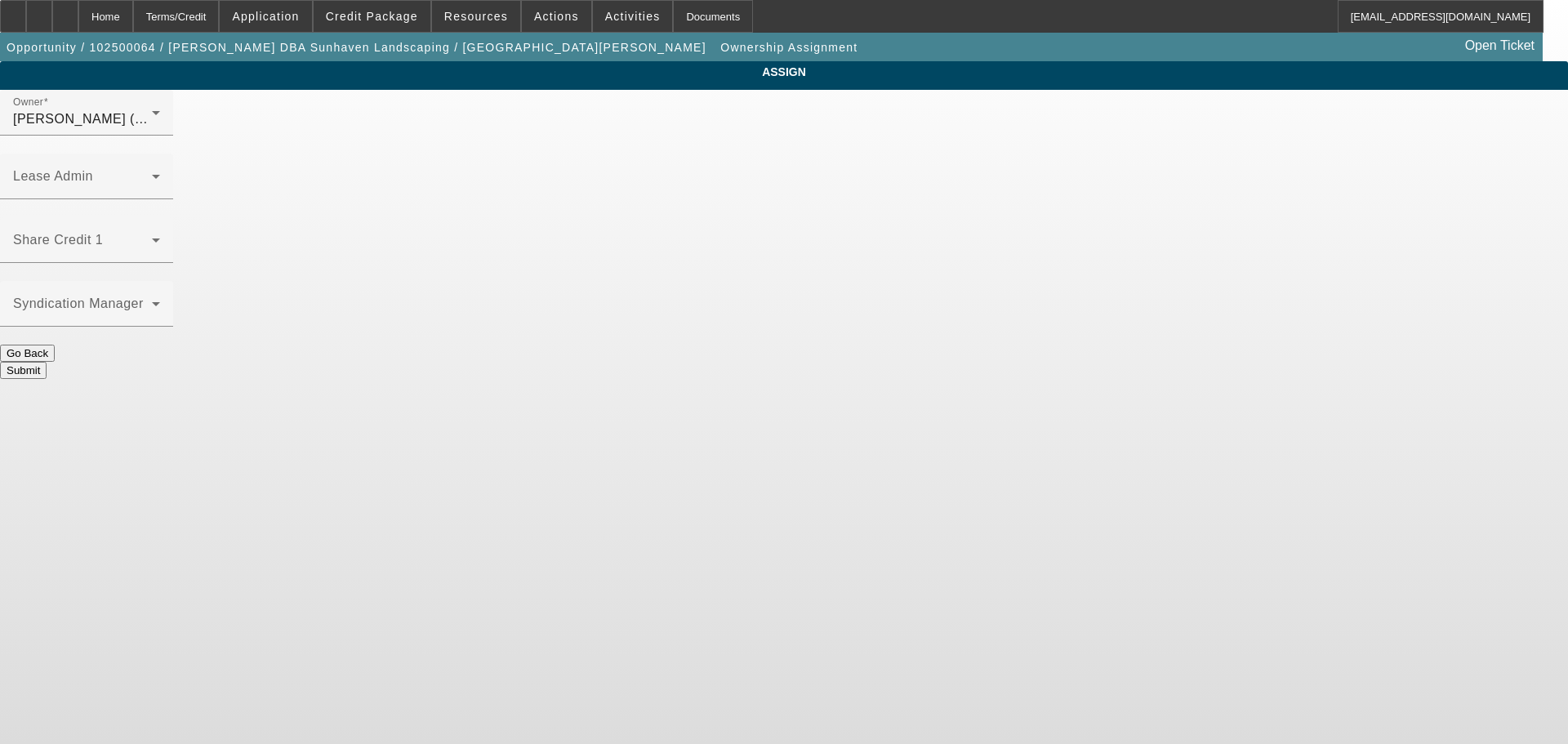
click at [47, 362] on button "Submit" at bounding box center [23, 371] width 47 height 18
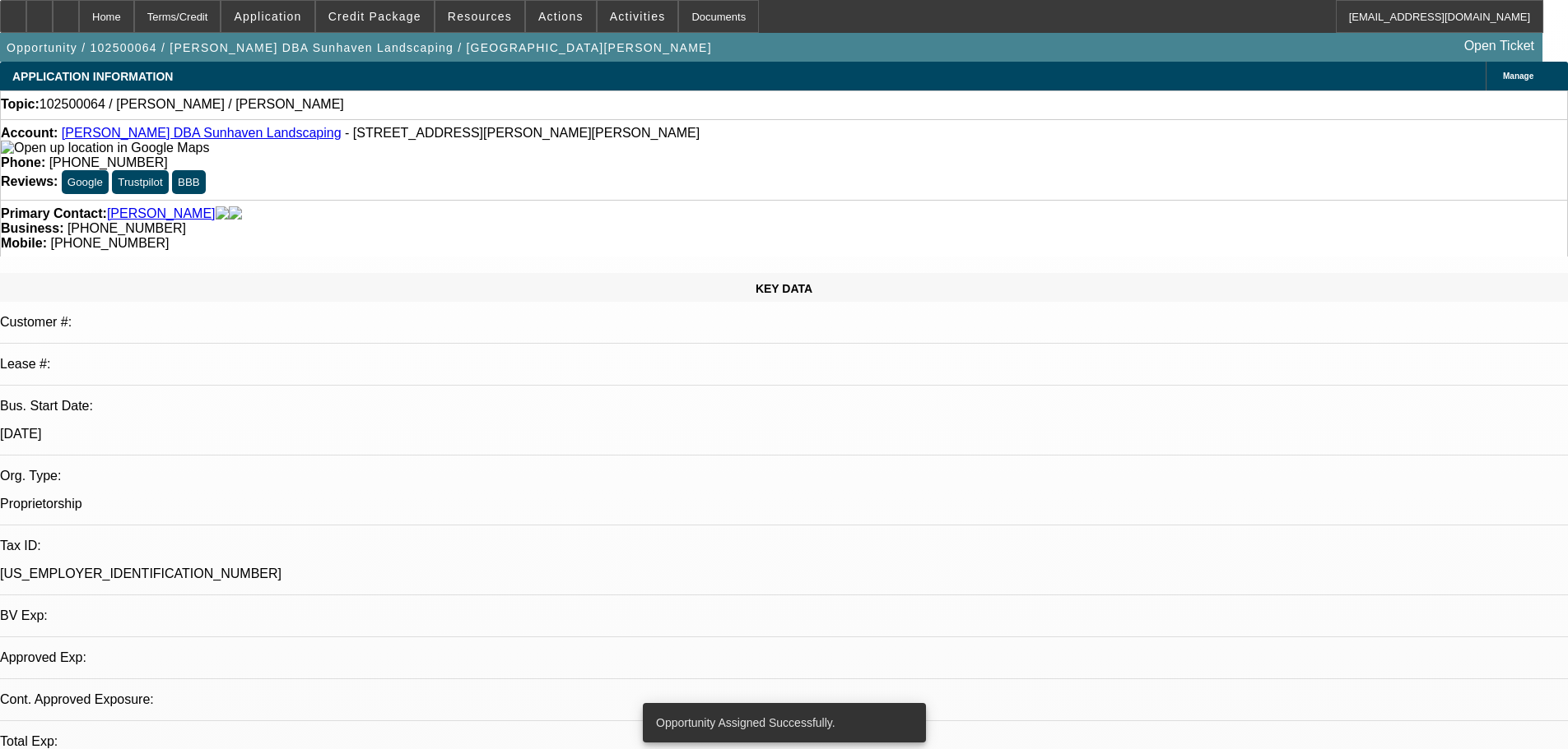
select select "0"
select select "2"
select select "0.1"
select select "4"
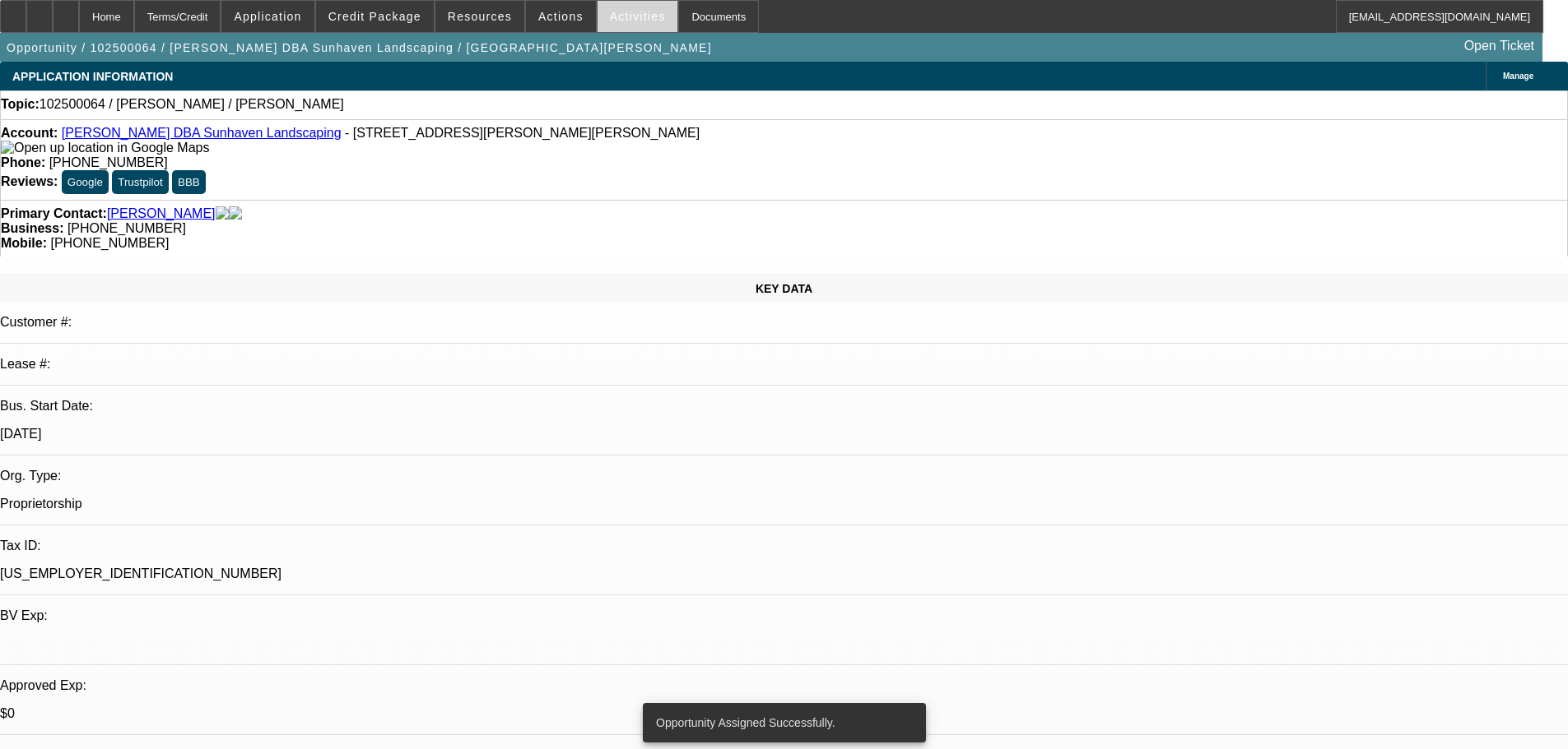
click at [609, 21] on span "Activities" at bounding box center [637, 16] width 56 height 13
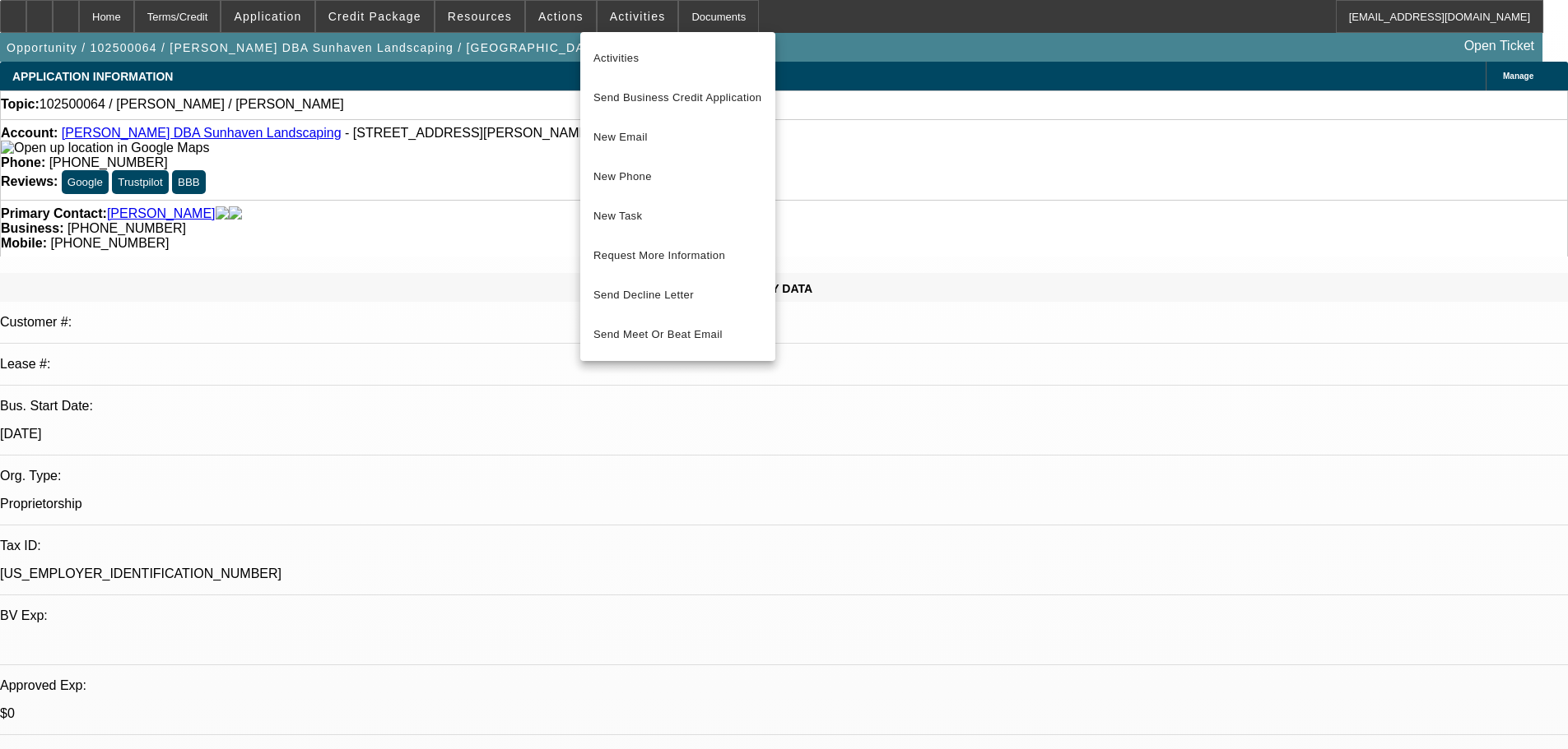
click at [429, 222] on div at bounding box center [784, 374] width 1568 height 749
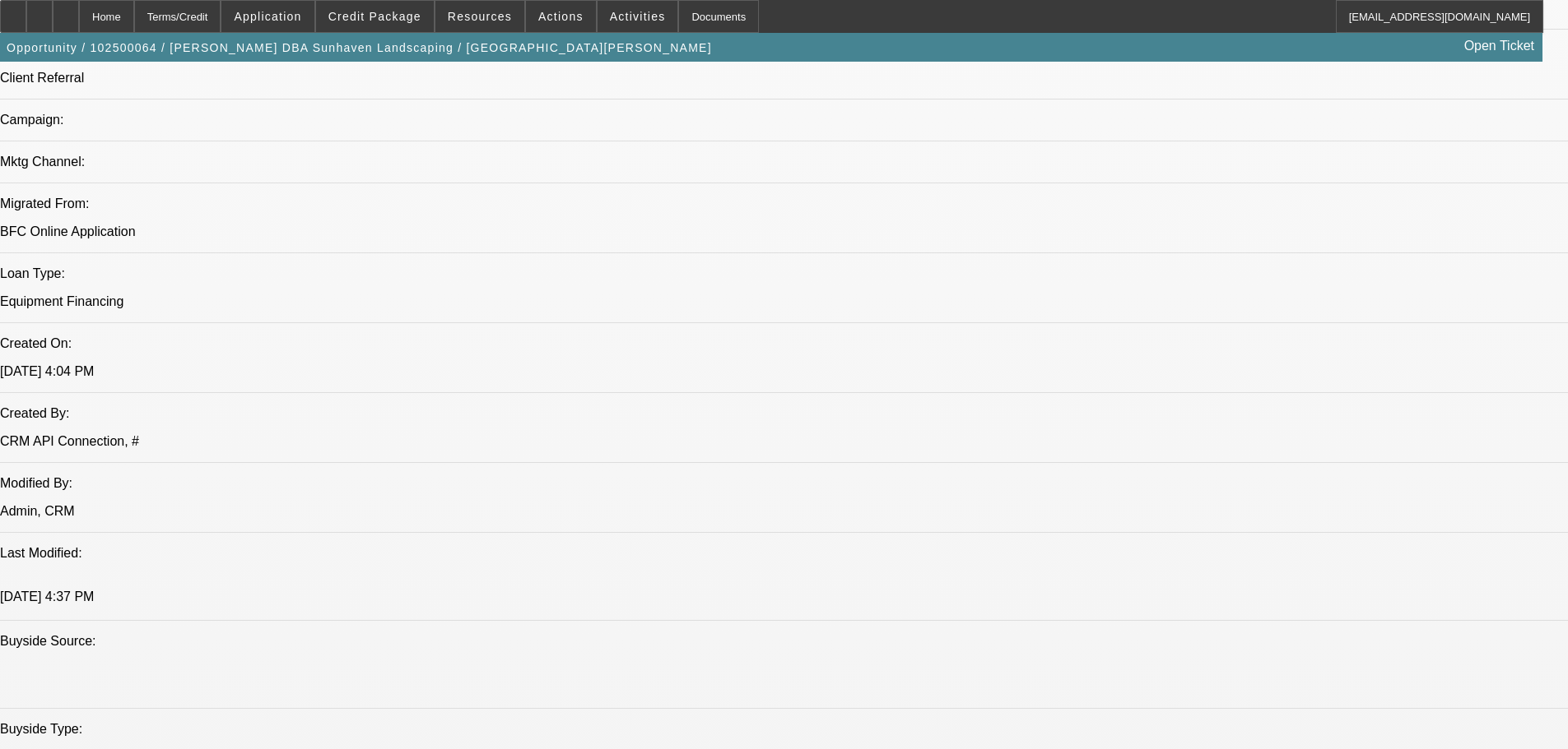
scroll to position [987, 0]
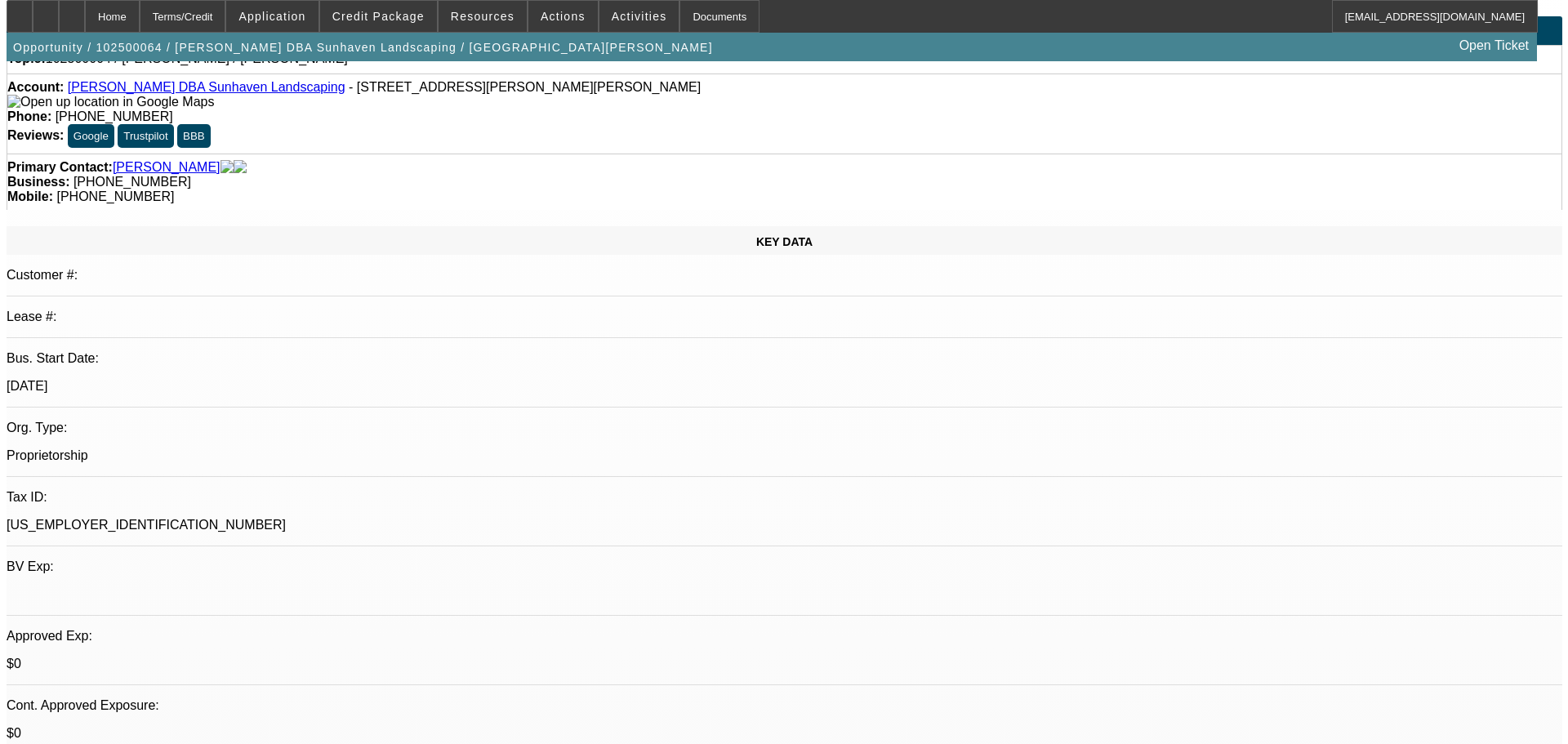
scroll to position [0, 0]
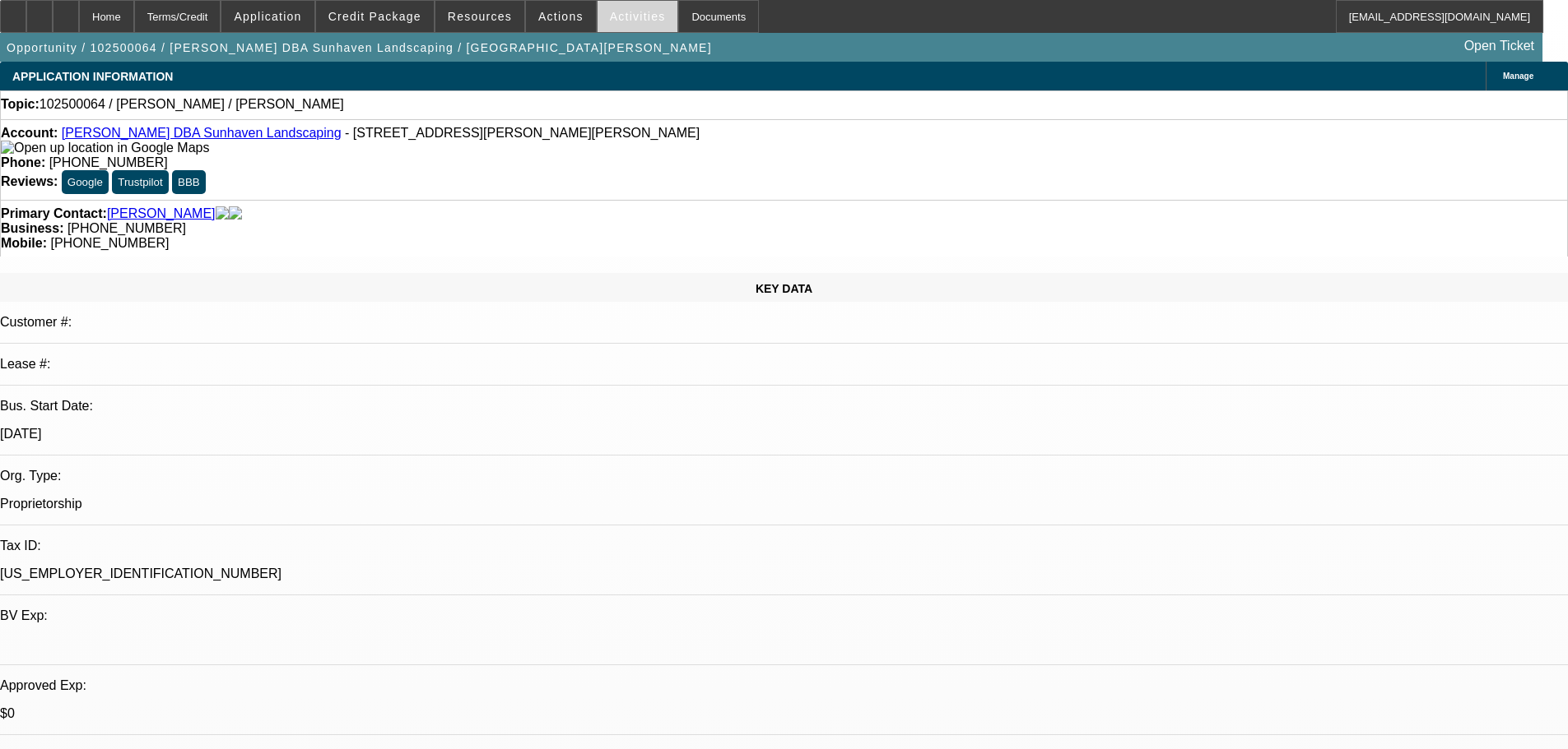
click at [597, 23] on span at bounding box center [637, 16] width 81 height 40
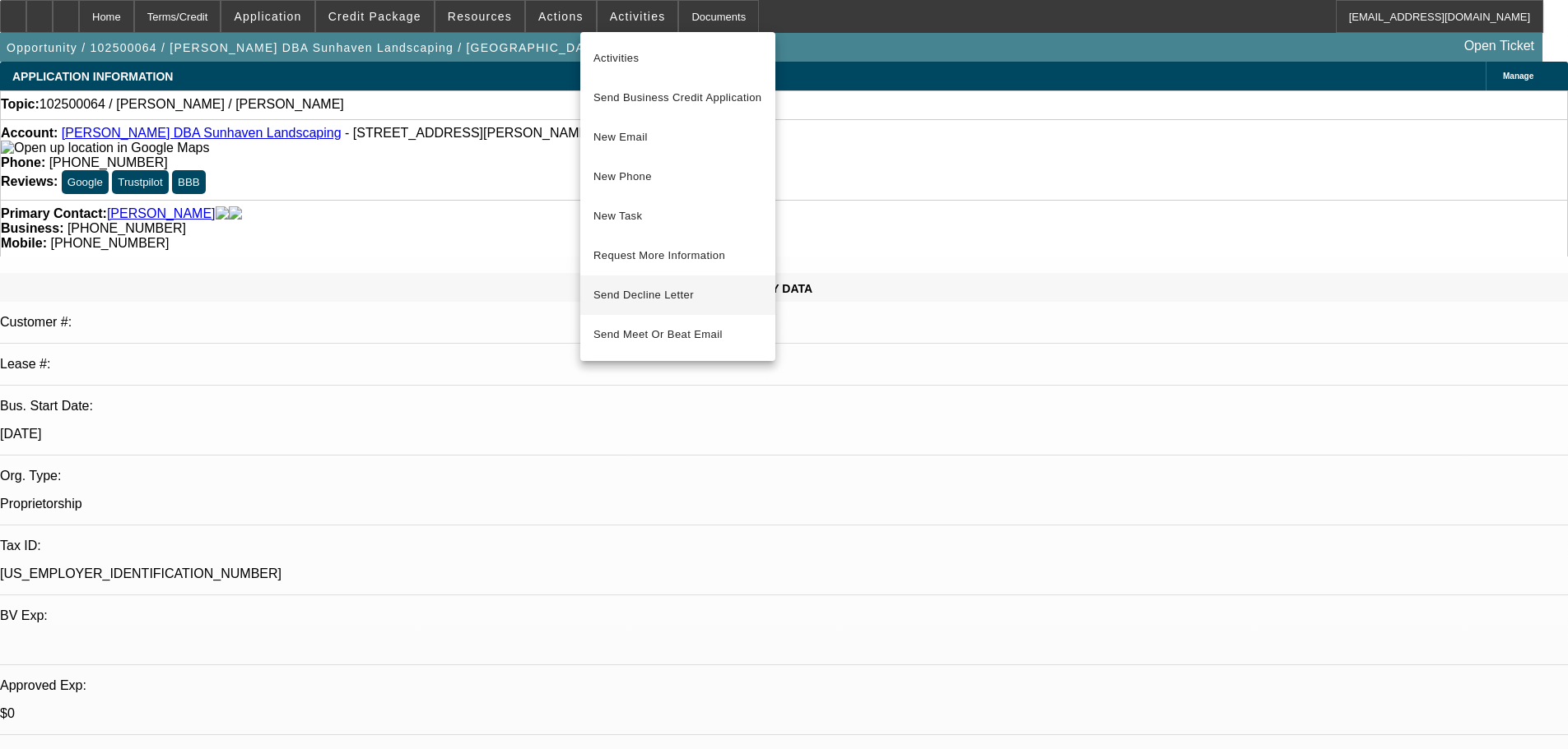
click at [629, 298] on span "Send Decline Letter" at bounding box center [643, 295] width 100 height 12
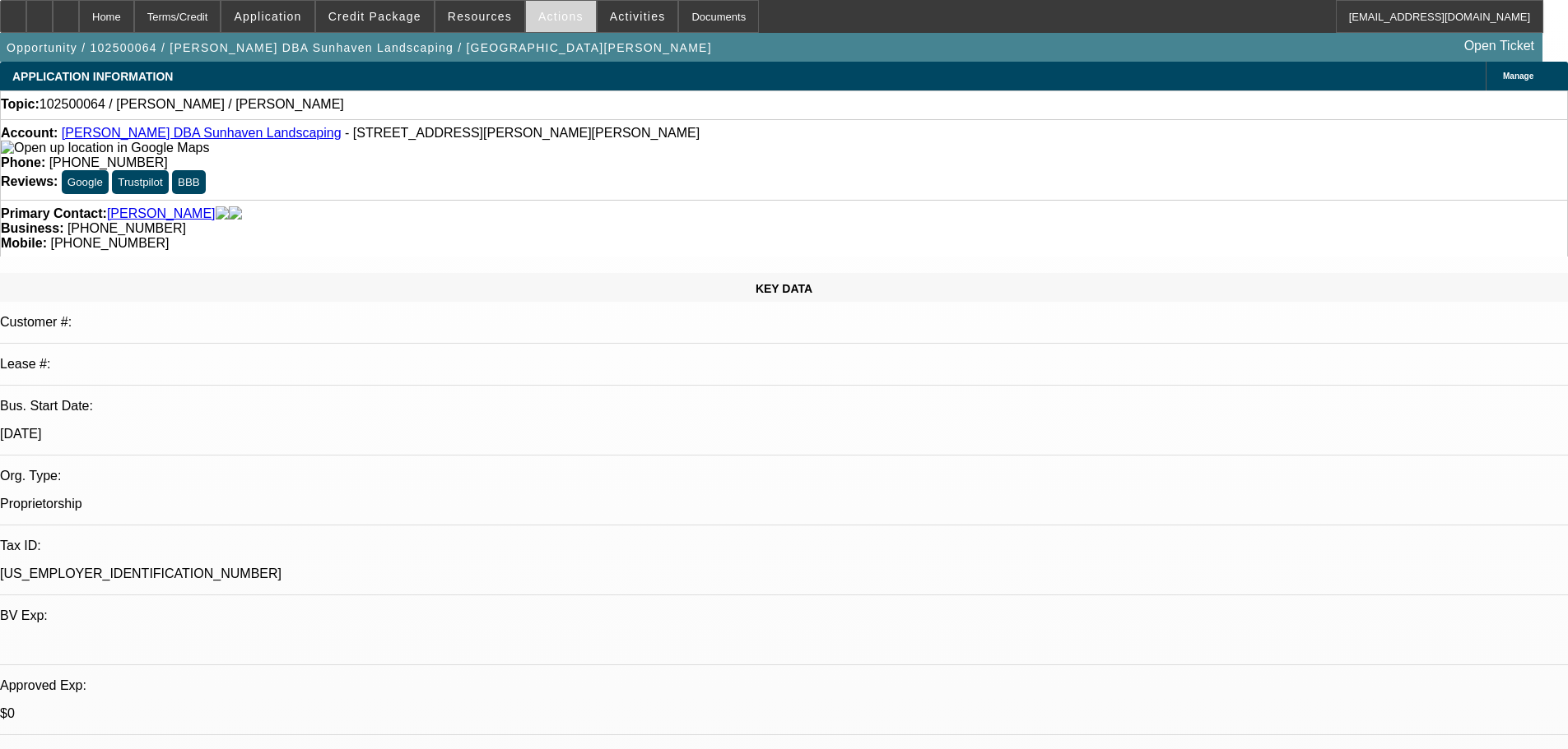
click at [569, 25] on span at bounding box center [561, 16] width 70 height 40
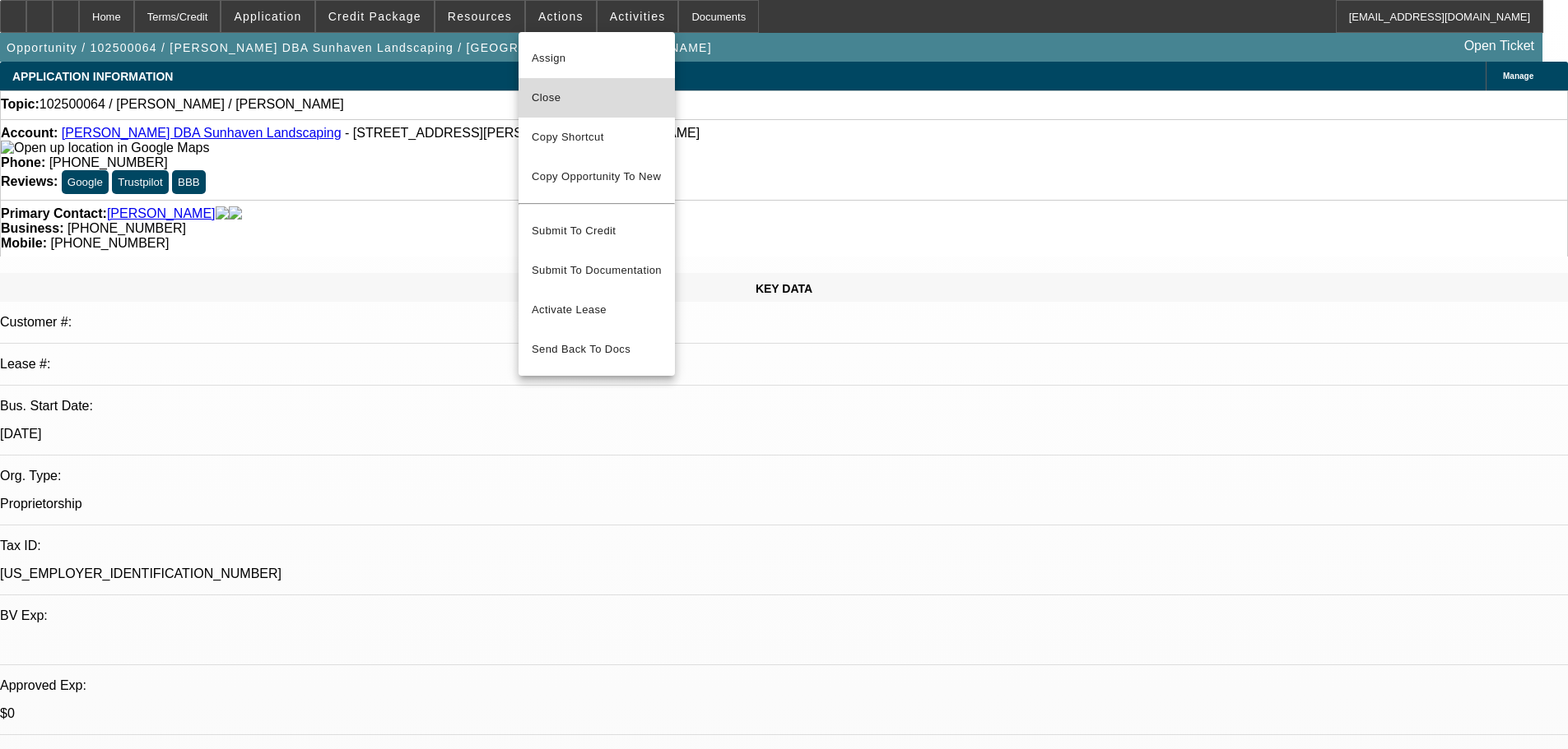
click at [582, 99] on span "Close" at bounding box center [596, 97] width 130 height 19
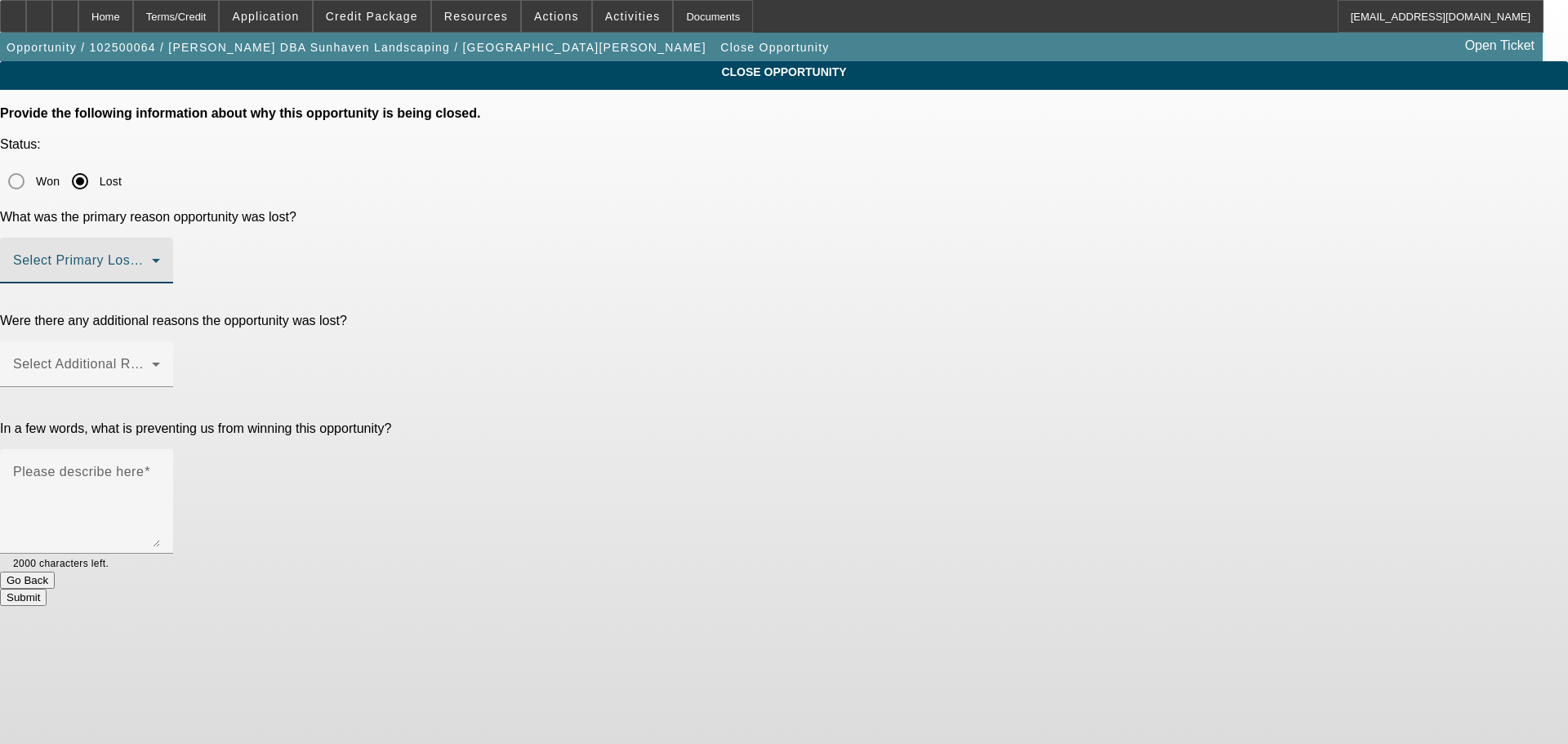
click at [152, 258] on span at bounding box center [83, 267] width 139 height 19
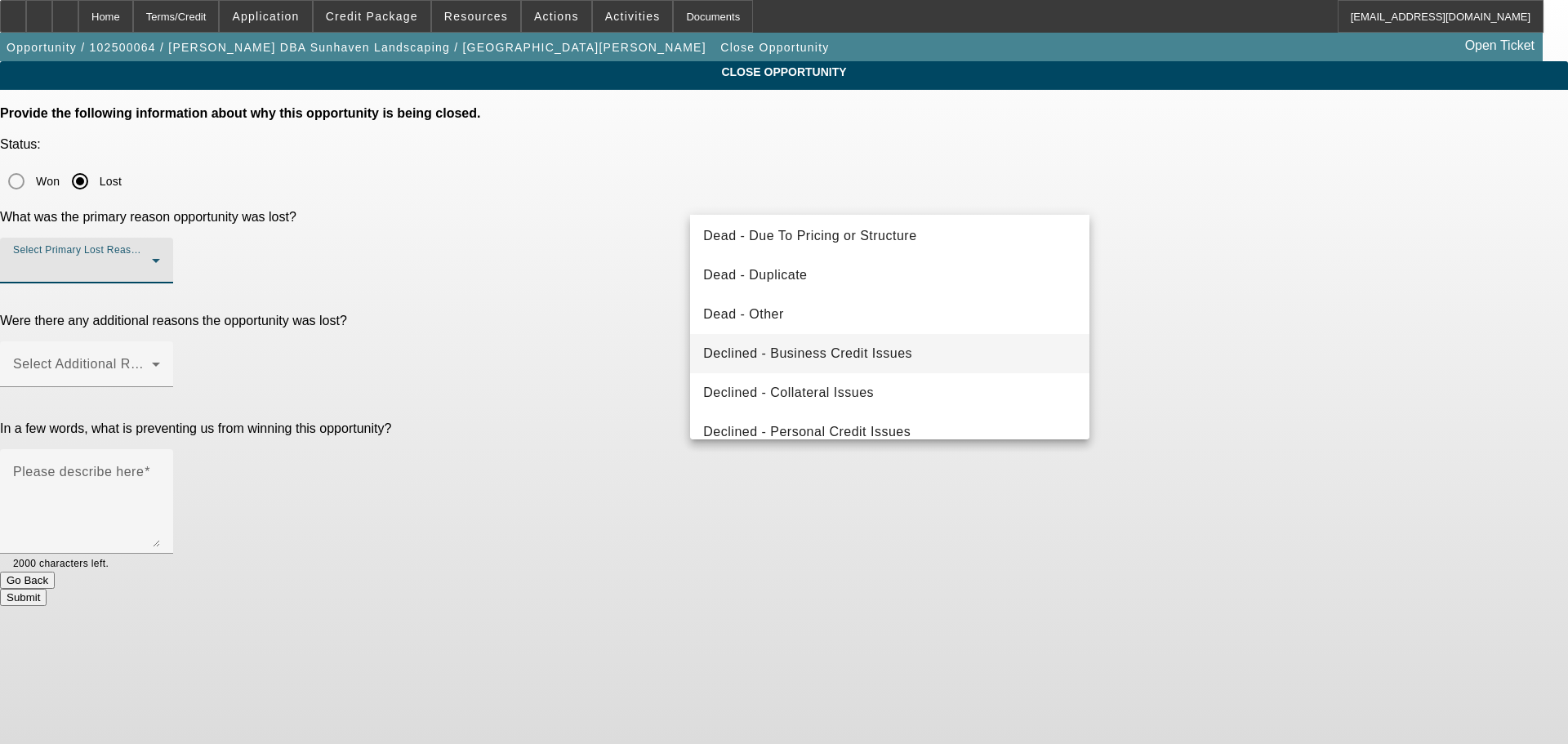
scroll to position [220, 0]
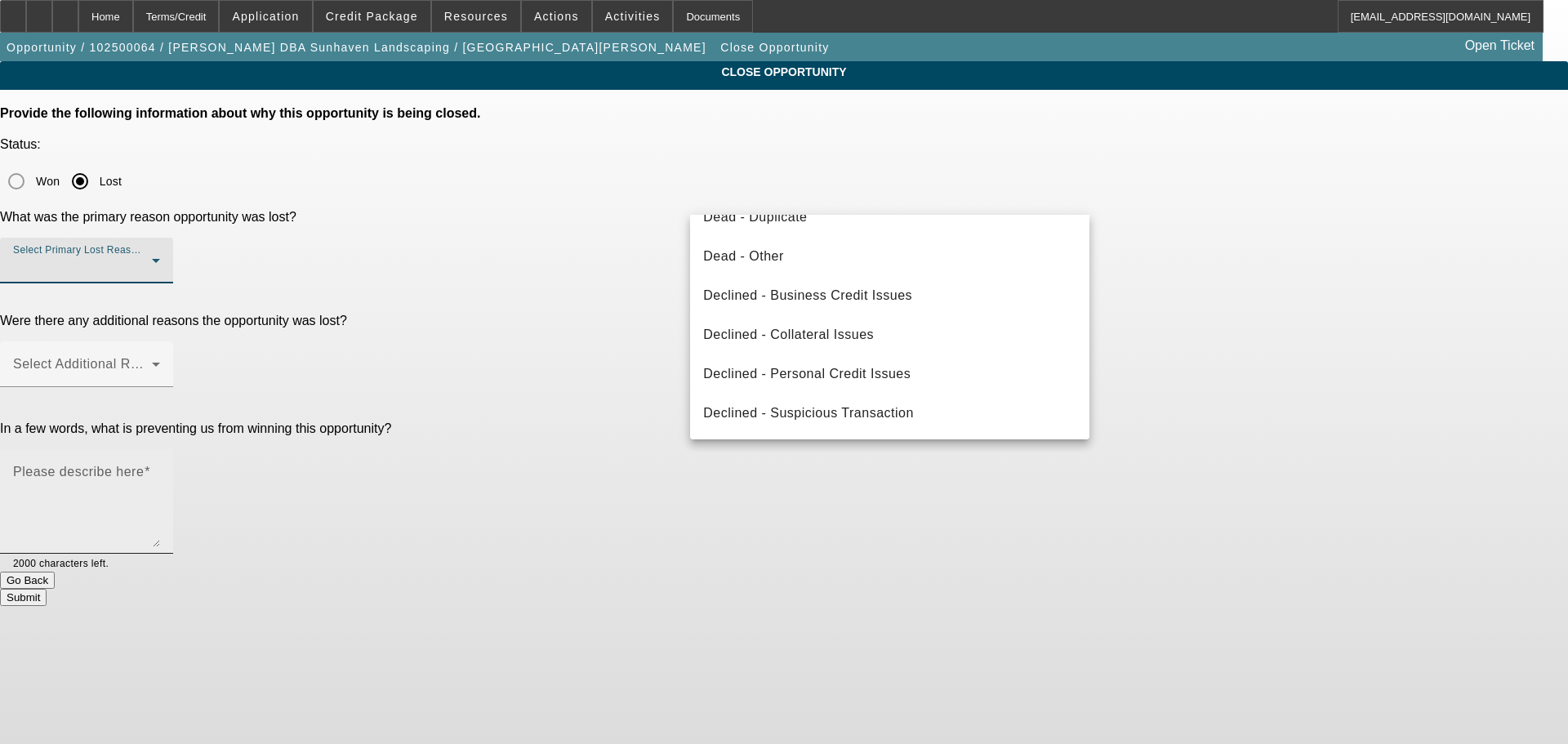
drag, startPoint x: 903, startPoint y: 419, endPoint x: 873, endPoint y: 333, distance: 91.1
click at [901, 419] on span "Declined - Suspicious Transaction" at bounding box center [809, 413] width 211 height 19
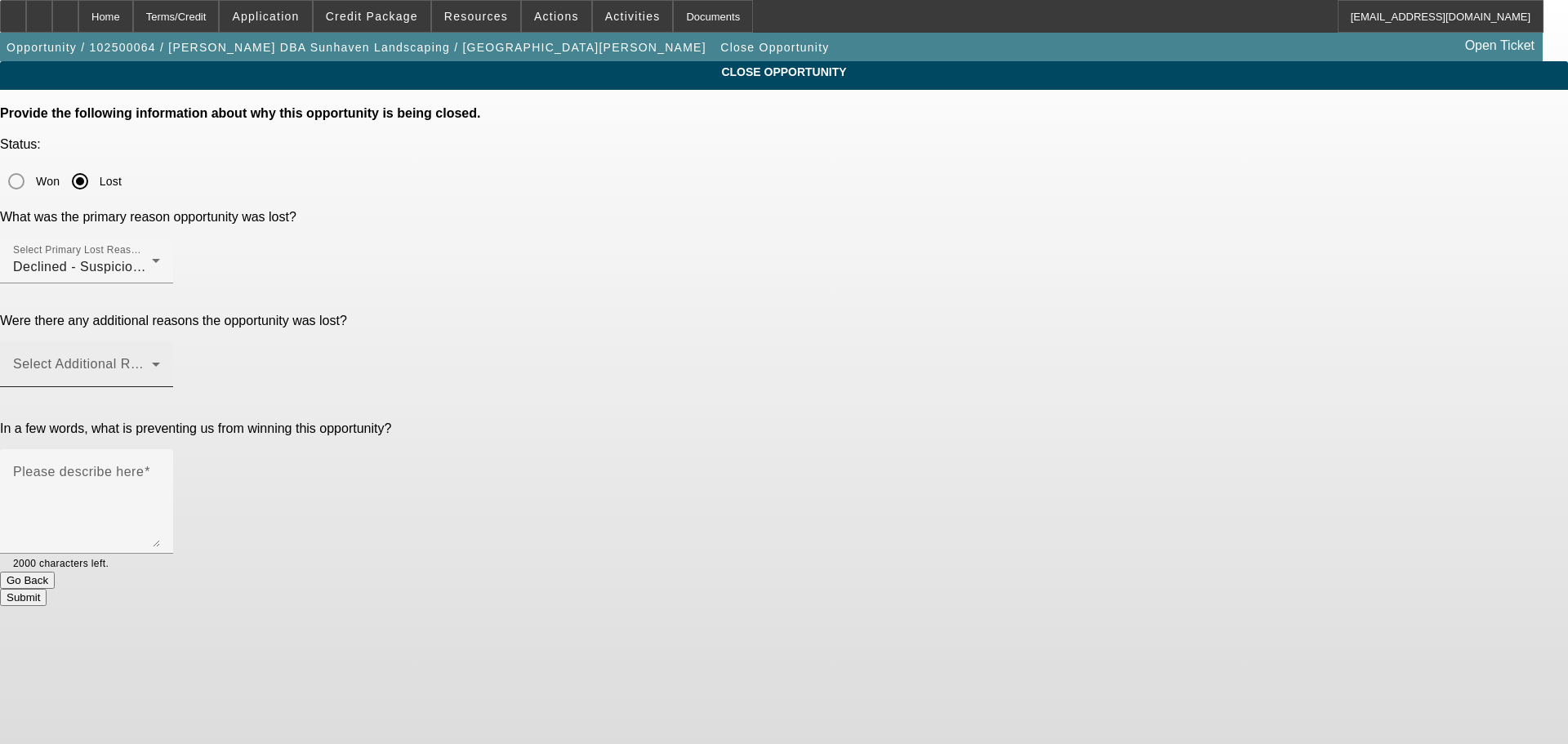
click at [175, 357] on mat-label "Select Additional Reasons" at bounding box center [94, 364] width 162 height 14
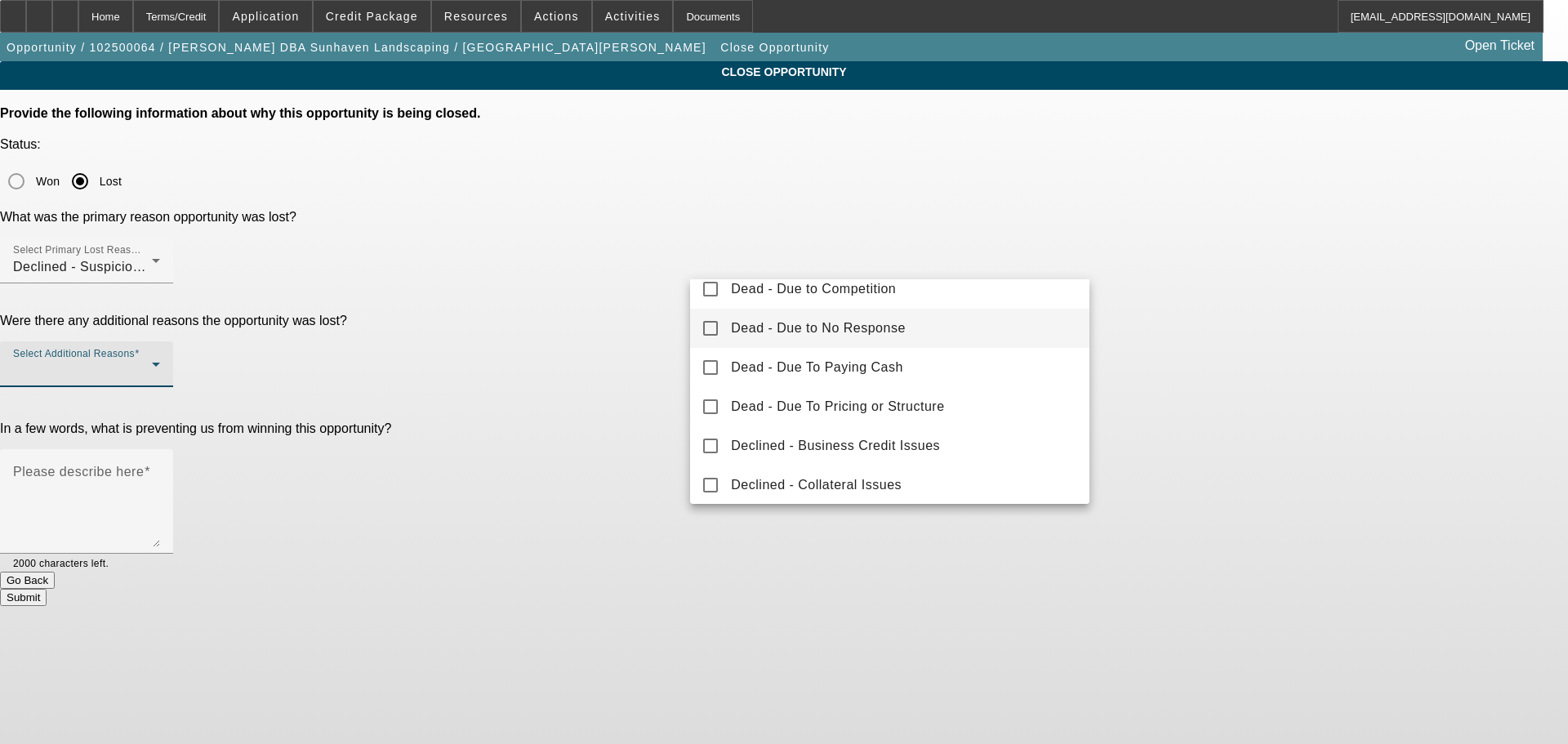
scroll to position [0, 0]
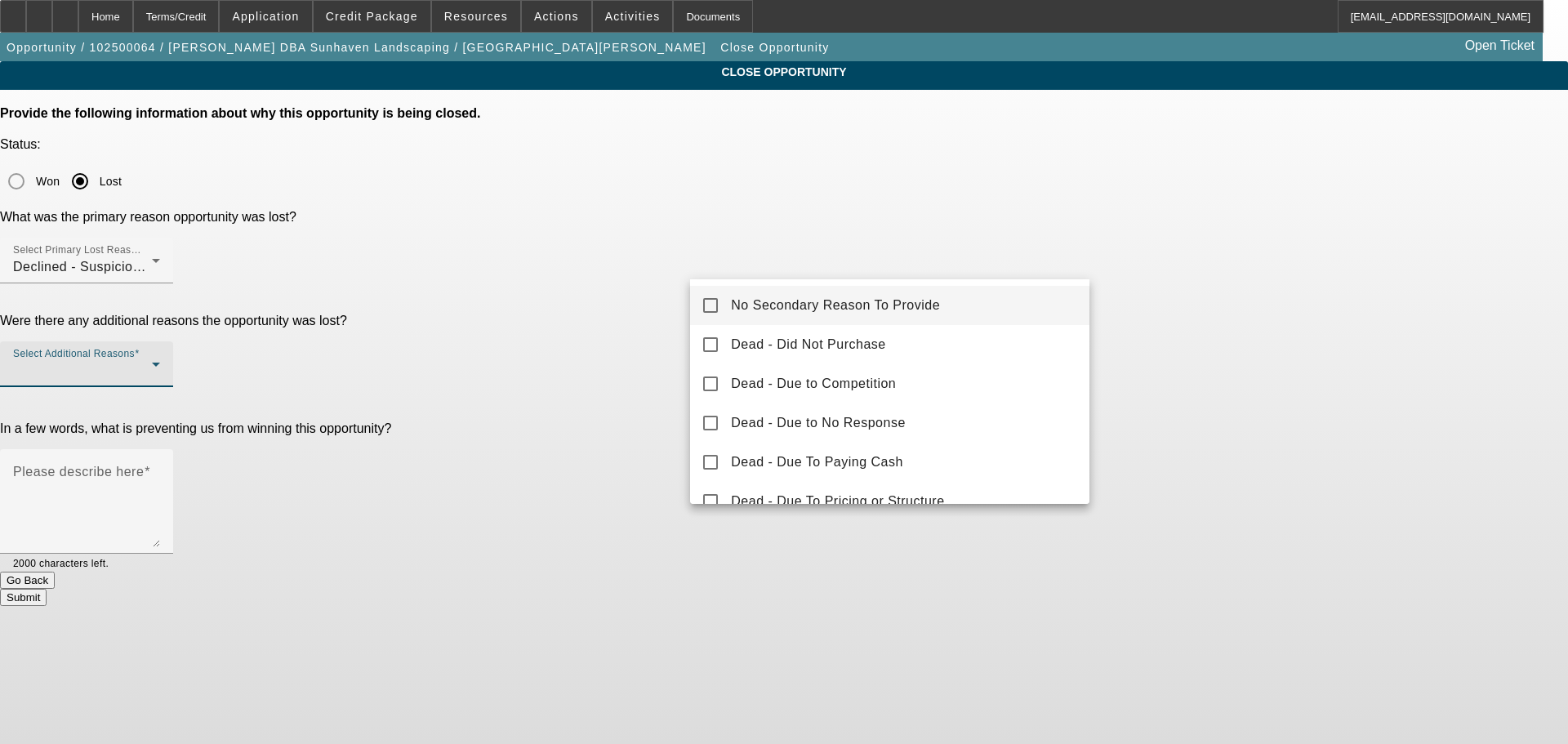
click at [741, 311] on span "No Secondary Reason To Provide" at bounding box center [835, 305] width 209 height 19
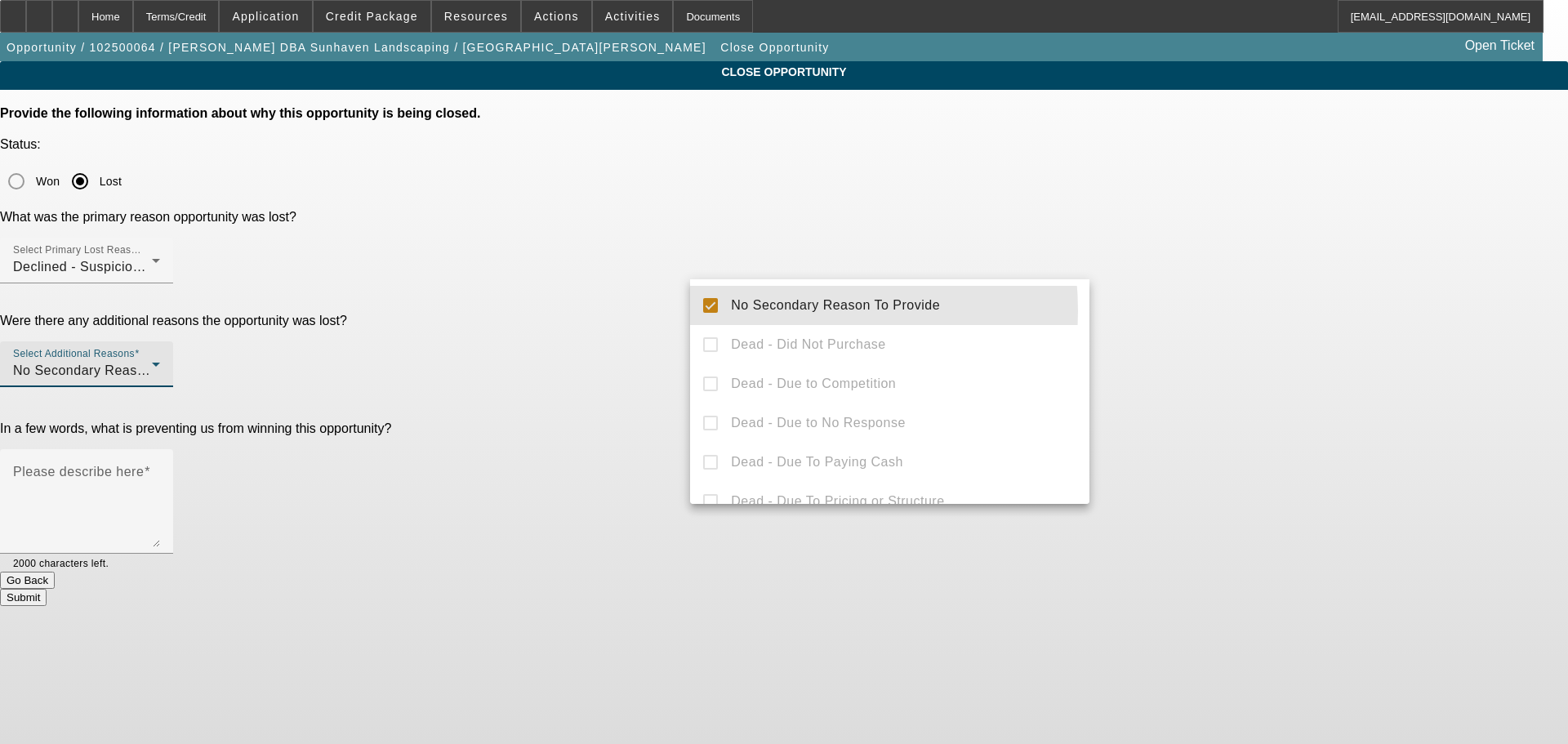
click at [595, 341] on div at bounding box center [784, 372] width 1568 height 744
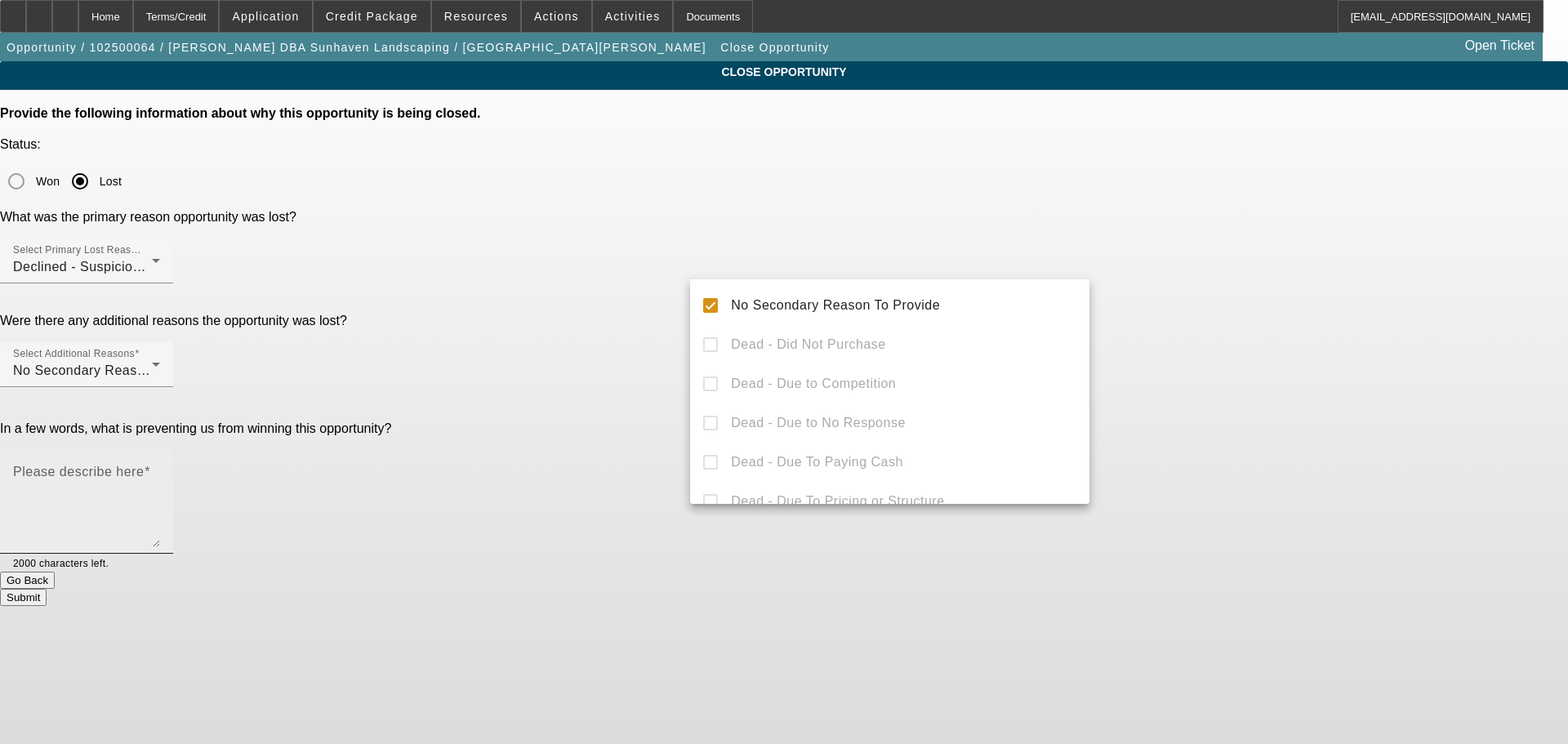
click at [160, 469] on textarea "Please describe here" at bounding box center [86, 507] width 147 height 78
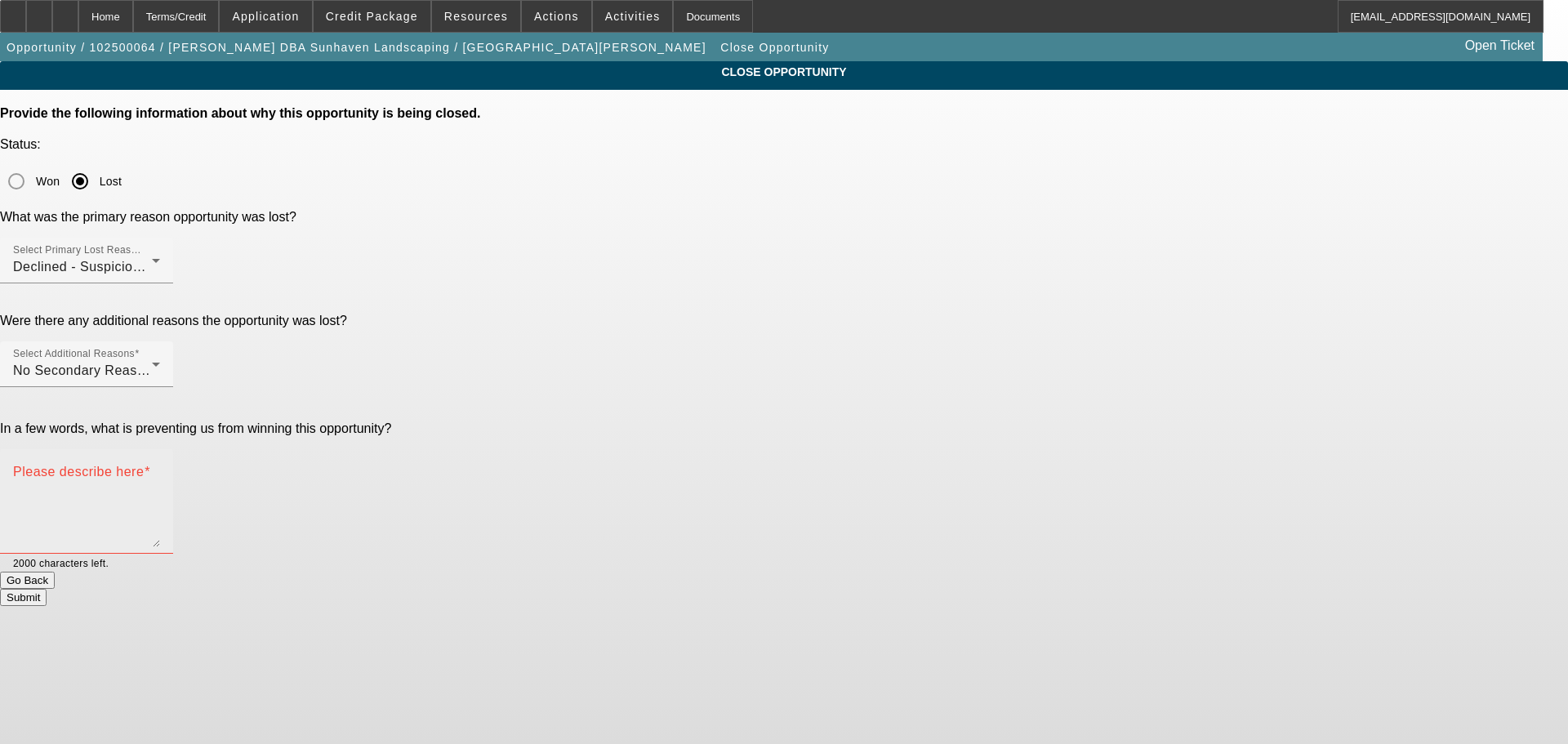
click at [160, 469] on textarea "Please describe here" at bounding box center [86, 507] width 147 height 78
paste textarea "PG SENT OVER FAKE BANK STATEMENTS FOR [PERSON_NAME] DBA SUNHAVEN LANDSCAPING IN…"
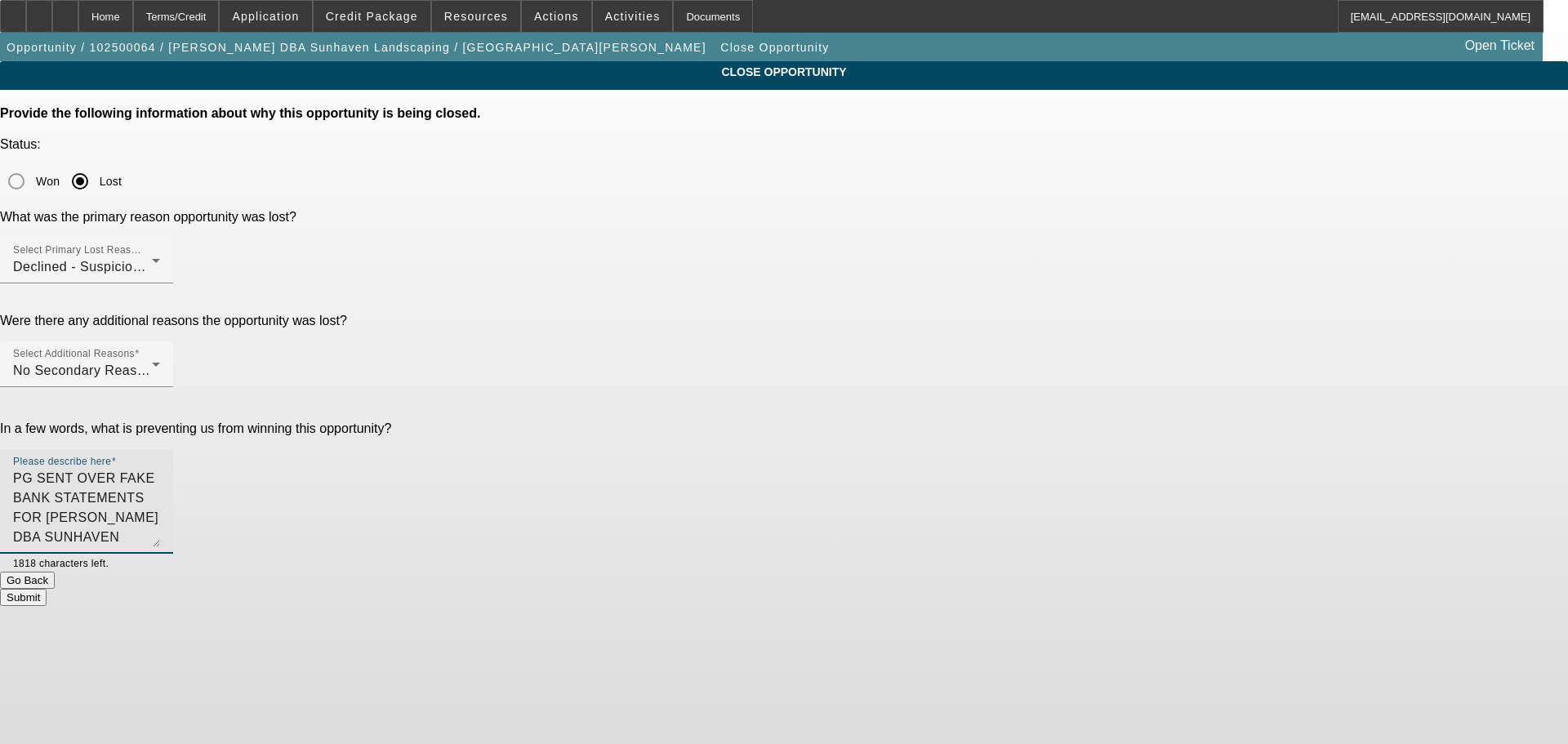
type textarea "PG SENT OVER FAKE BANK STATEMENTS FOR [PERSON_NAME] DBA SUNHAVEN LANDSCAPING IN…"
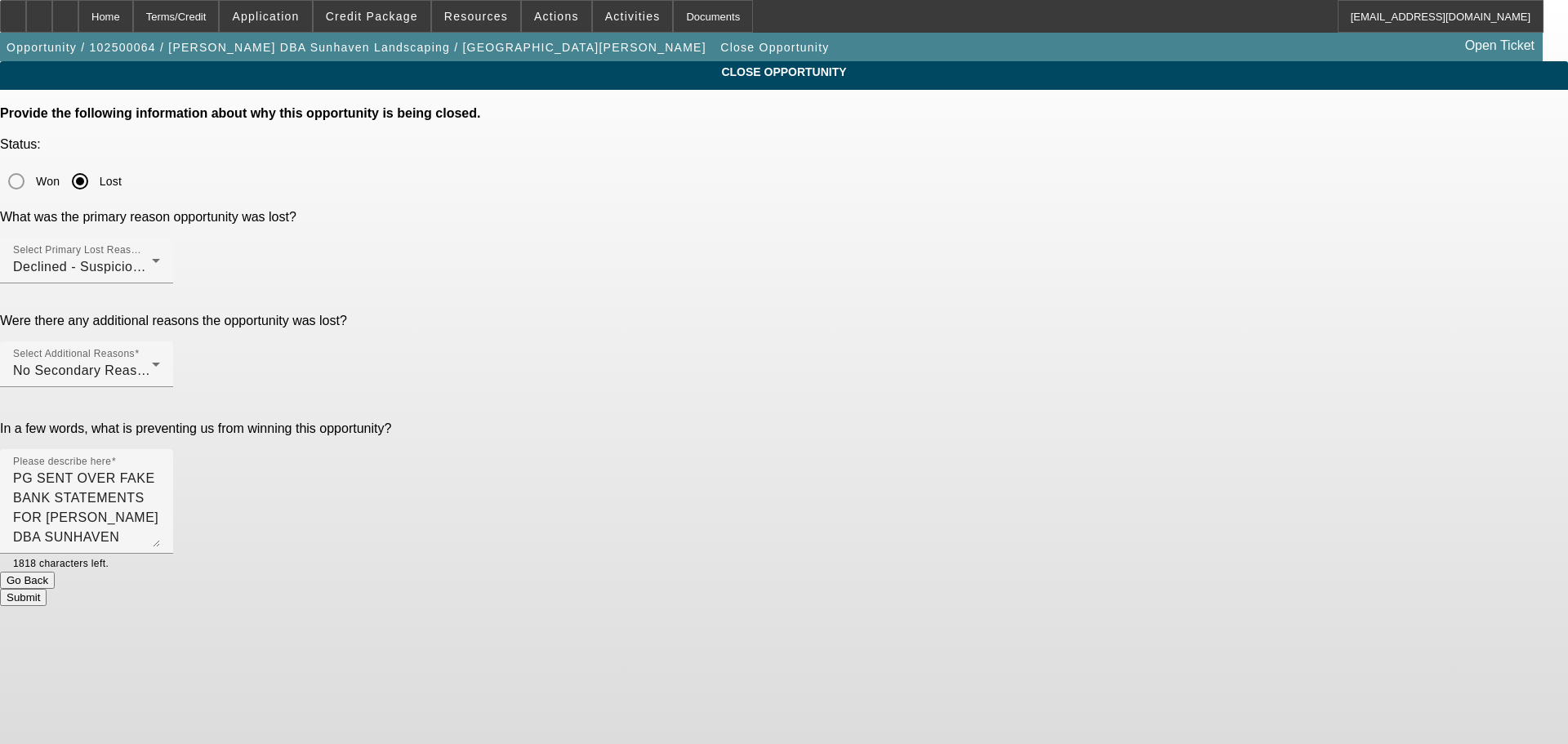
click at [47, 589] on button "Submit" at bounding box center [23, 598] width 47 height 18
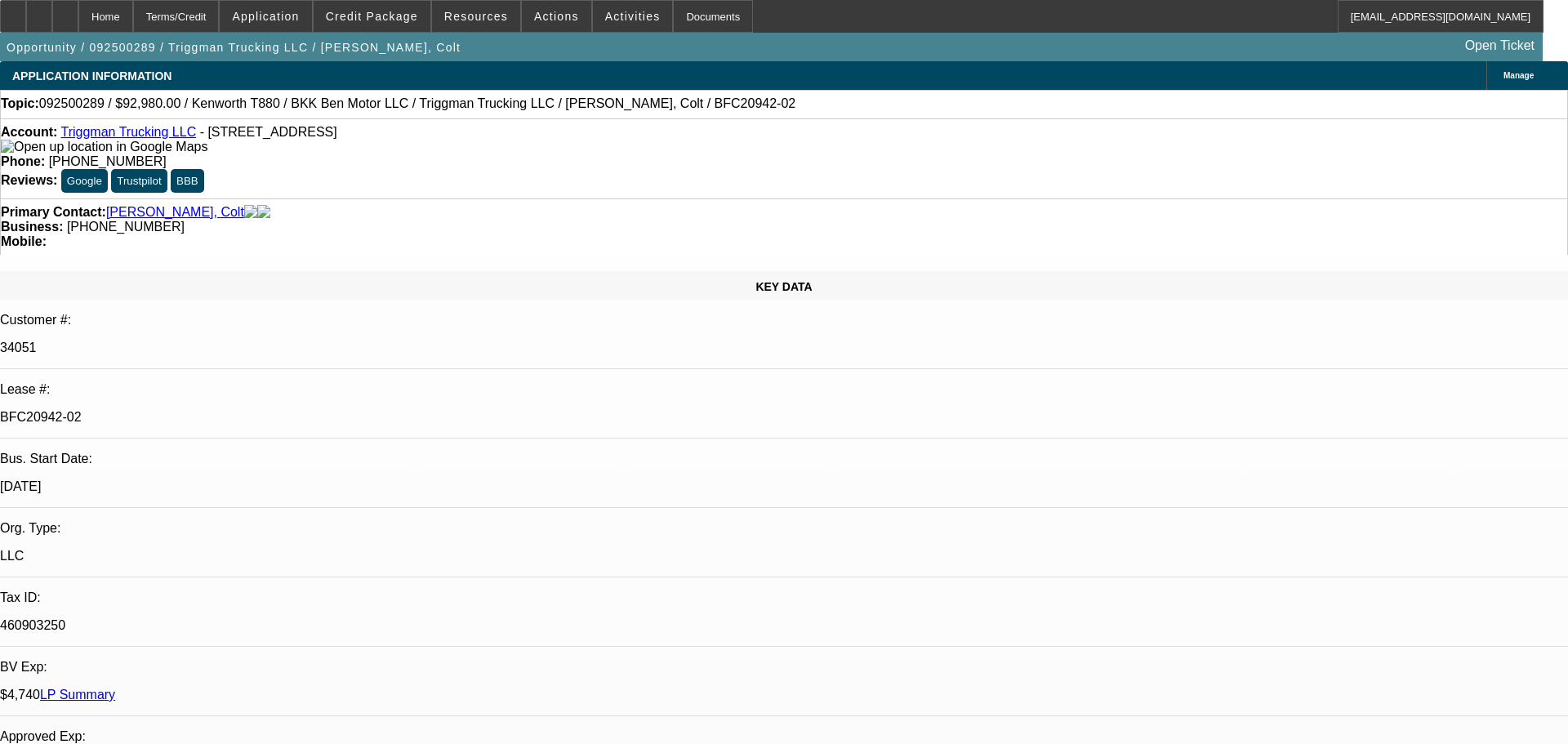
select select "0"
select select "2"
select select "0"
select select "6"
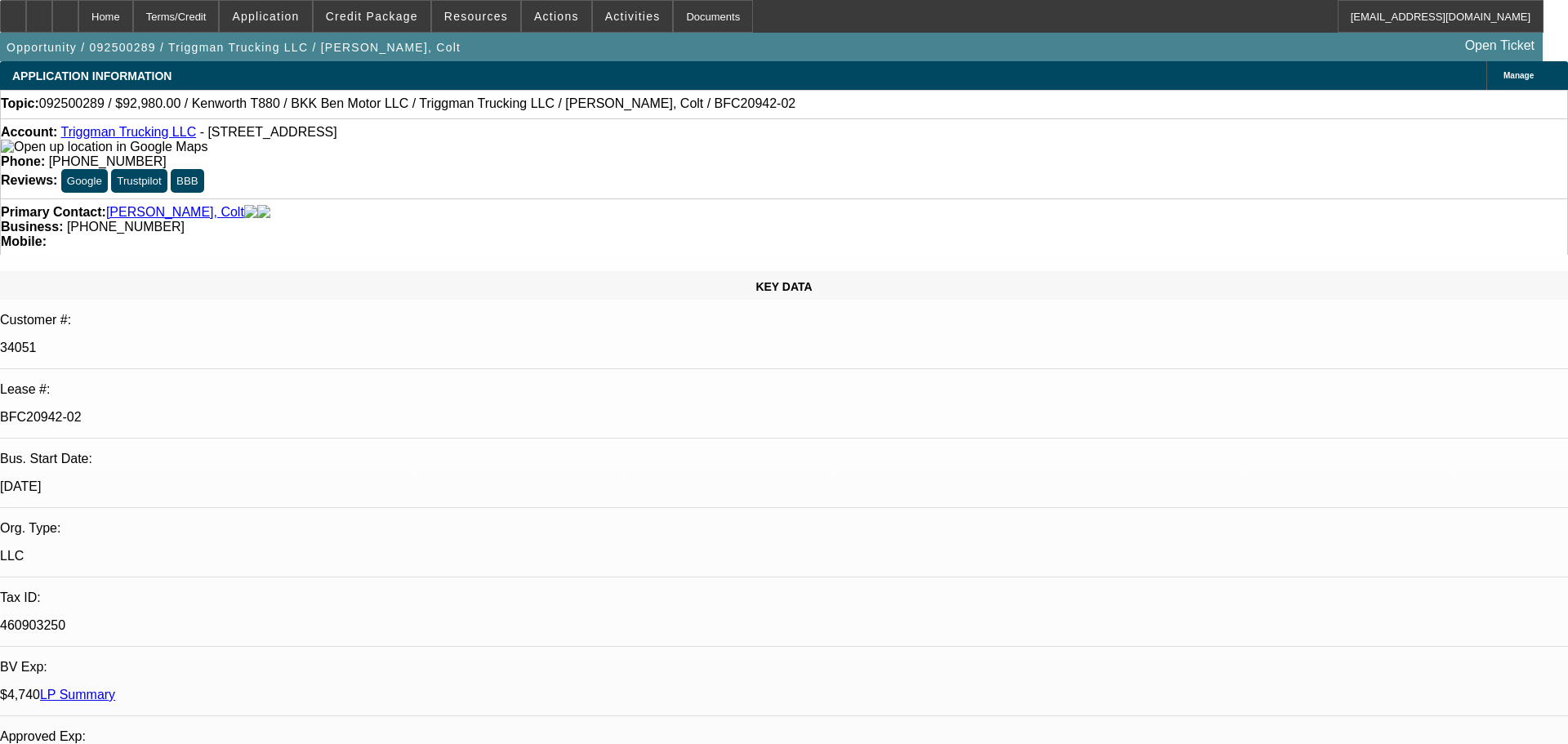
select select "0"
select select "2"
select select "0"
select select "6"
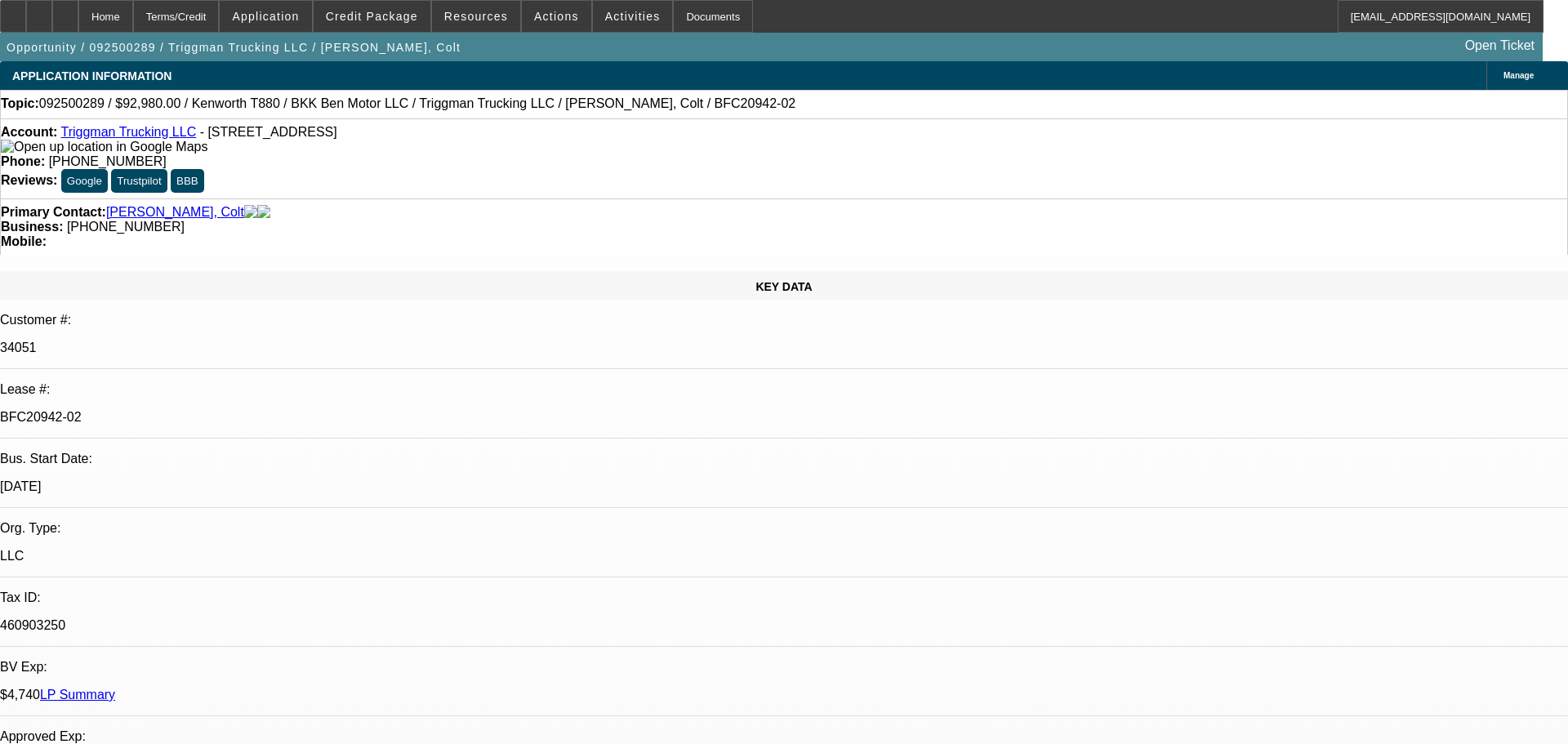
select select "0"
select select "2"
select select "0"
select select "6"
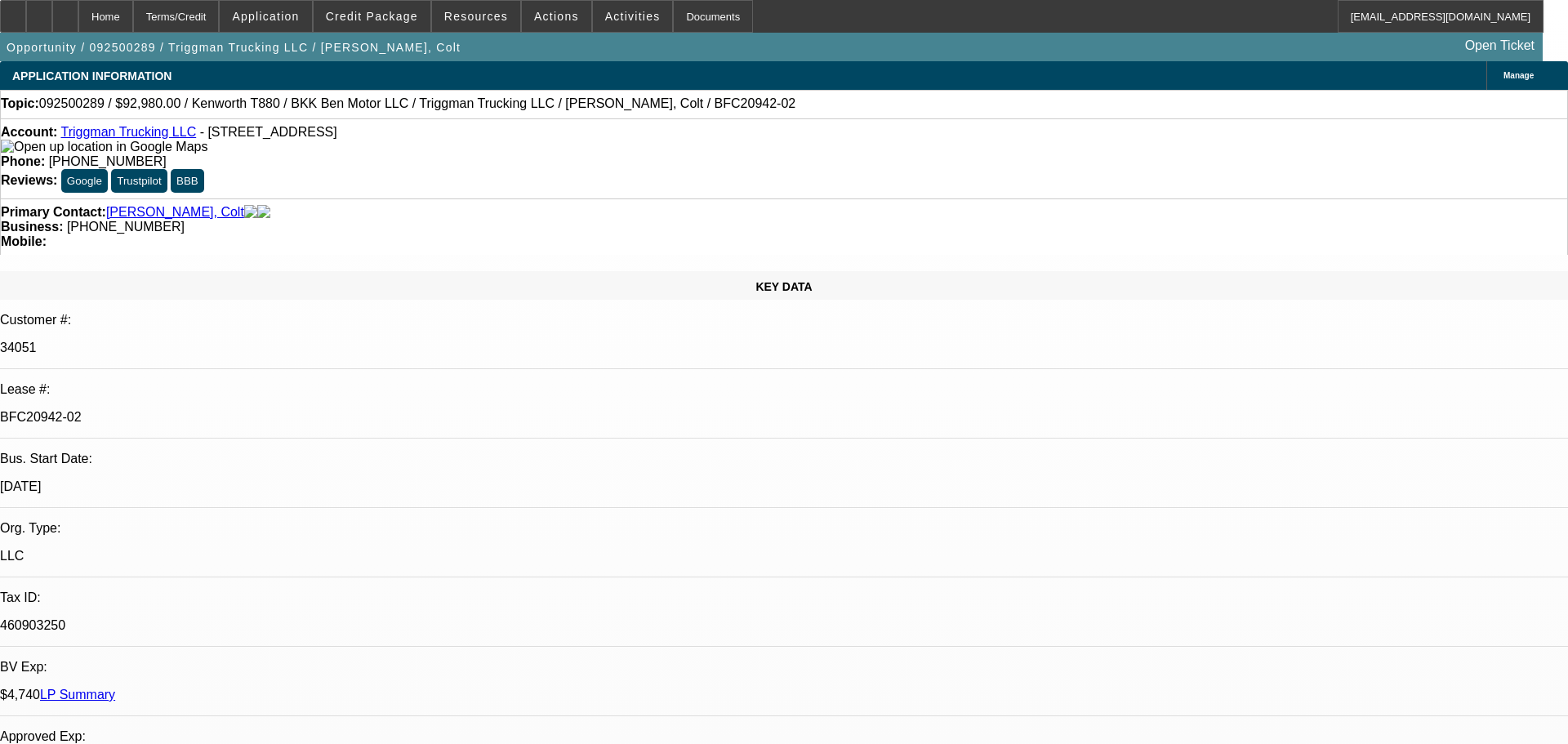
select select "0"
select select "2"
select select "0"
select select "6"
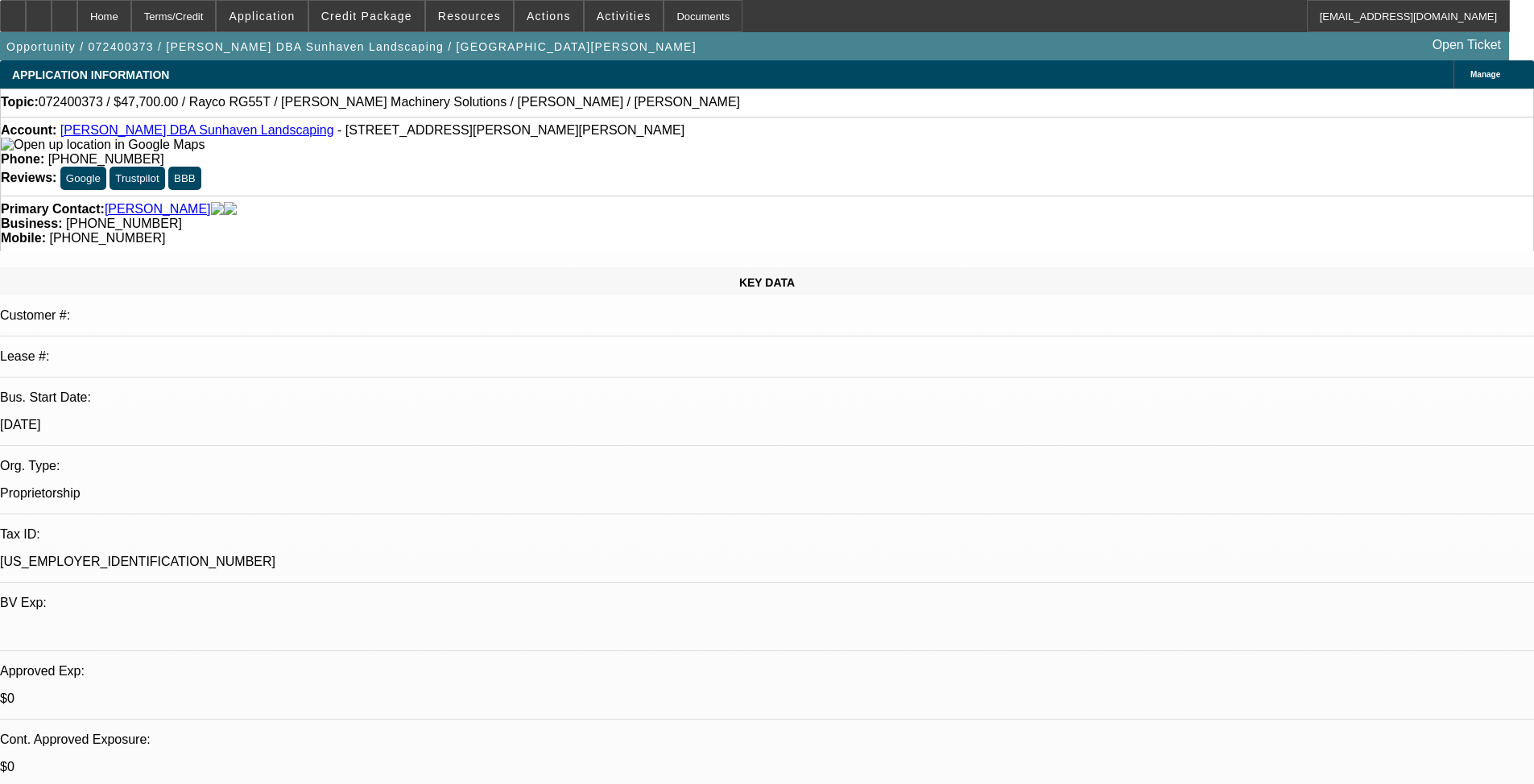
select select "0"
select select "2"
select select "0.1"
select select "4"
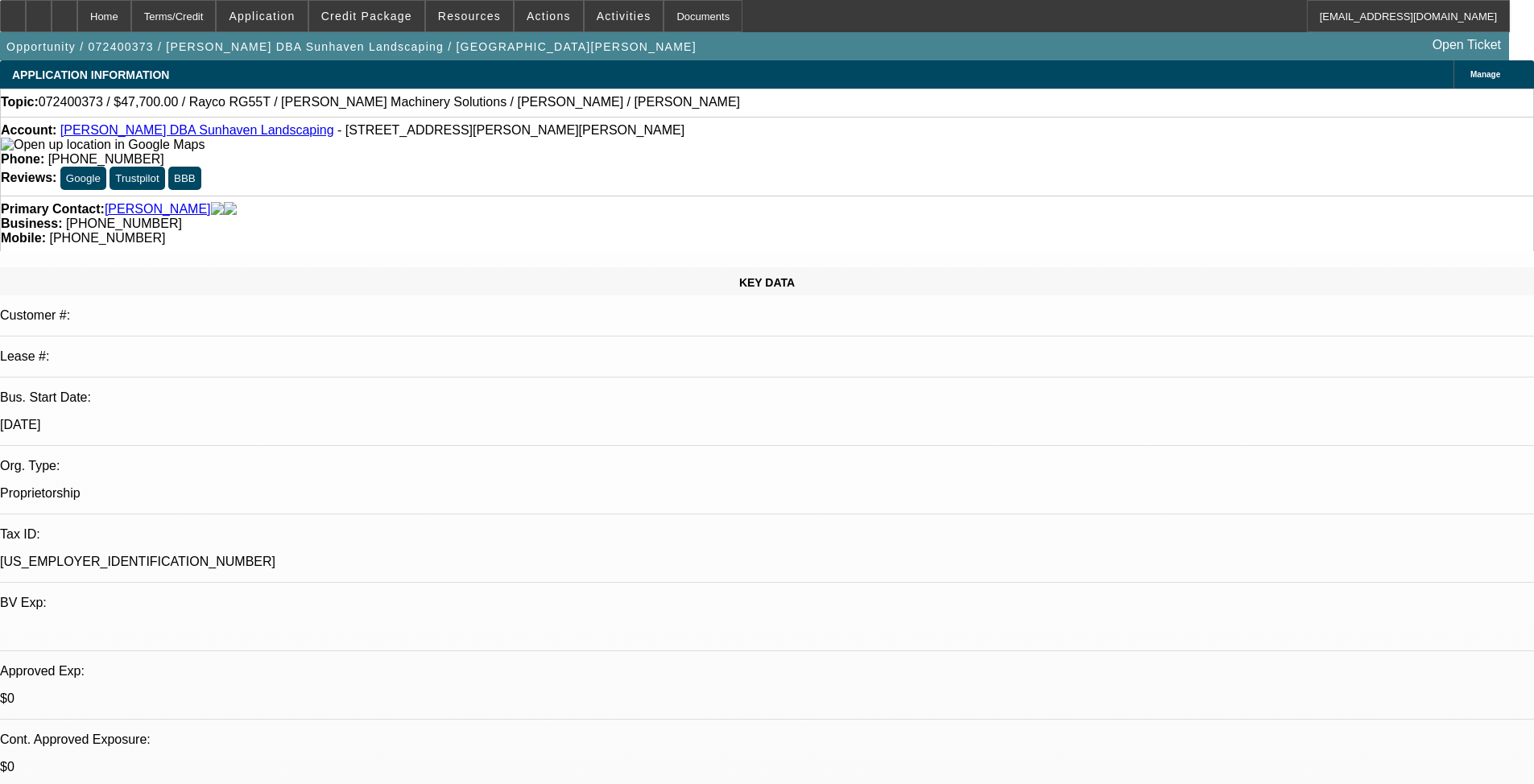
select select "0"
select select "2"
select select "0.1"
select select "4"
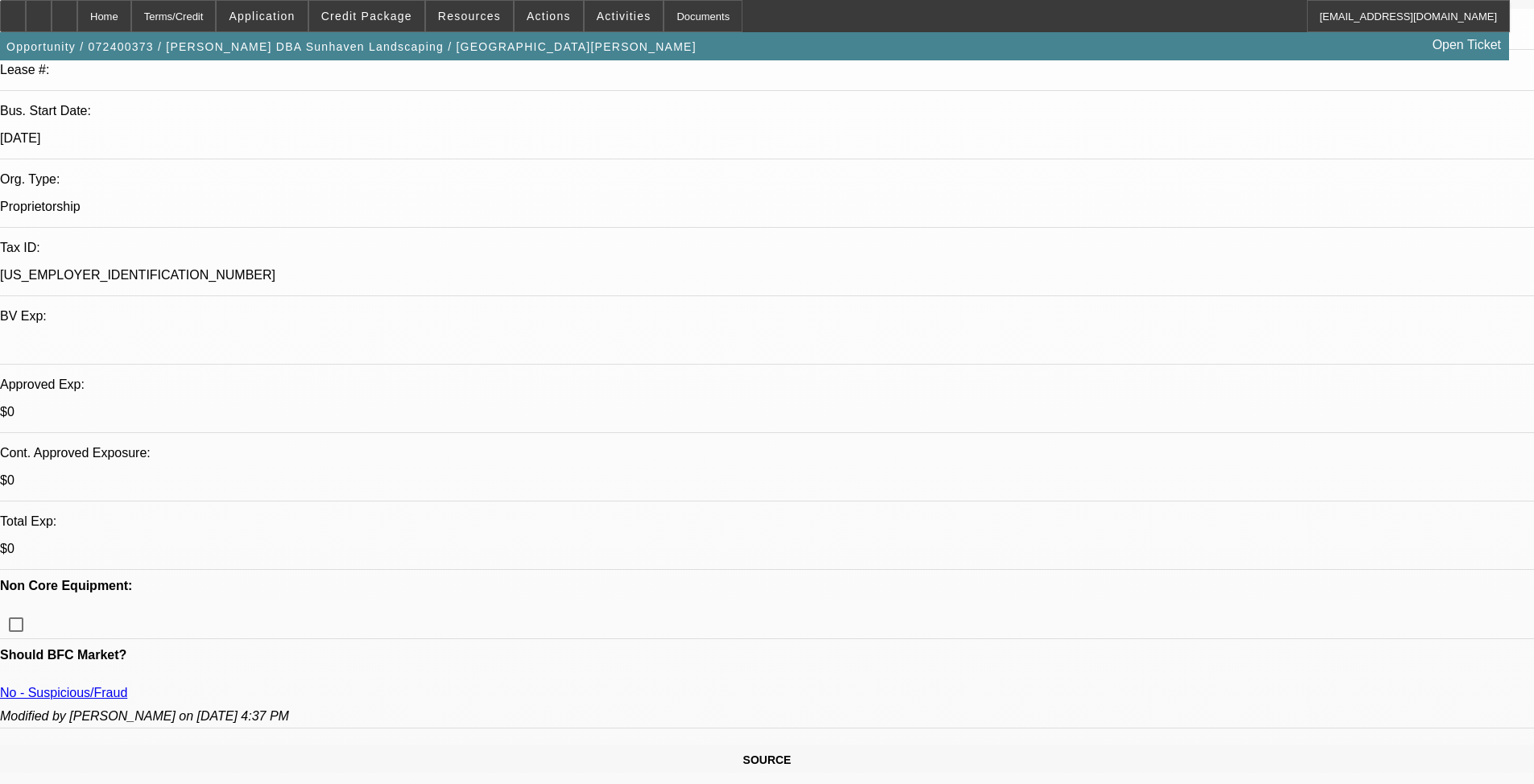
scroll to position [92, 0]
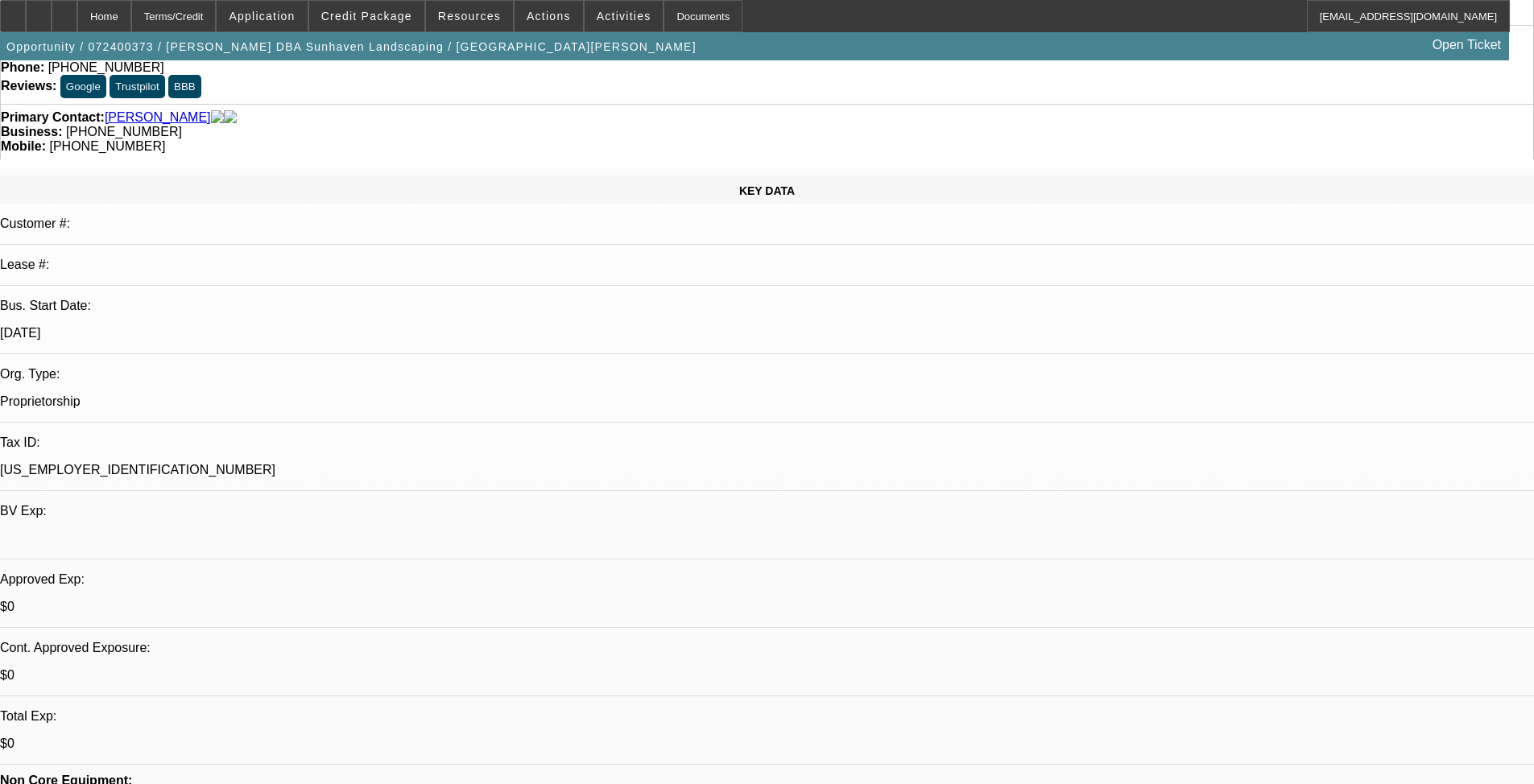
drag, startPoint x: 94, startPoint y: 563, endPoint x: 253, endPoint y: 592, distance: 161.6
copy label "PG SENT OVER FAKE BANK STATEMENTS FOR ANDREW HERTZ DBA SUNHAVEN LANDSCAPING IN …"
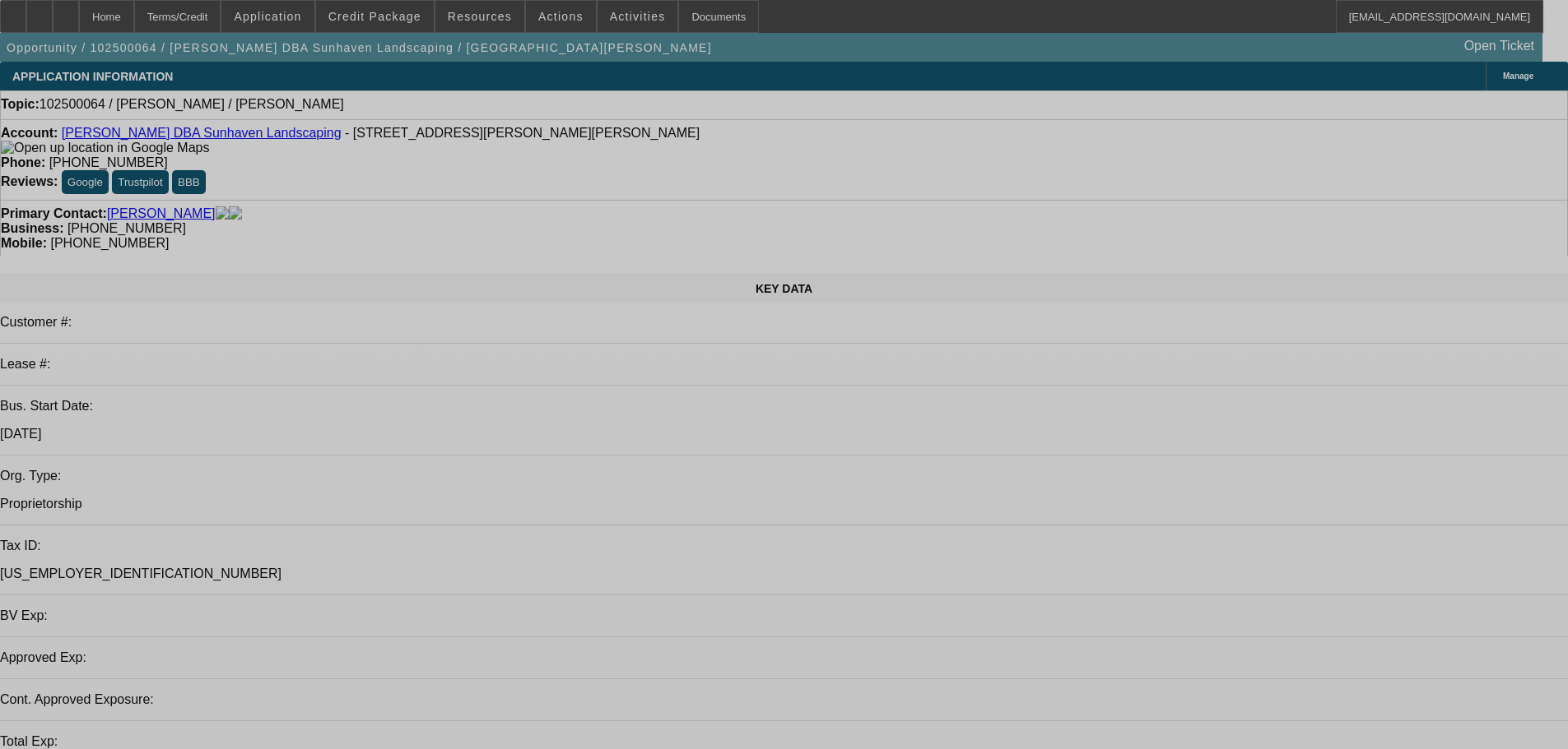
select select "0"
select select "2"
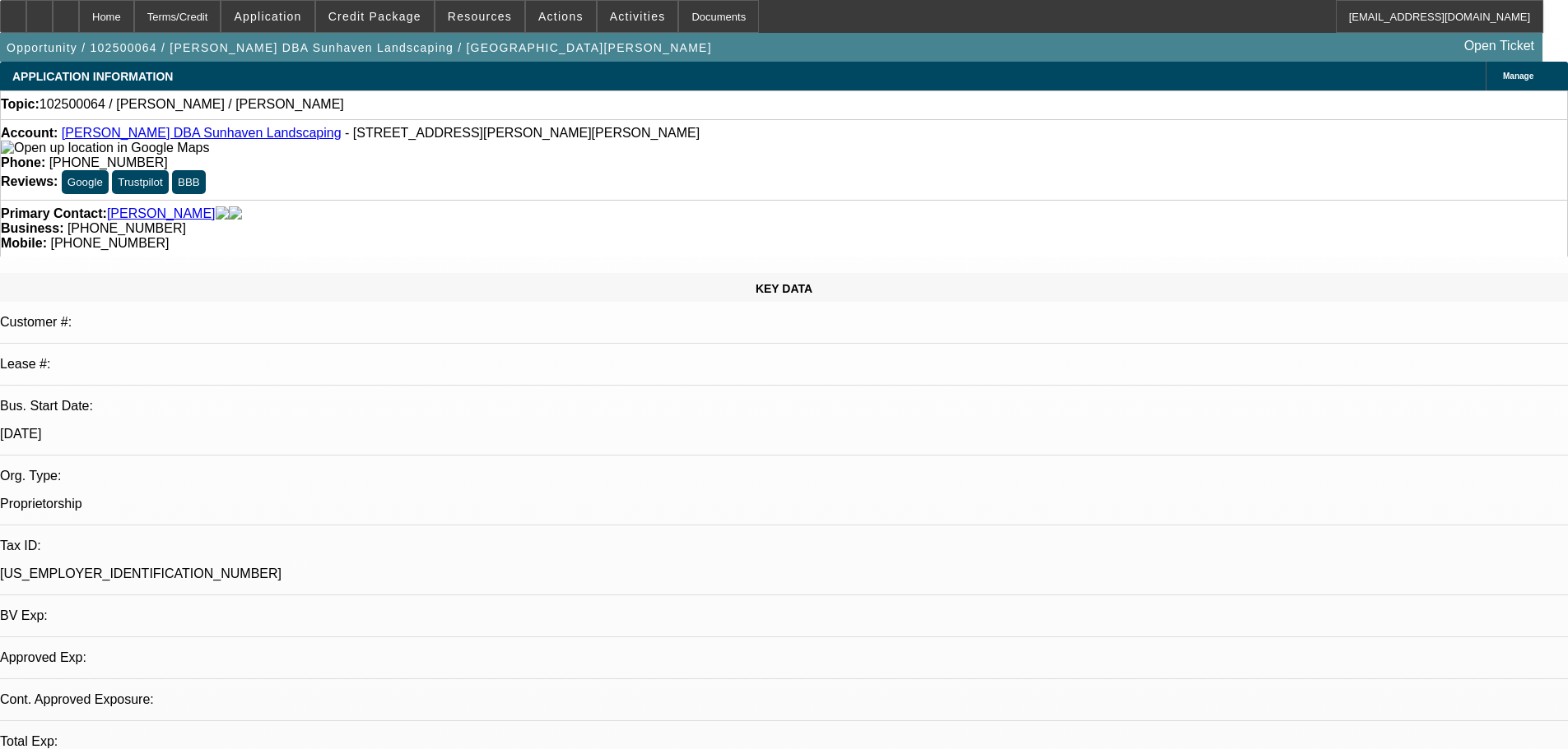
select select "2"
select select "0.1"
select select "4"
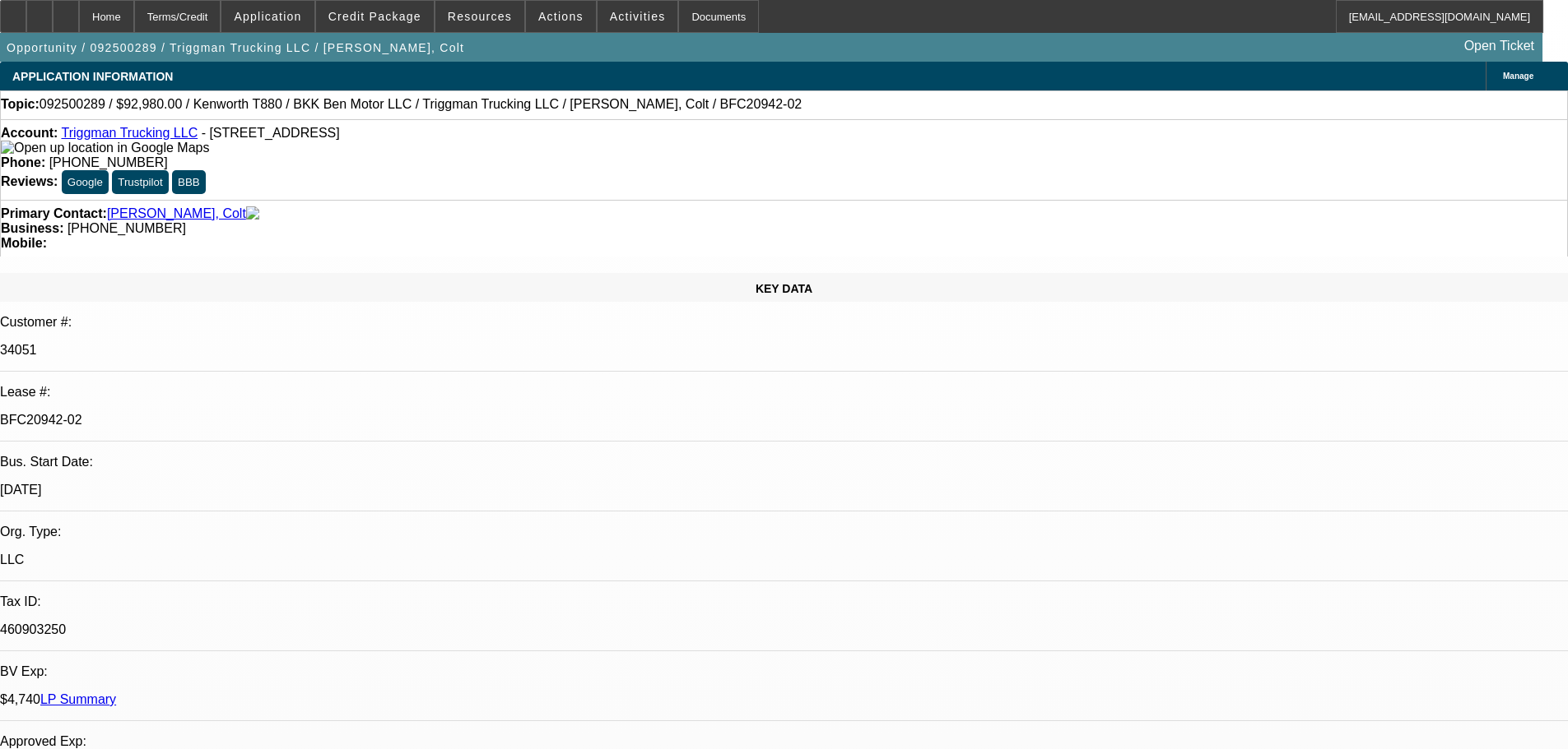
select select "0"
select select "2"
select select "0"
select select "6"
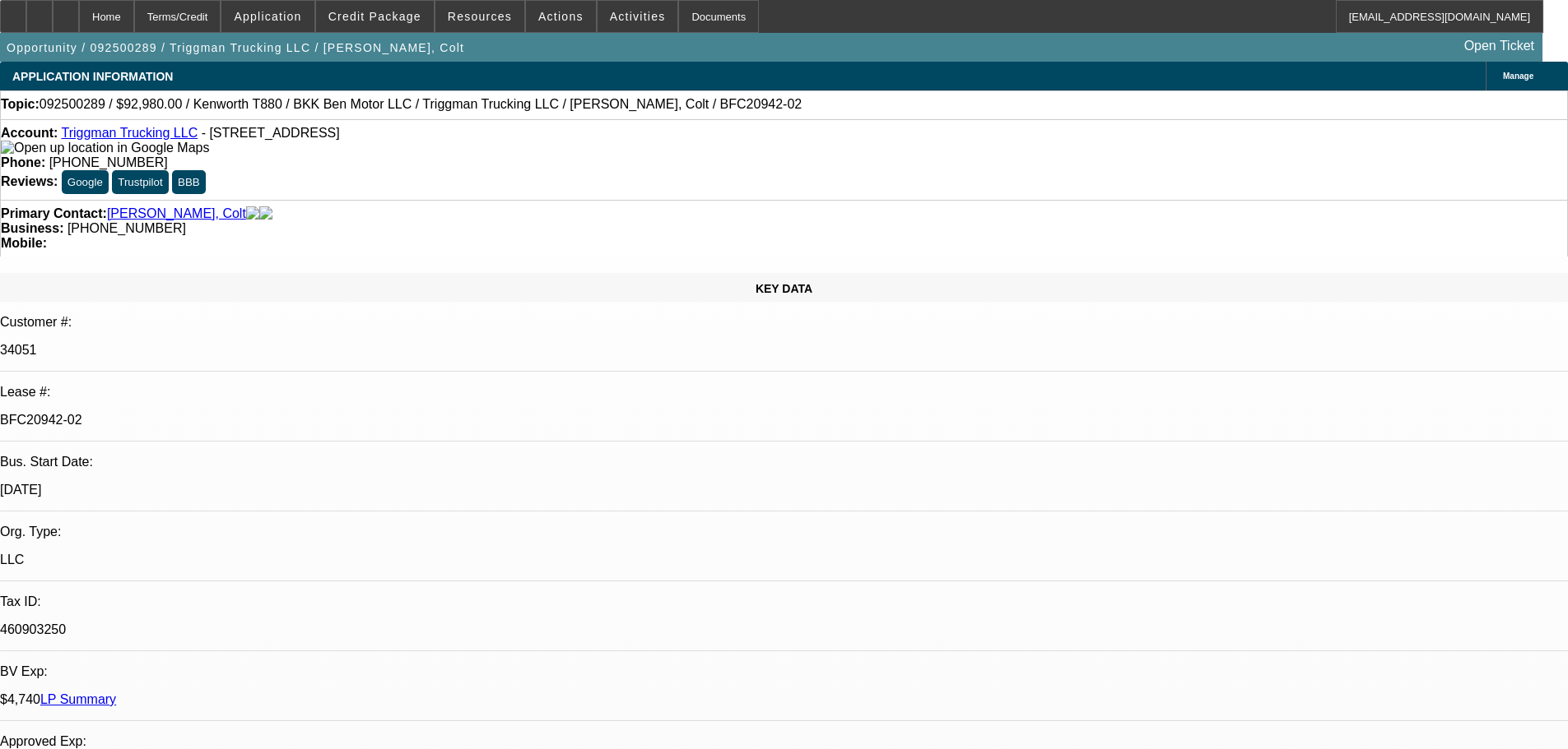
select select "0"
select select "2"
select select "0"
select select "6"
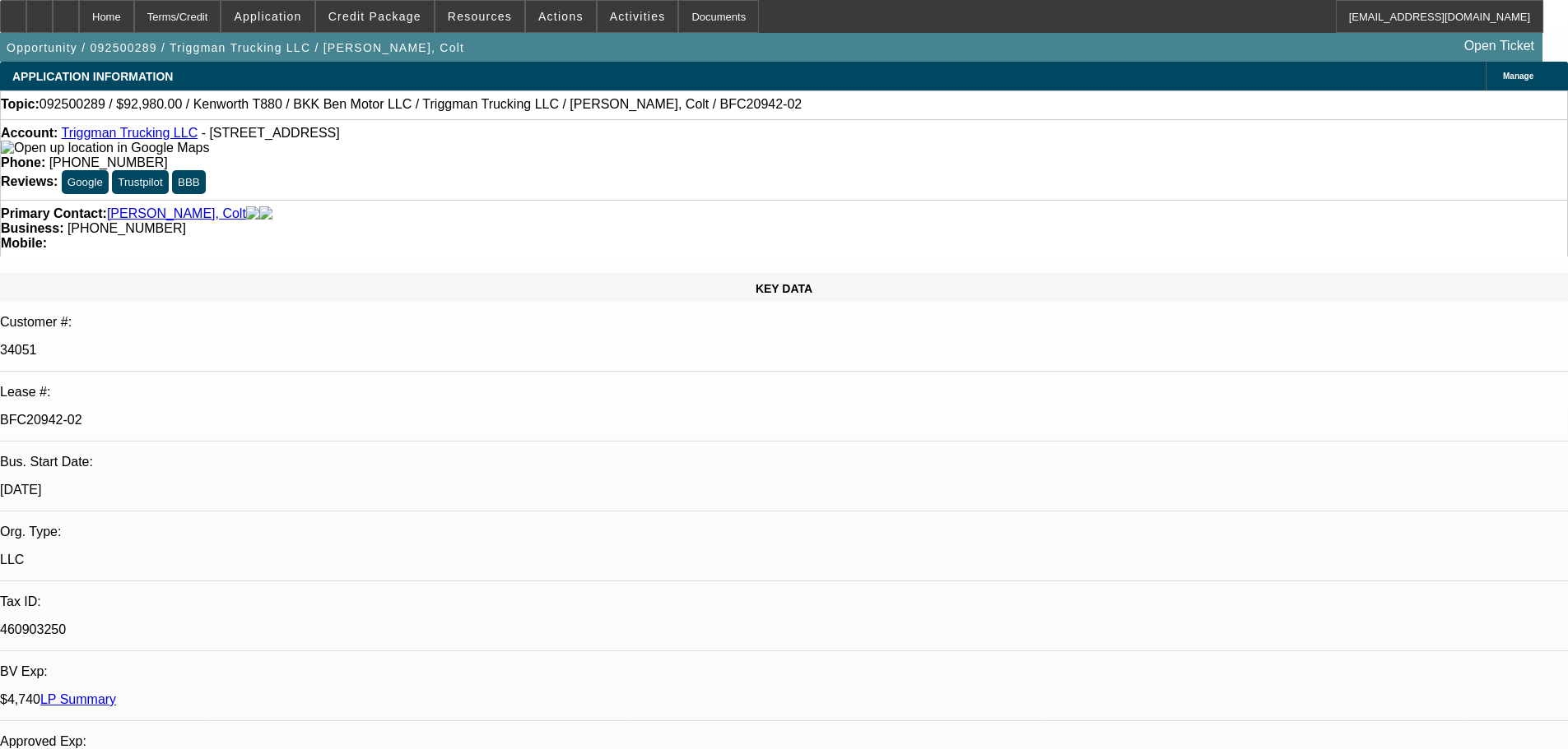
select select "0"
select select "2"
select select "0"
select select "6"
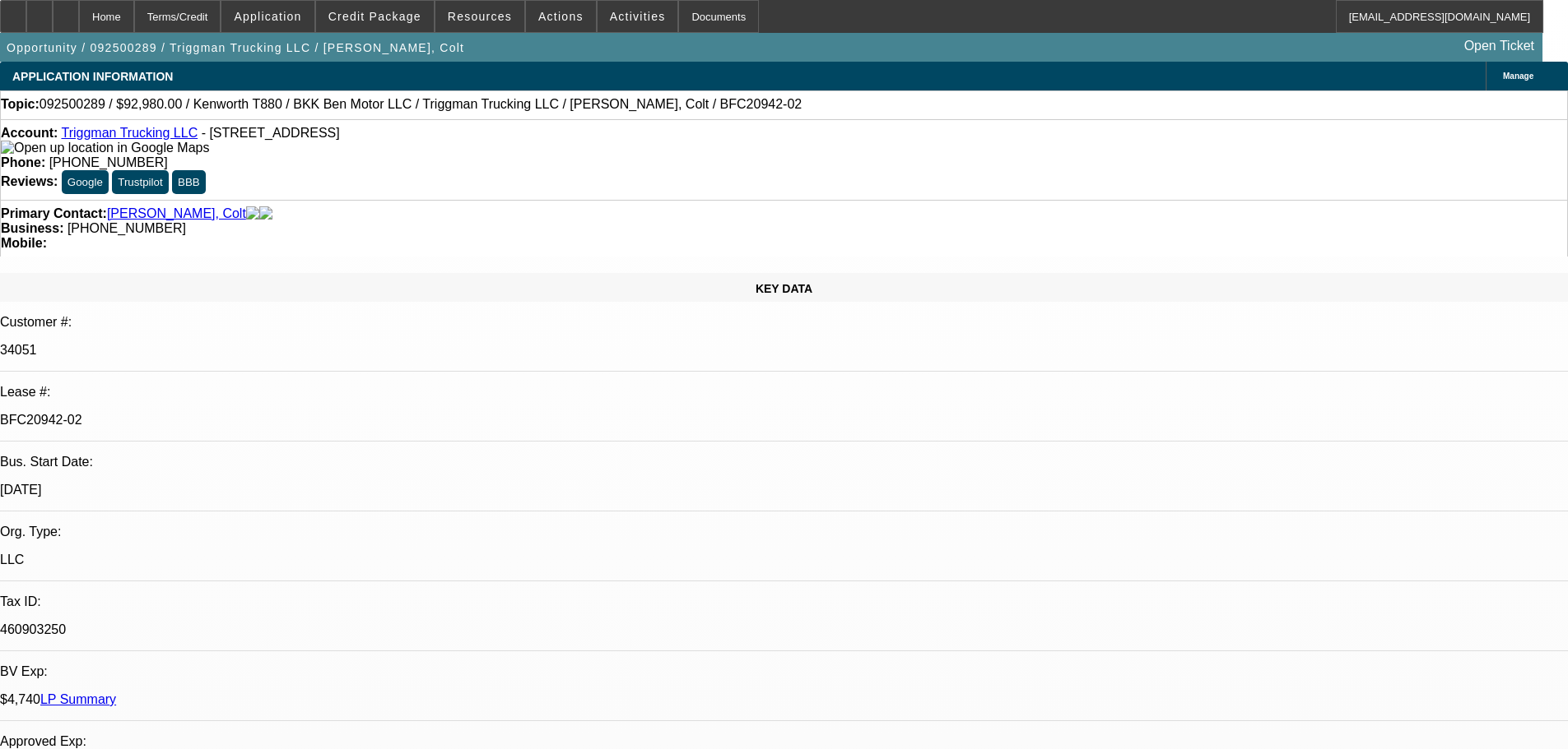
select select "0"
select select "2"
select select "0"
select select "6"
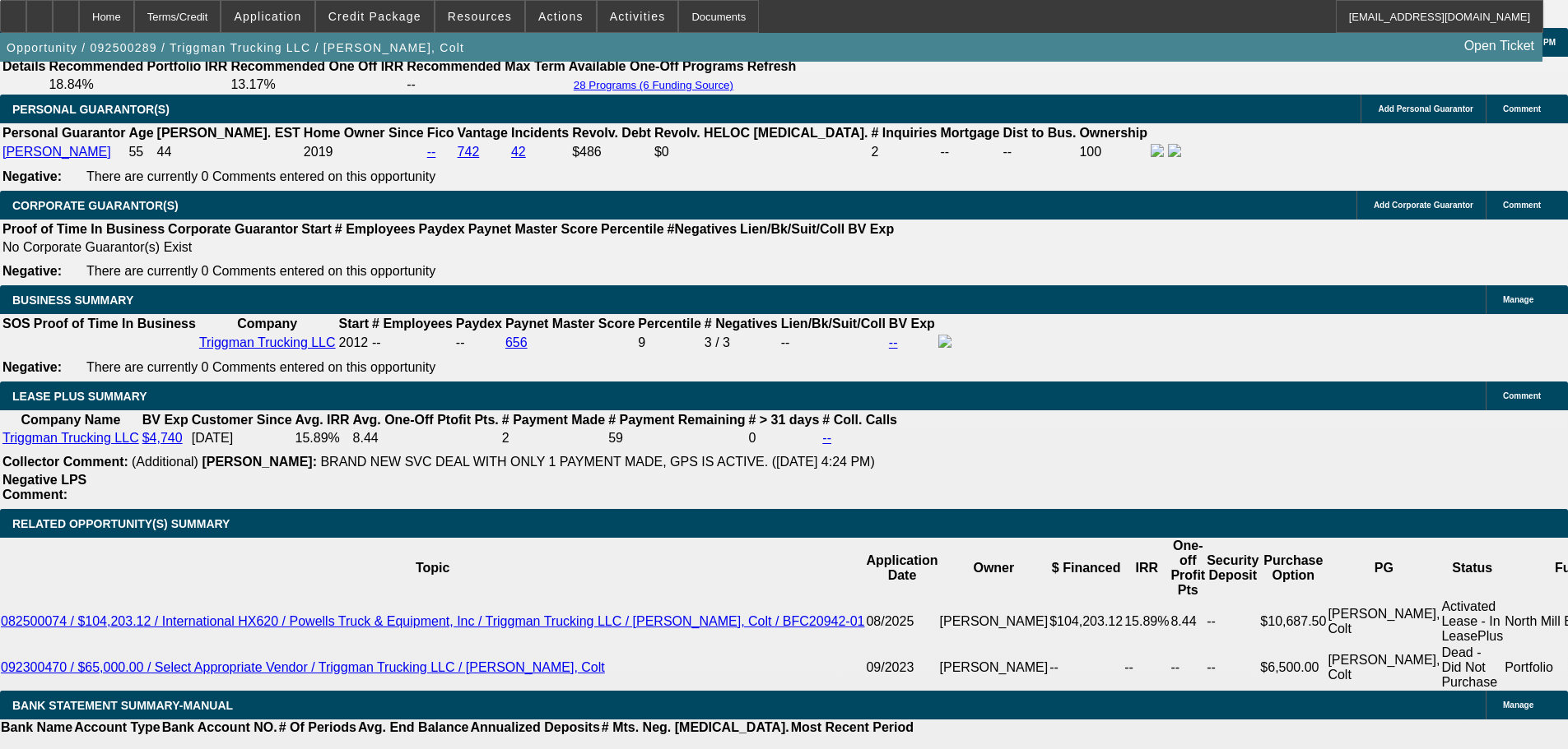
scroll to position [2714, 0]
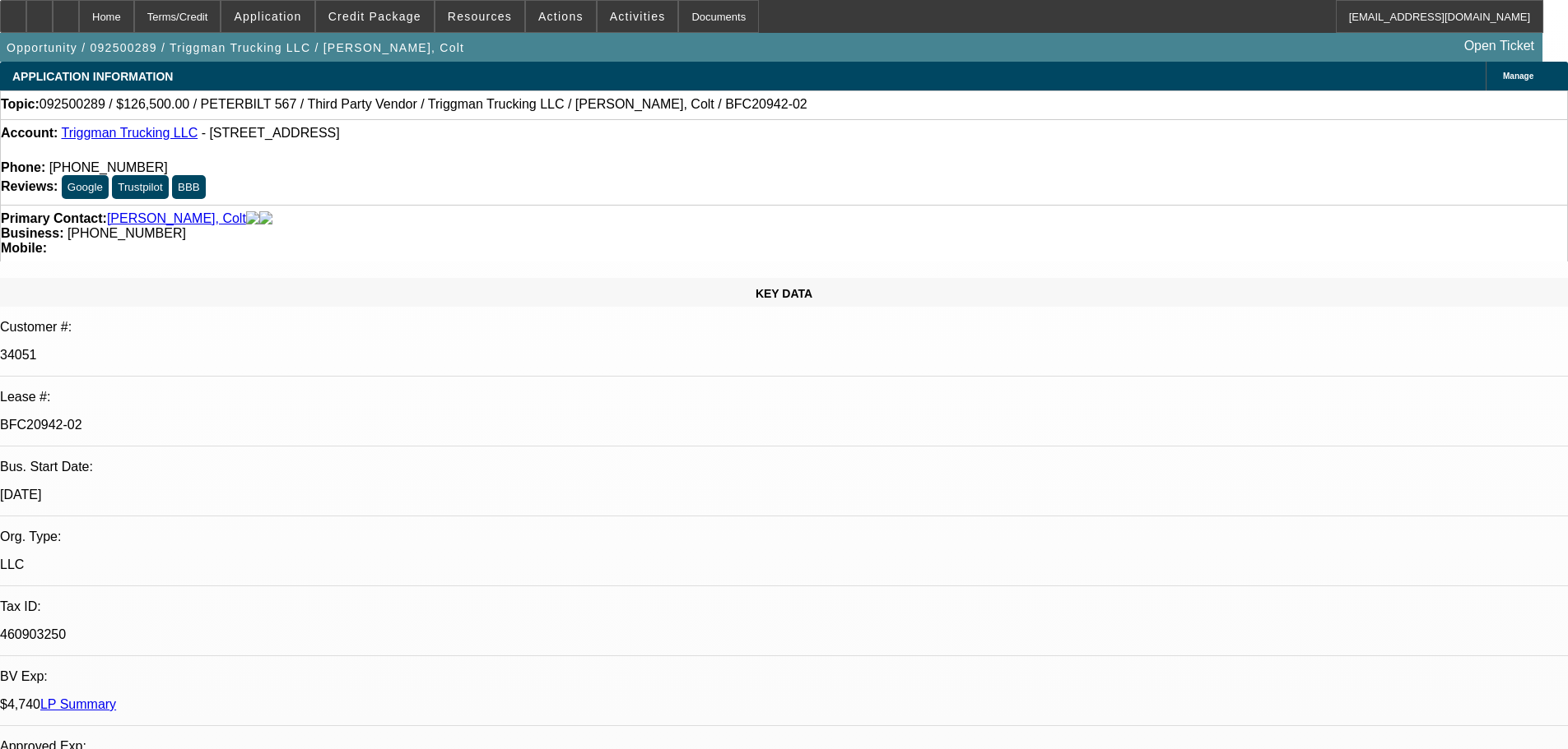
select select "0"
select select "2"
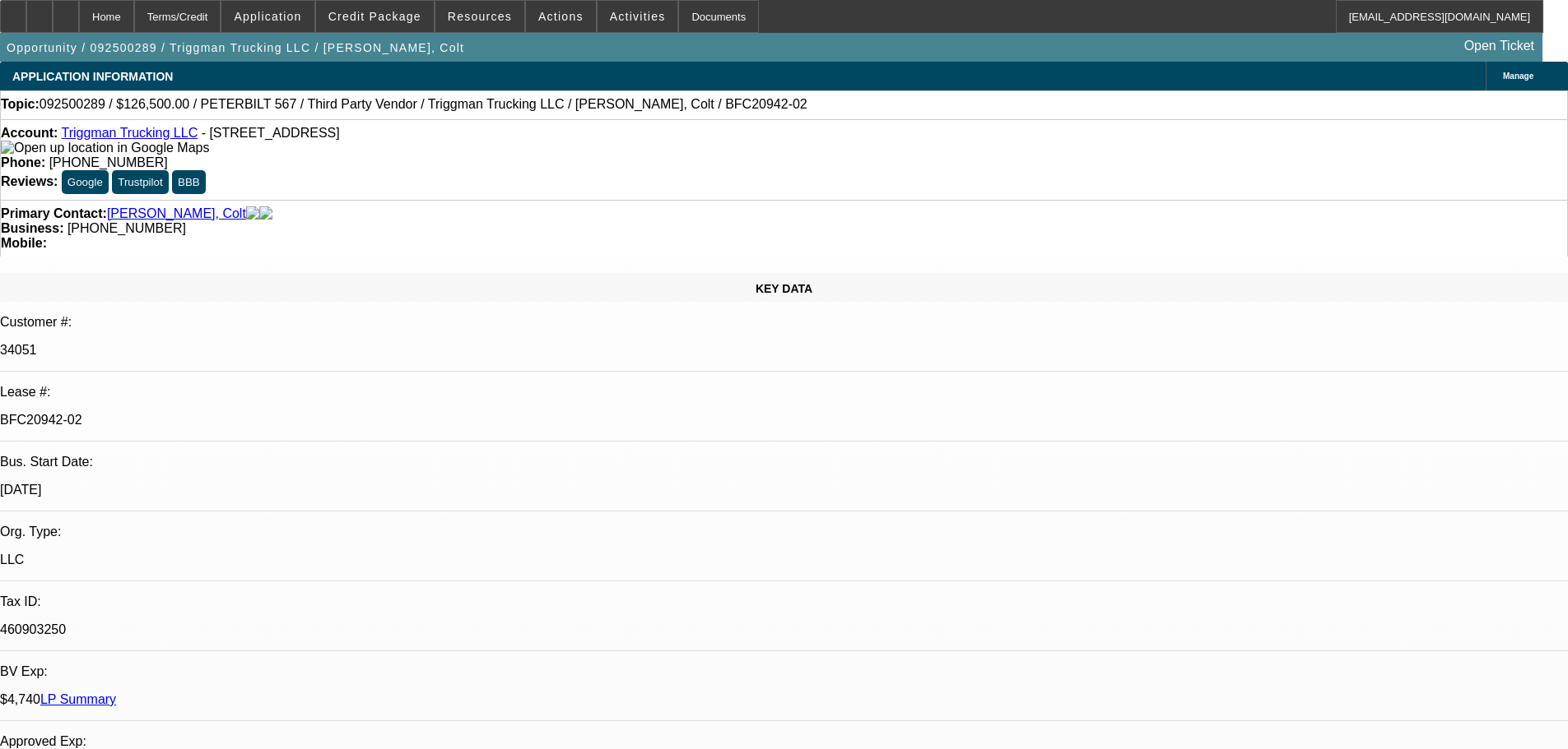
select select "0"
select select "6"
select select "0"
select select "2"
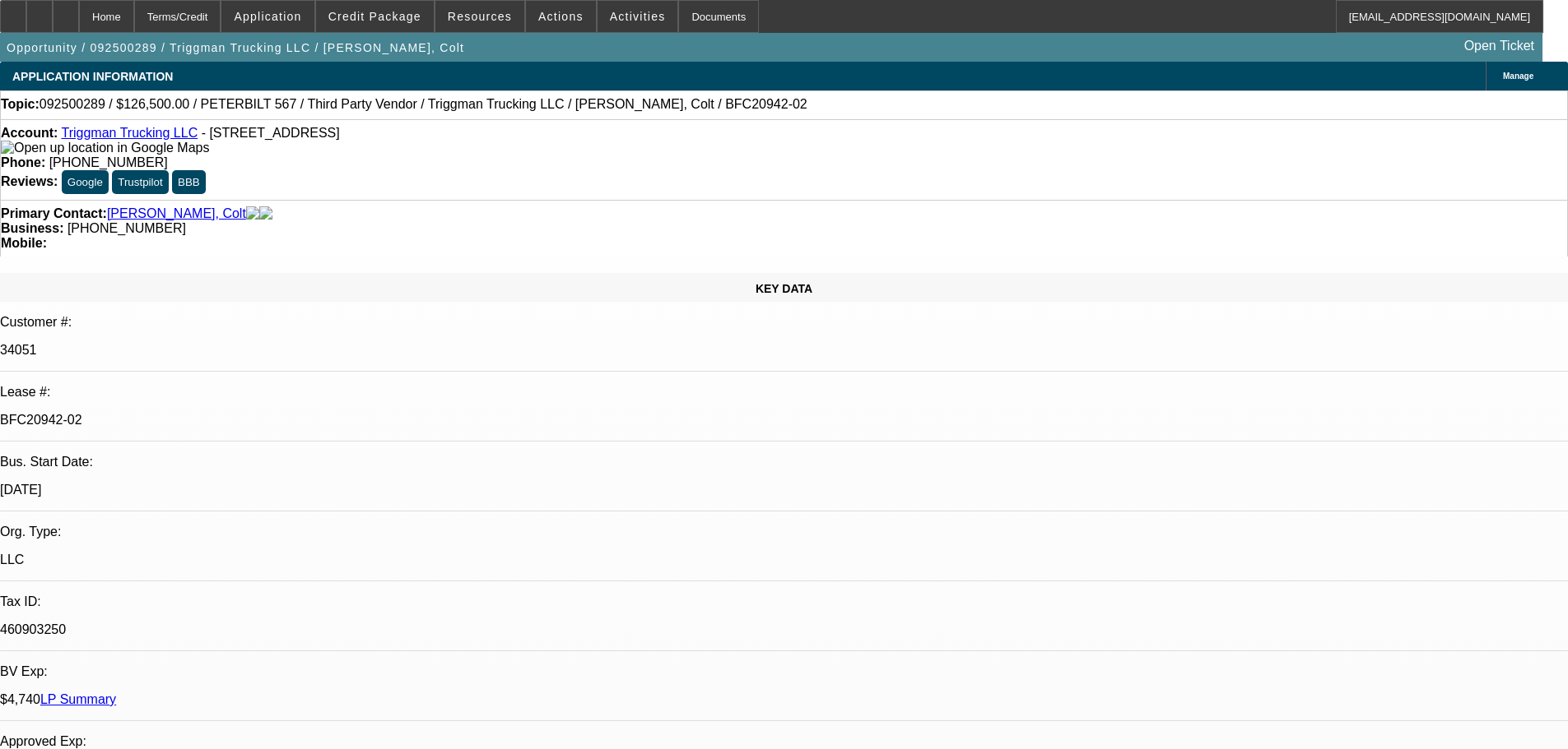
select select "0"
select select "6"
select select "0"
select select "2"
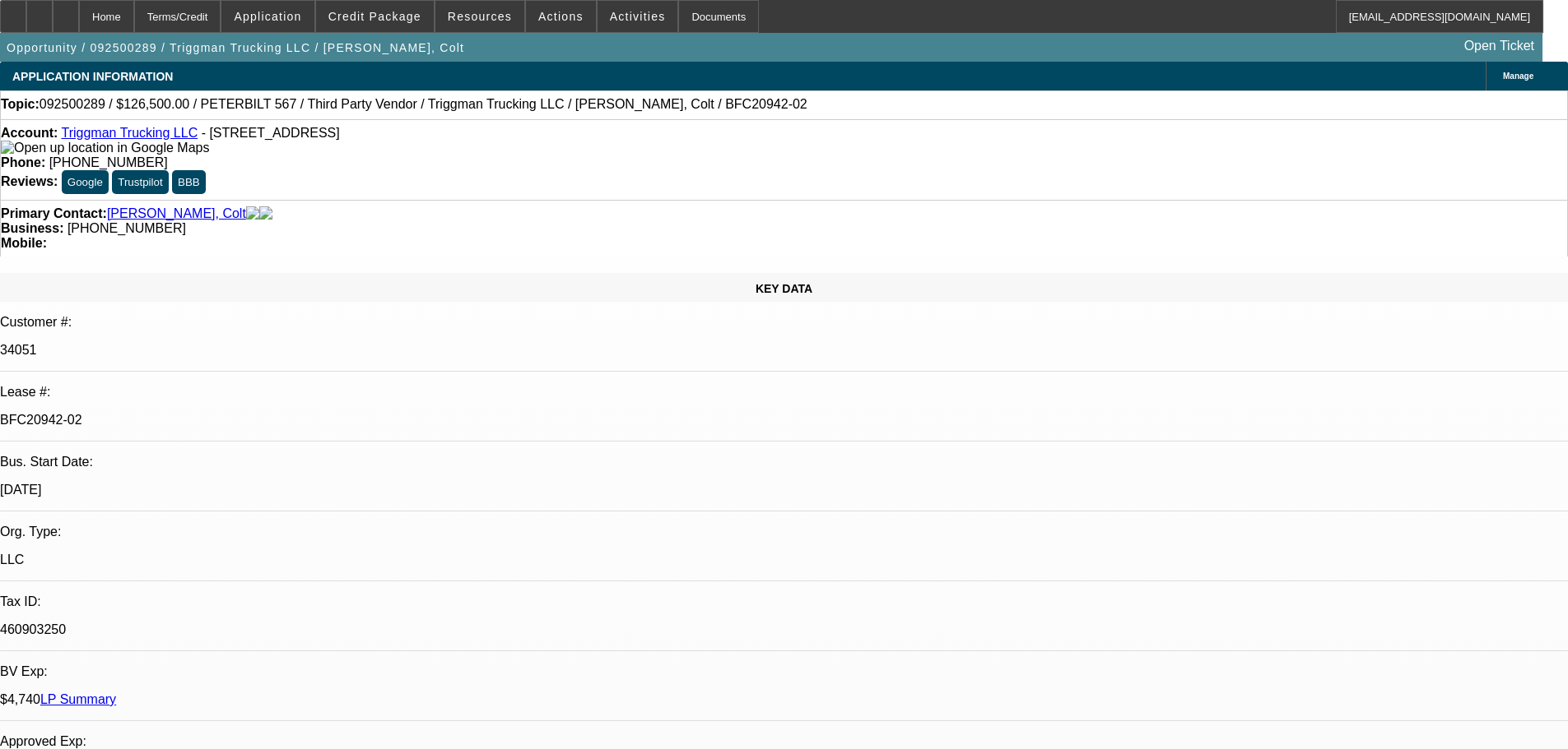
select select "0"
select select "6"
select select "0"
select select "2"
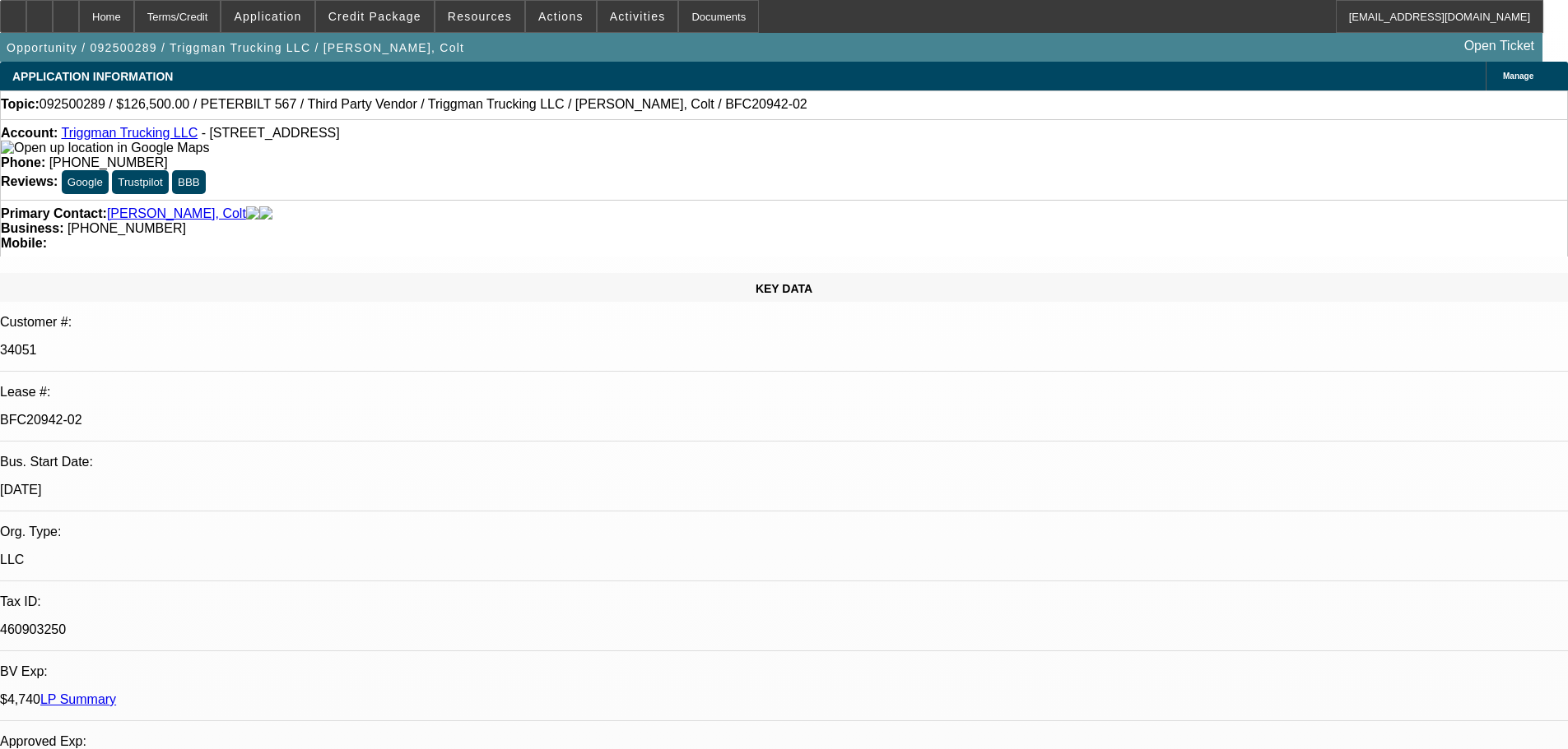
select select "0"
select select "6"
click at [392, 24] on span at bounding box center [375, 16] width 118 height 40
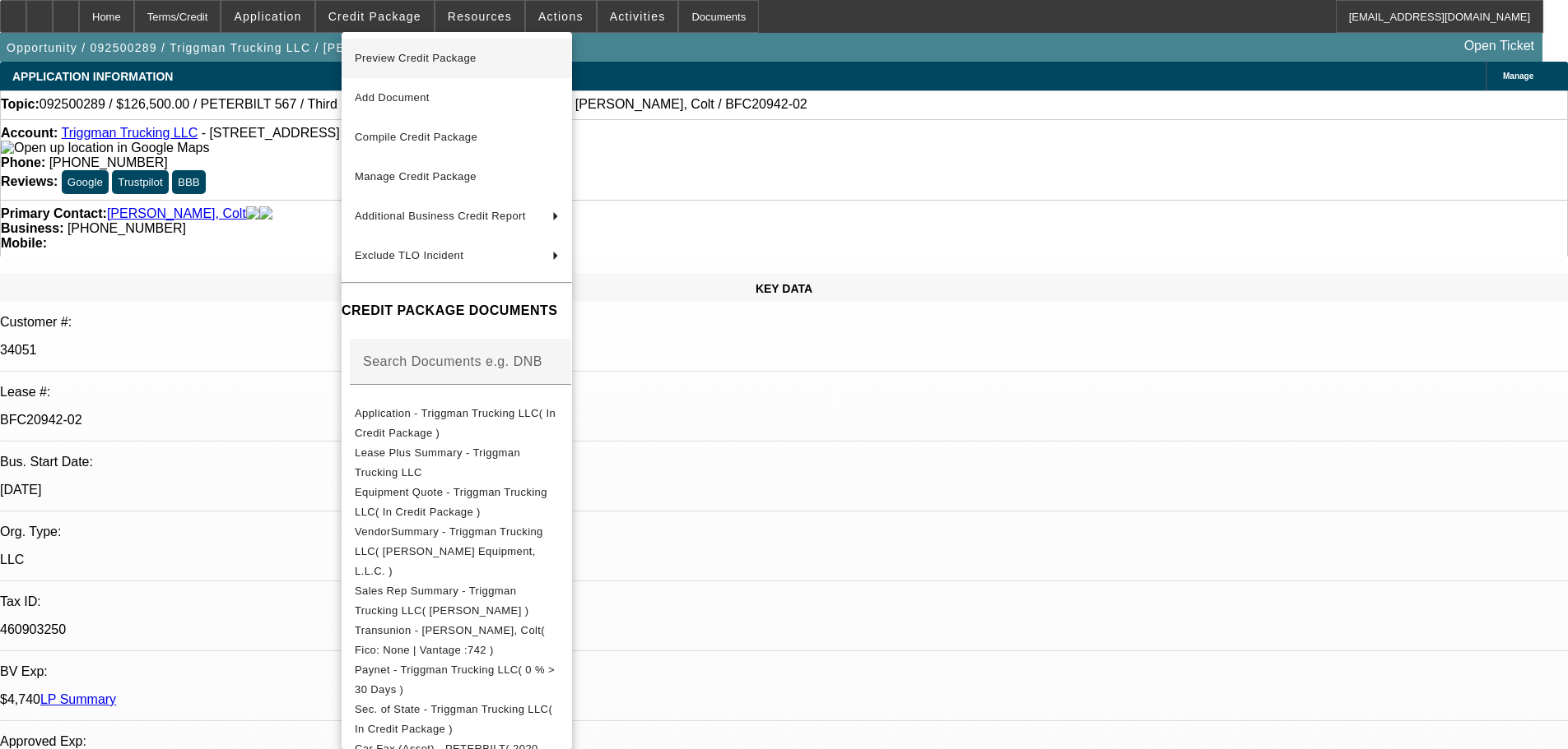
click at [438, 49] on span "Preview Credit Package" at bounding box center [456, 58] width 204 height 19
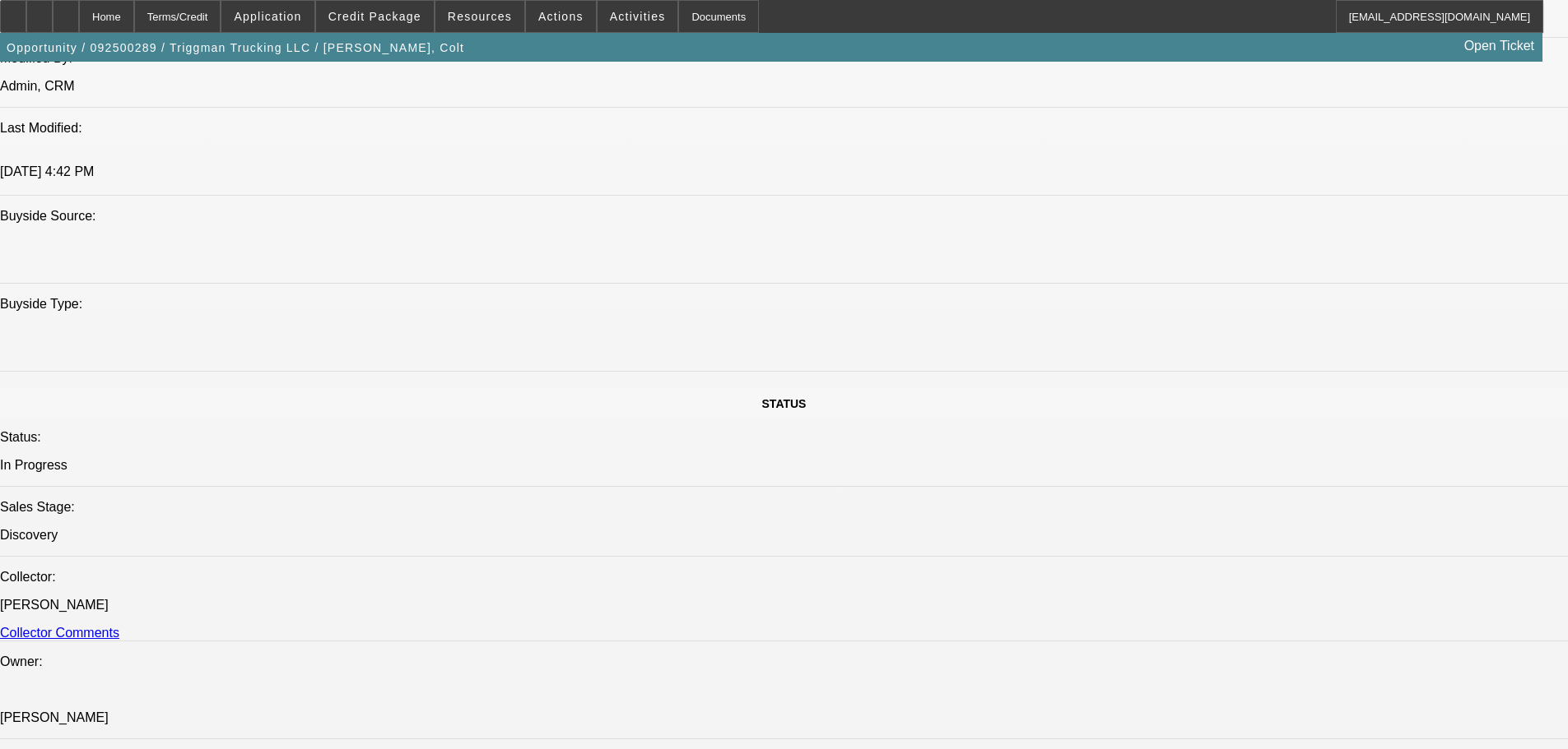
scroll to position [1155, 0]
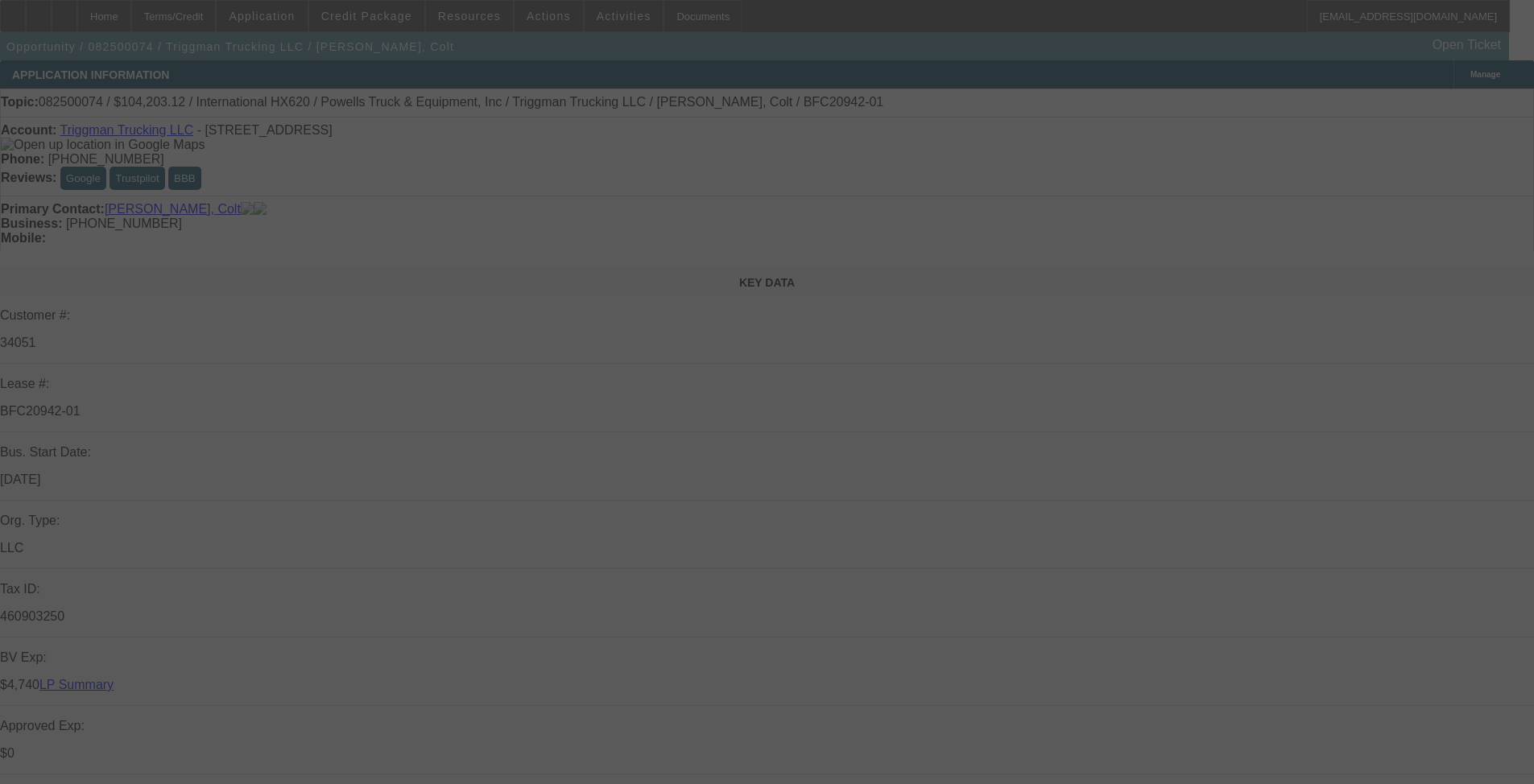
select select "0"
select select "2"
select select "0"
select select "6"
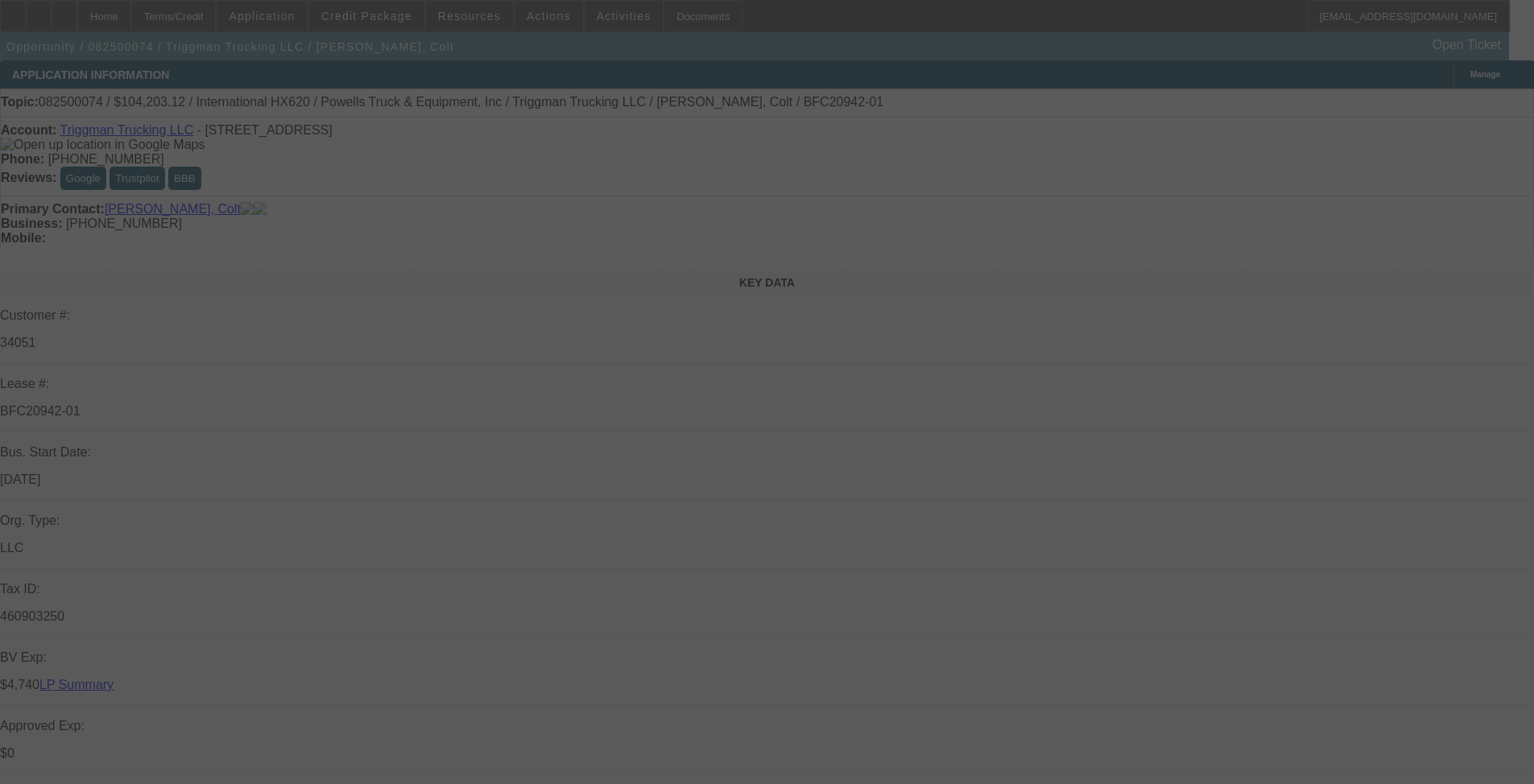
select select "0"
select select "2"
select select "0.1"
select select "4"
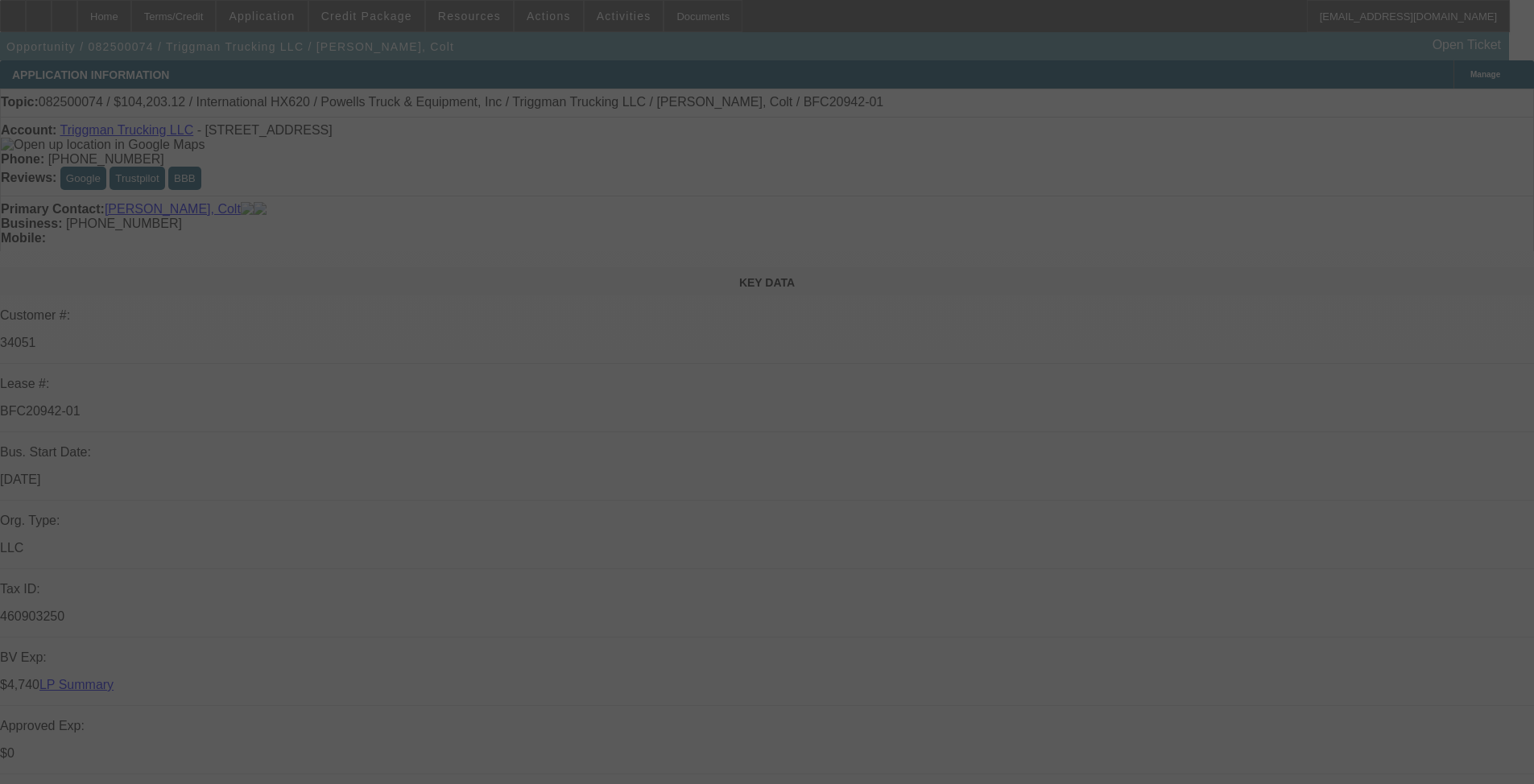
select select "0"
select select "2"
select select "0.1"
select select "4"
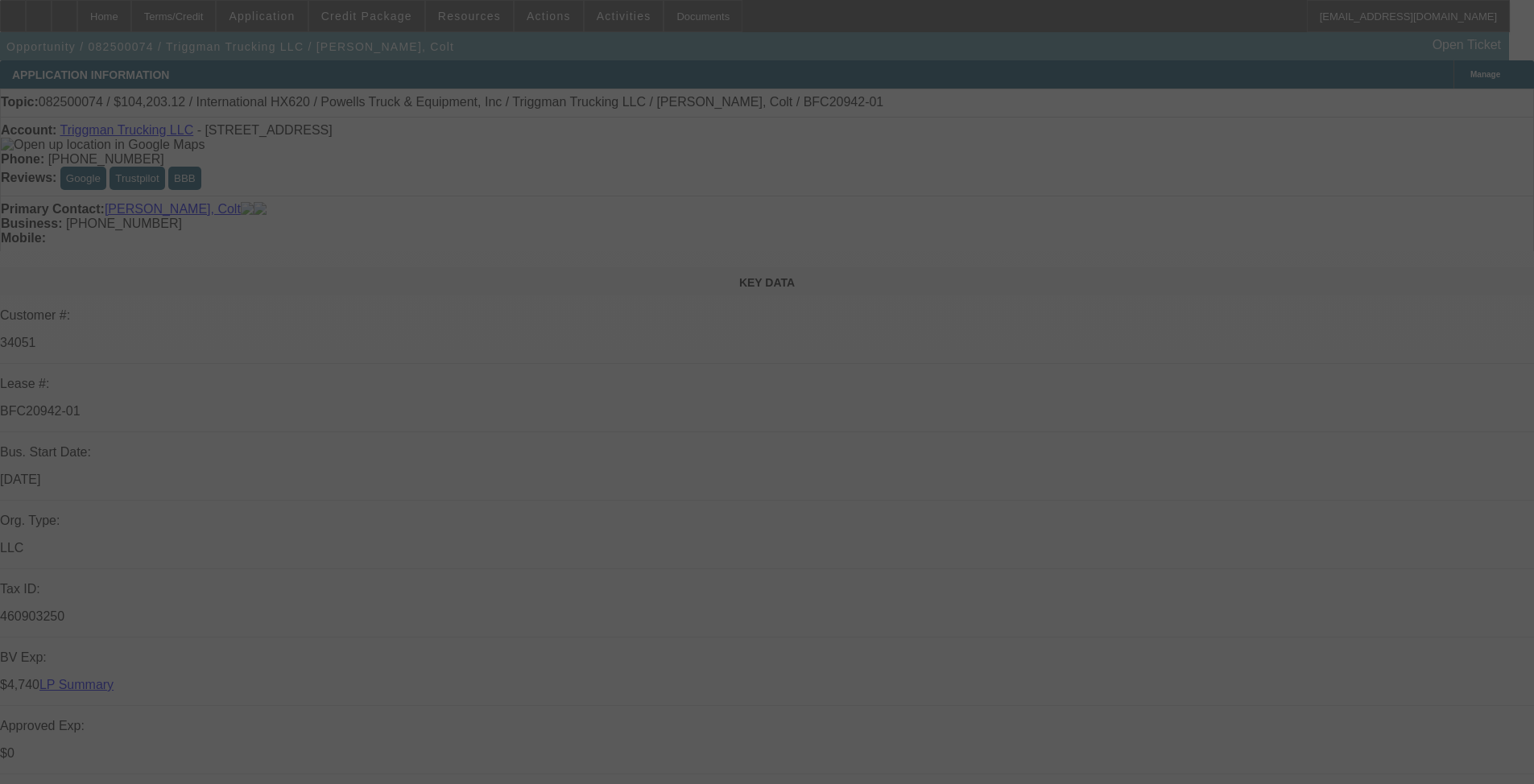
select select "0"
select select "2"
select select "0.1"
select select "4"
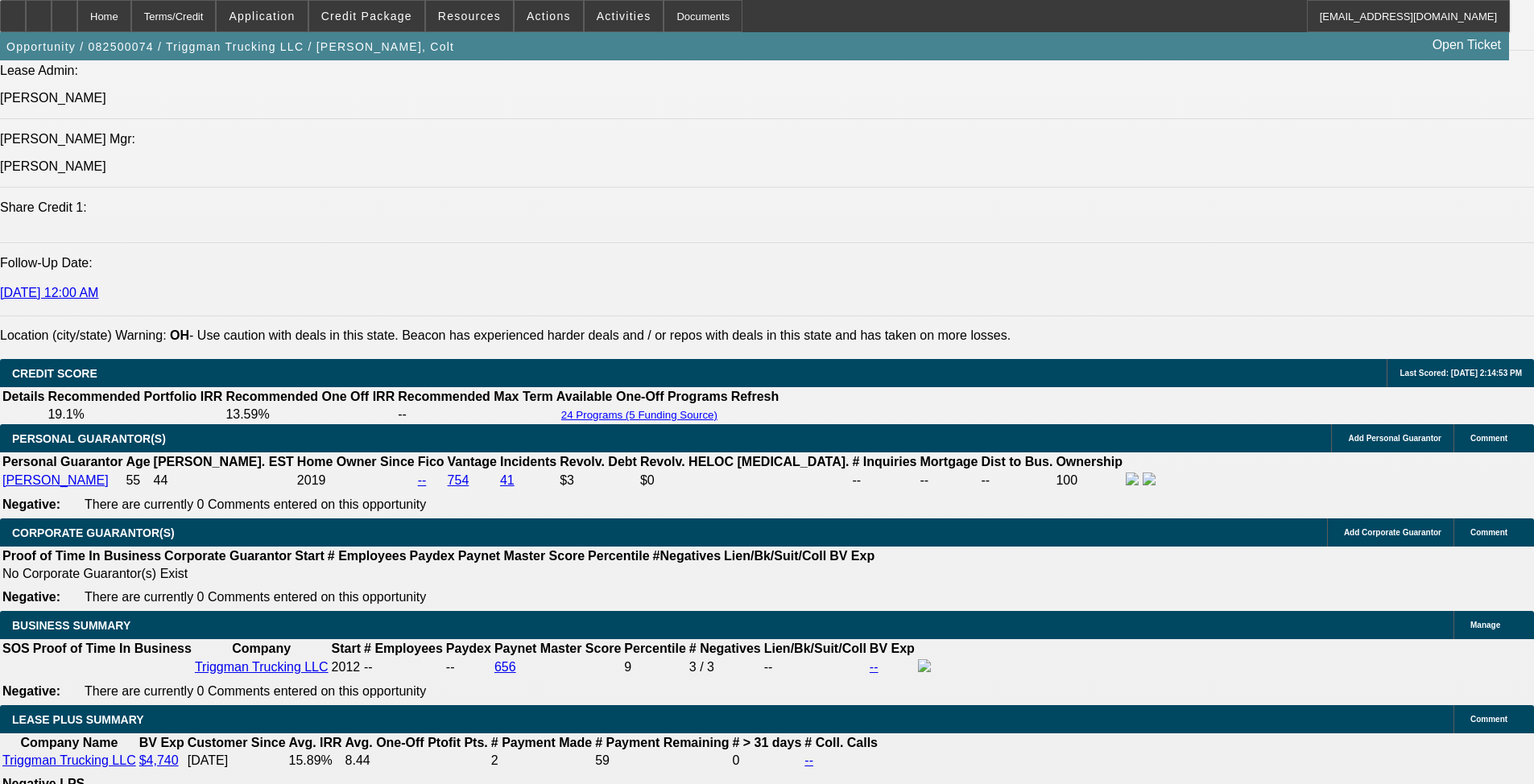
scroll to position [2252, 0]
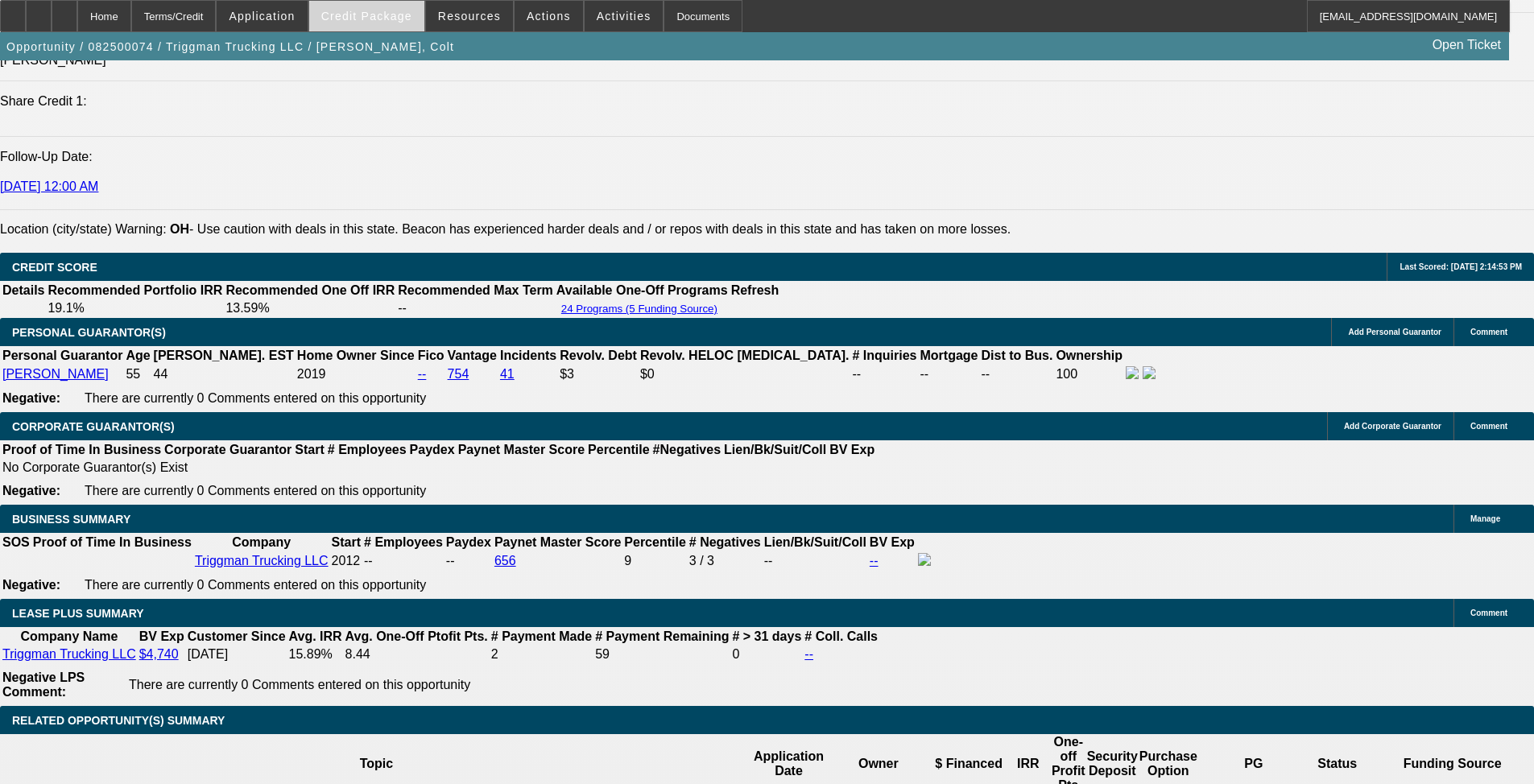
click at [388, 12] on span "Credit Package" at bounding box center [367, 16] width 91 height 13
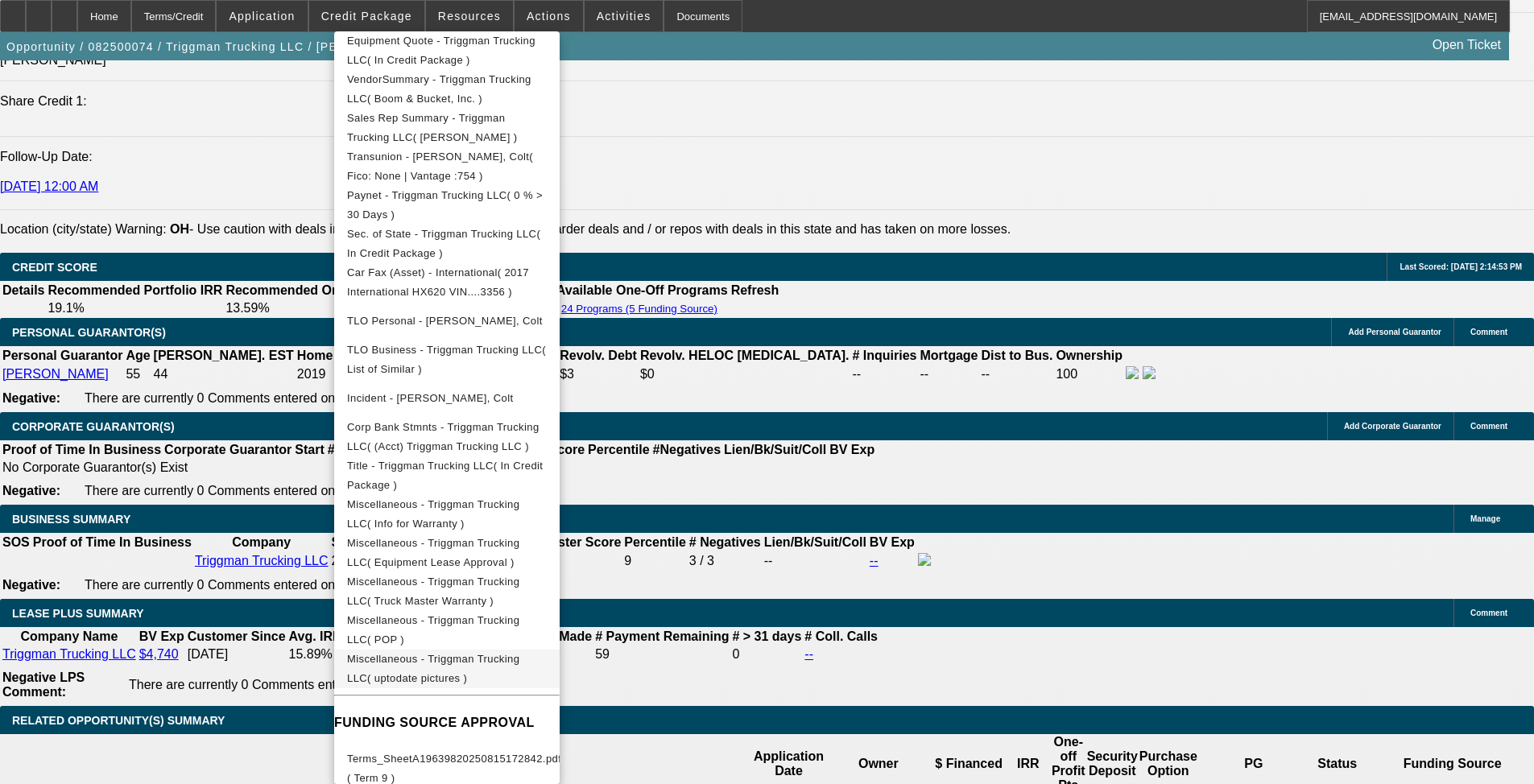
scroll to position [483, 0]
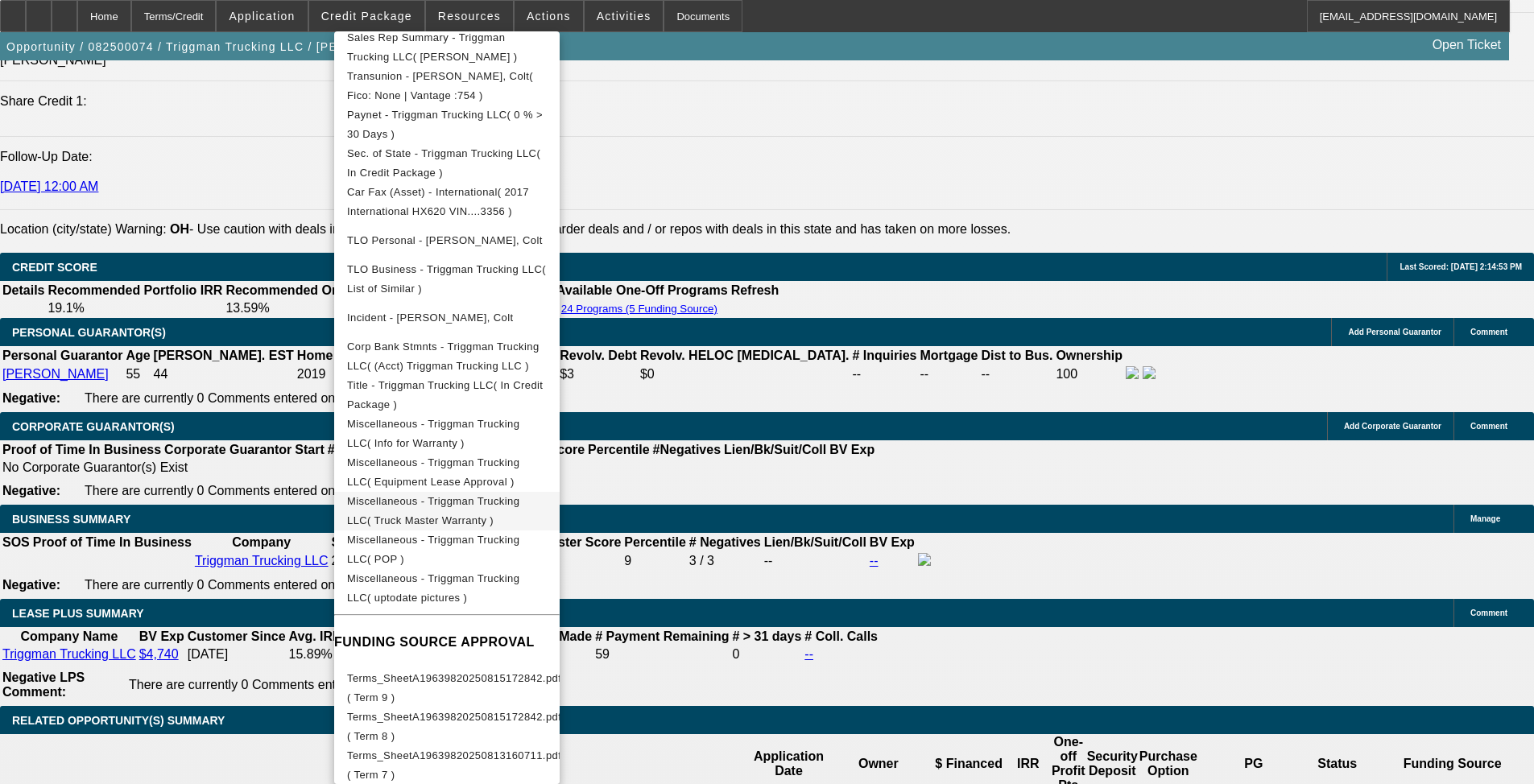
click at [484, 496] on span "Miscellaneous - Triggman Trucking LLC( Truck Master Warranty )" at bounding box center [446, 511] width 199 height 39
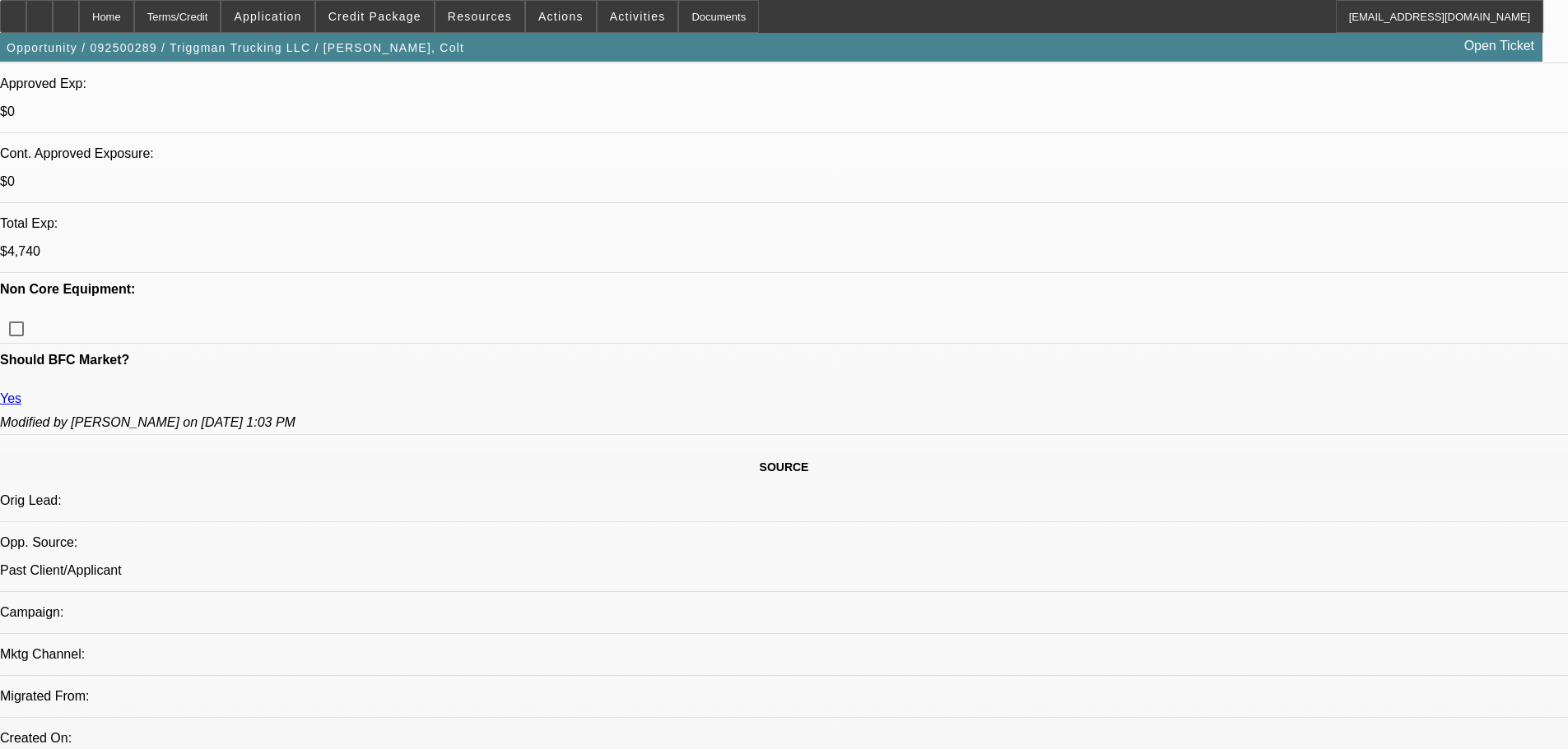
select select "0"
select select "2"
select select "0"
select select "6"
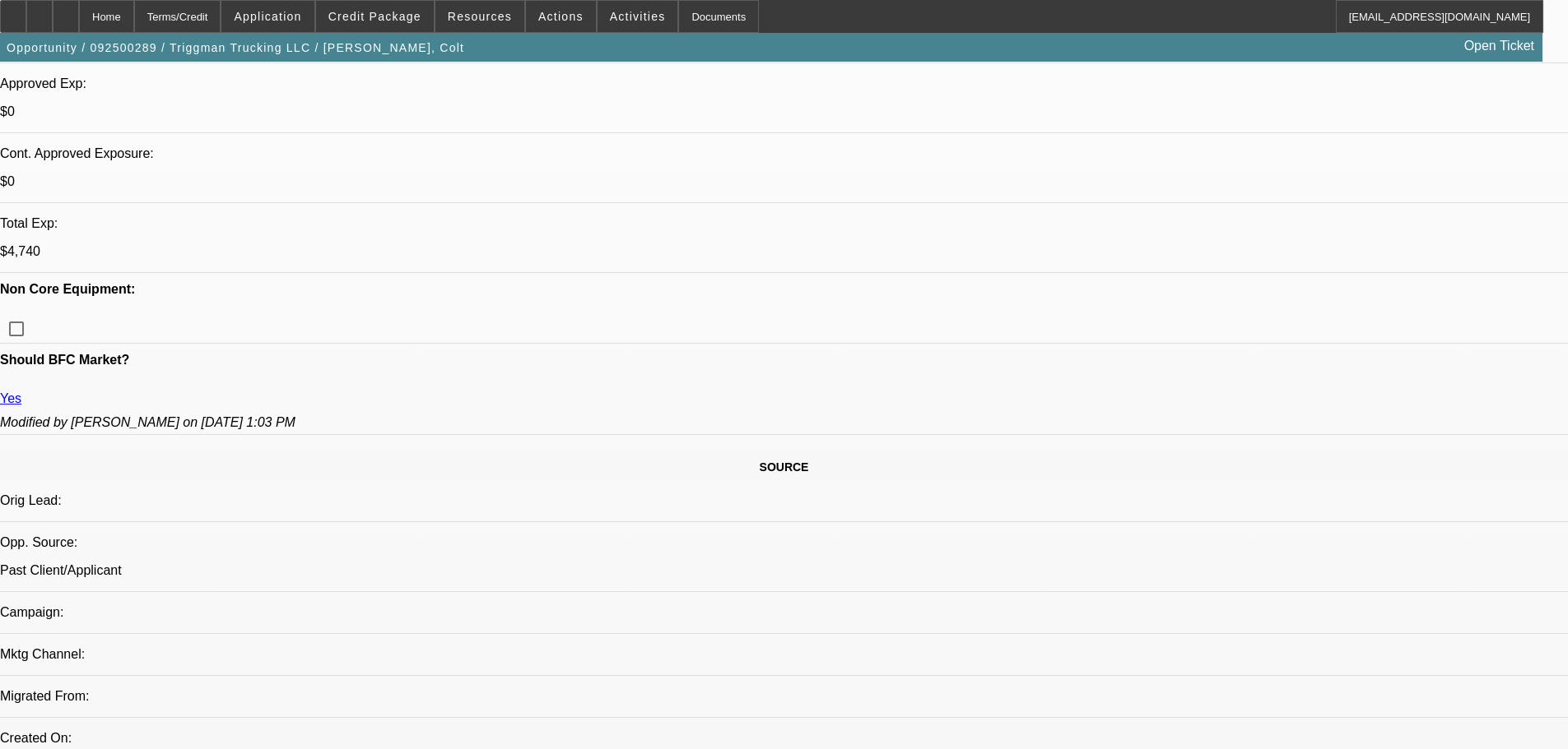
select select "0"
select select "2"
select select "0"
select select "6"
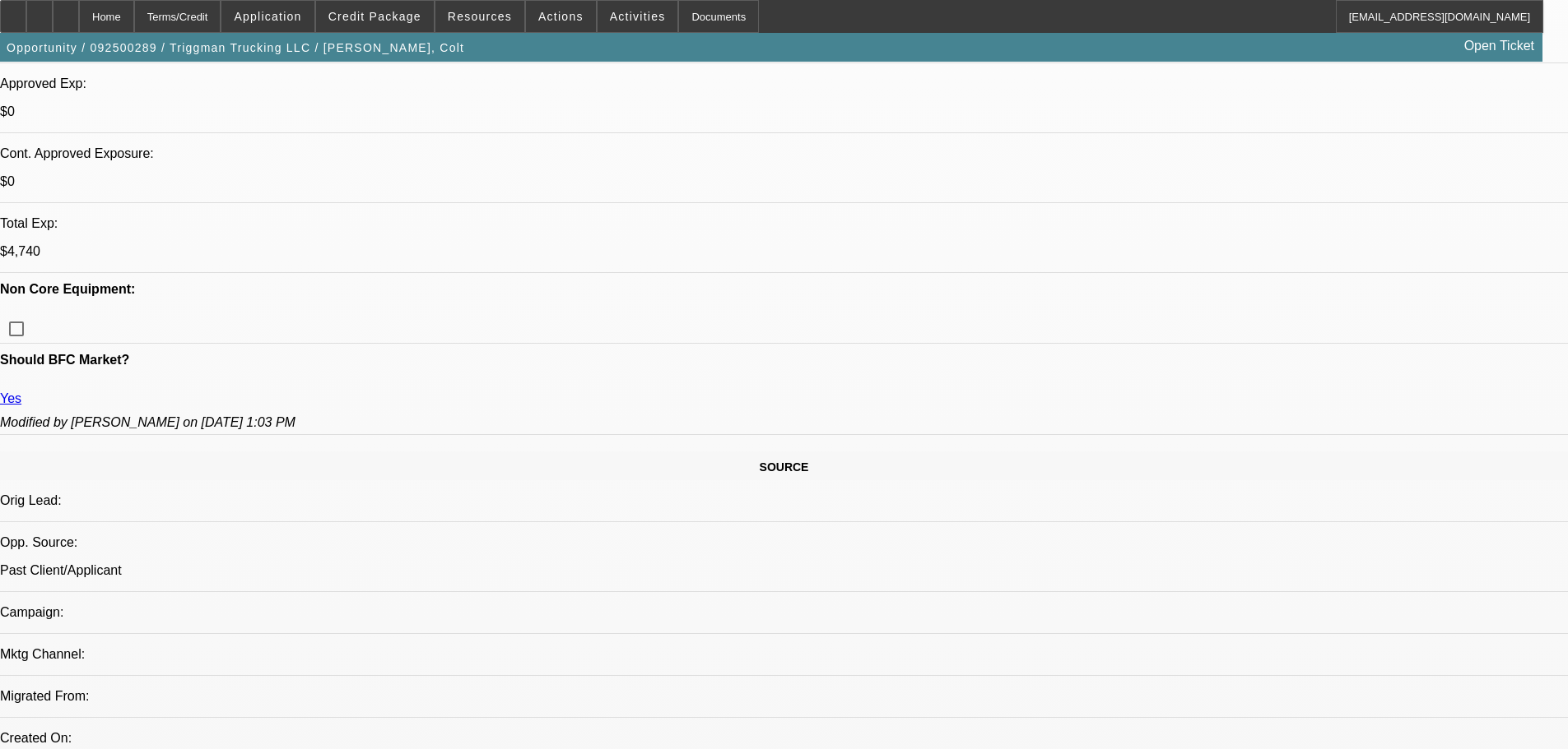
select select "0"
select select "2"
select select "0"
select select "6"
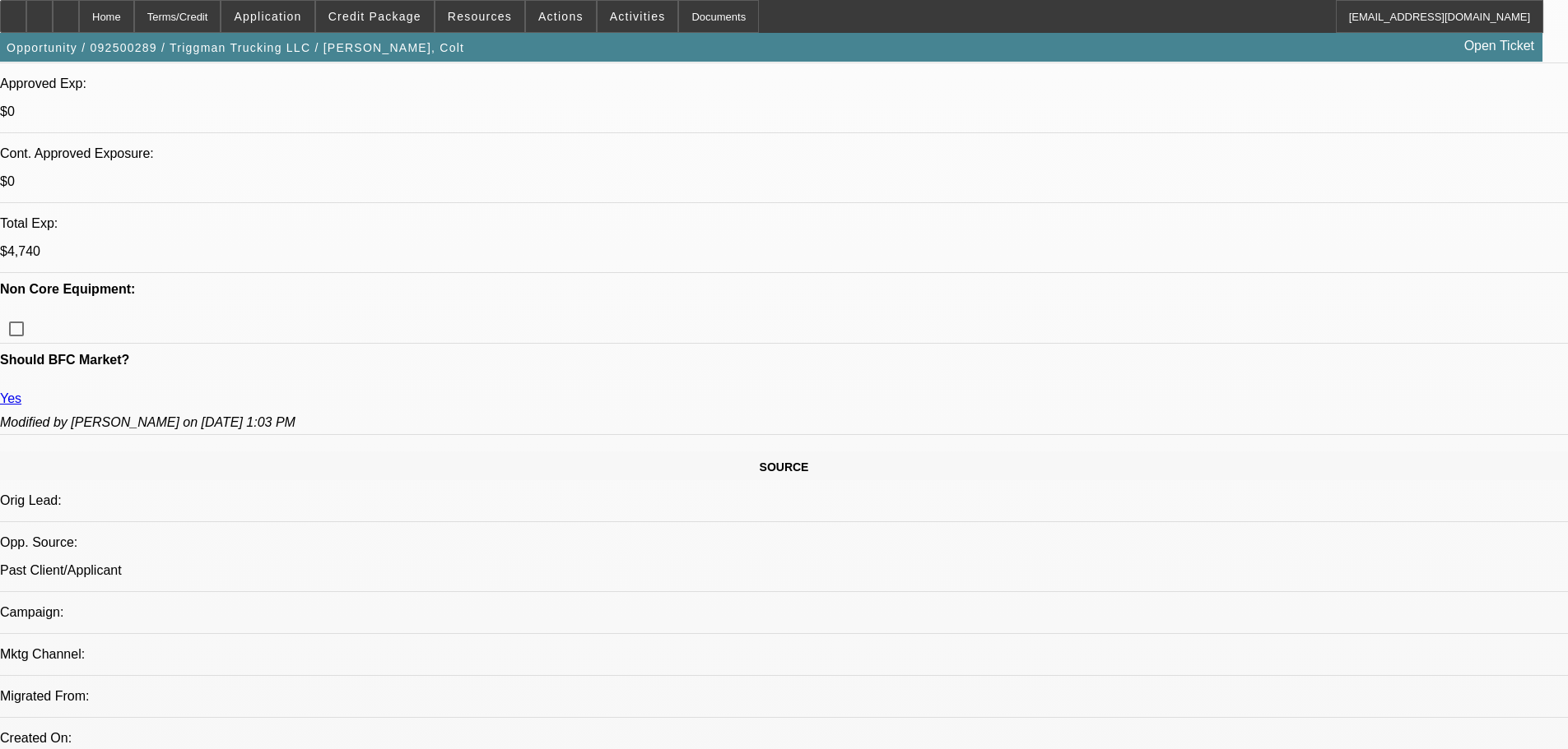
select select "0"
select select "2"
select select "0"
select select "6"
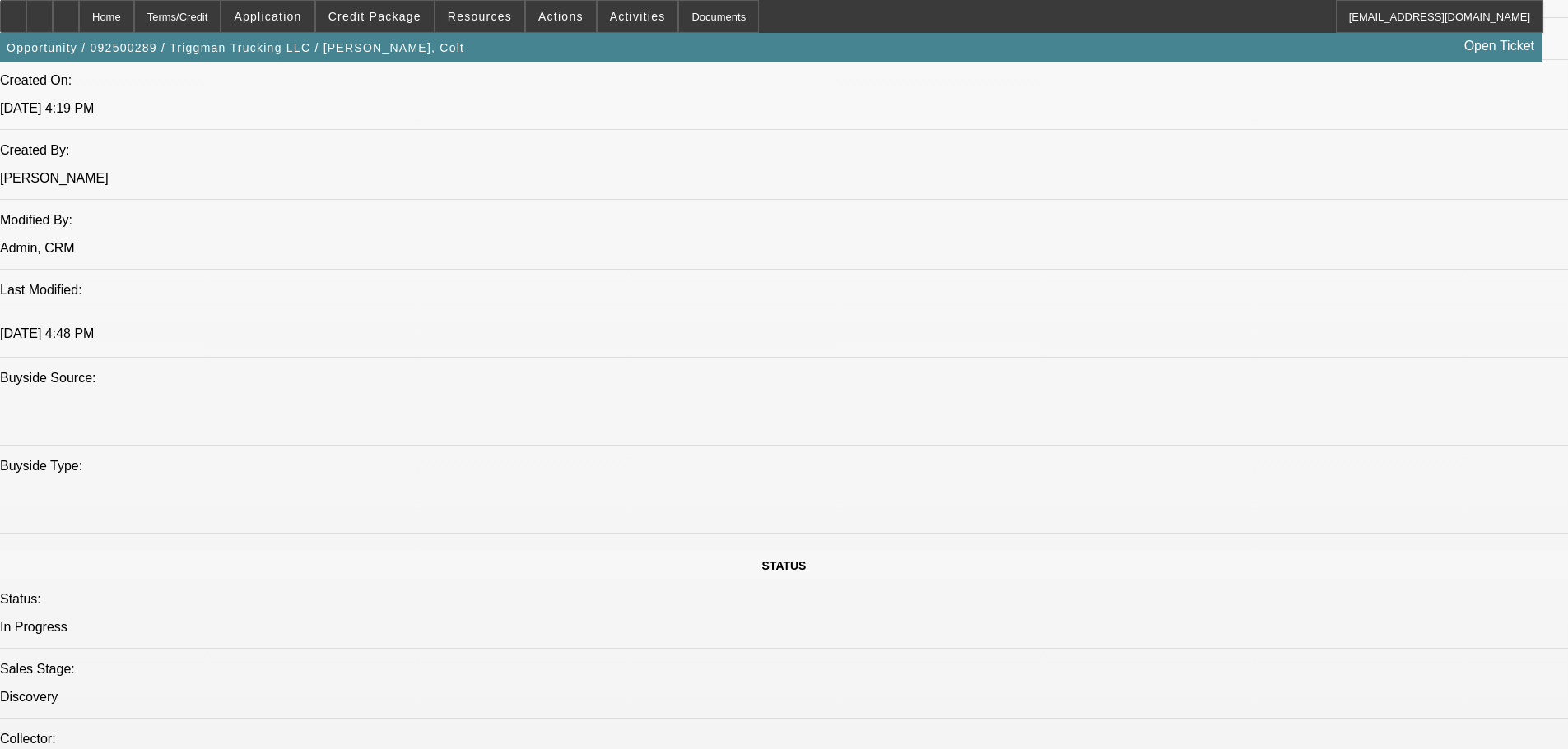
scroll to position [1810, 0]
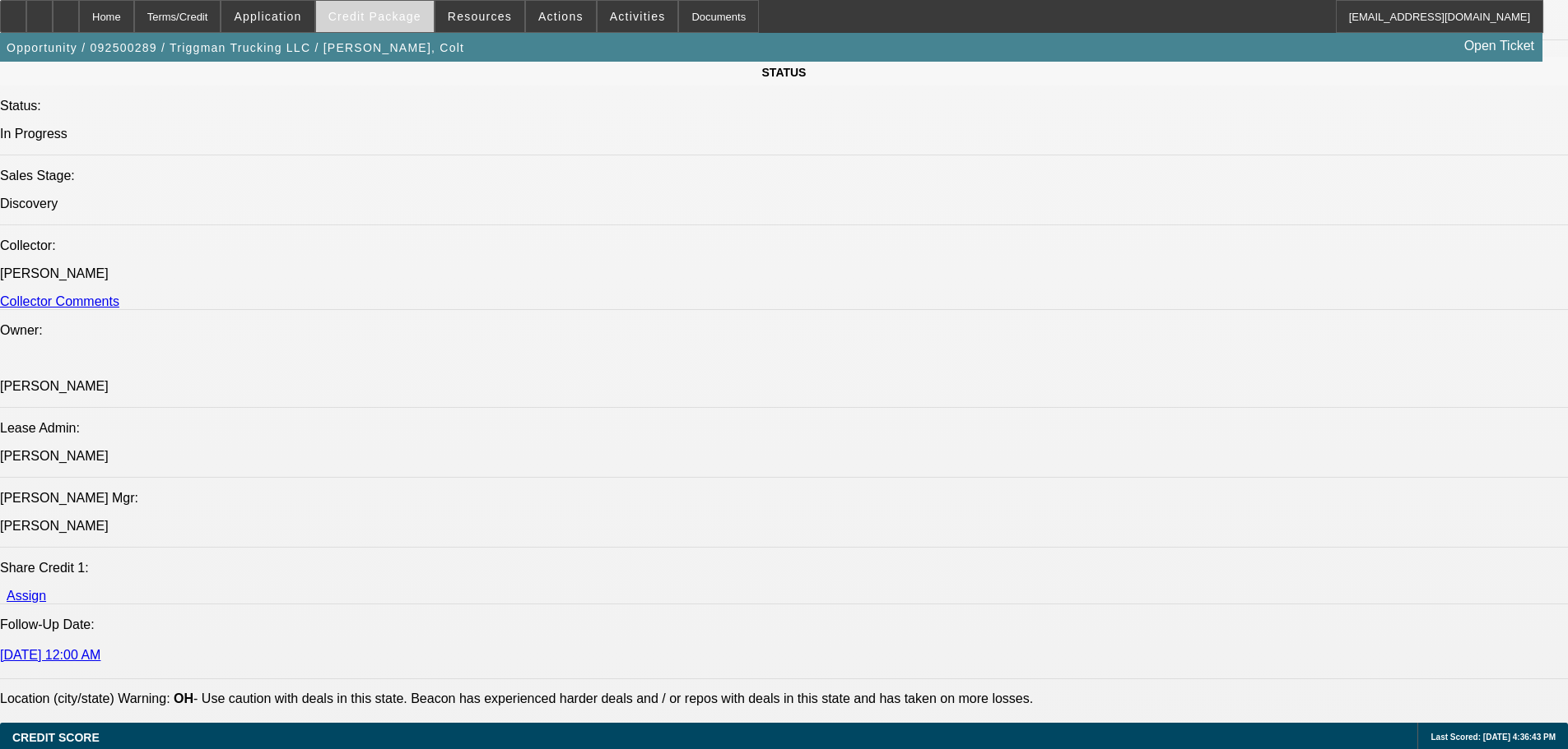
click at [401, 15] on span "Credit Package" at bounding box center [375, 16] width 93 height 13
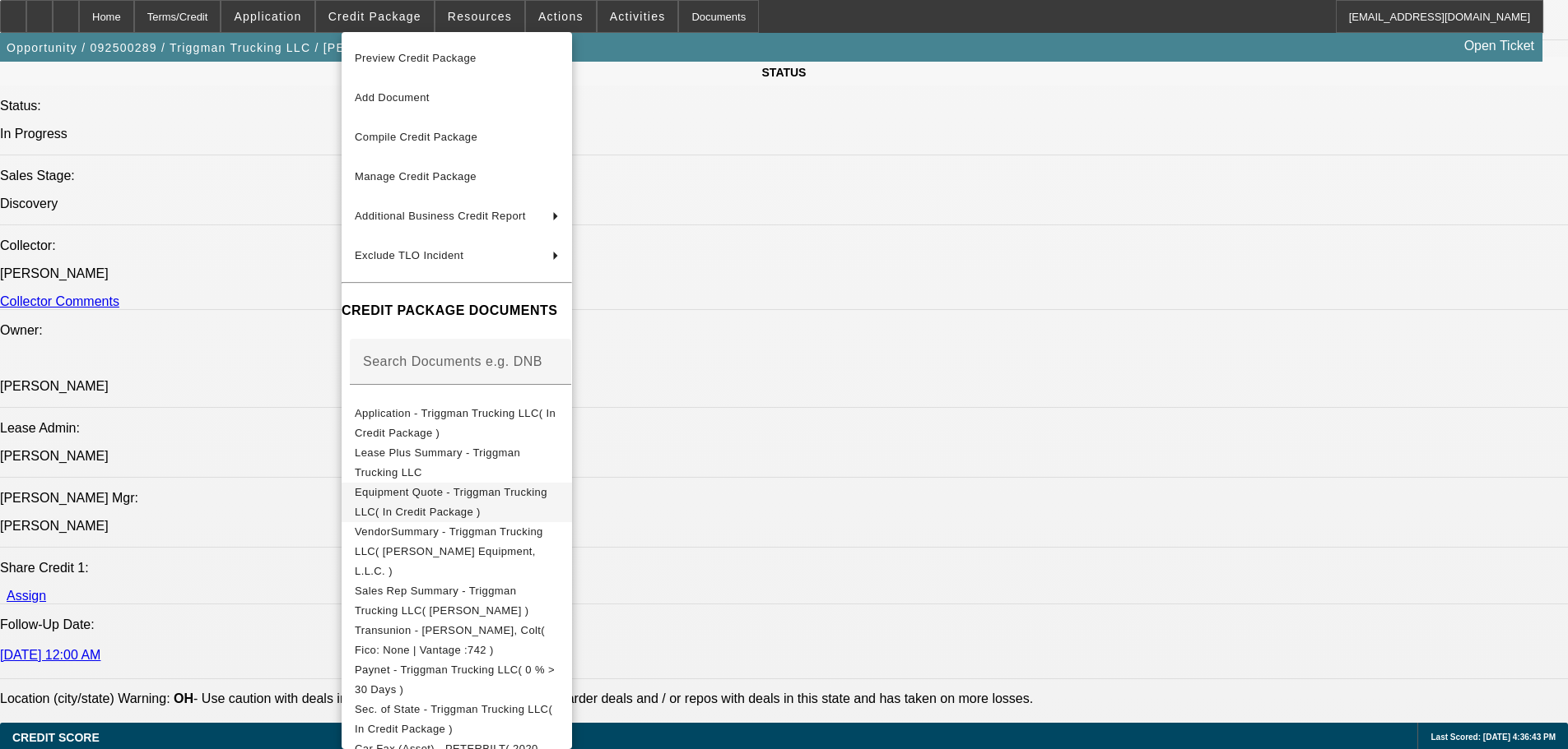
click at [415, 492] on span "Equipment Quote - Triggman Trucking LLC( In Credit Package )" at bounding box center [450, 502] width 192 height 32
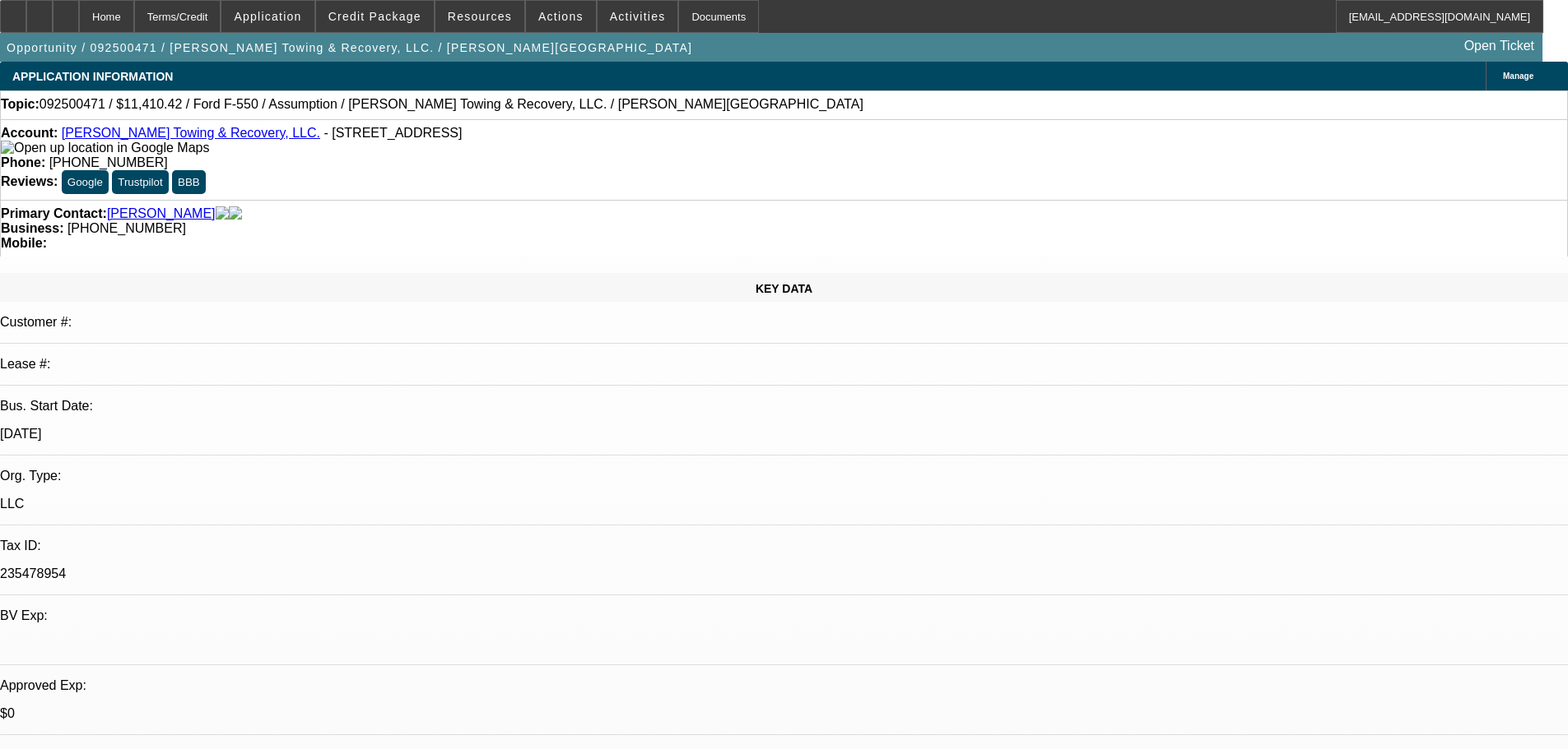
select select "0"
select select "2"
select select "0"
select select "6"
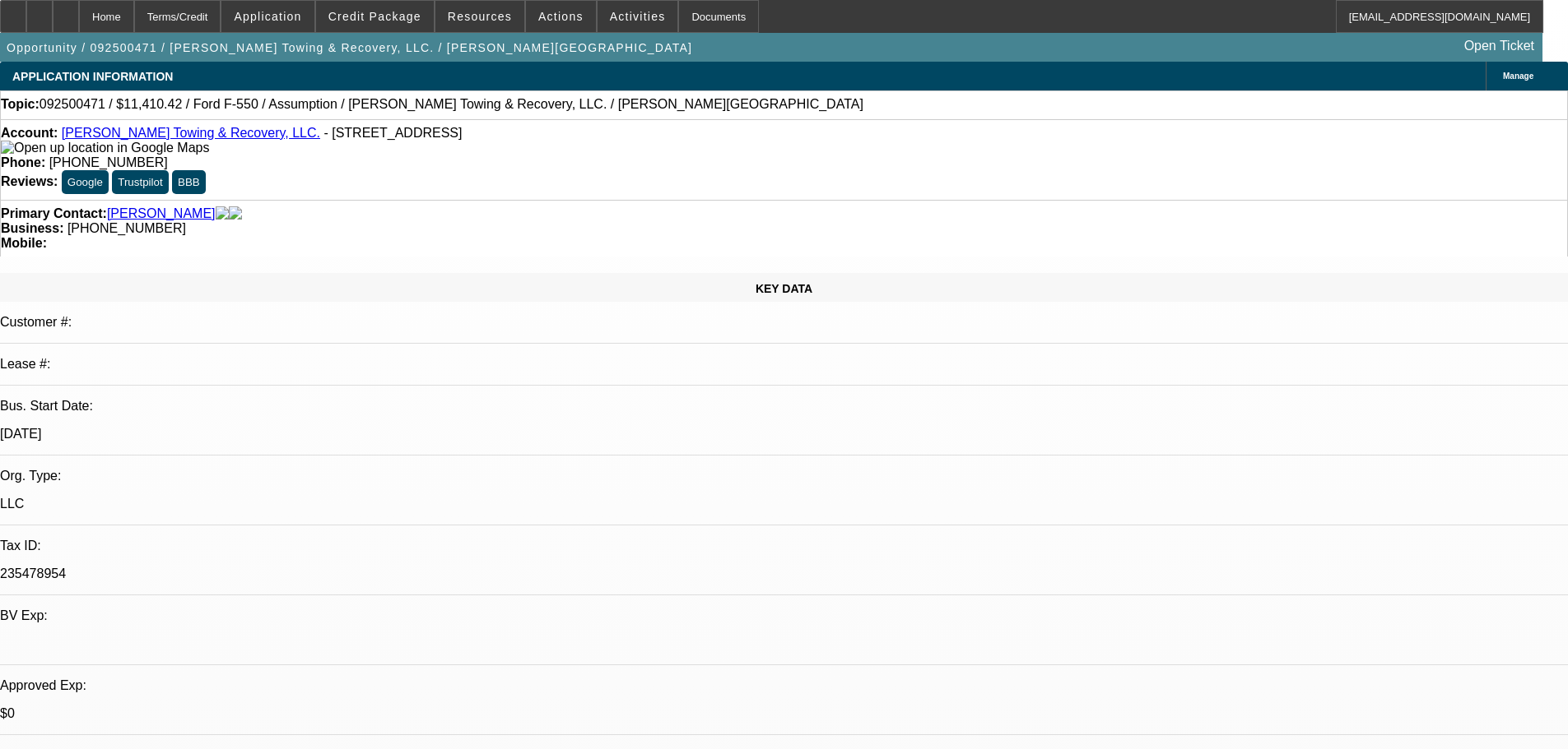
select select "0"
select select "2"
select select "0"
select select "6"
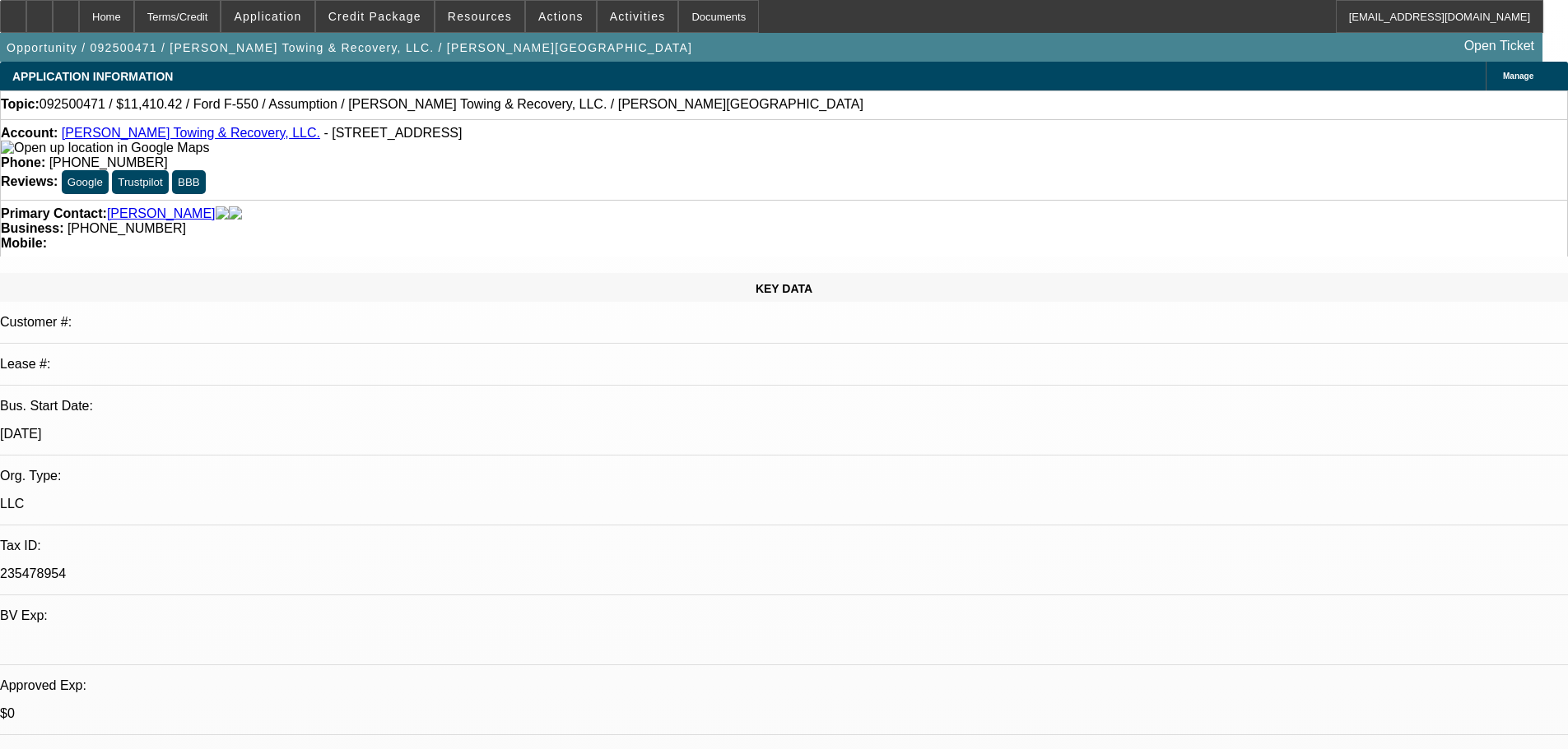
select select "0"
select select "2"
select select "0"
select select "6"
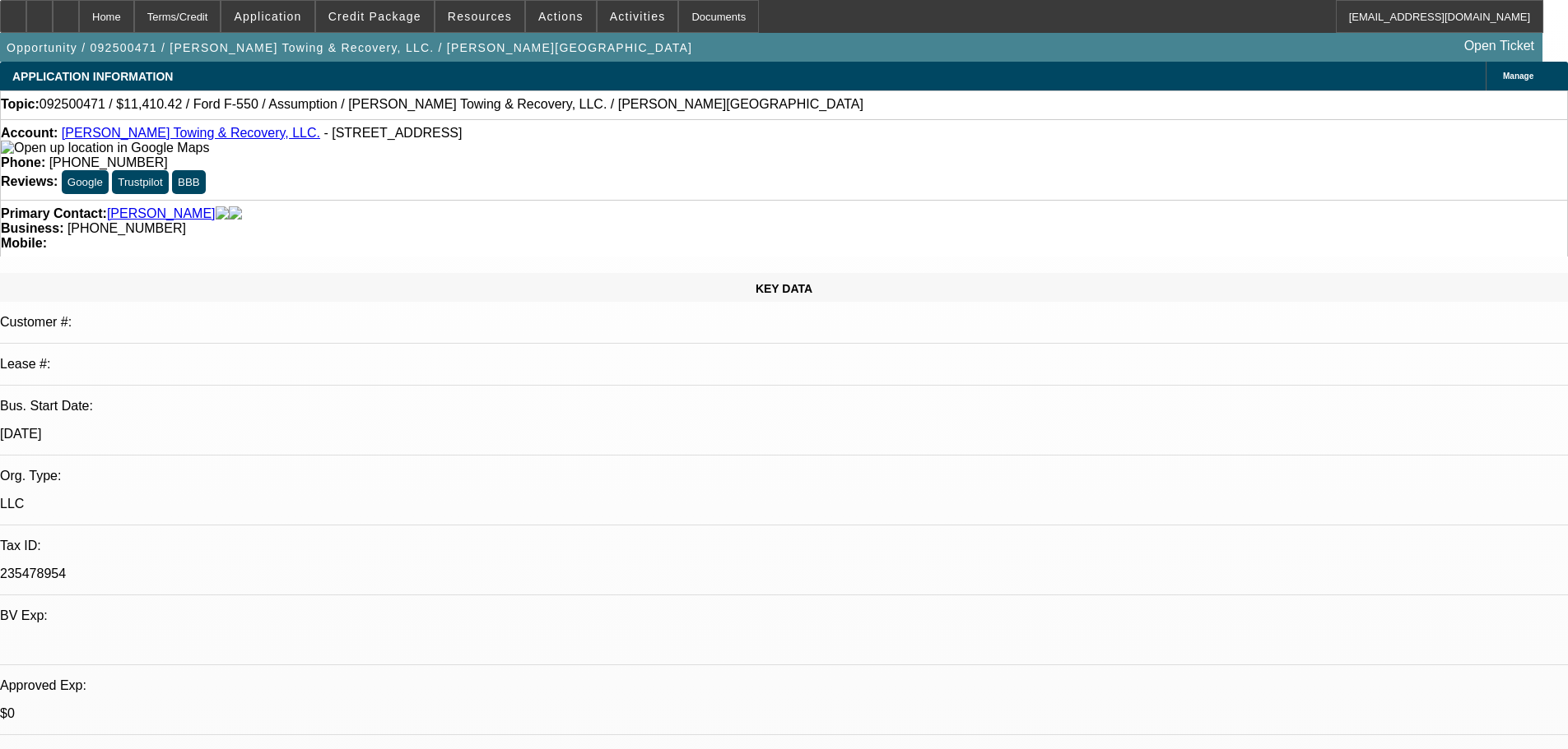
select select "0"
select select "2"
select select "0"
select select "6"
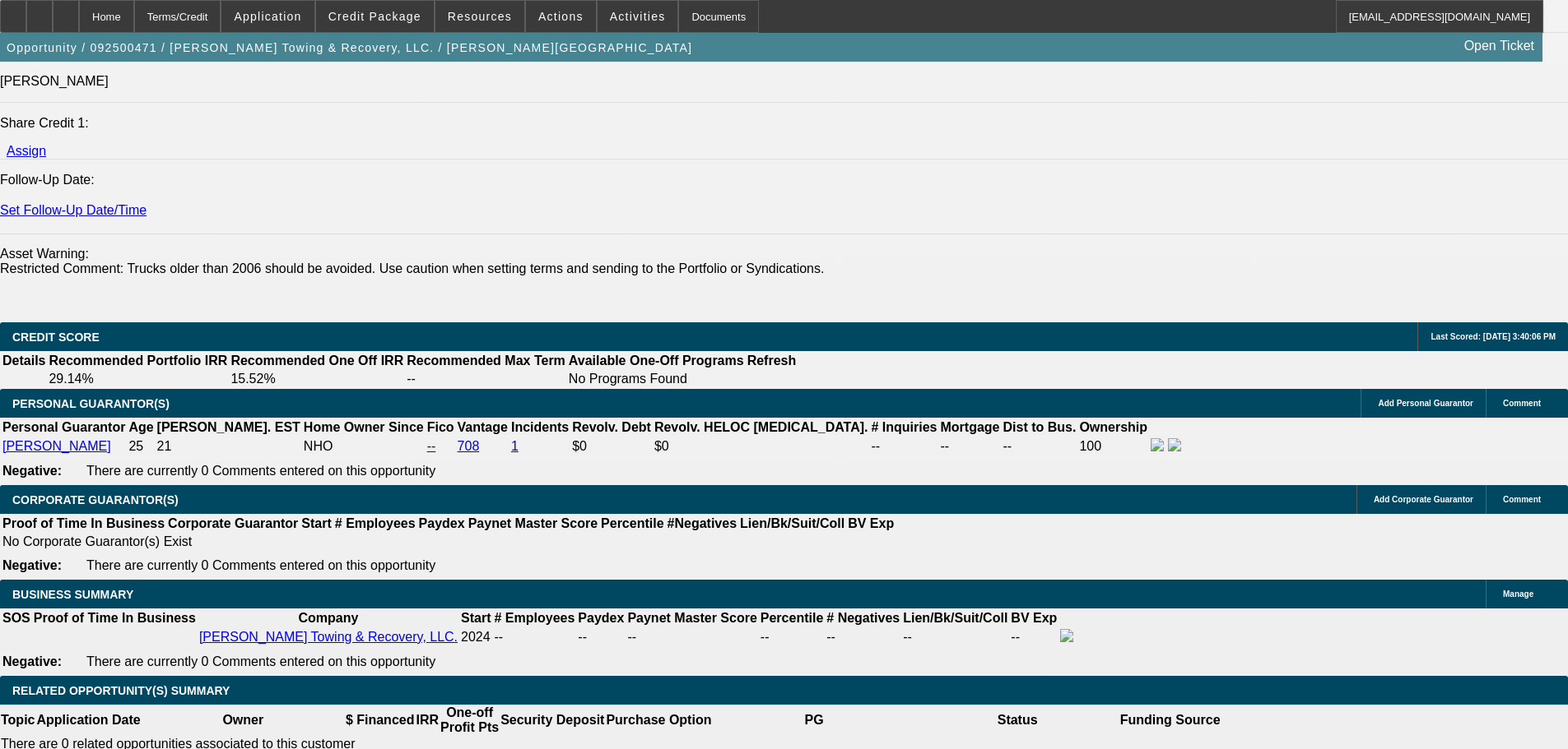
scroll to position [2129, 0]
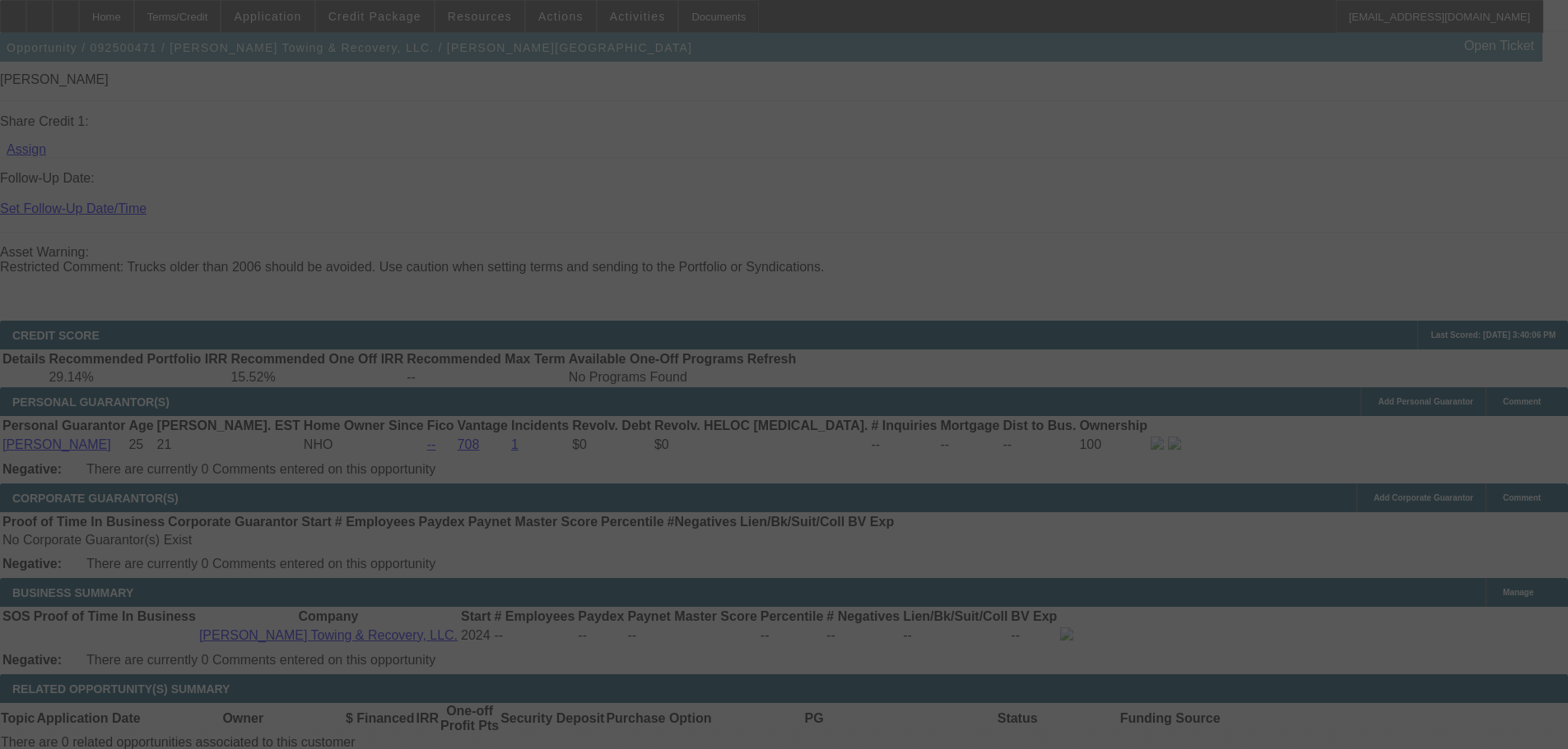
scroll to position [0, 0]
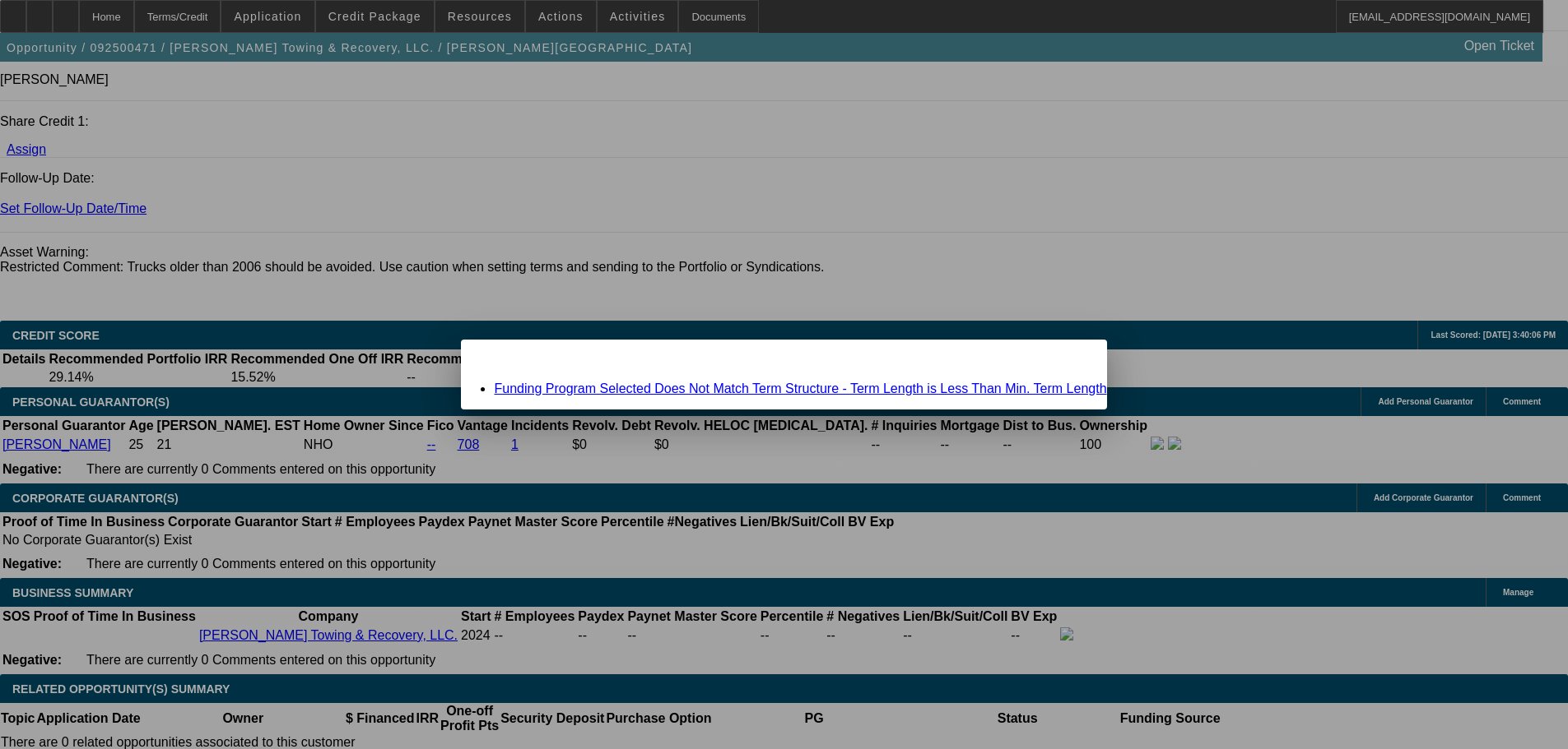
click at [1074, 359] on span "Close" at bounding box center [1084, 354] width 22 height 9
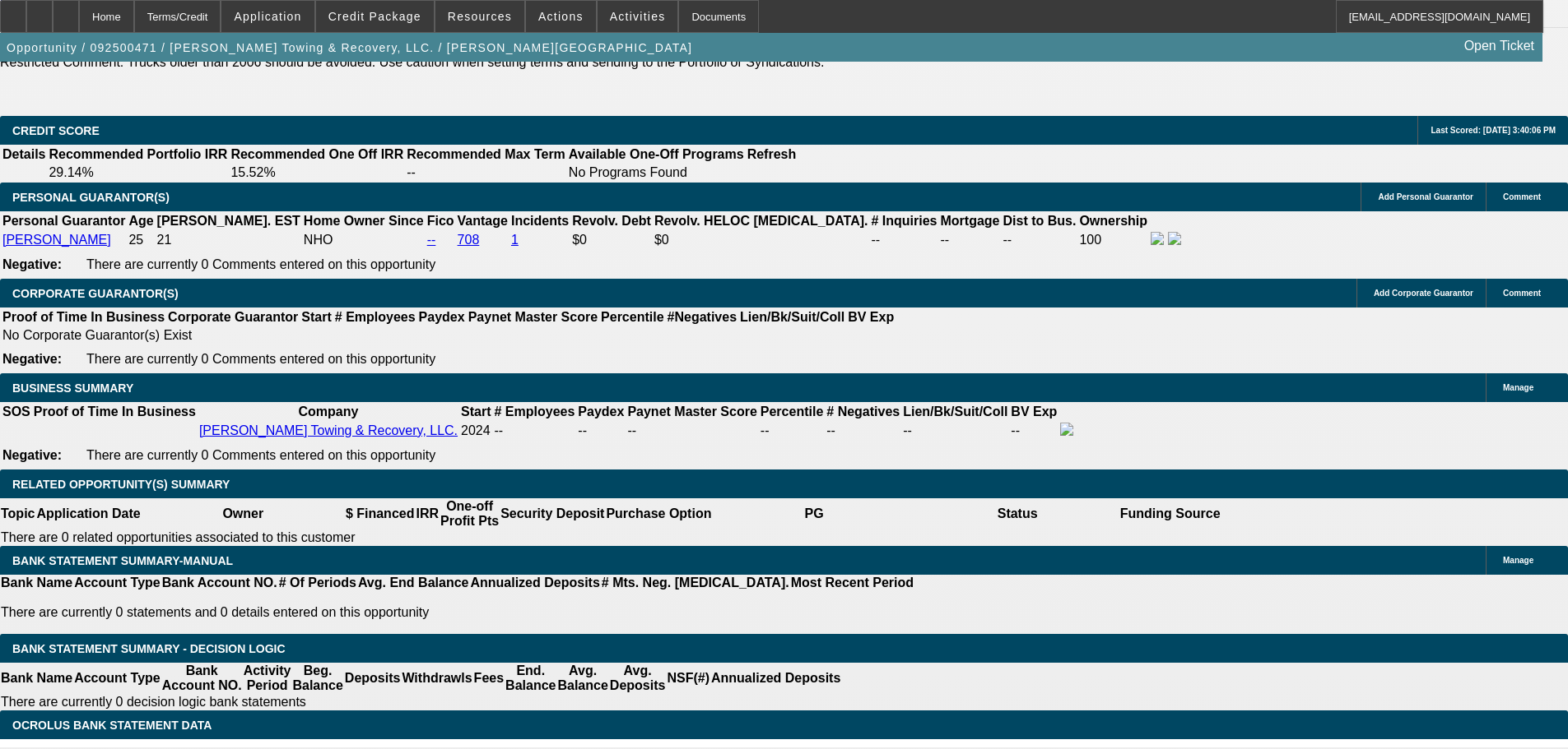
scroll to position [2294, 0]
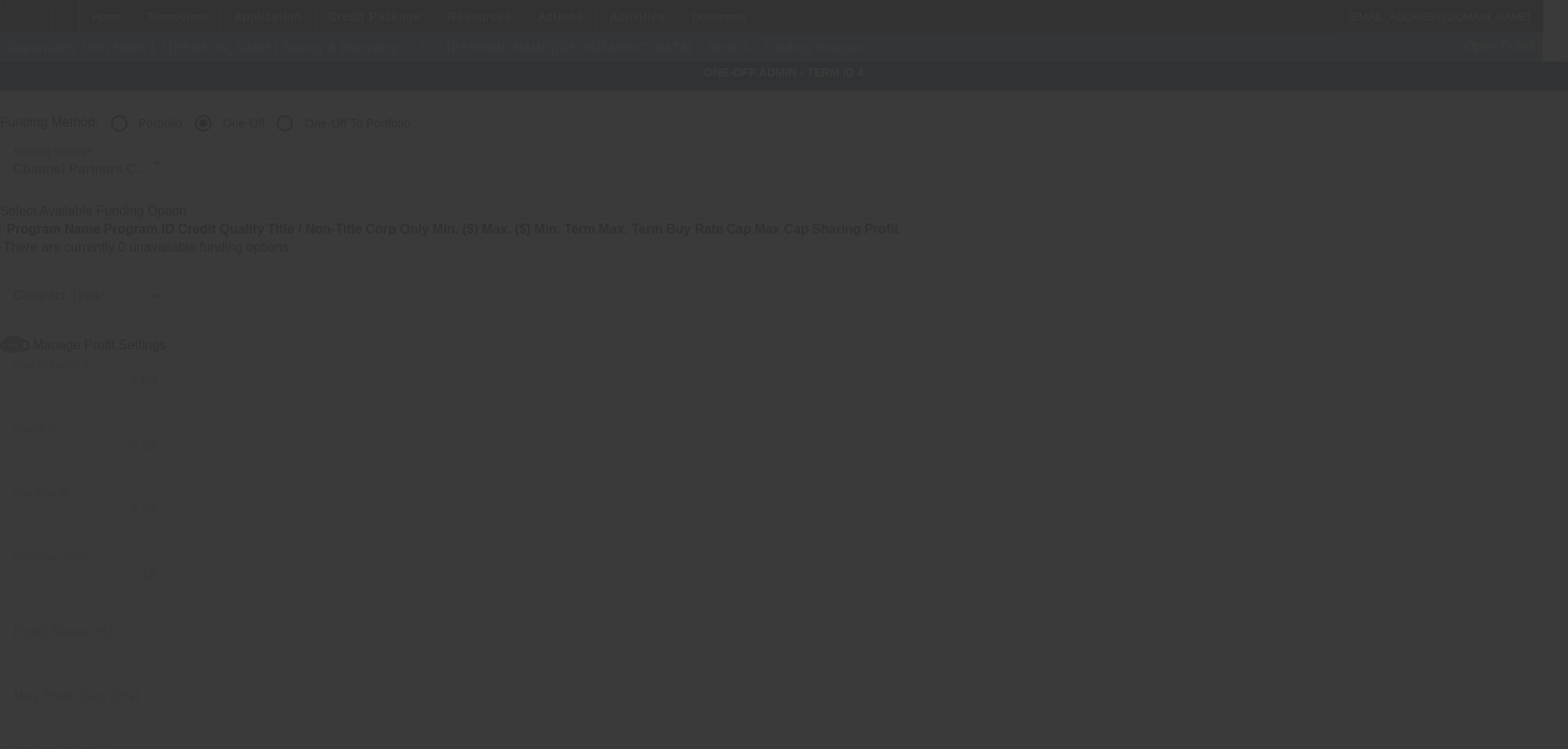
radio input "true"
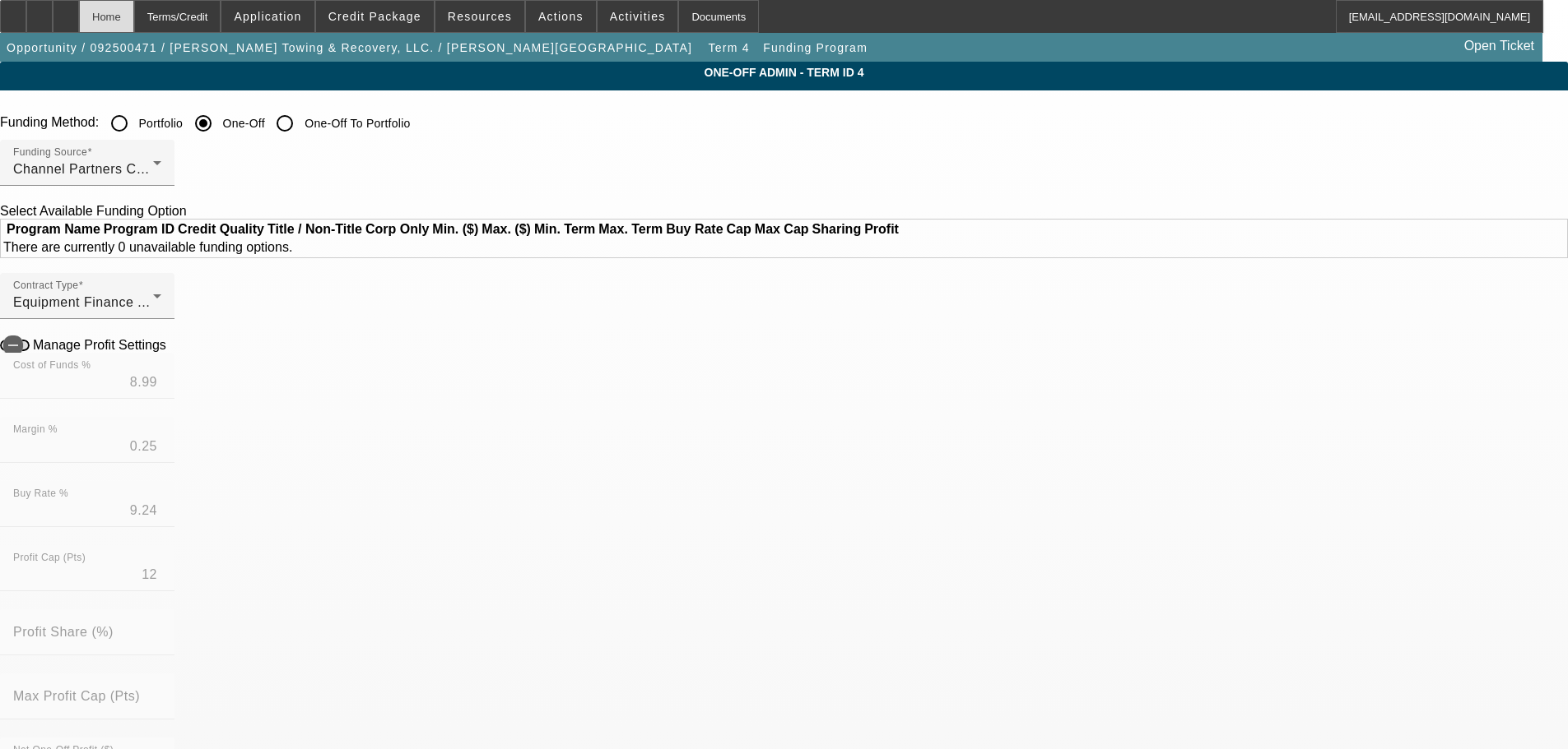
click at [134, 26] on div "Home" at bounding box center [106, 16] width 55 height 33
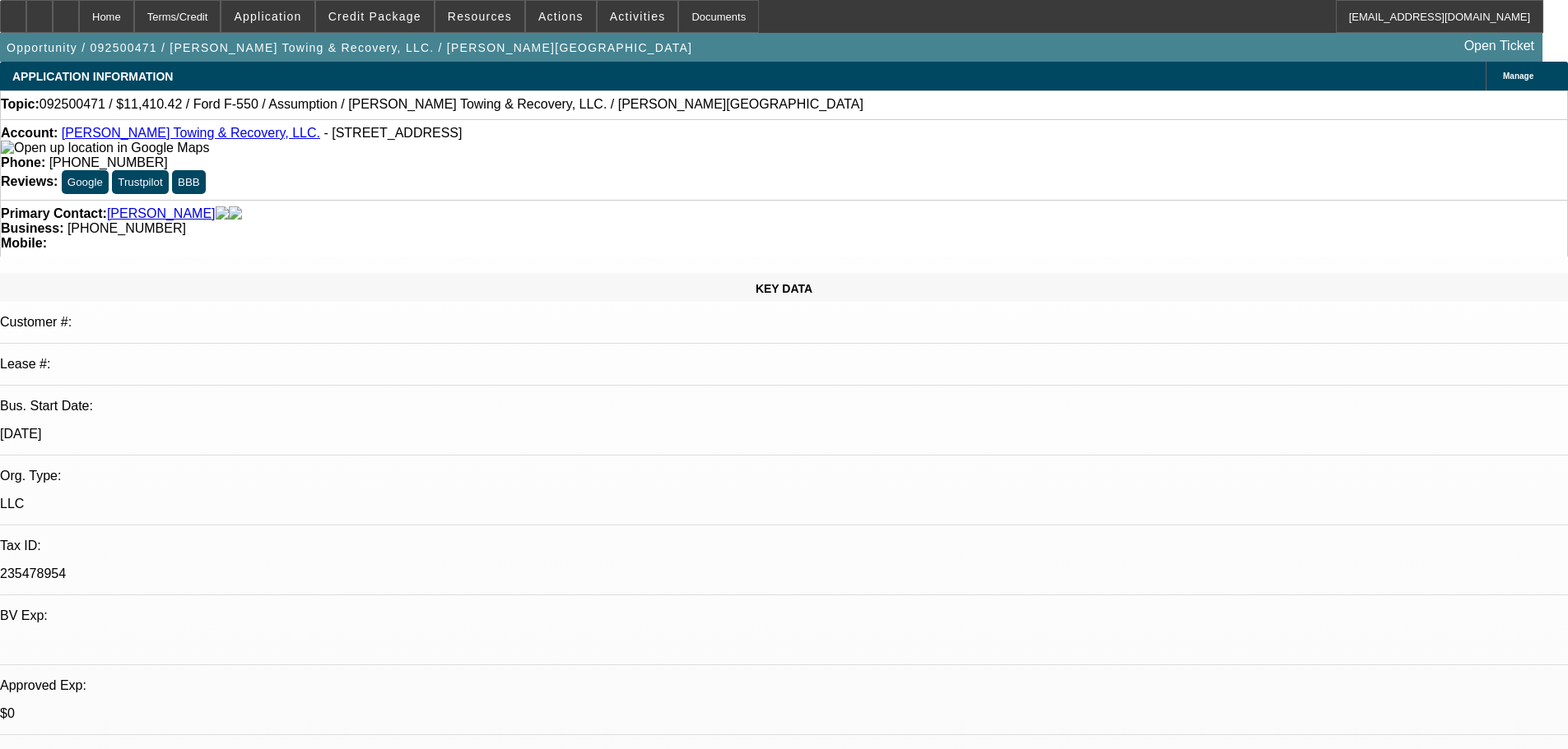
select select "0"
select select "2"
select select "0"
select select "6"
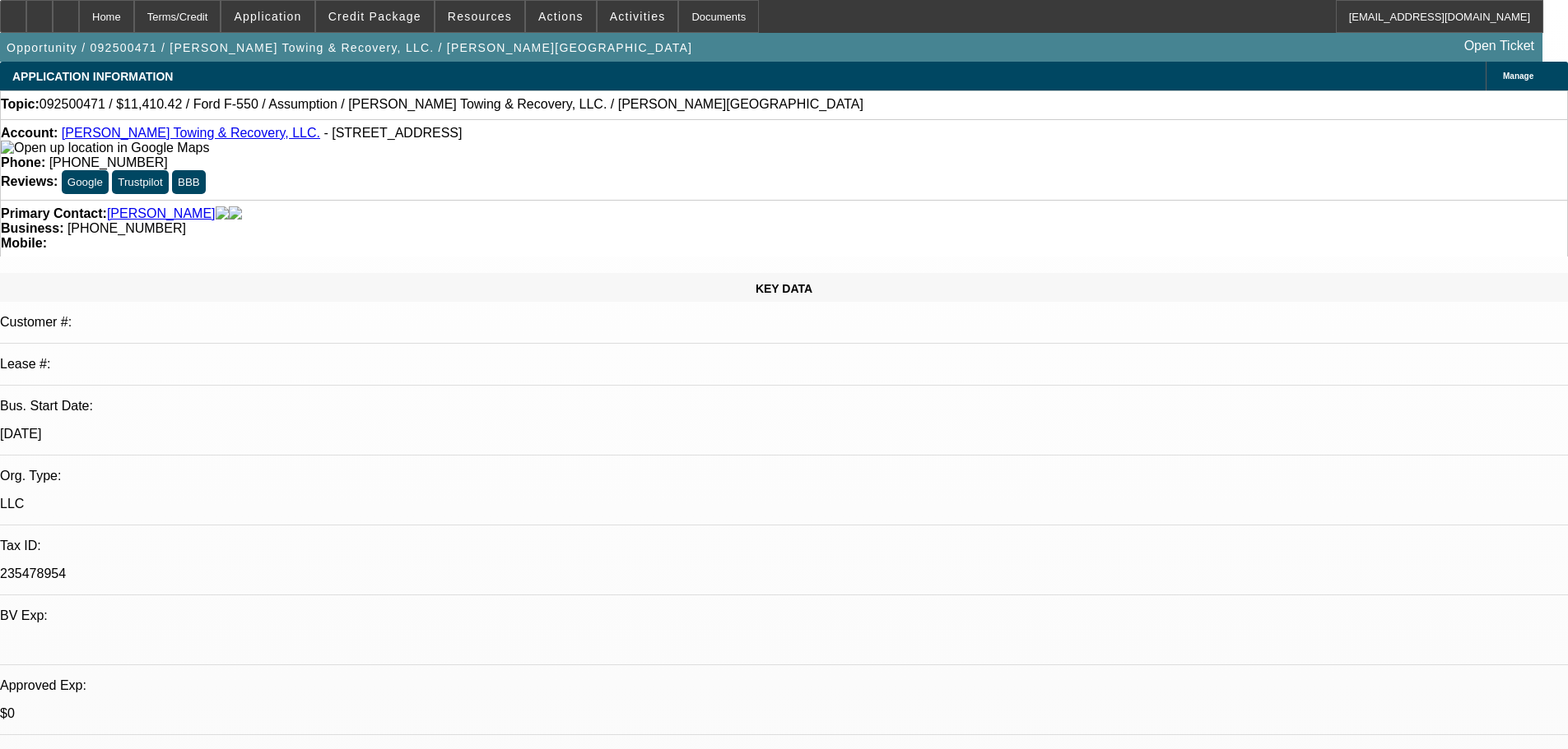
select select "0"
select select "2"
select select "0"
select select "6"
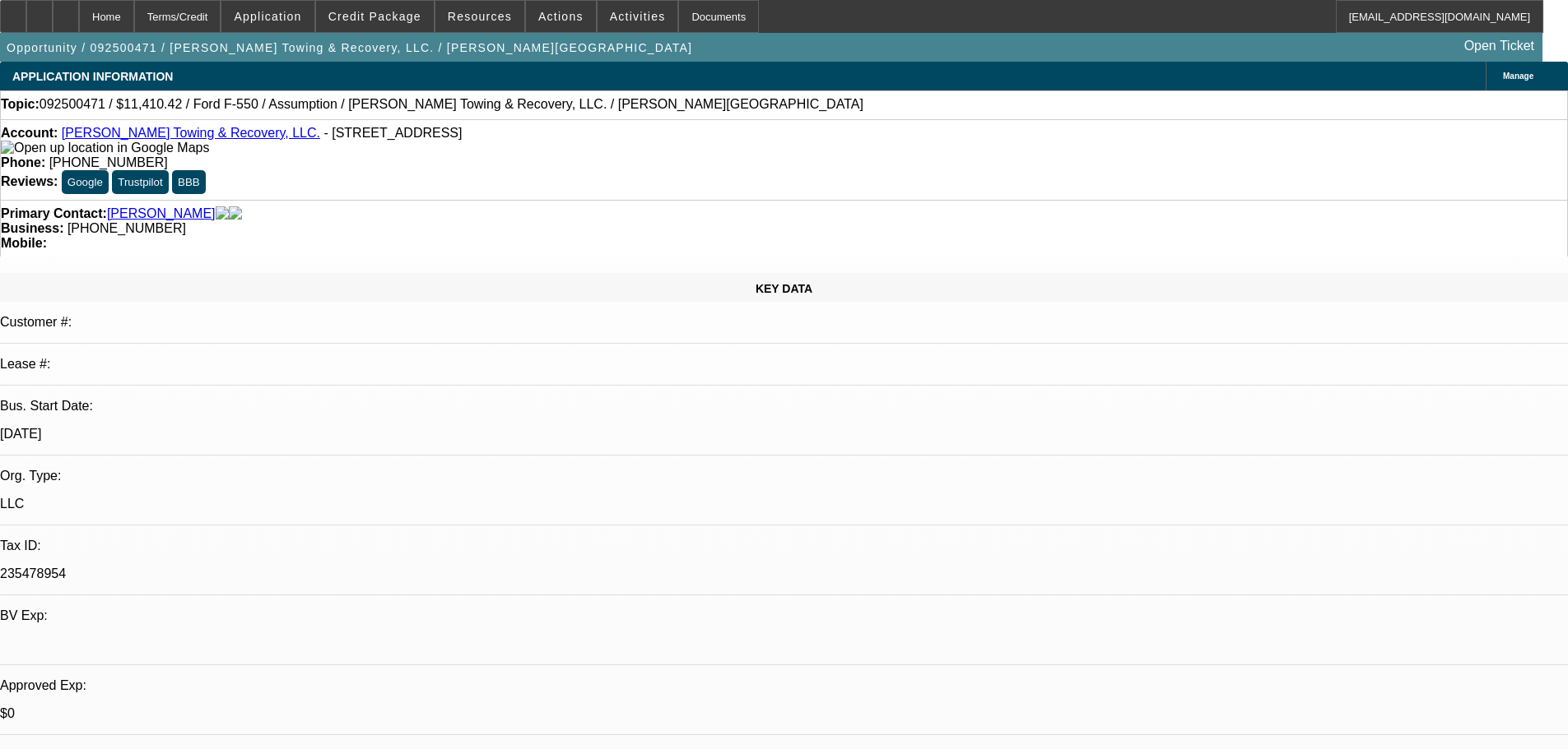
select select "0"
select select "2"
select select "0"
select select "6"
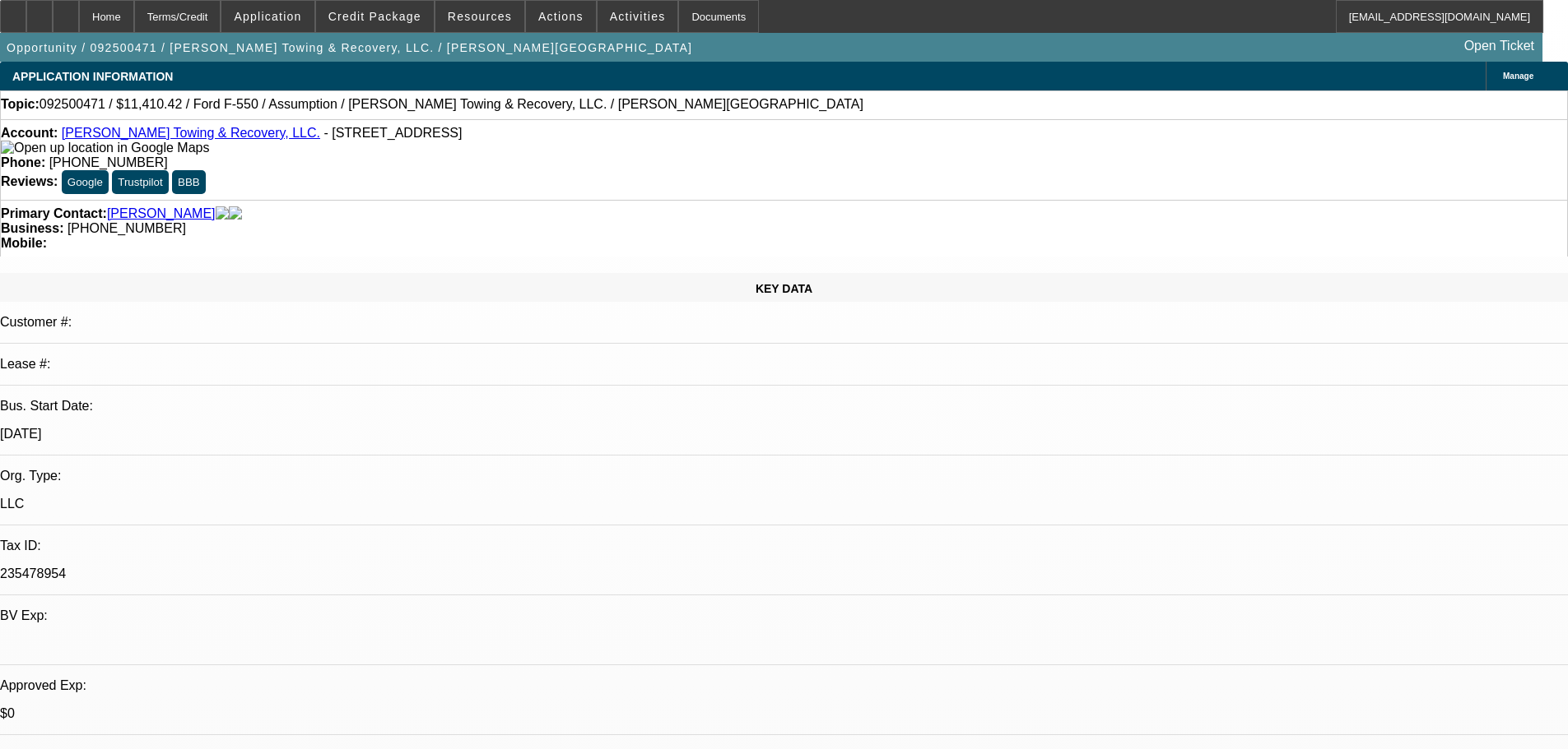
select select "0"
select select "2"
select select "0"
select select "6"
